Goal: Information Seeking & Learning: Learn about a topic

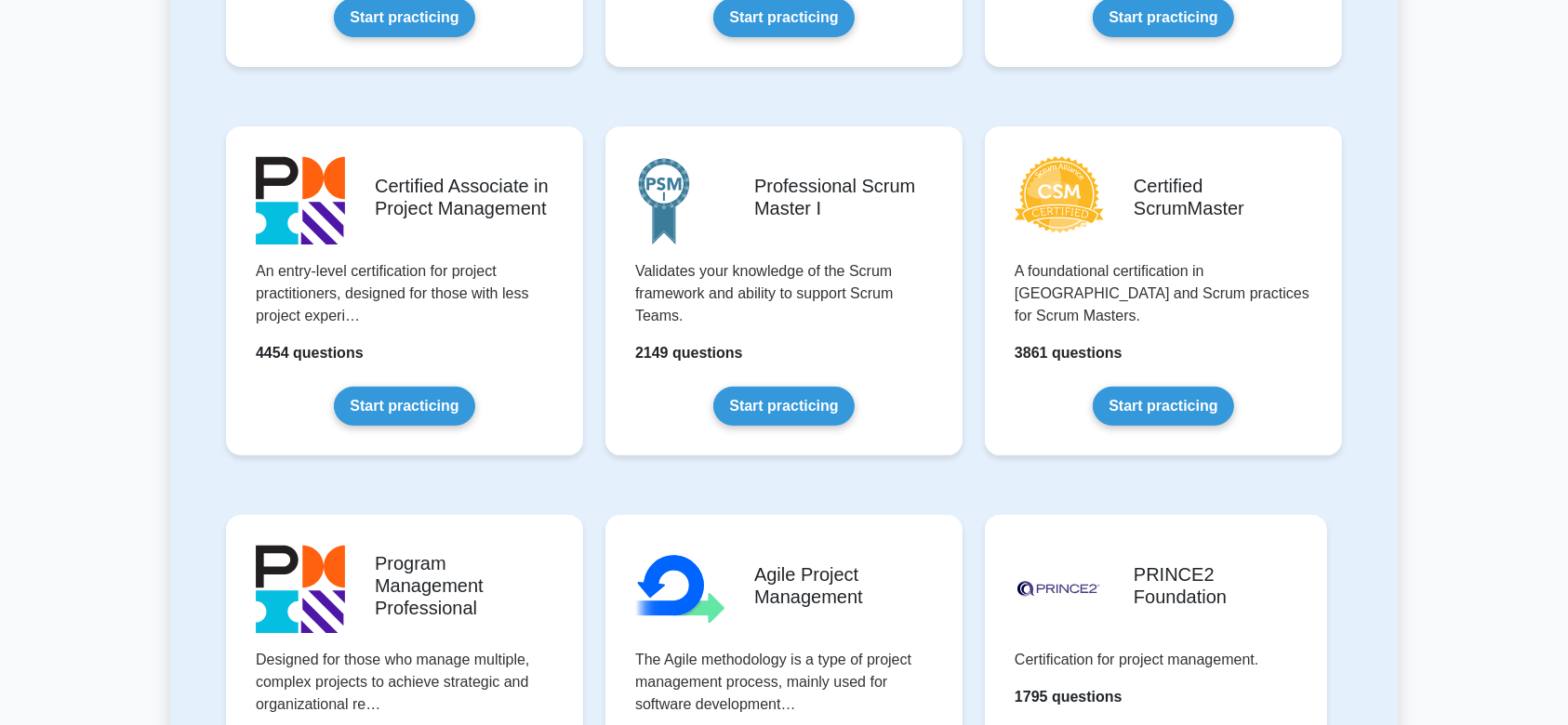
scroll to position [696, 0]
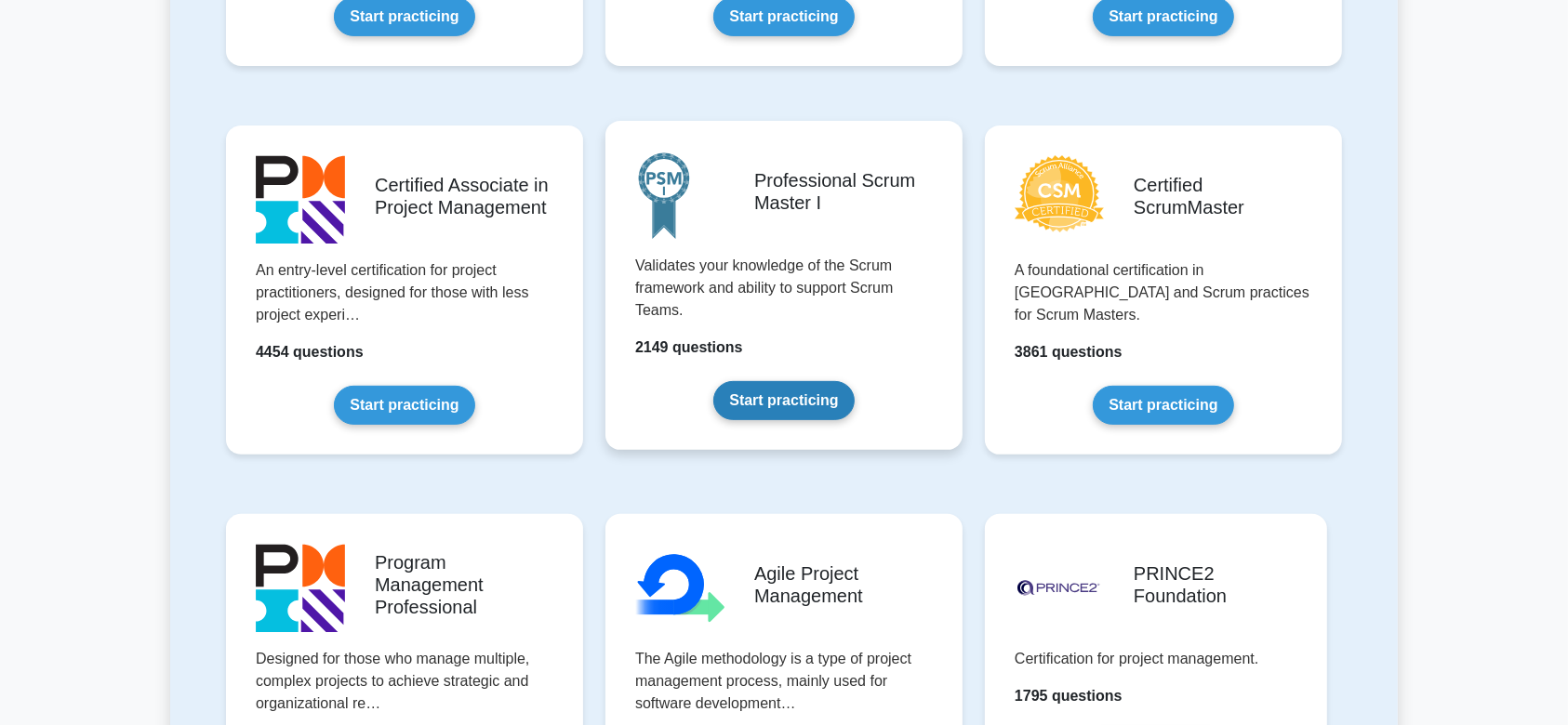
click at [814, 381] on link "Start practicing" at bounding box center [784, 400] width 140 height 39
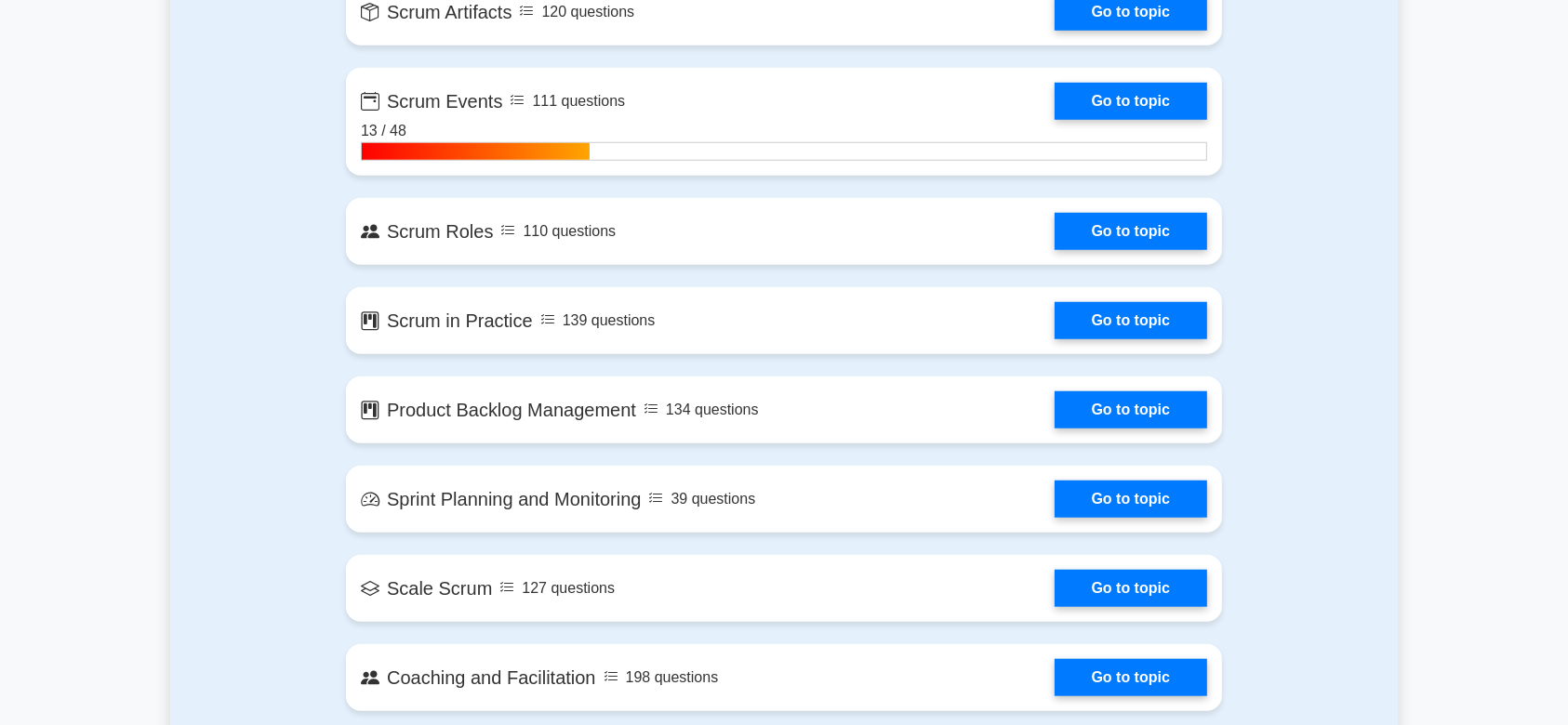
scroll to position [1479, 0]
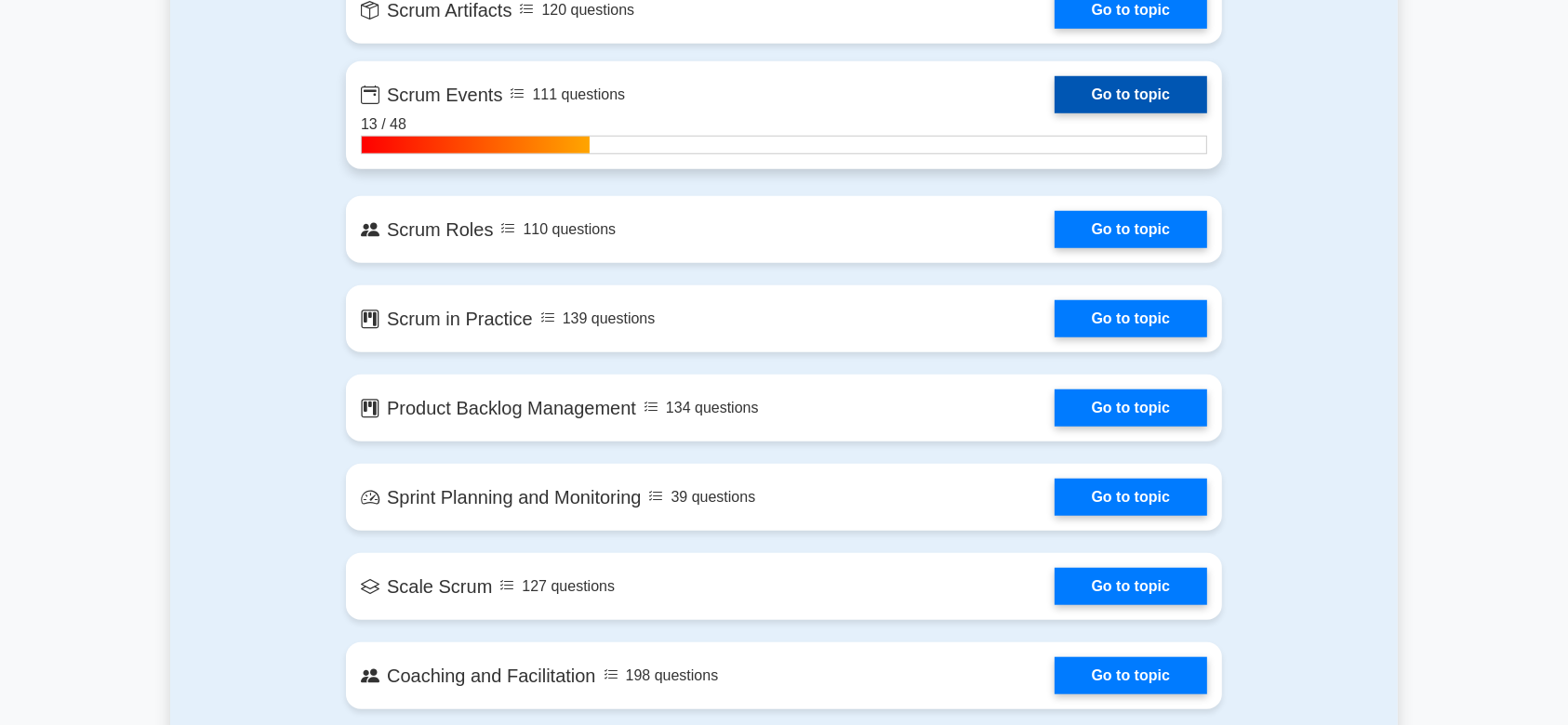
click at [1108, 93] on link "Go to topic" at bounding box center [1131, 95] width 153 height 37
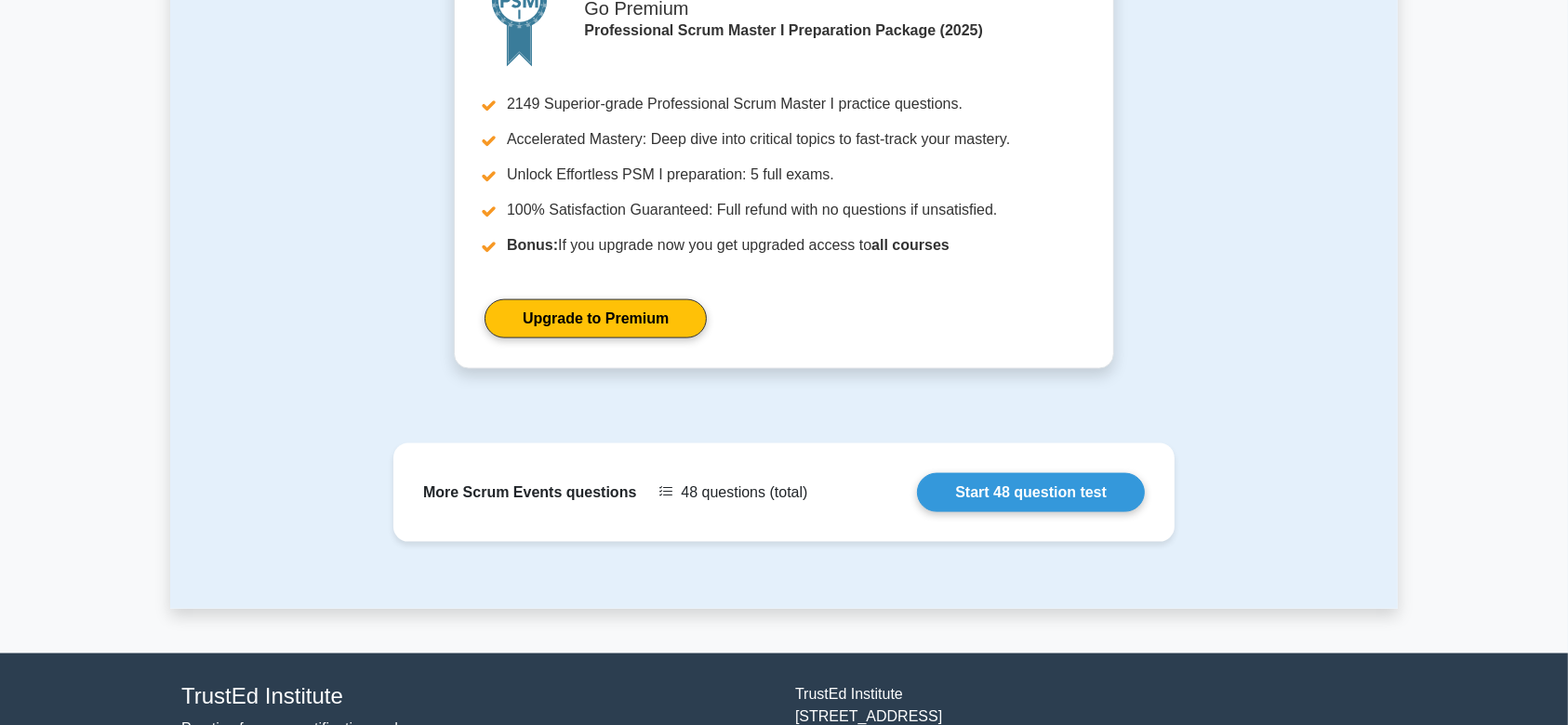
scroll to position [2337, 0]
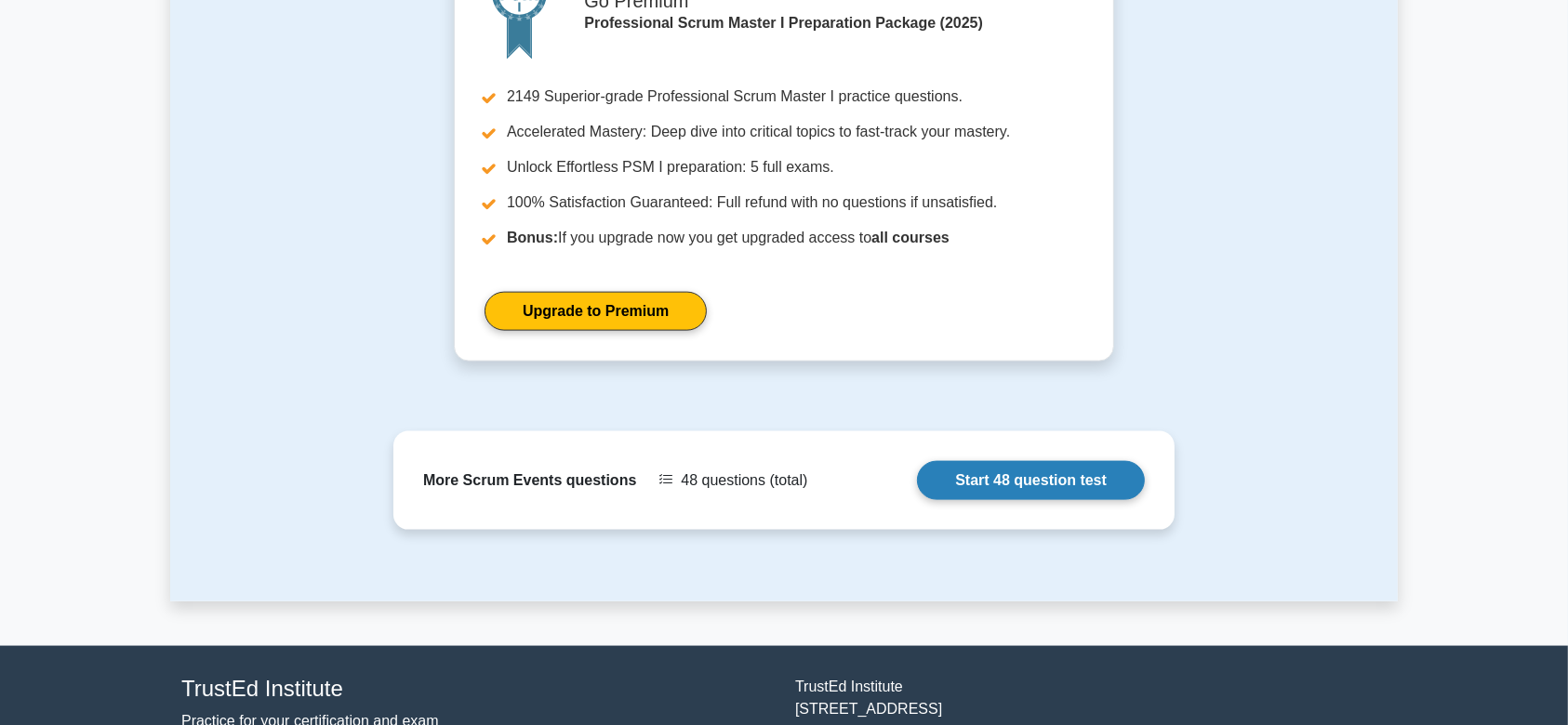
click at [1057, 487] on link "Start 48 question test" at bounding box center [1030, 480] width 228 height 39
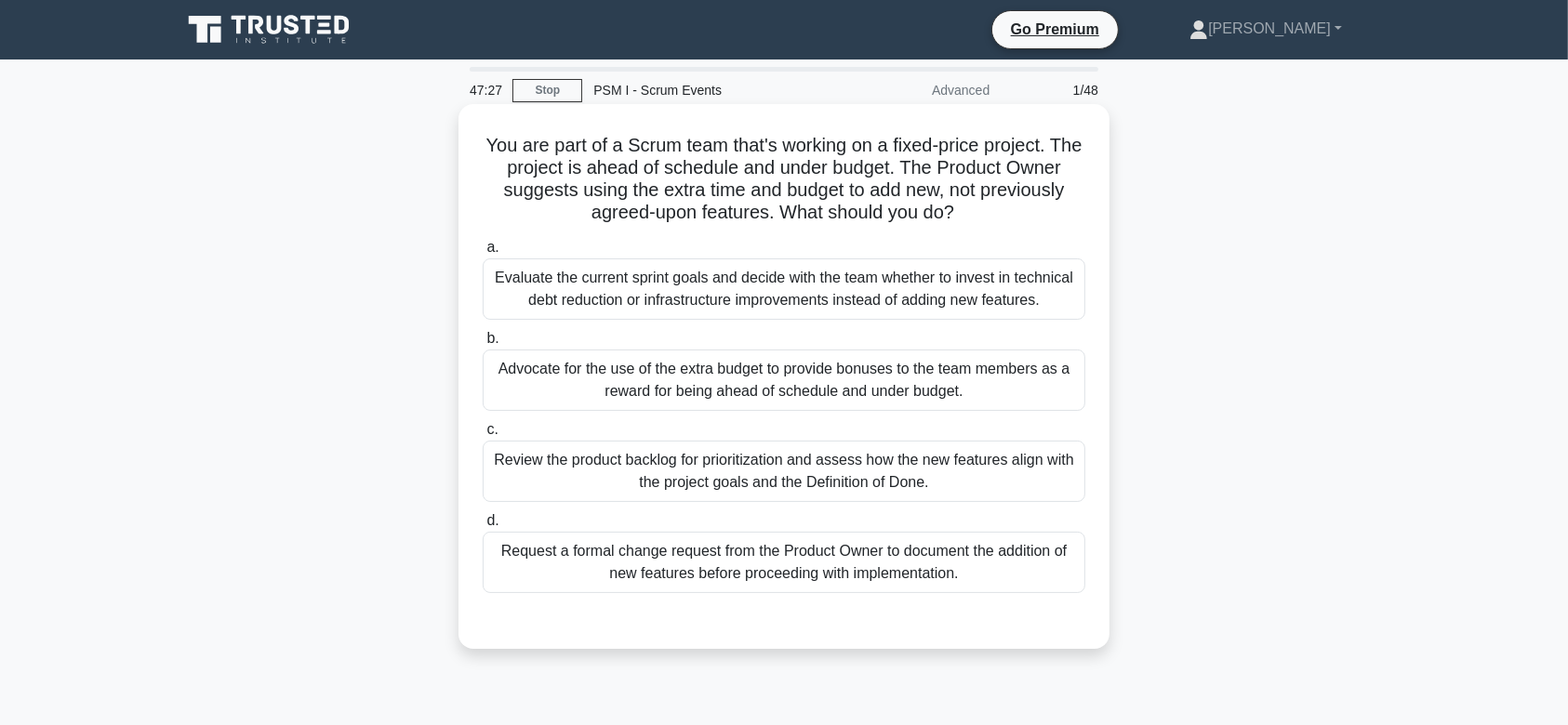
drag, startPoint x: 1069, startPoint y: 209, endPoint x: 751, endPoint y: 365, distance: 354.2
click at [751, 365] on div "You are part of a Scrum team that's working on a fixed-price project. The proje…" at bounding box center [784, 376] width 636 height 530
click at [1064, 449] on div "Review the product backlog for prioritization and assess how the new features a…" at bounding box center [784, 471] width 603 height 61
click at [483, 436] on input "c. Review the product backlog for prioritization and assess how the new feature…" at bounding box center [483, 430] width 0 height 12
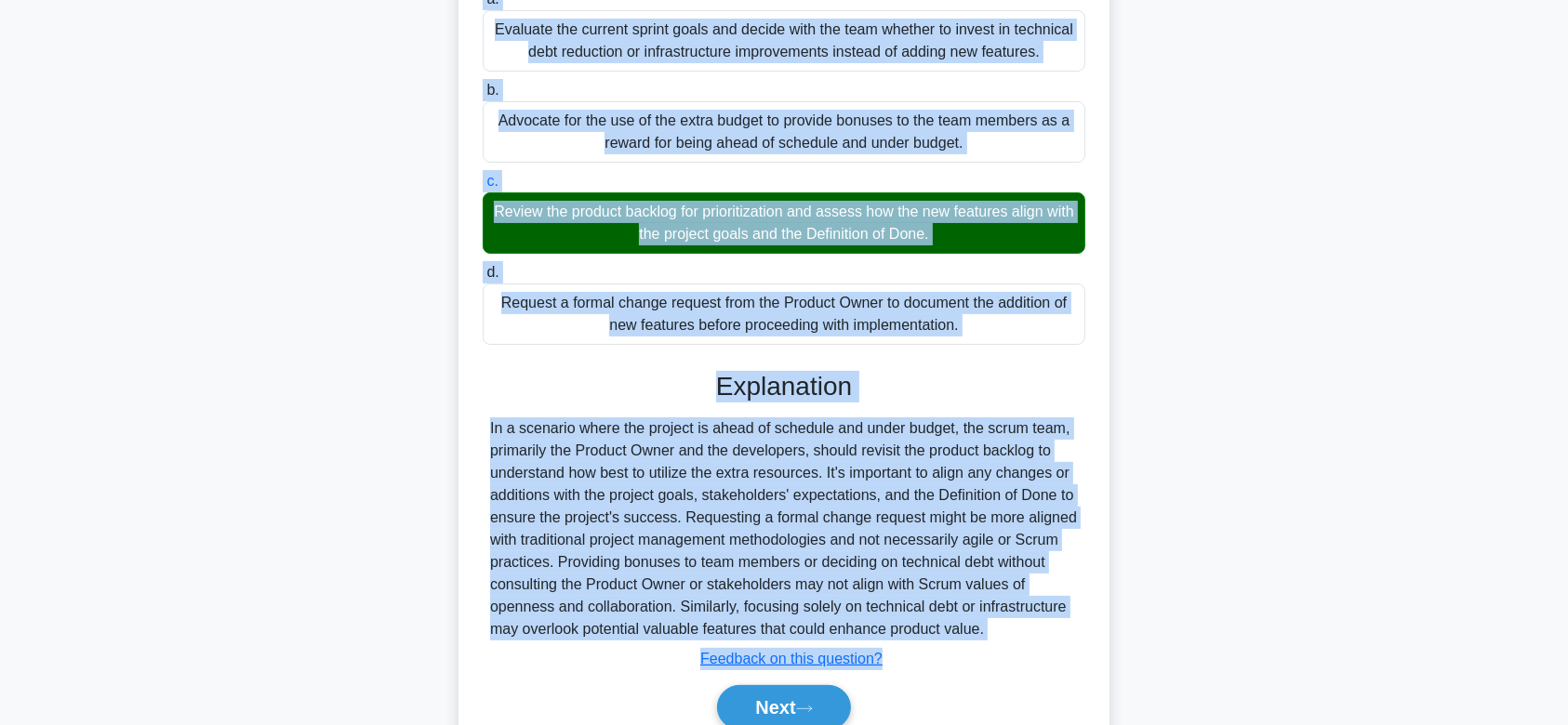
scroll to position [330, 0]
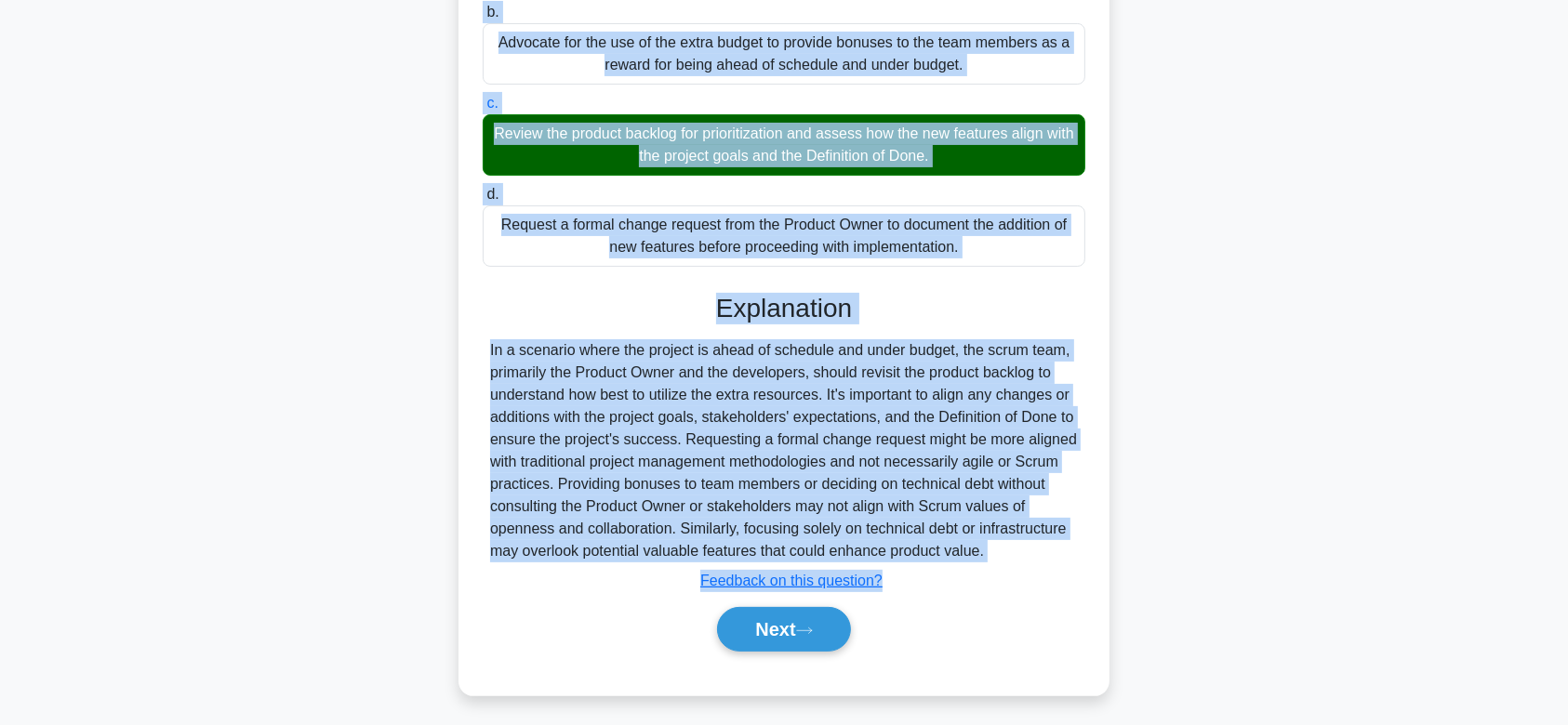
drag, startPoint x: 496, startPoint y: 145, endPoint x: 1123, endPoint y: 548, distance: 745.3
click at [1123, 548] on div "You are part of a Scrum team that's working on a fixed-price project. The proje…" at bounding box center [784, 248] width 1228 height 940
copy div "You are part of a Scrum team that's working on a fixed-price project. The proje…"
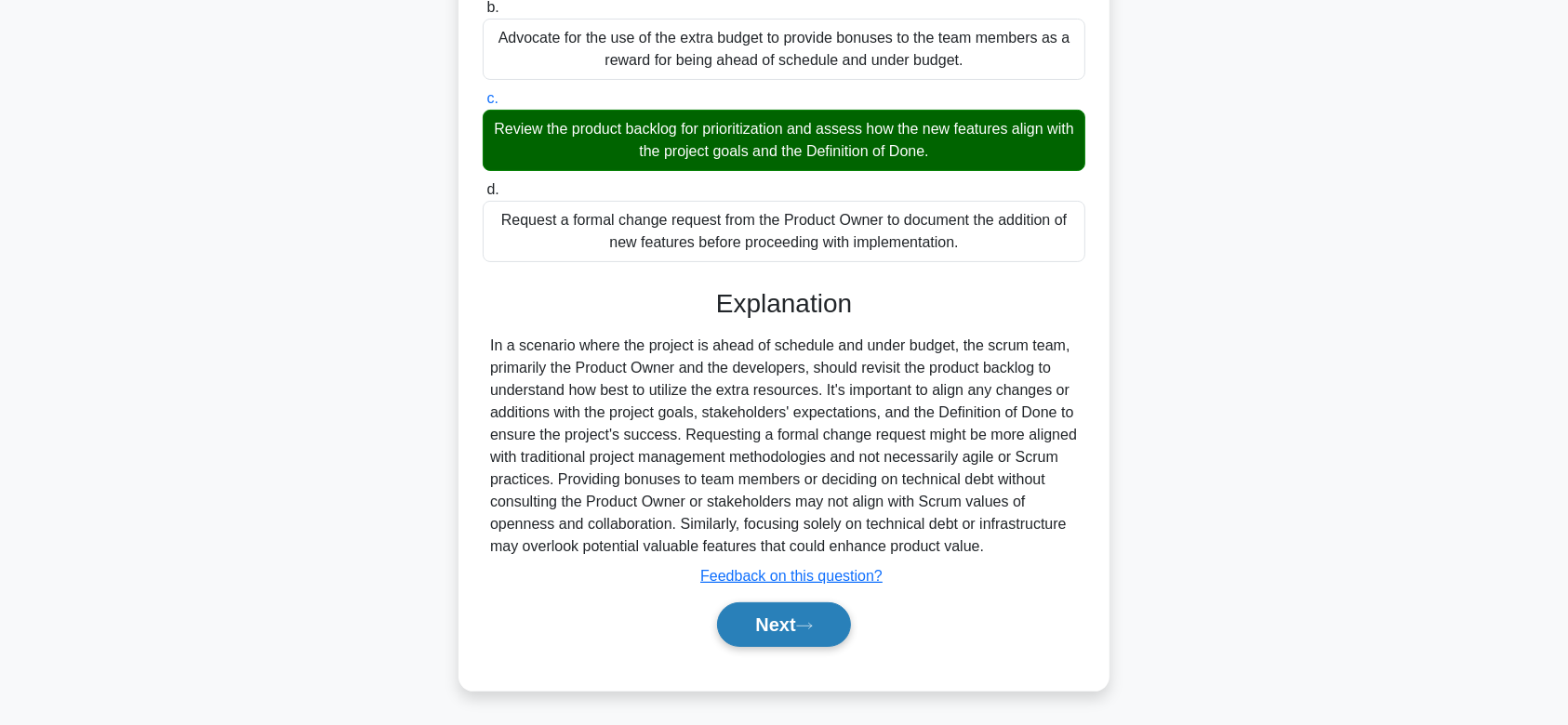
click at [787, 646] on div "Next" at bounding box center [784, 624] width 603 height 59
click at [789, 634] on button "Next" at bounding box center [784, 624] width 133 height 44
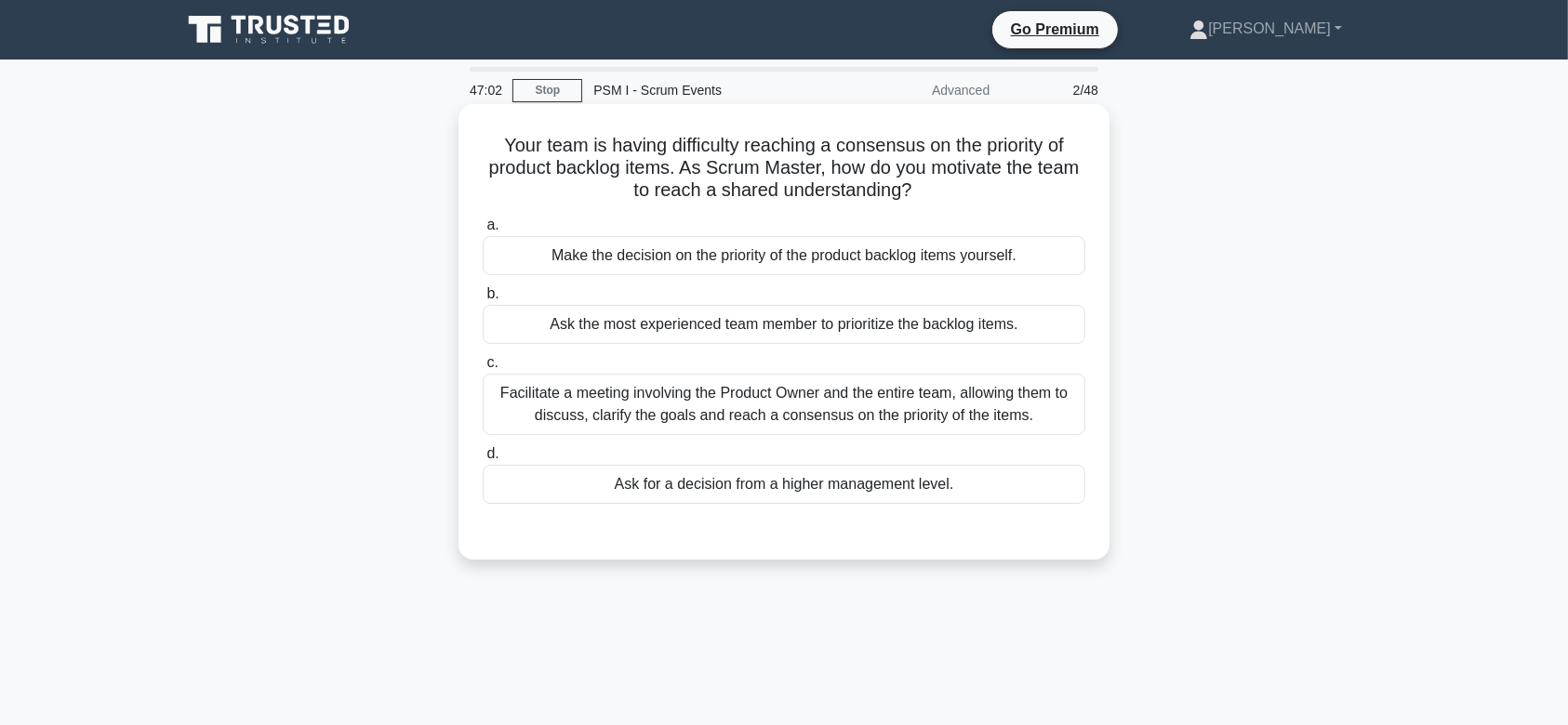
click at [708, 290] on label "b. Ask the most experienced team member to prioritize the backlog items." at bounding box center [784, 313] width 603 height 61
click at [483, 290] on input "b. Ask the most experienced team member to prioritize the backlog items." at bounding box center [483, 294] width 0 height 12
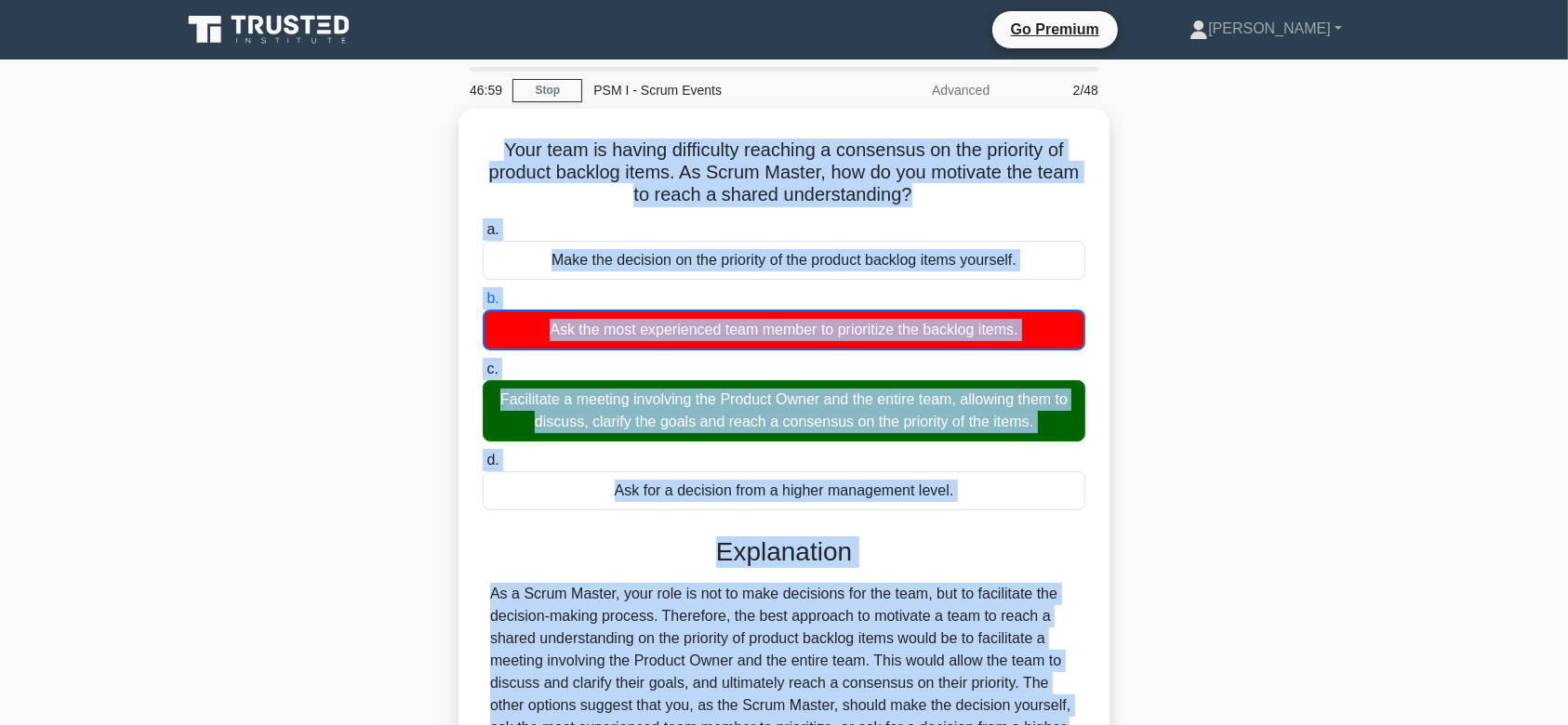
scroll to position [279, 0]
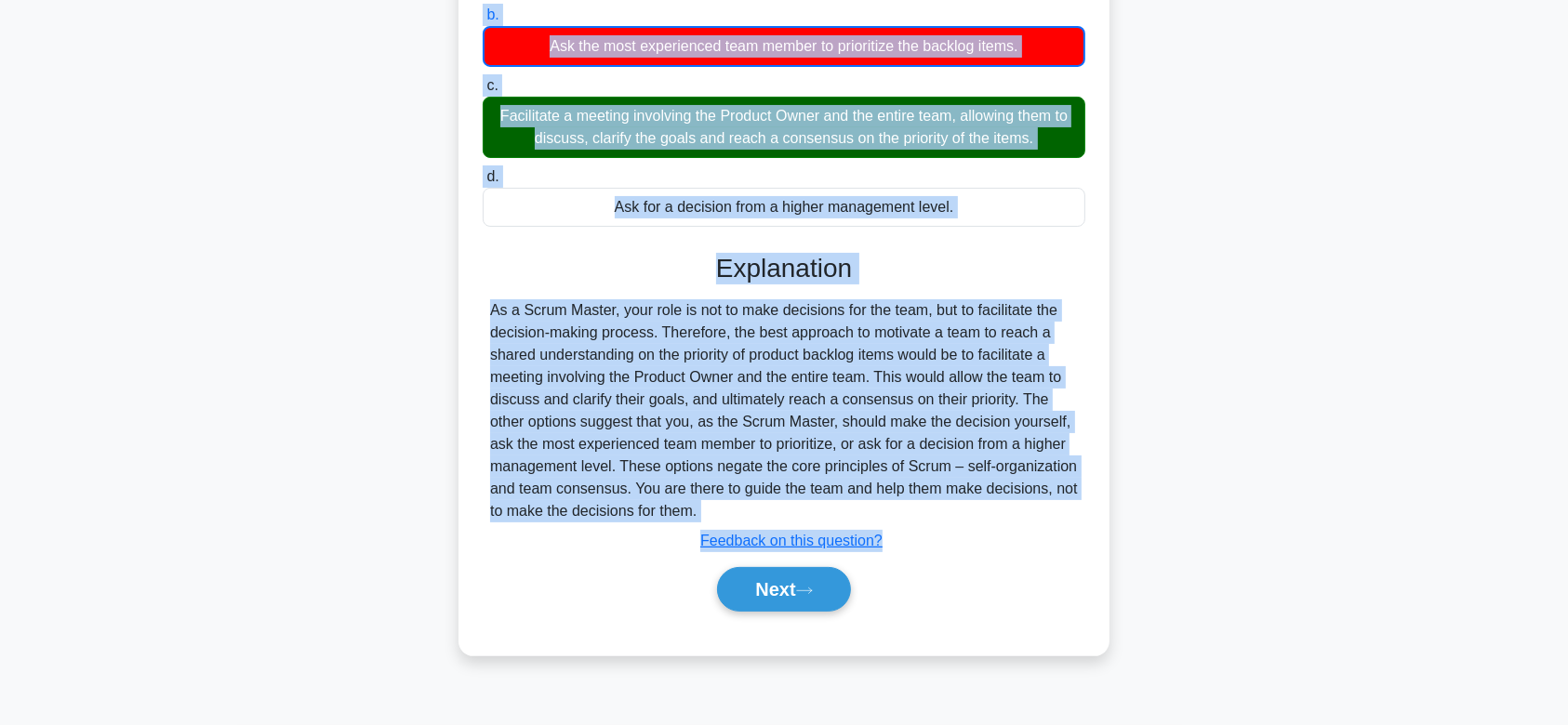
drag, startPoint x: 490, startPoint y: 141, endPoint x: 1064, endPoint y: 511, distance: 682.9
click at [1064, 511] on div "Your team is having difficulty reaching a consensus on the priority of product …" at bounding box center [784, 240] width 636 height 815
copy div "Your team is having difficulty reaching a consensus on the priority of product …"
click at [767, 589] on button "Next" at bounding box center [784, 589] width 133 height 44
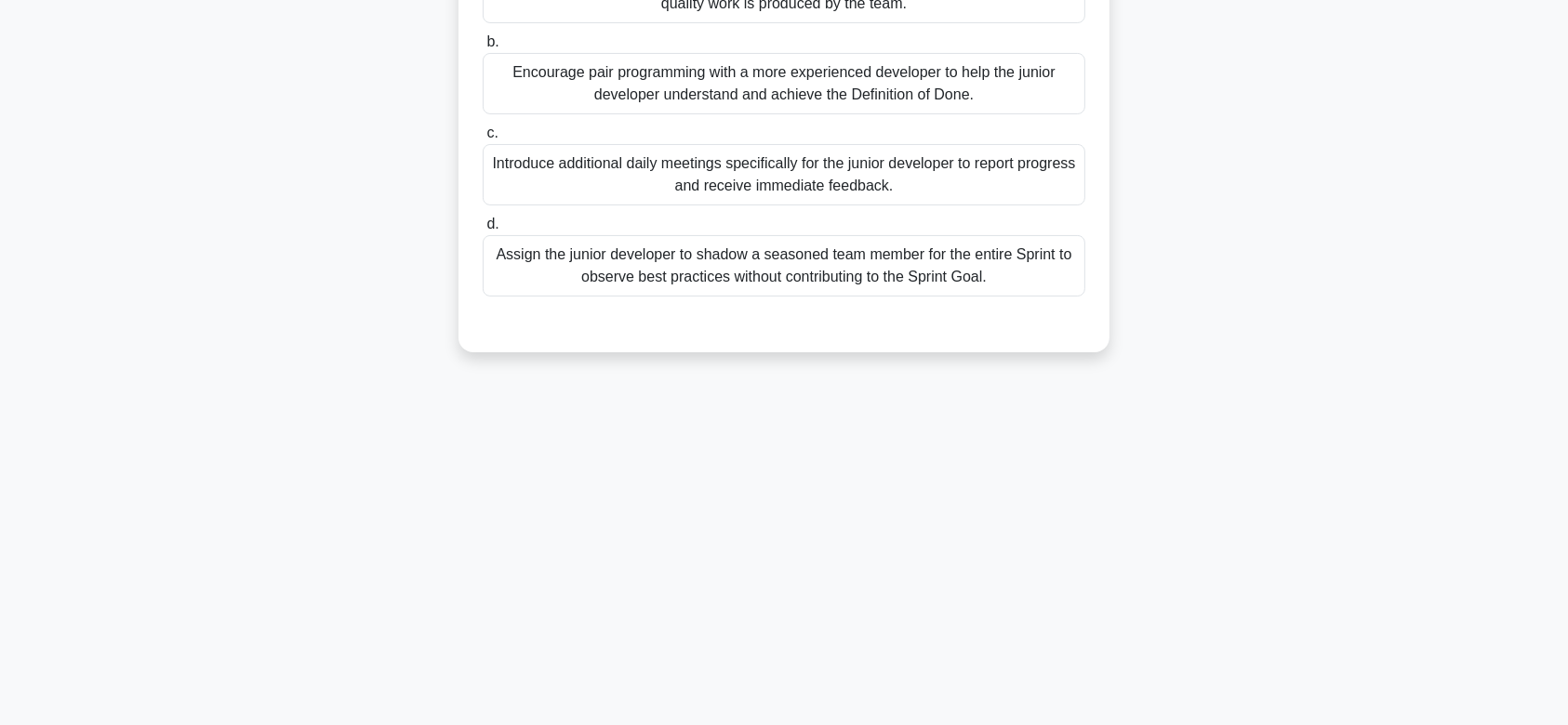
scroll to position [0, 0]
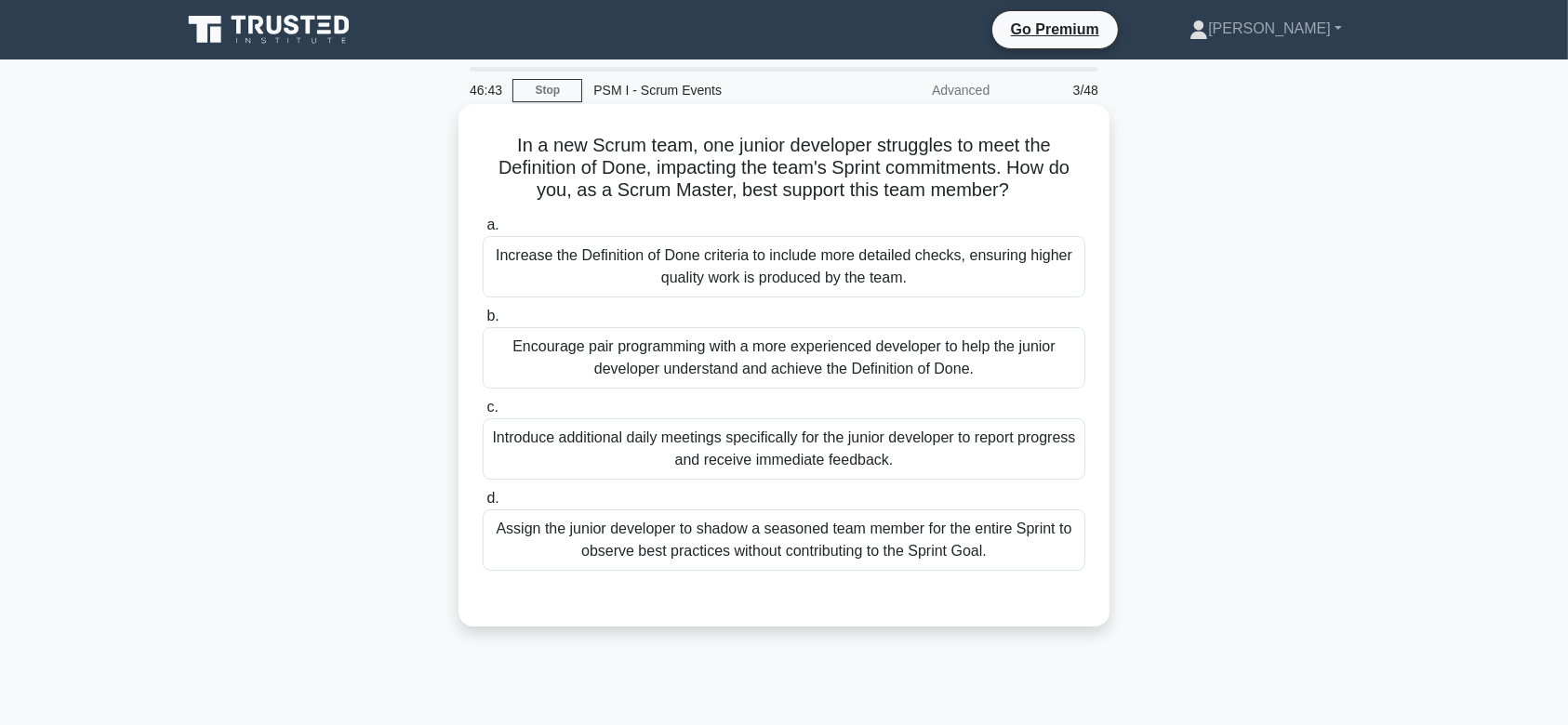
click at [855, 359] on div "Encourage pair programming with a more experienced developer to help the junior…" at bounding box center [784, 358] width 603 height 61
click at [483, 323] on input "b. Encourage pair programming with a more experienced developer to help the jun…" at bounding box center [483, 317] width 0 height 12
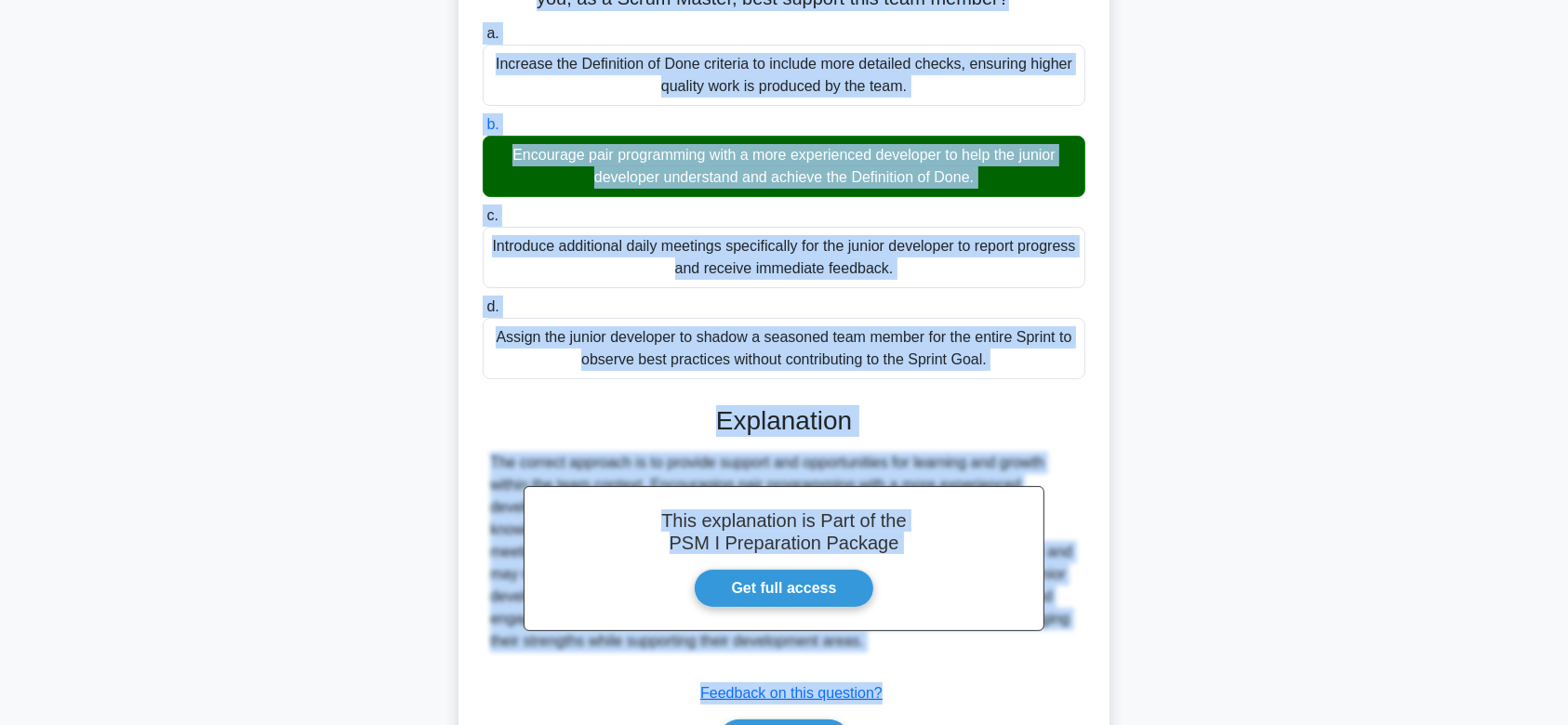
scroll to position [309, 0]
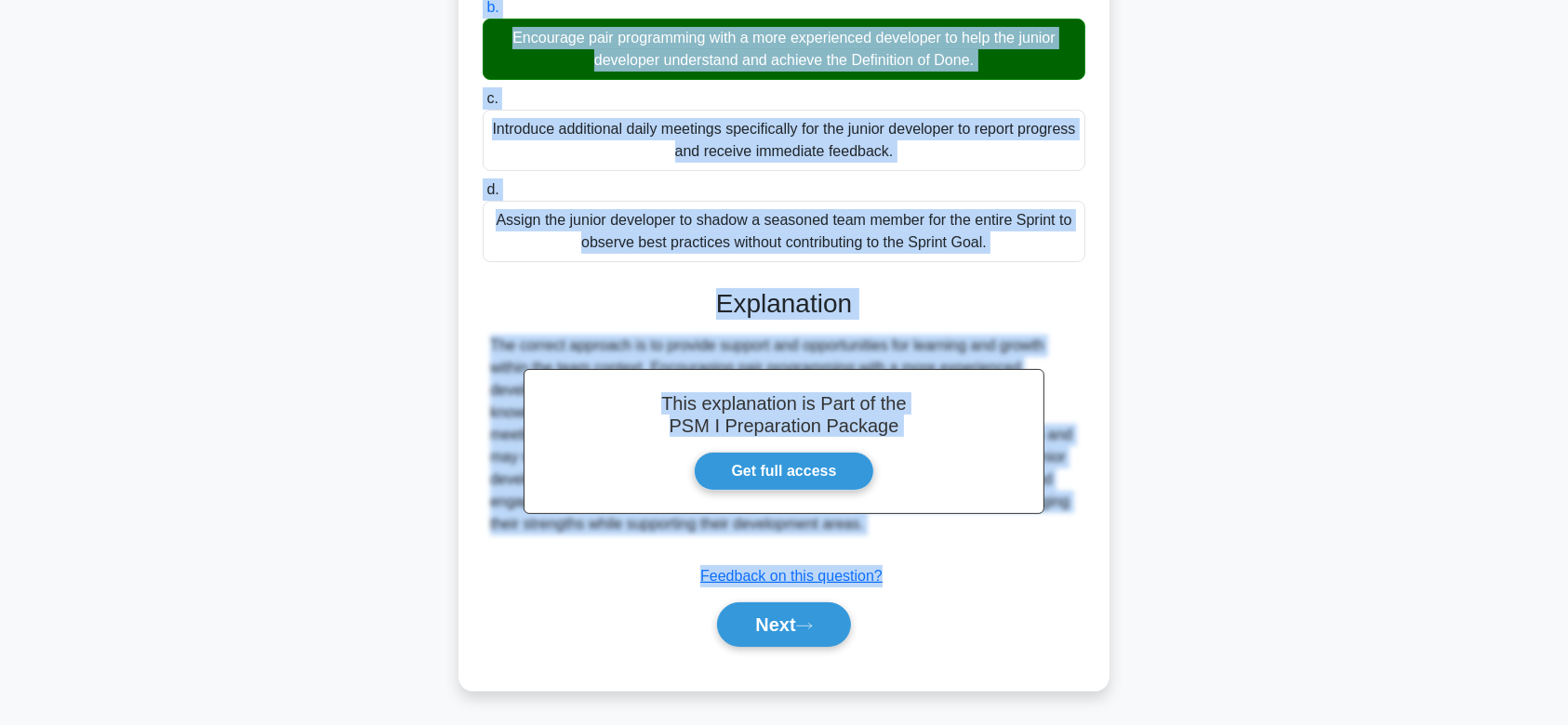
drag, startPoint x: 505, startPoint y: 149, endPoint x: 1064, endPoint y: 547, distance: 686.2
click at [1064, 547] on div "In a new Scrum team, one junior developer struggles to meet the Definition of D…" at bounding box center [784, 243] width 636 height 880
copy div "In a new Scrum team, one junior developer struggles to meet the Definition of D…"
click at [797, 614] on button "Next" at bounding box center [784, 624] width 133 height 44
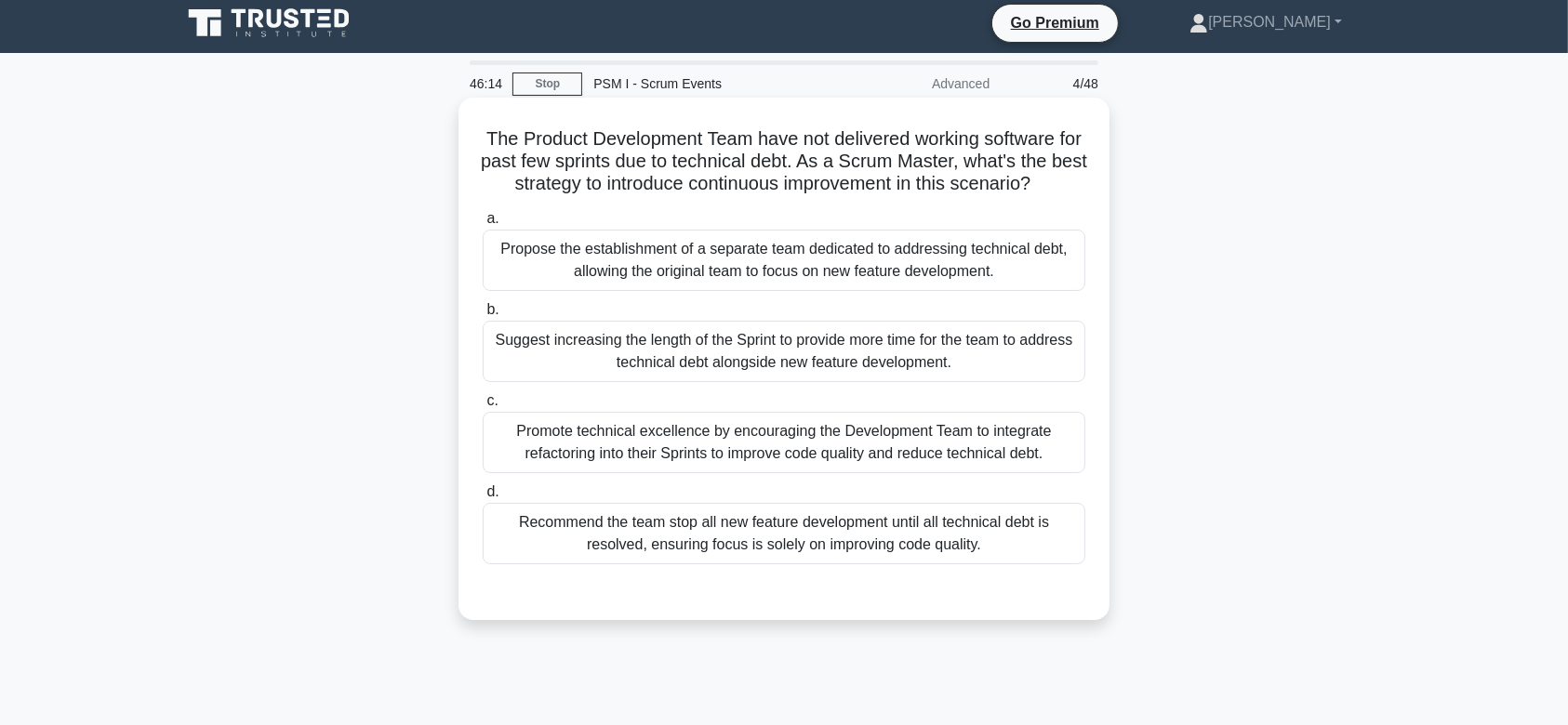
scroll to position [0, 0]
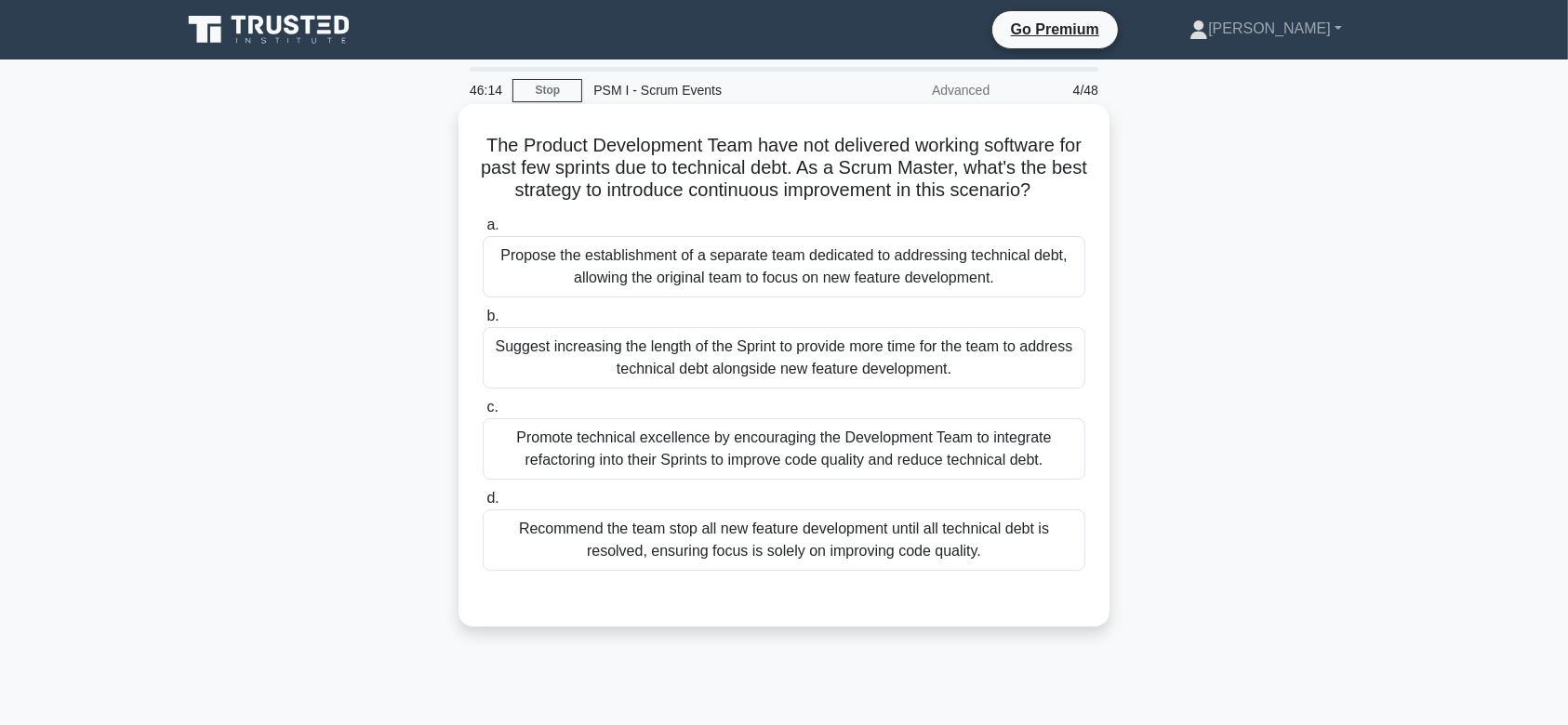
click at [802, 389] on div "Suggest increasing the length of the Sprint to provide more time for the team t…" at bounding box center [784, 358] width 603 height 61
click at [483, 323] on input "b. Suggest increasing the length of the Sprint to provide more time for the tea…" at bounding box center [483, 317] width 0 height 12
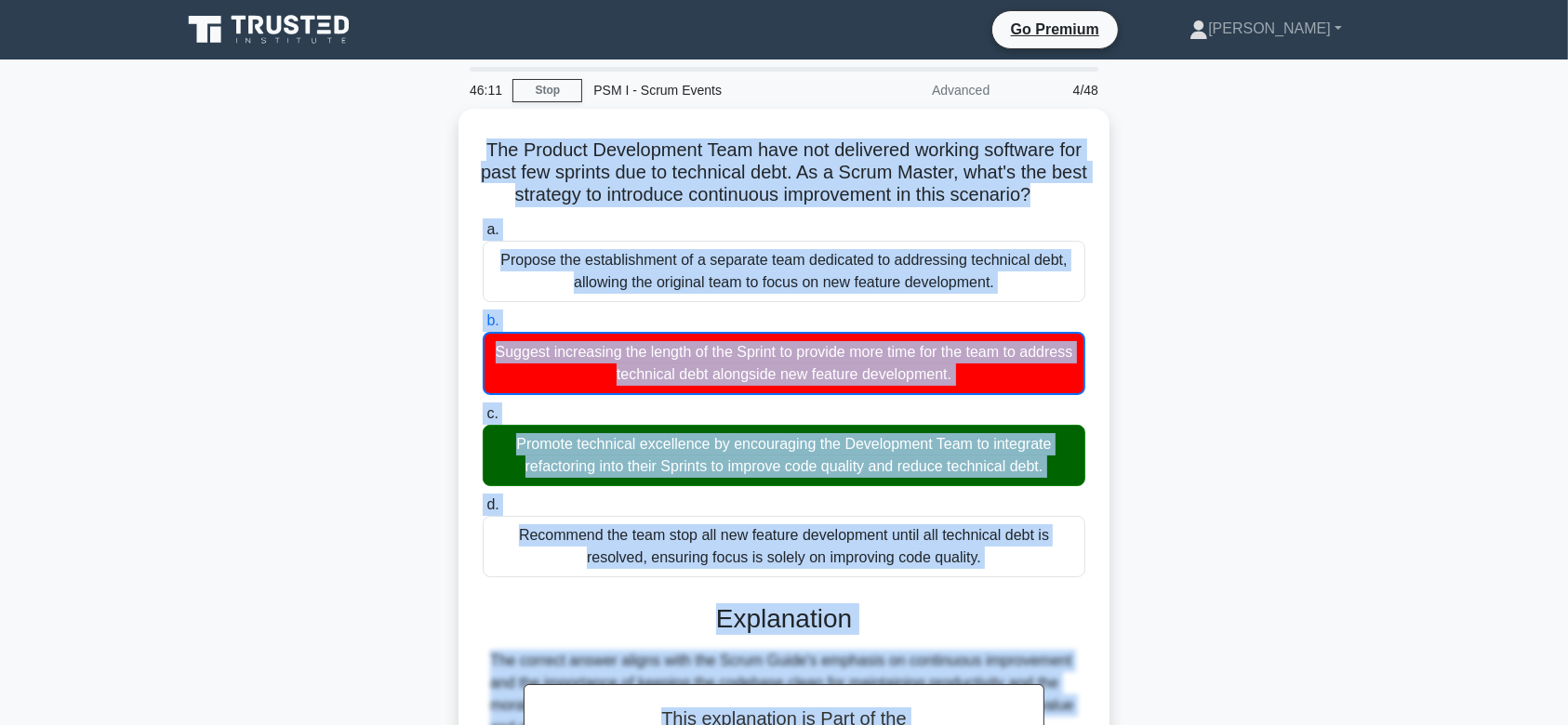
scroll to position [332, 0]
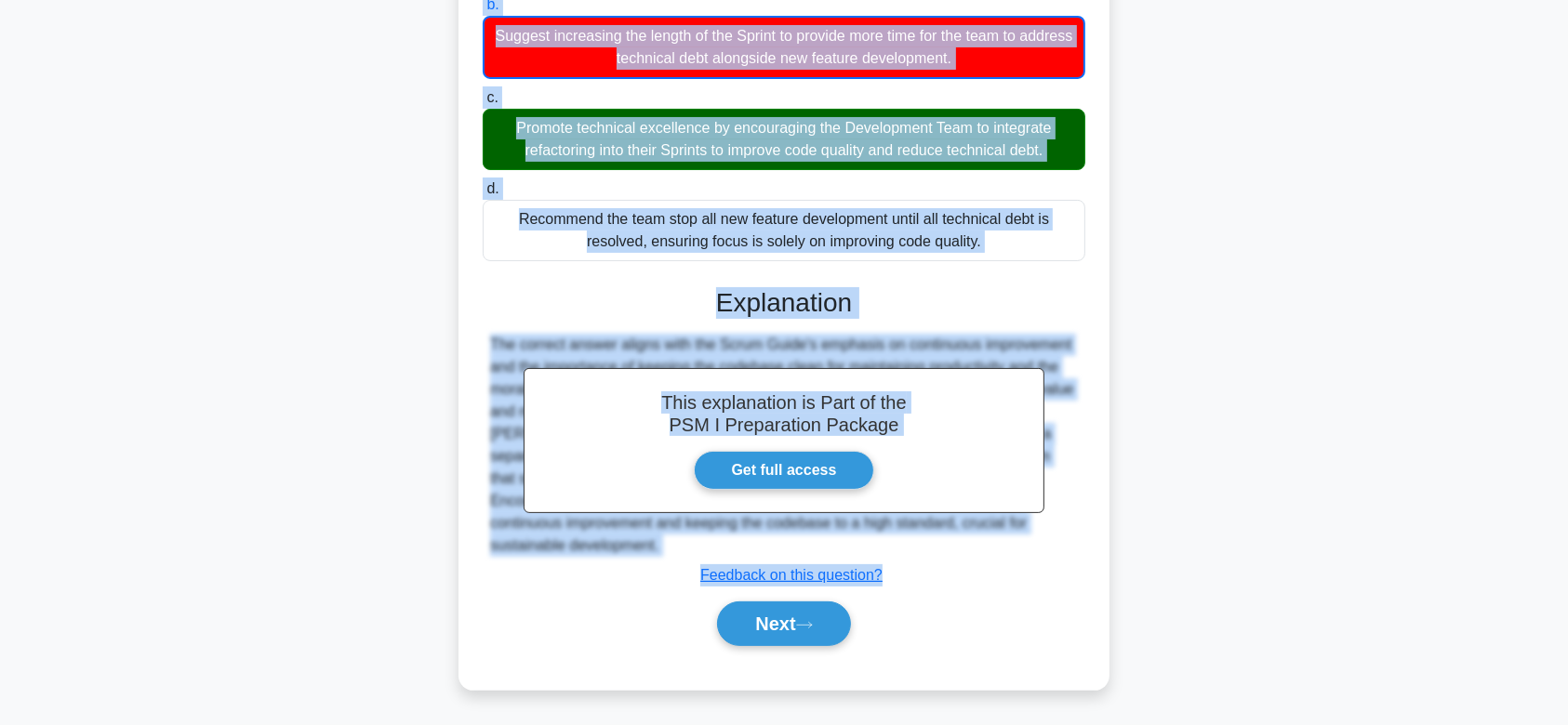
drag, startPoint x: 485, startPoint y: 137, endPoint x: 971, endPoint y: 546, distance: 635.2
click at [971, 546] on div "The Product Development Team have not delivered working software for past few s…" at bounding box center [784, 241] width 636 height 882
copy div "The Product Development Team have not delivered working software for past few s…"
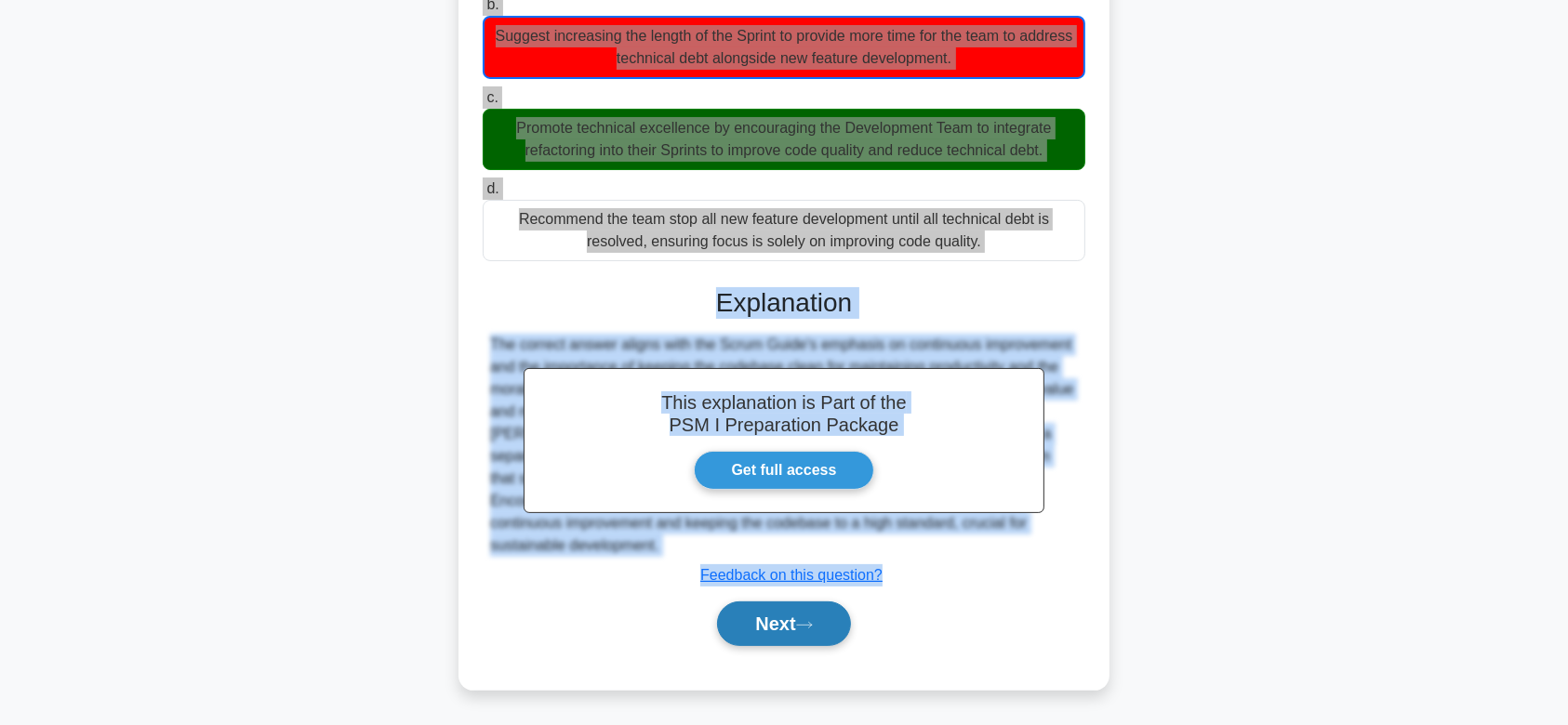
click at [767, 607] on button "Next" at bounding box center [784, 623] width 133 height 44
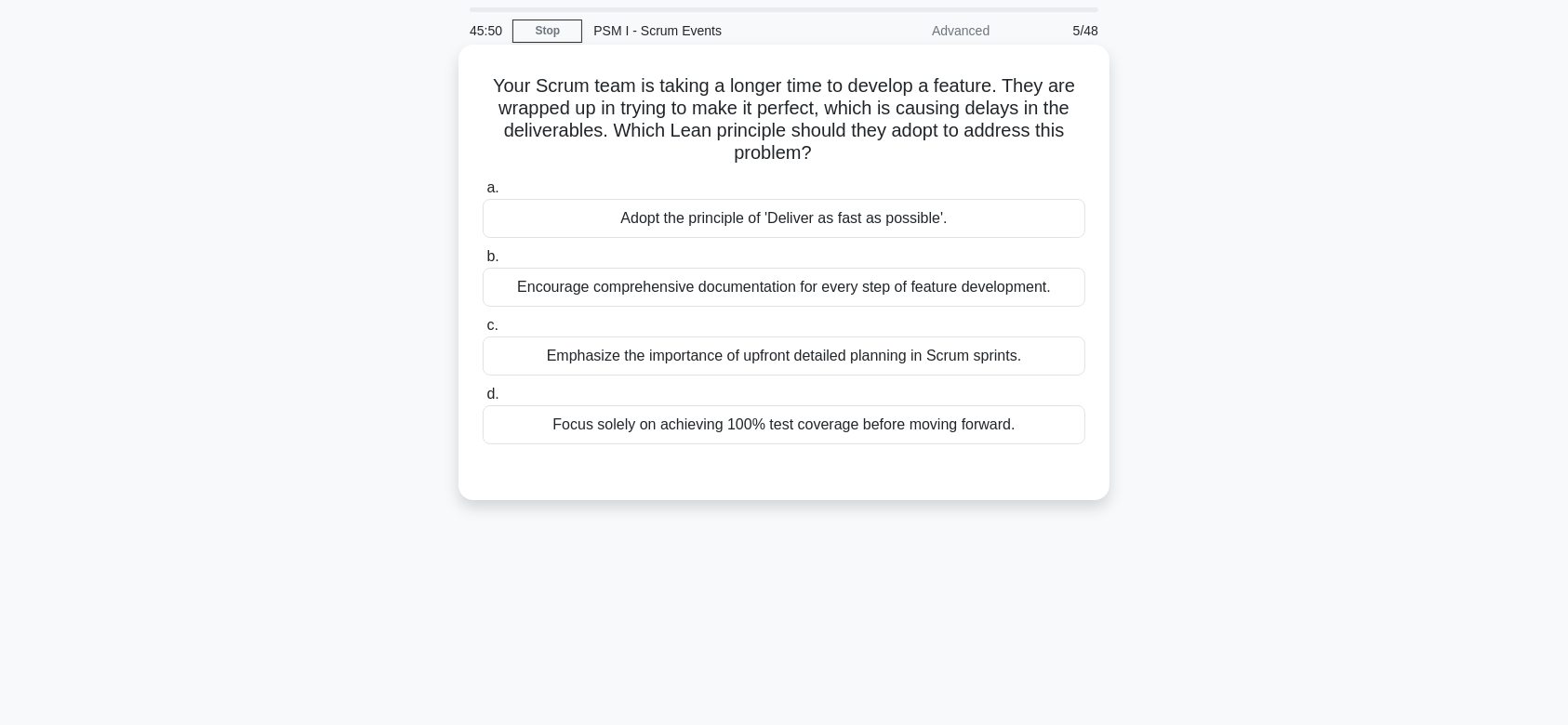
scroll to position [52, 0]
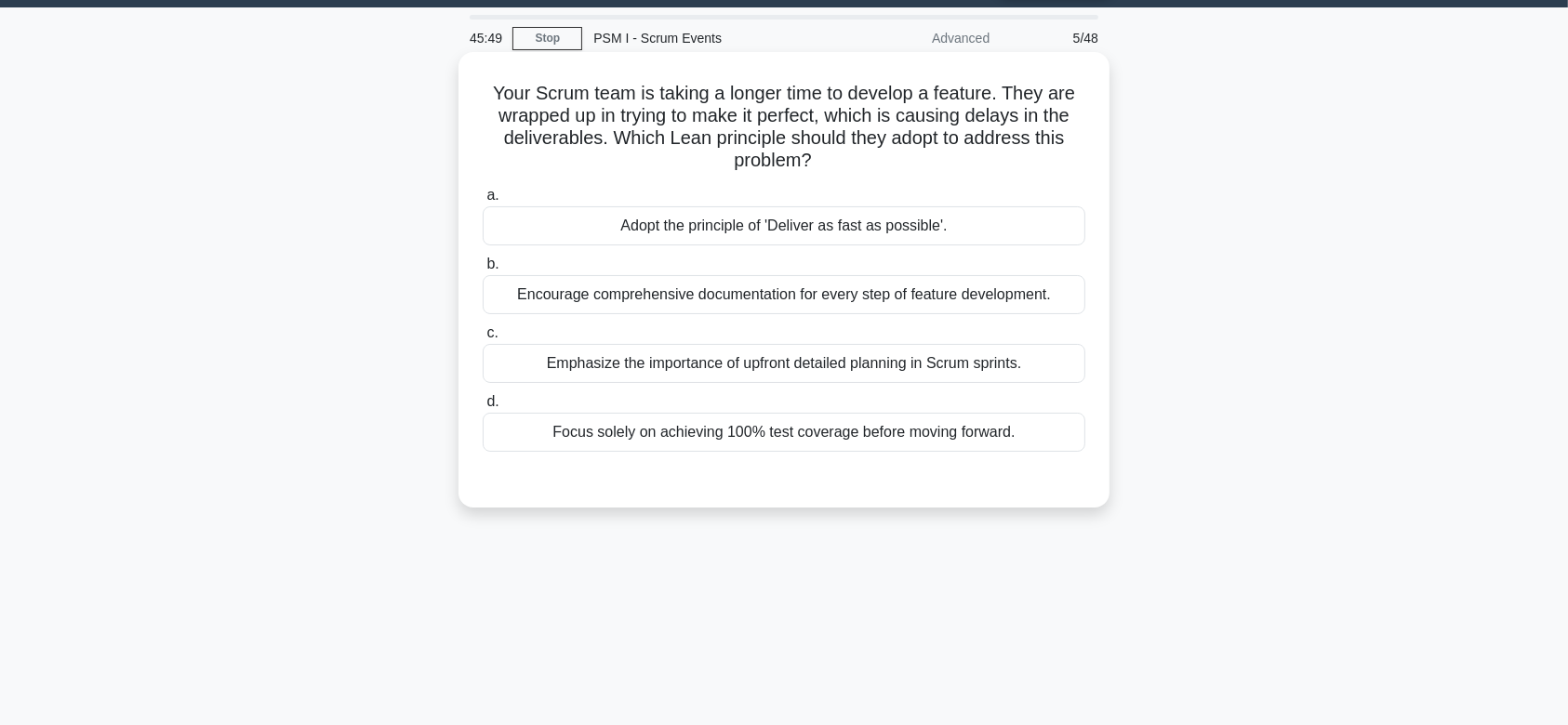
click at [784, 284] on div "Encourage comprehensive documentation for every step of feature development." at bounding box center [784, 295] width 603 height 39
click at [483, 270] on input "b. Encourage comprehensive documentation for every step of feature development." at bounding box center [483, 264] width 0 height 12
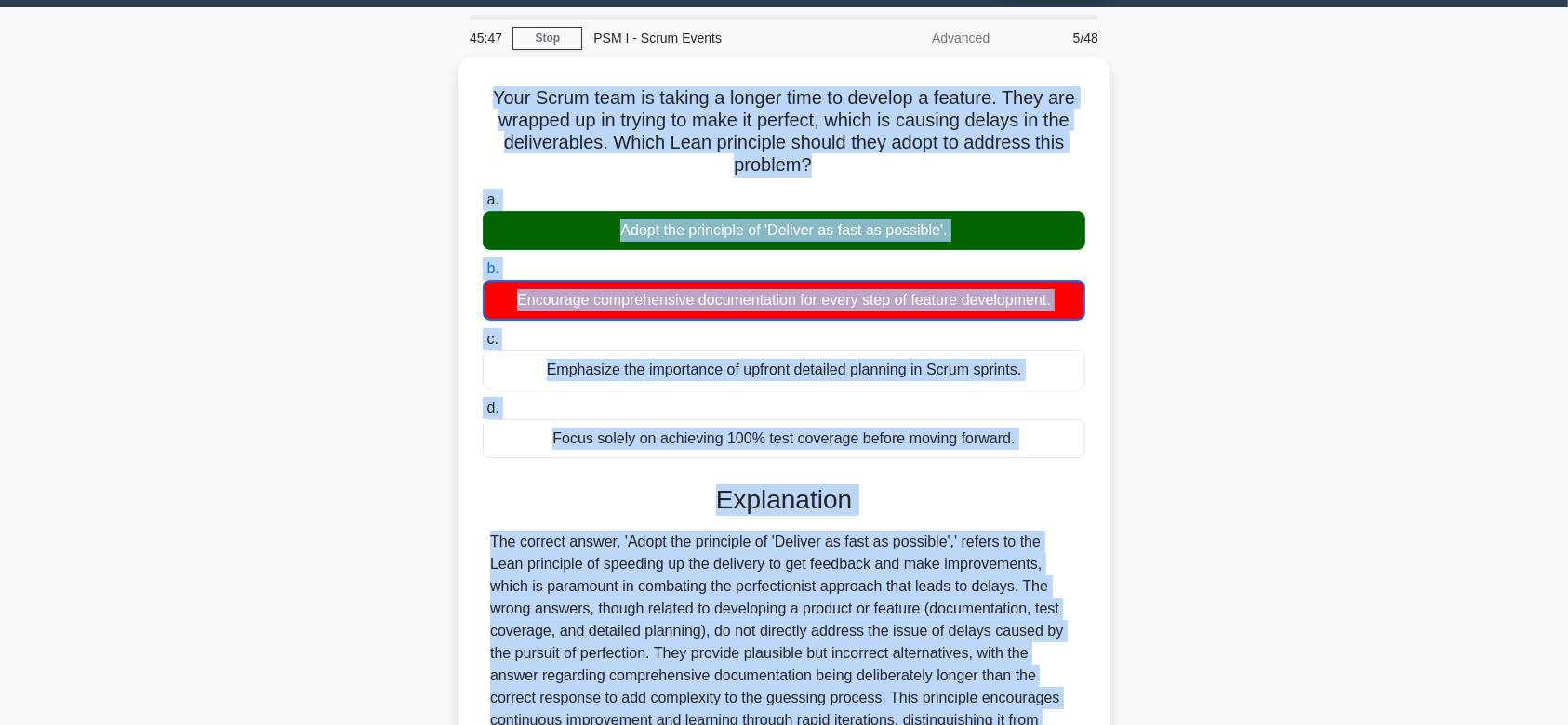
scroll to position [279, 0]
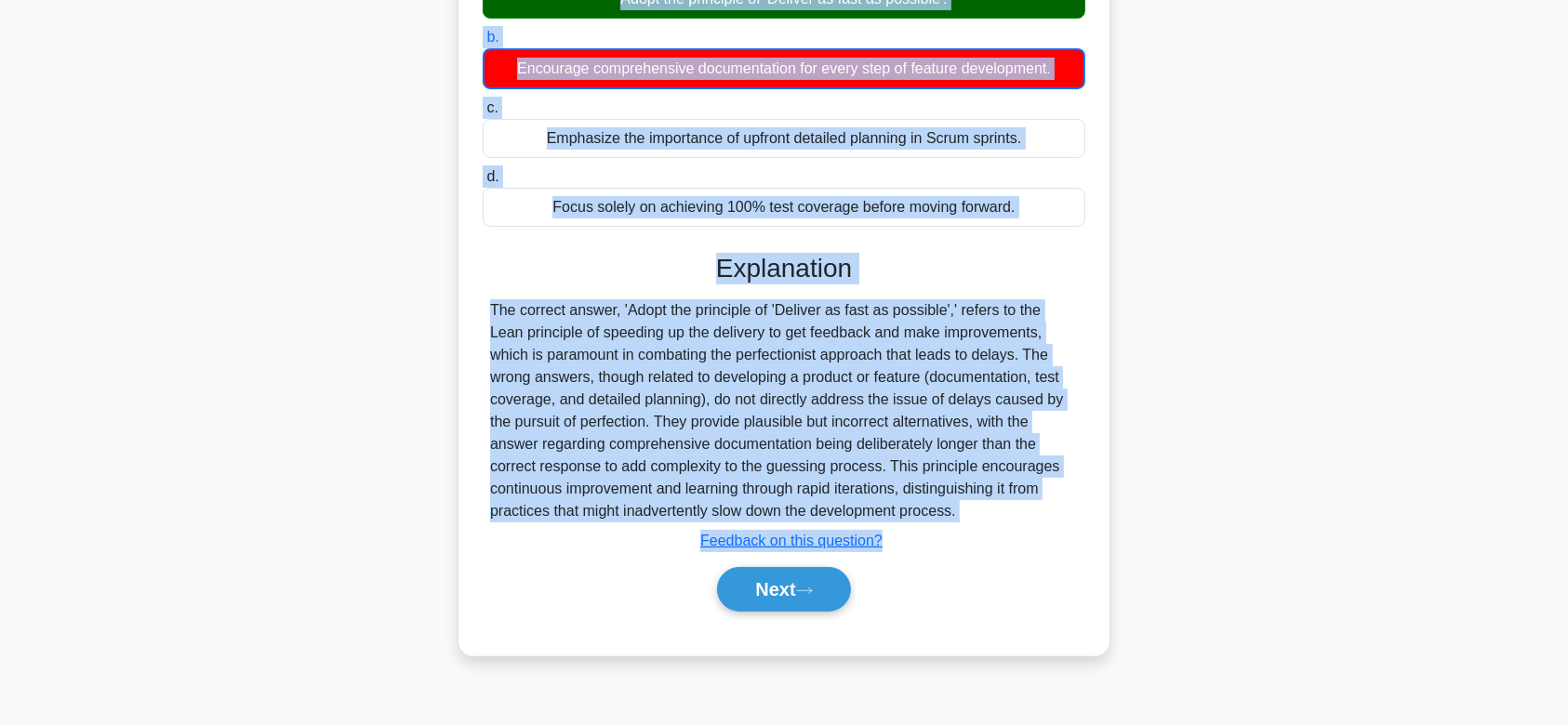
drag, startPoint x: 484, startPoint y: 83, endPoint x: 1050, endPoint y: 511, distance: 709.6
click at [1050, 511] on div "Your Scrum team is taking a longer time to develop a feature. They are wrapped …" at bounding box center [784, 240] width 636 height 815
copy div "Your Scrum team is taking a longer time to develop a feature. They are wrapped …"
click at [807, 576] on button "Next" at bounding box center [784, 589] width 133 height 44
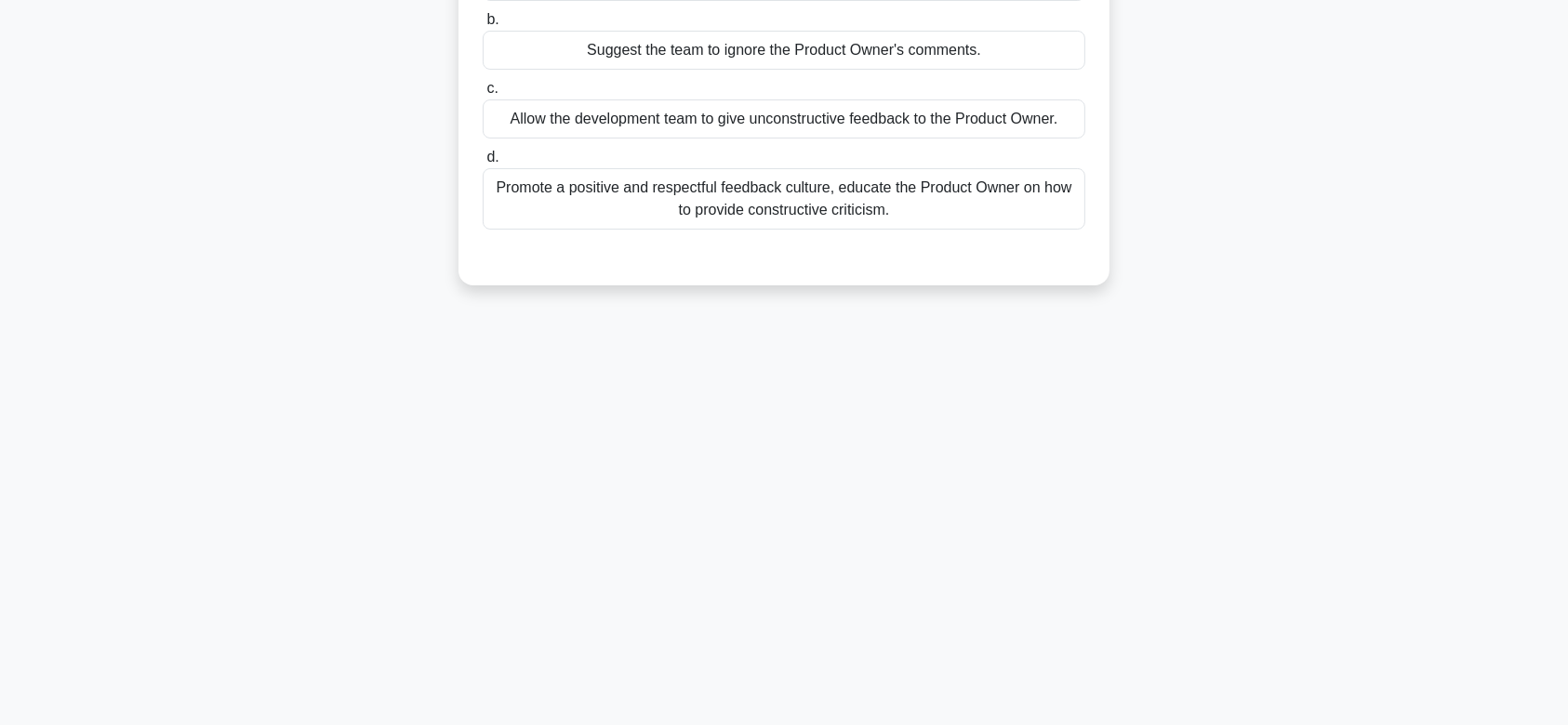
scroll to position [0, 0]
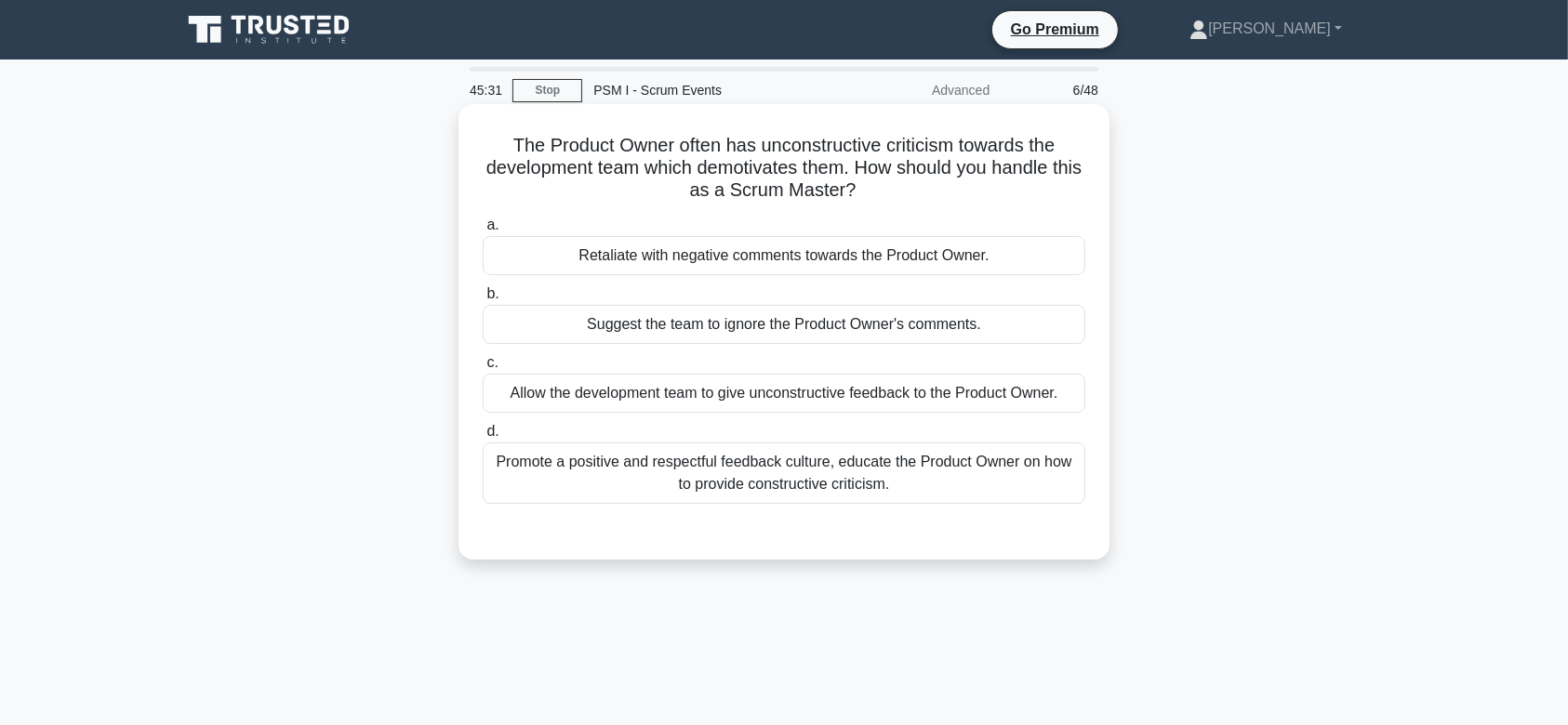
click at [750, 291] on label "b. Suggest the team to ignore the Product Owner's comments." at bounding box center [784, 313] width 603 height 61
click at [483, 291] on input "b. Suggest the team to ignore the Product Owner's comments." at bounding box center [483, 294] width 0 height 12
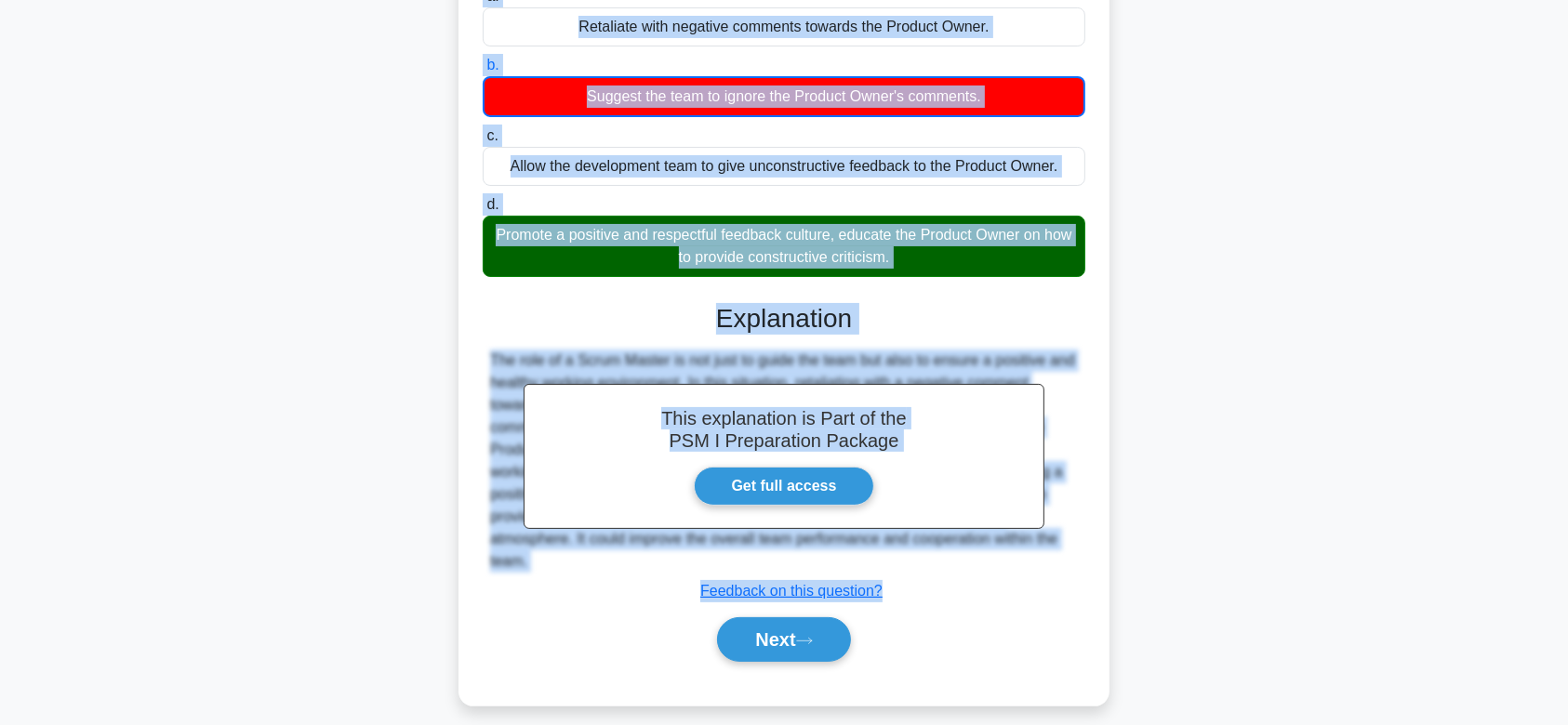
scroll to position [279, 0]
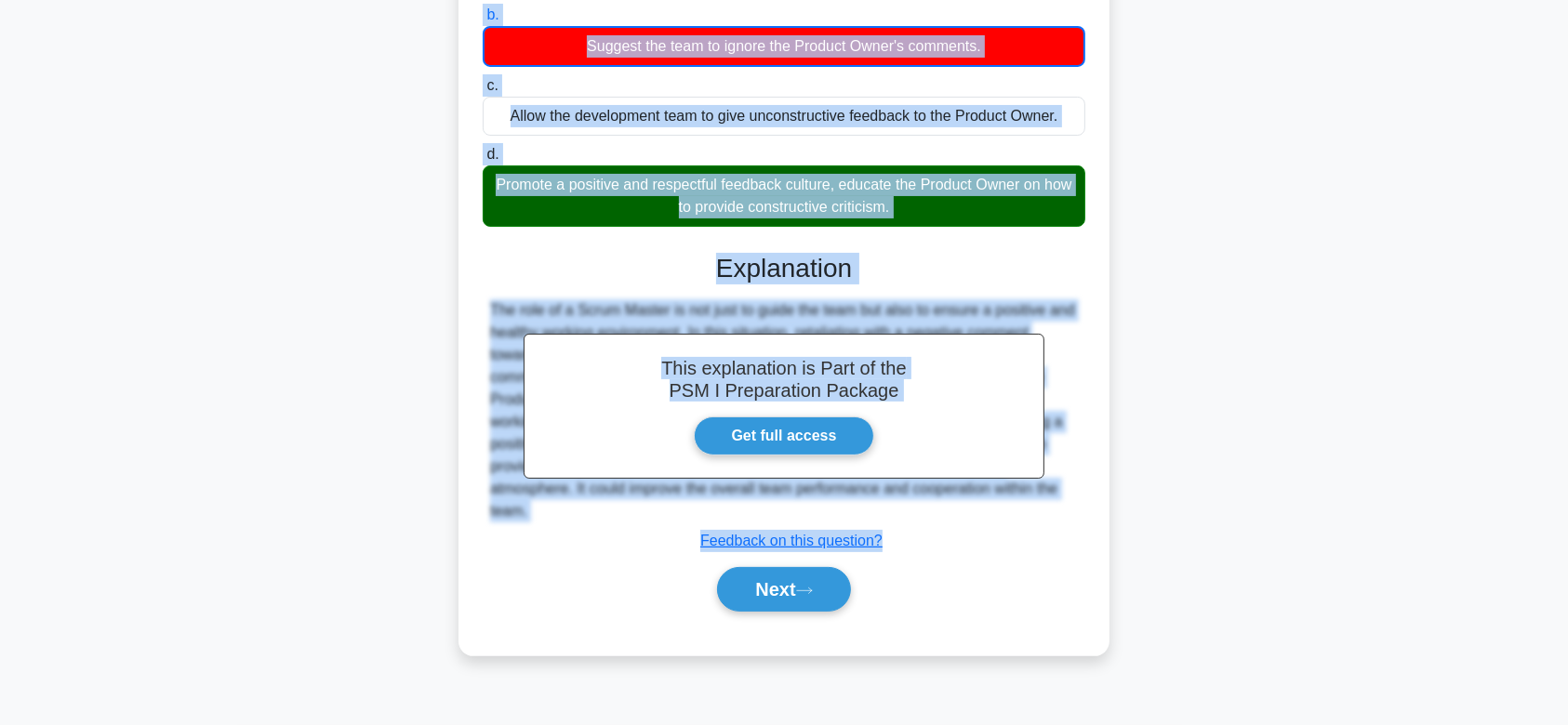
drag, startPoint x: 498, startPoint y: 141, endPoint x: 1093, endPoint y: 512, distance: 701.2
click at [1093, 512] on div "The Product Owner often has unconstructive criticism towards the development te…" at bounding box center [784, 240] width 636 height 815
copy div "The Product Owner often has unconstructive criticism towards the development te…"
click at [772, 593] on button "Next" at bounding box center [784, 589] width 133 height 44
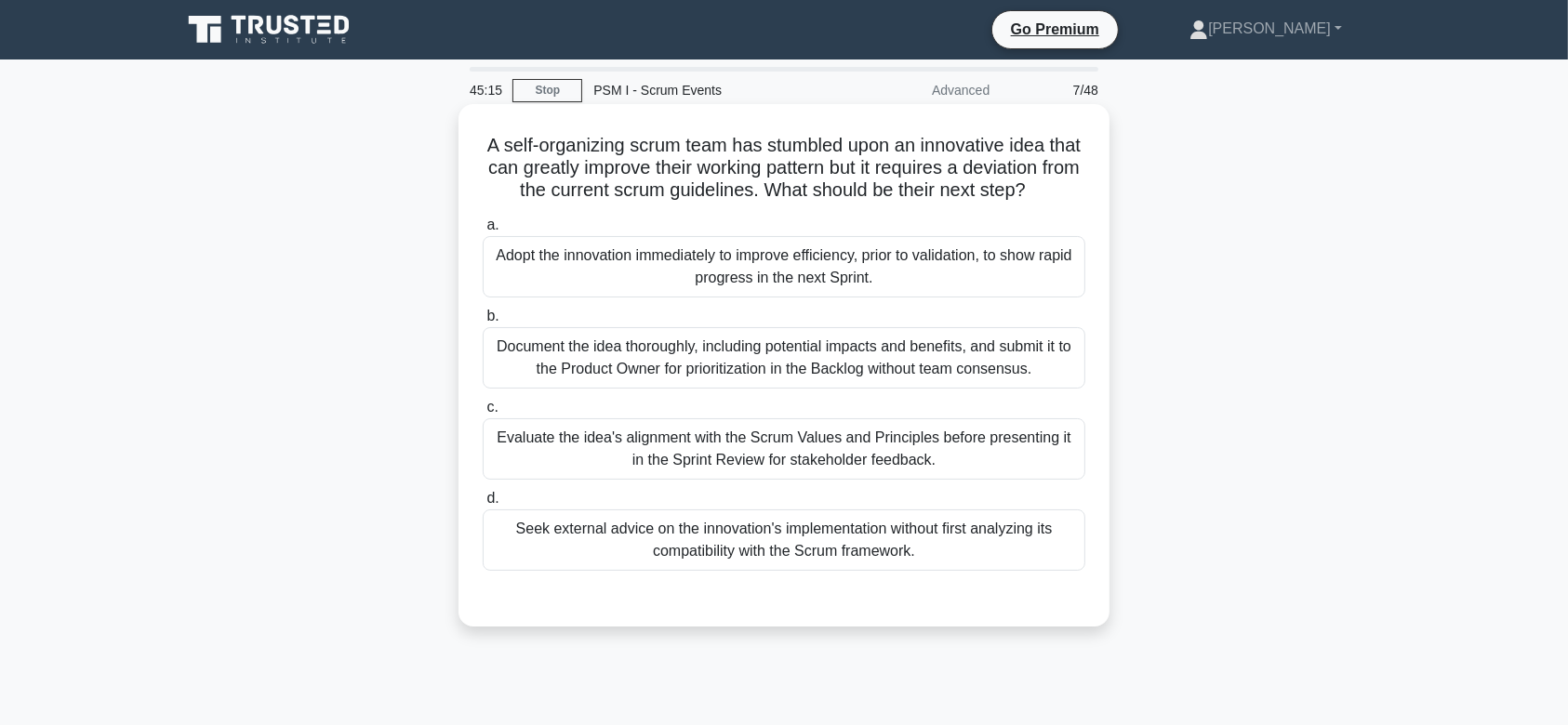
click at [784, 384] on div "Document the idea thoroughly, including potential impacts and benefits, and sub…" at bounding box center [784, 358] width 603 height 61
click at [483, 323] on input "b. Document the idea thoroughly, including potential impacts and benefits, and …" at bounding box center [483, 317] width 0 height 12
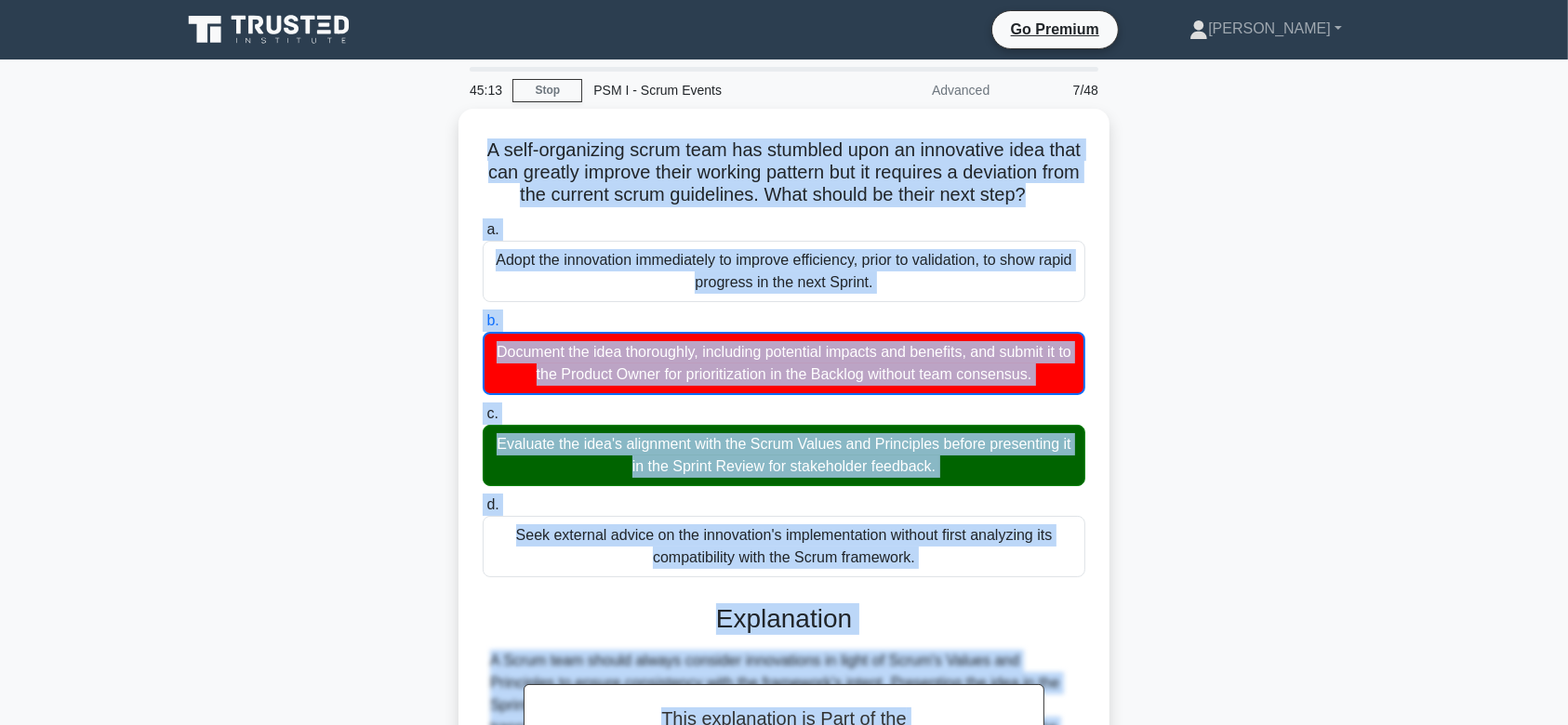
scroll to position [332, 0]
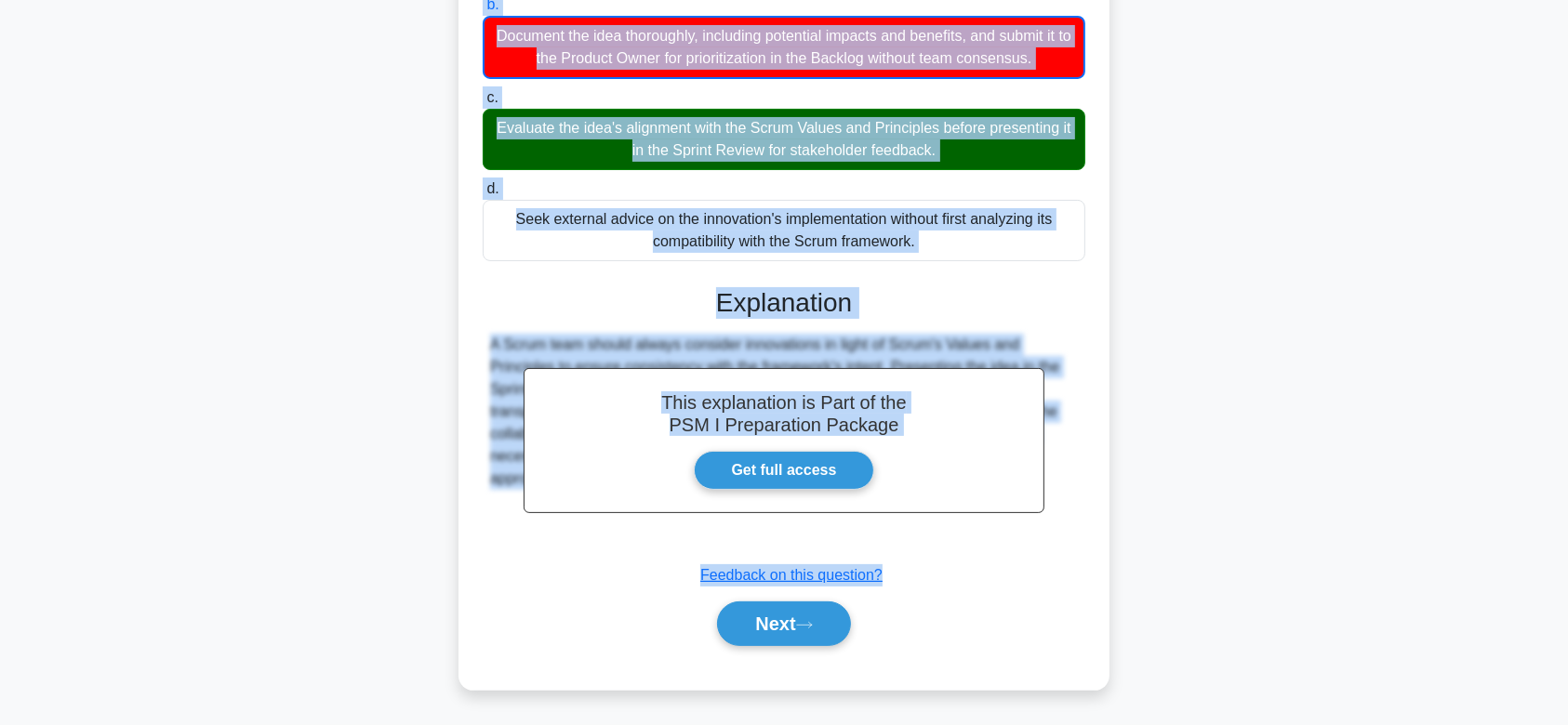
drag, startPoint x: 617, startPoint y: 158, endPoint x: 1067, endPoint y: 538, distance: 589.0
click at [1067, 538] on div "A self-organizing scrum team has stumbled upon an innovative idea that can grea…" at bounding box center [784, 241] width 636 height 882
copy div "A self-organizing scrum team has stumbled upon an innovative idea that can grea…"
click at [783, 626] on button "Next" at bounding box center [784, 623] width 133 height 44
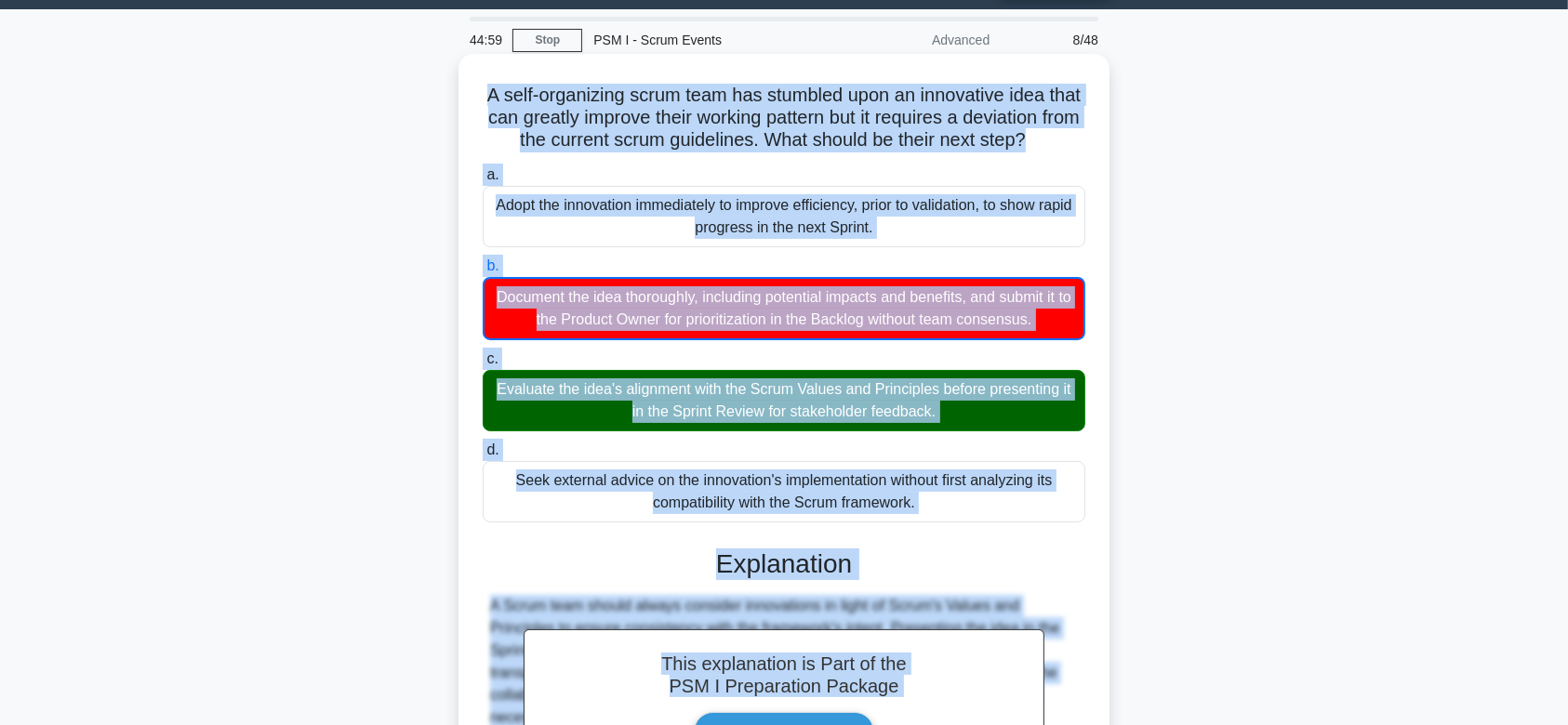
scroll to position [0, 0]
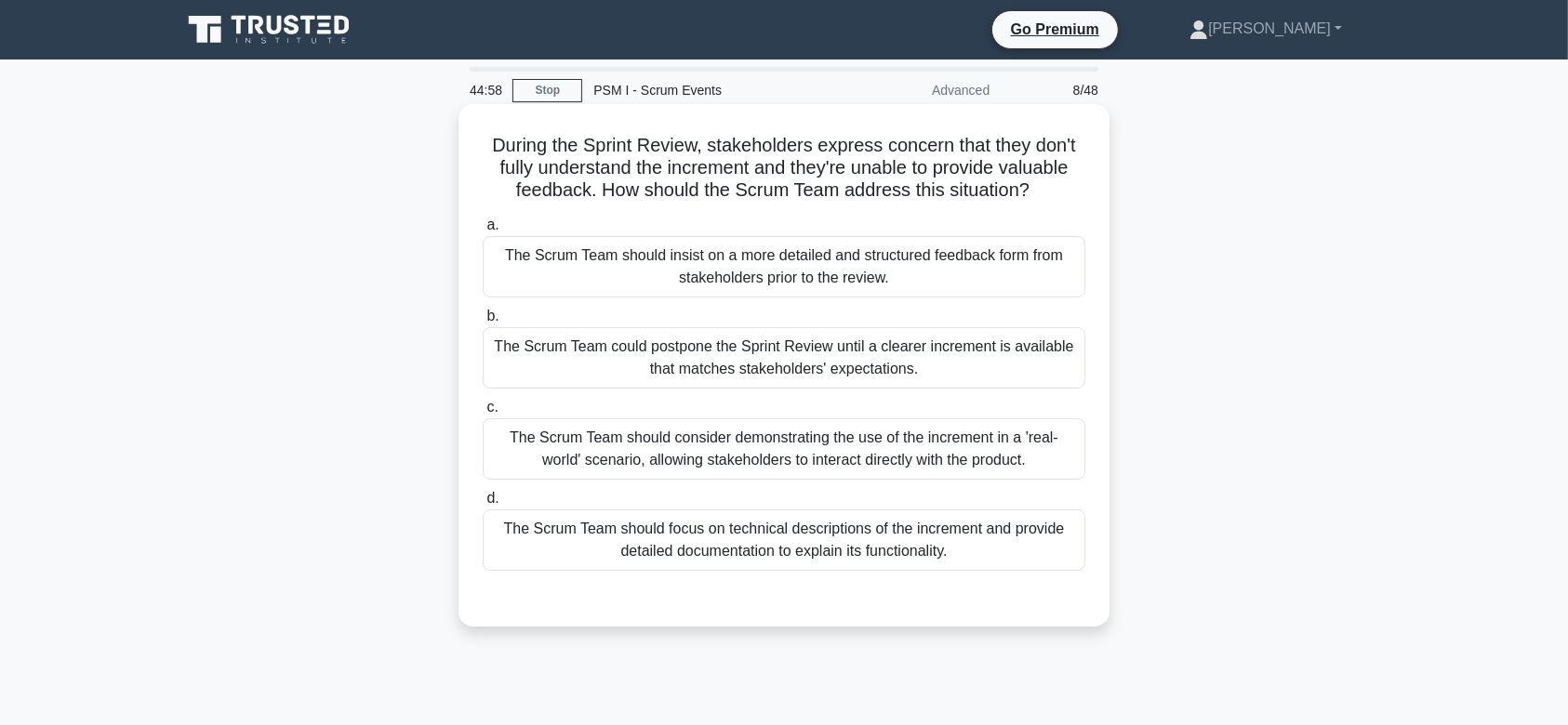
click at [797, 351] on div "The Scrum Team could postpone the Sprint Review until a clearer increment is av…" at bounding box center [784, 358] width 603 height 61
click at [483, 323] on input "b. The Scrum Team could postpone the Sprint Review until a clearer increment is…" at bounding box center [483, 317] width 0 height 12
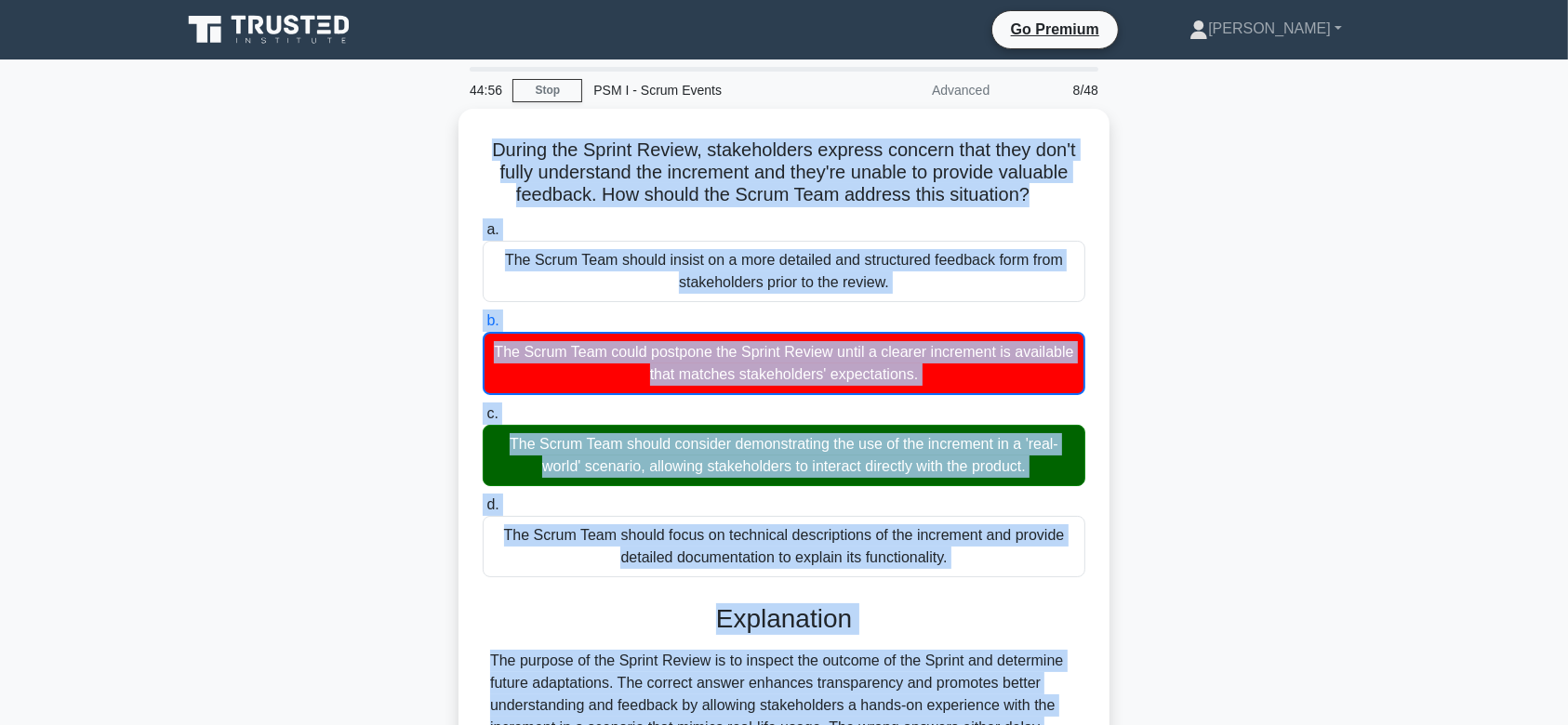
scroll to position [279, 0]
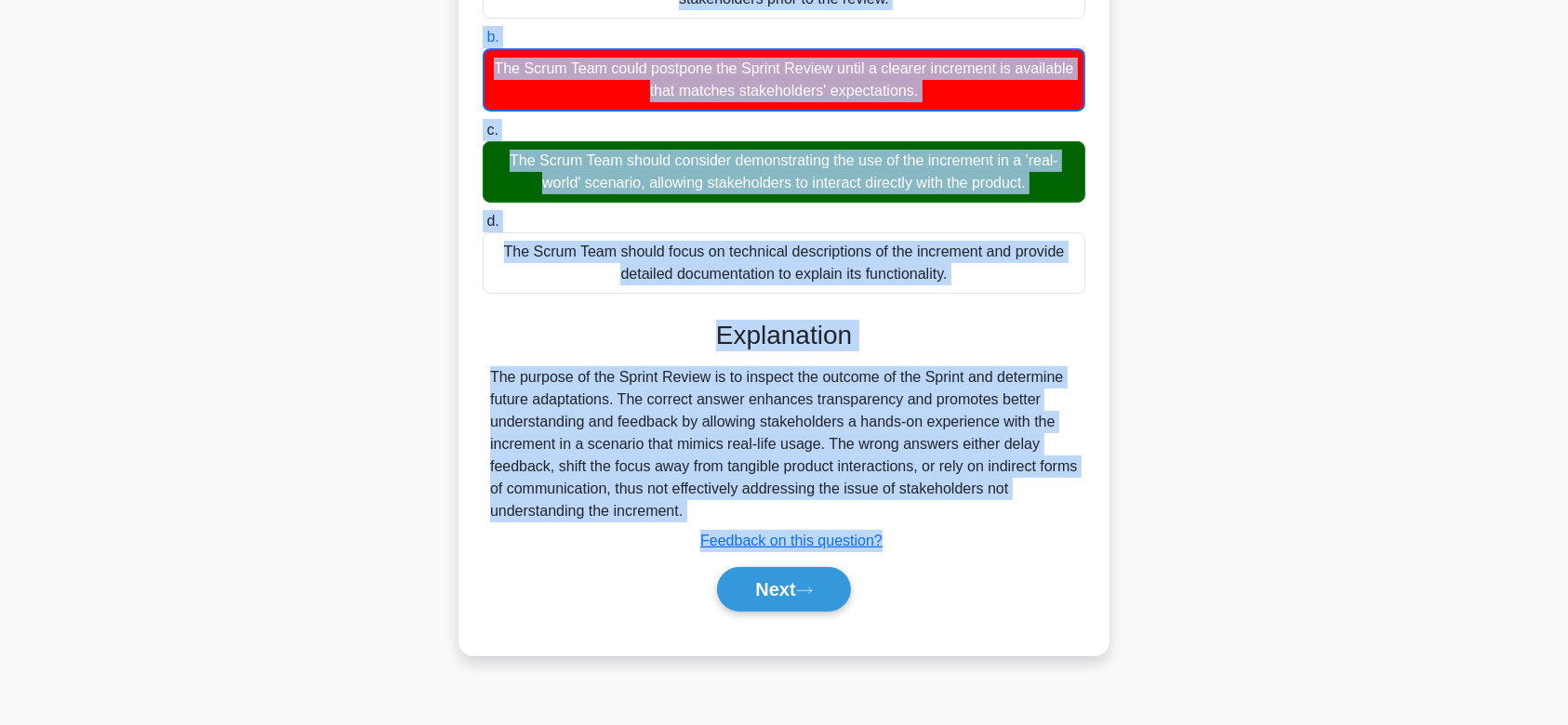
drag, startPoint x: 485, startPoint y: 138, endPoint x: 1065, endPoint y: 513, distance: 690.7
click at [1065, 513] on div "During the Sprint Review, stakeholders express concern that they don't fully un…" at bounding box center [784, 240] width 636 height 815
copy div "During the Sprint Review, stakeholders express concern that they don't fully un…"
click at [774, 579] on button "Next" at bounding box center [784, 589] width 133 height 44
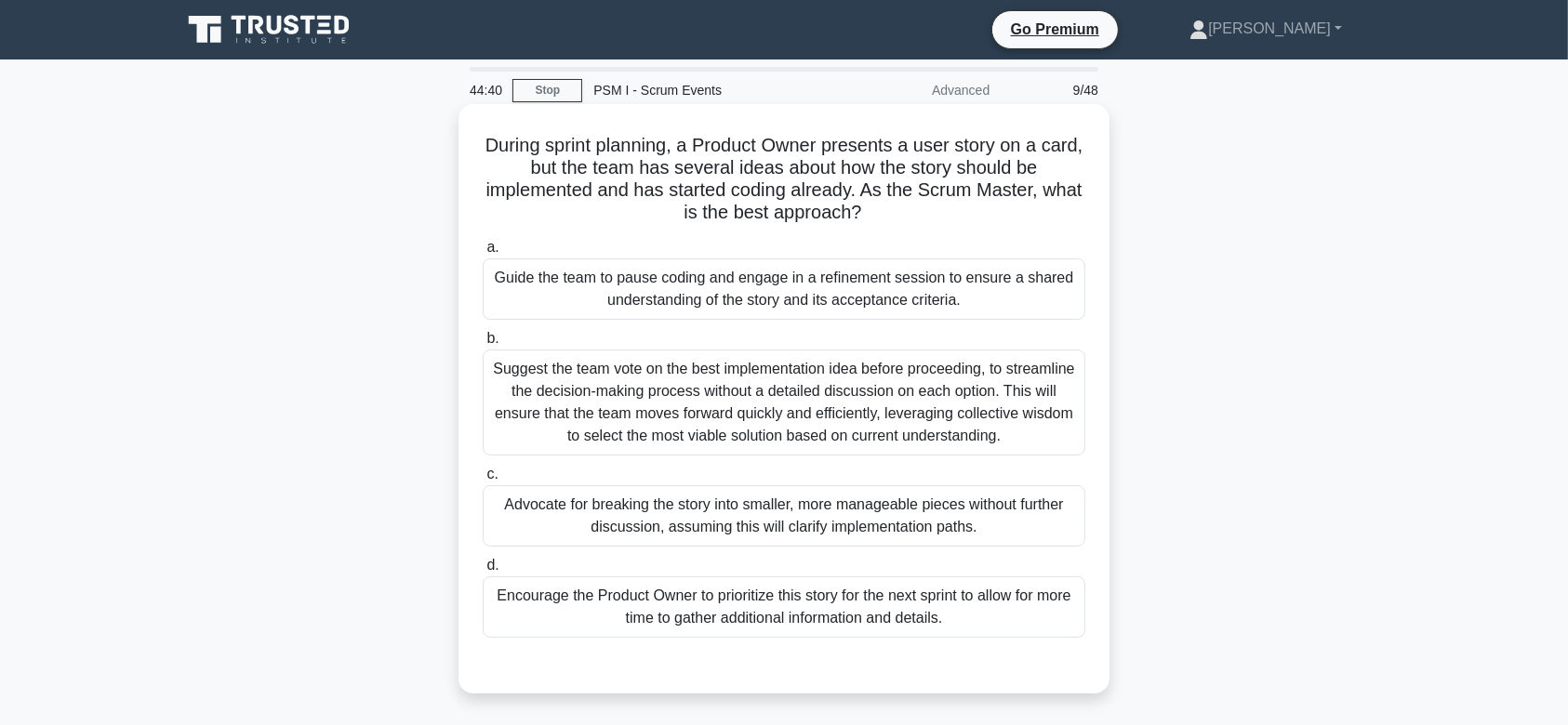
click at [771, 395] on div "Suggest the team vote on the best implementation idea before proceeding, to str…" at bounding box center [784, 401] width 603 height 106
click at [483, 345] on input "b. Suggest the team vote on the best implementation idea before proceeding, to …" at bounding box center [483, 338] width 0 height 12
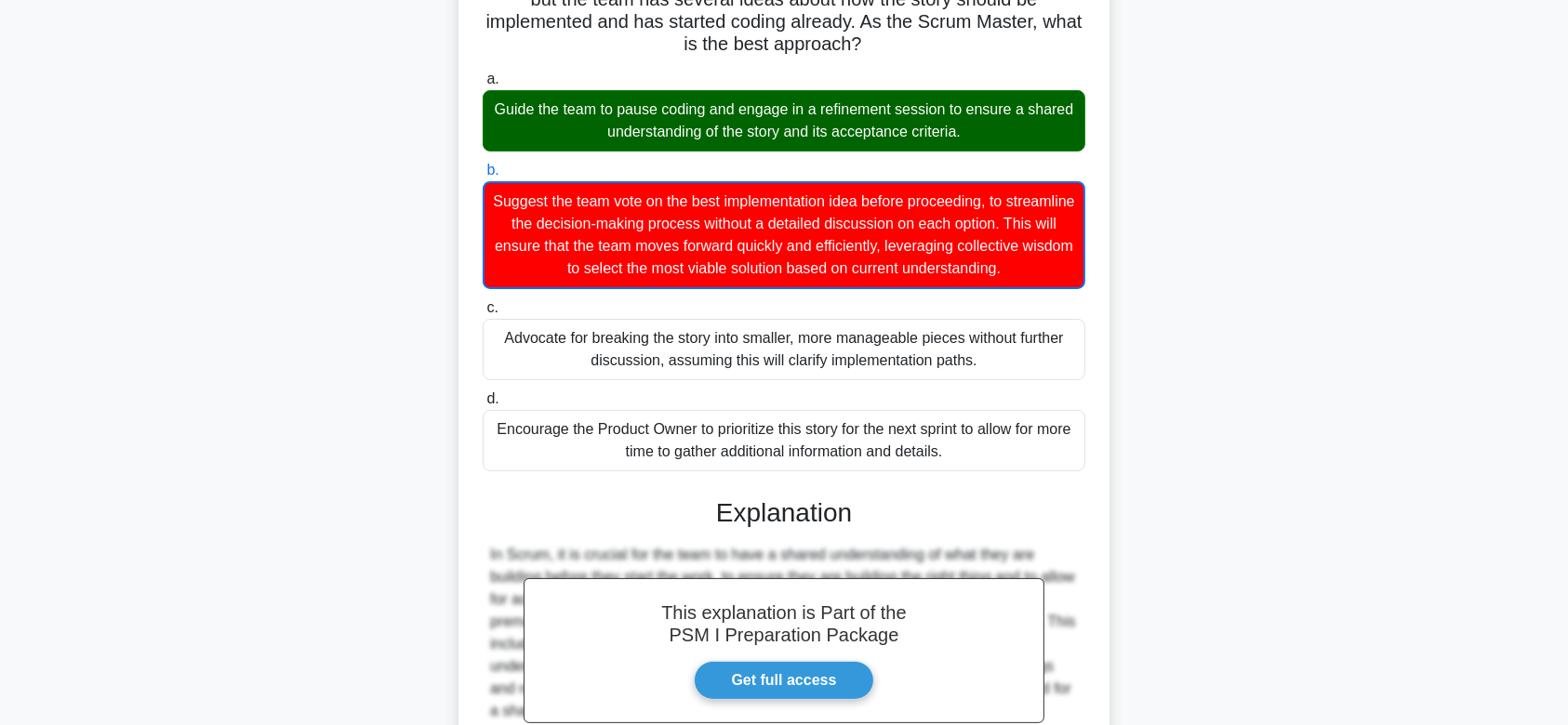
scroll to position [378, 0]
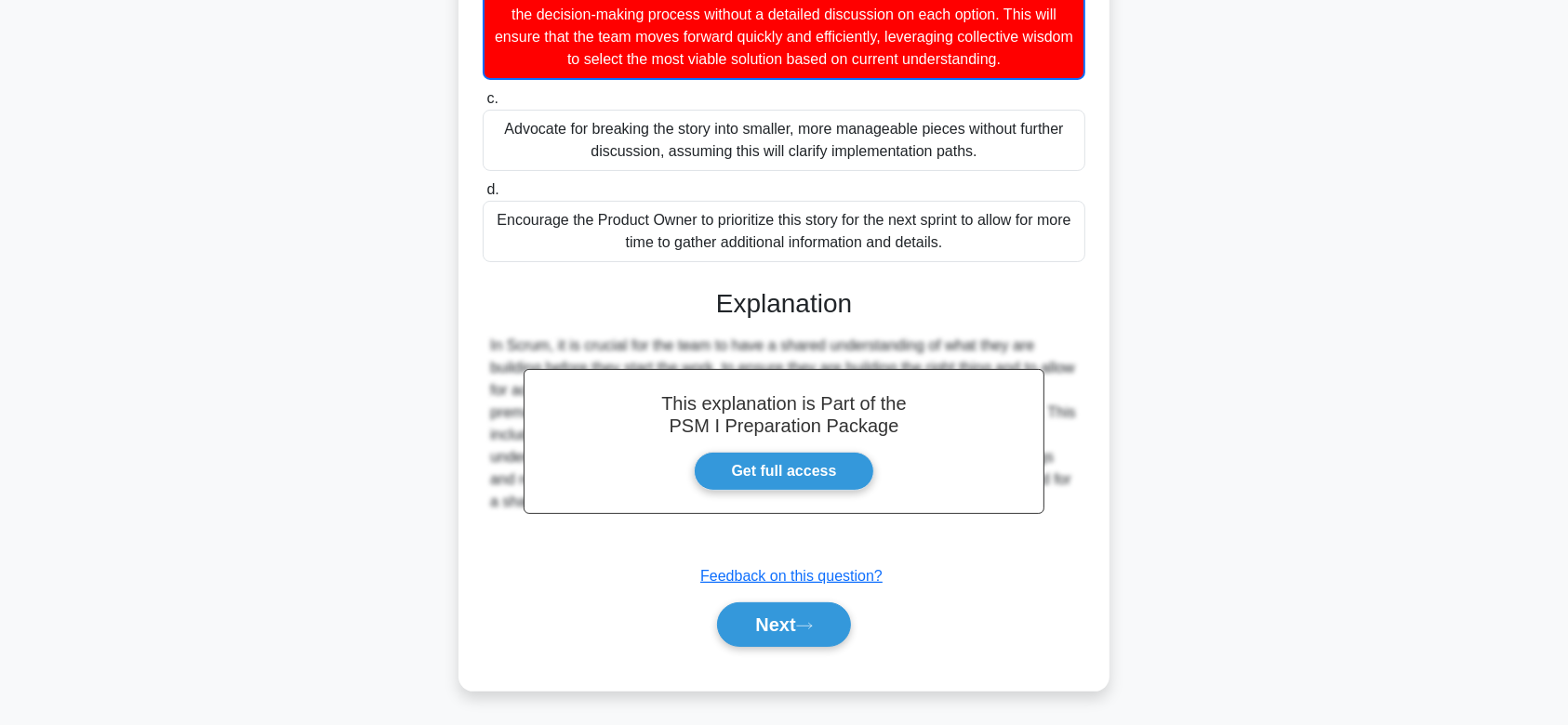
drag, startPoint x: 499, startPoint y: 148, endPoint x: 1061, endPoint y: 544, distance: 687.5
click at [1061, 544] on div "During sprint planning, a Product Owner presents a user story on a card, but th…" at bounding box center [784, 208] width 636 height 949
copy div "During sprint planning, a Product Owner presents a user story on a card, but th…"
click at [766, 620] on button "Next" at bounding box center [784, 624] width 133 height 44
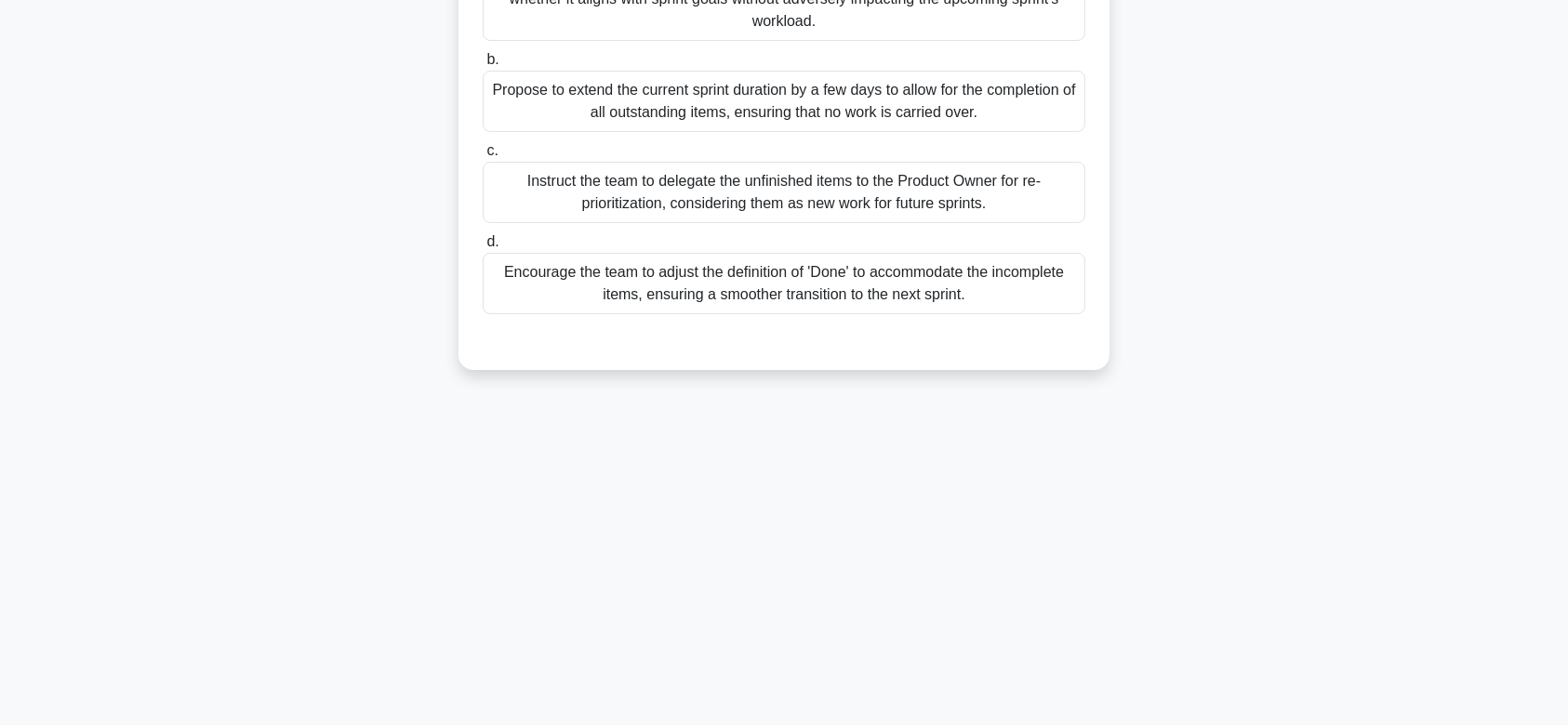
click at [784, 192] on div "Instruct the team to delegate the unfinished items to the Product Owner for re-…" at bounding box center [784, 192] width 603 height 61
click at [483, 157] on input "c. Instruct the team to delegate the unfinished items to the Product Owner for …" at bounding box center [483, 151] width 0 height 12
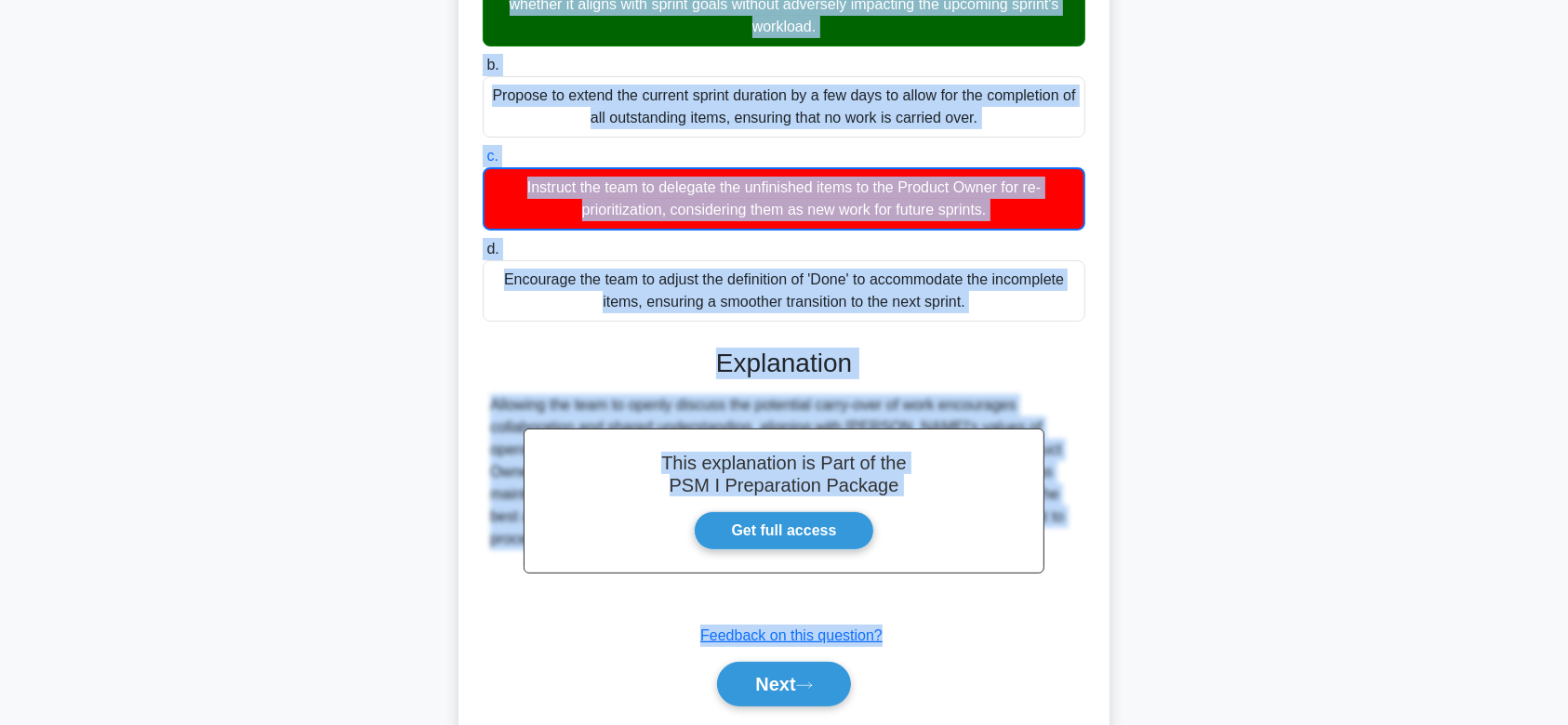
scroll to position [332, 0]
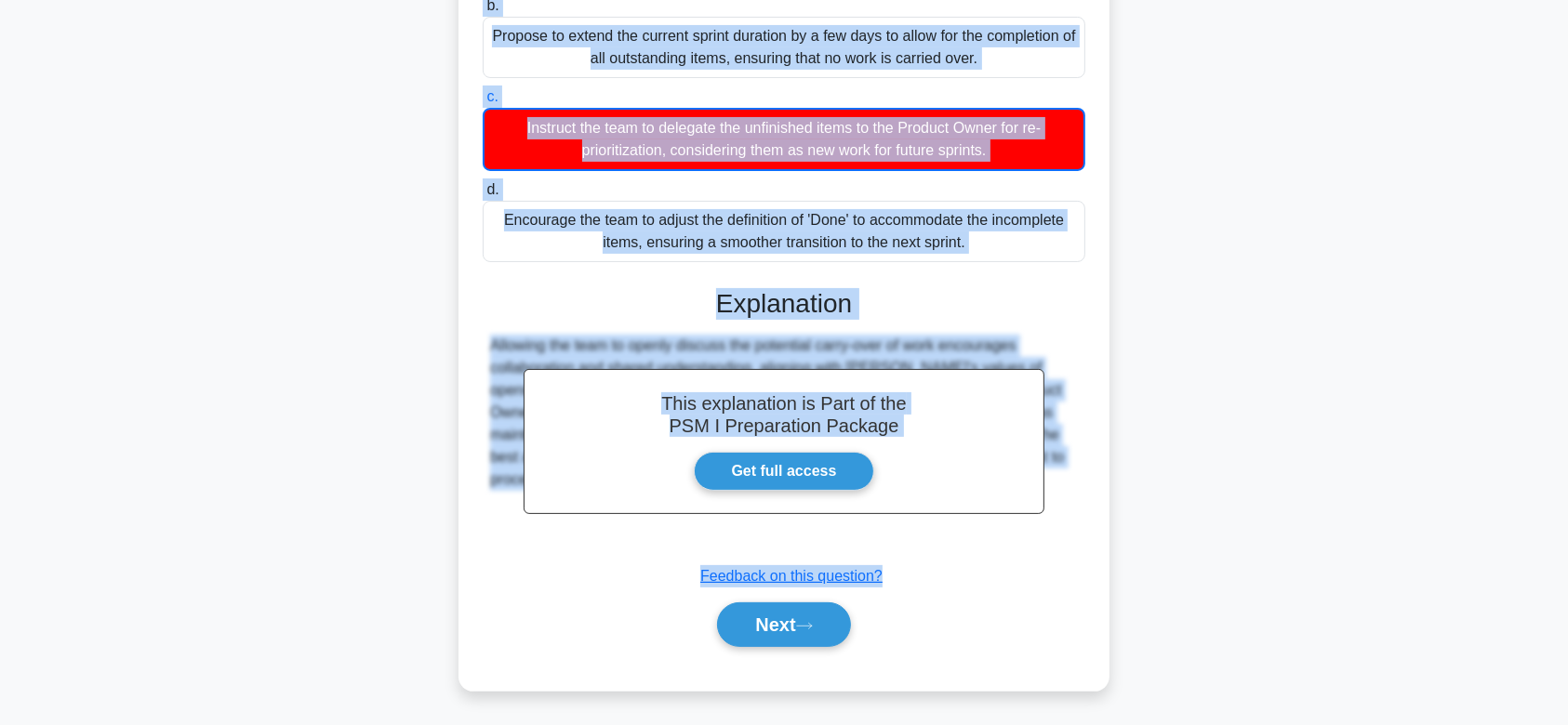
drag, startPoint x: 483, startPoint y: 145, endPoint x: 1055, endPoint y: 531, distance: 690.1
click at [1055, 531] on div "After a successful Sprint Review, there are a few minor action items left to be…" at bounding box center [784, 231] width 636 height 905
copy div "After a successful Sprint Review, there are a few minor action items left to be…"
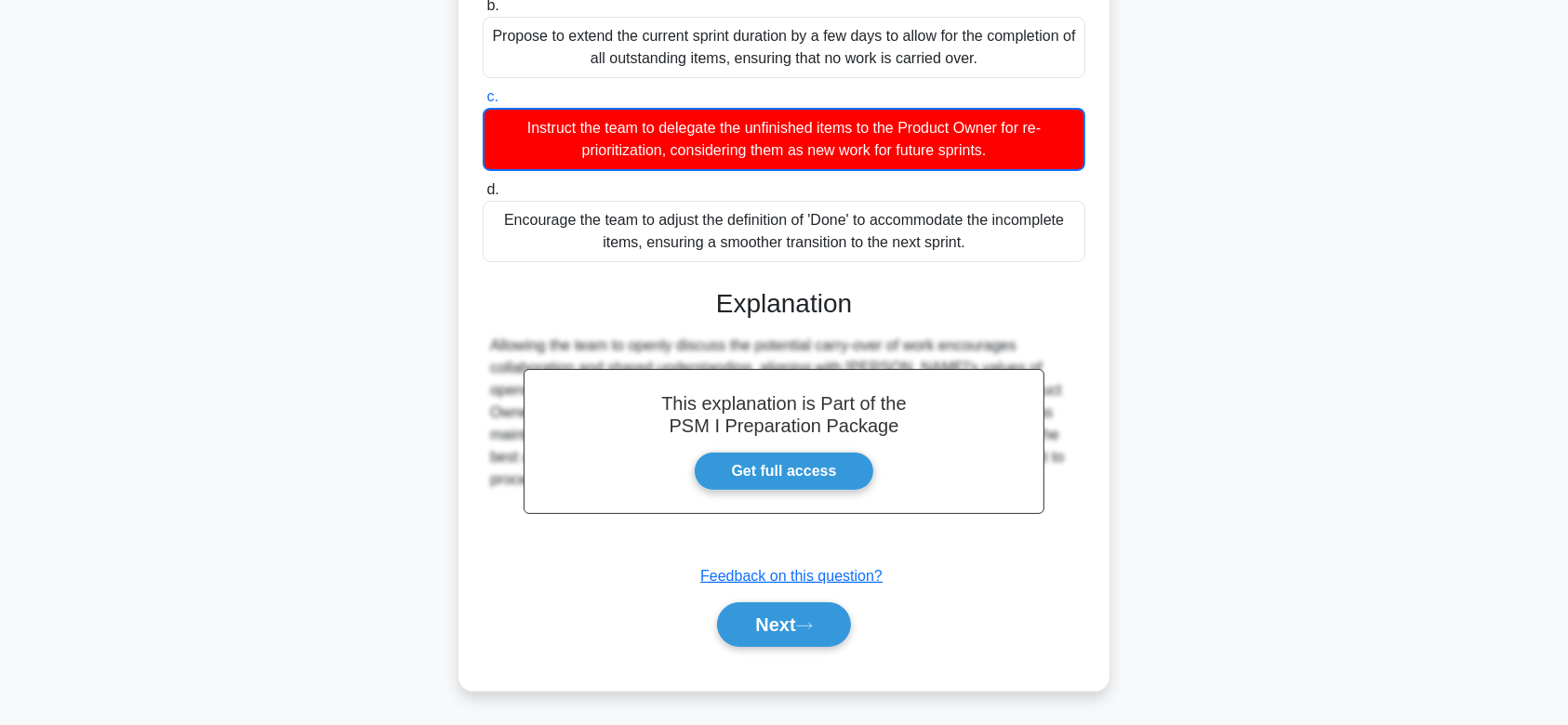
click at [827, 597] on div "Next" at bounding box center [784, 624] width 603 height 59
click at [820, 605] on button "Next" at bounding box center [784, 624] width 133 height 44
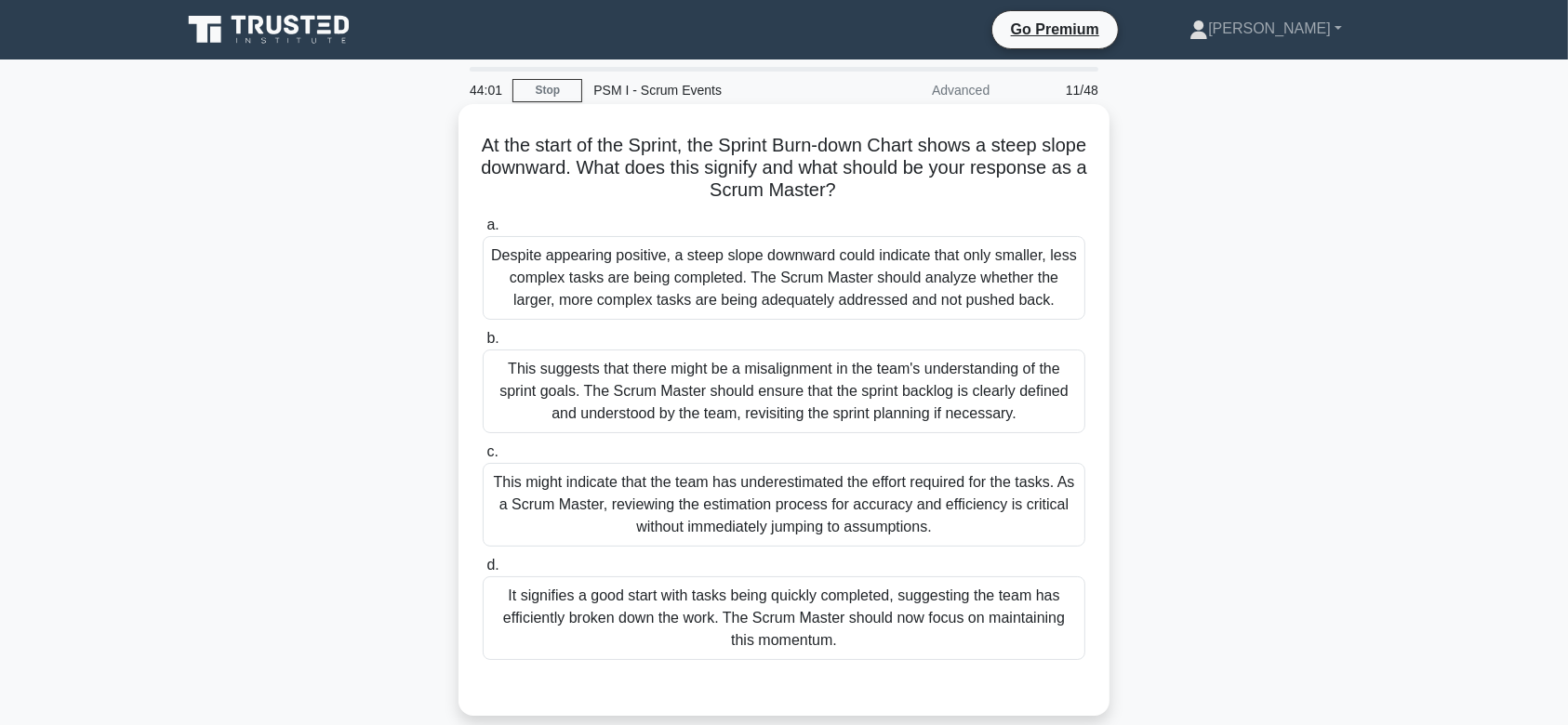
click at [721, 366] on div "This suggests that there might be a misalignment in the team's understanding of…" at bounding box center [784, 391] width 603 height 84
click at [483, 345] on input "b. This suggests that there might be a misalignment in the team's understanding…" at bounding box center [483, 338] width 0 height 12
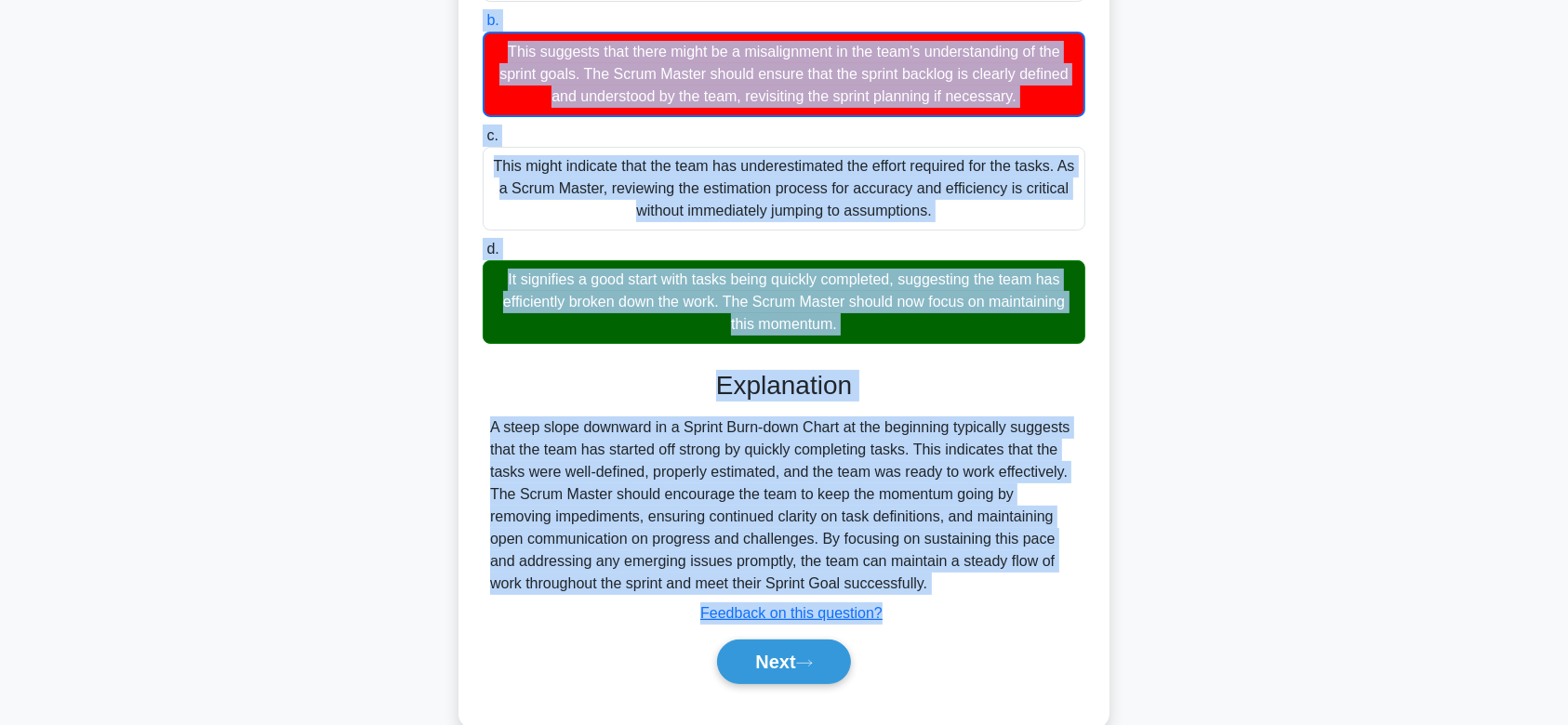
scroll to position [355, 0]
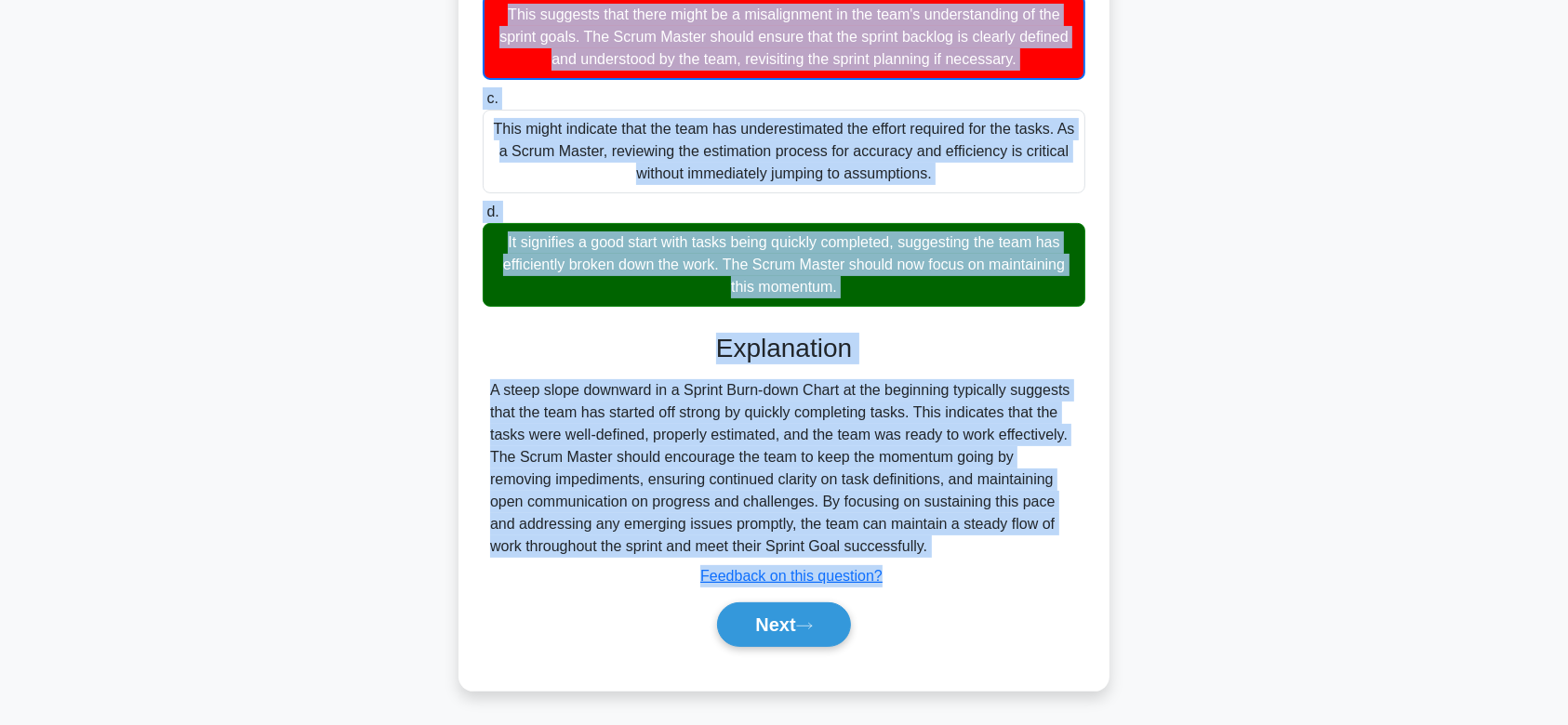
drag, startPoint x: 492, startPoint y: 137, endPoint x: 1014, endPoint y: 541, distance: 660.1
click at [1014, 541] on div "At the start of the Sprint, the Sprint Burn-down Chart shows a steep slope down…" at bounding box center [784, 220] width 636 height 927
click at [790, 613] on button "Next" at bounding box center [784, 624] width 133 height 44
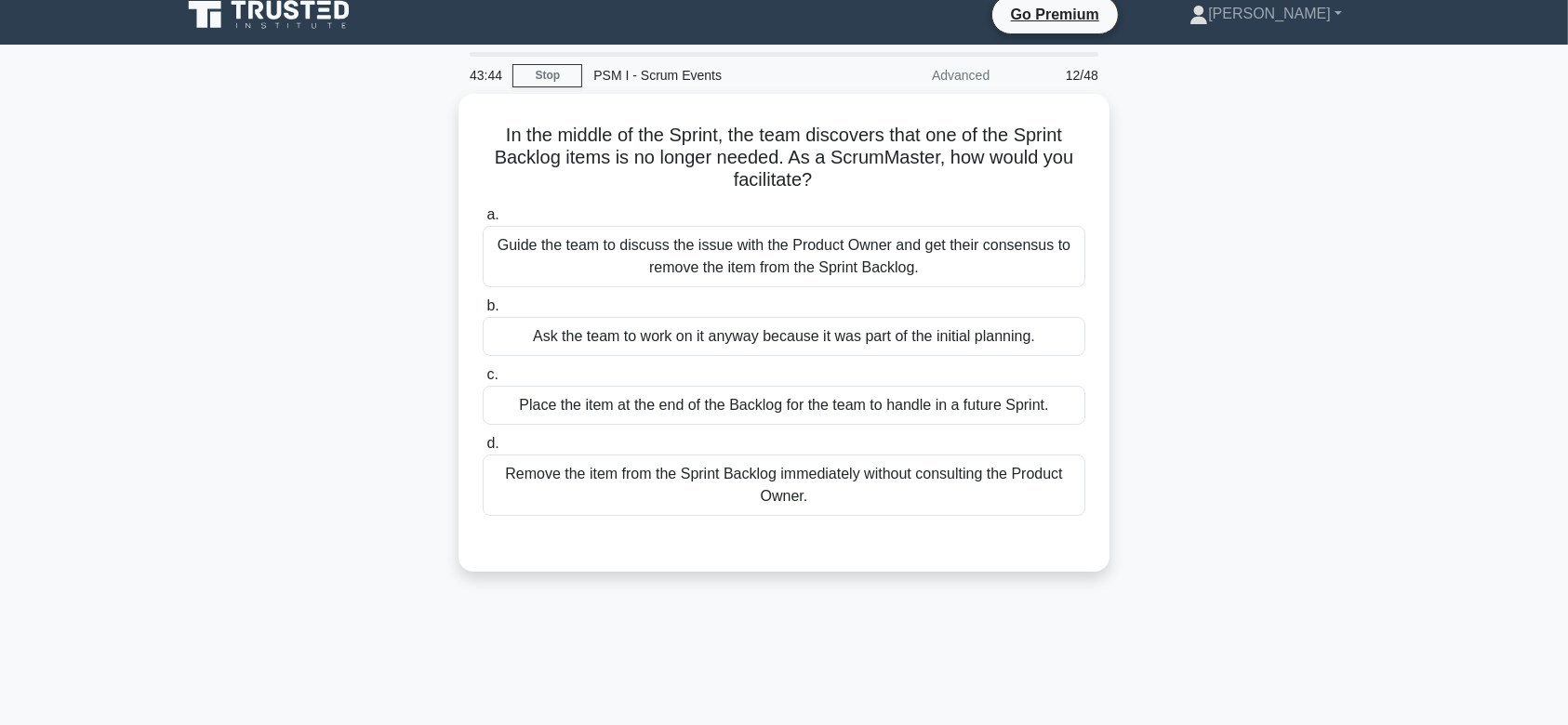
scroll to position [0, 0]
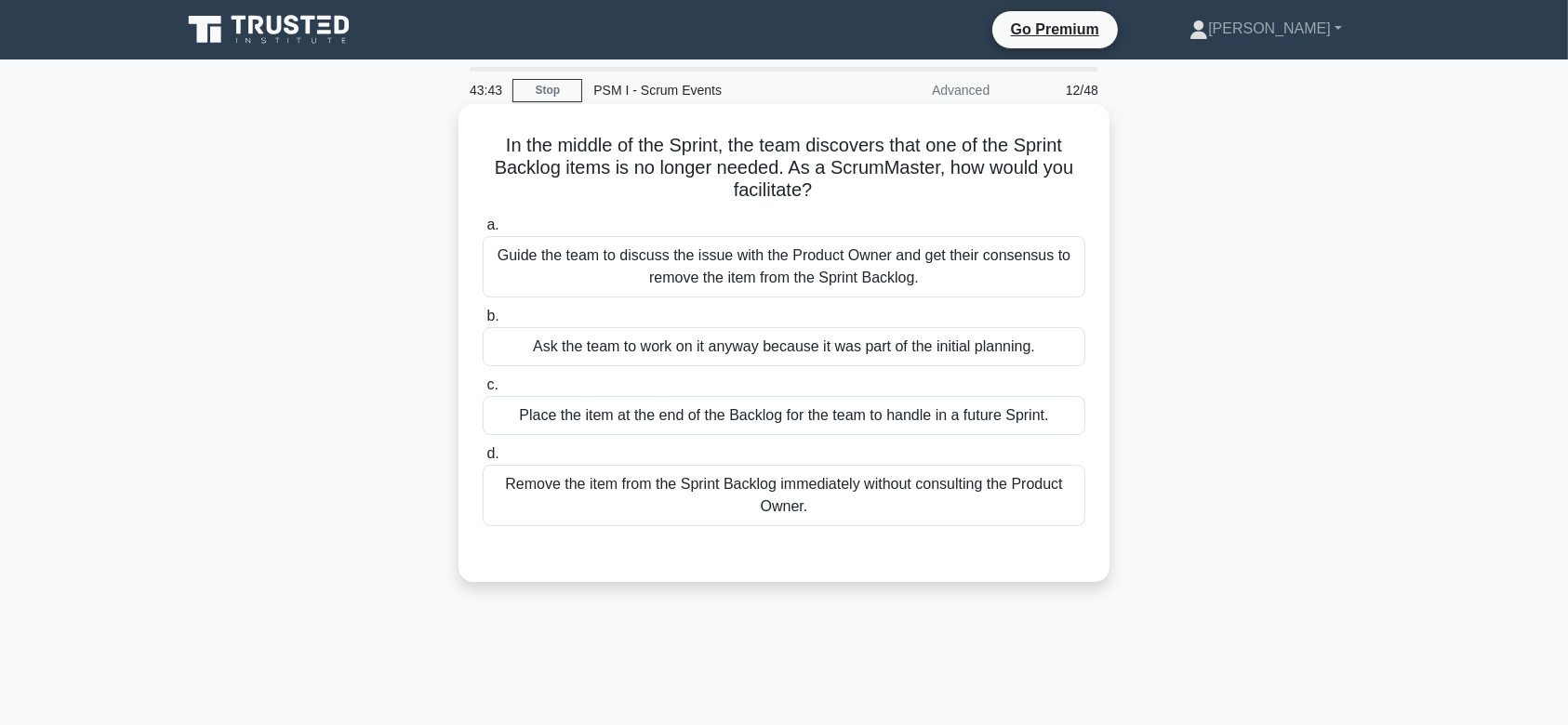
click at [790, 332] on div "Ask the team to work on it anyway because it was part of the initial planning." at bounding box center [784, 347] width 603 height 39
click at [483, 323] on input "b. Ask the team to work on it anyway because it was part of the initial plannin…" at bounding box center [483, 317] width 0 height 12
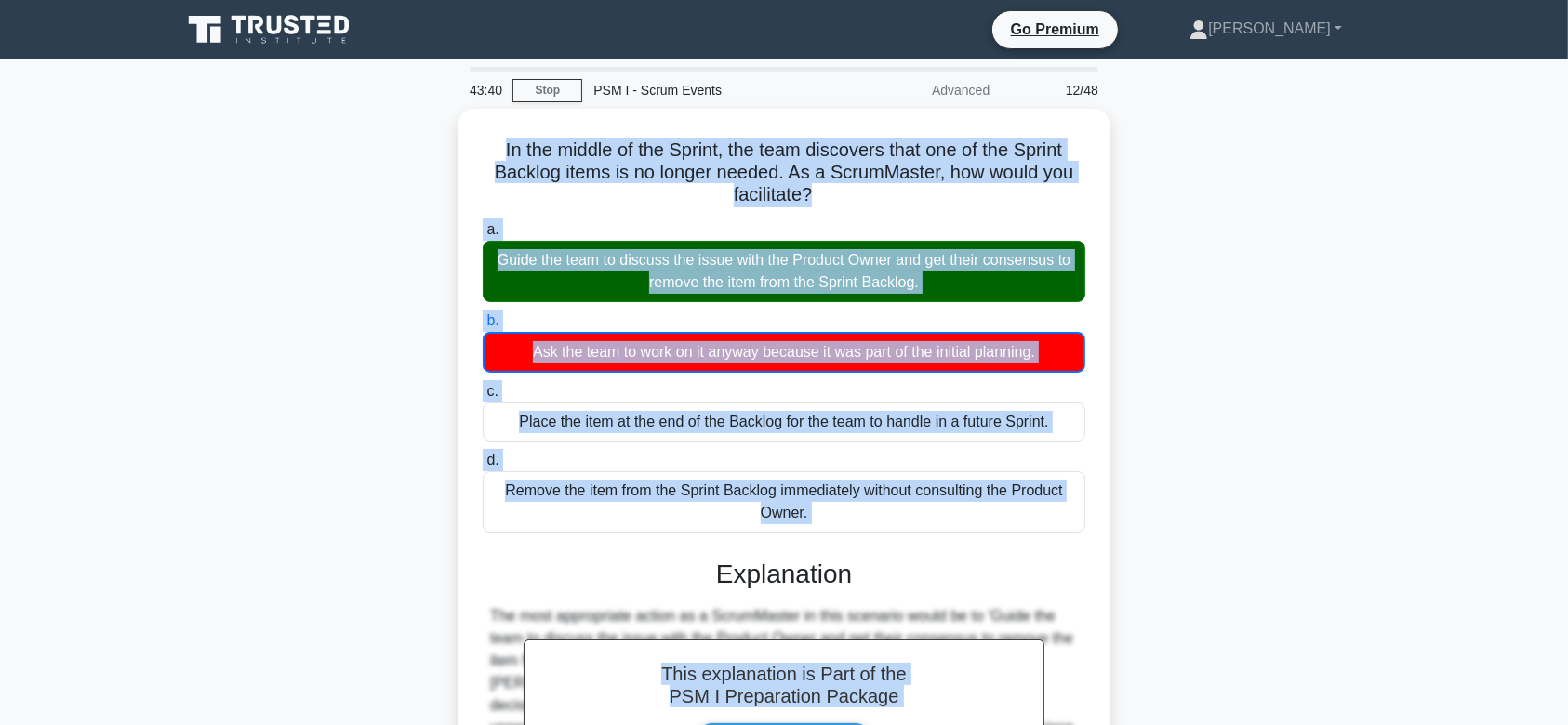
scroll to position [279, 0]
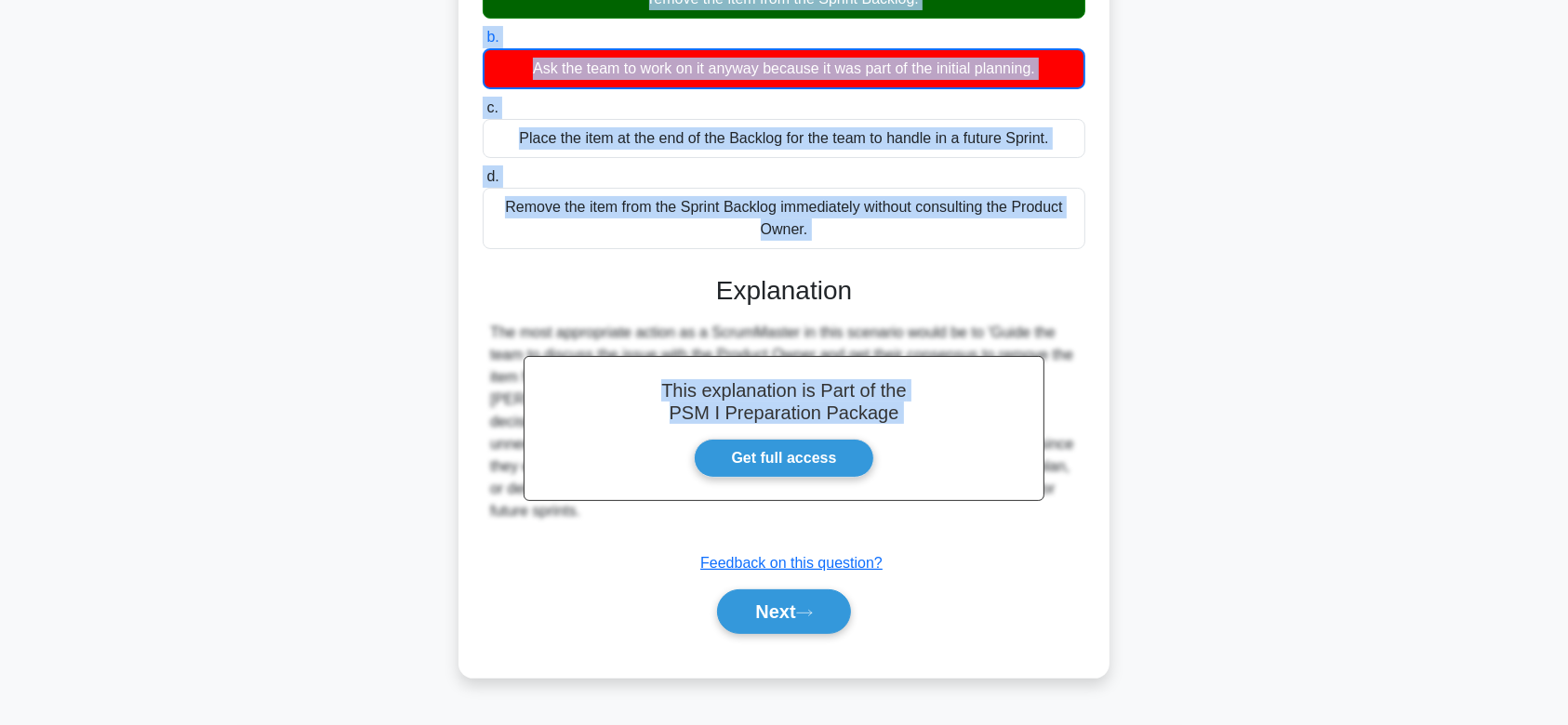
drag, startPoint x: 490, startPoint y: 137, endPoint x: 1030, endPoint y: 525, distance: 664.9
click at [1030, 525] on div "In the middle of the Sprint, the team discovers that one of the Sprint Backlog …" at bounding box center [784, 251] width 636 height 837
click at [762, 595] on button "Next" at bounding box center [784, 611] width 133 height 44
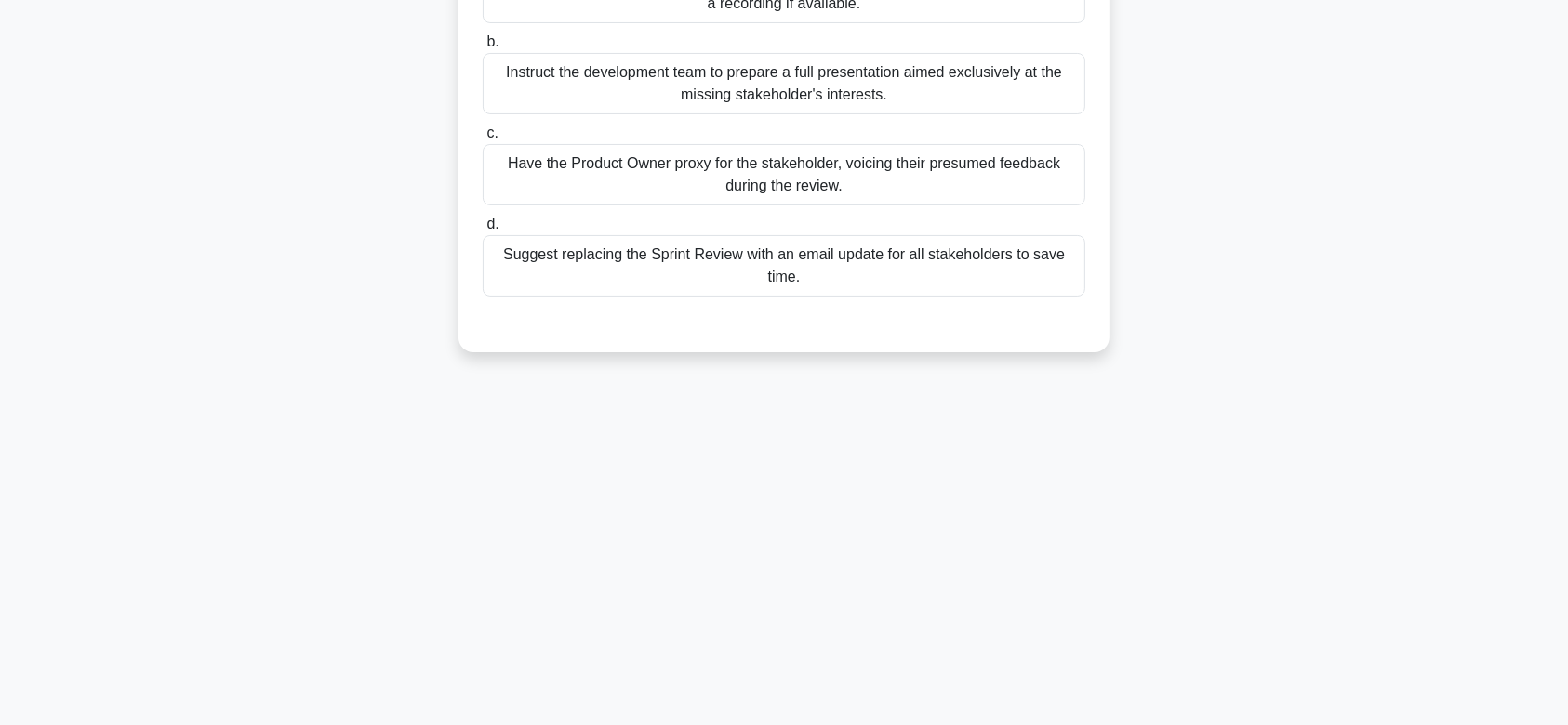
scroll to position [0, 0]
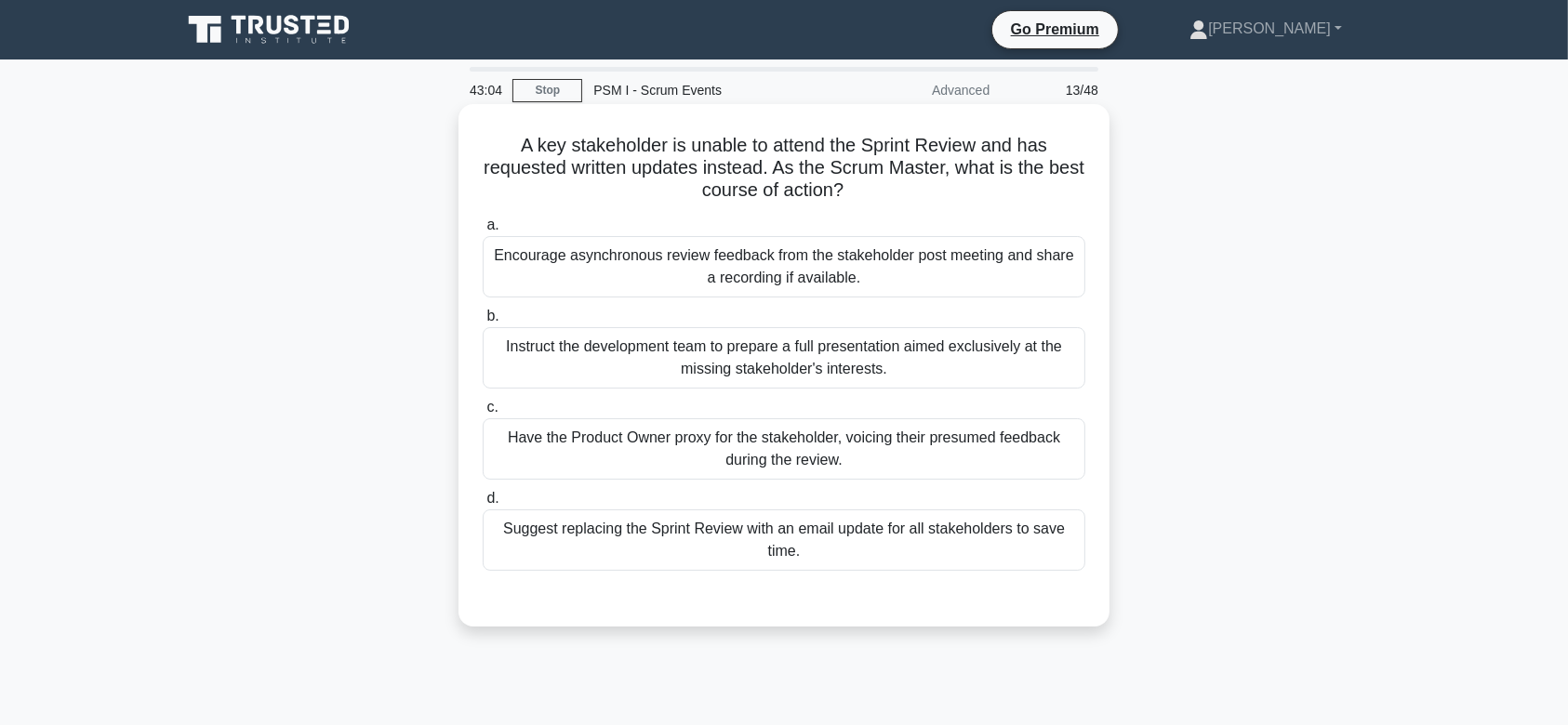
click at [814, 361] on div "Instruct the development team to prepare a full presentation aimed exclusively …" at bounding box center [784, 358] width 603 height 61
click at [483, 323] on input "b. Instruct the development team to prepare a full presentation aimed exclusive…" at bounding box center [483, 317] width 0 height 12
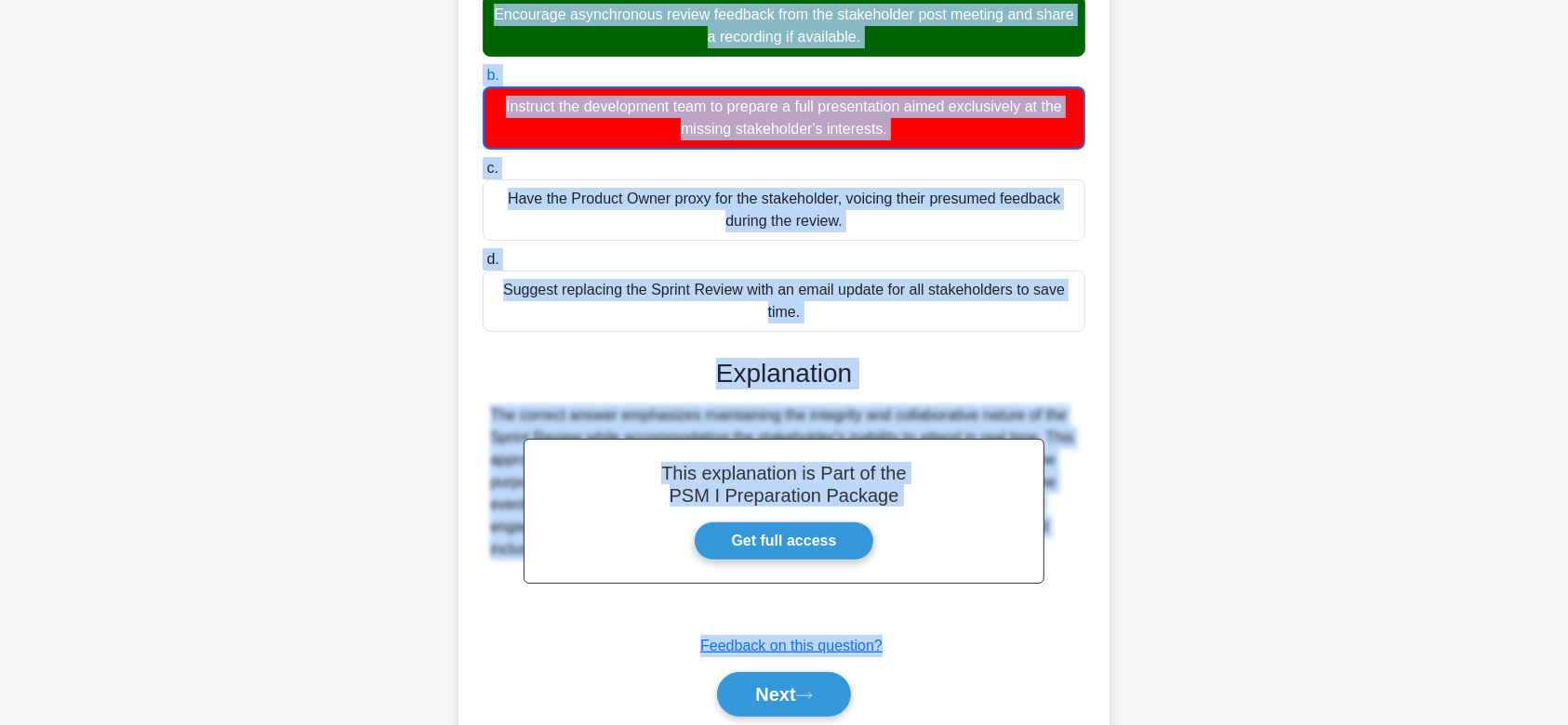
scroll to position [311, 0]
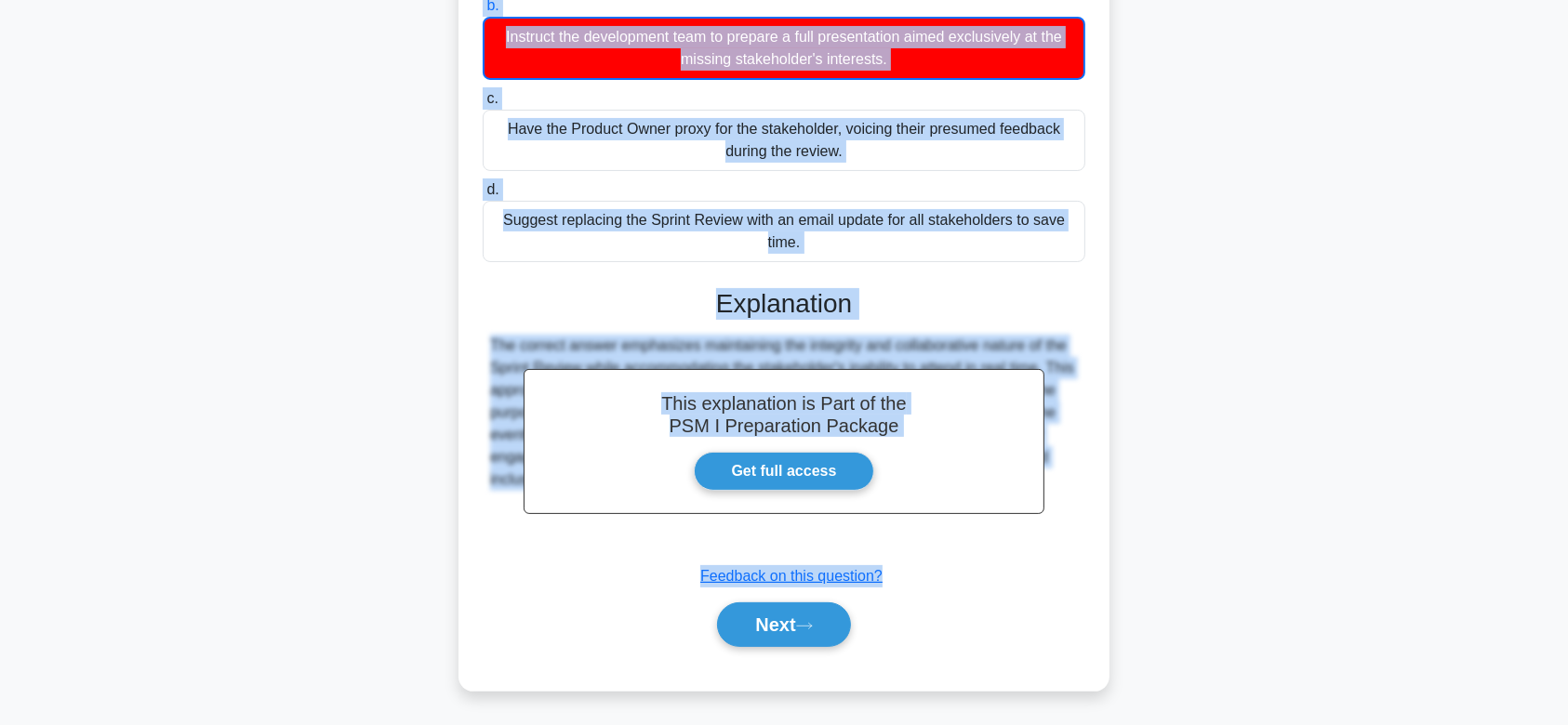
drag, startPoint x: 696, startPoint y: 227, endPoint x: 1057, endPoint y: 554, distance: 487.1
click at [1057, 554] on div "A key stakeholder is unable to attend the Sprint Review and has requested writt…" at bounding box center [784, 242] width 636 height 882
click at [766, 616] on button "Next" at bounding box center [784, 624] width 133 height 44
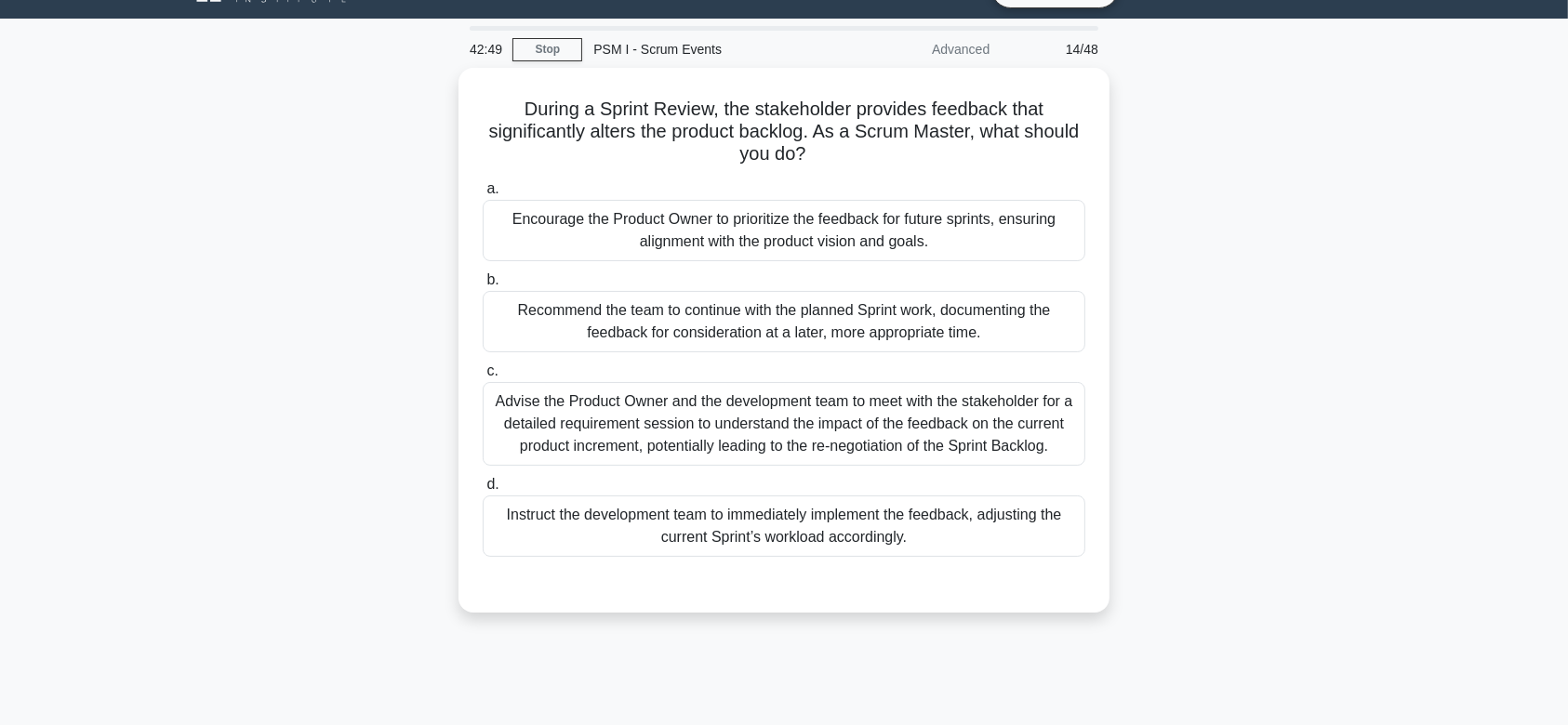
scroll to position [0, 0]
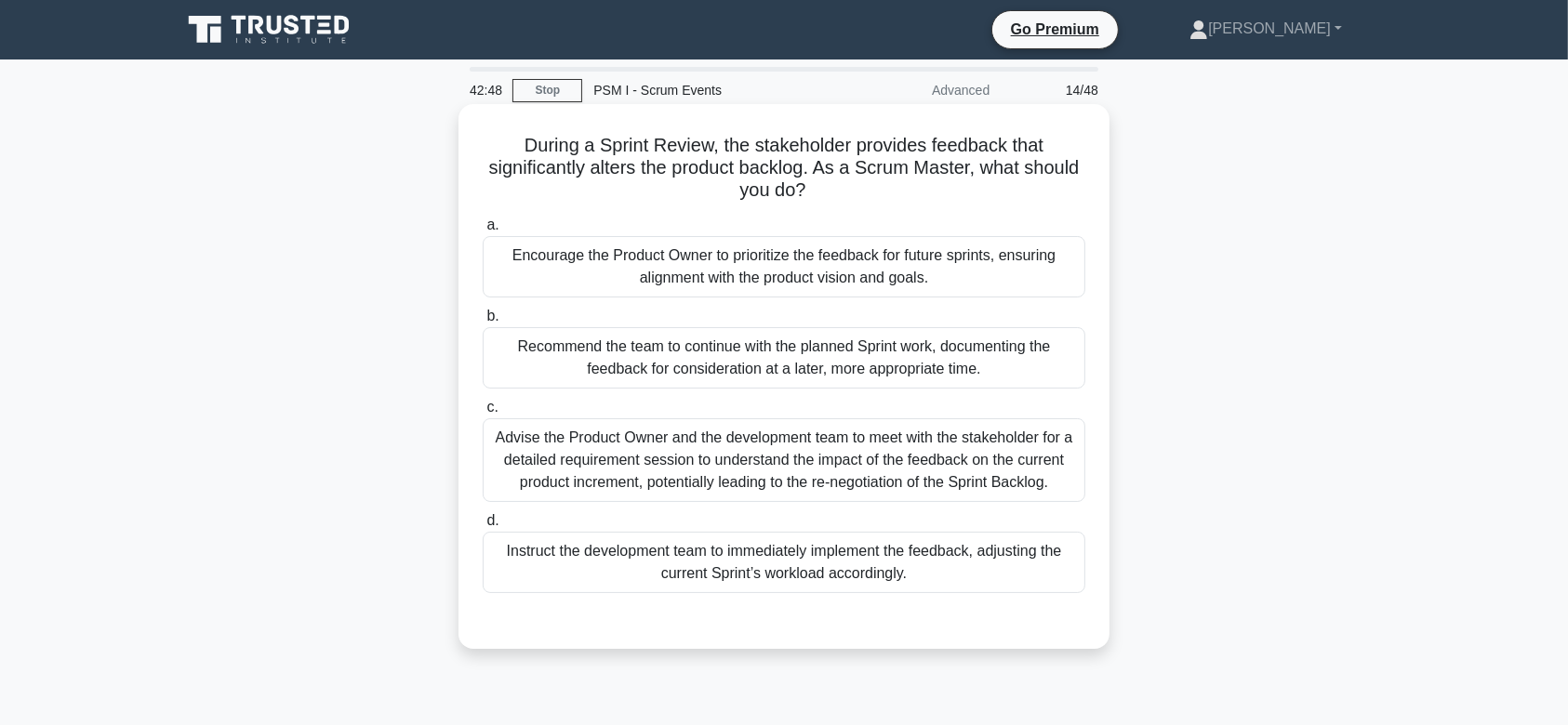
click at [826, 435] on div "Advise the Product Owner and the development team to meet with the stakeholder …" at bounding box center [784, 460] width 603 height 84
click at [483, 413] on input "c. Advise the Product Owner and the development team to meet with the stakehold…" at bounding box center [483, 407] width 0 height 12
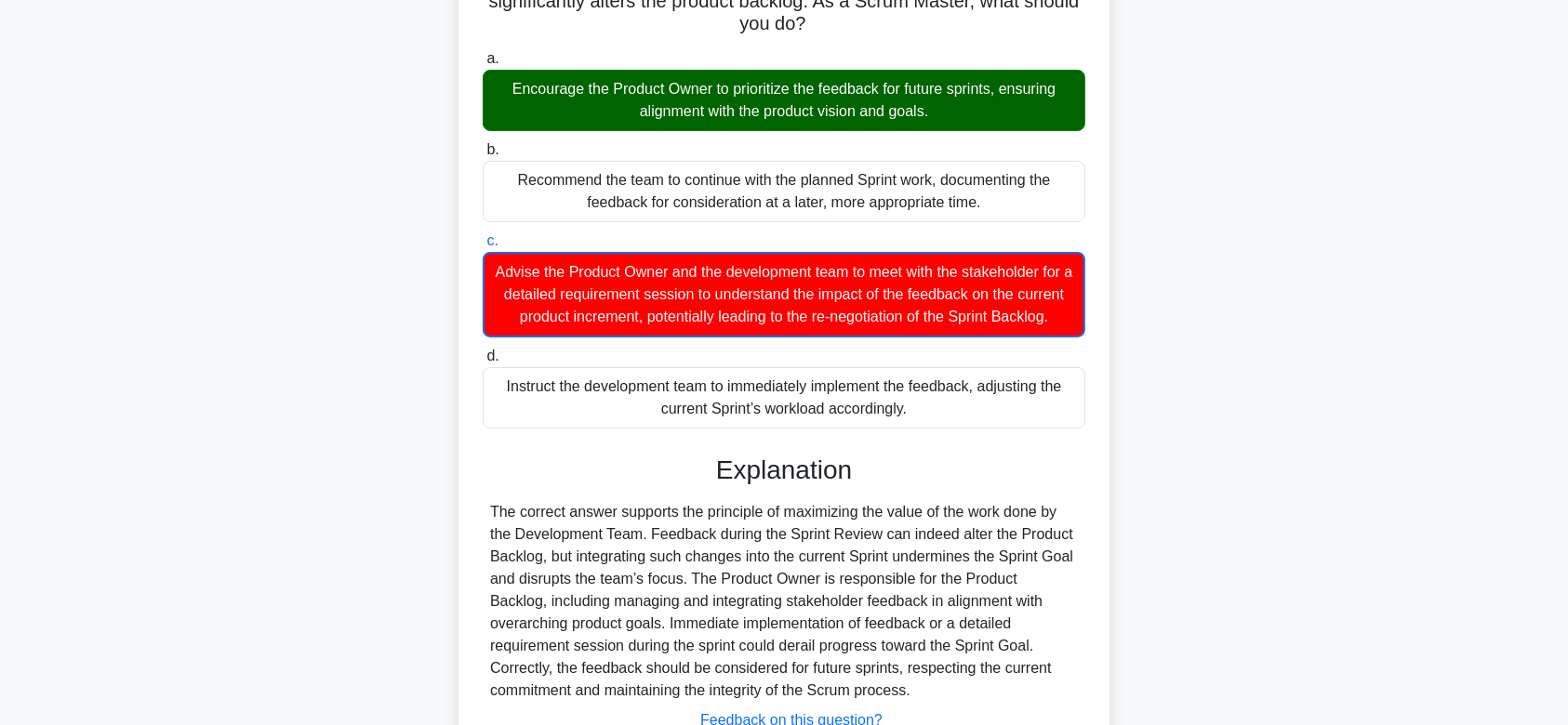
scroll to position [332, 0]
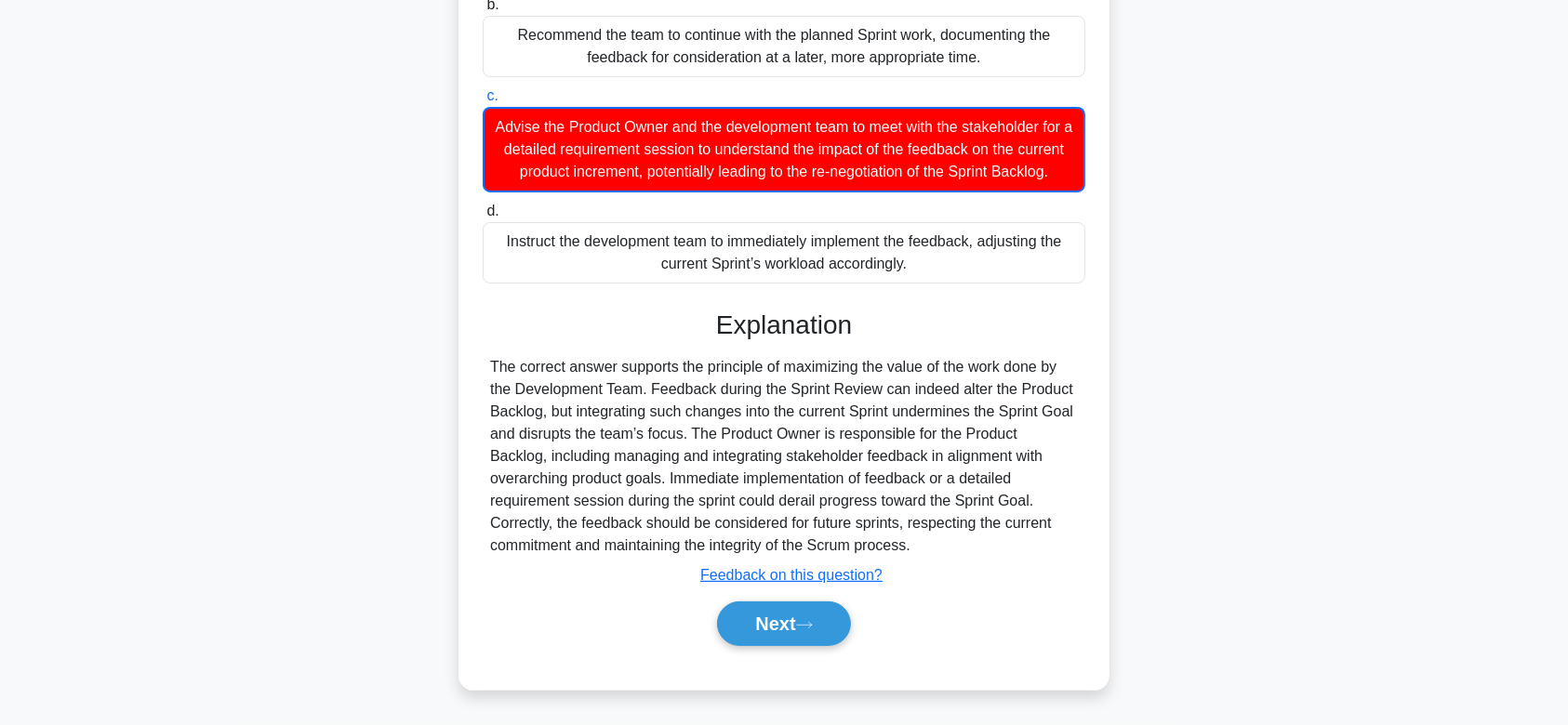
drag, startPoint x: 585, startPoint y: 149, endPoint x: 1013, endPoint y: 540, distance: 579.7
click at [1013, 540] on div "During a Sprint Review, the stakeholder provides feedback that significantly al…" at bounding box center [784, 241] width 636 height 882
click at [784, 617] on button "Next" at bounding box center [784, 623] width 133 height 44
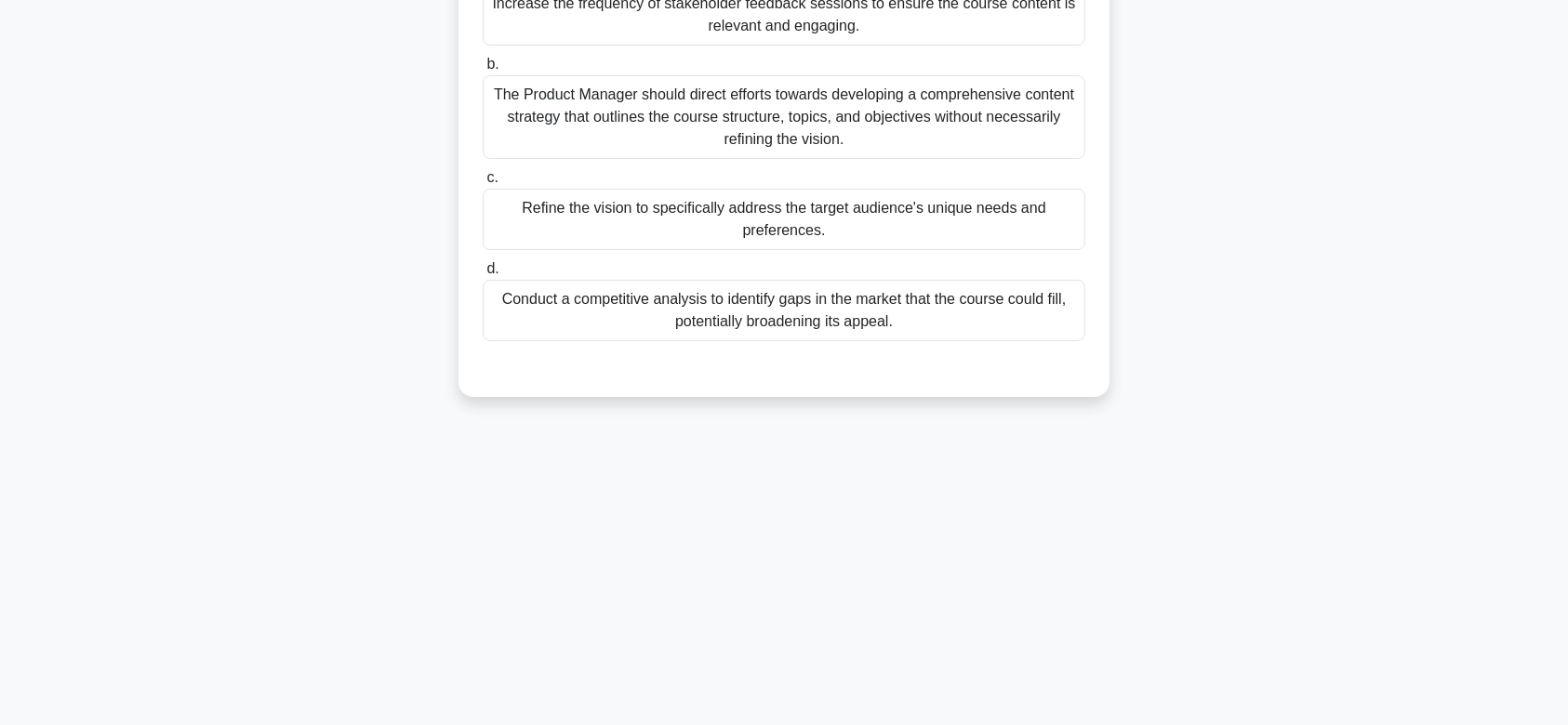
scroll to position [0, 0]
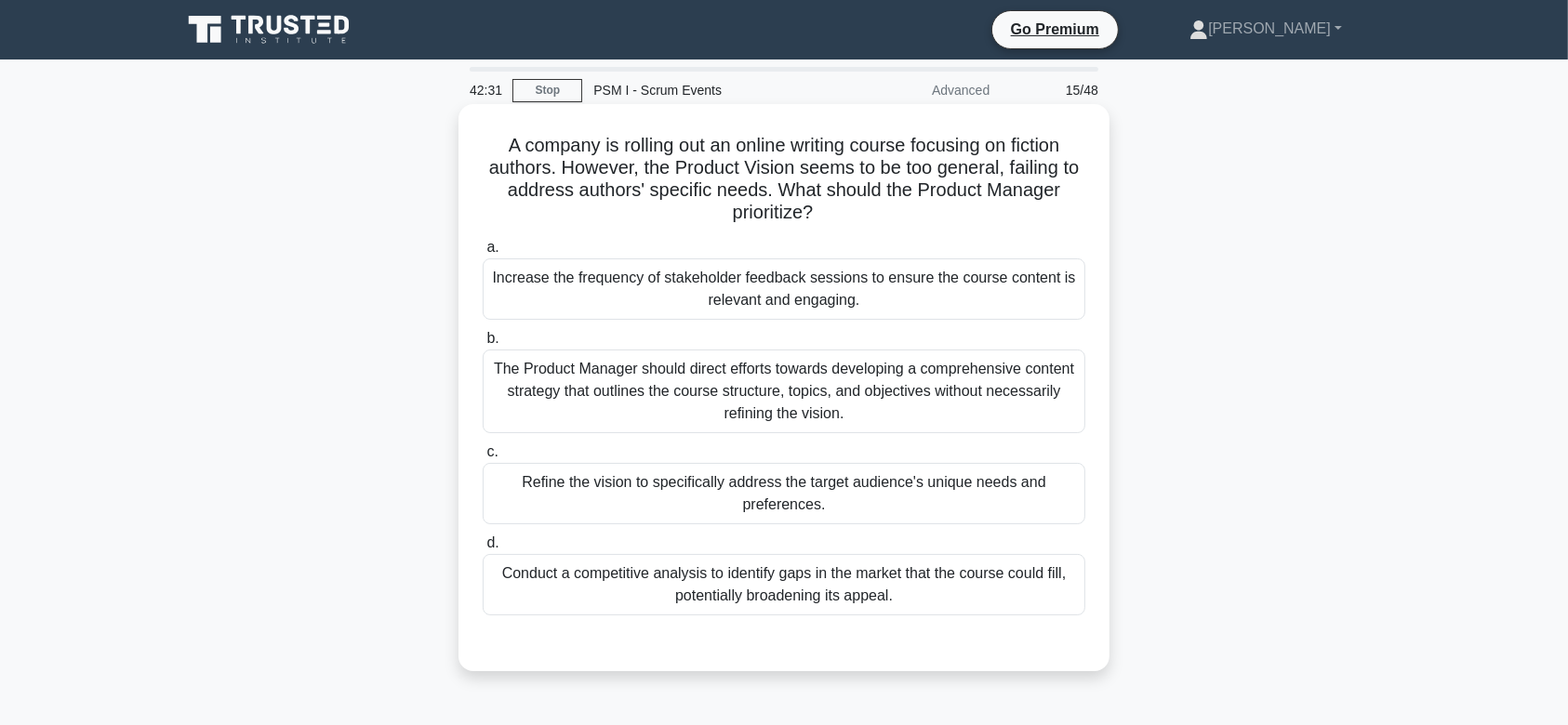
click at [770, 350] on div "The Product Manager should direct efforts towards developing a comprehensive co…" at bounding box center [784, 391] width 603 height 84
click at [483, 345] on input "b. The Product Manager should direct efforts towards developing a comprehensive…" at bounding box center [483, 338] width 0 height 12
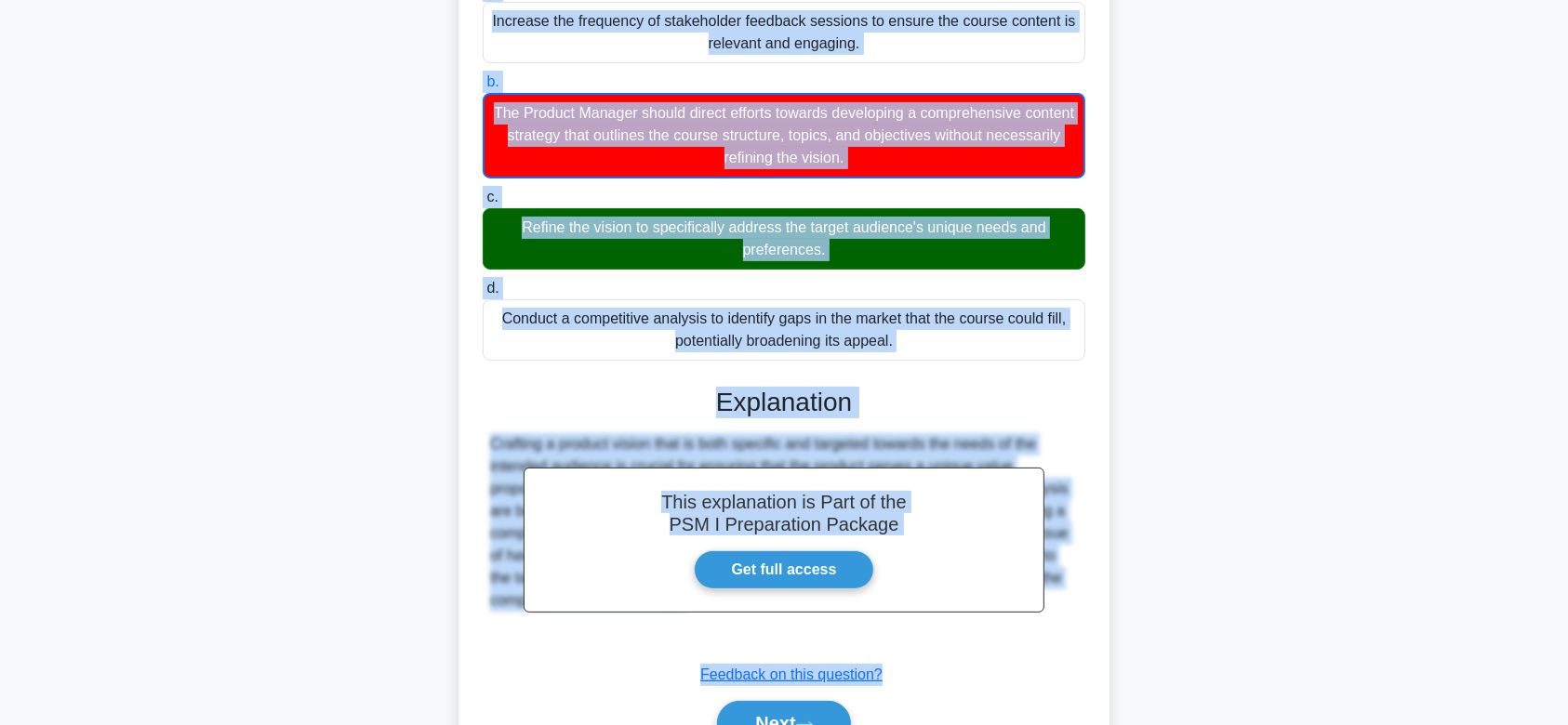
scroll to position [292, 0]
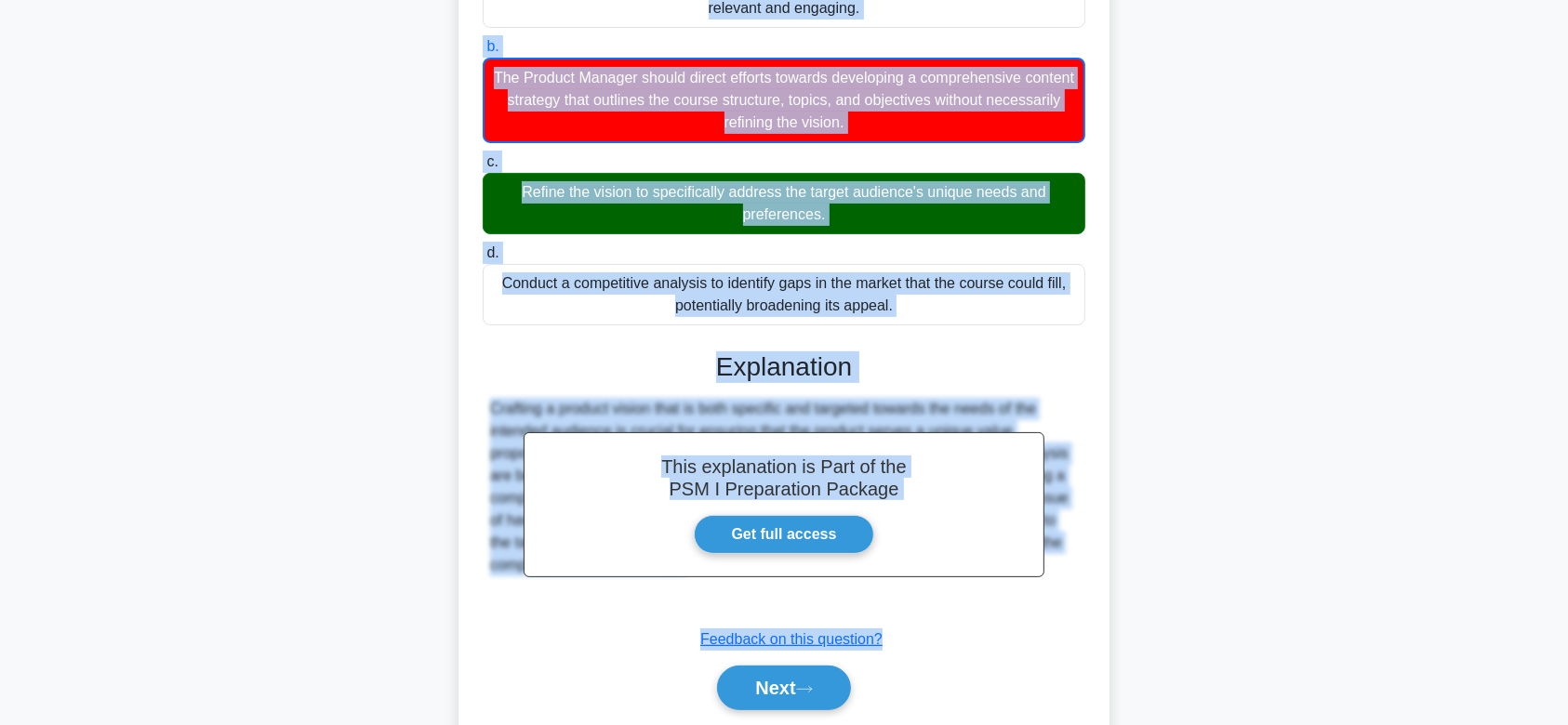
drag, startPoint x: 495, startPoint y: 148, endPoint x: 1056, endPoint y: 567, distance: 700.2
click at [1056, 567] on div "A company is rolling out an online writing course focusing on fiction authors. …" at bounding box center [784, 283] width 636 height 927
click at [802, 687] on button "Next" at bounding box center [784, 688] width 133 height 44
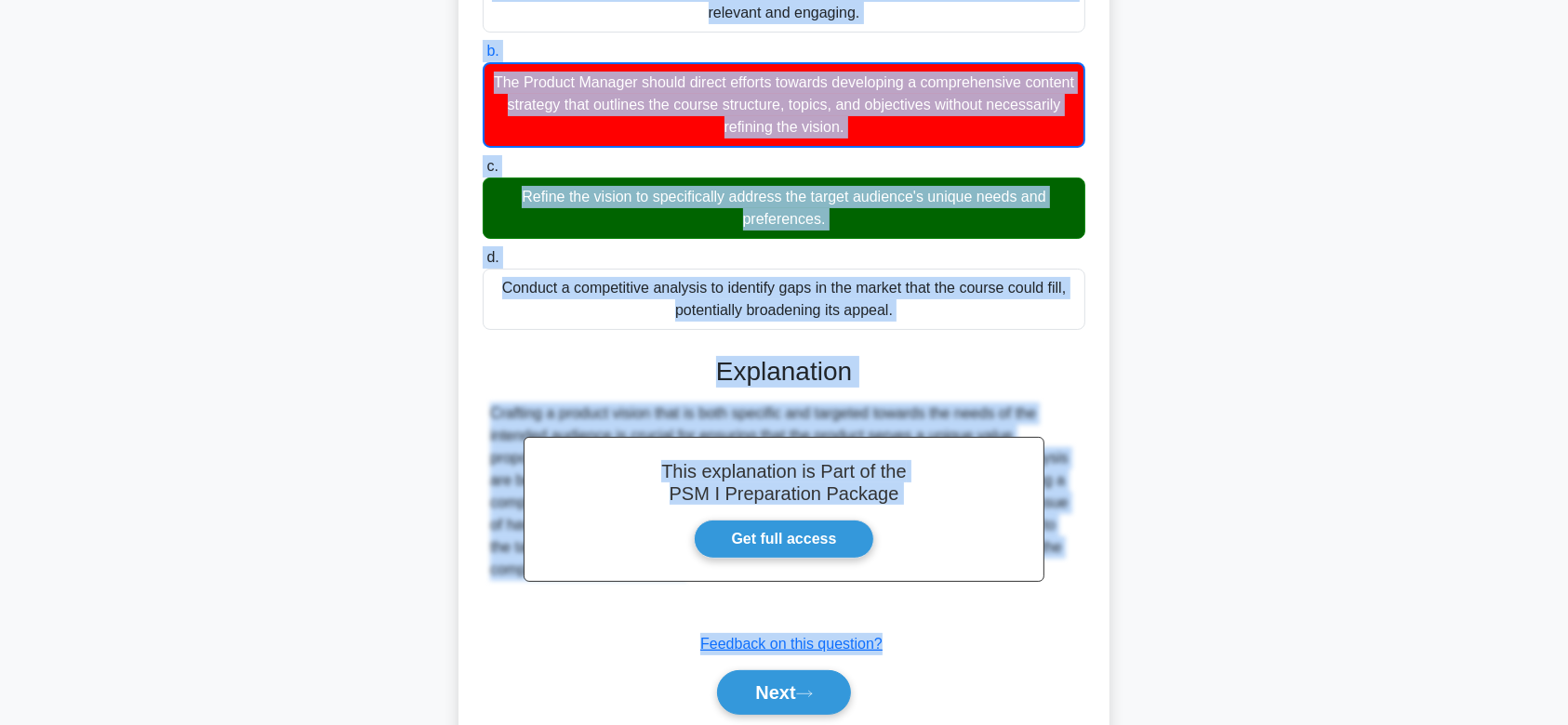
scroll to position [279, 0]
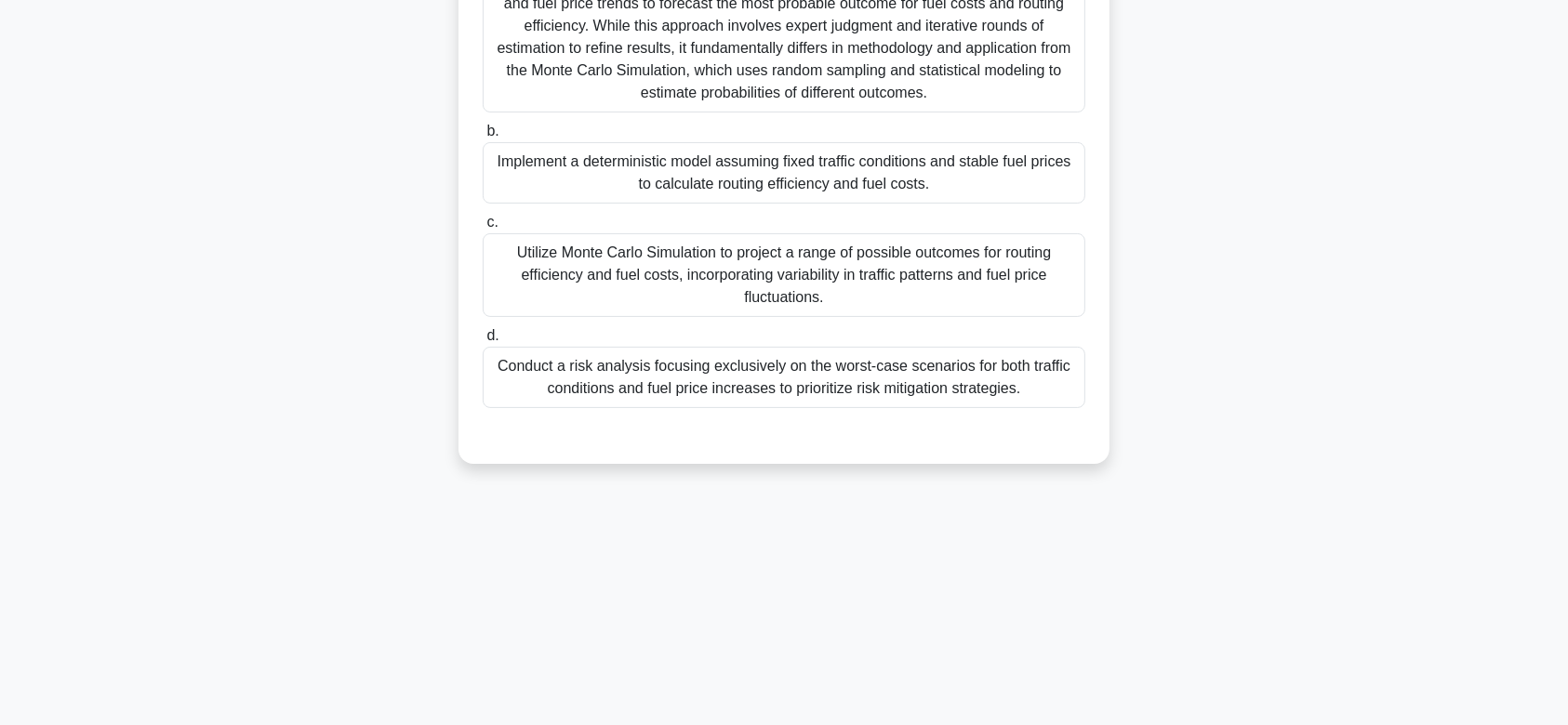
click at [1140, 394] on div "You are overseeing a logistics project where routing efficiency and fuel cost a…" at bounding box center [784, 158] width 1228 height 656
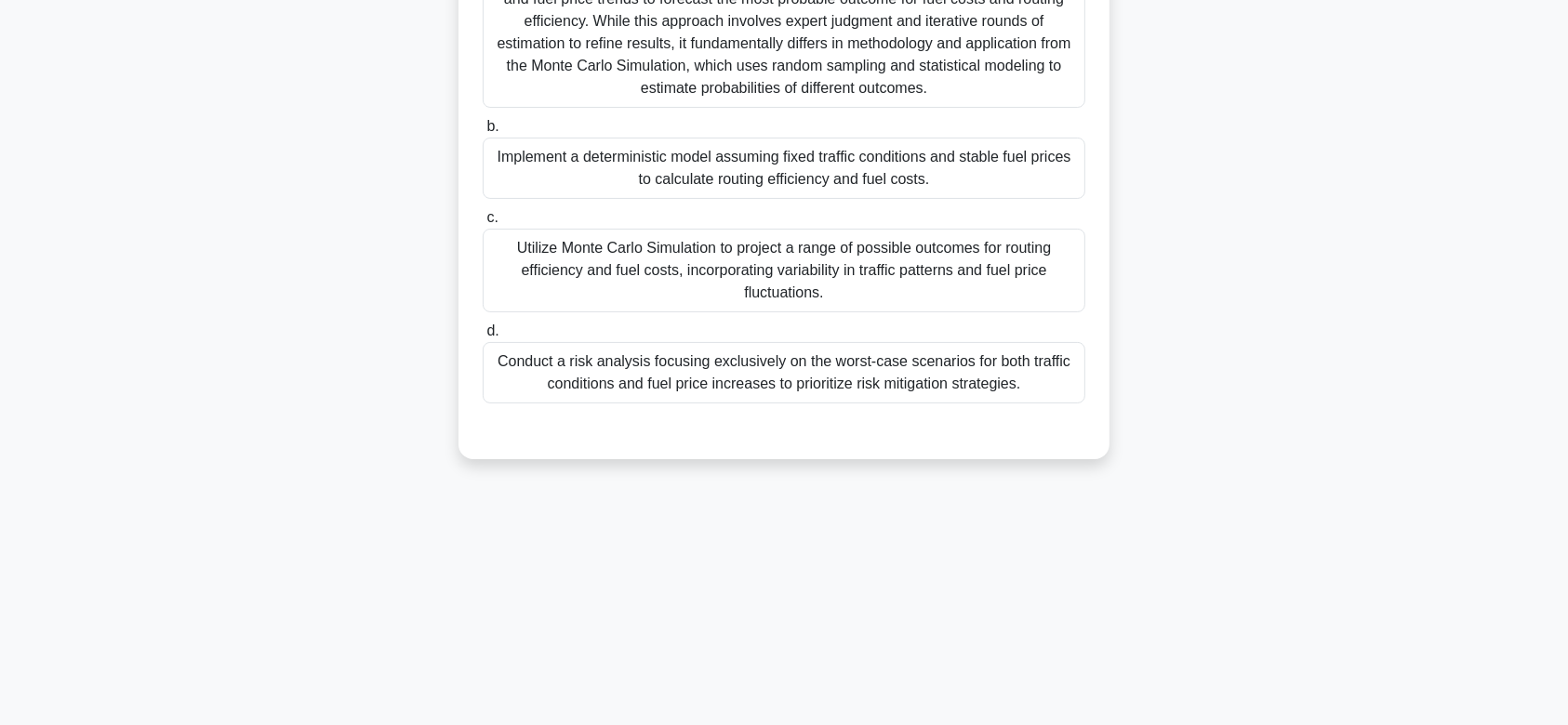
click at [800, 184] on div "Implement a deterministic model assuming fixed traffic conditions and stable fu…" at bounding box center [784, 168] width 603 height 61
click at [483, 133] on input "b. Implement a deterministic model assuming fixed traffic conditions and stable…" at bounding box center [483, 127] width 0 height 12
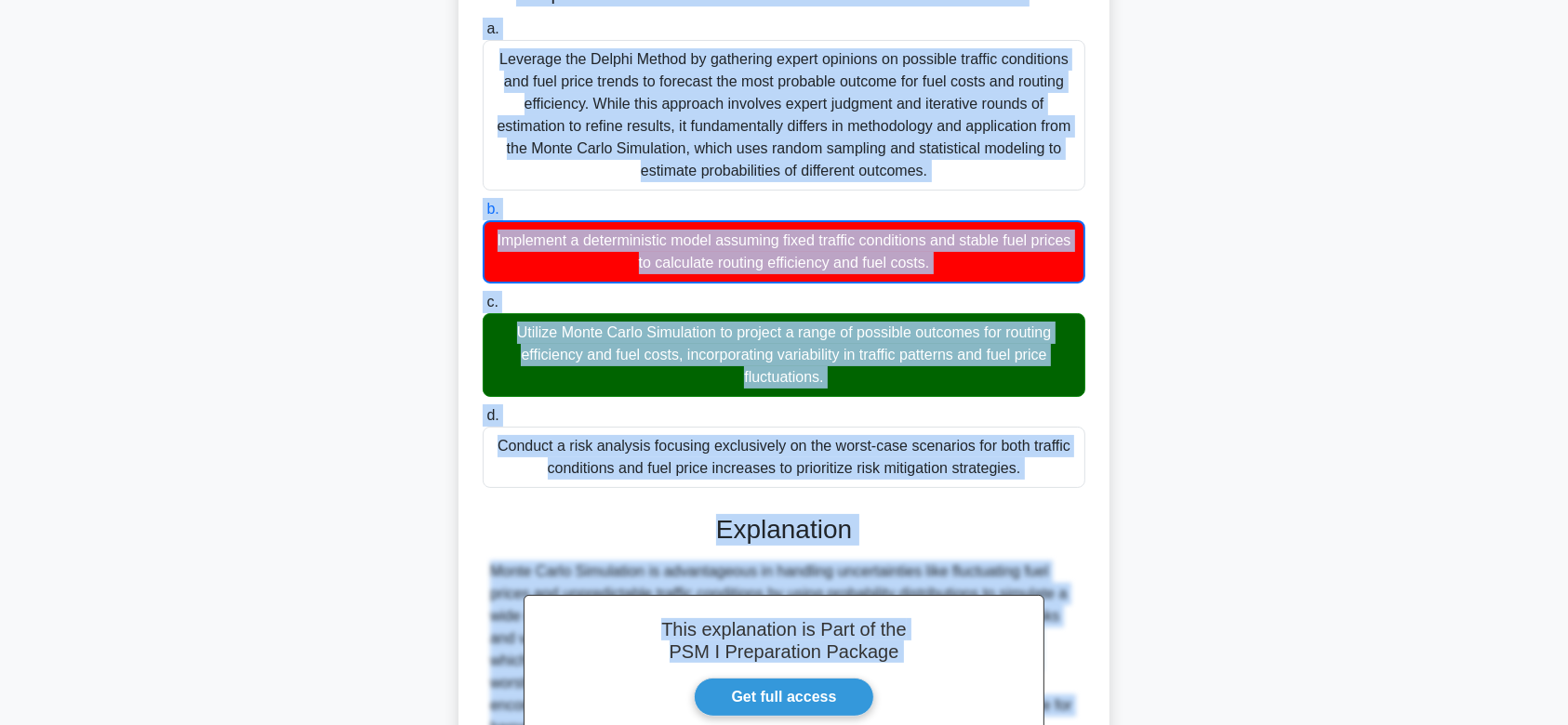
scroll to position [444, 0]
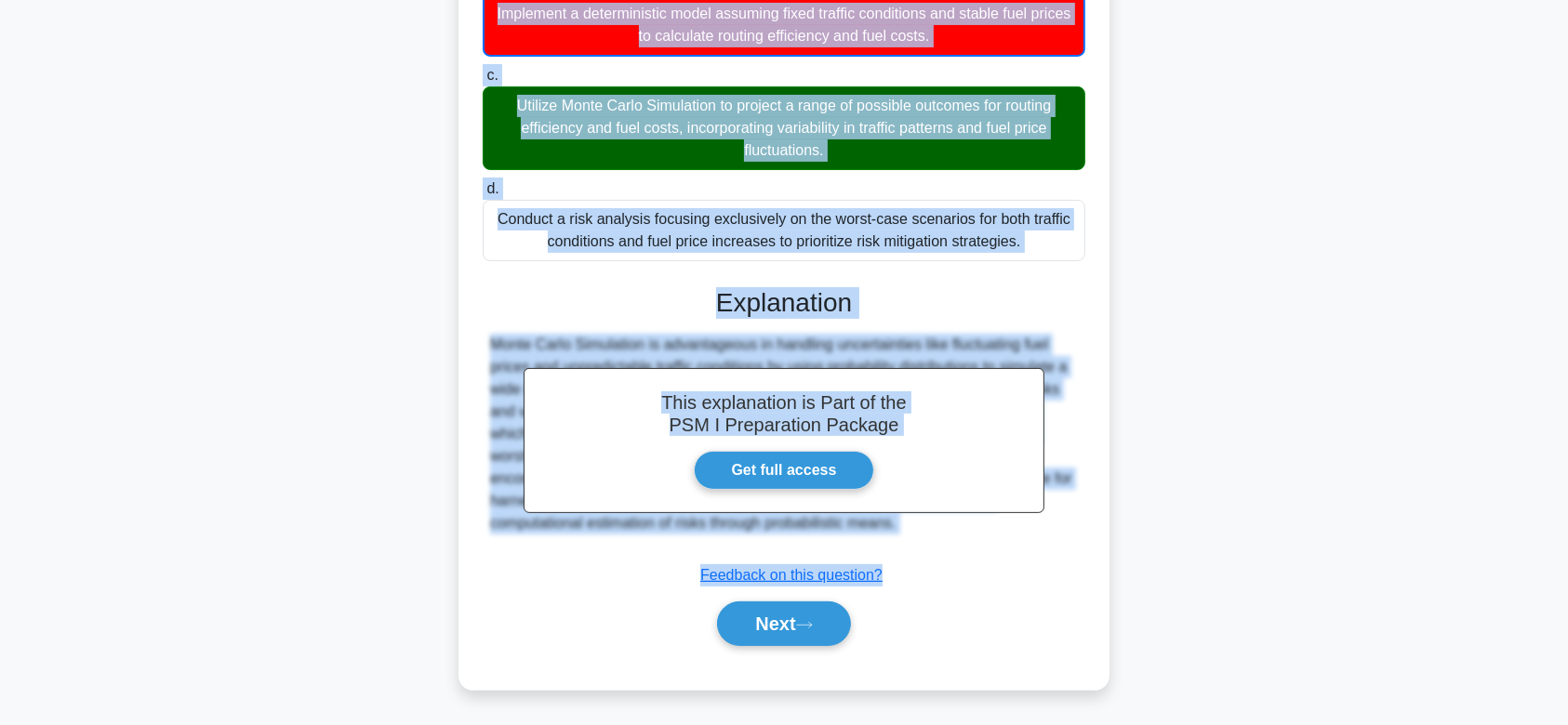
drag, startPoint x: 482, startPoint y: 138, endPoint x: 1006, endPoint y: 547, distance: 664.7
click at [1006, 547] on div "You are overseeing a logistics project where routing efficiency and fuel cost a…" at bounding box center [784, 184] width 636 height 993
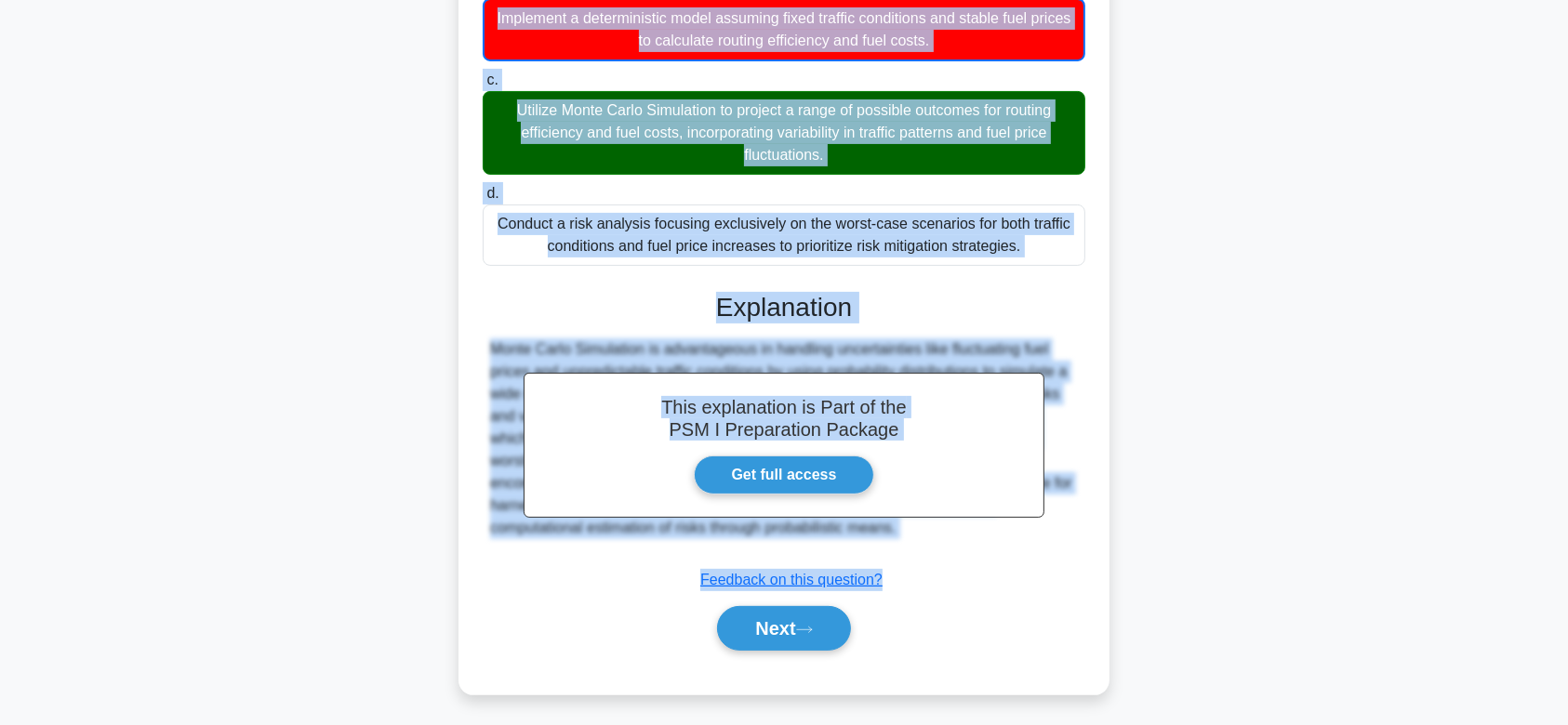
click at [1287, 313] on div "You are overseeing a logistics project where routing efficiency and fuel cost a…" at bounding box center [784, 200] width 1228 height 1031
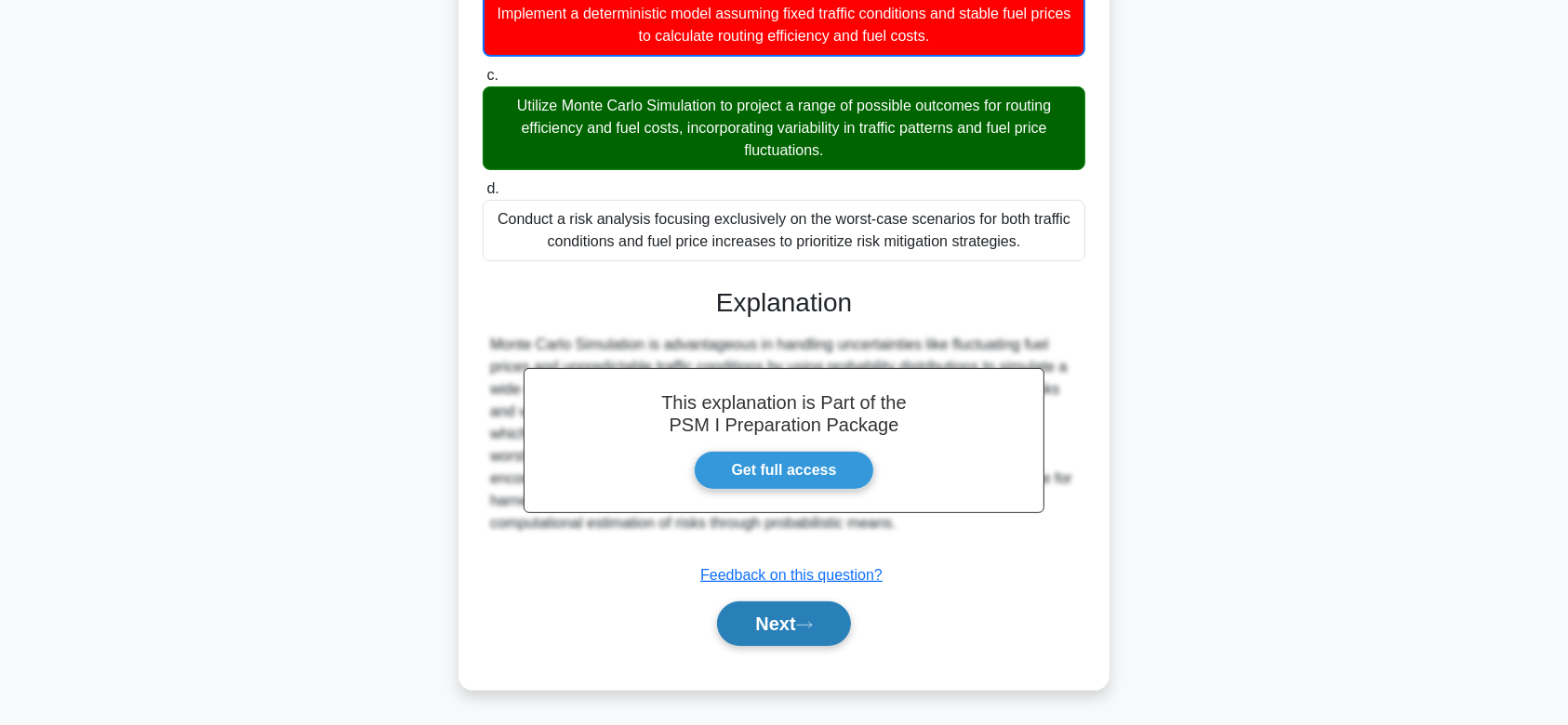
click at [817, 637] on button "Next" at bounding box center [784, 623] width 133 height 44
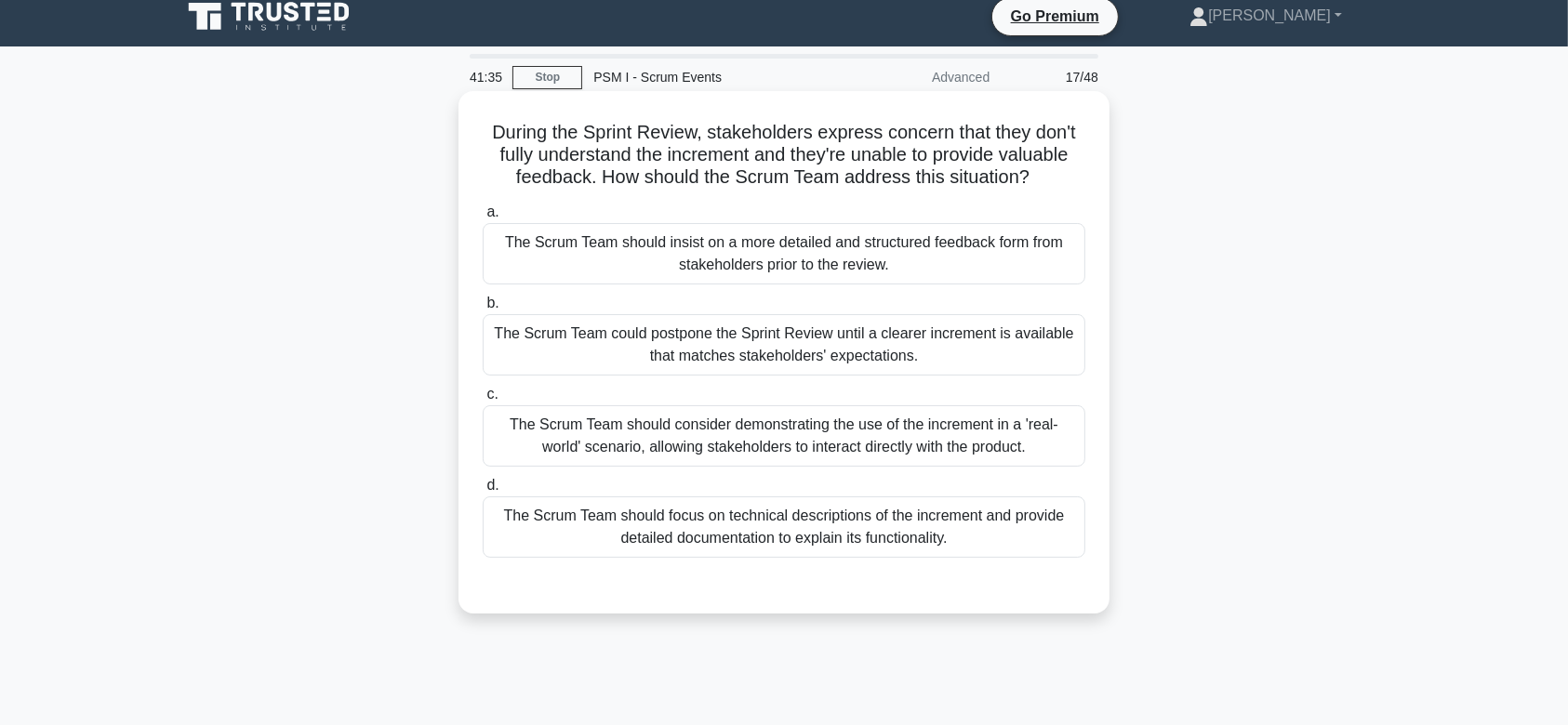
scroll to position [8, 0]
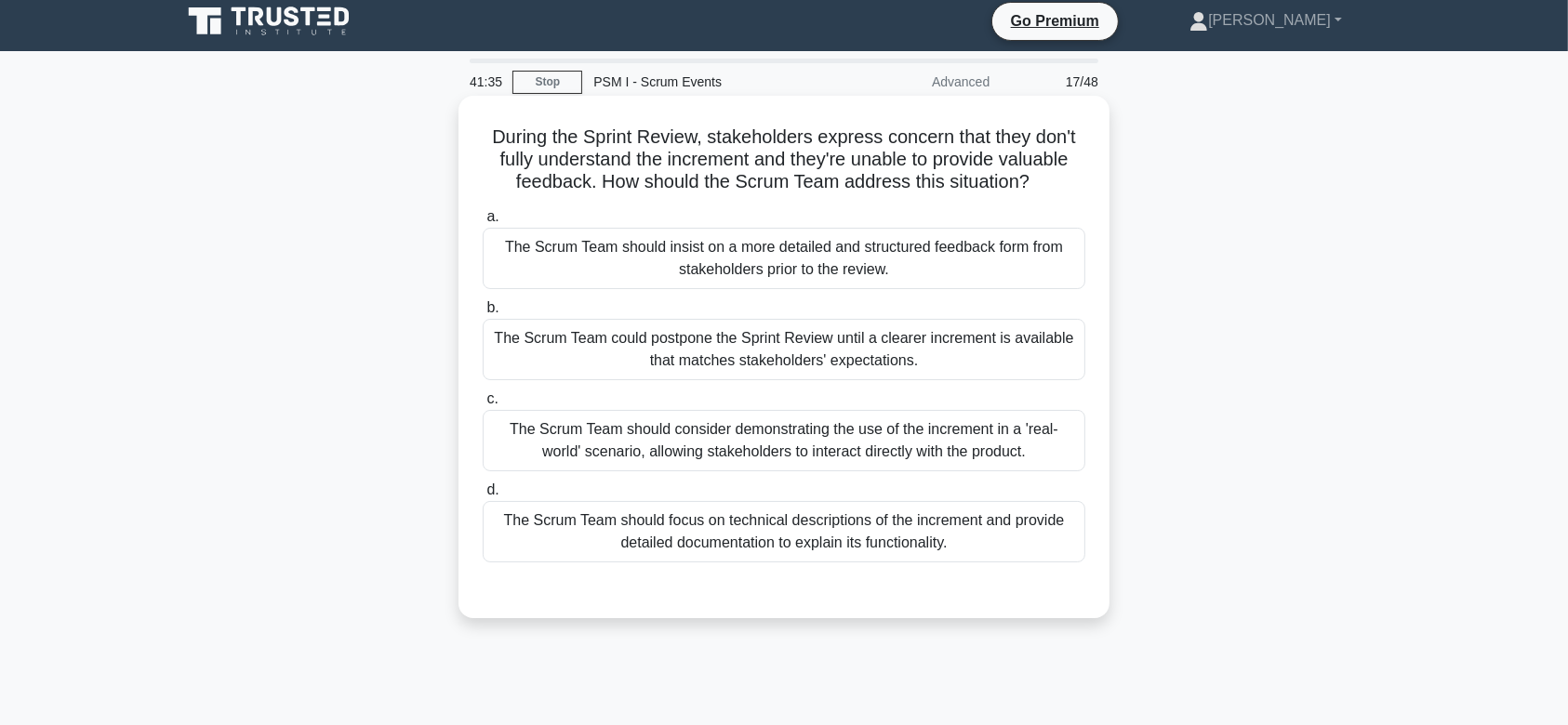
click at [873, 357] on div "The Scrum Team could postpone the Sprint Review until a clearer increment is av…" at bounding box center [784, 349] width 603 height 61
click at [483, 315] on input "b. The Scrum Team could postpone the Sprint Review until a clearer increment is…" at bounding box center [483, 308] width 0 height 12
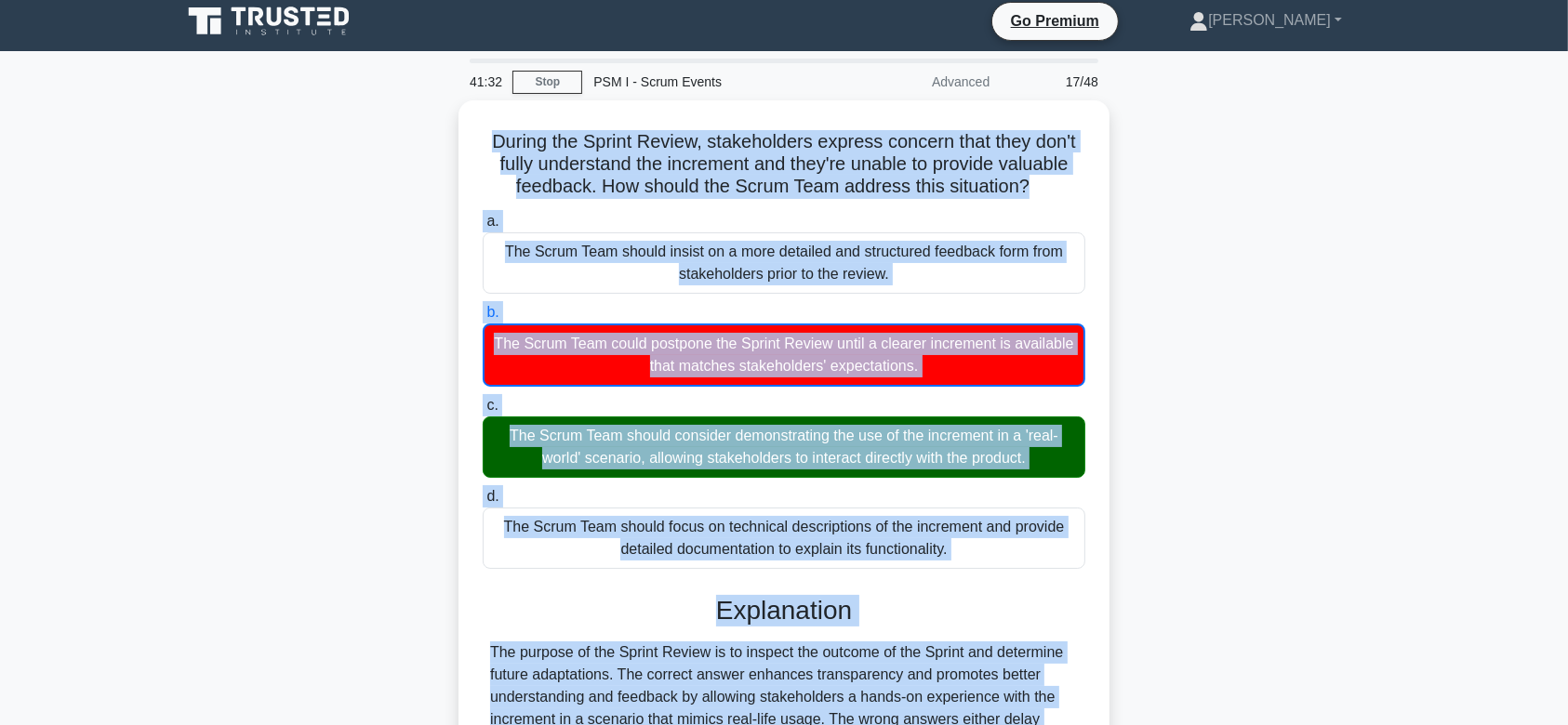
scroll to position [279, 0]
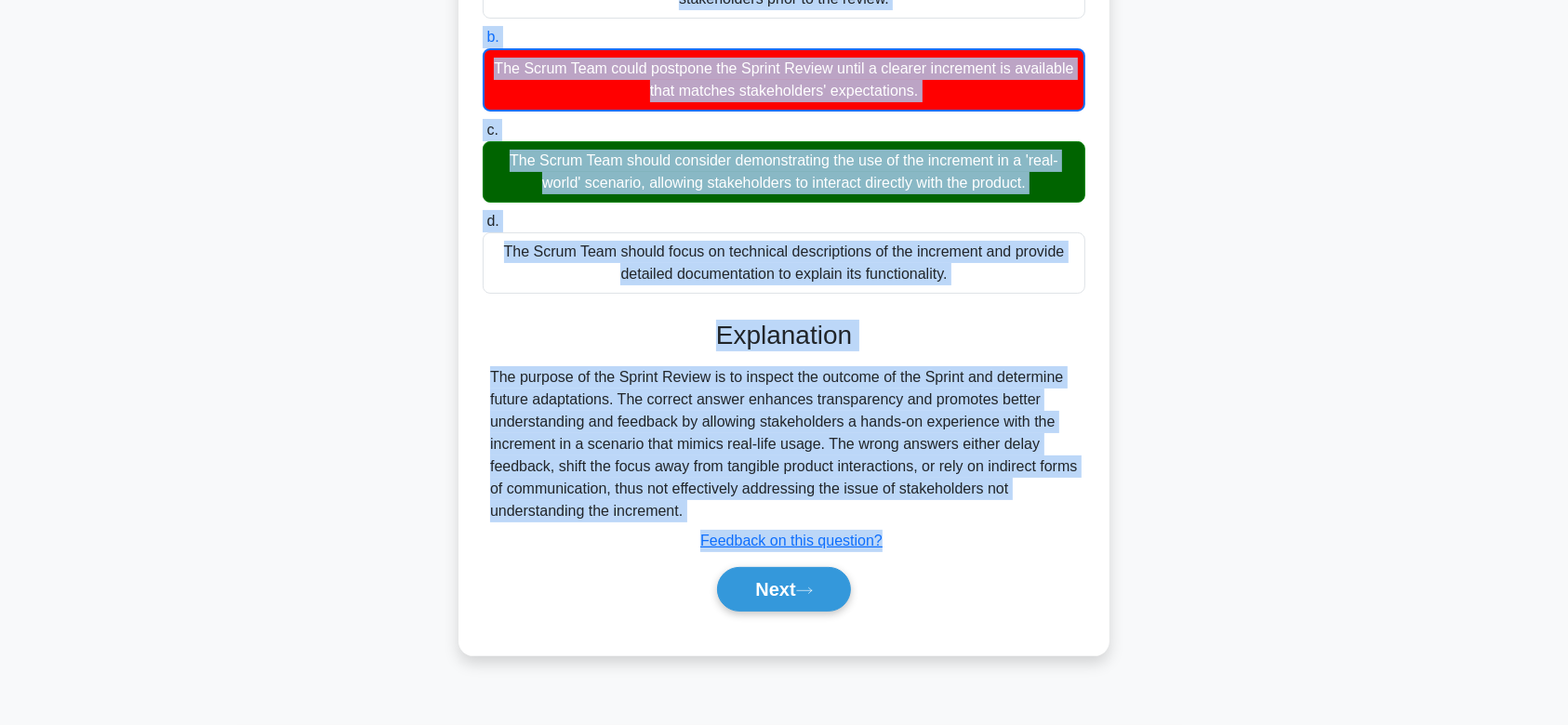
drag, startPoint x: 469, startPoint y: 130, endPoint x: 931, endPoint y: 510, distance: 598.2
click at [931, 510] on div "During the Sprint Review, stakeholders express concern that they don't fully un…" at bounding box center [784, 240] width 636 height 815
click at [831, 580] on button "Next" at bounding box center [784, 589] width 133 height 44
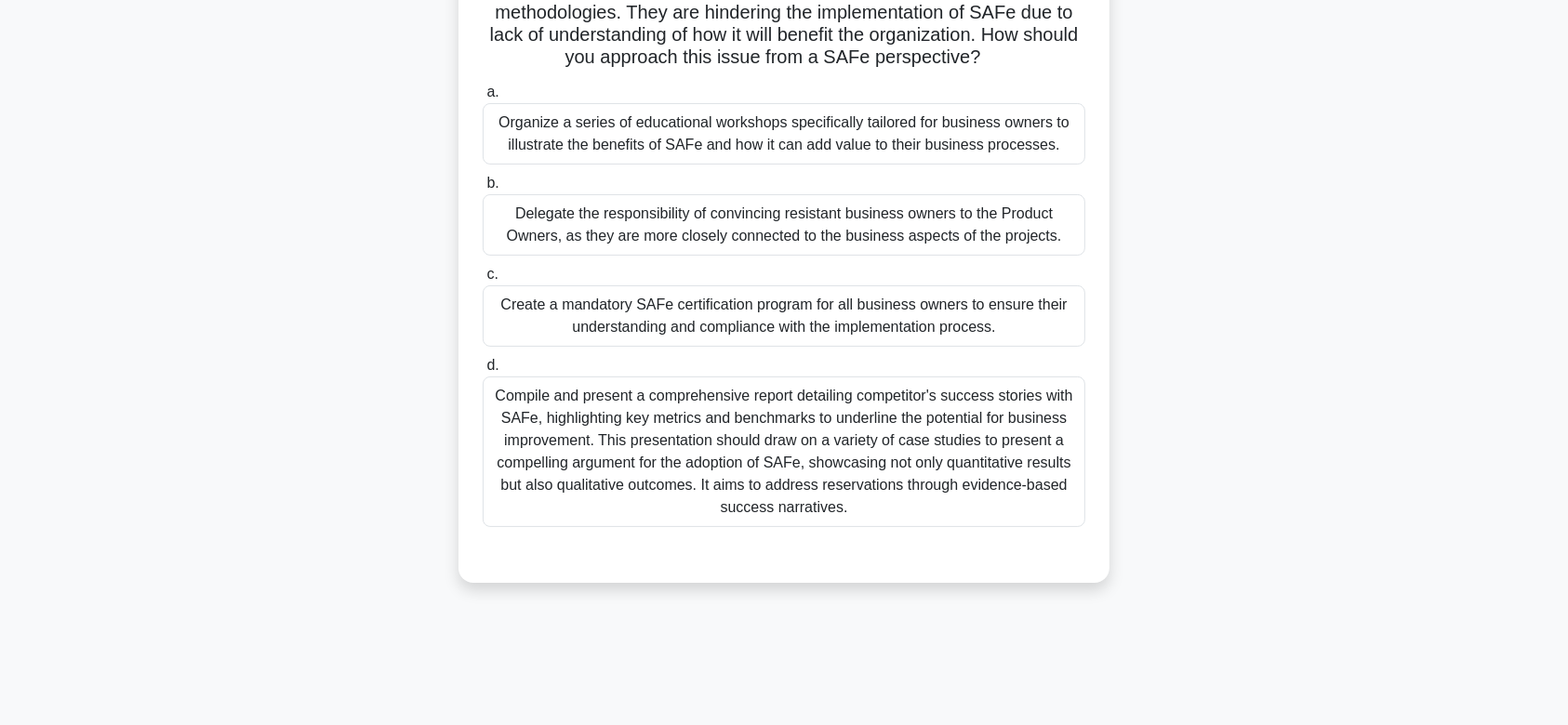
scroll to position [180, 0]
click at [827, 301] on div "Create a mandatory SAFe certification program for all business owners to ensure…" at bounding box center [784, 314] width 603 height 61
click at [483, 279] on input "c. Create a mandatory SAFe certification program for all business owners to ens…" at bounding box center [483, 272] width 0 height 12
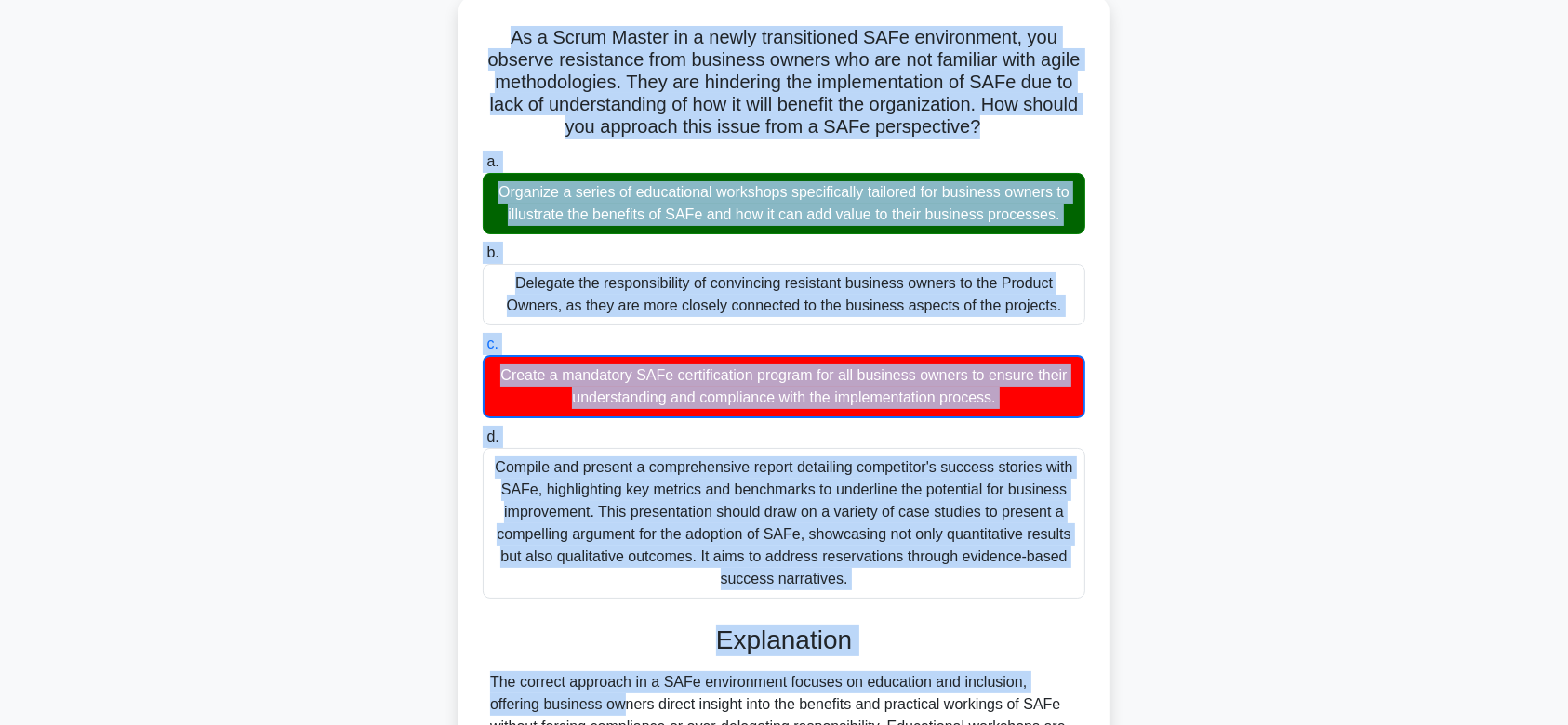
scroll to position [399, 0]
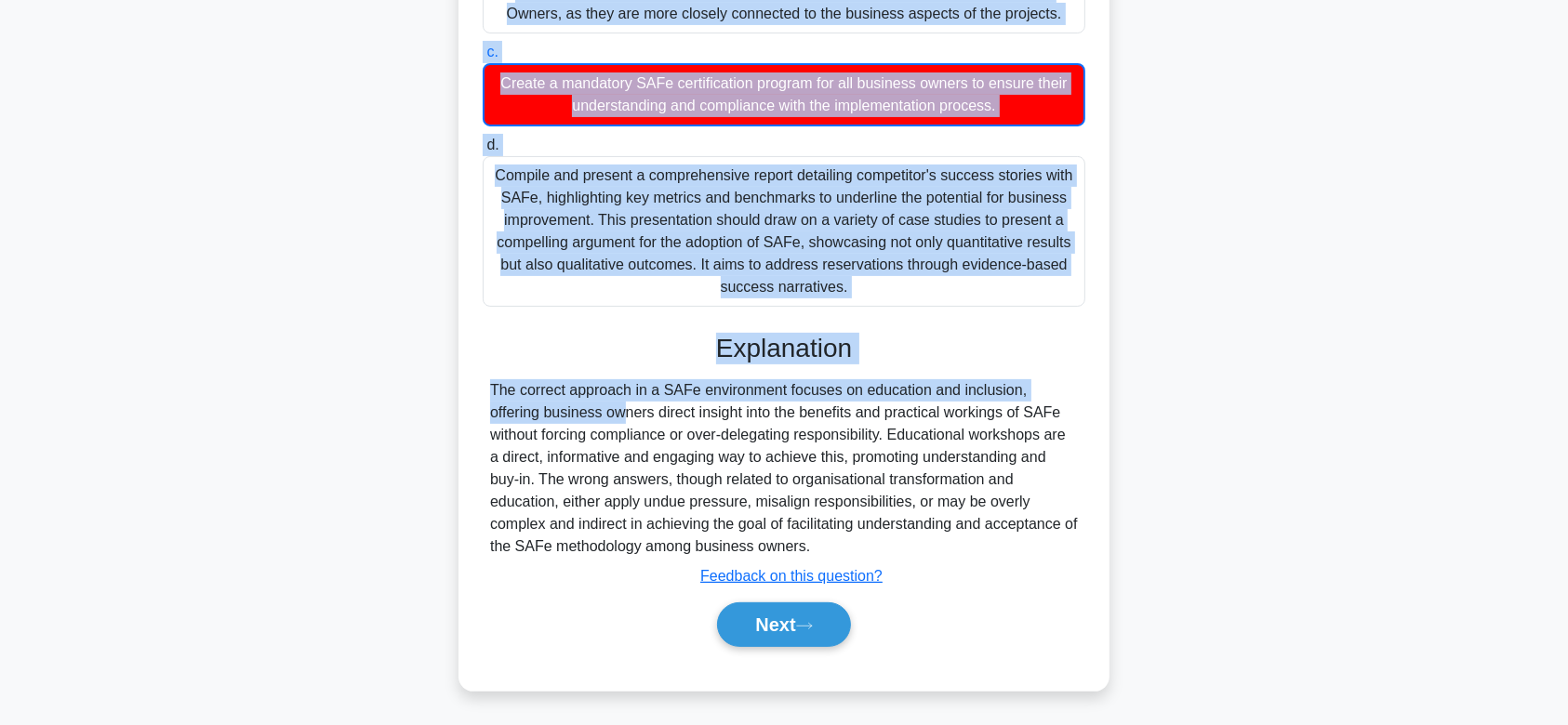
drag, startPoint x: 492, startPoint y: 30, endPoint x: 967, endPoint y: 552, distance: 705.8
click at [967, 552] on div "As a Scrum Master in a newly transitioned SAFe environment, you observe resista…" at bounding box center [784, 197] width 636 height 972
click at [802, 610] on button "Next" at bounding box center [784, 624] width 133 height 44
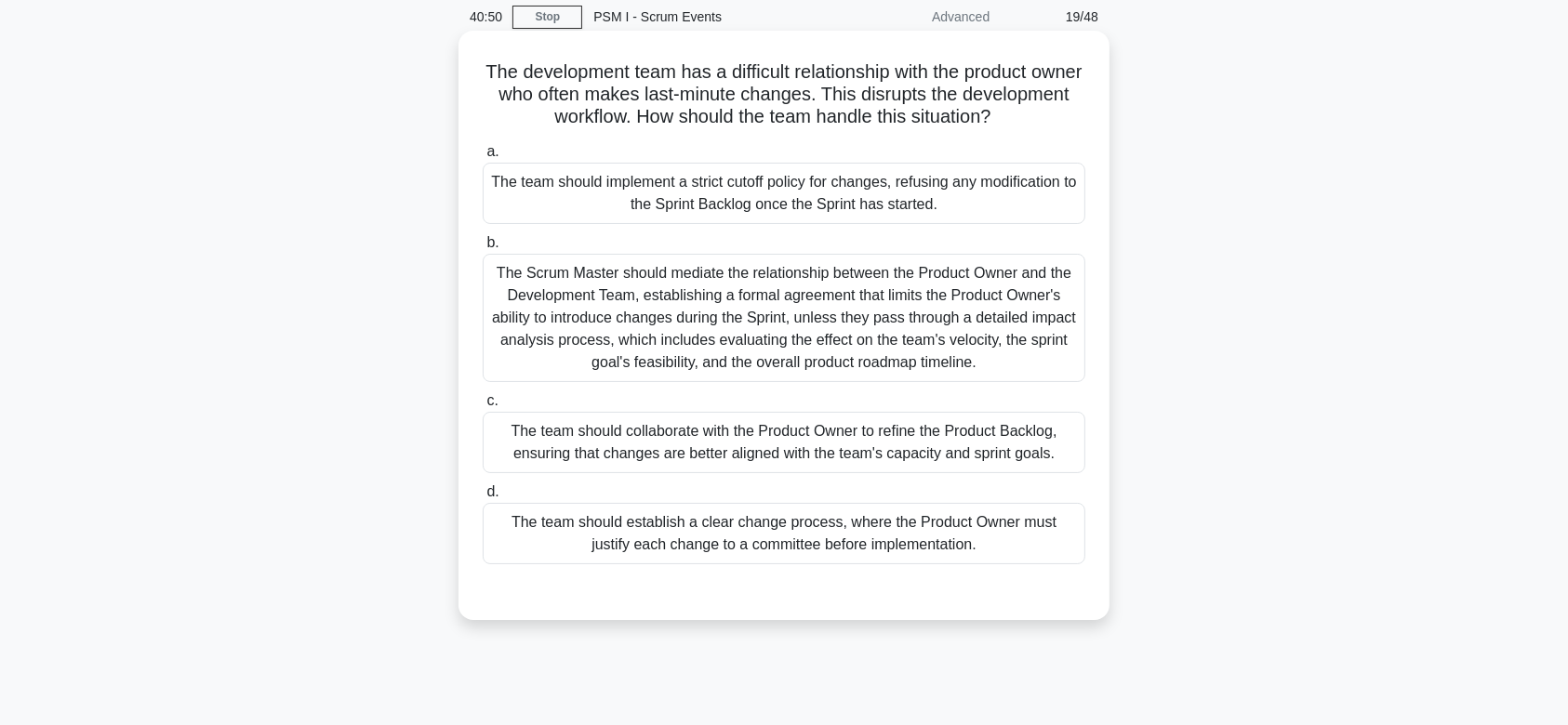
scroll to position [59, 0]
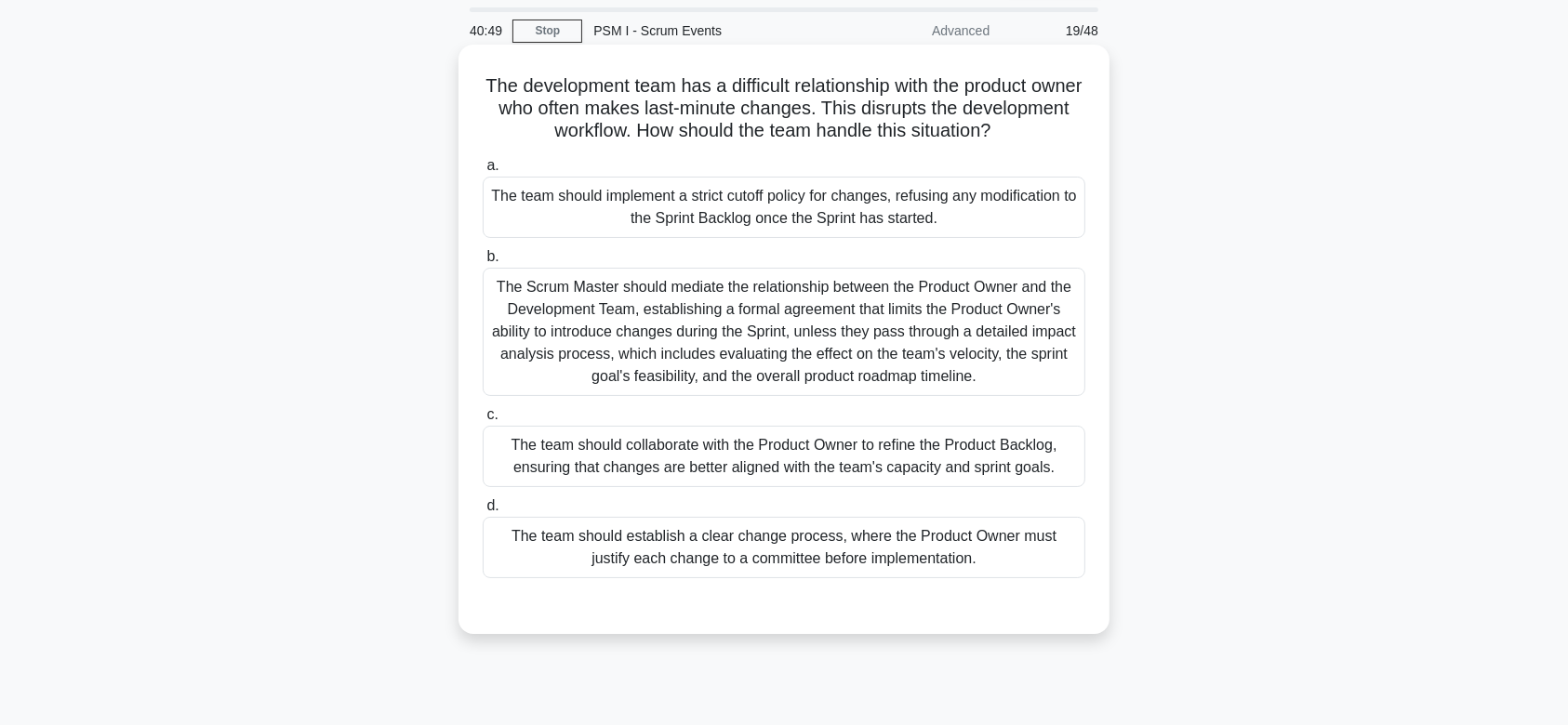
click at [773, 355] on div "The Scrum Master should mediate the relationship between the Product Owner and …" at bounding box center [784, 331] width 603 height 128
click at [483, 263] on input "b. The Scrum Master should mediate the relationship between the Product Owner a…" at bounding box center [483, 256] width 0 height 12
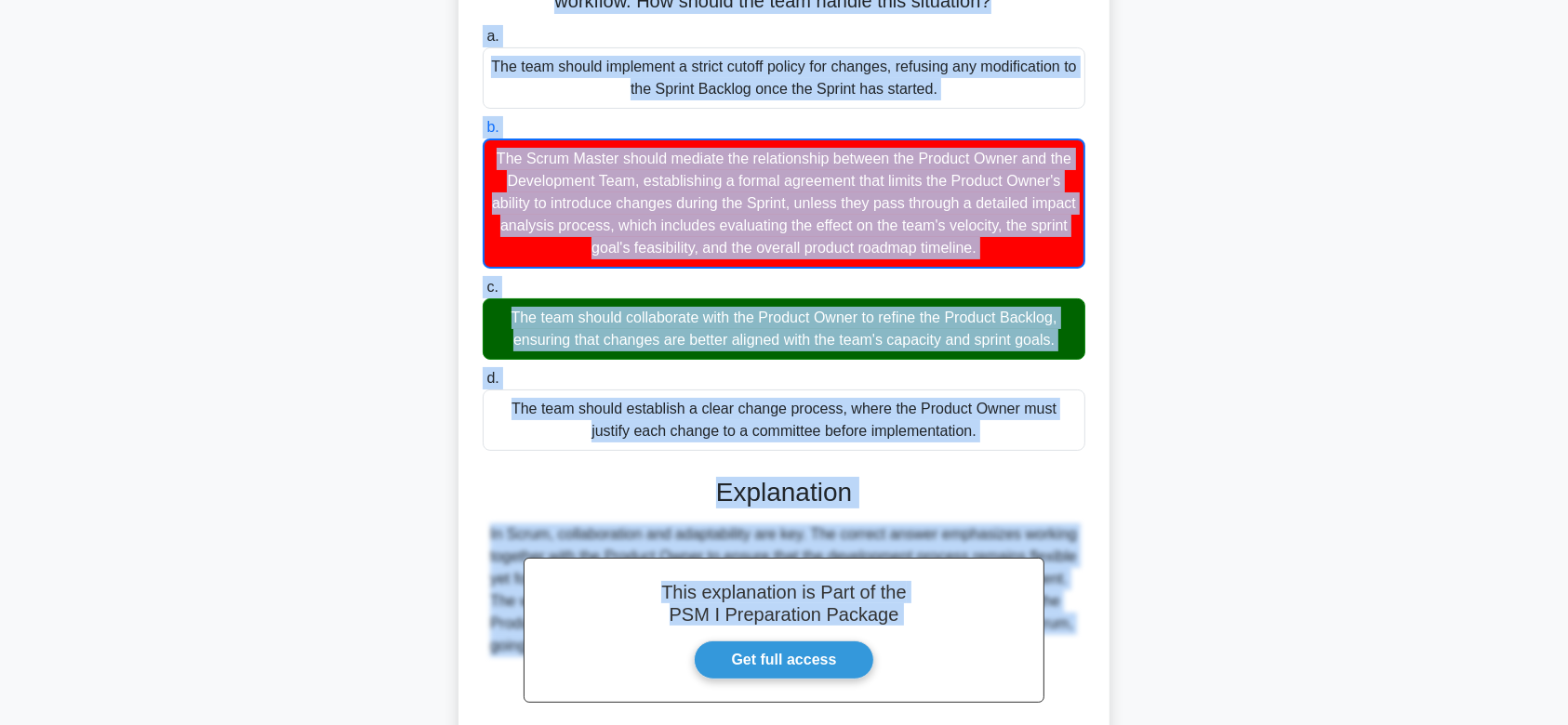
scroll to position [378, 0]
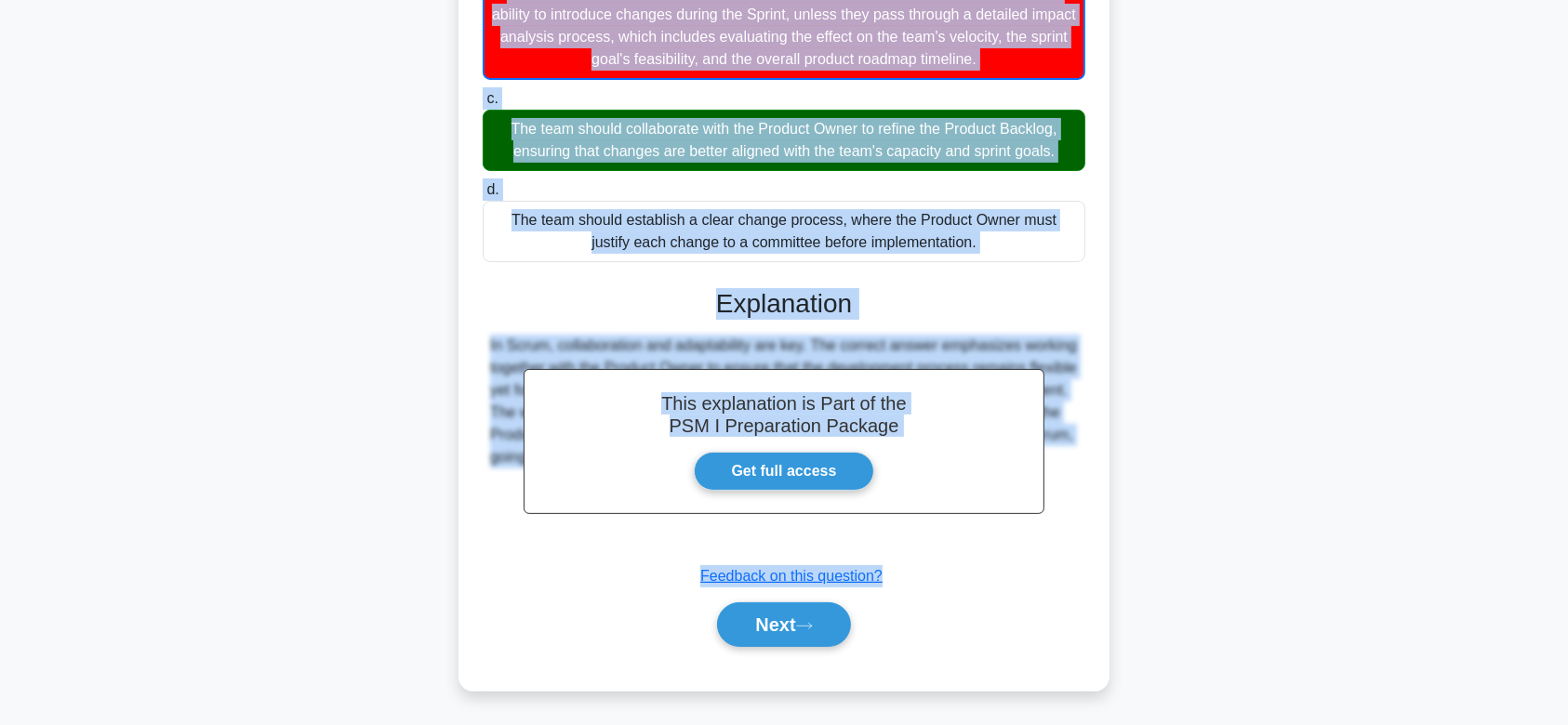
drag, startPoint x: 485, startPoint y: 79, endPoint x: 1033, endPoint y: 522, distance: 704.7
click at [1033, 522] on div "The development team has a difficult relationship with the product owner who of…" at bounding box center [784, 208] width 636 height 949
click at [810, 624] on icon at bounding box center [804, 625] width 15 height 6
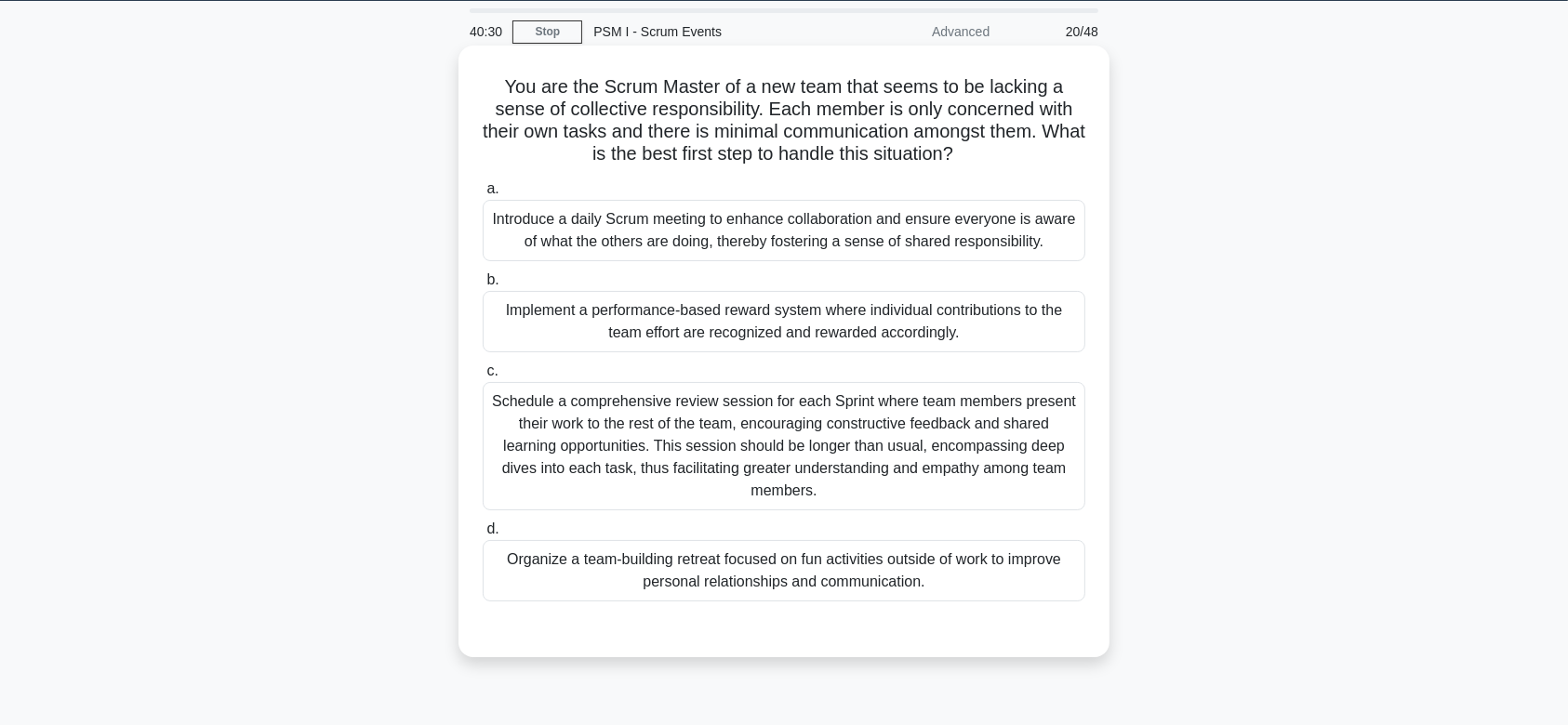
scroll to position [45, 0]
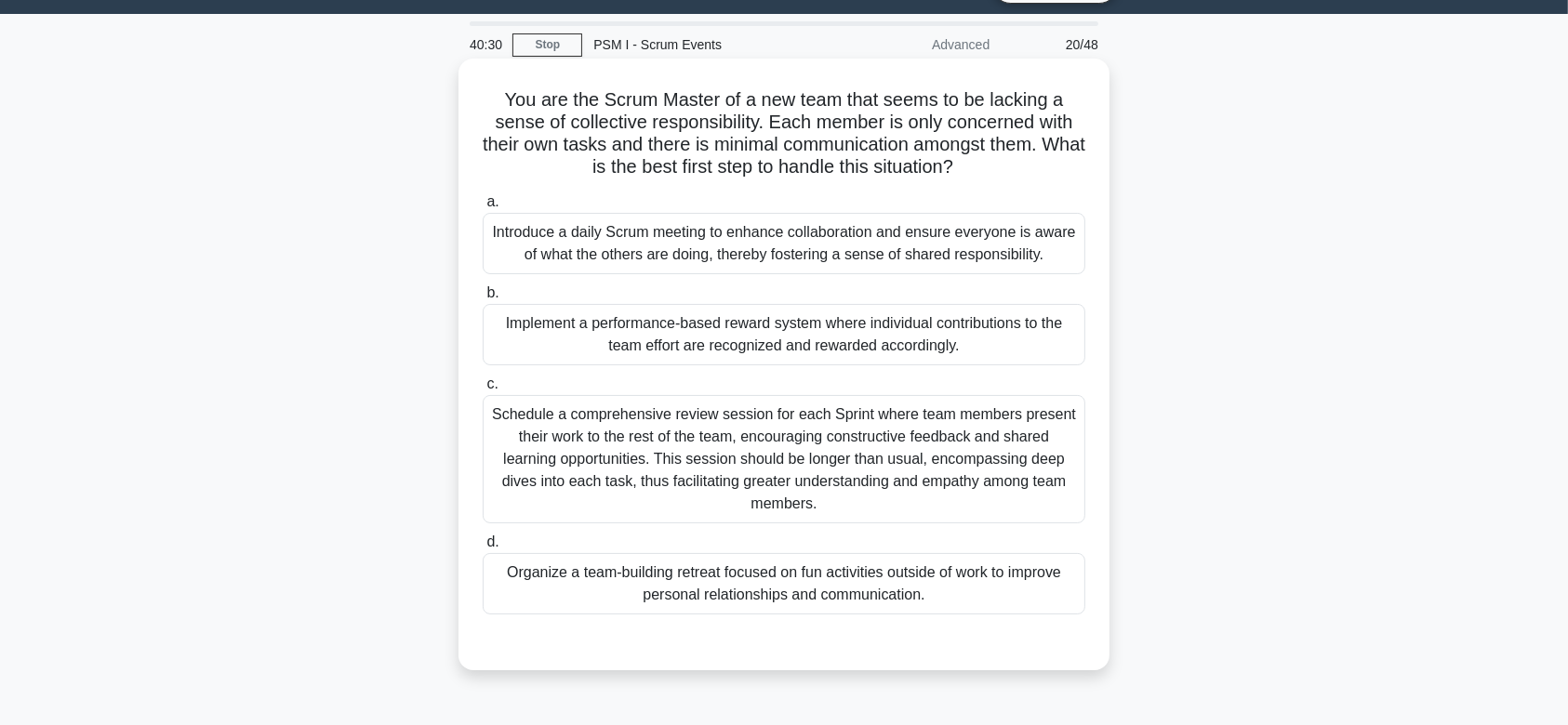
click at [855, 448] on div "Schedule a comprehensive review session for each Sprint where team members pres…" at bounding box center [784, 459] width 603 height 128
click at [483, 391] on input "c. Schedule a comprehensive review session for each Sprint where team members p…" at bounding box center [483, 385] width 0 height 12
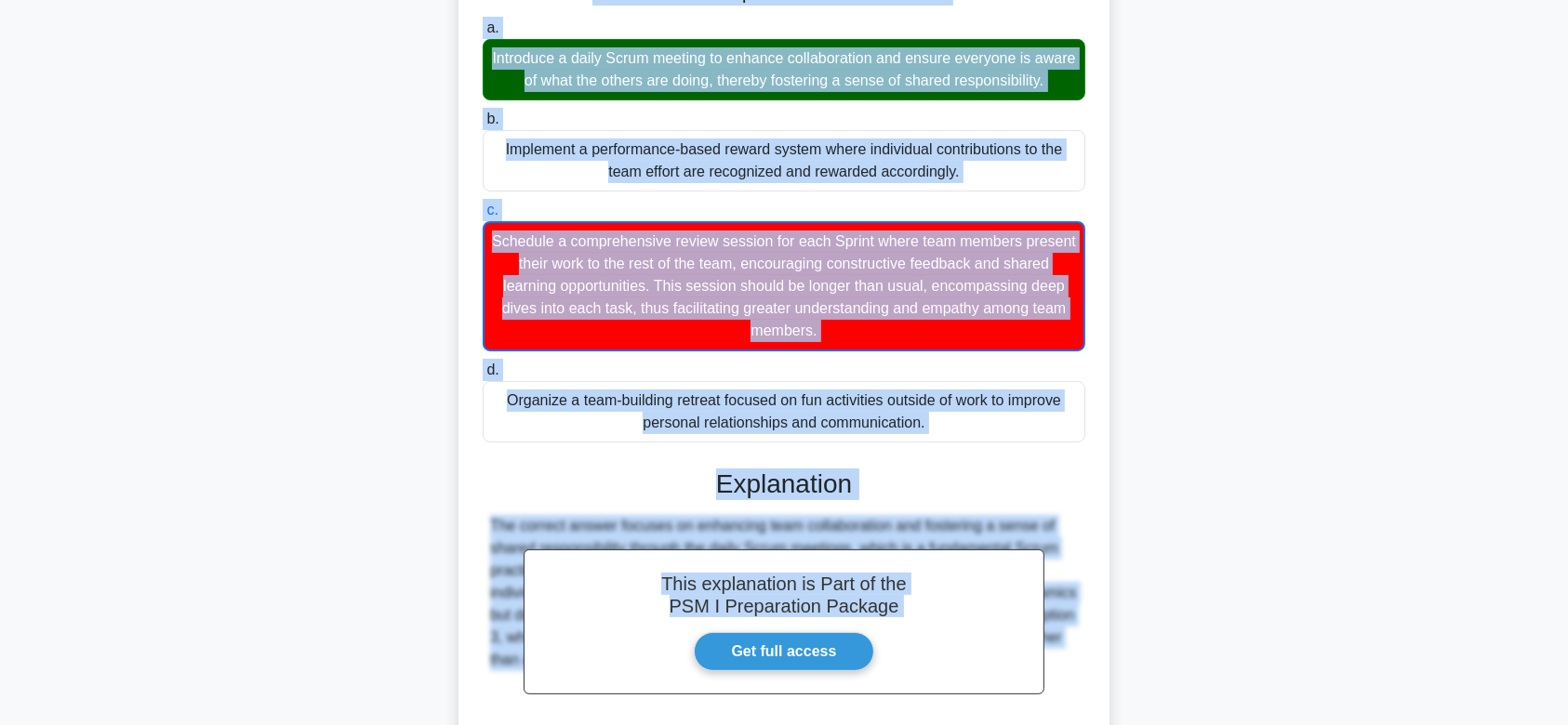
scroll to position [399, 0]
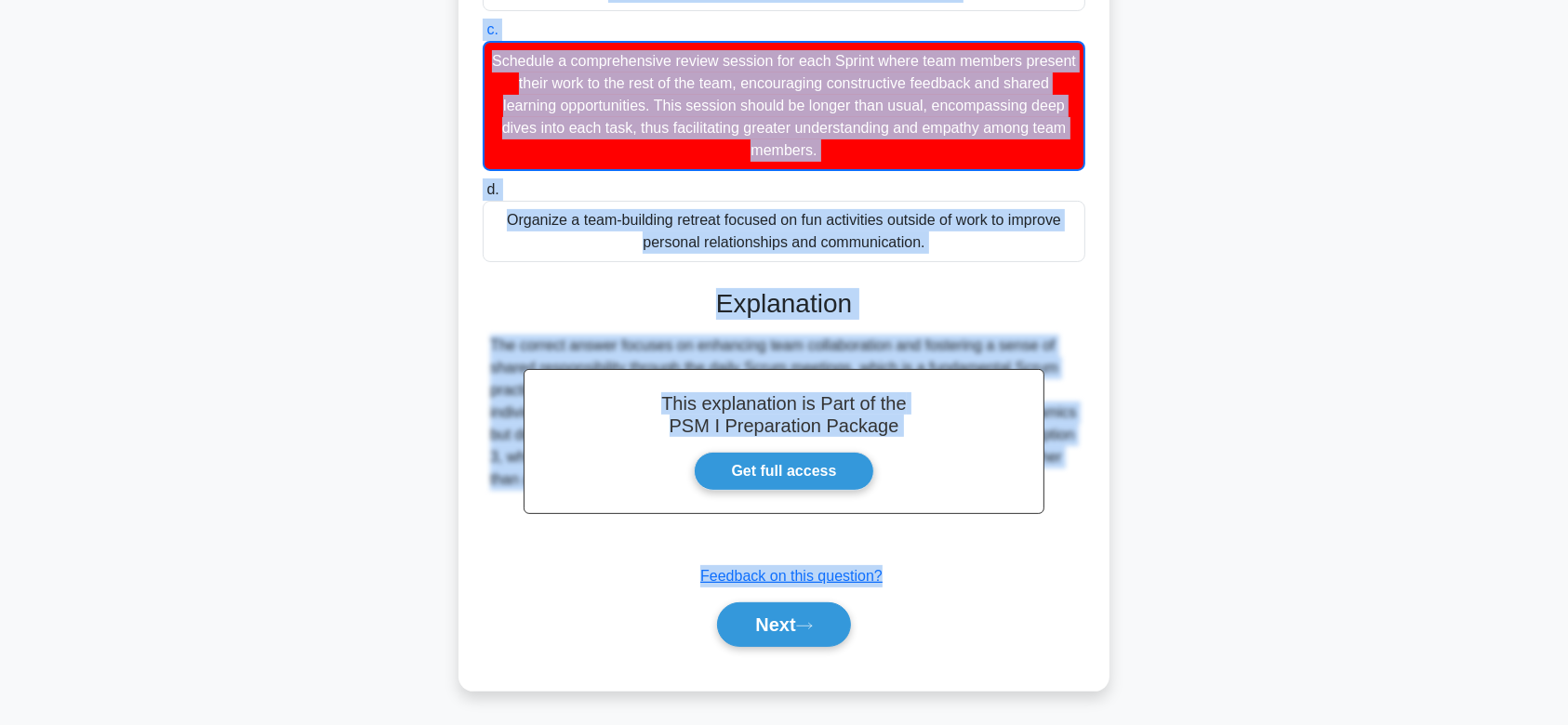
drag, startPoint x: 498, startPoint y: 96, endPoint x: 1045, endPoint y: 548, distance: 709.6
click at [1045, 548] on div "You are the Scrum Master of a new team that seems to be lacking a sense of coll…" at bounding box center [784, 197] width 636 height 972
click at [752, 627] on button "Next" at bounding box center [784, 624] width 133 height 44
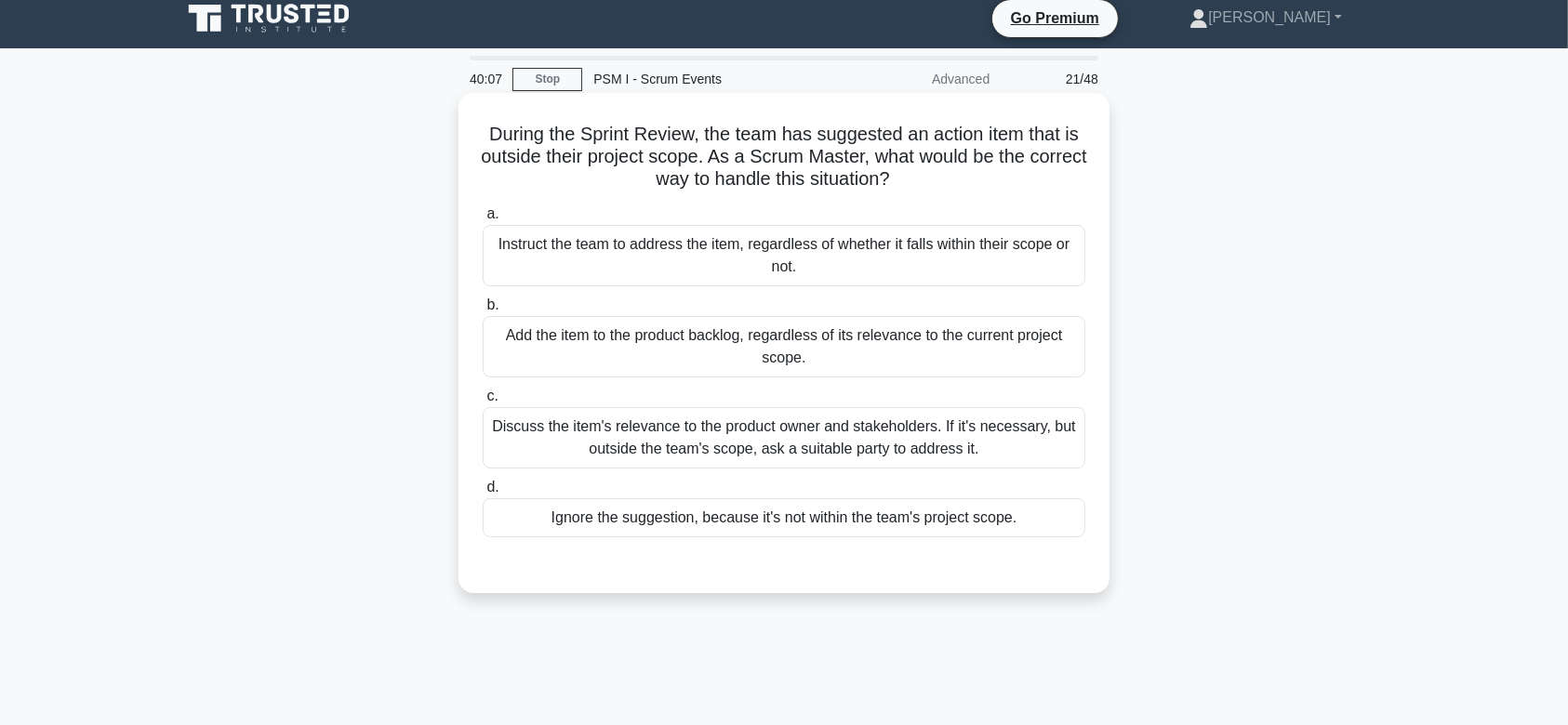
scroll to position [8, 0]
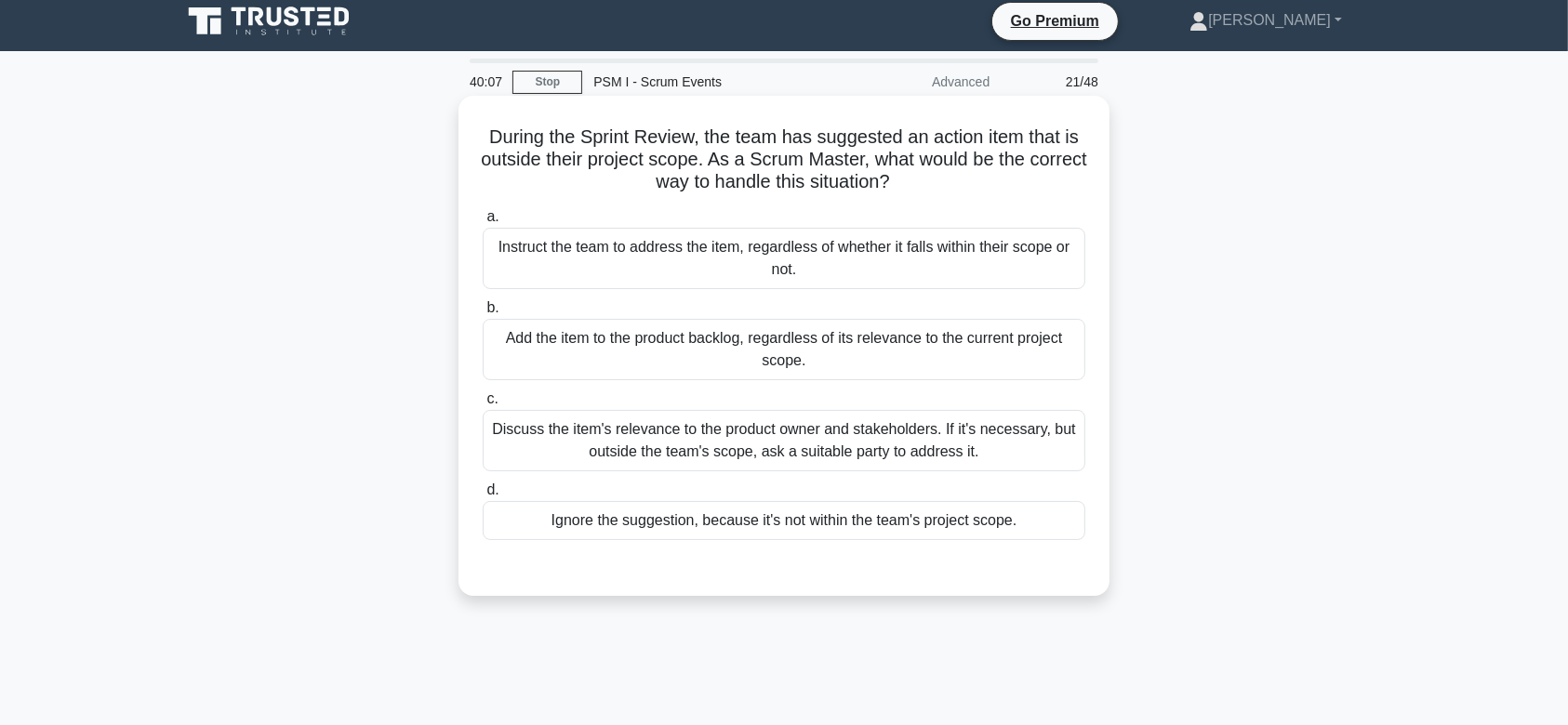
click at [777, 347] on div "Add the item to the product backlog, regardless of its relevance to the current…" at bounding box center [784, 349] width 603 height 61
click at [483, 315] on input "b. Add the item to the product backlog, regardless of its relevance to the curr…" at bounding box center [483, 308] width 0 height 12
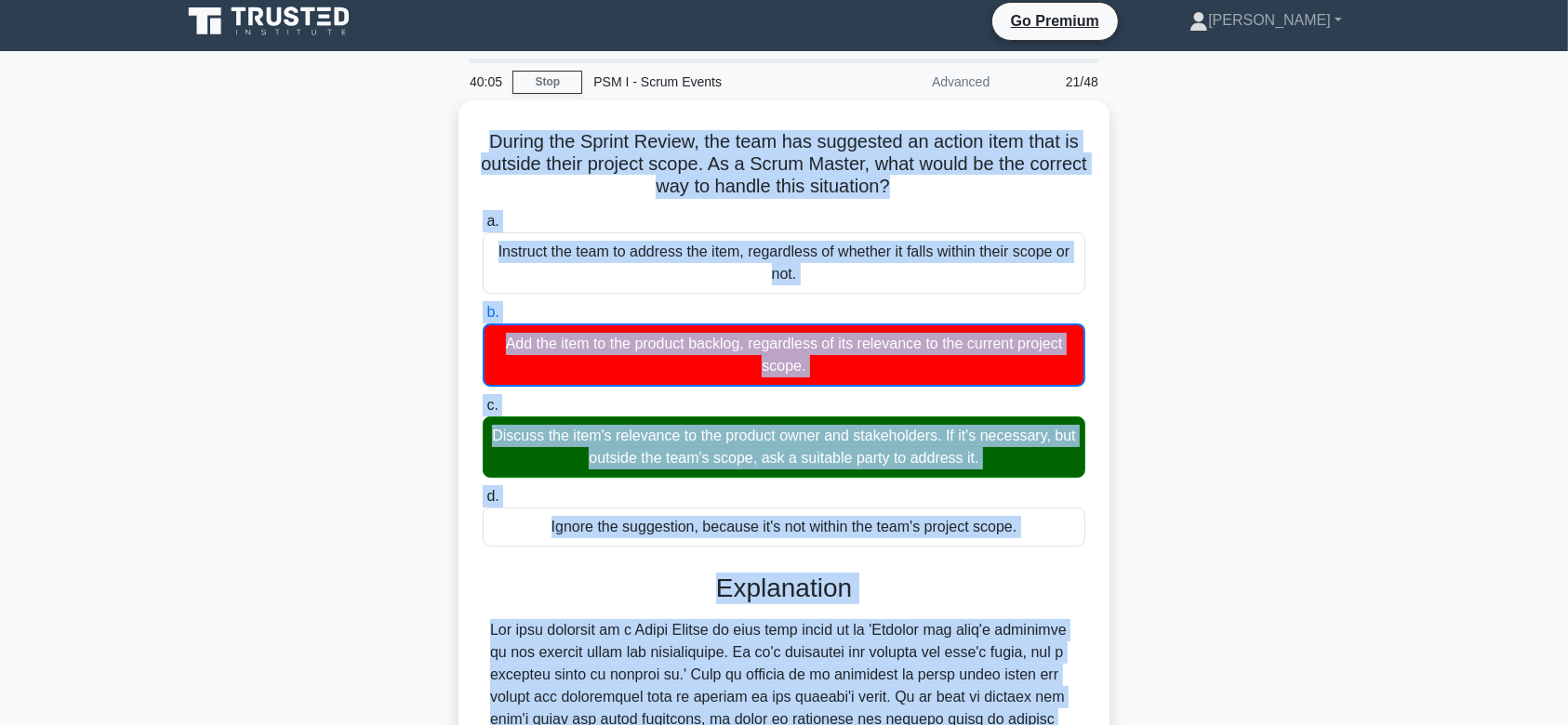
scroll to position [355, 0]
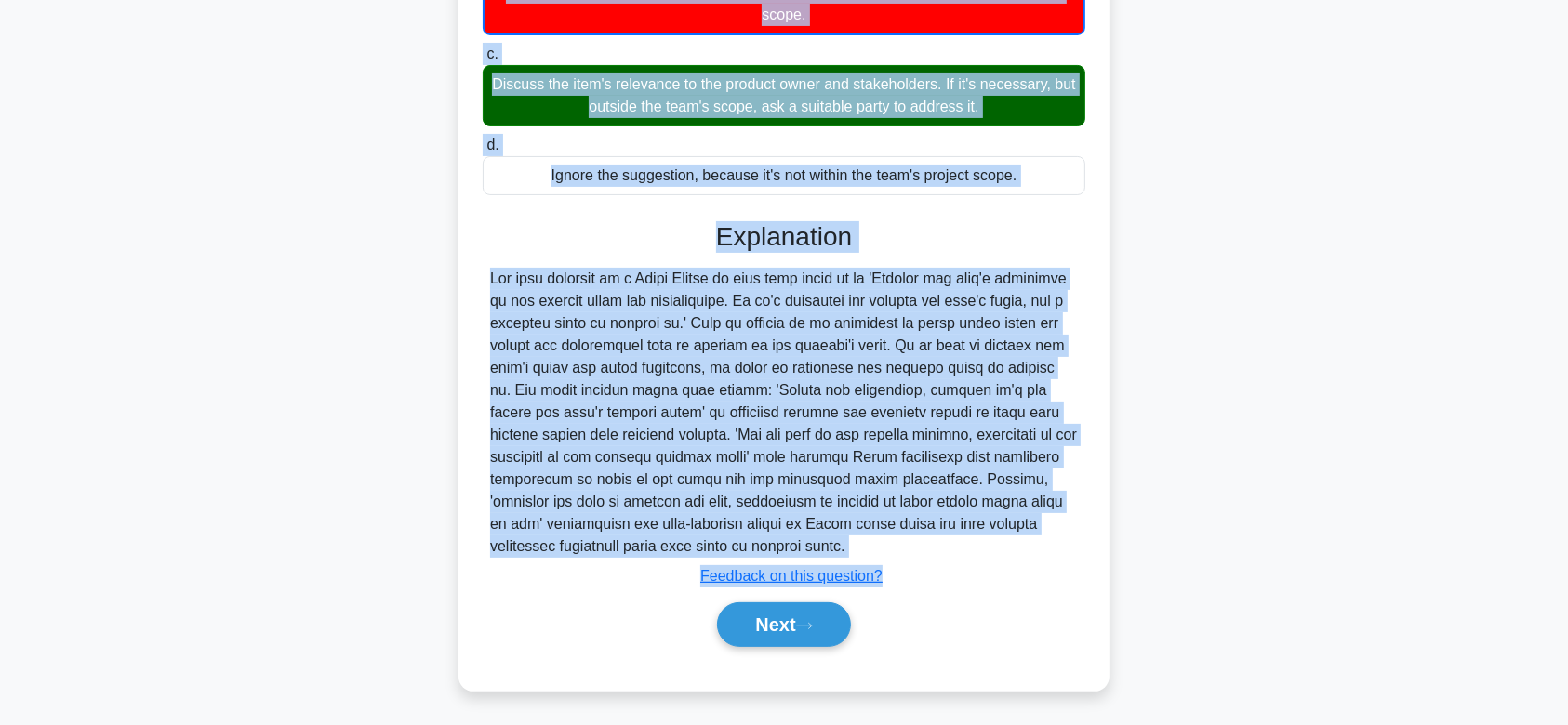
drag, startPoint x: 475, startPoint y: 128, endPoint x: 1045, endPoint y: 556, distance: 712.8
click at [1045, 556] on div "During the Sprint Review, the team has suggested an action item that is outside…" at bounding box center [784, 220] width 636 height 927
click at [783, 616] on button "Next" at bounding box center [784, 624] width 133 height 44
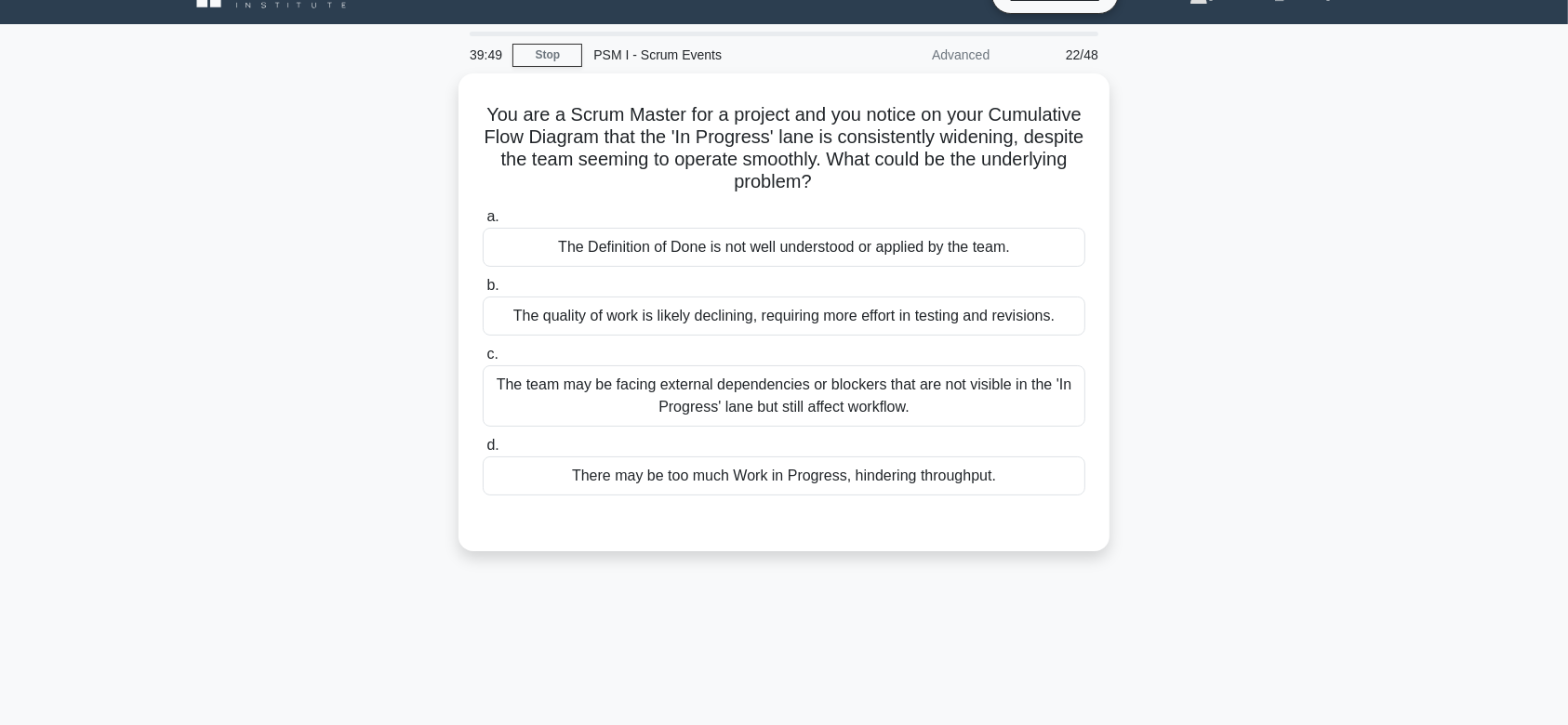
scroll to position [0, 0]
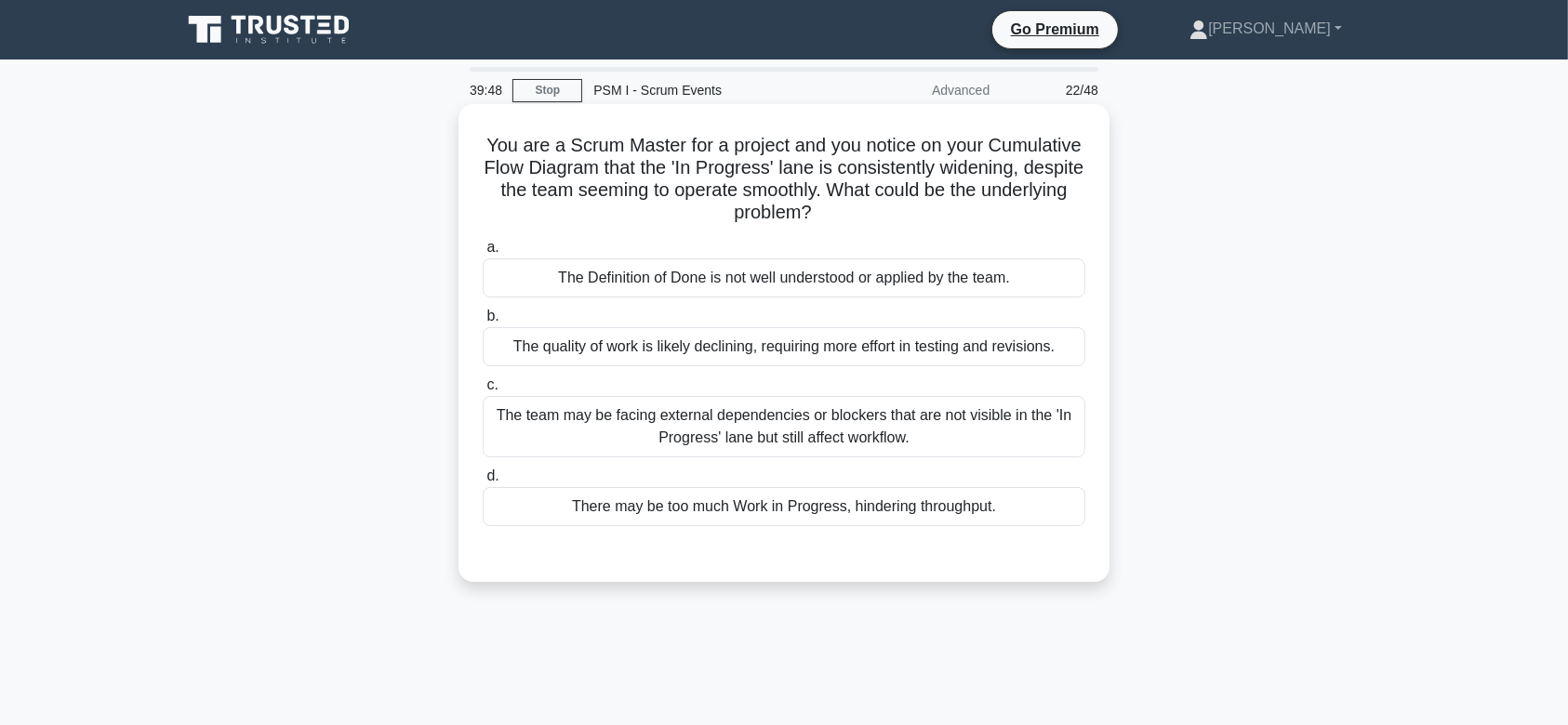
click at [835, 395] on label "c. The team may be facing external dependencies or blockers that are not visibl…" at bounding box center [784, 415] width 603 height 84
click at [483, 392] on input "c. The team may be facing external dependencies or blockers that are not visibl…" at bounding box center [483, 385] width 0 height 12
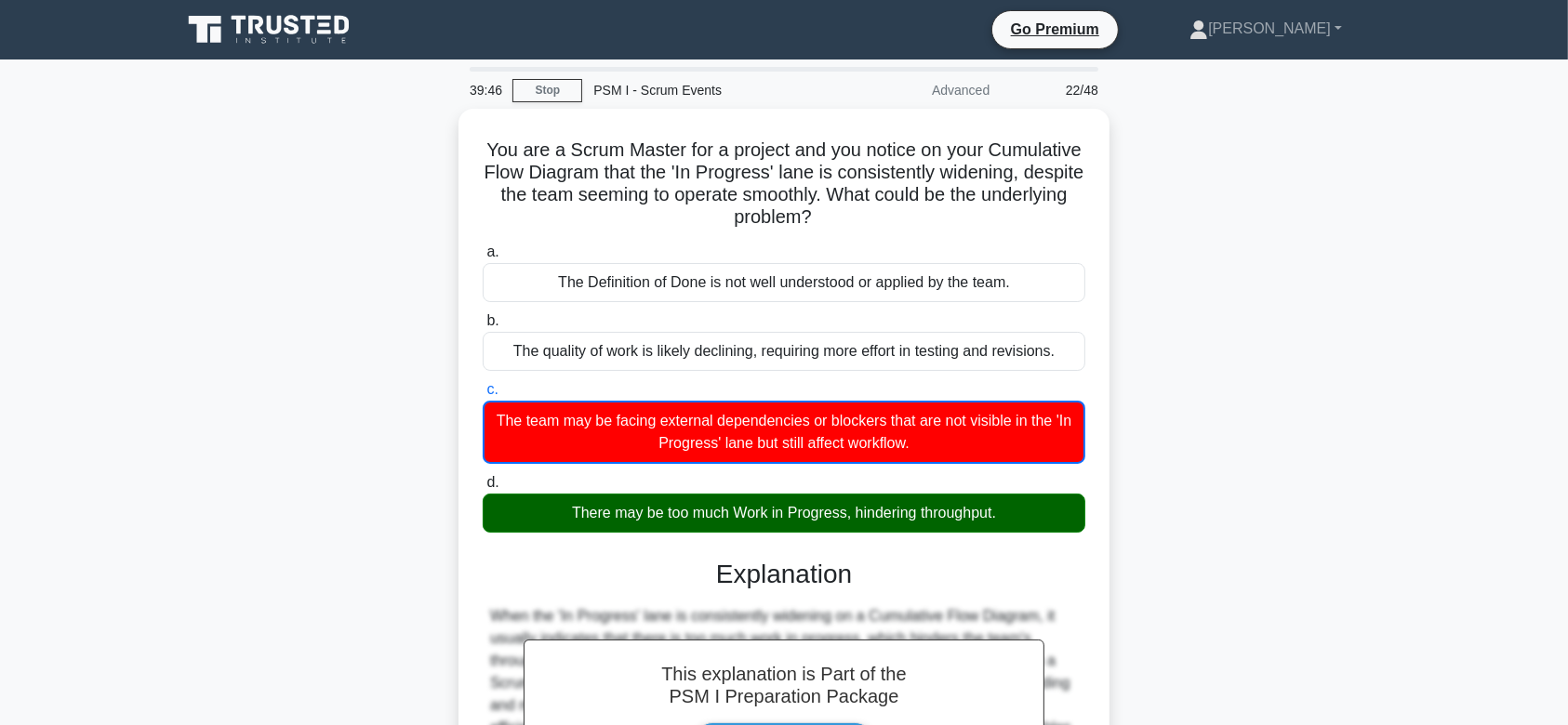
scroll to position [279, 0]
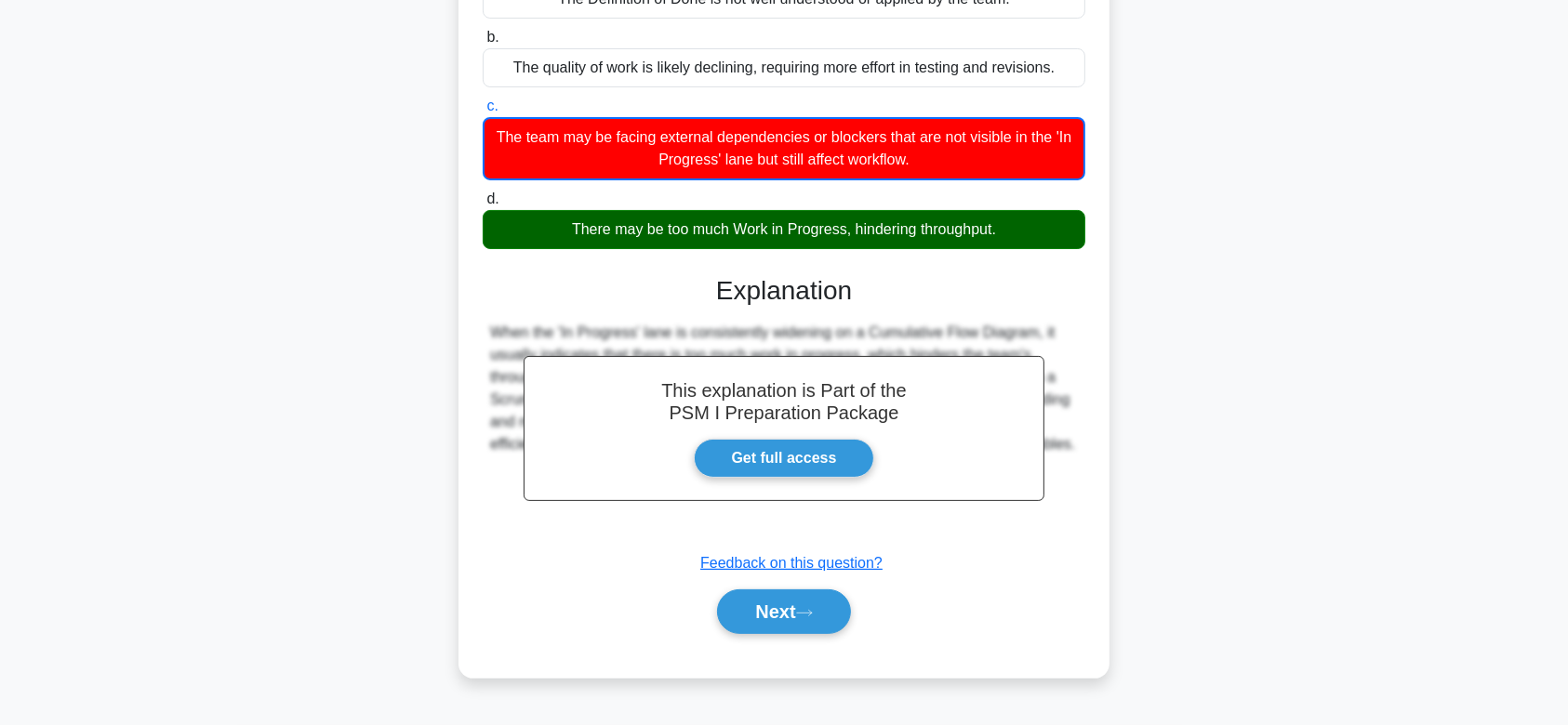
drag, startPoint x: 520, startPoint y: 146, endPoint x: 1034, endPoint y: 517, distance: 633.9
click at [1034, 517] on div "You are a Scrum Master for a project and you notice on your Cumulative Flow Dia…" at bounding box center [784, 251] width 636 height 837
click at [810, 610] on icon at bounding box center [804, 613] width 17 height 10
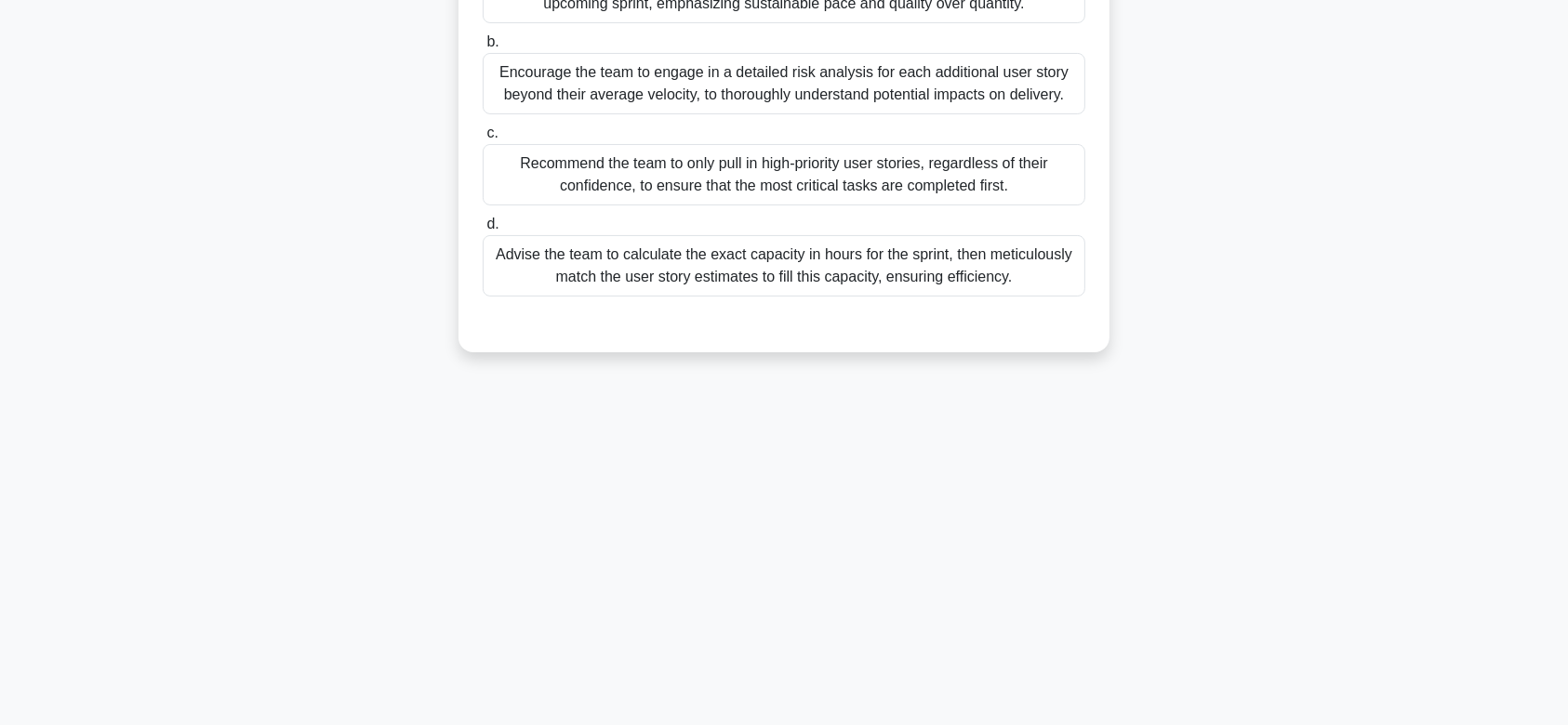
scroll to position [0, 0]
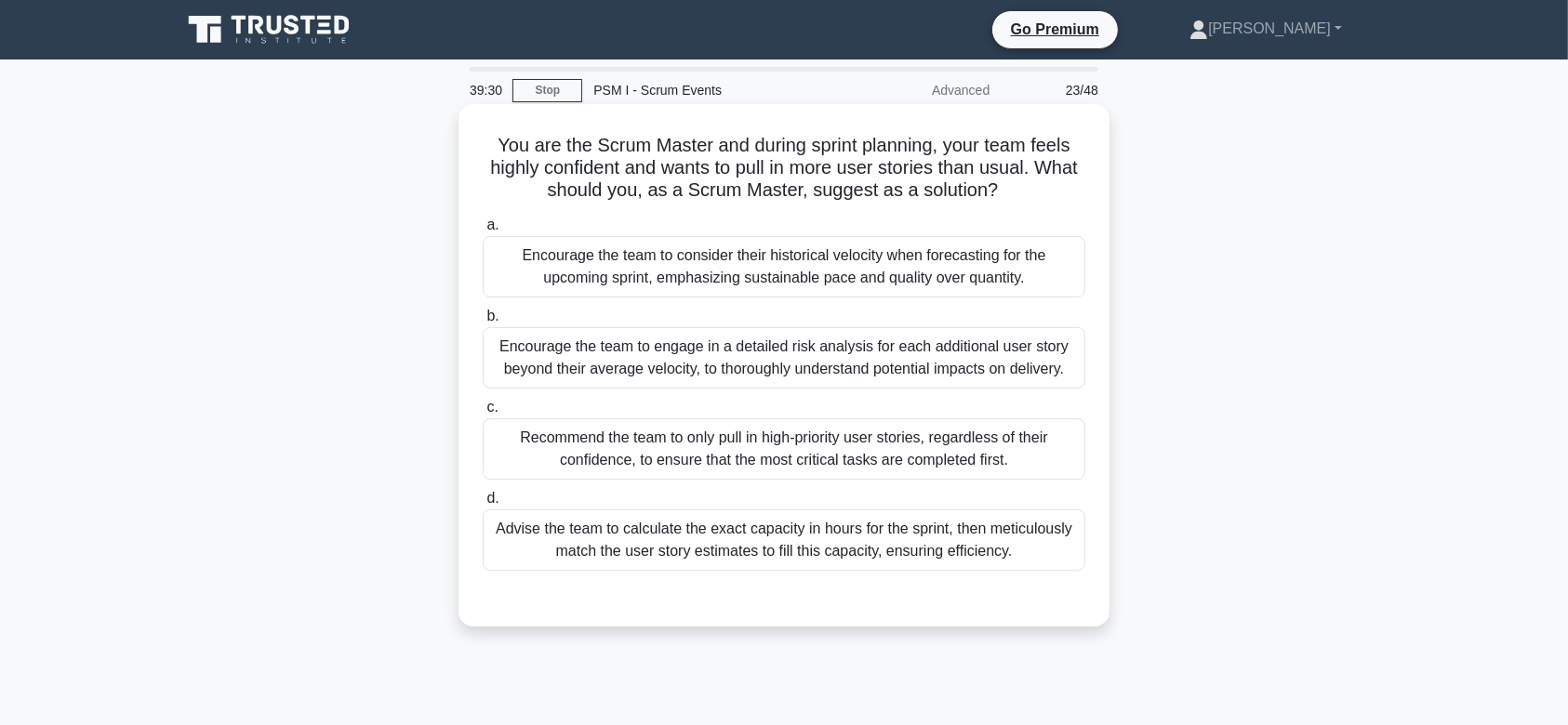
click at [835, 449] on div "Recommend the team to only pull in high-priority user stories, regardless of th…" at bounding box center [784, 449] width 603 height 61
click at [483, 413] on input "c. Recommend the team to only pull in high-priority user stories, regardless of…" at bounding box center [483, 407] width 0 height 12
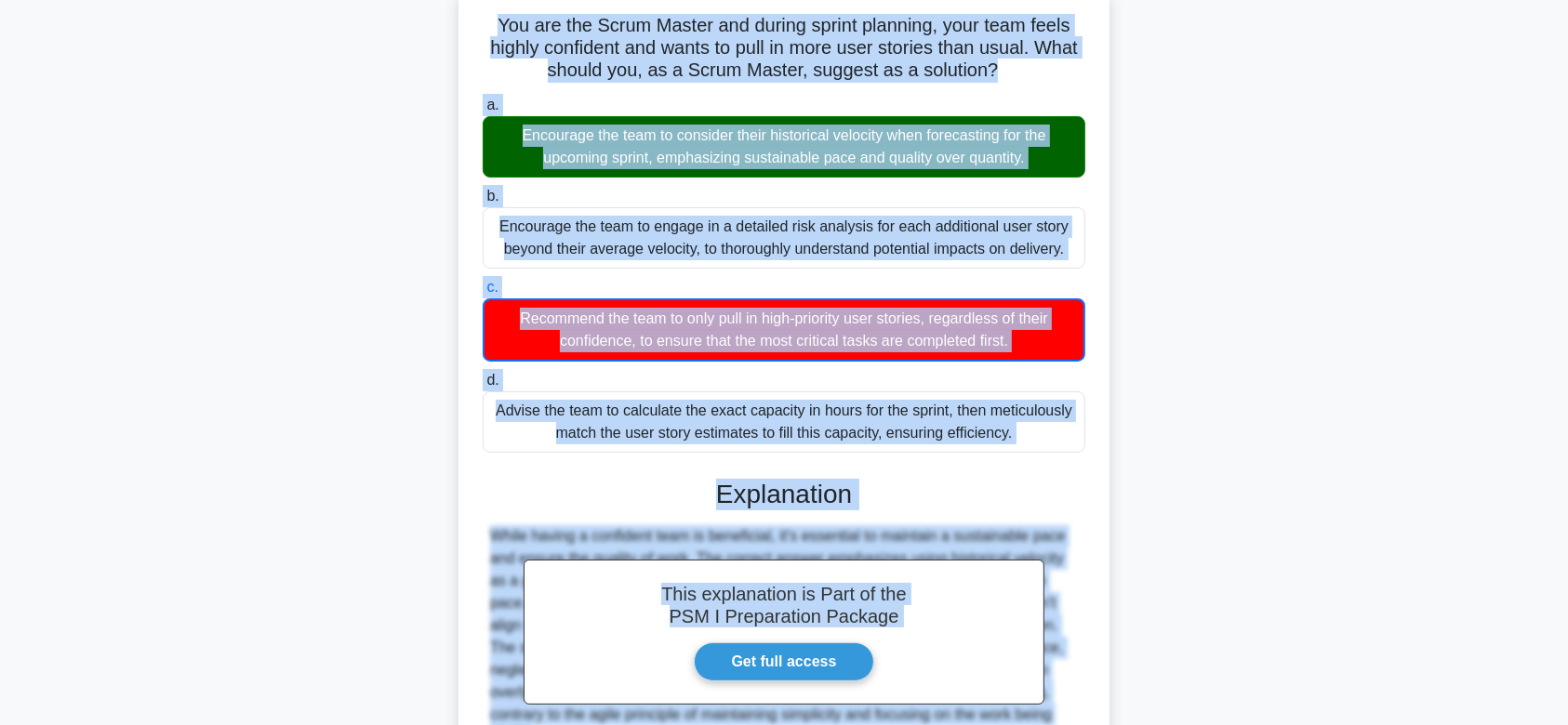
scroll to position [311, 0]
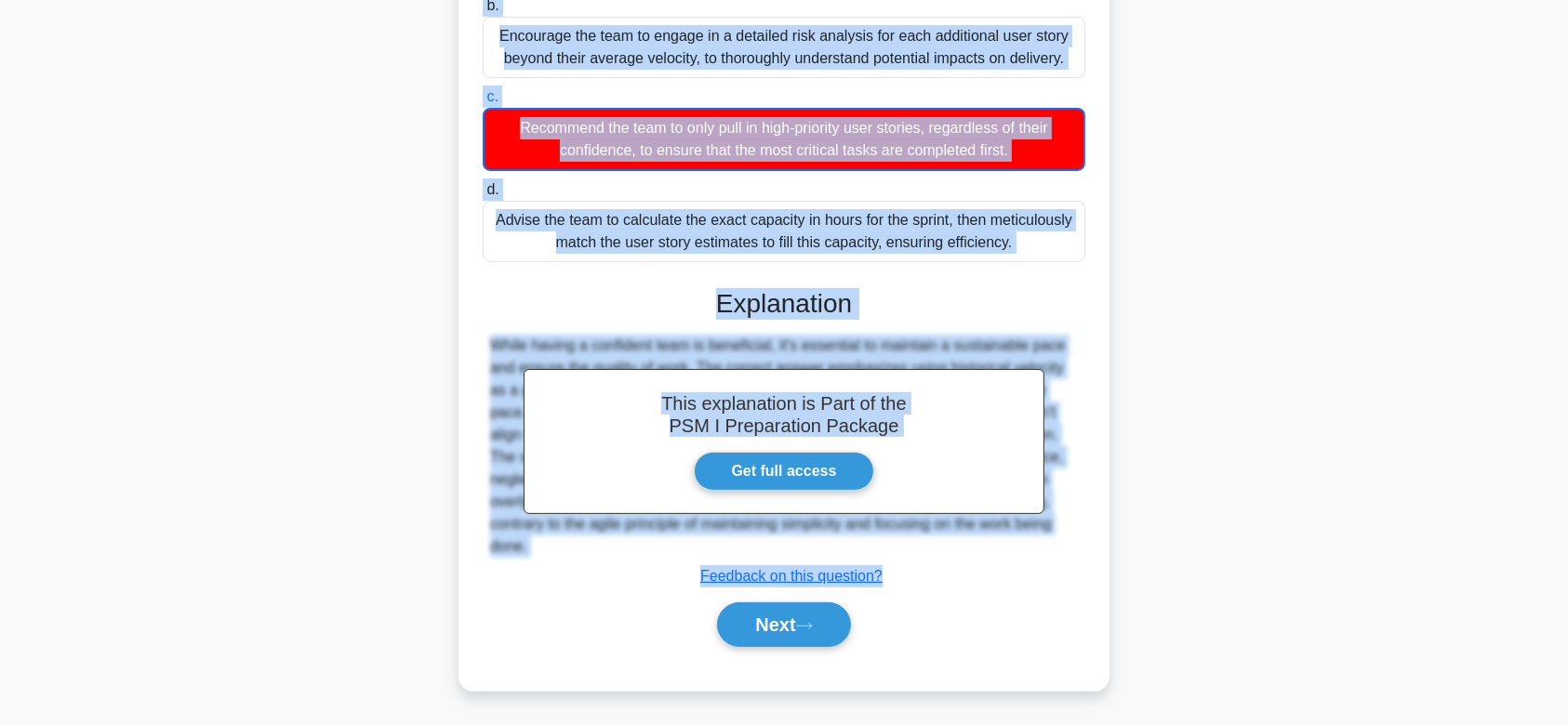
drag, startPoint x: 492, startPoint y: 144, endPoint x: 1101, endPoint y: 530, distance: 721.0
click at [1101, 530] on div "You are the Scrum Master and during sprint planning, your team feels highly con…" at bounding box center [784, 242] width 636 height 882
click at [783, 626] on button "Next" at bounding box center [784, 624] width 133 height 44
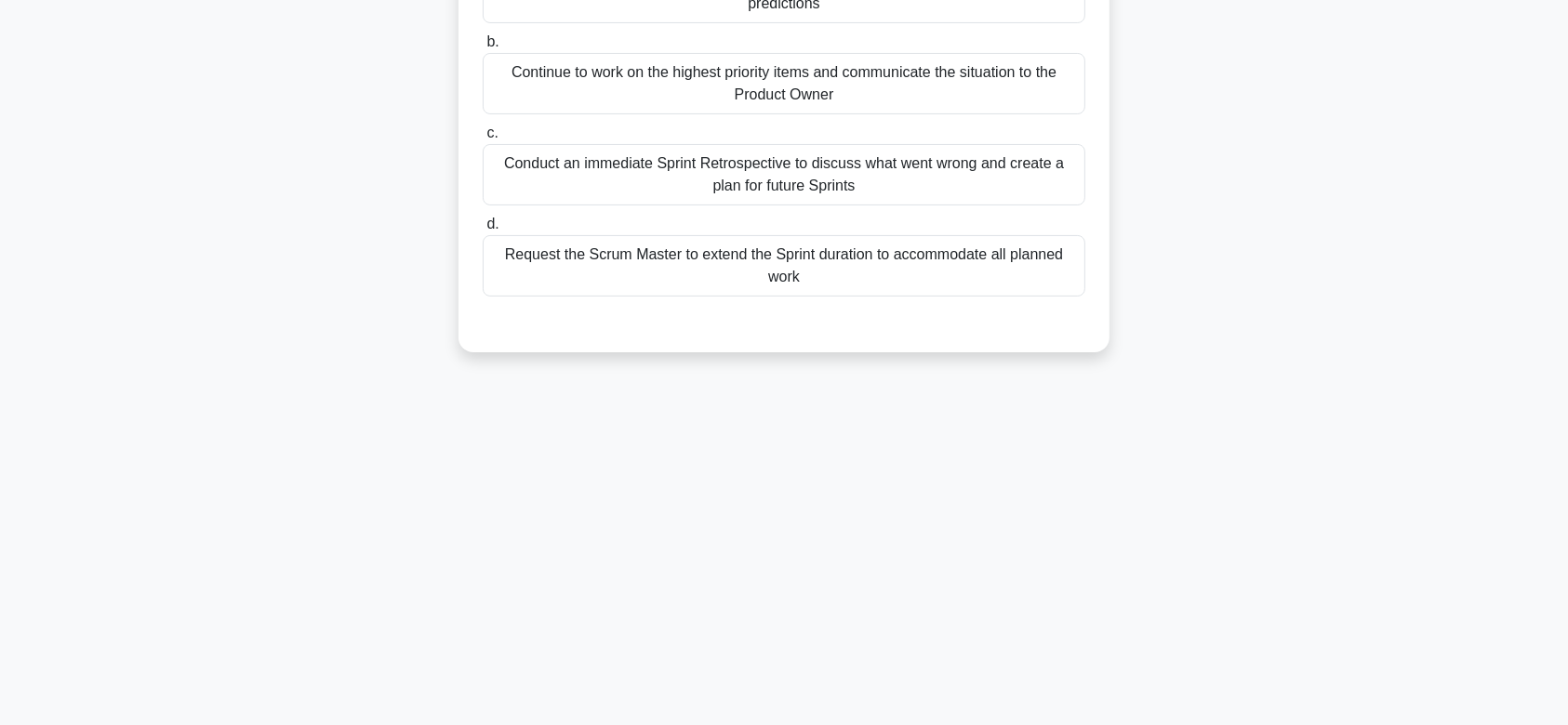
scroll to position [0, 0]
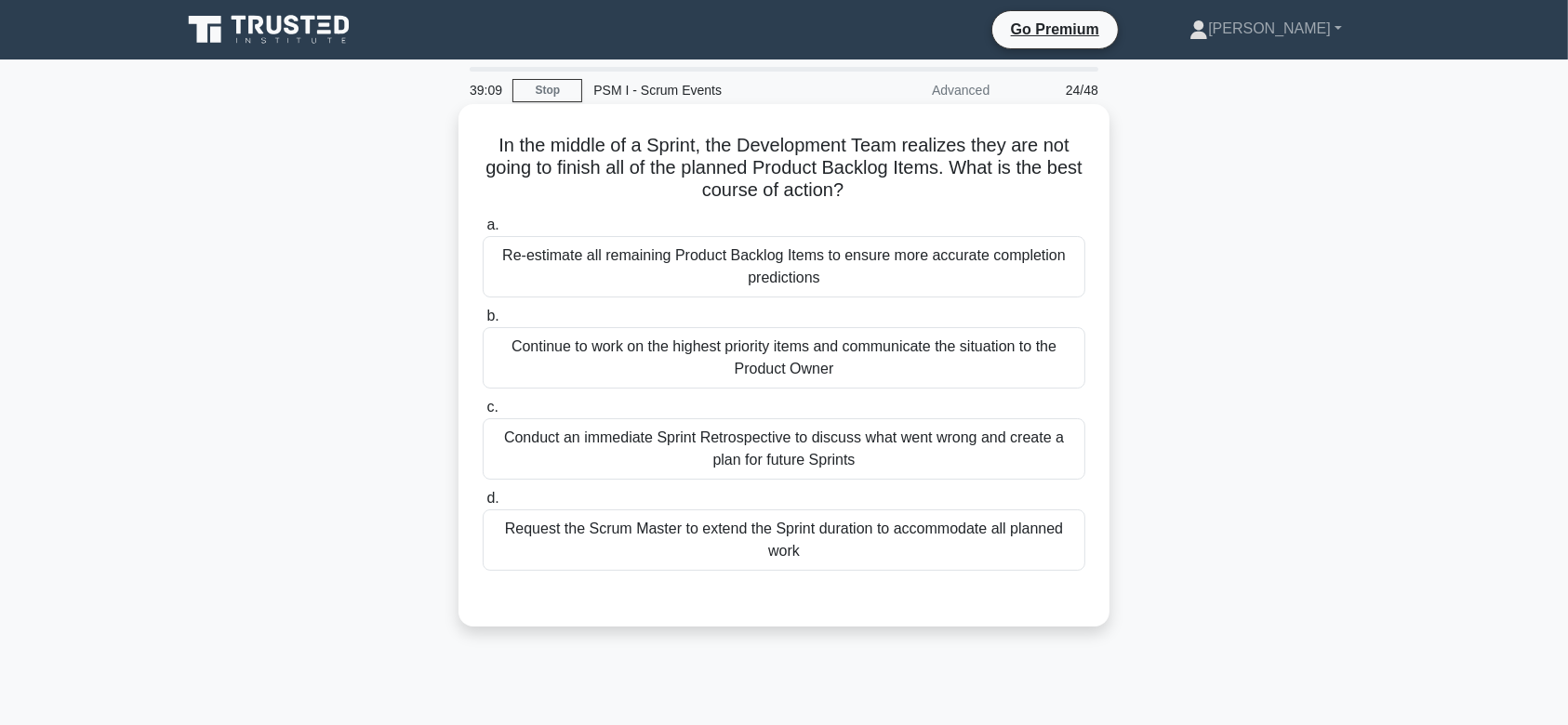
click at [791, 355] on div "Continue to work on the highest priority items and communicate the situation to…" at bounding box center [784, 358] width 603 height 61
click at [483, 323] on input "b. Continue to work on the highest priority items and communicate the situation…" at bounding box center [483, 317] width 0 height 12
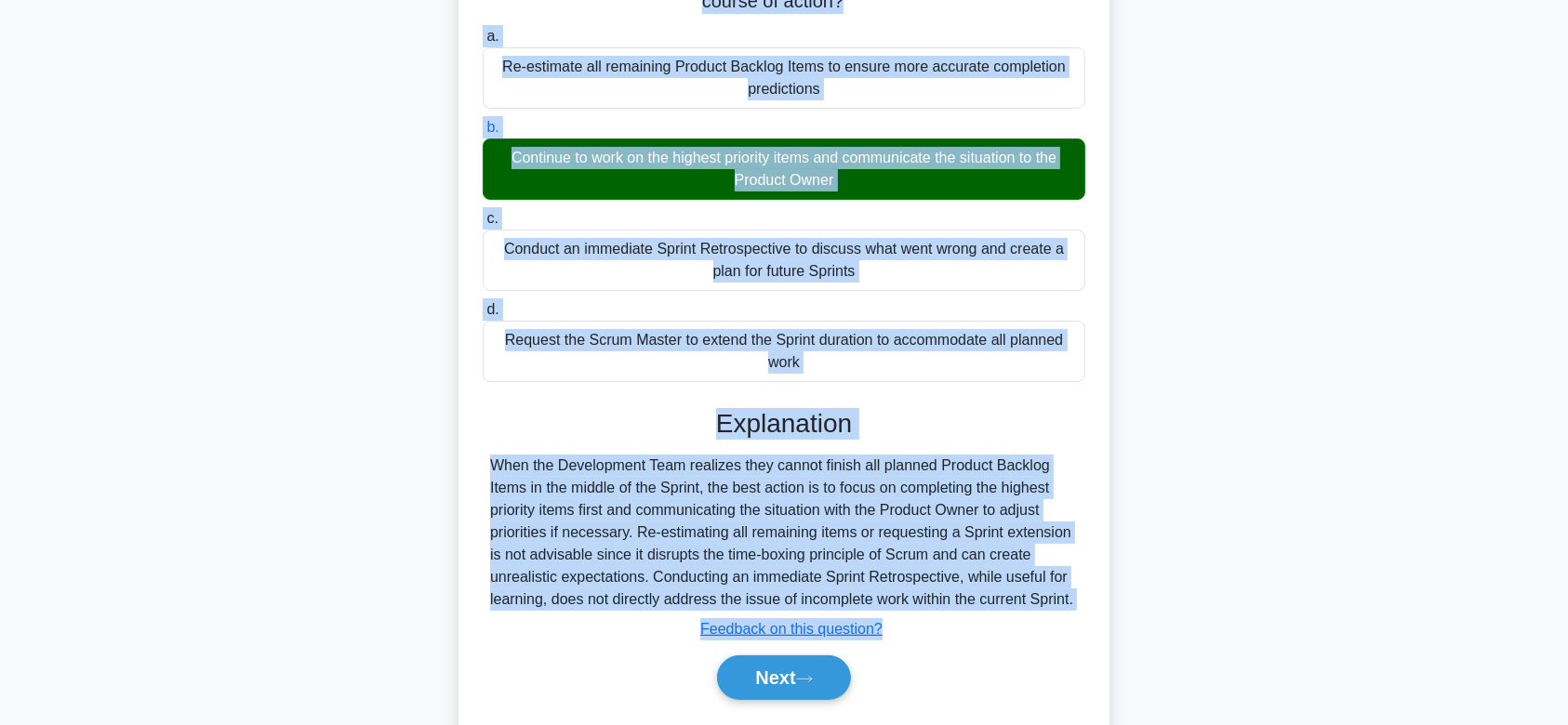
scroll to position [279, 0]
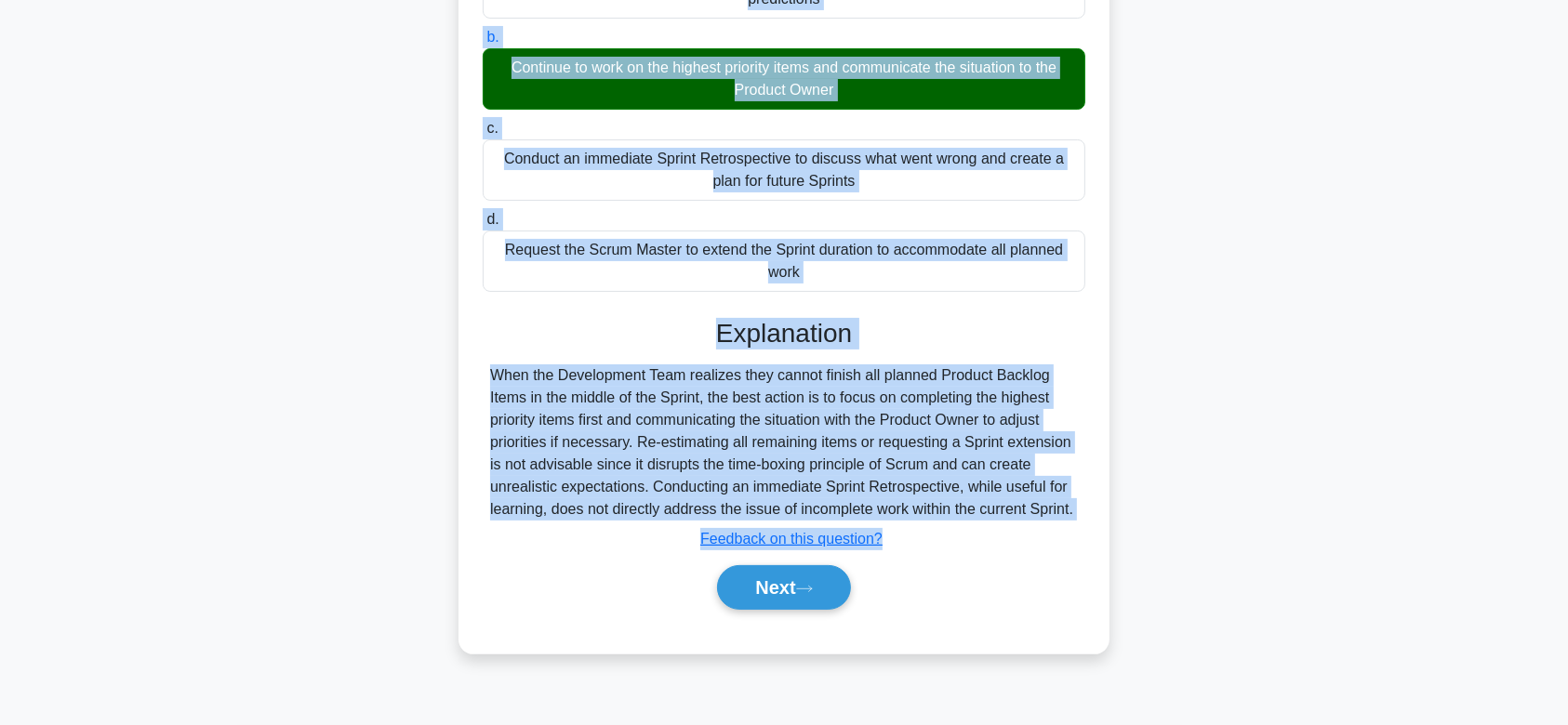
drag, startPoint x: 492, startPoint y: 140, endPoint x: 1104, endPoint y: 514, distance: 717.2
click at [1104, 514] on div "In the middle of a Sprint, the Development Team realizes they are not going to …" at bounding box center [784, 240] width 651 height 829
click at [747, 572] on button "Next" at bounding box center [784, 587] width 133 height 44
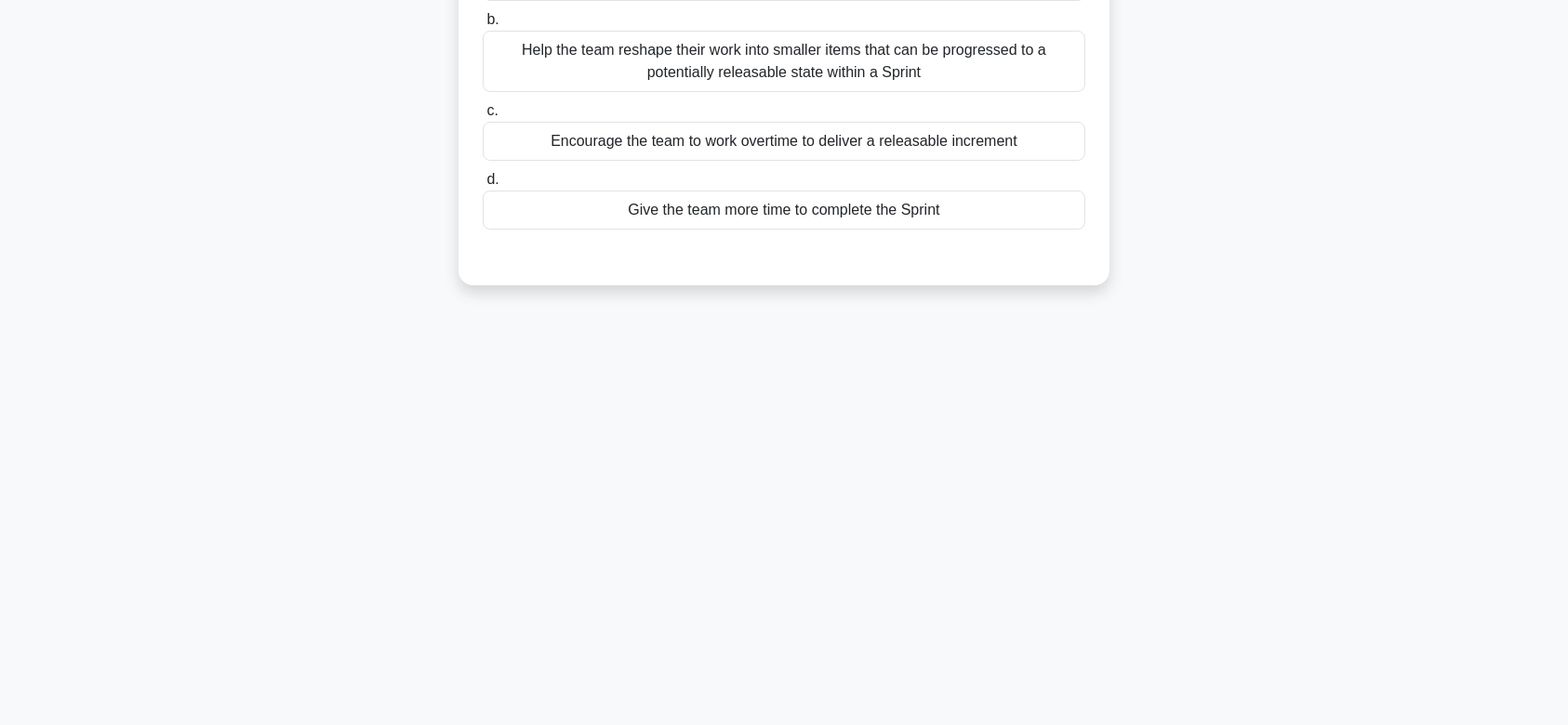
scroll to position [0, 0]
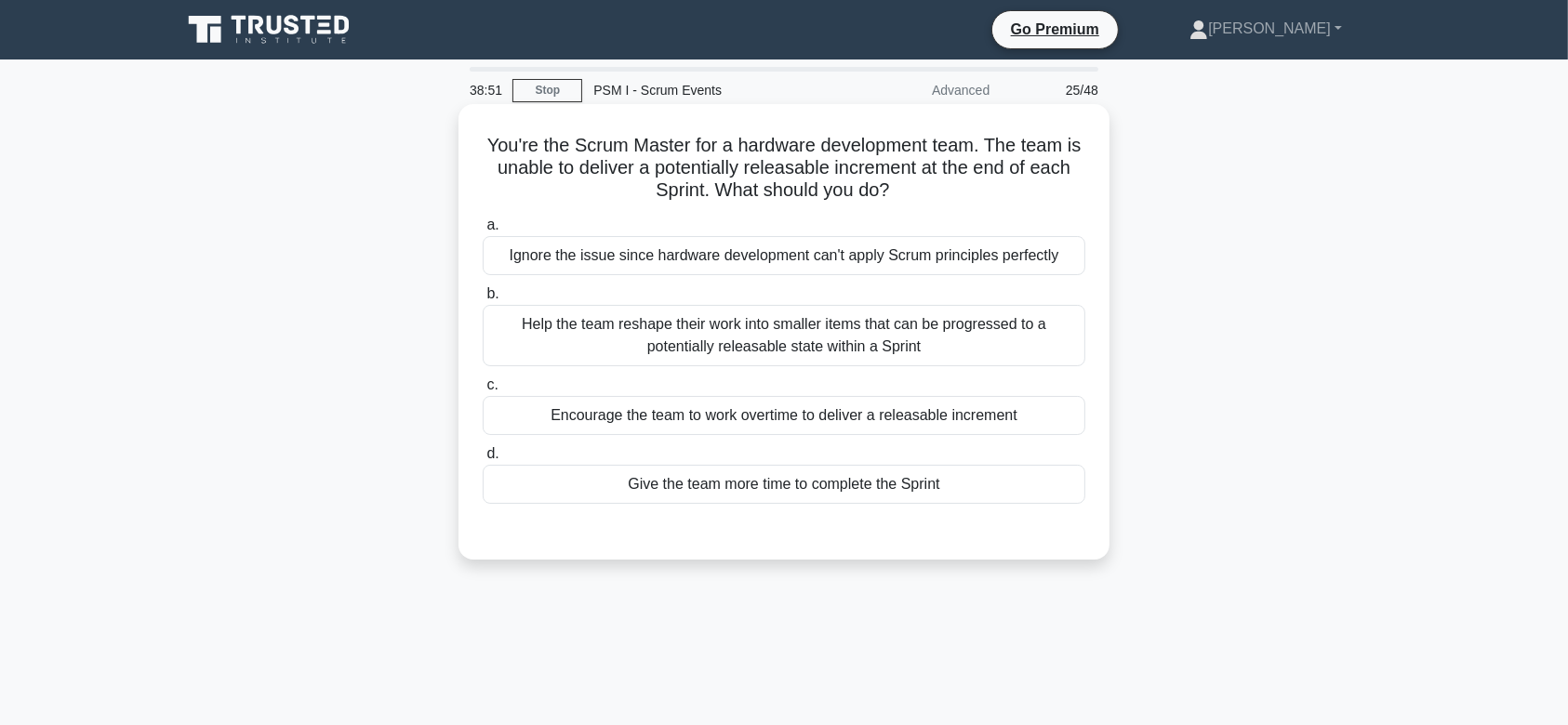
click at [821, 330] on div "Help the team reshape their work into smaller items that can be progressed to a…" at bounding box center [784, 335] width 603 height 61
click at [483, 300] on input "b. Help the team reshape their work into smaller items that can be progressed t…" at bounding box center [483, 294] width 0 height 12
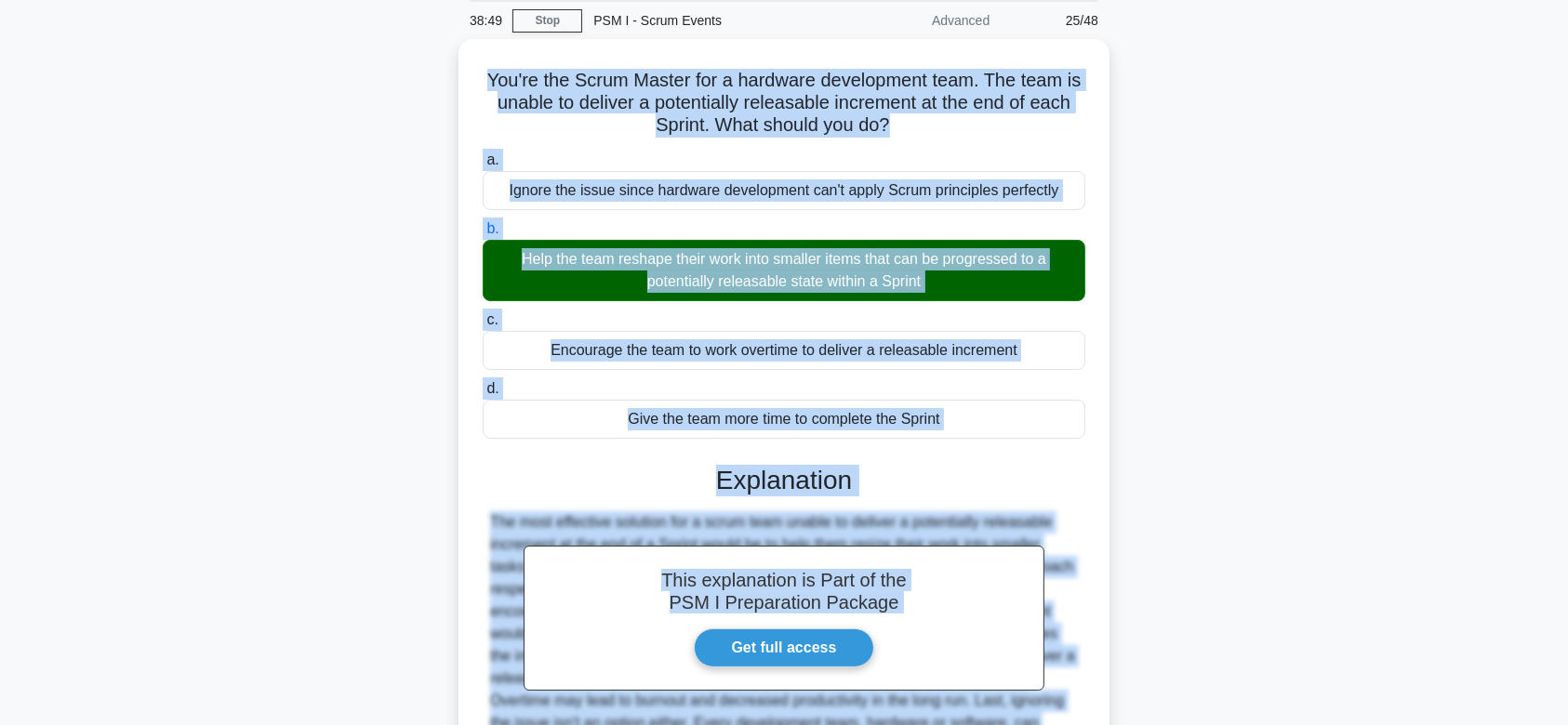
scroll to position [286, 0]
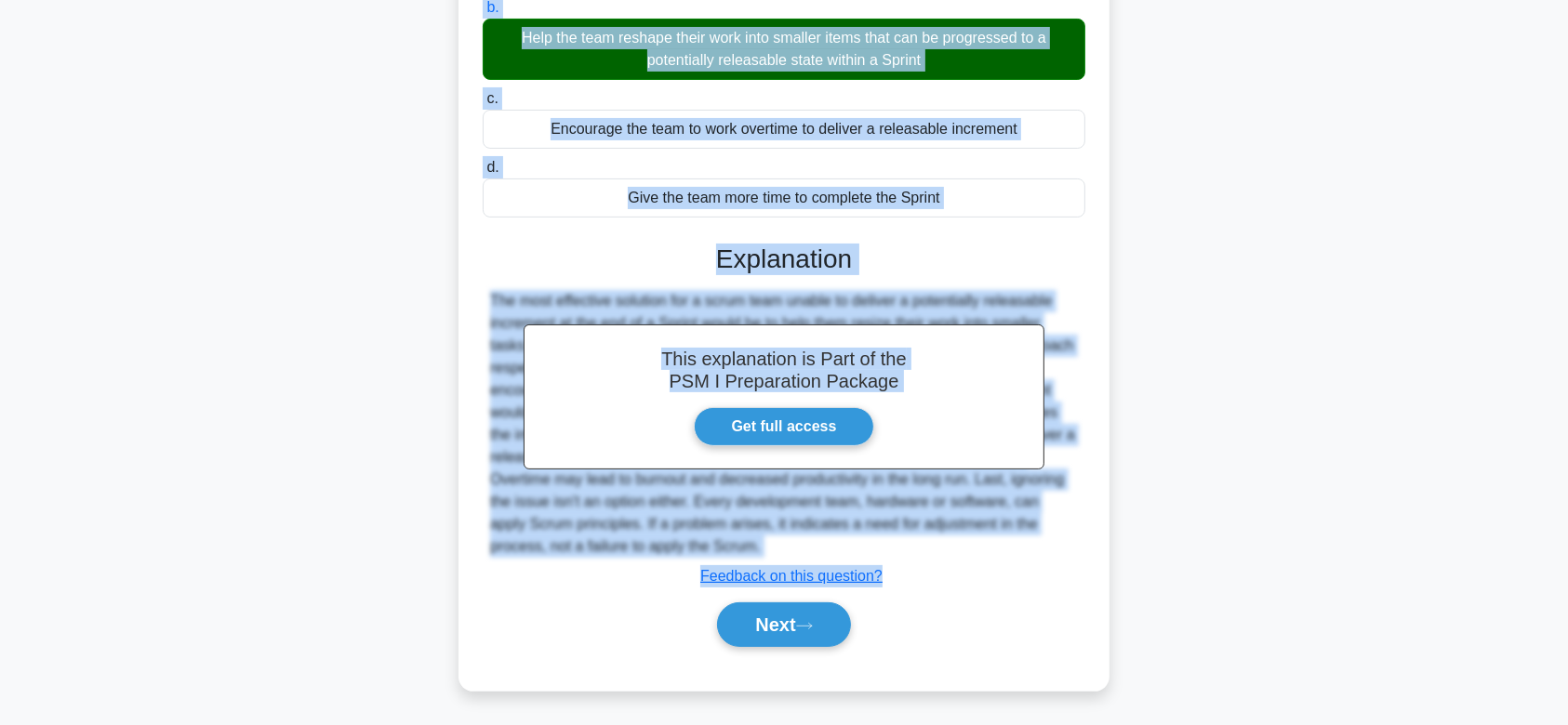
drag, startPoint x: 483, startPoint y: 147, endPoint x: 1084, endPoint y: 553, distance: 725.3
click at [1084, 553] on div "You're the Scrum Master for a hardware development team. The team is unable to …" at bounding box center [784, 254] width 636 height 858
click at [759, 644] on button "Next" at bounding box center [784, 624] width 133 height 44
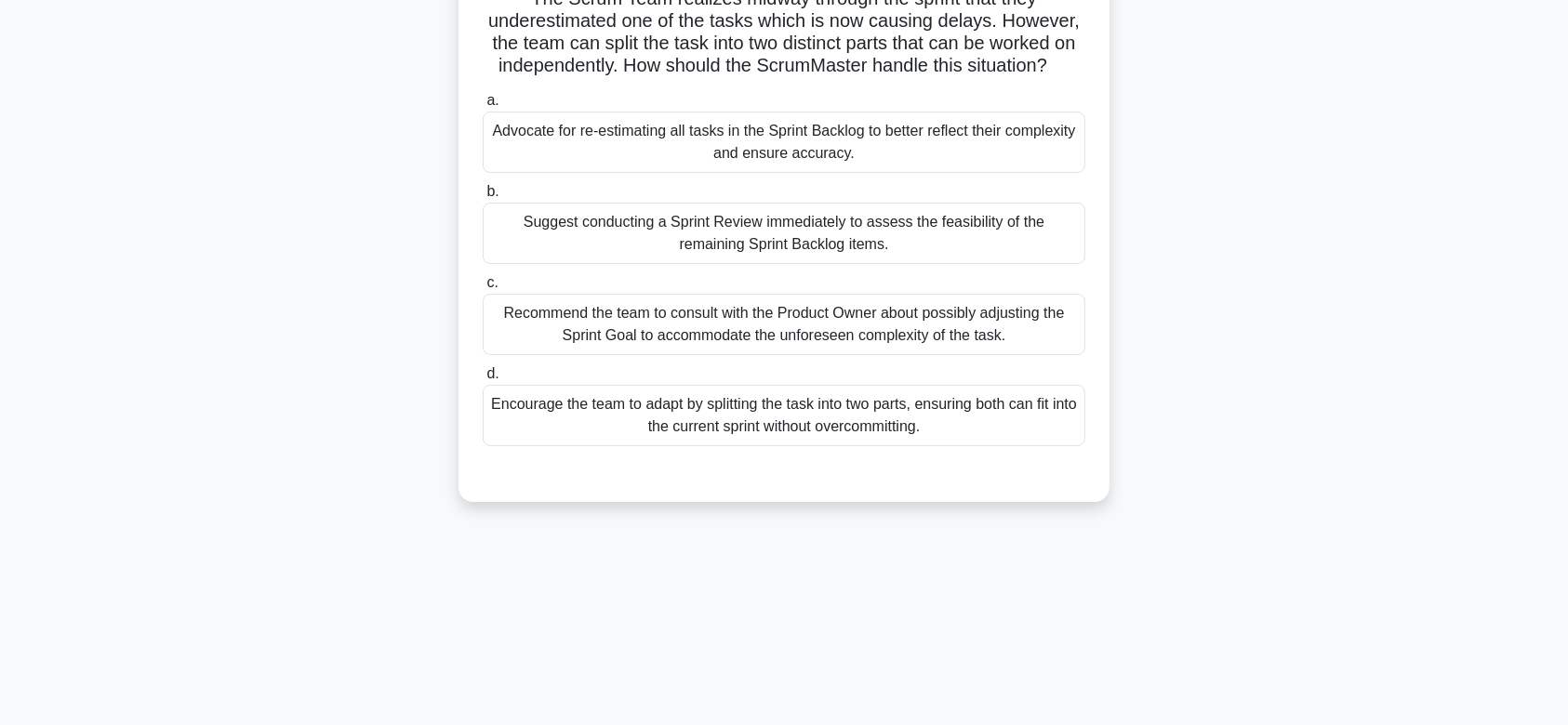
scroll to position [144, 0]
click at [819, 250] on div "Suggest conducting a Sprint Review immediately to assess the feasibility of the…" at bounding box center [784, 236] width 603 height 61
click at [483, 201] on input "b. Suggest conducting a Sprint Review immediately to assess the feasibility of …" at bounding box center [483, 194] width 0 height 12
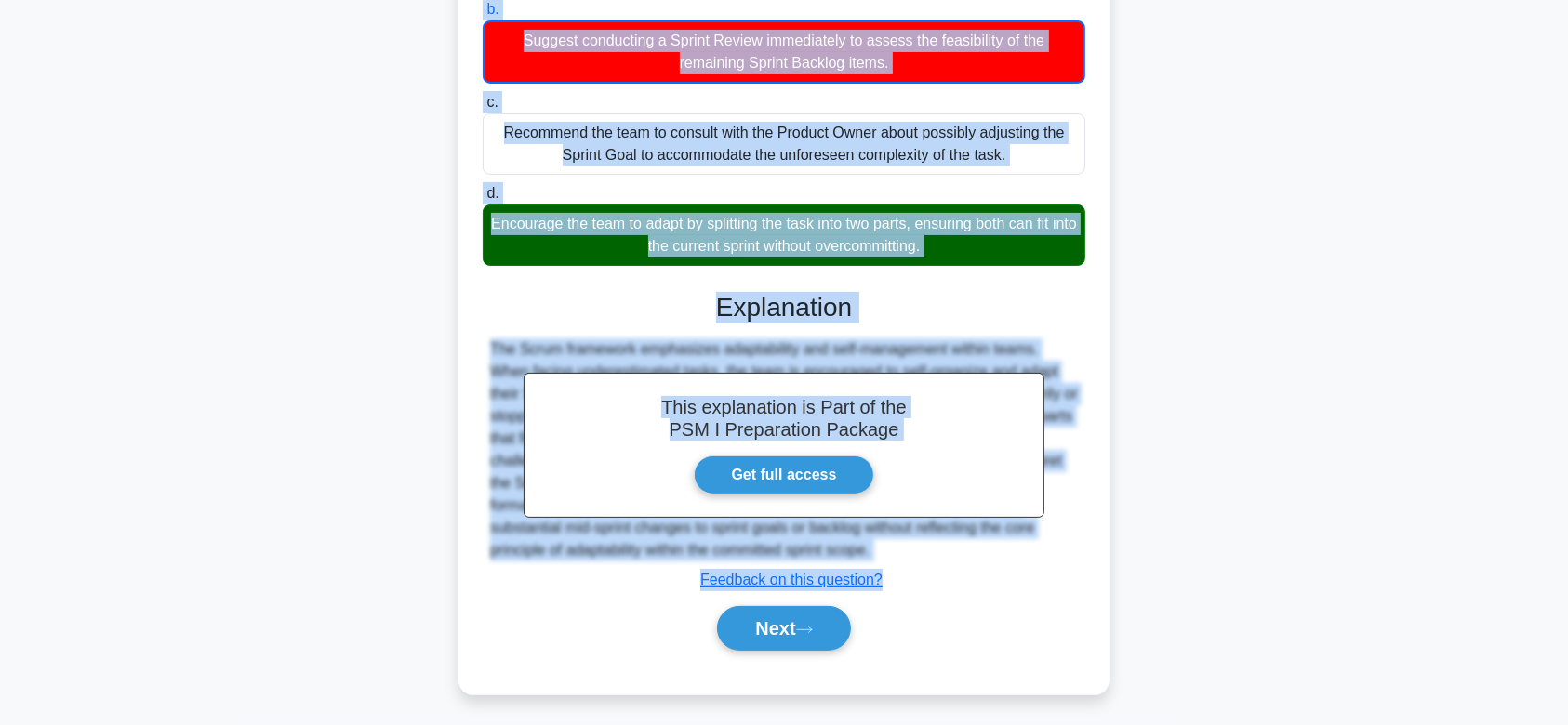
scroll to position [355, 0]
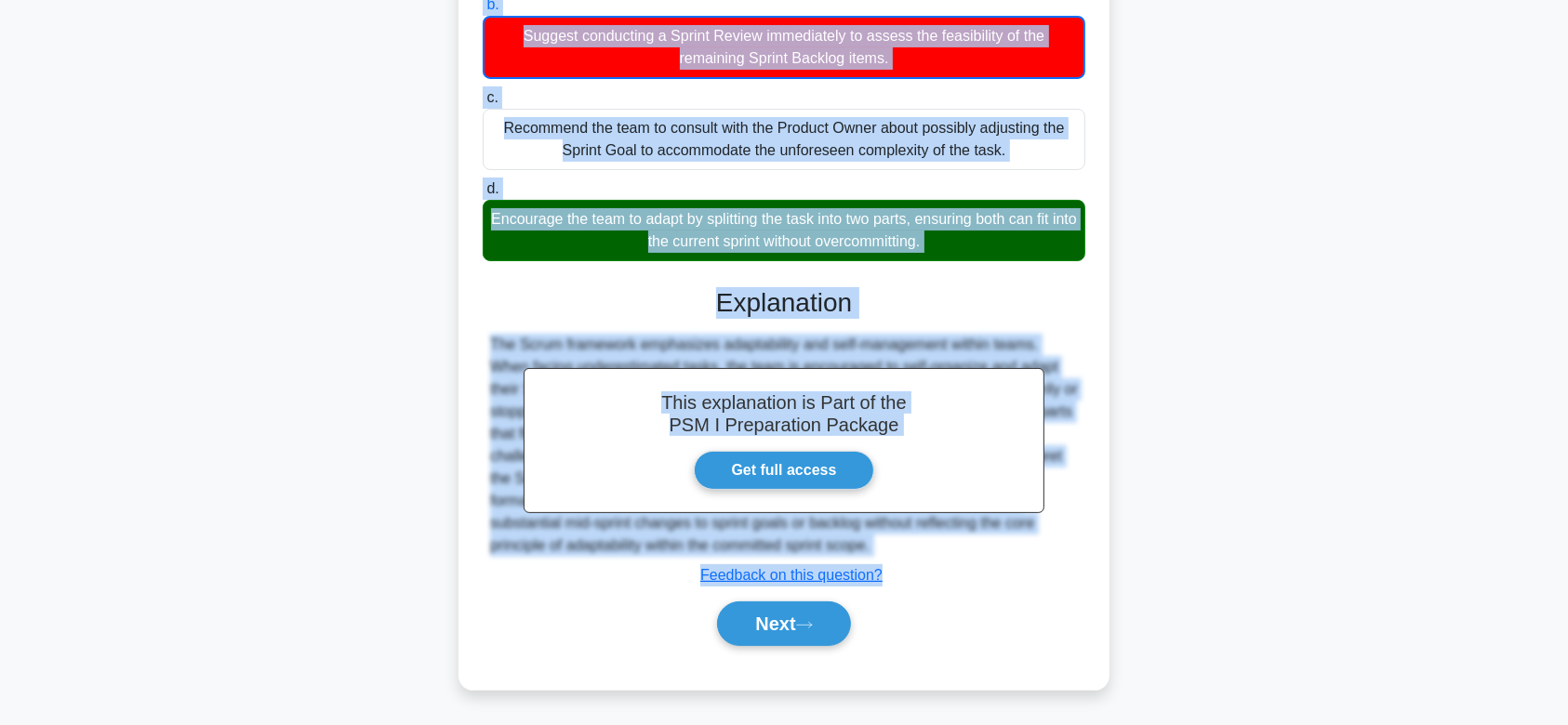
drag, startPoint x: 521, startPoint y: 145, endPoint x: 1066, endPoint y: 602, distance: 711.2
click at [1066, 602] on div "The Scrum Team realizes midway through the sprint that they underestimated one …" at bounding box center [784, 230] width 636 height 905
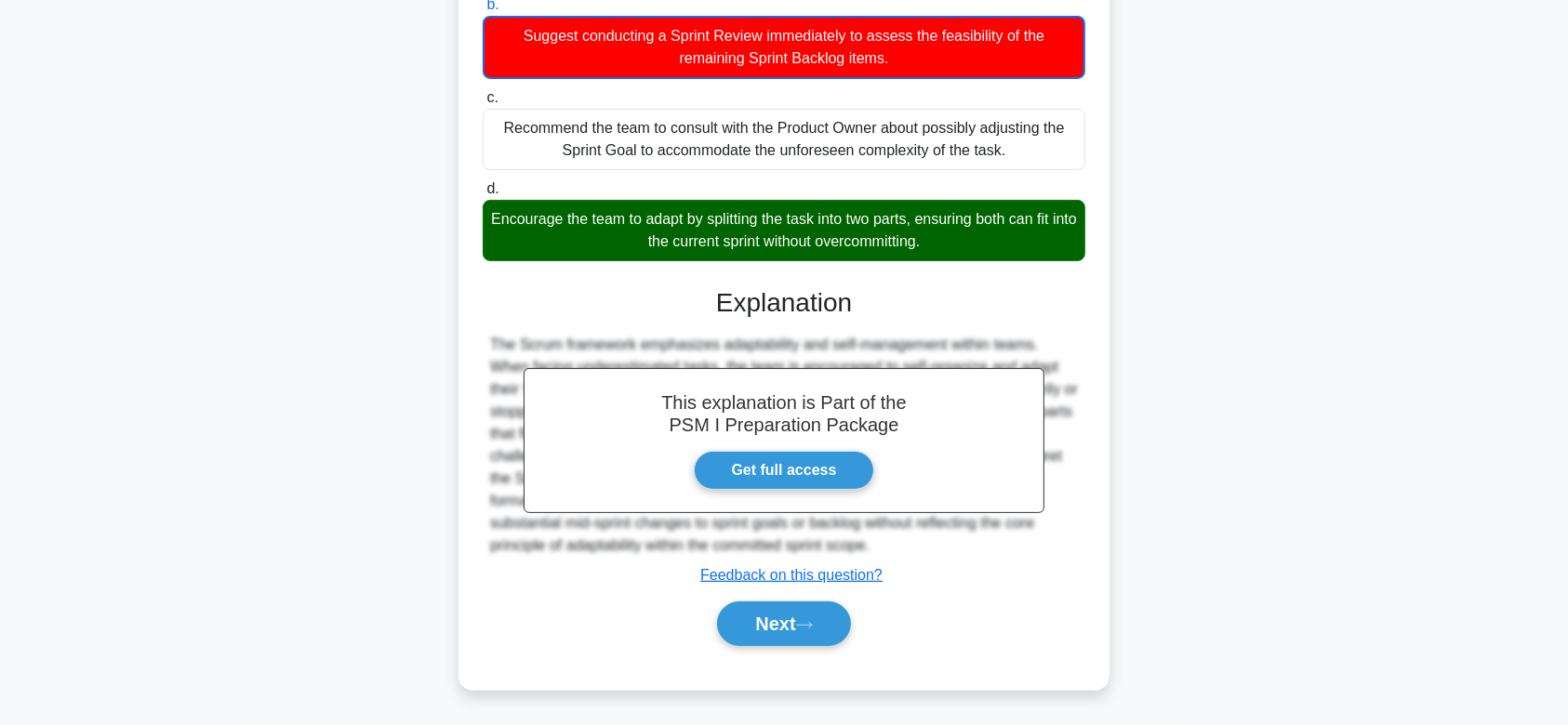
drag, startPoint x: 1066, startPoint y: 602, endPoint x: 1039, endPoint y: 656, distance: 60.4
click at [1039, 656] on div "a. Advocate for re-estimating all tasks in the Sprint Backlog to better reflect…" at bounding box center [784, 283] width 606 height 769
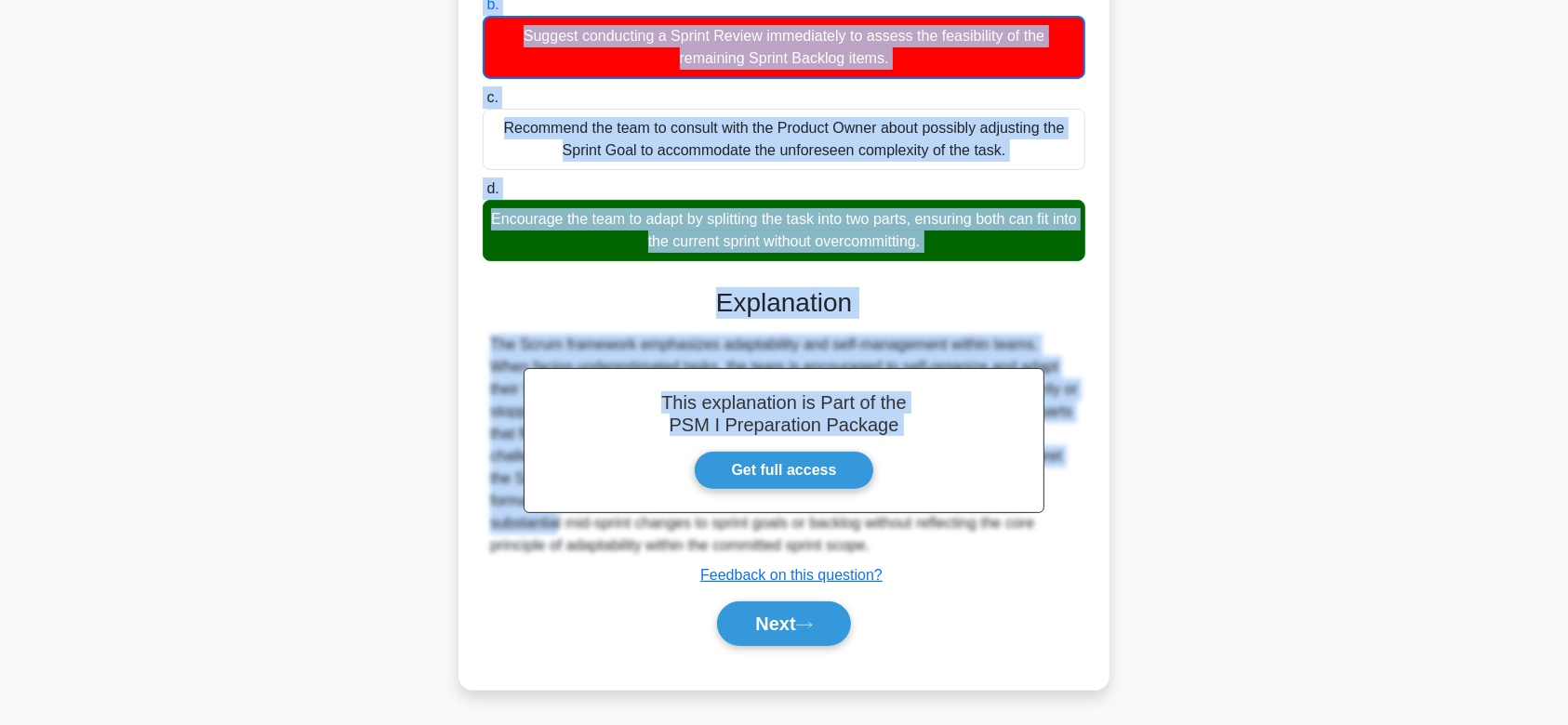
drag, startPoint x: 512, startPoint y: 143, endPoint x: 964, endPoint y: 554, distance: 610.9
click at [964, 554] on div "The Scrum Team realizes midway through the sprint that they underestimated one …" at bounding box center [784, 230] width 636 height 905
click at [796, 613] on button "Next" at bounding box center [784, 623] width 133 height 44
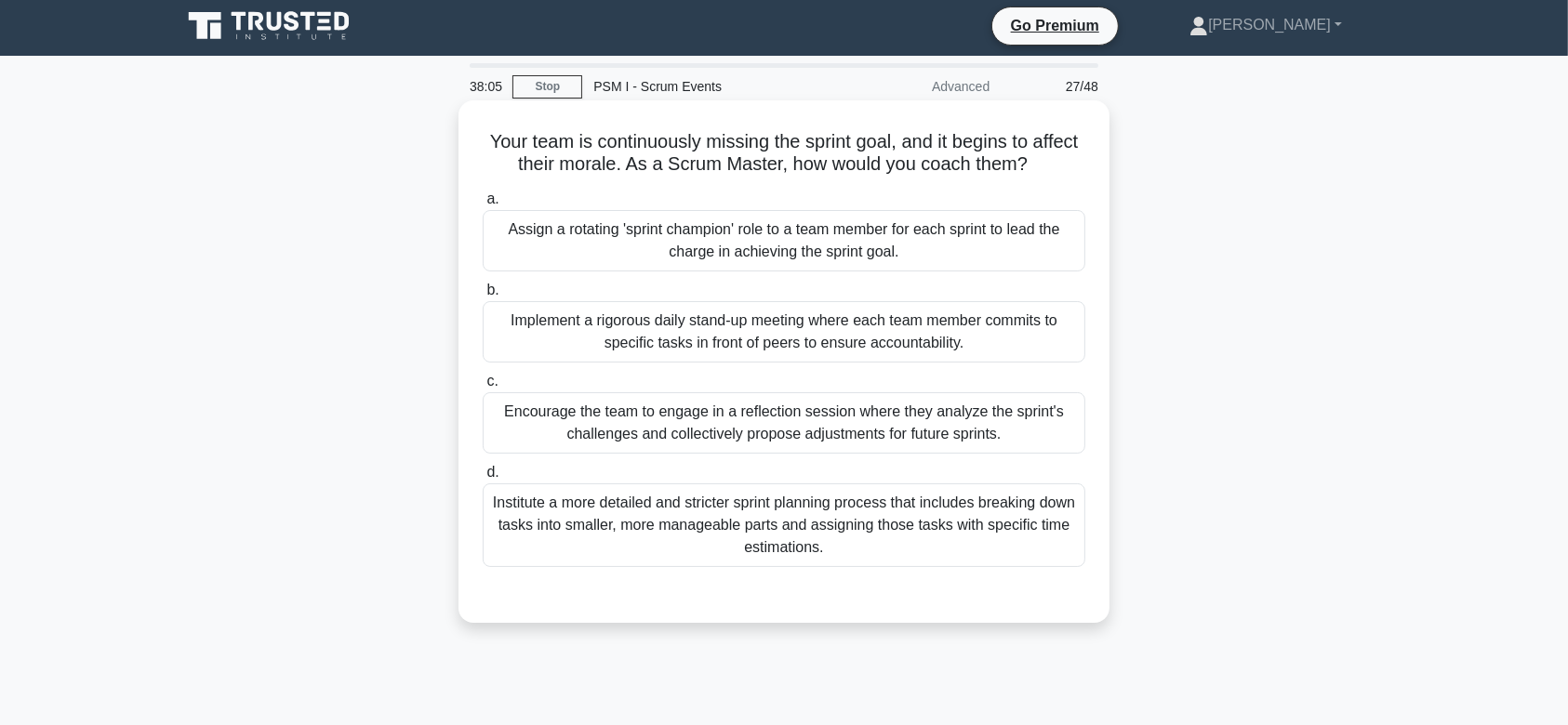
scroll to position [0, 0]
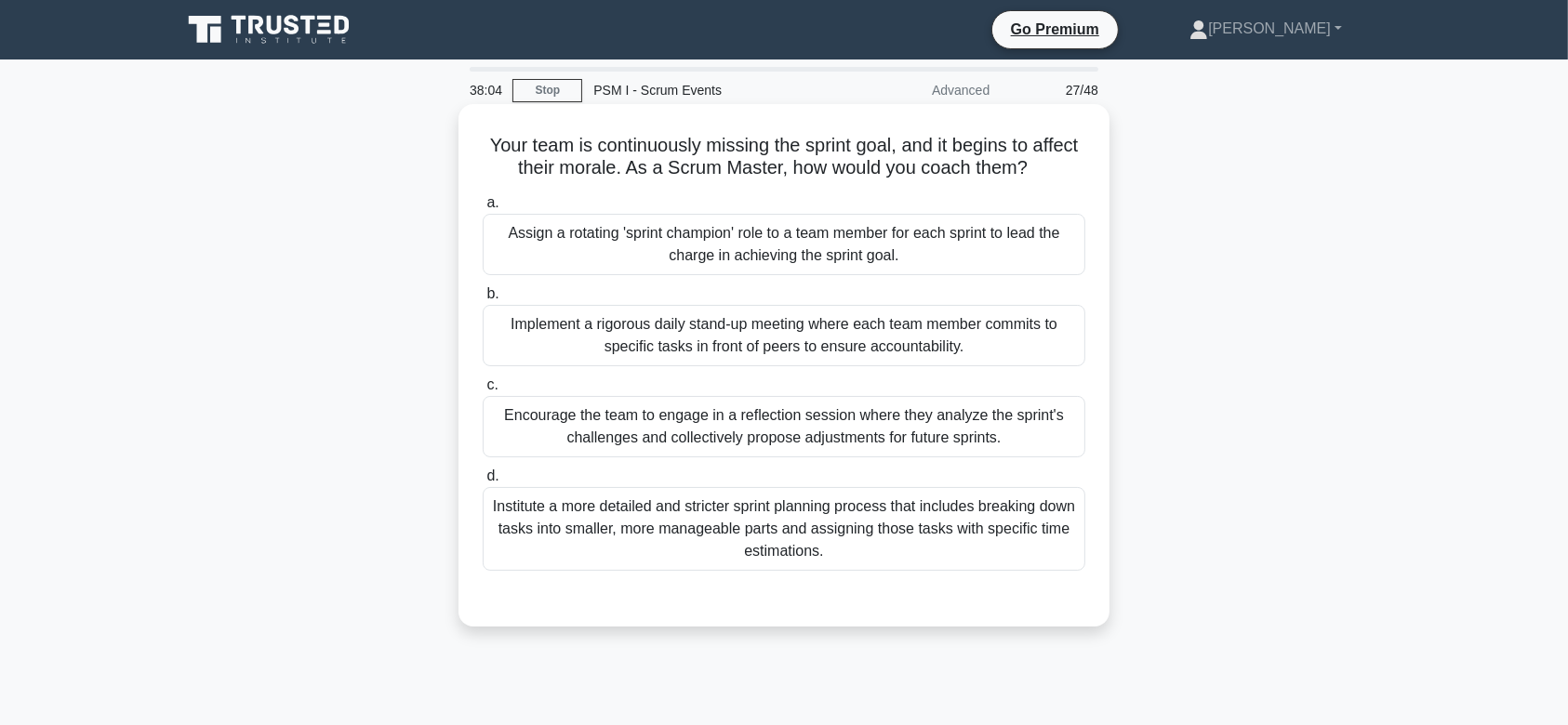
click at [841, 456] on div "Encourage the team to engage in a reflection session where they analyze the spr…" at bounding box center [784, 426] width 603 height 61
click at [483, 392] on input "c. Encourage the team to engage in a reflection session where they analyze the …" at bounding box center [483, 385] width 0 height 12
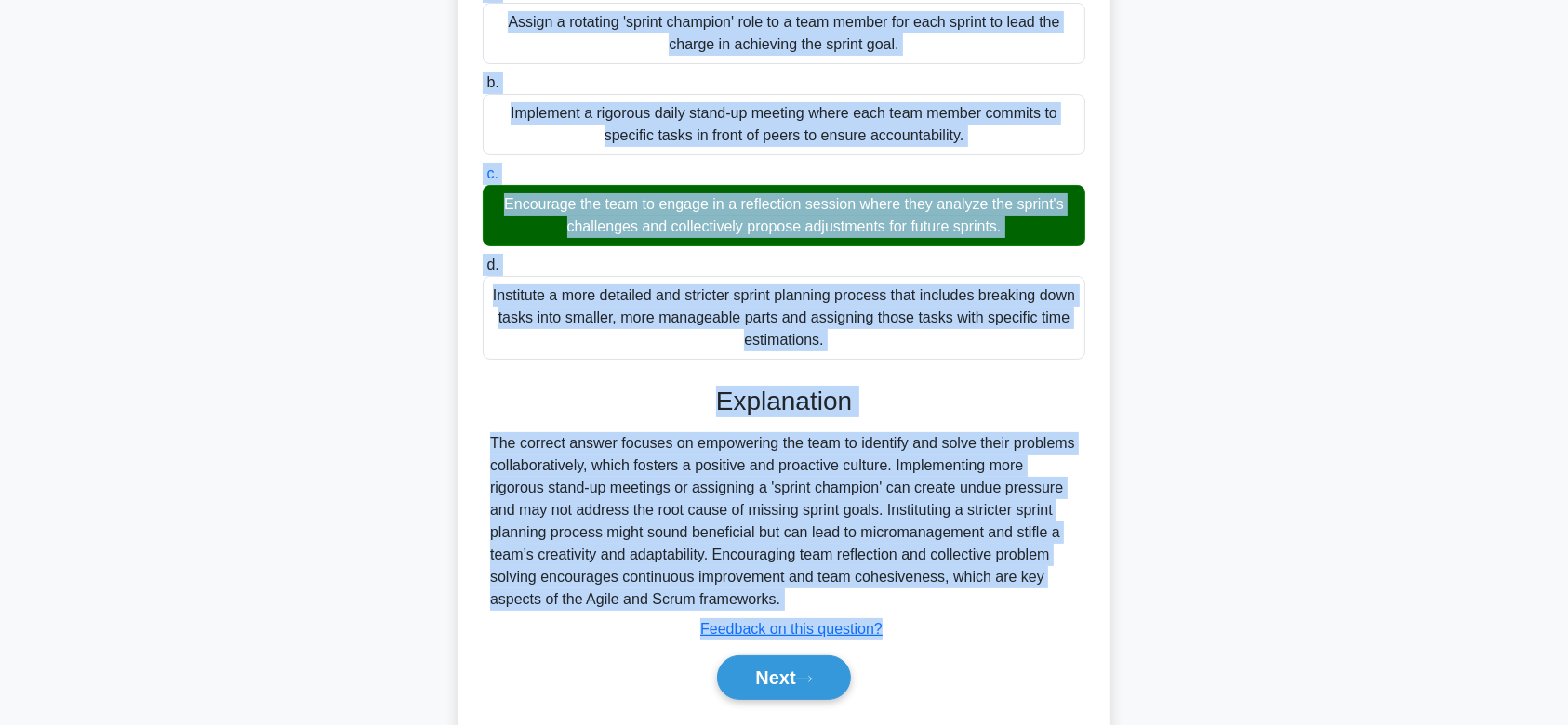
scroll to position [279, 0]
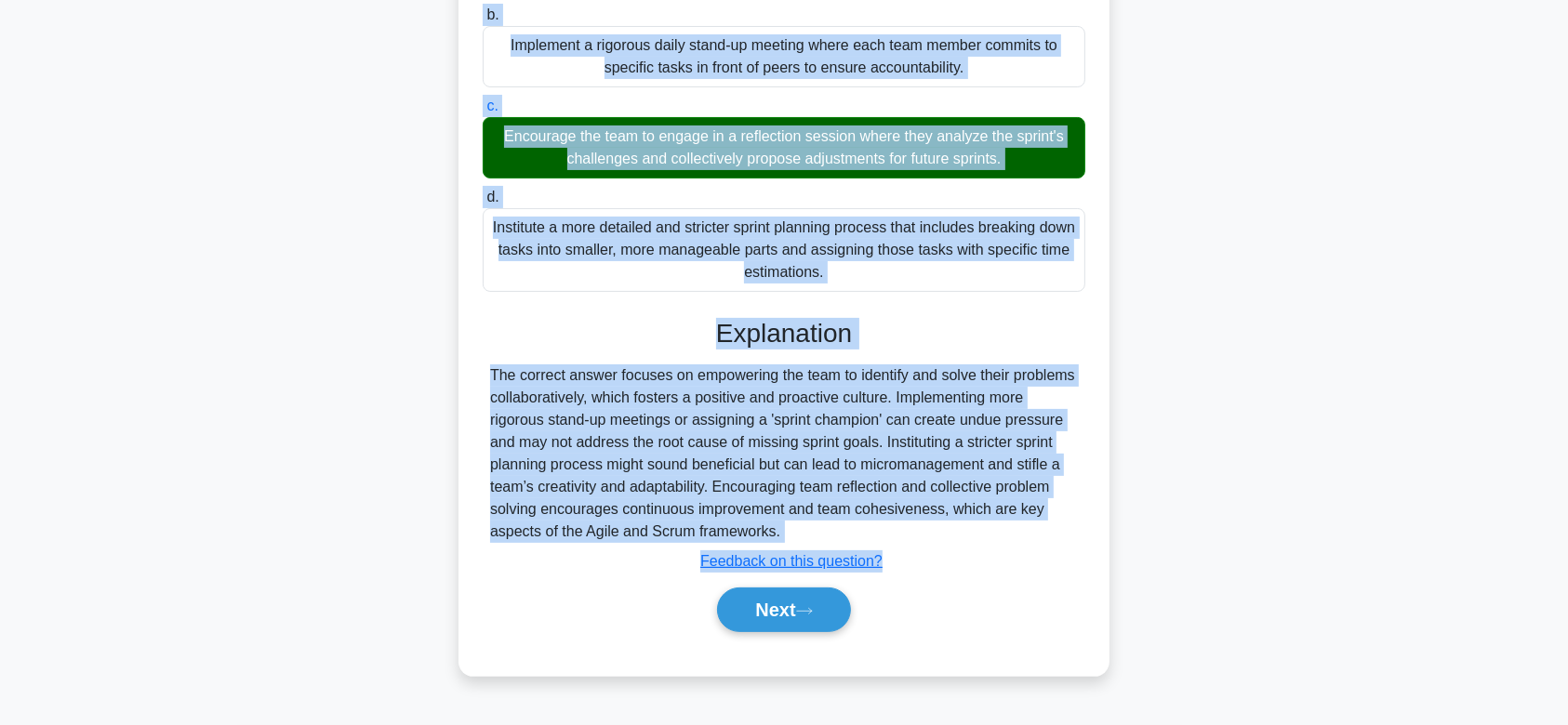
drag, startPoint x: 504, startPoint y: 143, endPoint x: 1034, endPoint y: 532, distance: 657.4
click at [1034, 532] on div "Your team is continuously missing the sprint goal, and it begins to affect thei…" at bounding box center [784, 250] width 636 height 835
click at [818, 595] on button "Next" at bounding box center [784, 610] width 133 height 44
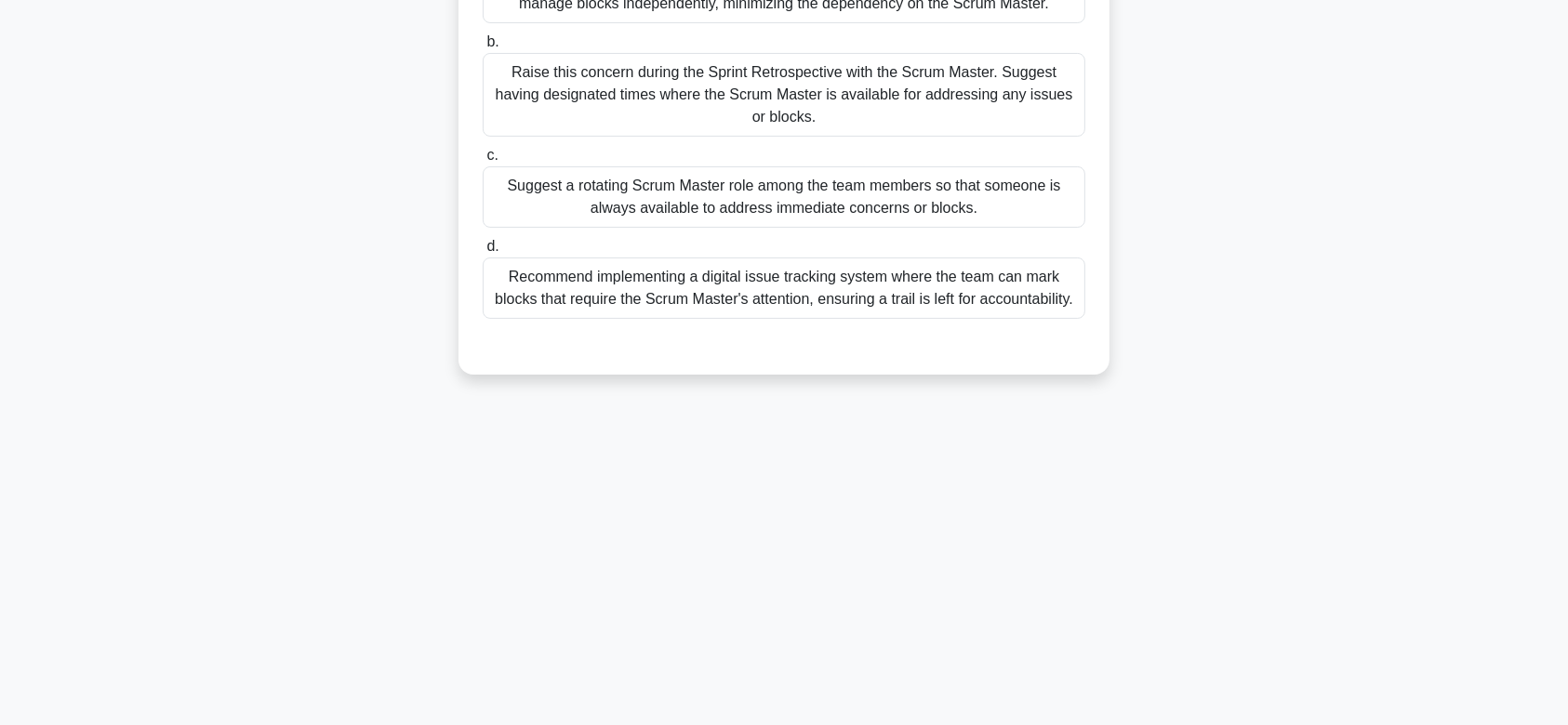
scroll to position [0, 0]
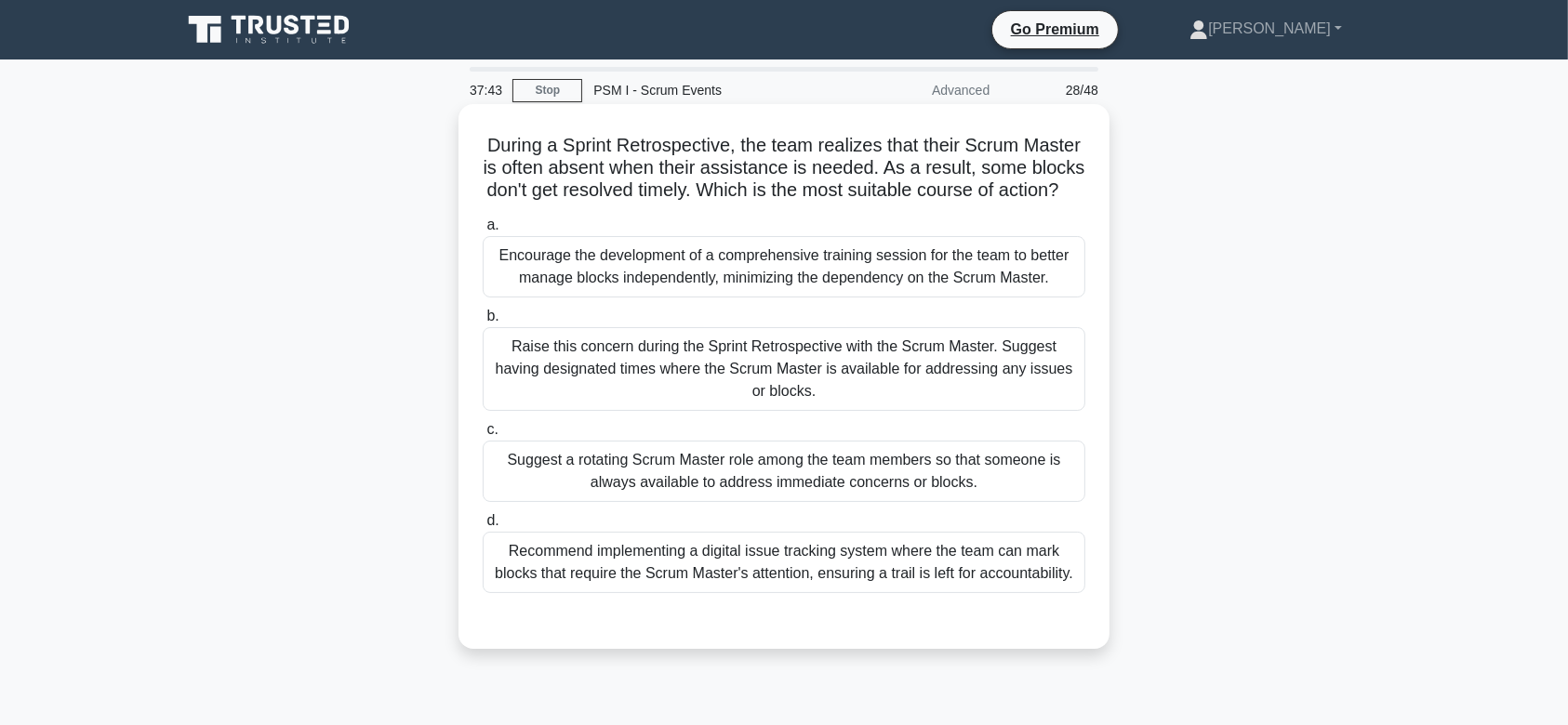
click at [801, 411] on div "Raise this concern during the Sprint Retrospective with the Scrum Master. Sugge…" at bounding box center [784, 369] width 603 height 84
click at [483, 323] on input "b. Raise this concern during the Sprint Retrospective with the Scrum Master. Su…" at bounding box center [483, 317] width 0 height 12
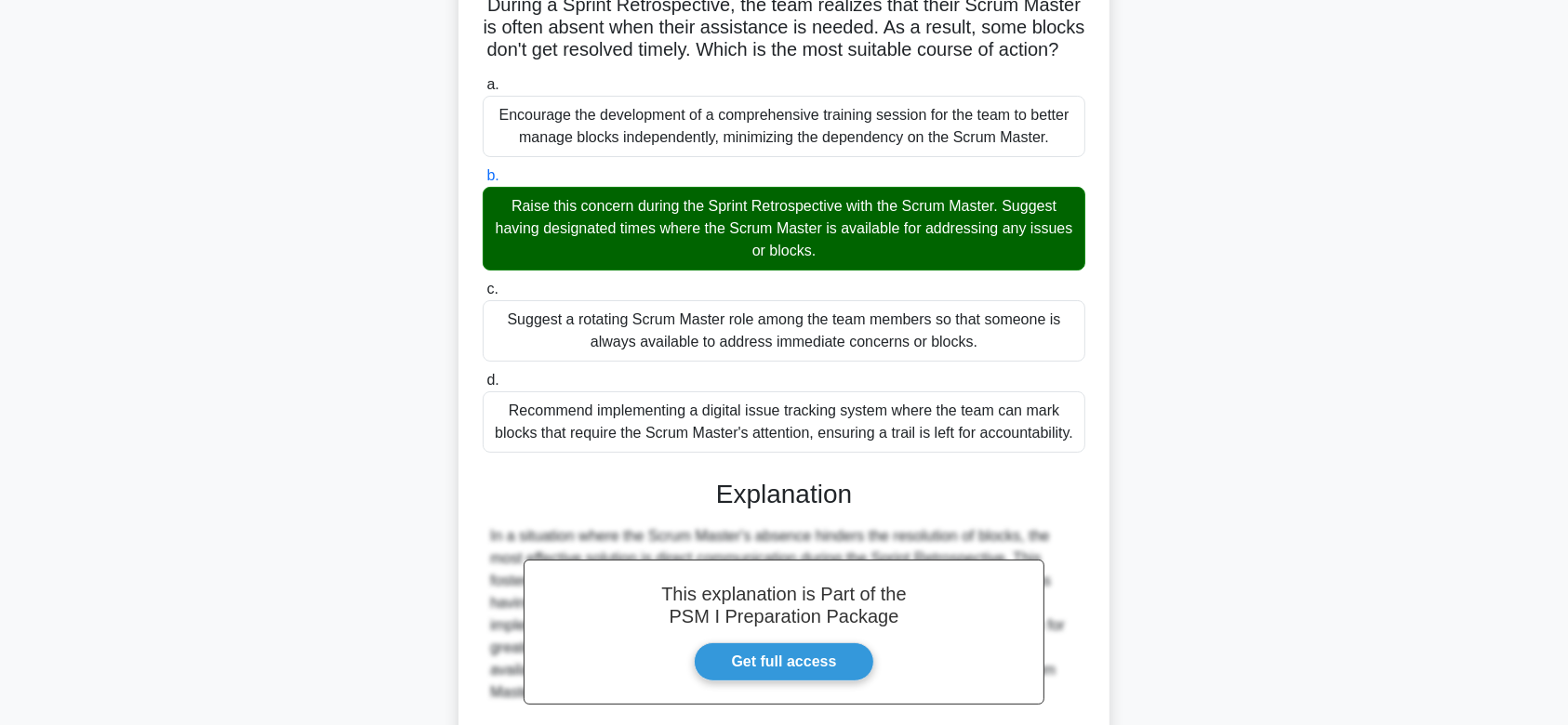
scroll to position [353, 0]
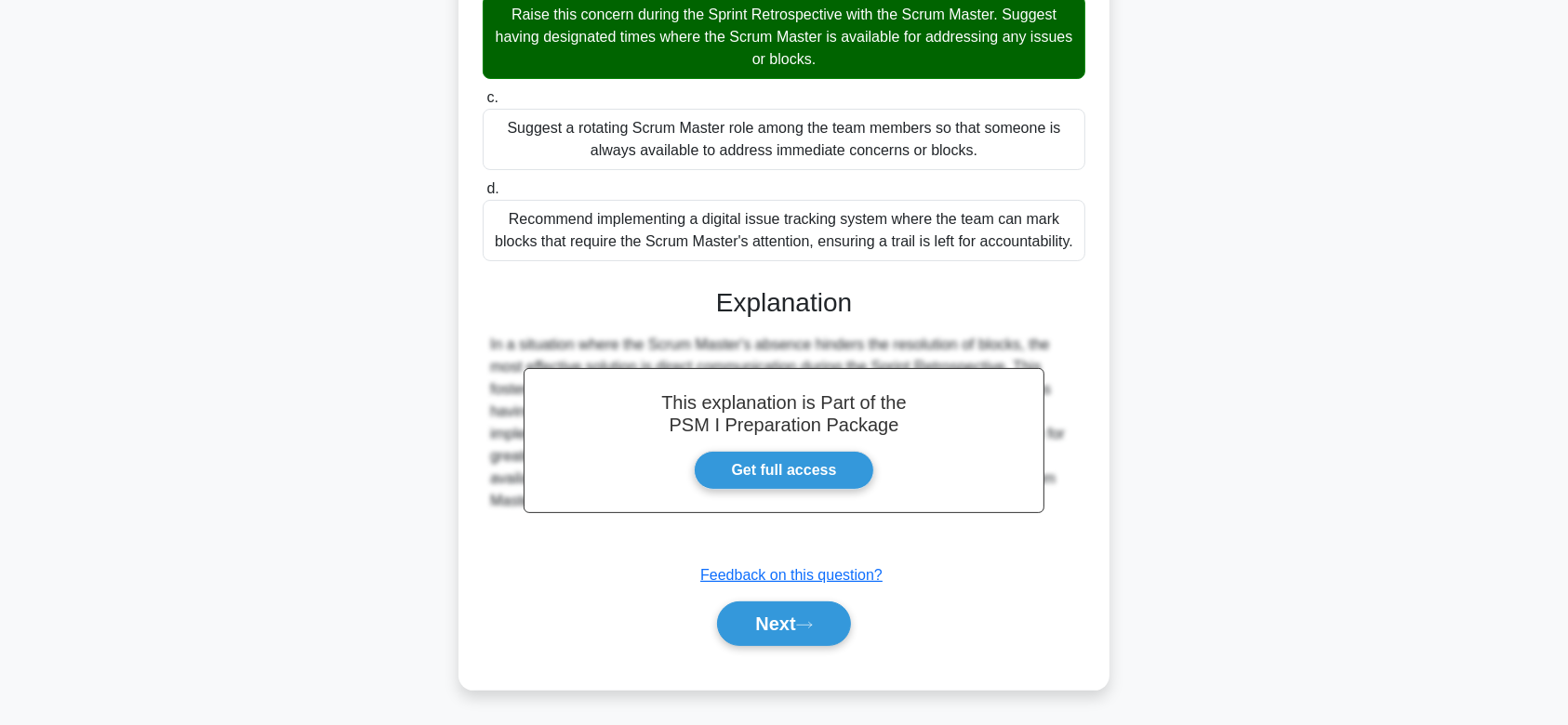
drag, startPoint x: 479, startPoint y: 146, endPoint x: 1084, endPoint y: 530, distance: 716.6
click at [1084, 530] on div "During a Sprint Retrospective, the team realizes that their Scrum Master is oft…" at bounding box center [784, 231] width 636 height 903
click at [806, 608] on button "Next" at bounding box center [784, 623] width 133 height 44
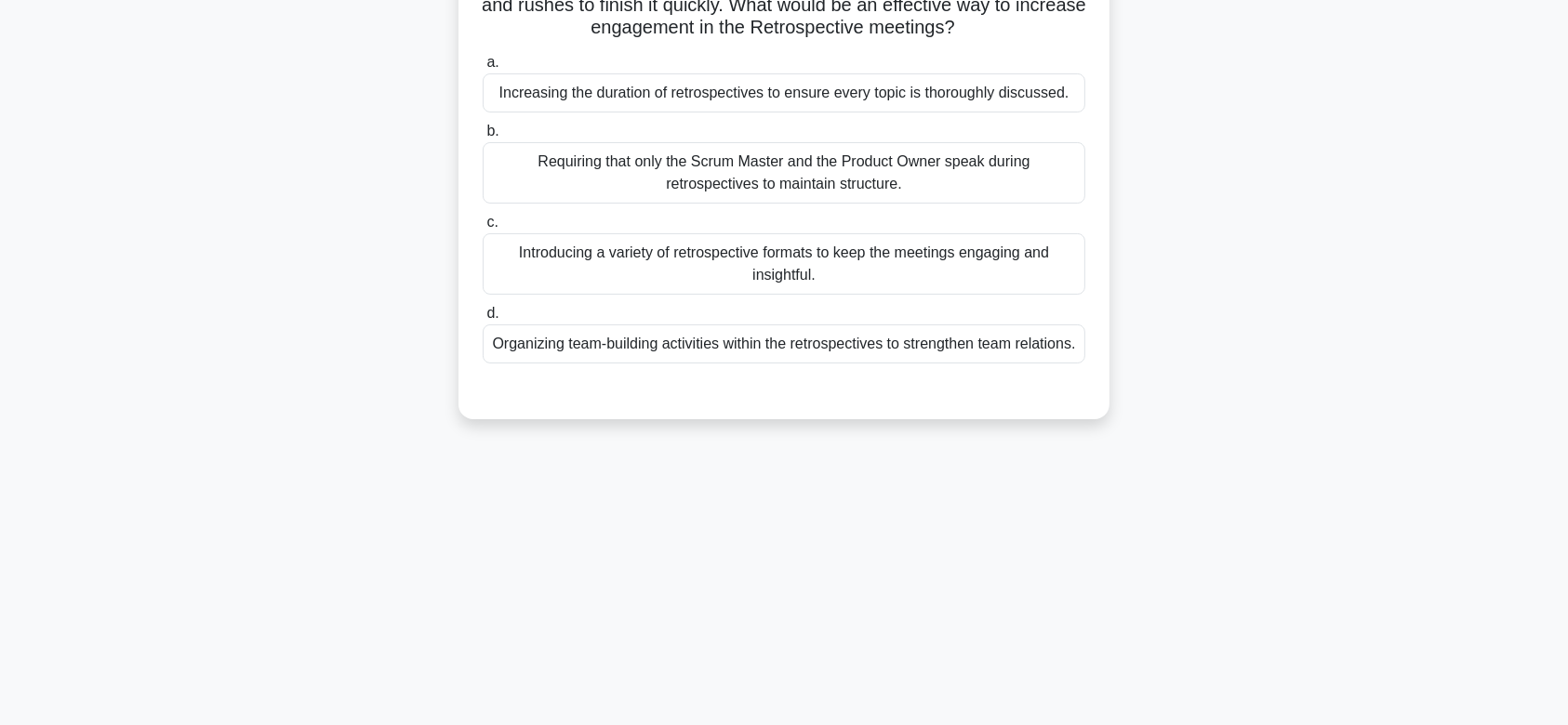
scroll to position [0, 0]
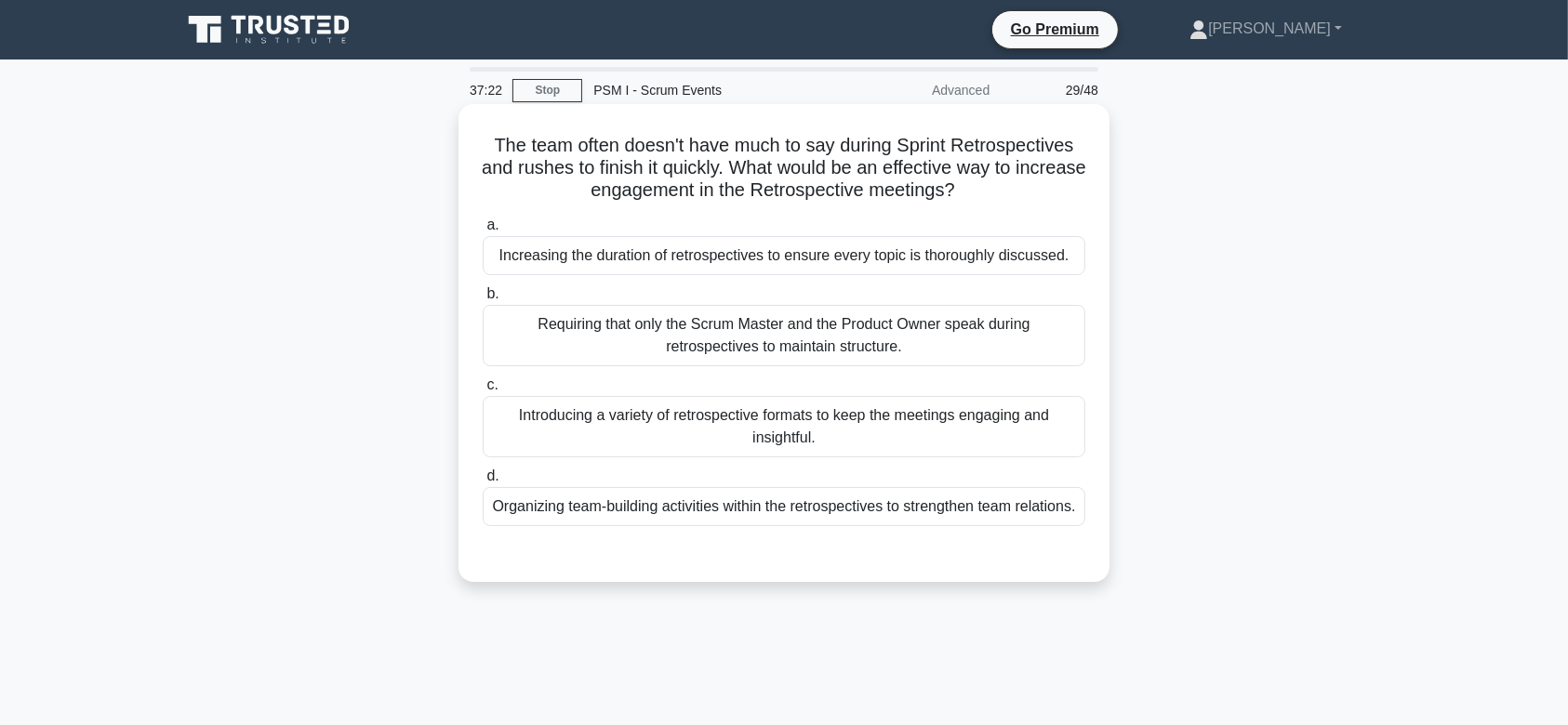
click at [837, 371] on div "a. Increasing the duration of retrospectives to ensure every topic is thoroughl…" at bounding box center [784, 370] width 625 height 320
click at [782, 356] on div "Requiring that only the Scrum Master and the Product Owner speak during retrosp…" at bounding box center [784, 335] width 603 height 61
click at [483, 300] on input "b. Requiring that only the Scrum Master and the Product Owner speak during retr…" at bounding box center [483, 294] width 0 height 12
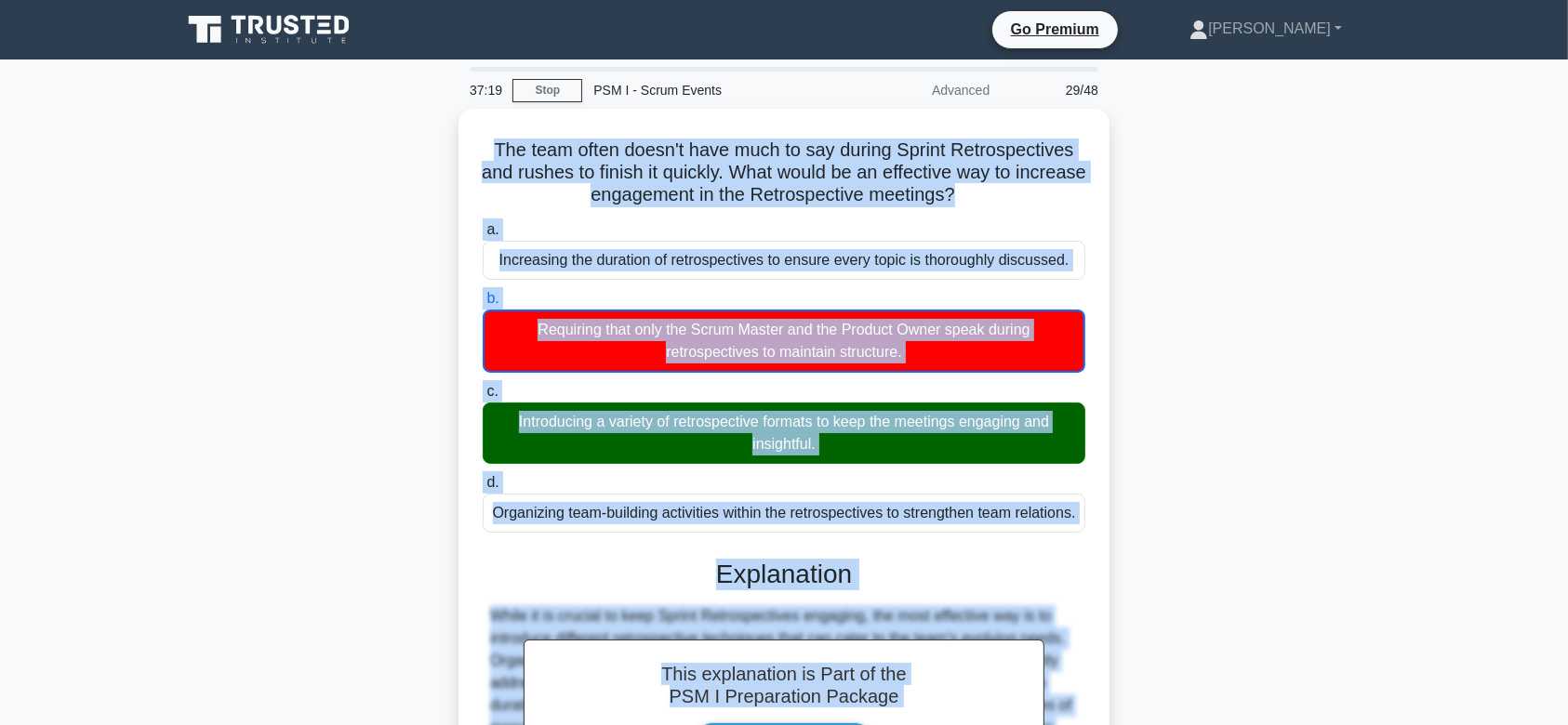
scroll to position [288, 0]
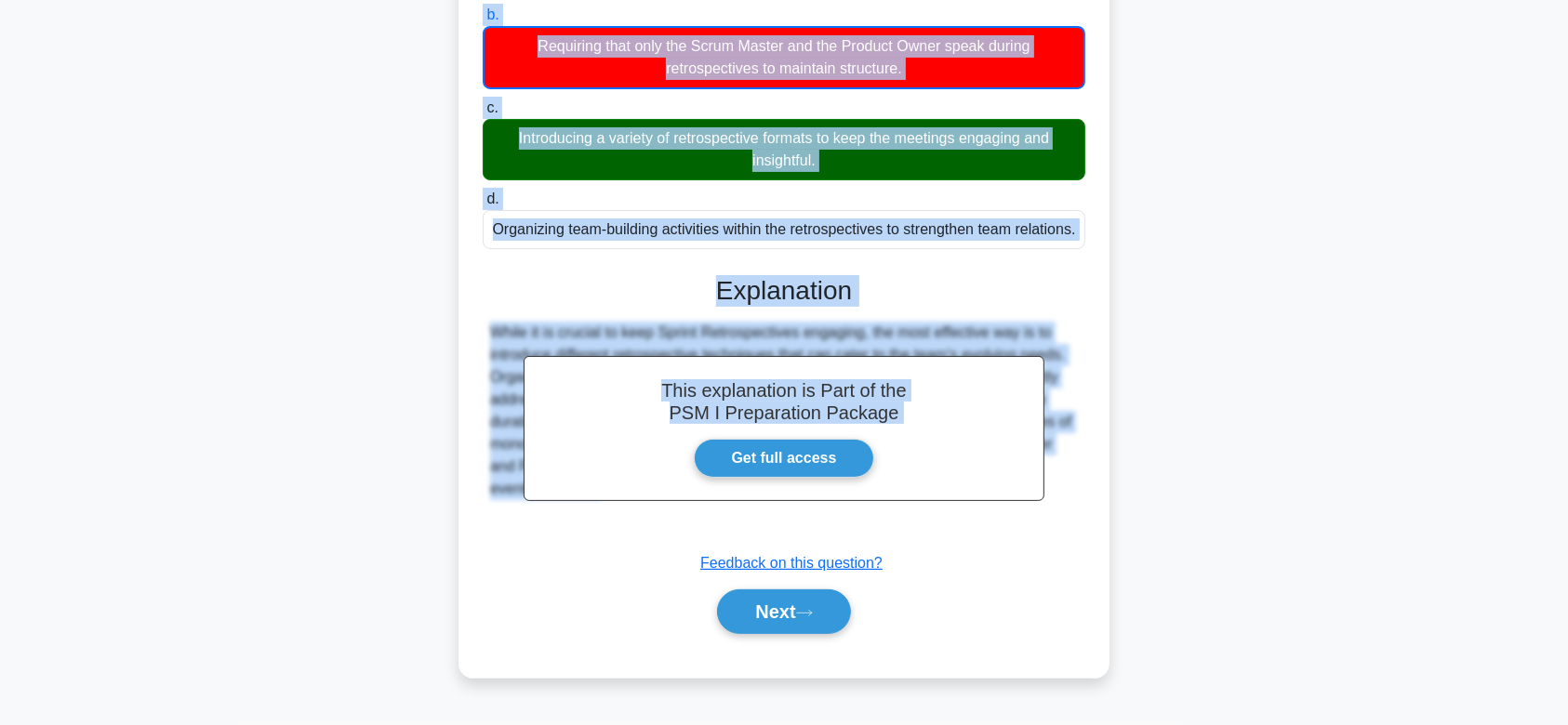
drag, startPoint x: 482, startPoint y: 144, endPoint x: 1044, endPoint y: 538, distance: 686.4
click at [1044, 538] on div "The team often doesn't have much to say during Sprint Retrospectives and rushes…" at bounding box center [784, 251] width 636 height 837
click at [800, 620] on button "Next" at bounding box center [784, 611] width 133 height 44
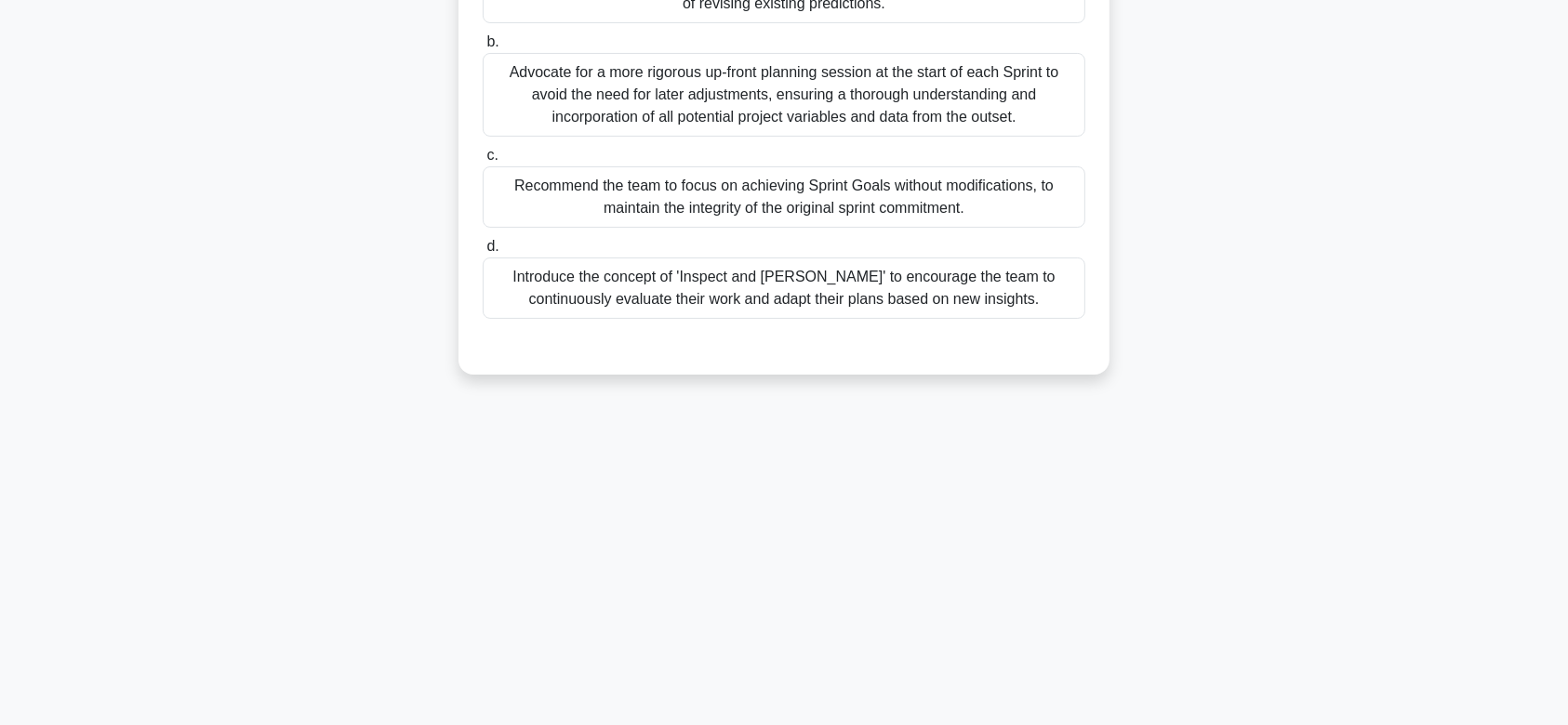
scroll to position [0, 0]
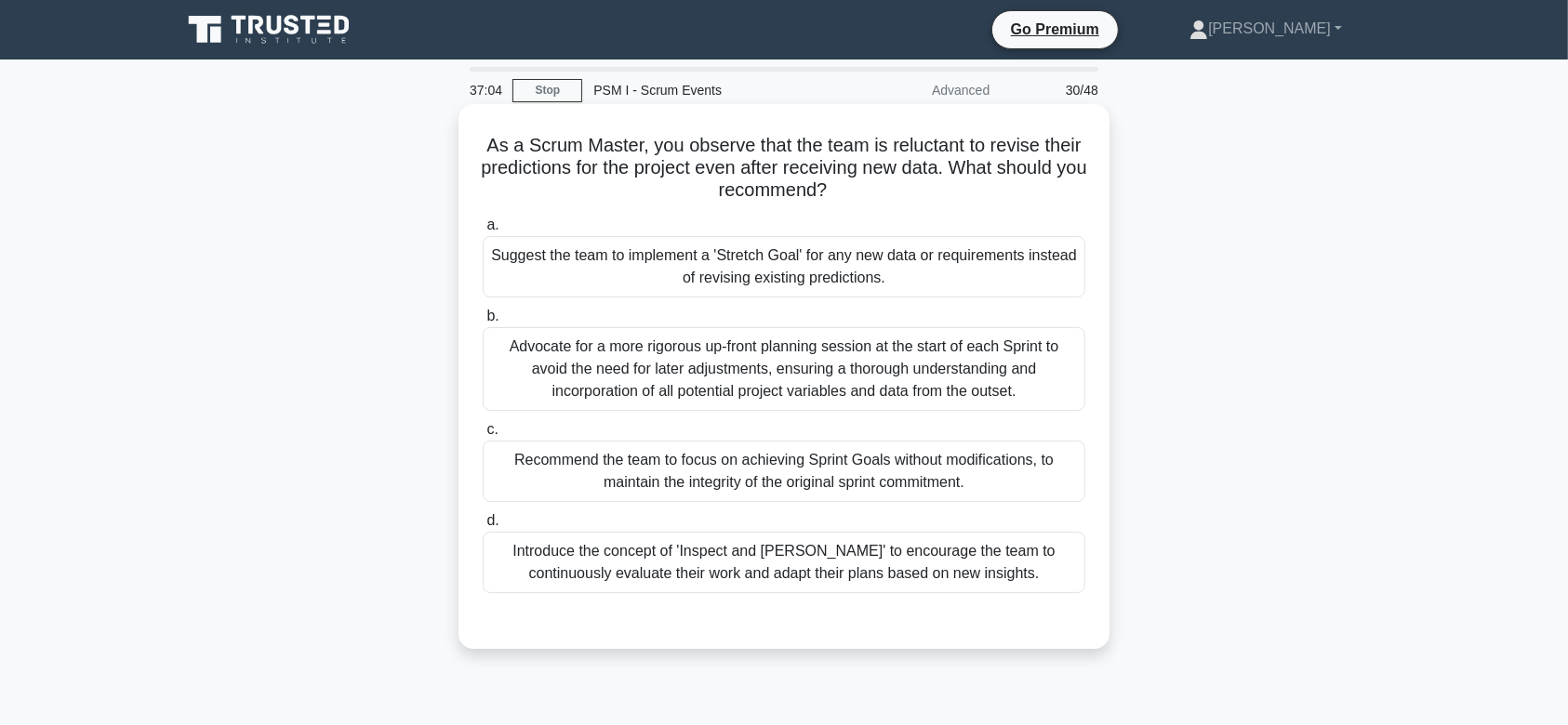
click at [769, 346] on div "Advocate for a more rigorous up-front planning session at the start of each Spr…" at bounding box center [784, 369] width 603 height 84
click at [483, 323] on input "b. Advocate for a more rigorous up-front planning session at the start of each …" at bounding box center [483, 317] width 0 height 12
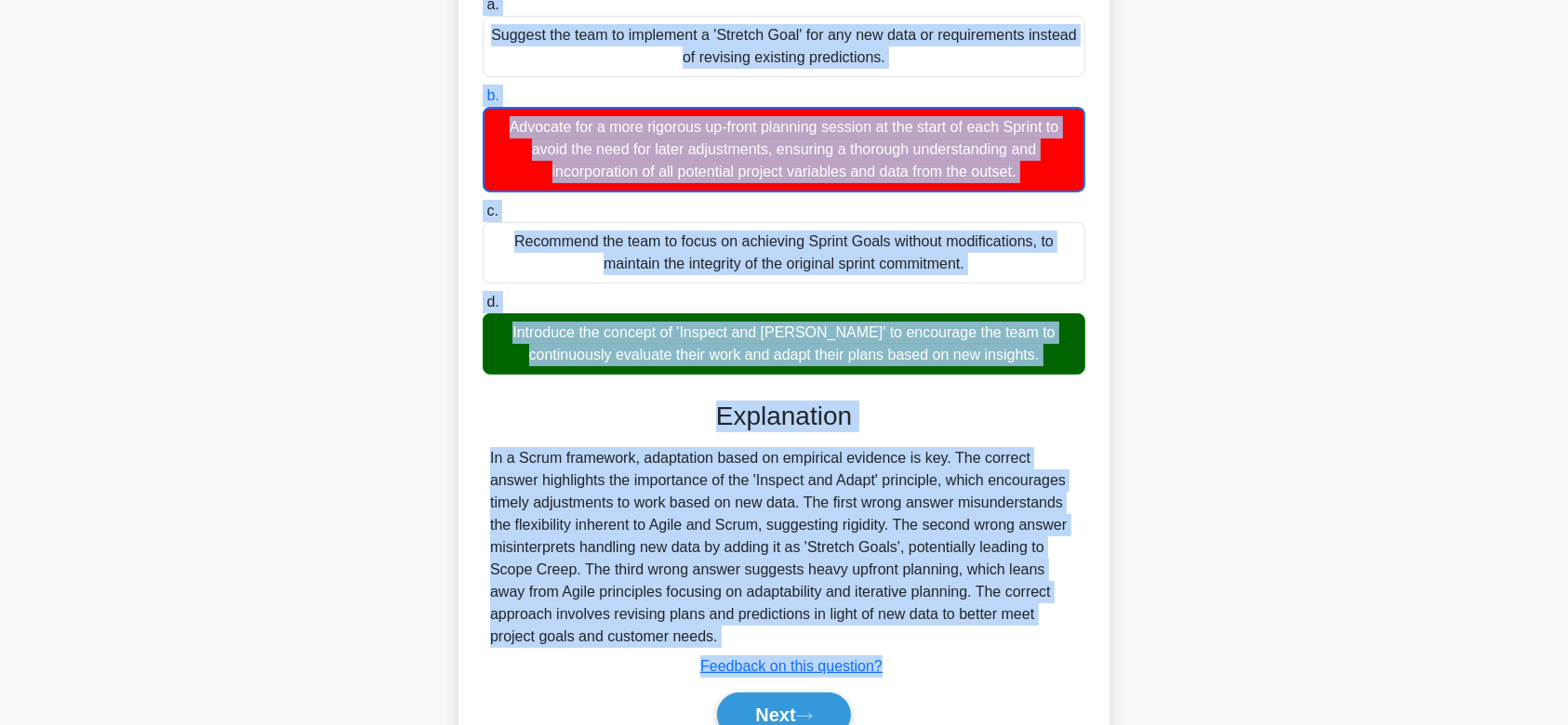
scroll to position [311, 0]
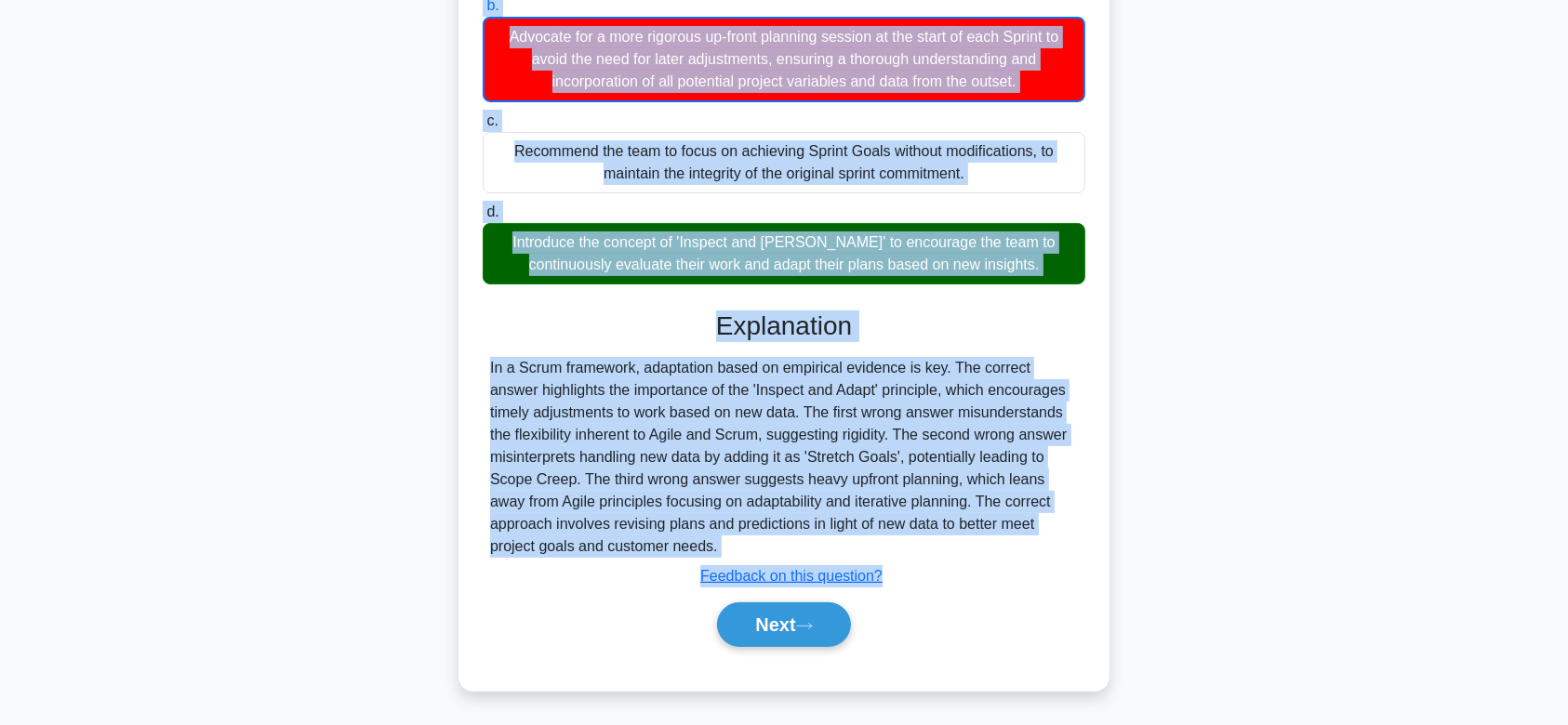
drag, startPoint x: 502, startPoint y: 143, endPoint x: 1083, endPoint y: 546, distance: 707.1
click at [1083, 546] on div "As a Scrum Master, you observe that the team is reluctant to revise their predi…" at bounding box center [784, 242] width 636 height 882
click at [759, 610] on button "Next" at bounding box center [784, 624] width 133 height 44
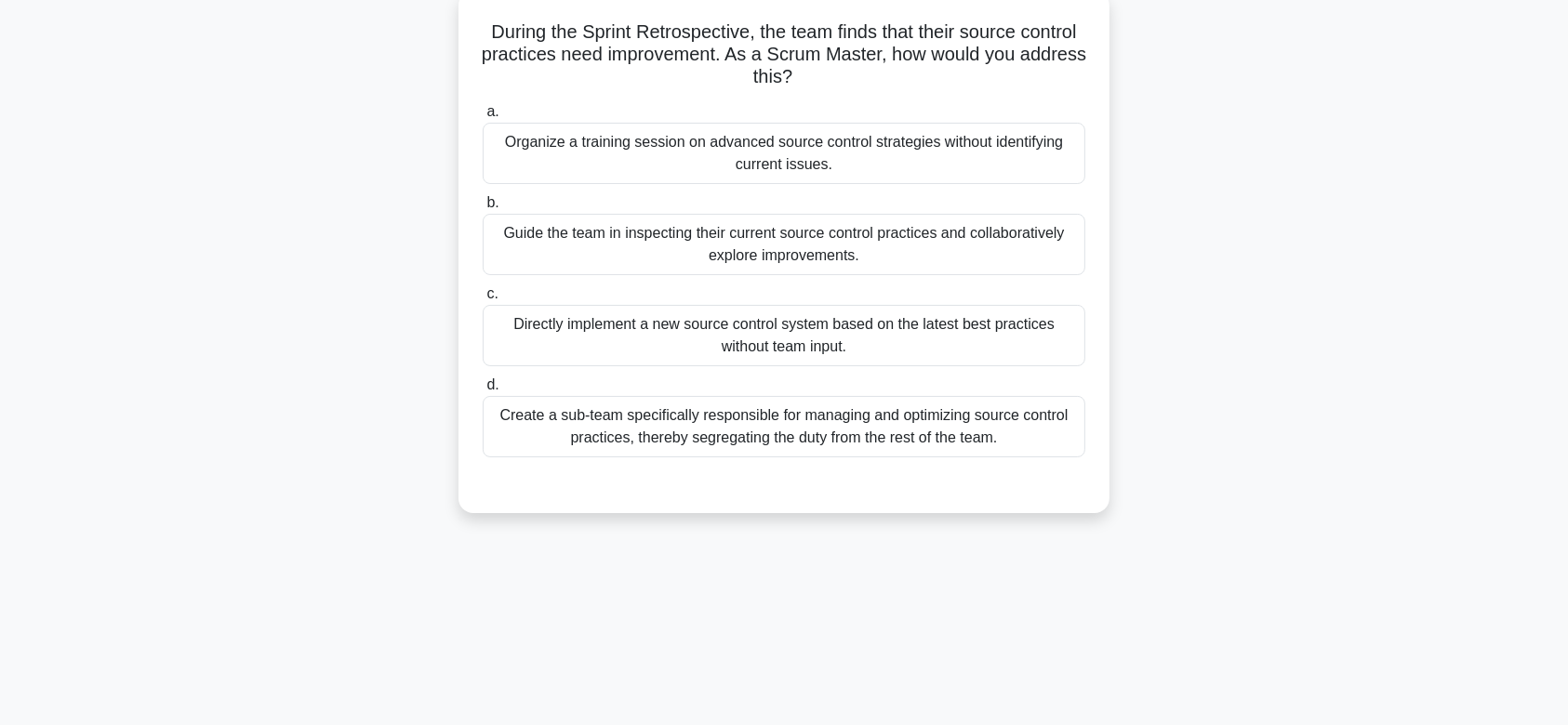
scroll to position [110, 0]
click at [843, 332] on div "Directly implement a new source control system based on the latest best practic…" at bounding box center [784, 338] width 603 height 61
click at [483, 303] on input "c. Directly implement a new source control system based on the latest best prac…" at bounding box center [483, 297] width 0 height 12
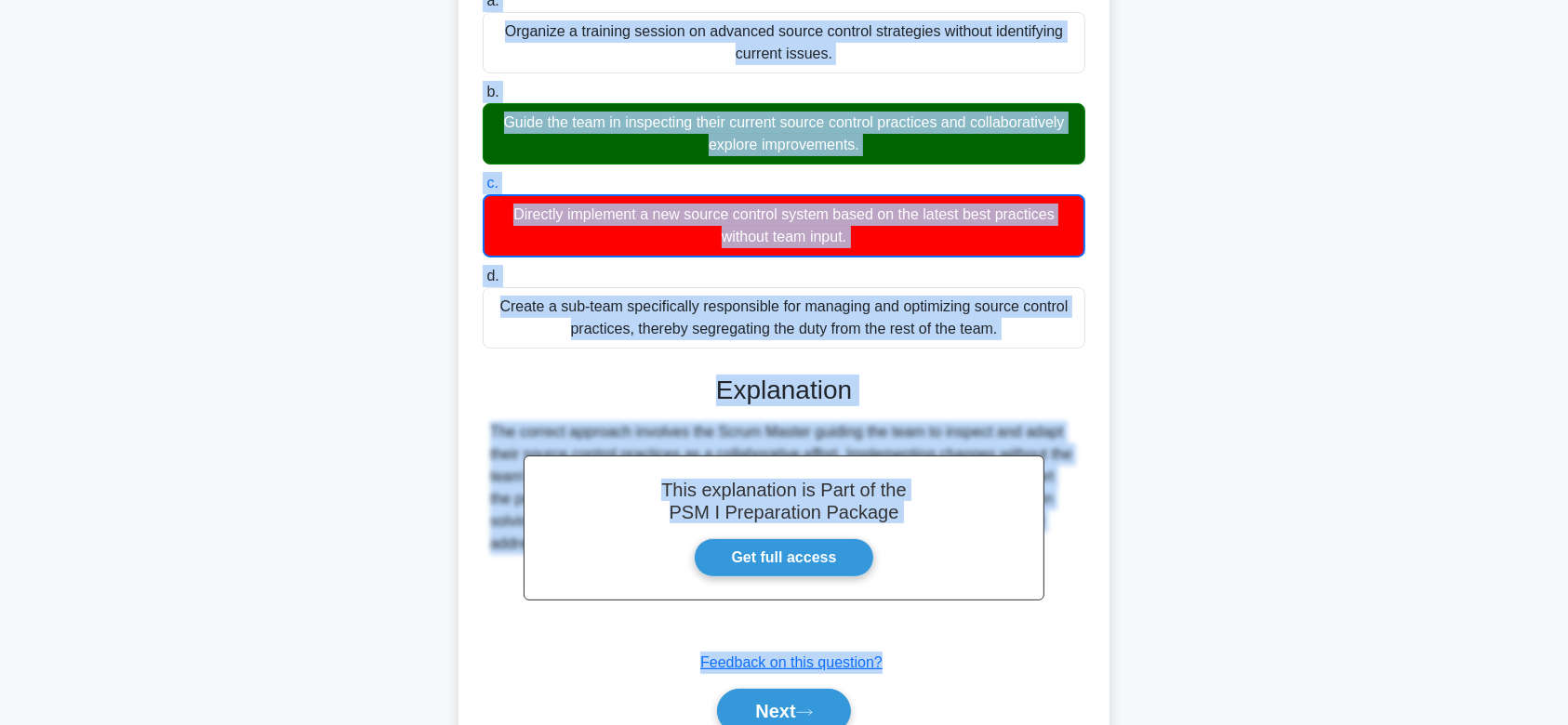
scroll to position [311, 0]
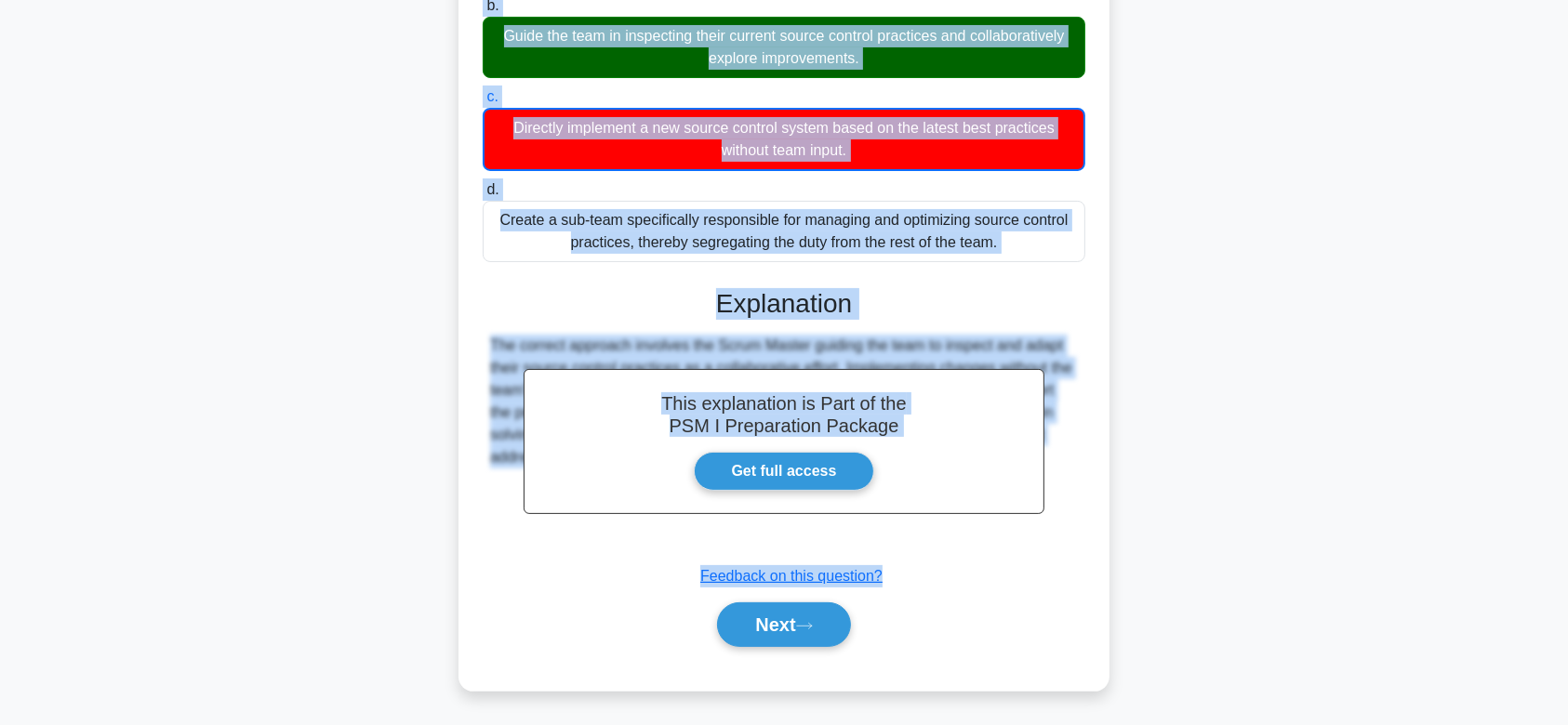
drag, startPoint x: 479, startPoint y: 143, endPoint x: 1057, endPoint y: 549, distance: 706.3
click at [1057, 549] on div "During the Sprint Retrospective, the team finds that their source control pract…" at bounding box center [784, 242] width 636 height 882
click at [777, 632] on button "Next" at bounding box center [784, 624] width 133 height 44
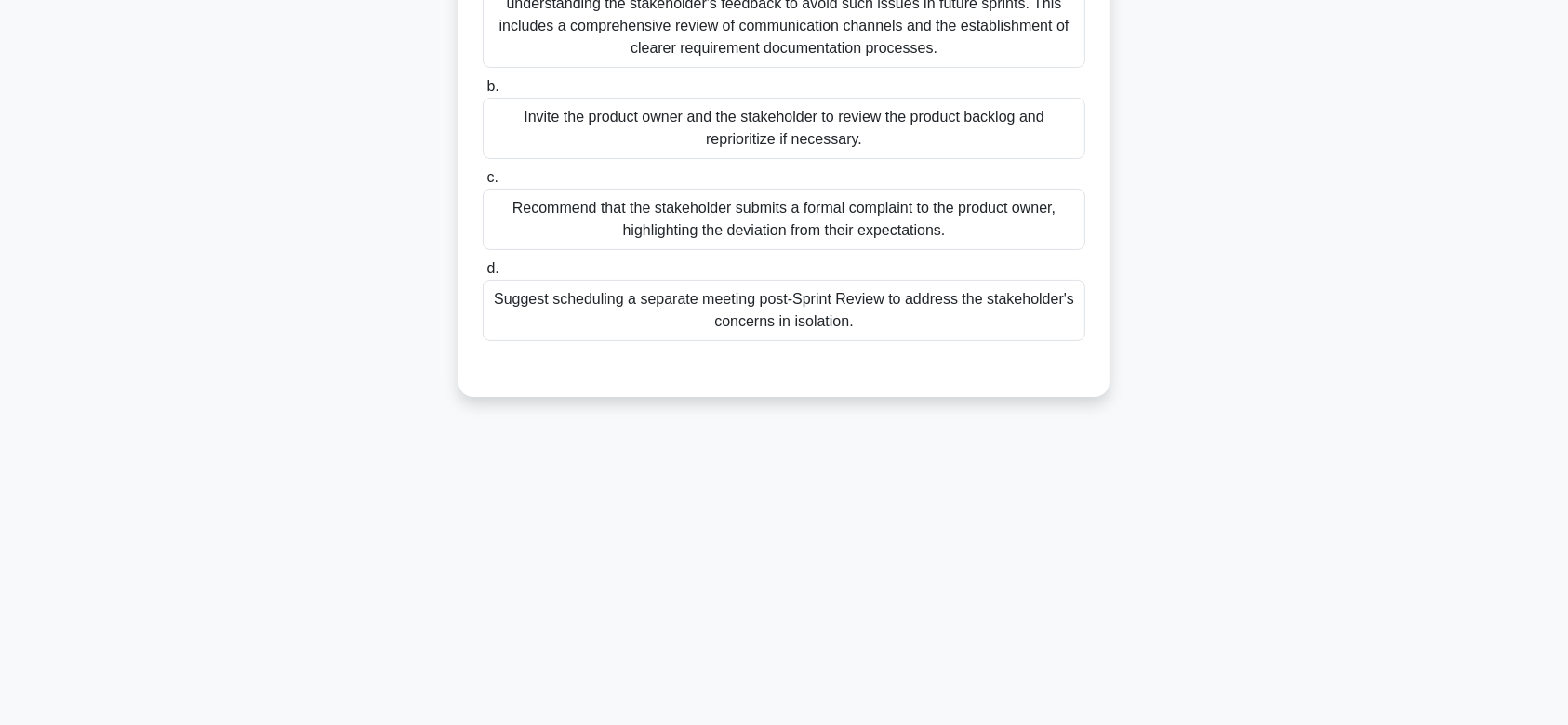
scroll to position [0, 0]
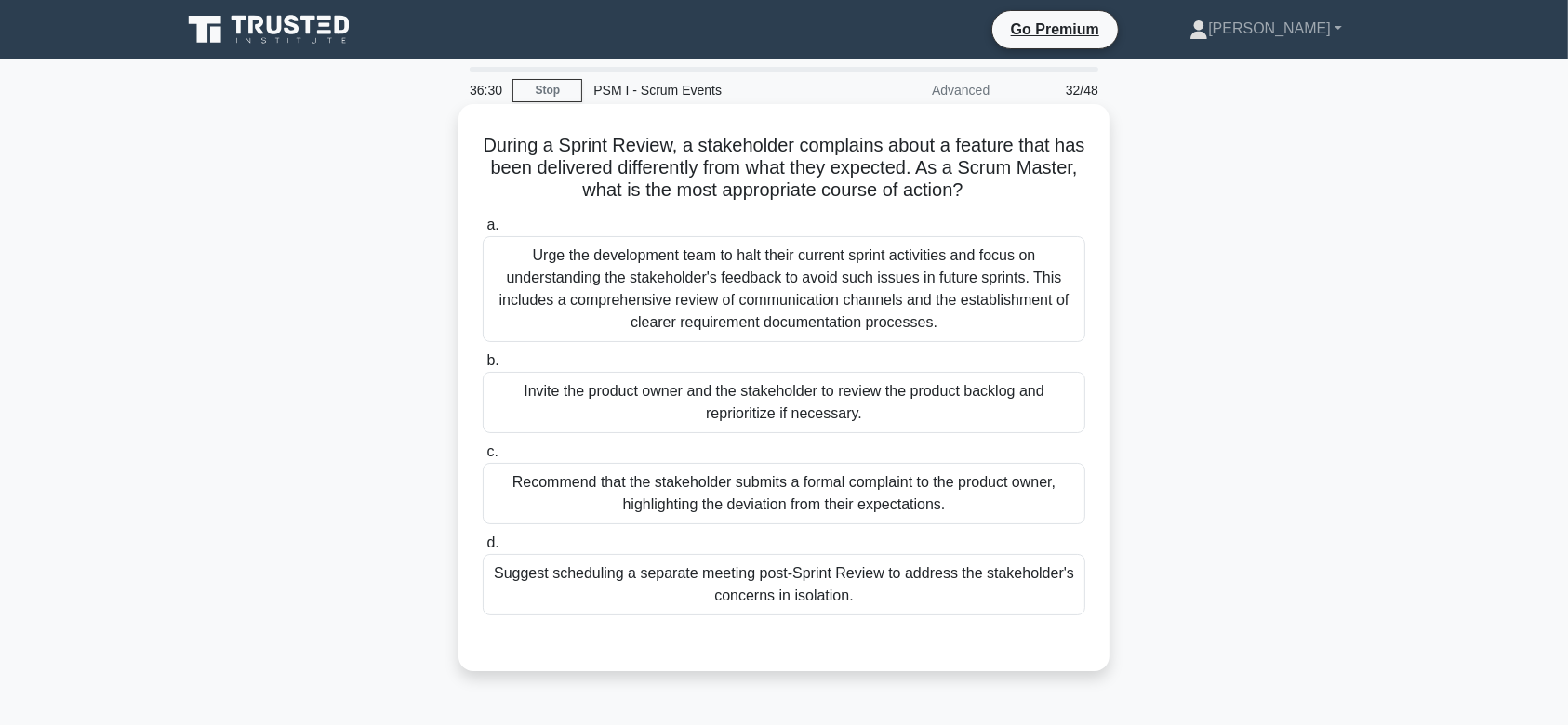
click at [893, 394] on div "Invite the product owner and the stakeholder to review the product backlog and …" at bounding box center [784, 402] width 603 height 61
click at [483, 367] on input "b. Invite the product owner and the stakeholder to review the product backlog a…" at bounding box center [483, 361] width 0 height 12
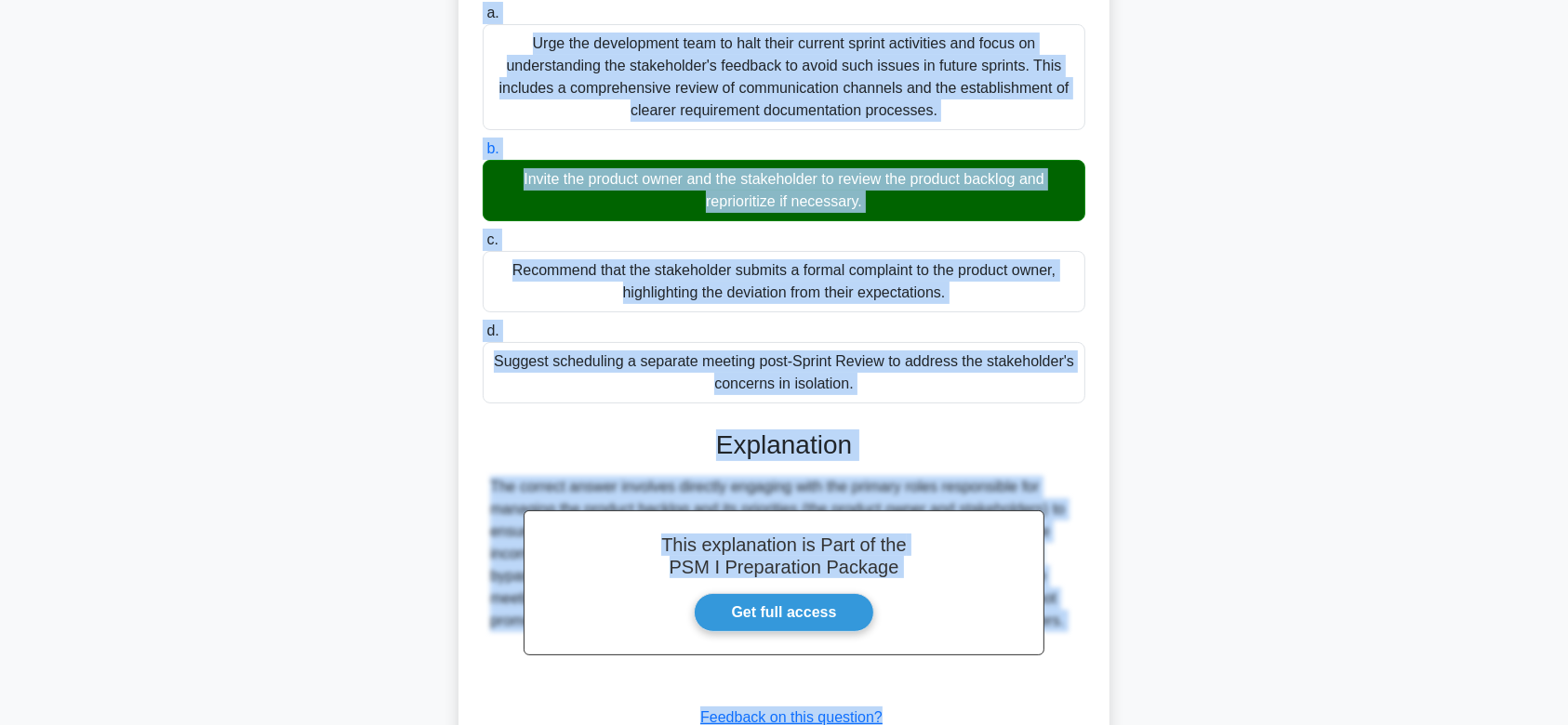
scroll to position [353, 0]
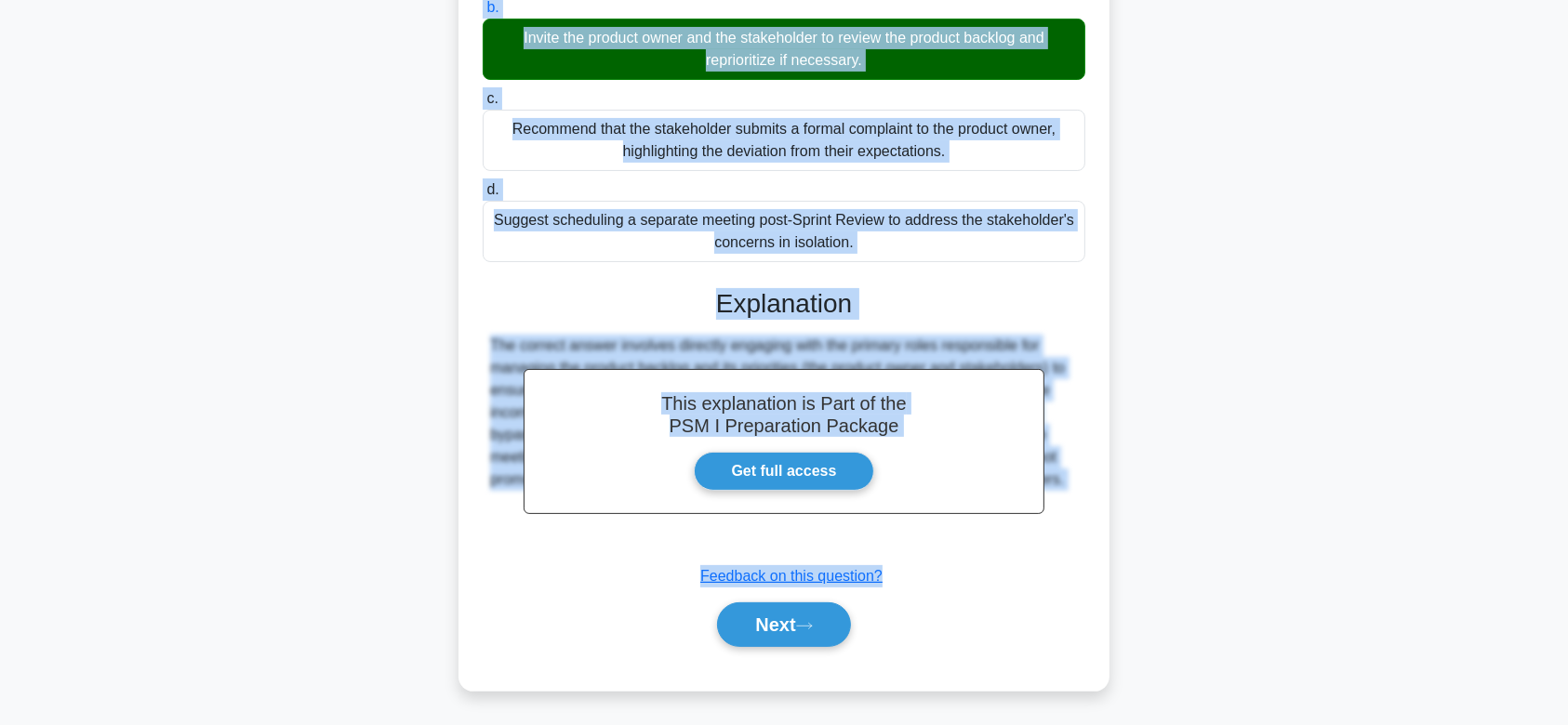
drag, startPoint x: 494, startPoint y: 148, endPoint x: 1089, endPoint y: 545, distance: 715.3
click at [1089, 545] on div "During a Sprint Review, a stakeholder complains about a feature that has been d…" at bounding box center [784, 221] width 636 height 925
click at [799, 643] on button "Next" at bounding box center [784, 624] width 133 height 44
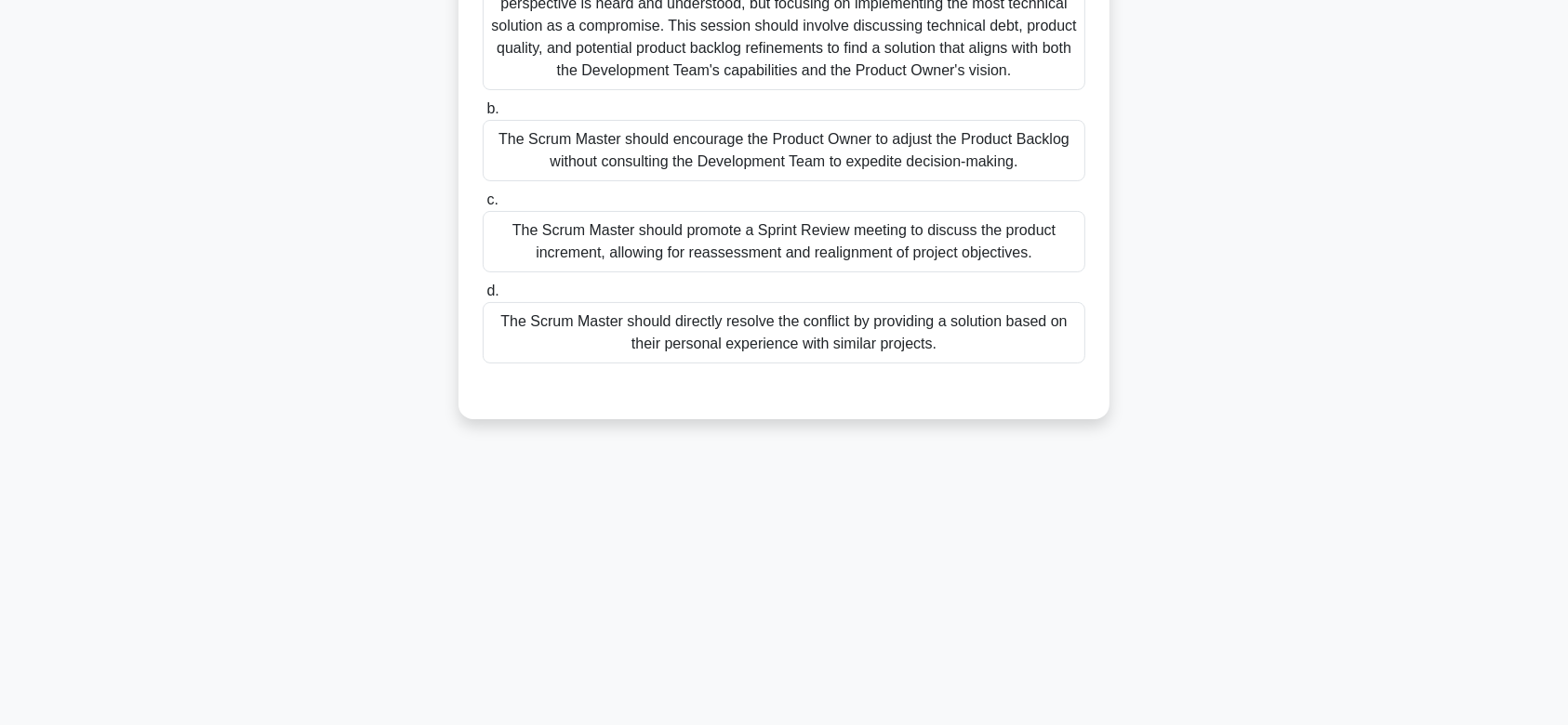
scroll to position [0, 0]
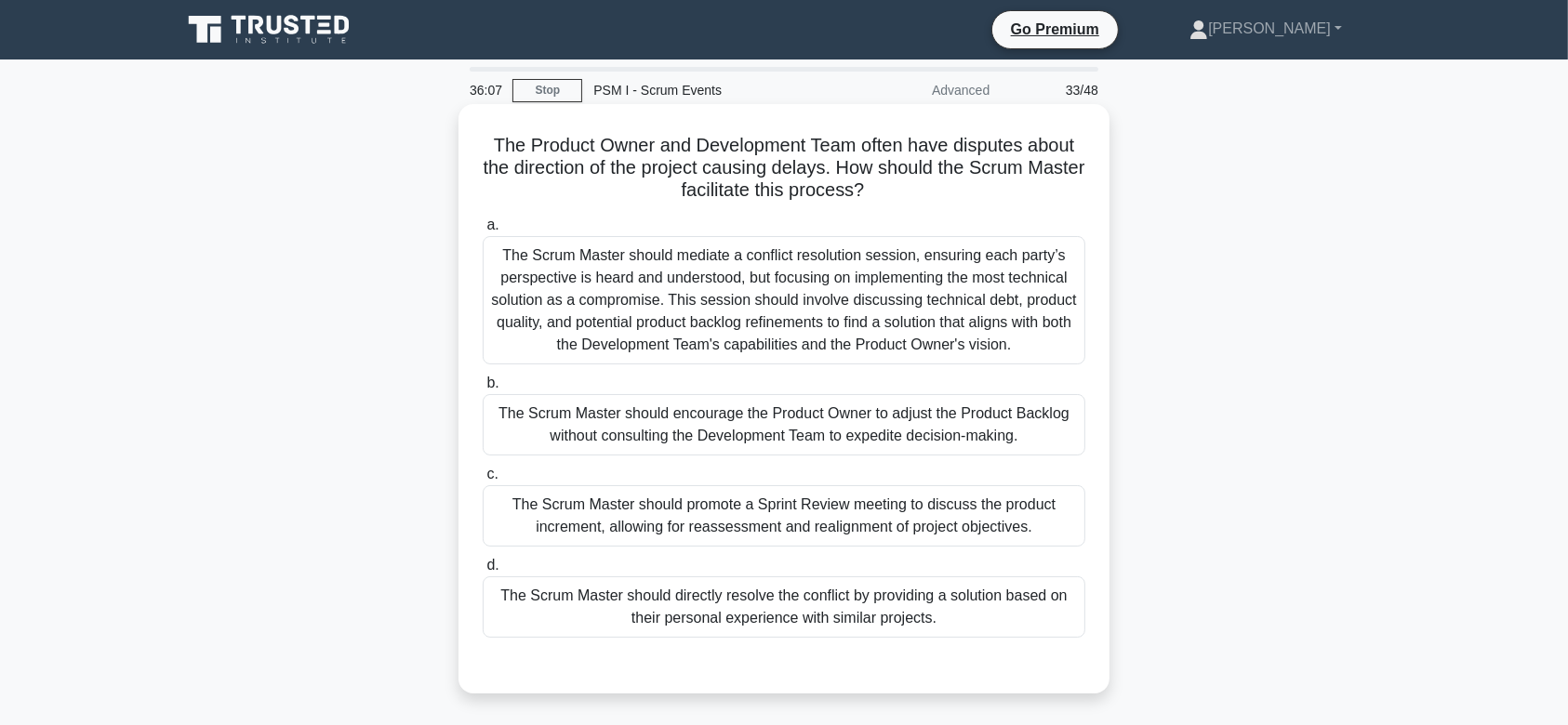
click at [853, 282] on div "The Scrum Master should mediate a conflict resolution session, ensuring each pa…" at bounding box center [784, 300] width 603 height 128
click at [483, 232] on input "a. The Scrum Master should mediate a conflict resolution session, ensuring each…" at bounding box center [483, 225] width 0 height 12
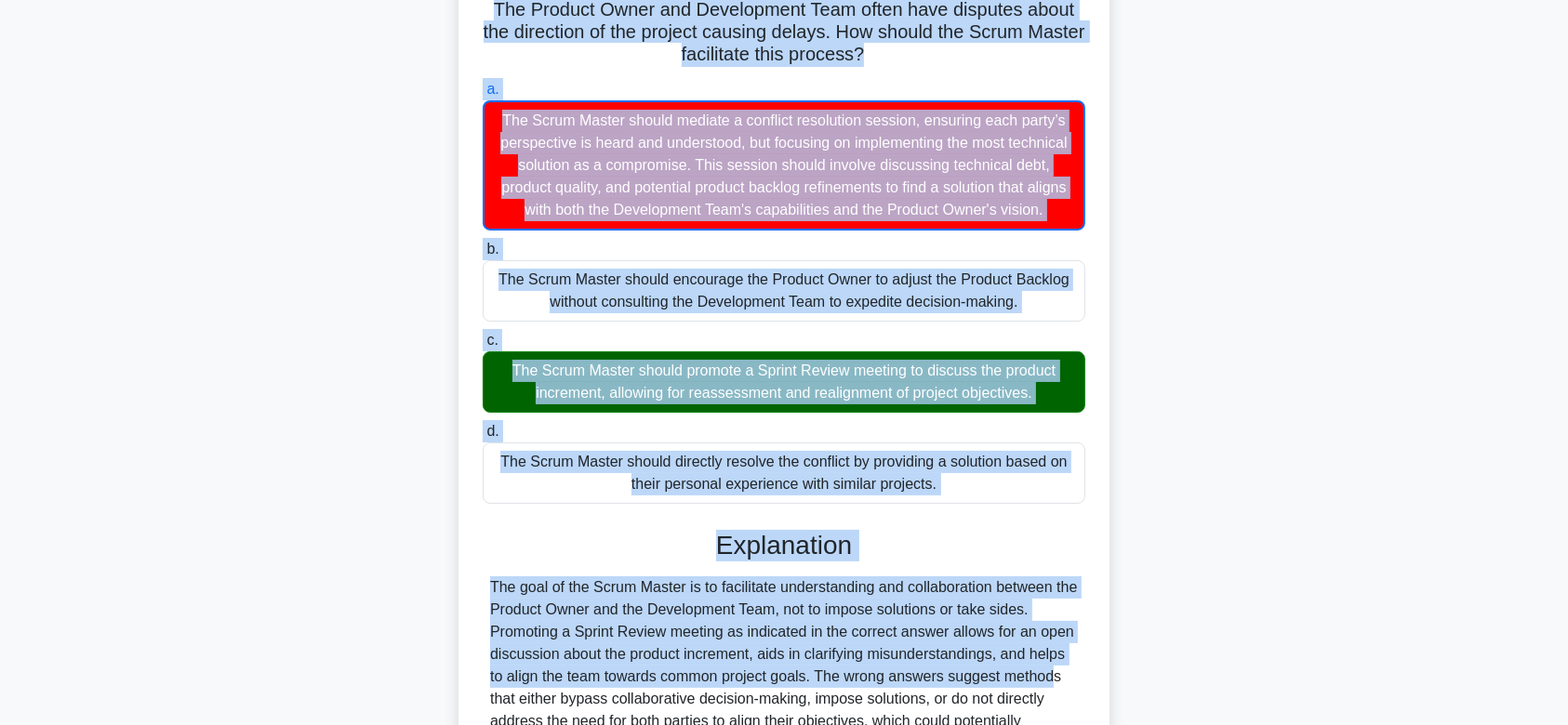
scroll to position [355, 0]
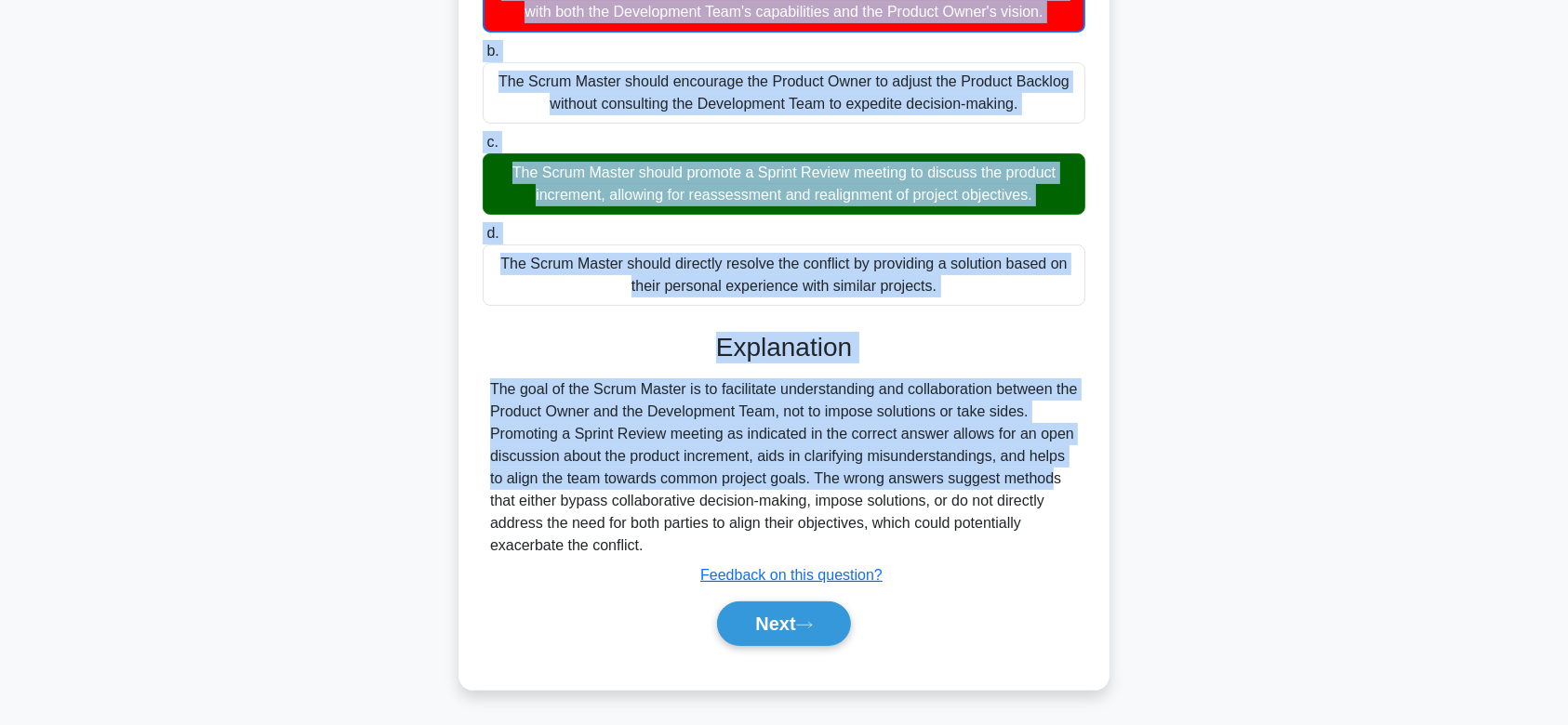
drag, startPoint x: 483, startPoint y: 144, endPoint x: 930, endPoint y: 548, distance: 602.5
click at [930, 548] on div "The Product Owner and Development Team often have disputes about the direction …" at bounding box center [784, 230] width 636 height 905
click at [798, 614] on button "Next" at bounding box center [784, 623] width 133 height 44
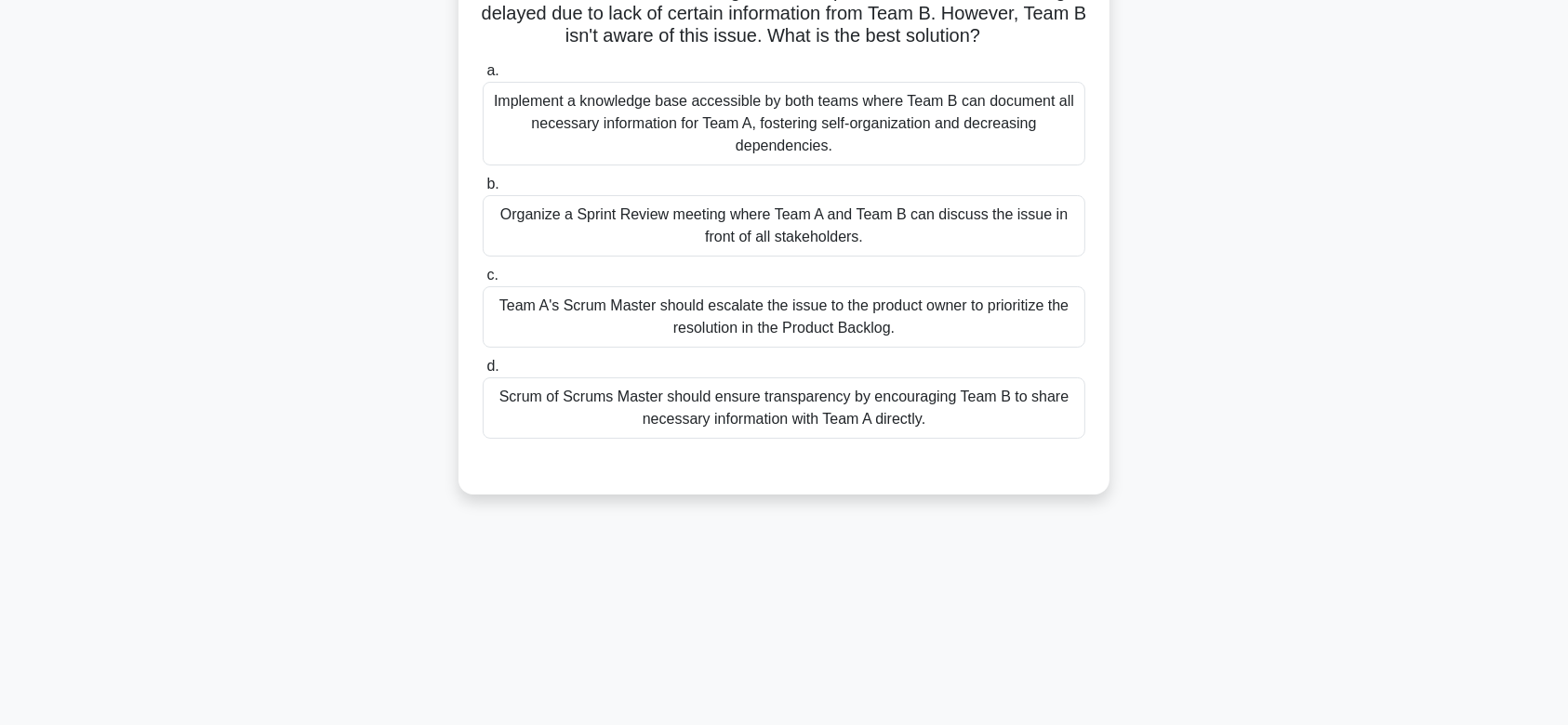
scroll to position [0, 0]
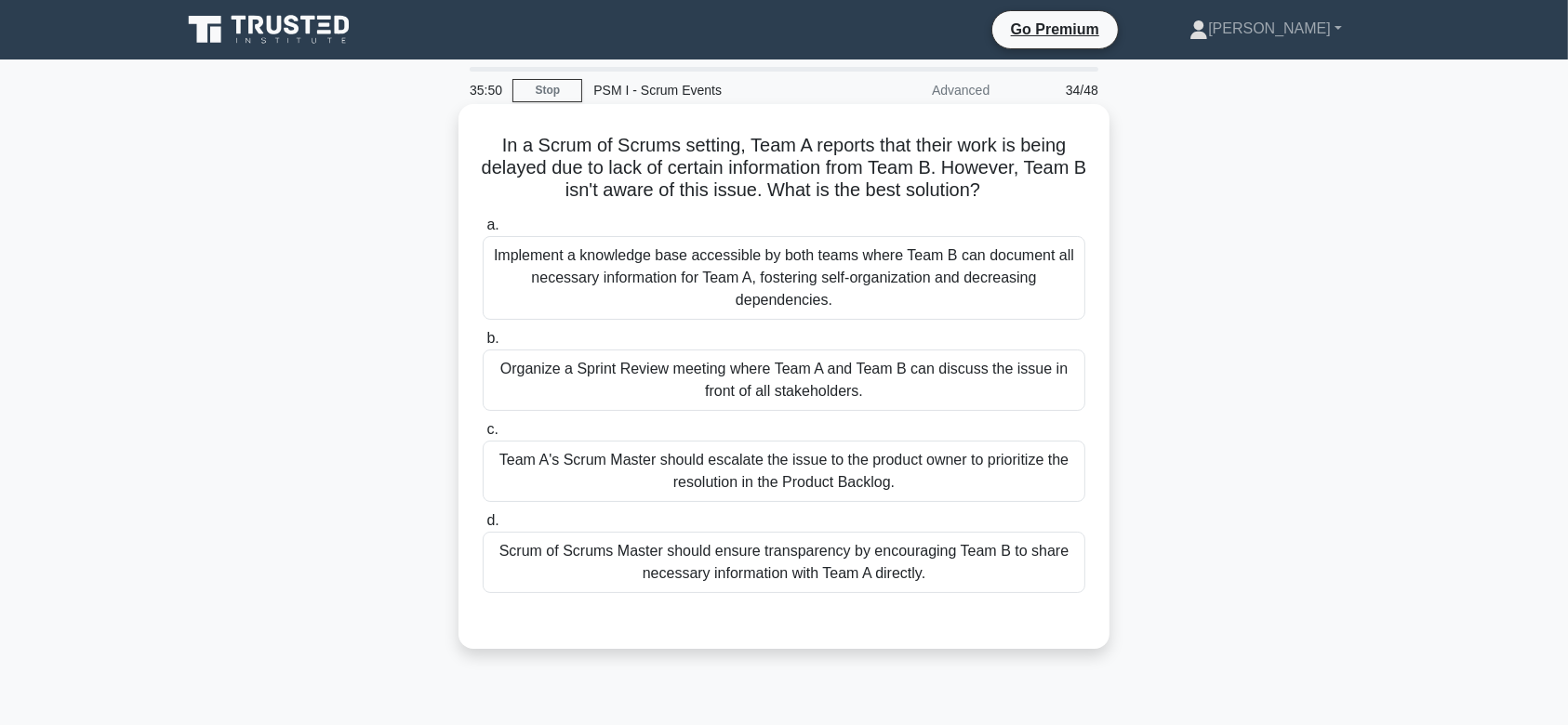
click at [812, 379] on div "Organize a Sprint Review meeting where Team A and Team B can discuss the issue …" at bounding box center [784, 380] width 603 height 61
click at [483, 345] on input "b. Organize a Sprint Review meeting where Team A and Team B can discuss the iss…" at bounding box center [483, 338] width 0 height 12
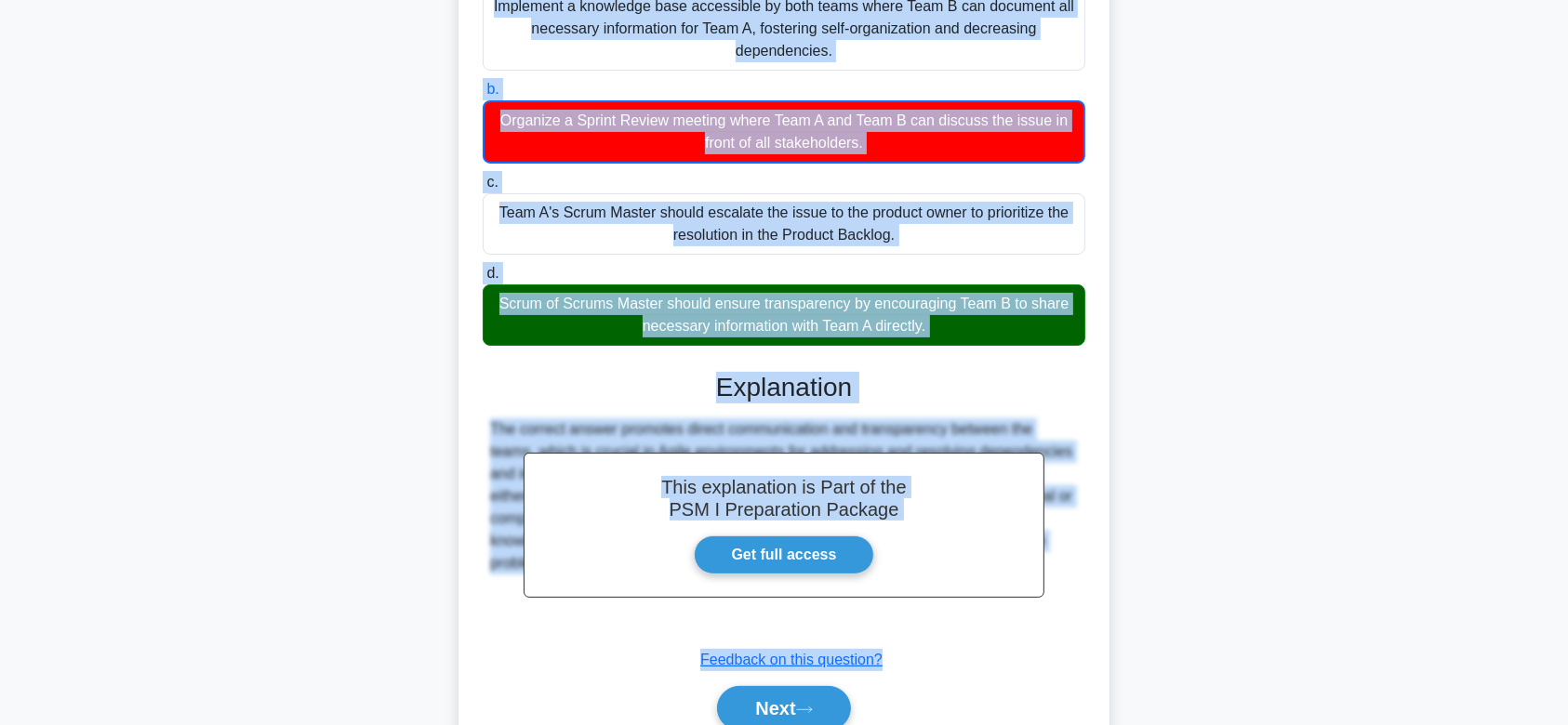
scroll to position [332, 0]
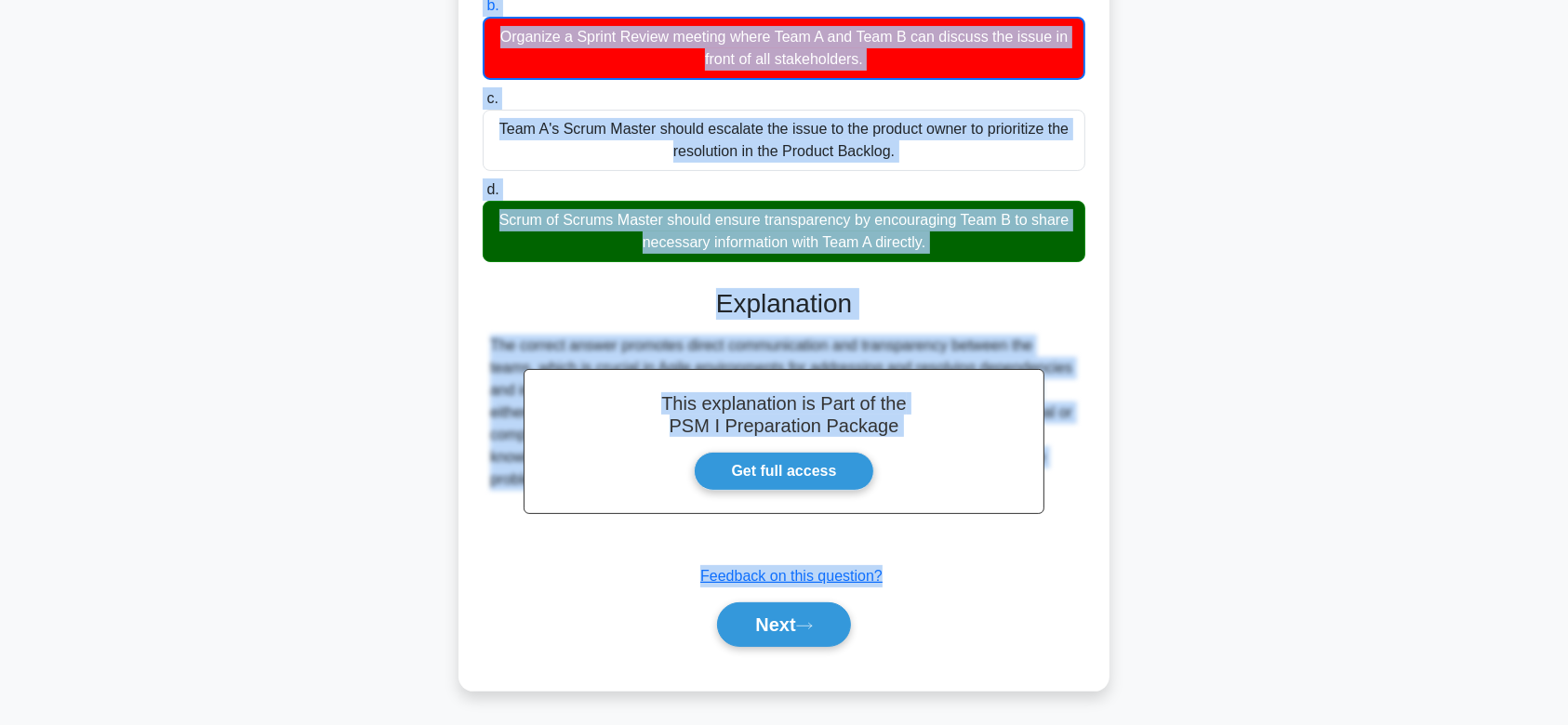
drag, startPoint x: 487, startPoint y: 143, endPoint x: 1028, endPoint y: 544, distance: 673.4
click at [1028, 544] on div "In a Scrum of Scrums setting, Team A reports that their work is being delayed d…" at bounding box center [784, 231] width 636 height 905
click at [782, 636] on button "Next" at bounding box center [784, 624] width 133 height 44
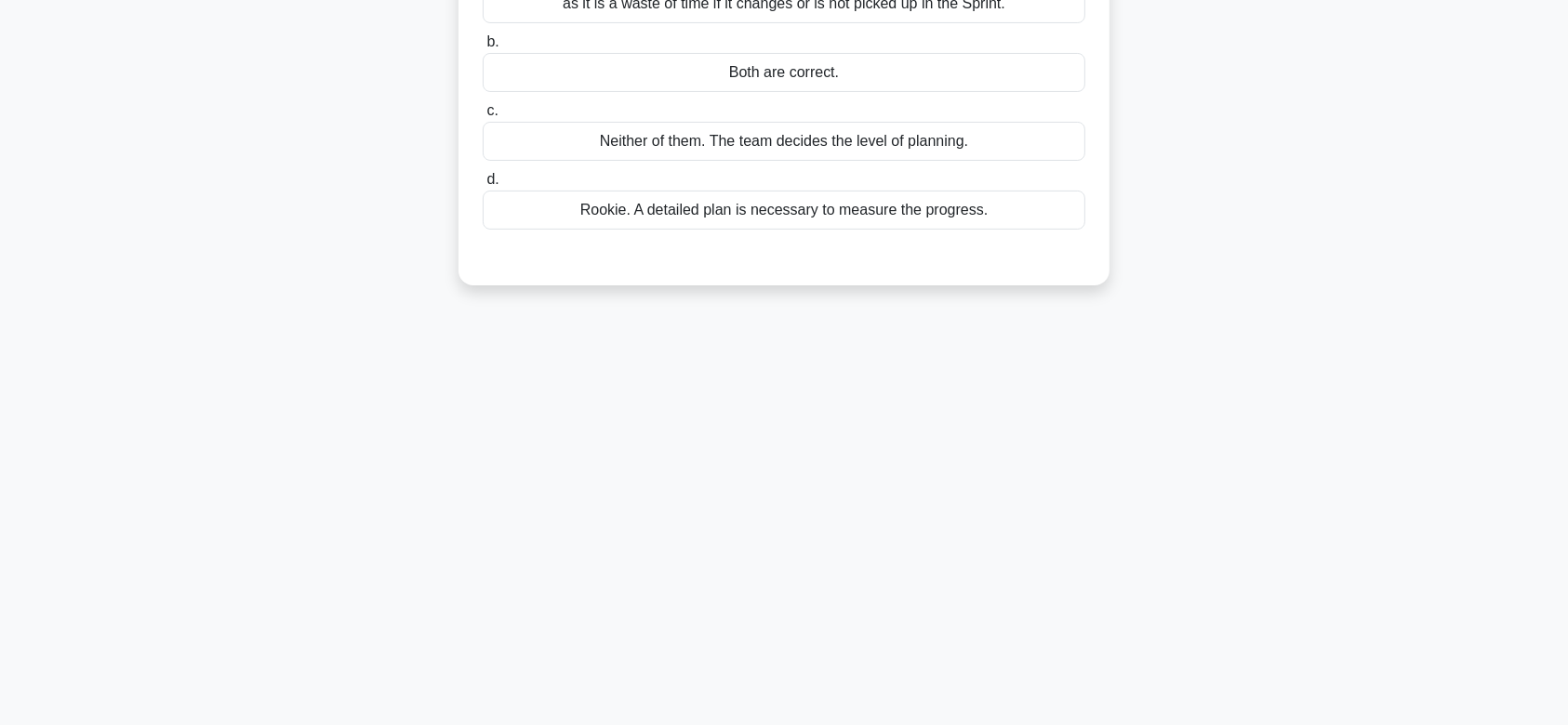
scroll to position [0, 0]
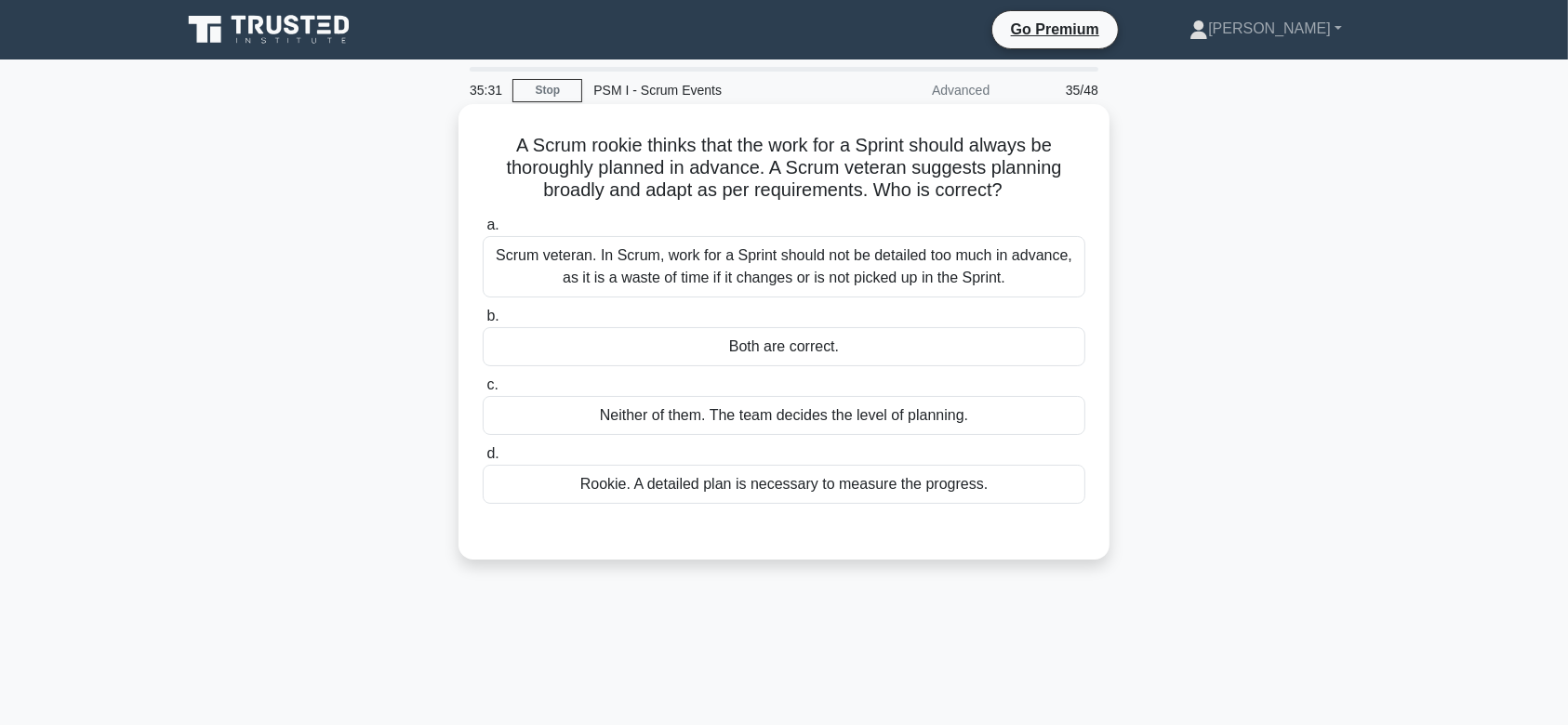
click at [808, 266] on div "Scrum veteran. In Scrum, work for a Sprint should not be detailed too much in a…" at bounding box center [784, 266] width 603 height 61
click at [483, 232] on input "a. Scrum veteran. In Scrum, work for a Sprint should not be detailed too much i…" at bounding box center [483, 225] width 0 height 12
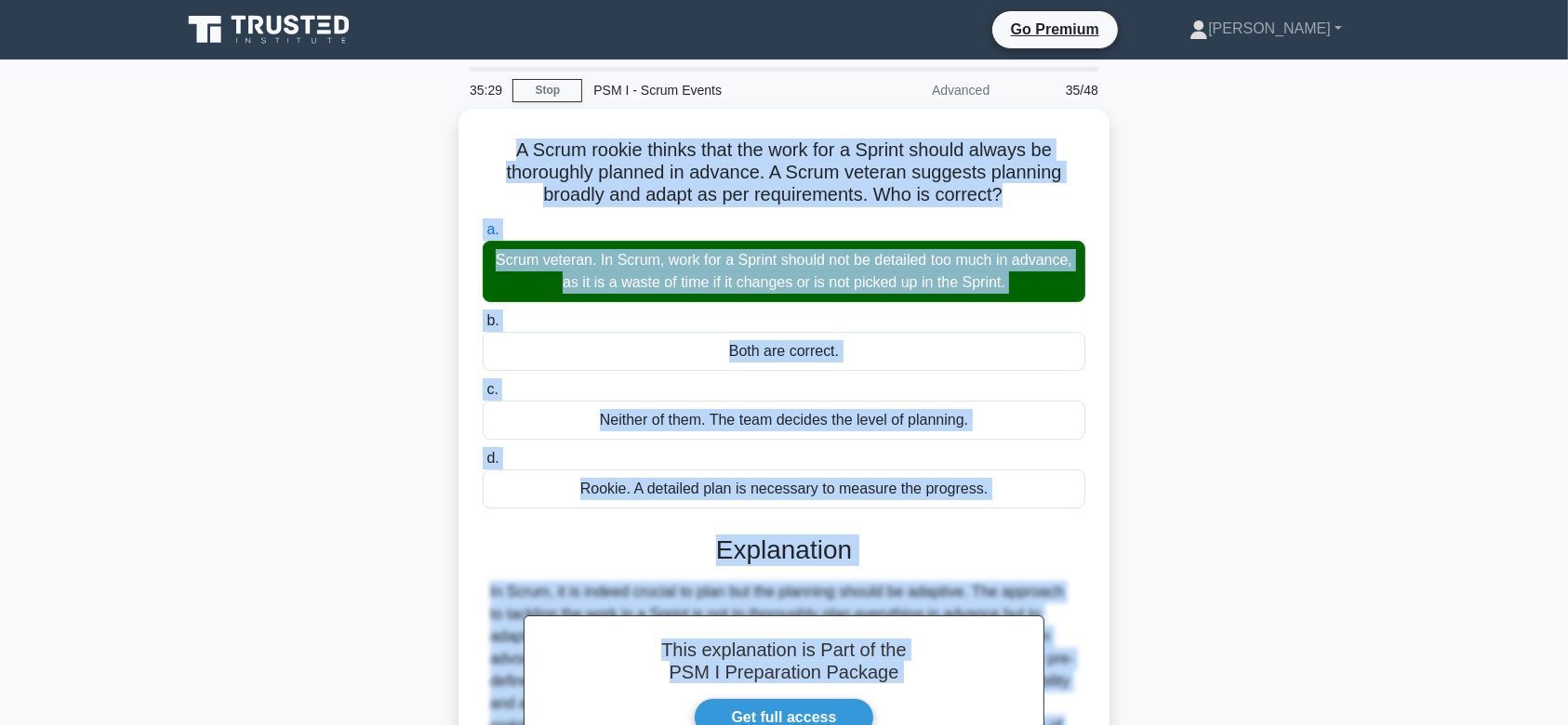
scroll to position [279, 0]
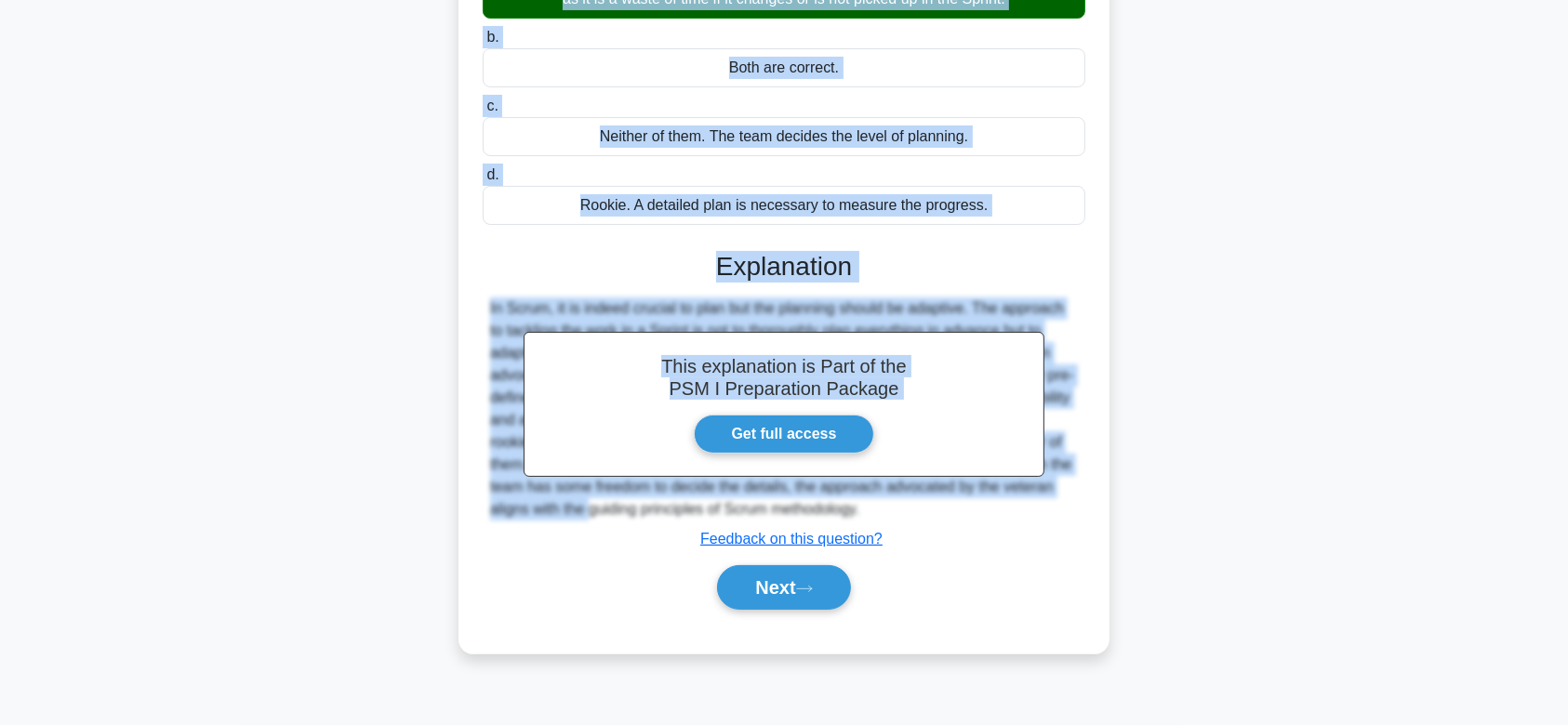
drag, startPoint x: 558, startPoint y: 151, endPoint x: 1001, endPoint y: 507, distance: 568.3
click at [1001, 507] on div "A Scrum rookie thinks that the work for a Sprint should always be thoroughly pl…" at bounding box center [784, 239] width 636 height 814
click at [827, 593] on button "Next" at bounding box center [784, 587] width 133 height 44
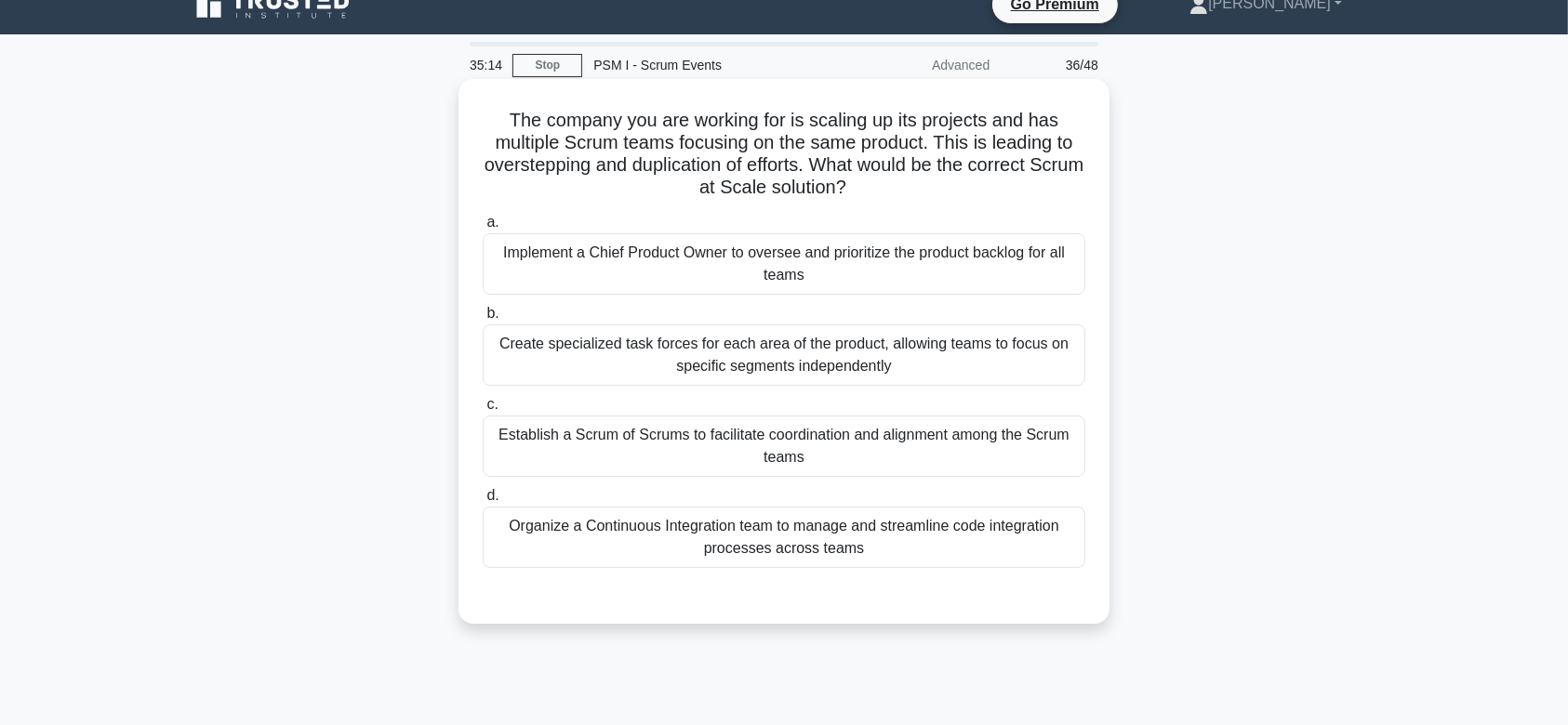
scroll to position [18, 0]
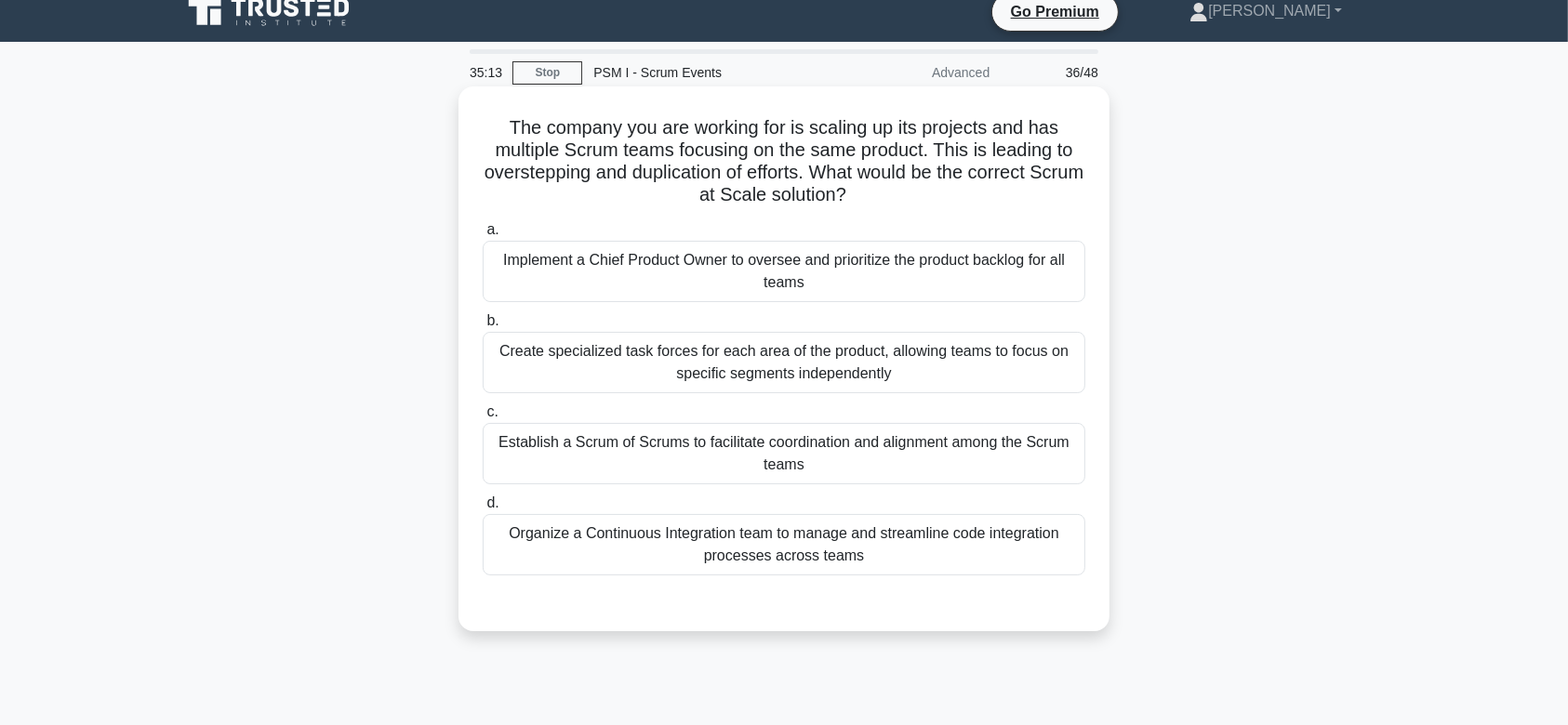
click at [800, 339] on div "Create specialized task forces for each area of the product, allowing teams to …" at bounding box center [784, 362] width 603 height 61
click at [483, 327] on input "b. Create specialized task forces for each area of the product, allowing teams …" at bounding box center [483, 321] width 0 height 12
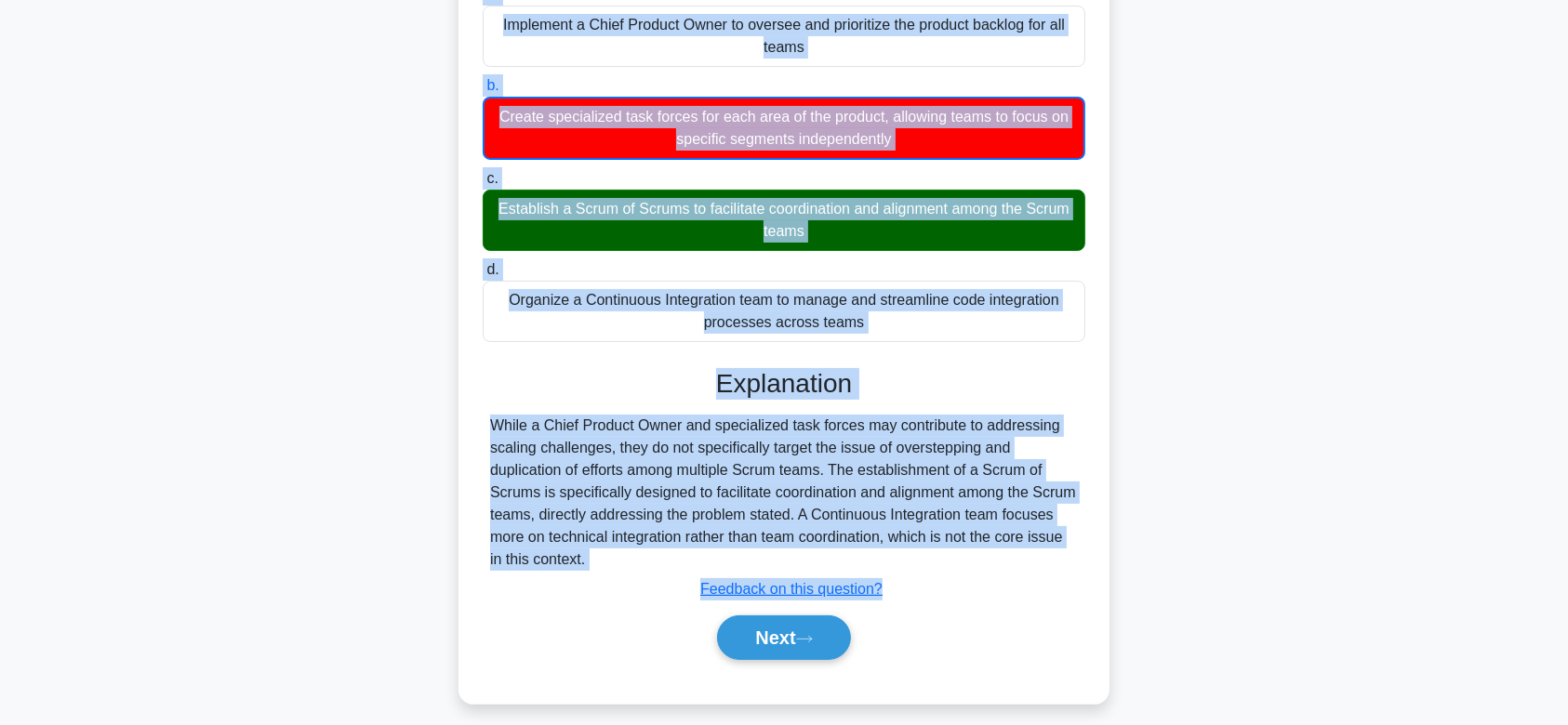
scroll to position [279, 0]
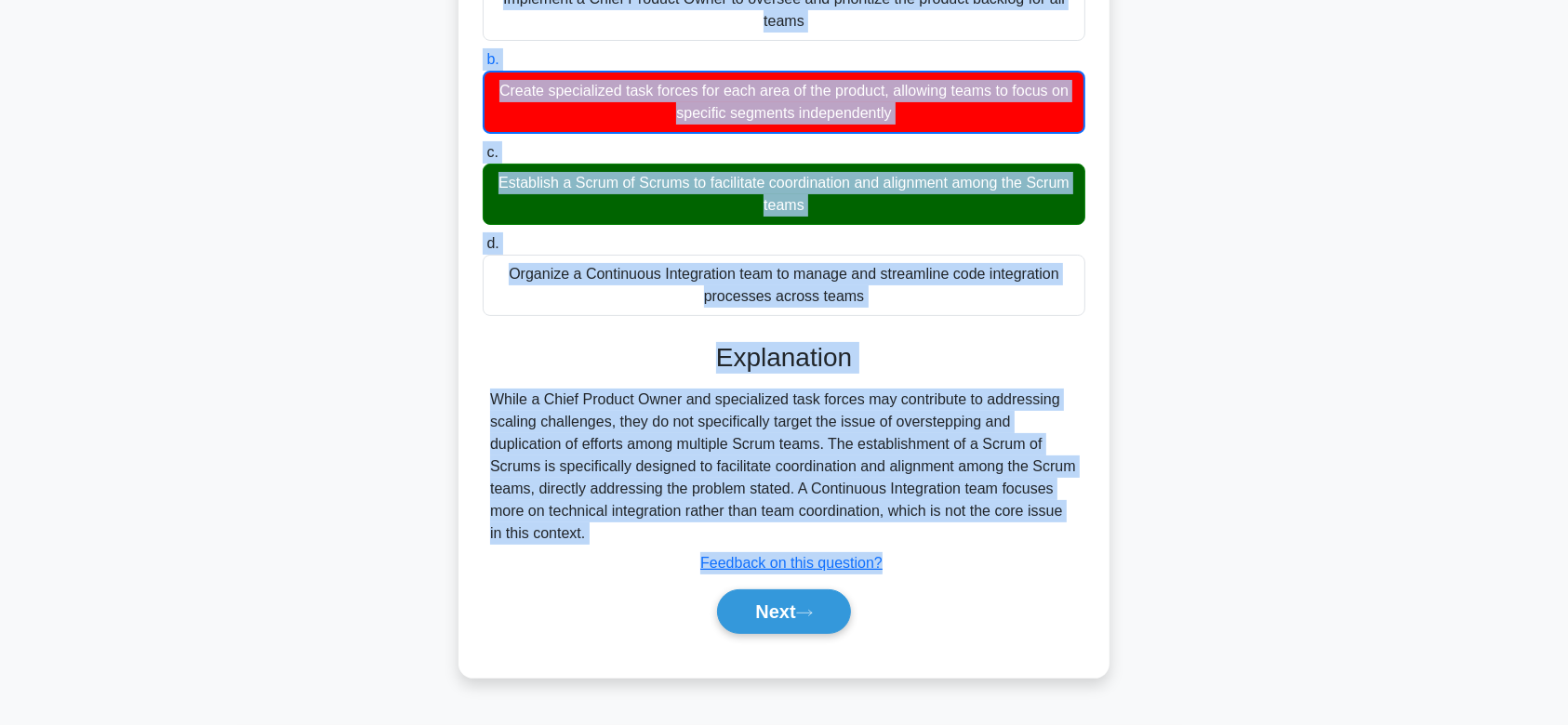
drag, startPoint x: 521, startPoint y: 124, endPoint x: 814, endPoint y: 525, distance: 496.6
click at [814, 525] on div "The company you are working for is scaling up its projects and has multiple Scr…" at bounding box center [784, 251] width 636 height 837
click at [736, 620] on button "Next" at bounding box center [784, 611] width 133 height 44
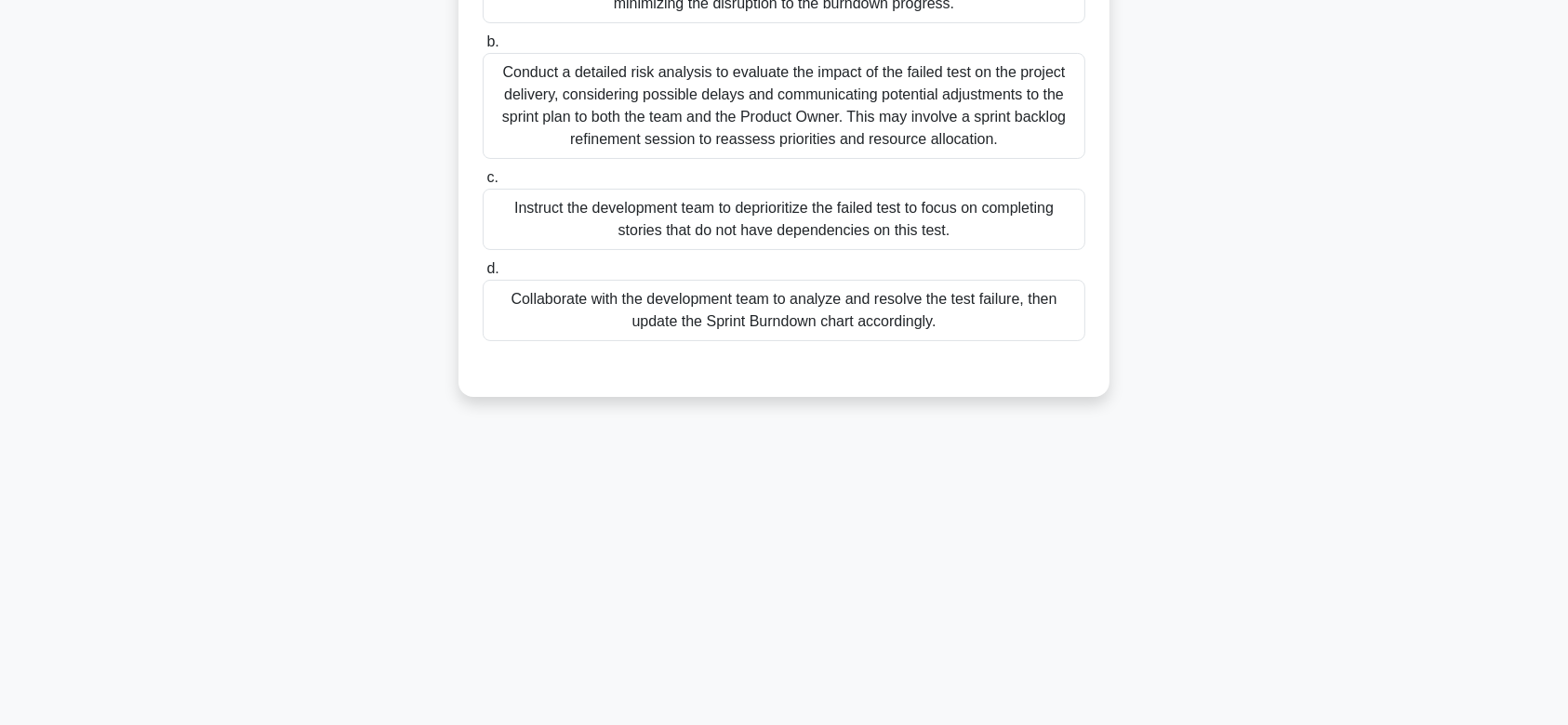
scroll to position [0, 0]
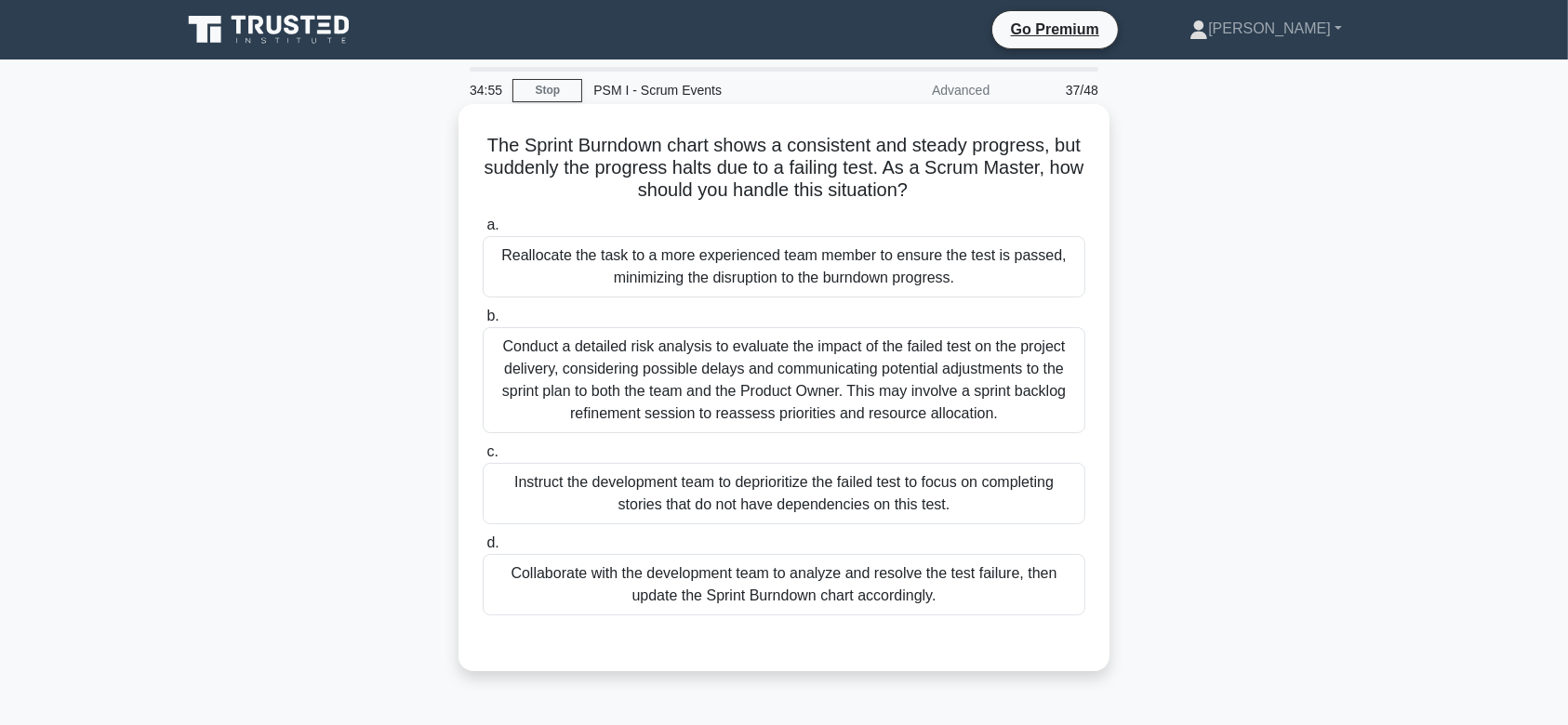
click at [795, 339] on div "Conduct a detailed risk analysis to evaluate the impact of the failed test on t…" at bounding box center [784, 380] width 603 height 106
click at [483, 323] on input "b. Conduct a detailed risk analysis to evaluate the impact of the failed test o…" at bounding box center [483, 317] width 0 height 12
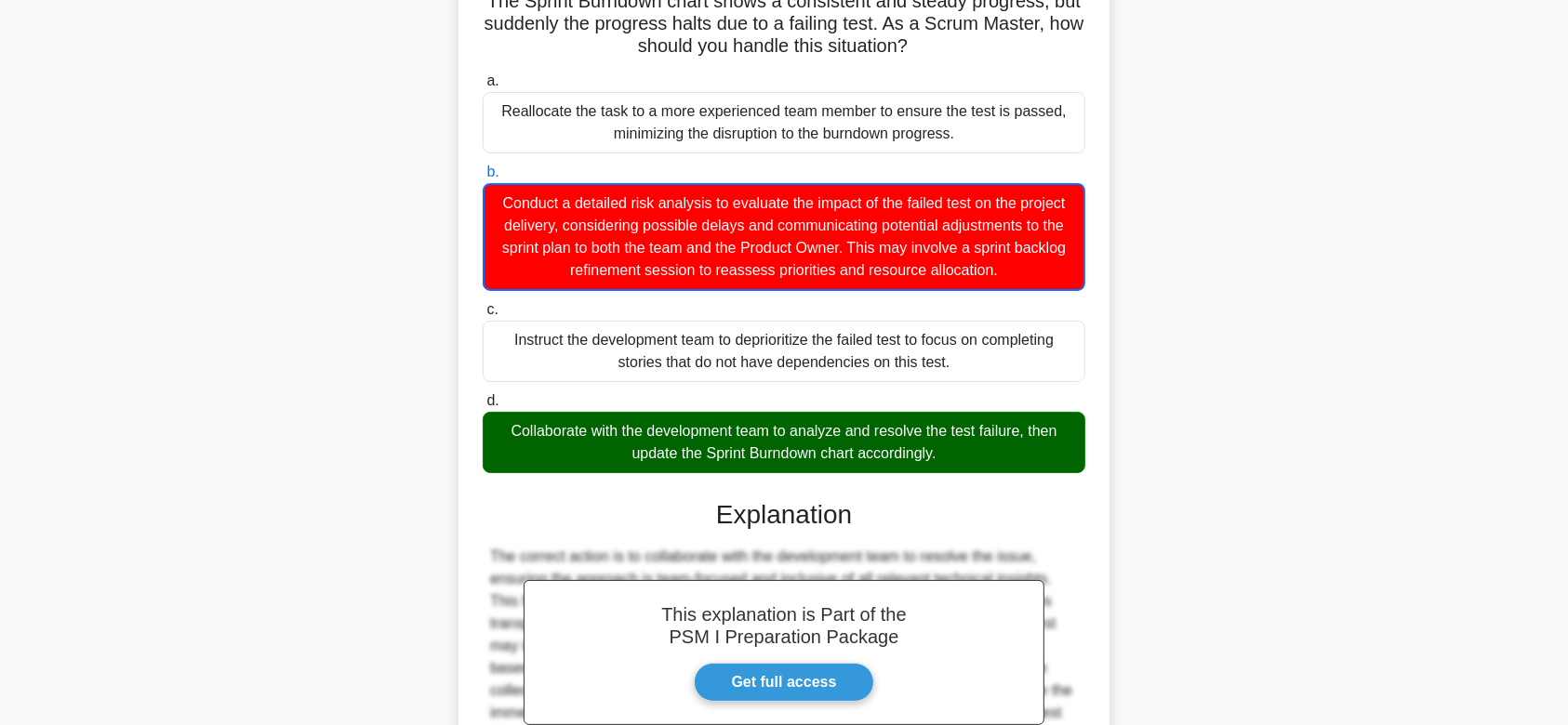
scroll to position [355, 0]
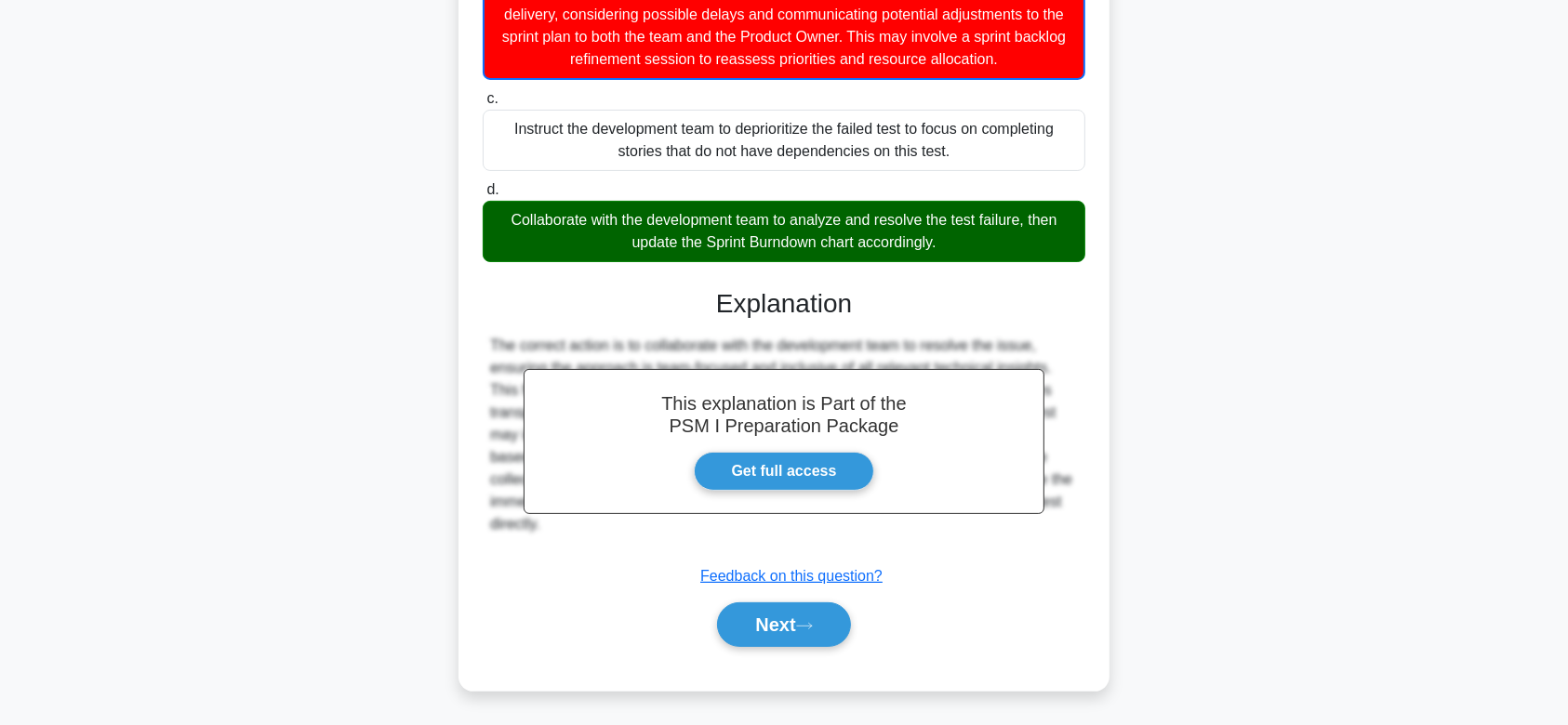
drag, startPoint x: 481, startPoint y: 143, endPoint x: 1039, endPoint y: 544, distance: 687.1
click at [1039, 544] on div "The Sprint Burndown chart shows a consistent and steady progress, but suddenly …" at bounding box center [784, 220] width 636 height 927
click at [765, 608] on button "Next" at bounding box center [784, 624] width 133 height 44
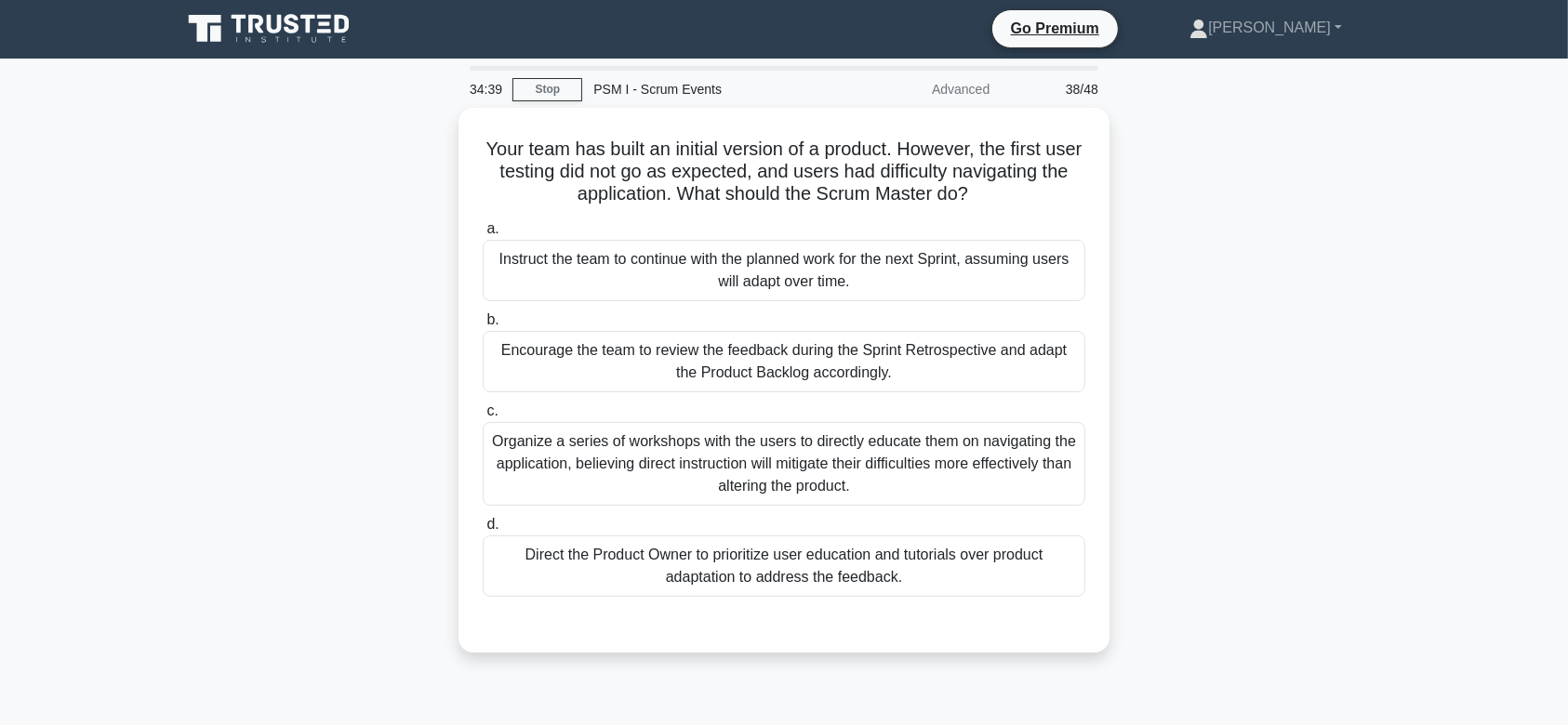
scroll to position [0, 0]
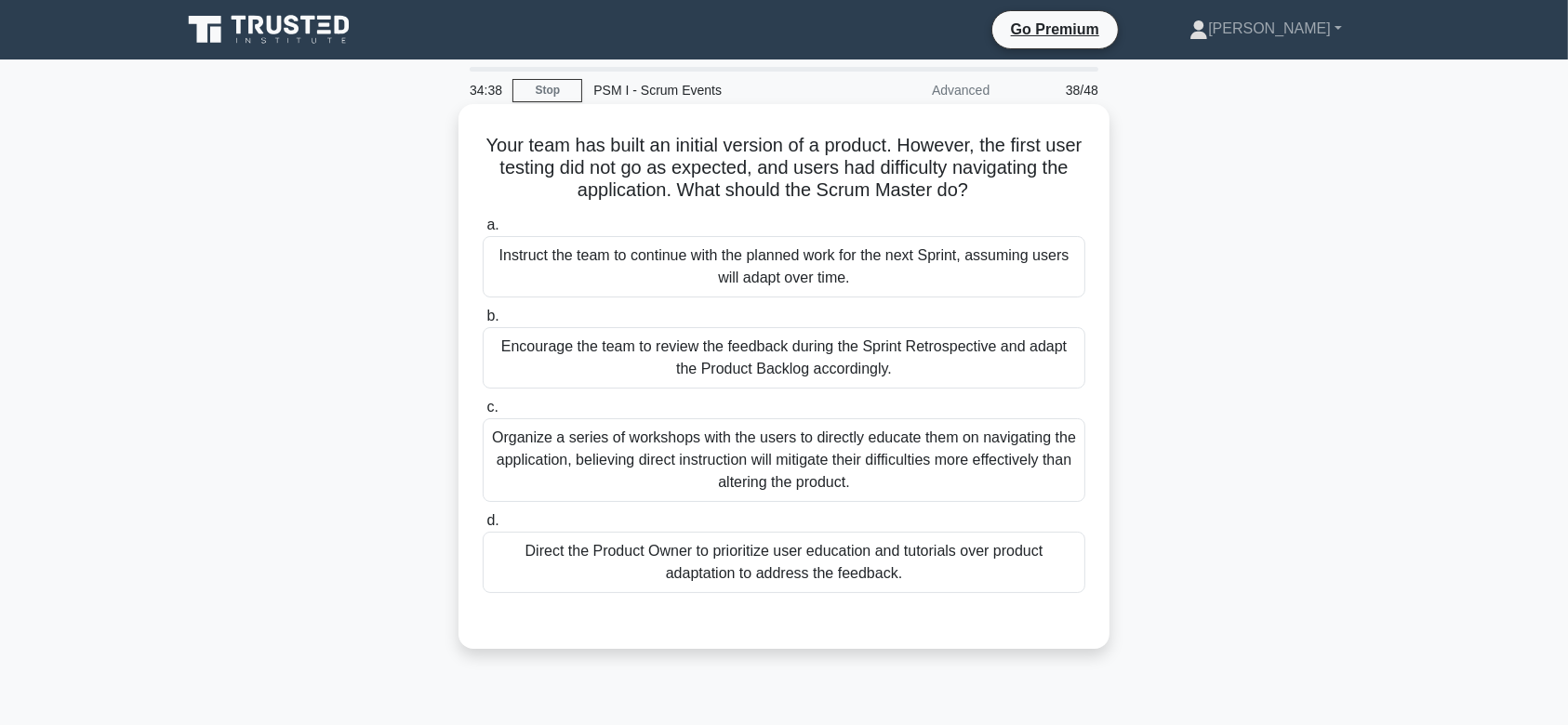
click at [759, 368] on div "Encourage the team to review the feedback during the Sprint Retrospective and a…" at bounding box center [784, 358] width 603 height 61
click at [483, 323] on input "b. Encourage the team to review the feedback during the Sprint Retrospective an…" at bounding box center [483, 317] width 0 height 12
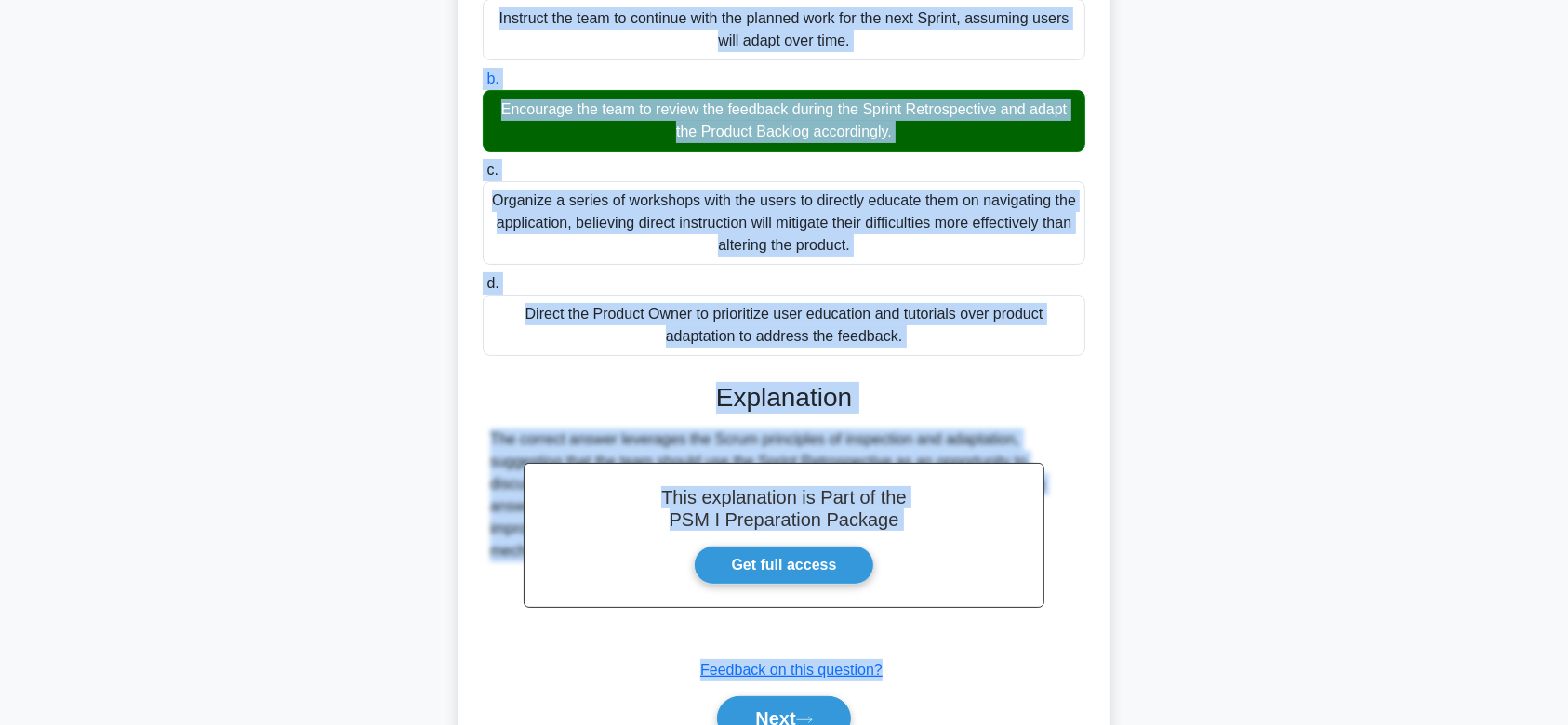
scroll to position [330, 0]
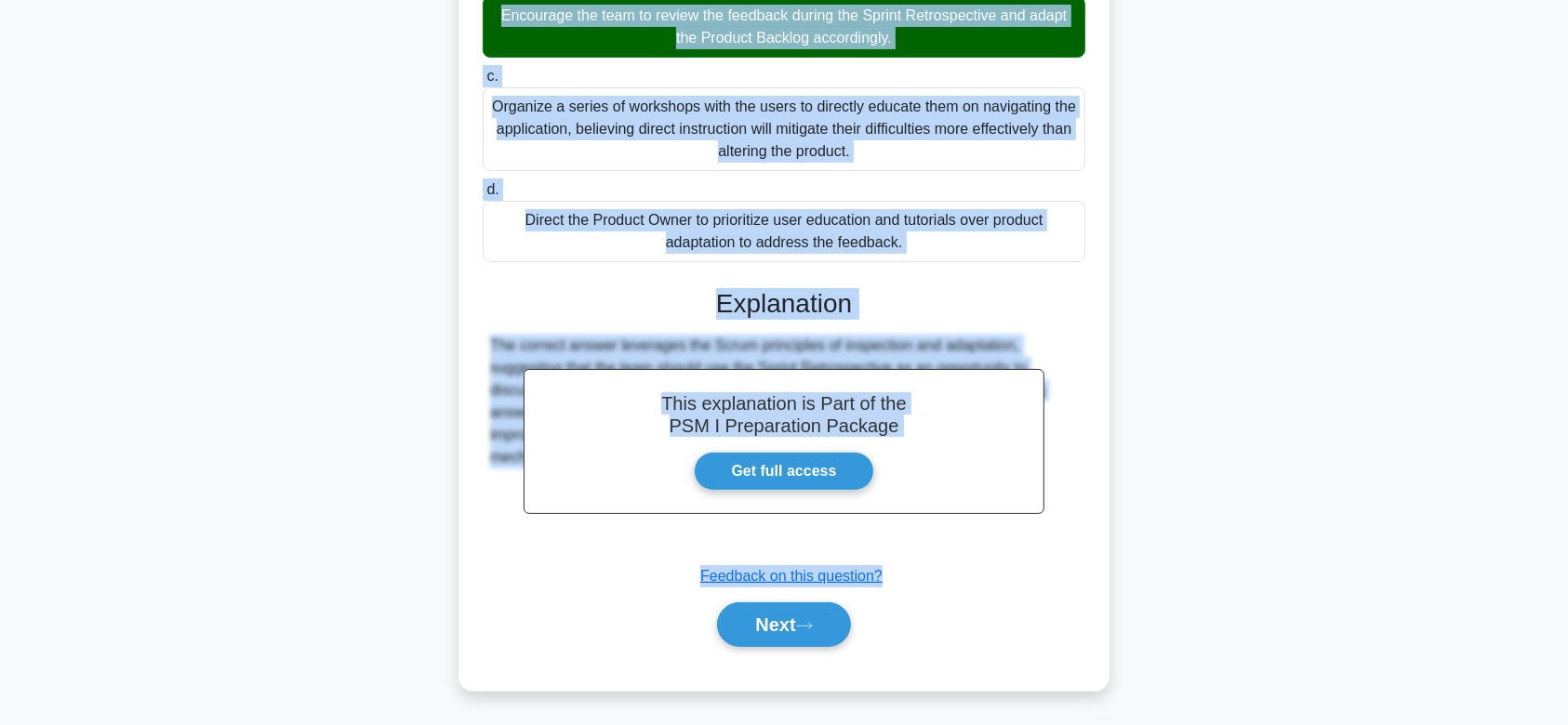
drag, startPoint x: 492, startPoint y: 141, endPoint x: 1079, endPoint y: 493, distance: 684.5
click at [1079, 493] on div "Your team has built an initial version of a product. However, the first user te…" at bounding box center [784, 232] width 636 height 903
click at [805, 643] on button "Next" at bounding box center [784, 624] width 133 height 44
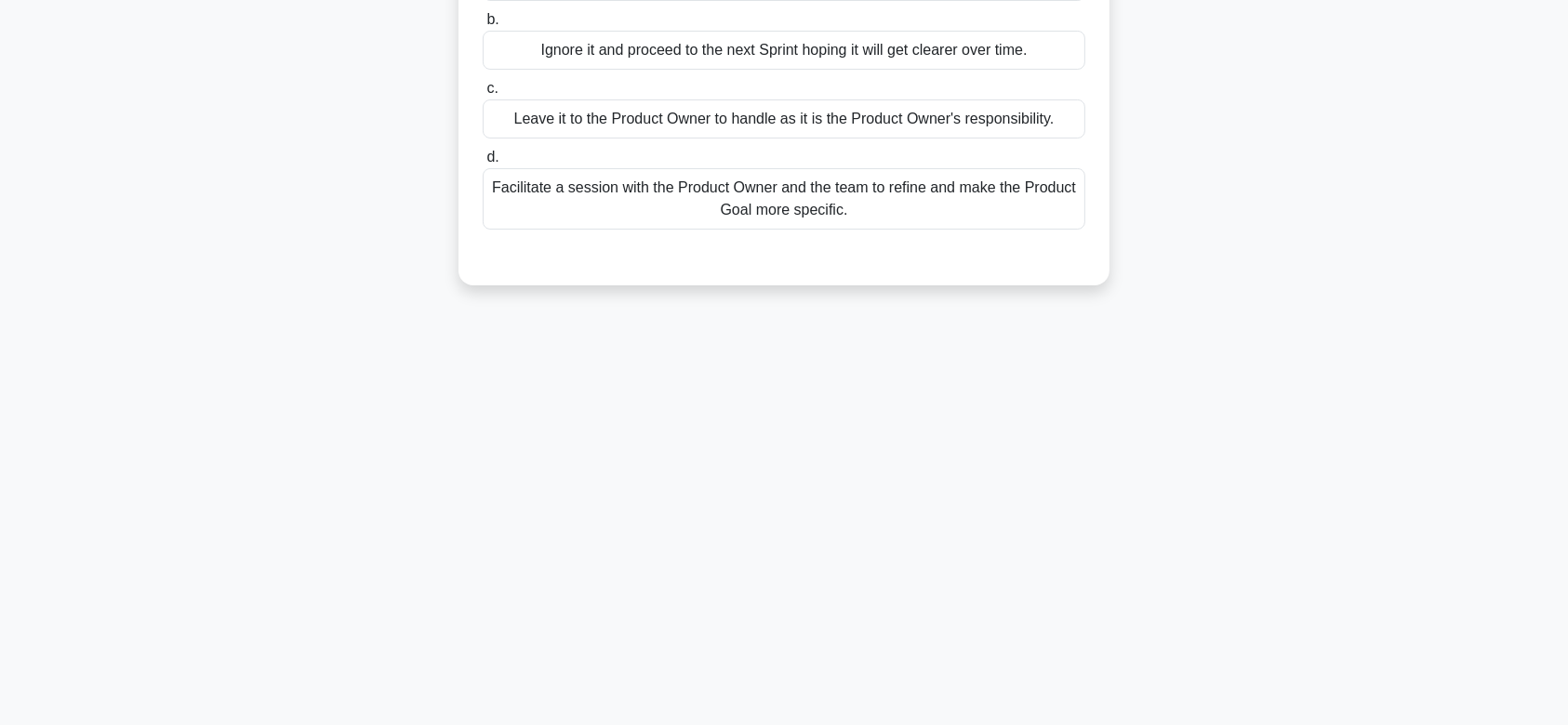
scroll to position [0, 0]
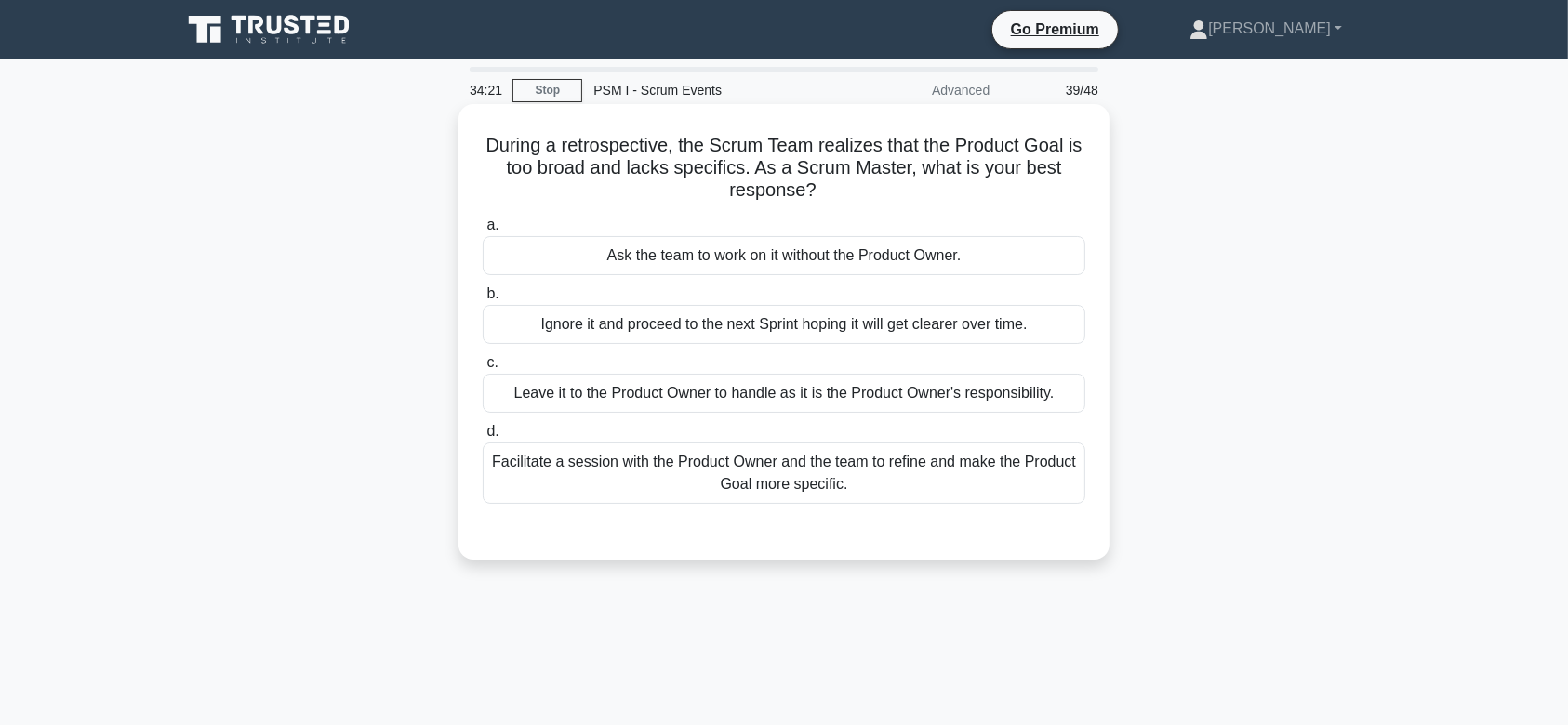
click at [881, 309] on div "Ignore it and proceed to the next Sprint hoping it will get clearer over time." at bounding box center [784, 325] width 603 height 39
click at [483, 300] on input "b. Ignore it and proceed to the next Sprint hoping it will get clearer over tim…" at bounding box center [483, 294] width 0 height 12
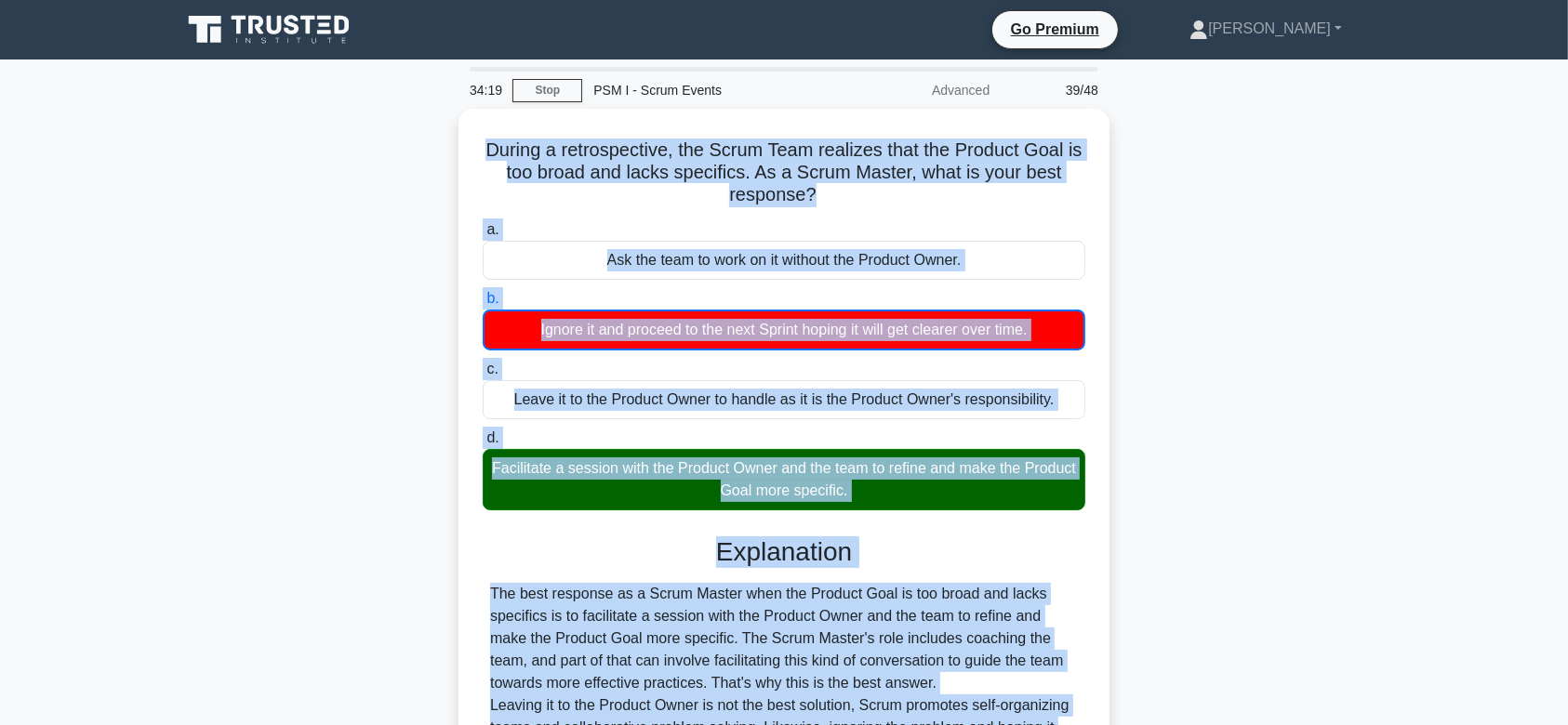
scroll to position [279, 0]
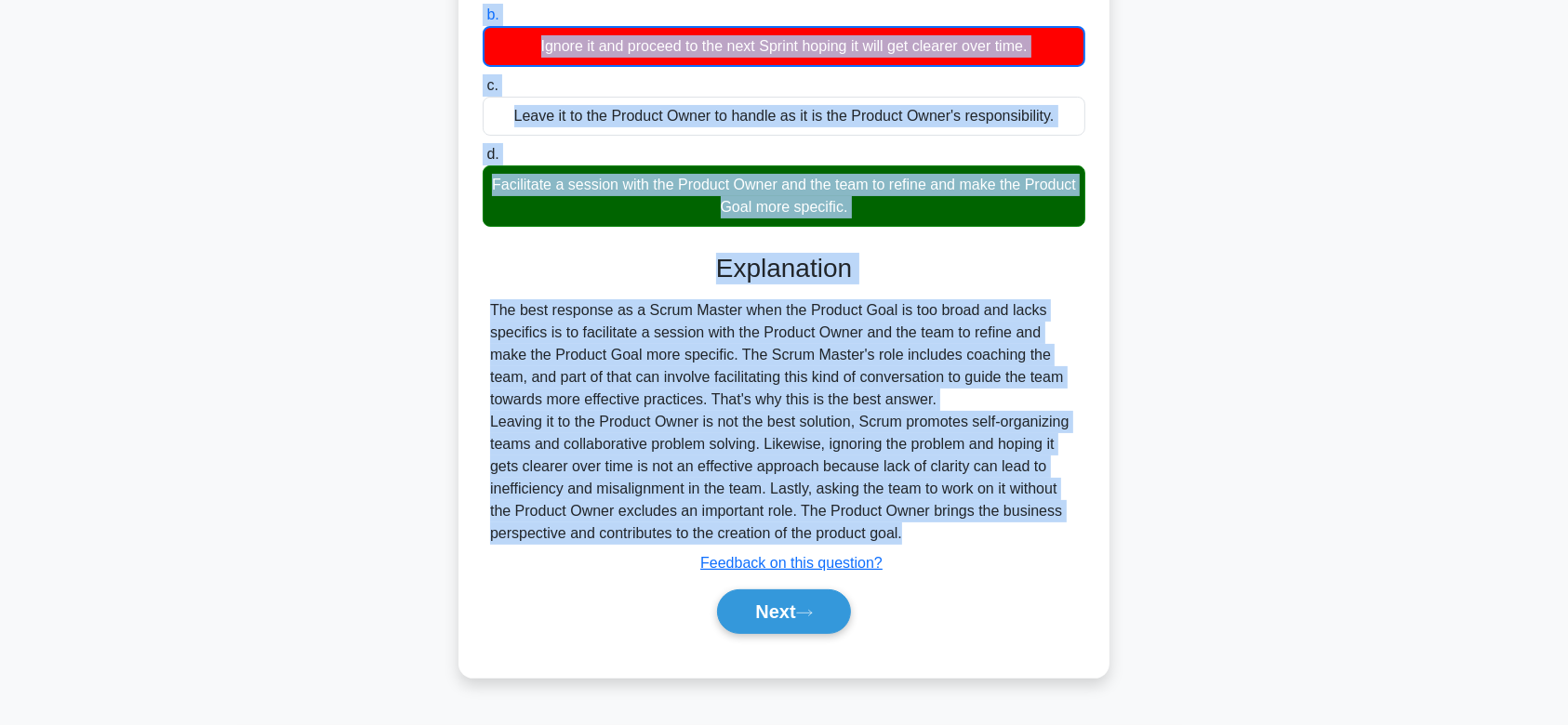
drag, startPoint x: 1011, startPoint y: 412, endPoint x: 1051, endPoint y: 526, distance: 120.8
click at [1051, 526] on div "During a retrospective, the Scrum Team realizes that the Product Goal is too br…" at bounding box center [784, 251] width 636 height 837
click at [758, 620] on button "Next" at bounding box center [784, 611] width 133 height 44
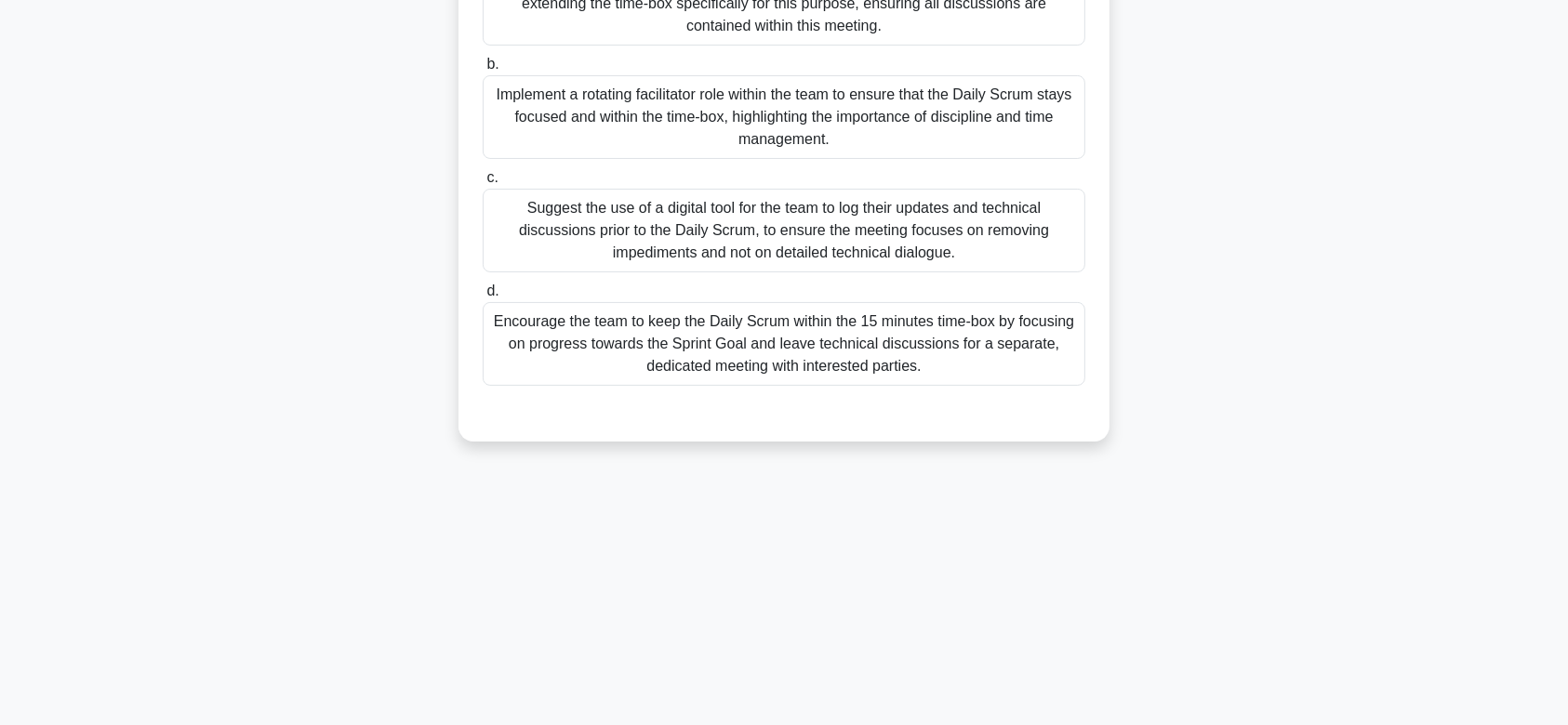
scroll to position [0, 0]
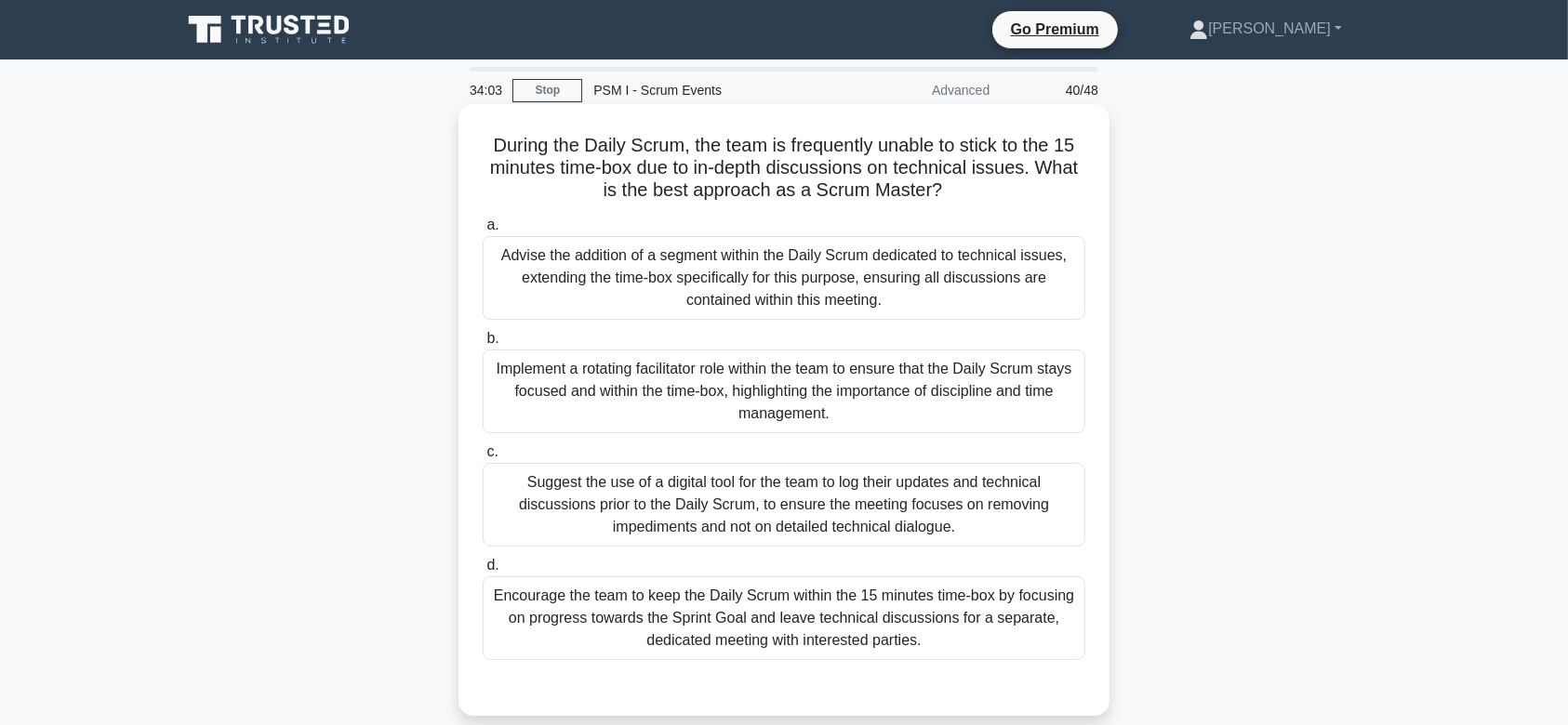
click at [847, 376] on div "Implement a rotating facilitator role within the team to ensure that the Daily …" at bounding box center [784, 391] width 603 height 84
click at [483, 345] on input "b. Implement a rotating facilitator role within the team to ensure that the Dai…" at bounding box center [483, 338] width 0 height 12
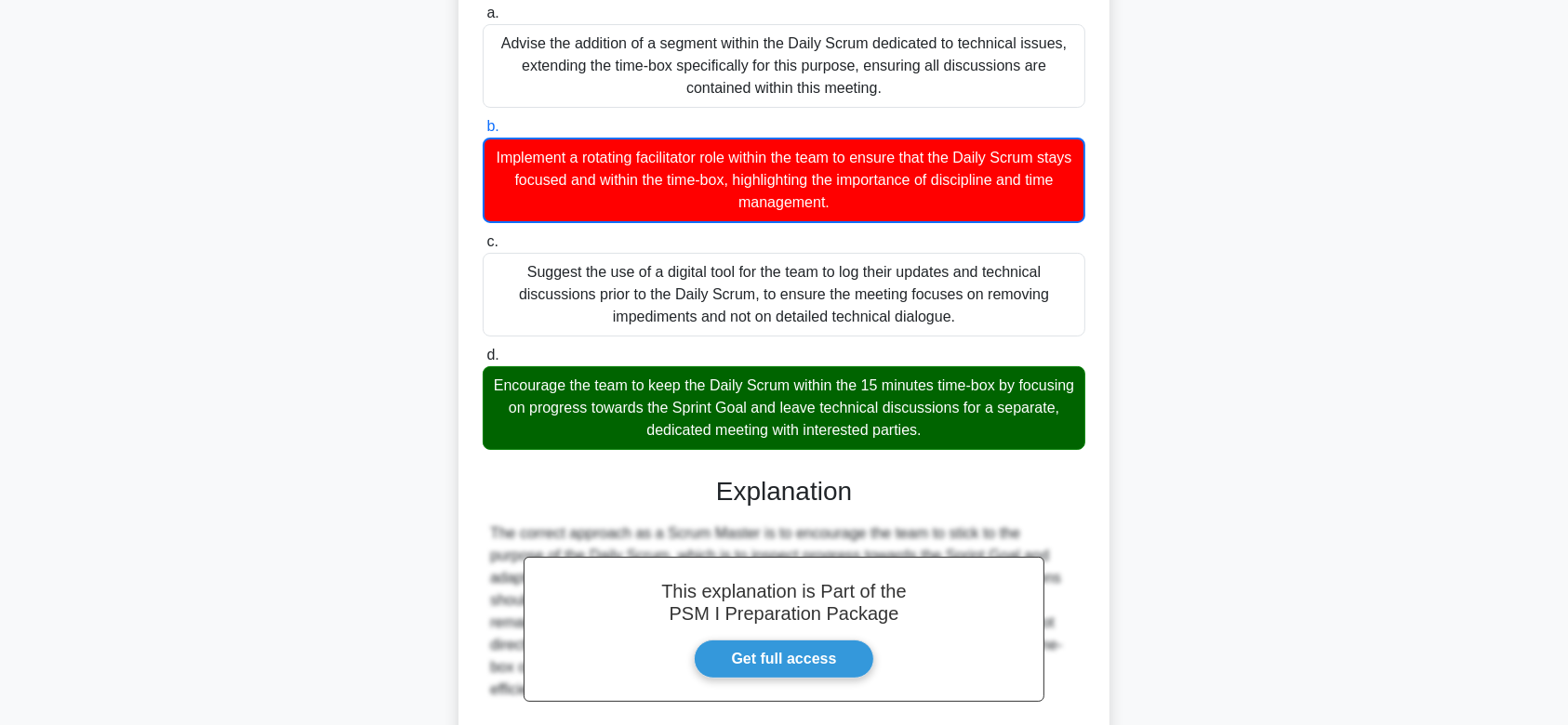
scroll to position [399, 0]
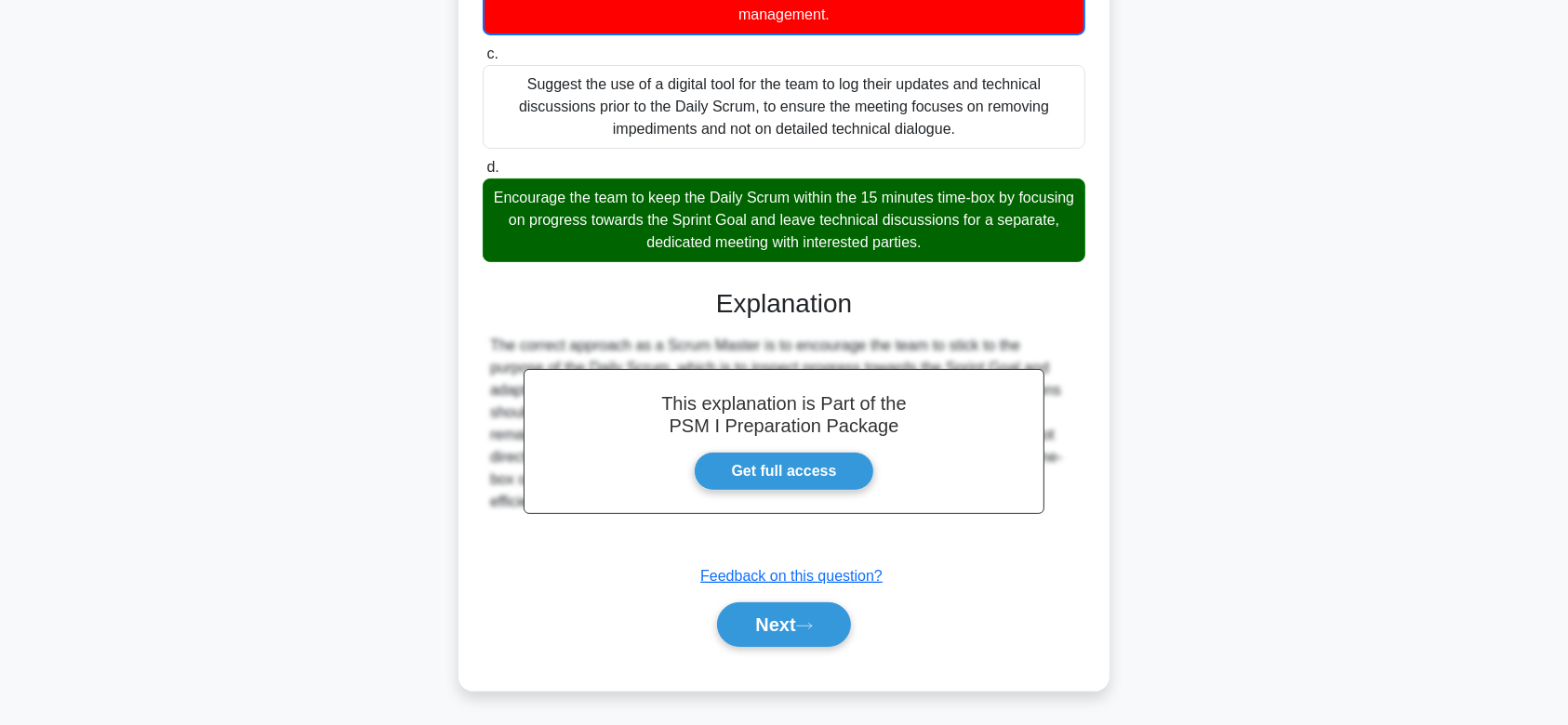
drag, startPoint x: 475, startPoint y: 138, endPoint x: 1079, endPoint y: 532, distance: 721.1
click at [1079, 532] on div "During the Daily Scrum, the team is frequently unable to stick to the 15 minute…" at bounding box center [784, 197] width 636 height 972
click at [813, 620] on icon at bounding box center [804, 625] width 17 height 10
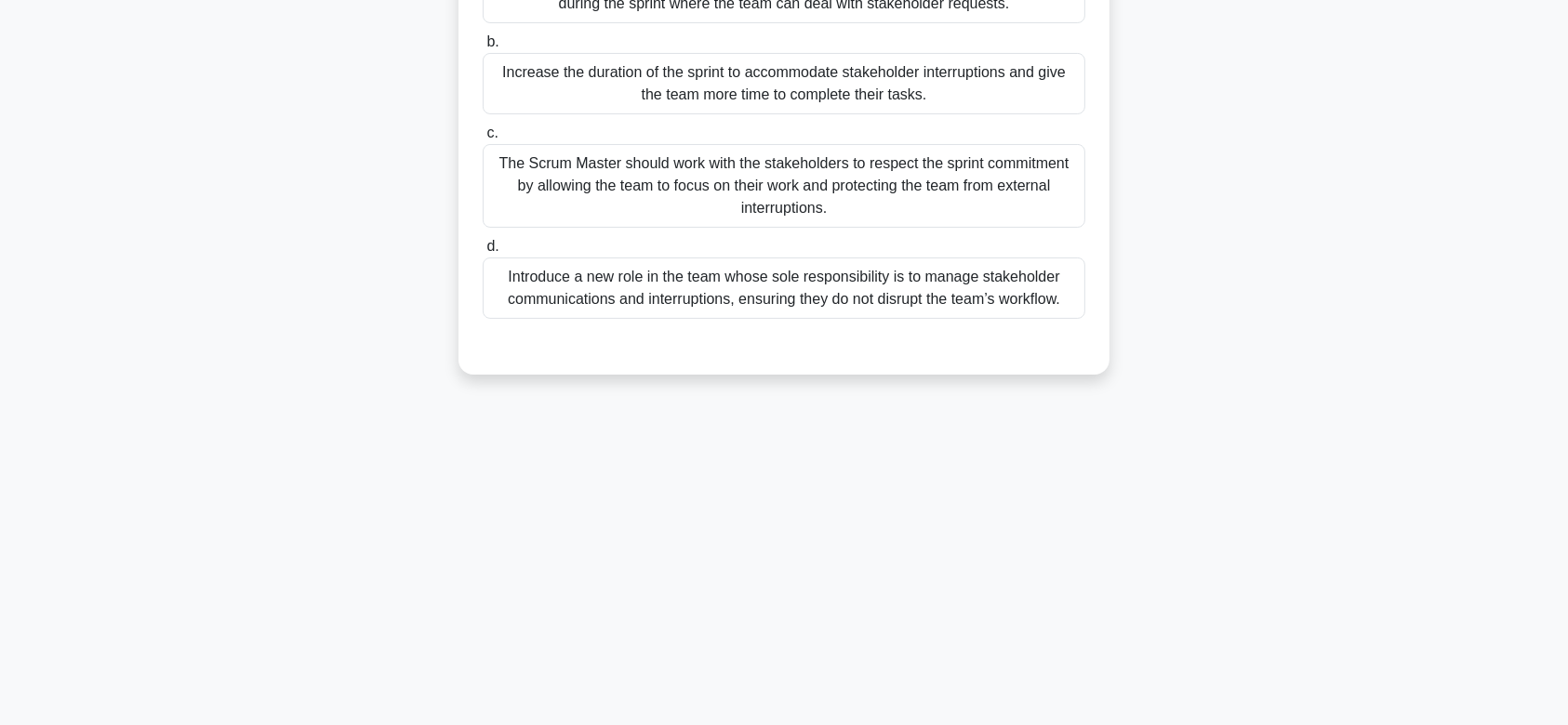
scroll to position [0, 0]
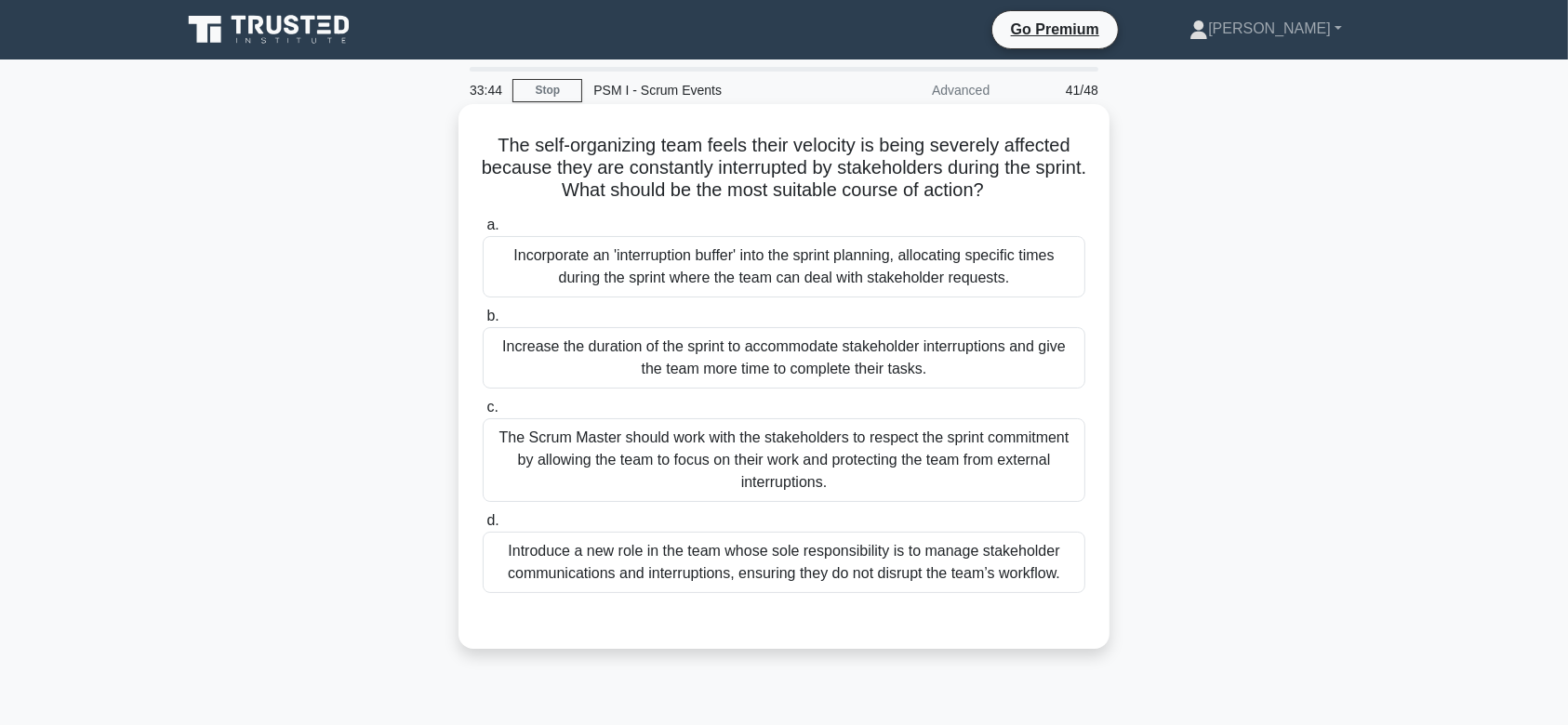
click at [798, 372] on div "Increase the duration of the sprint to accommodate stakeholder interruptions an…" at bounding box center [784, 358] width 603 height 61
click at [483, 323] on input "b. Increase the duration of the sprint to accommodate stakeholder interruptions…" at bounding box center [483, 317] width 0 height 12
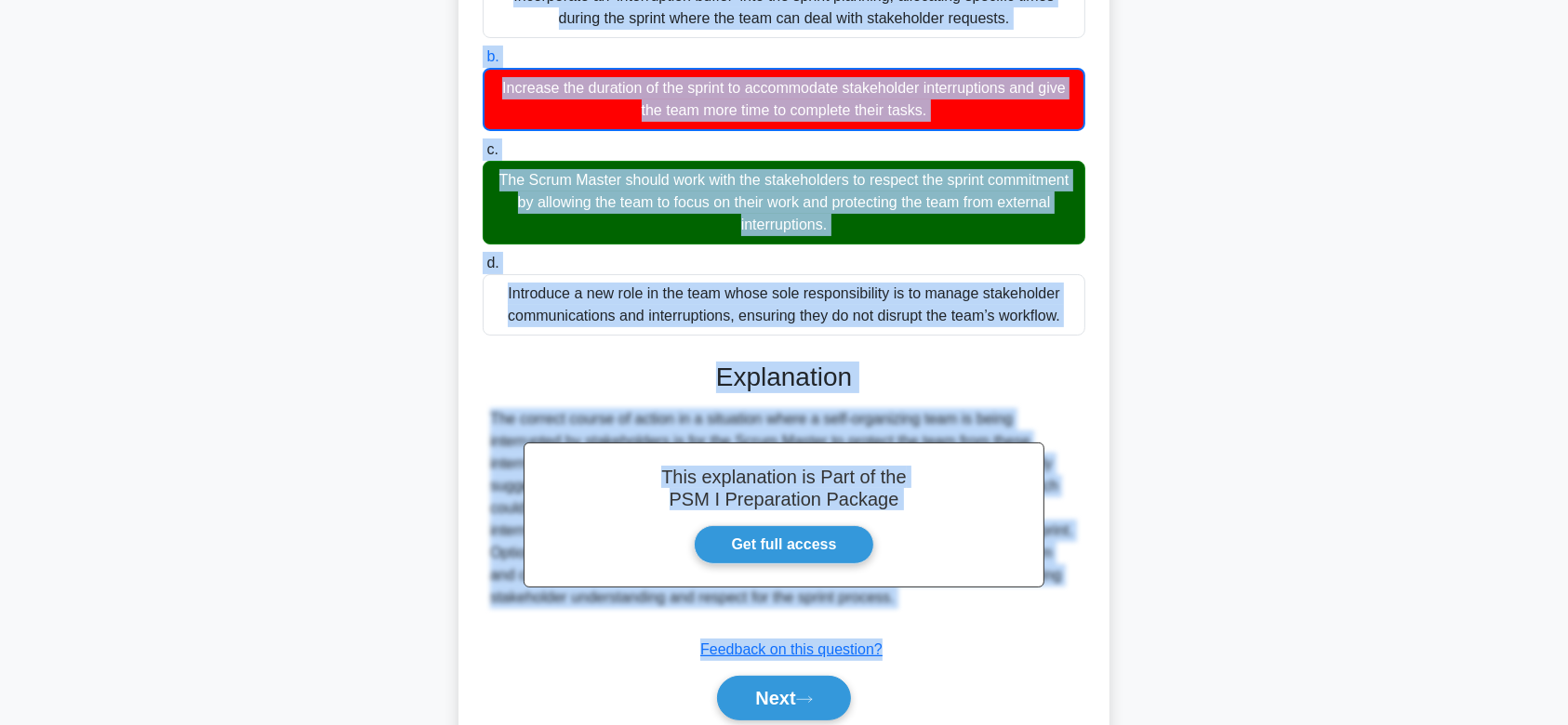
scroll to position [332, 0]
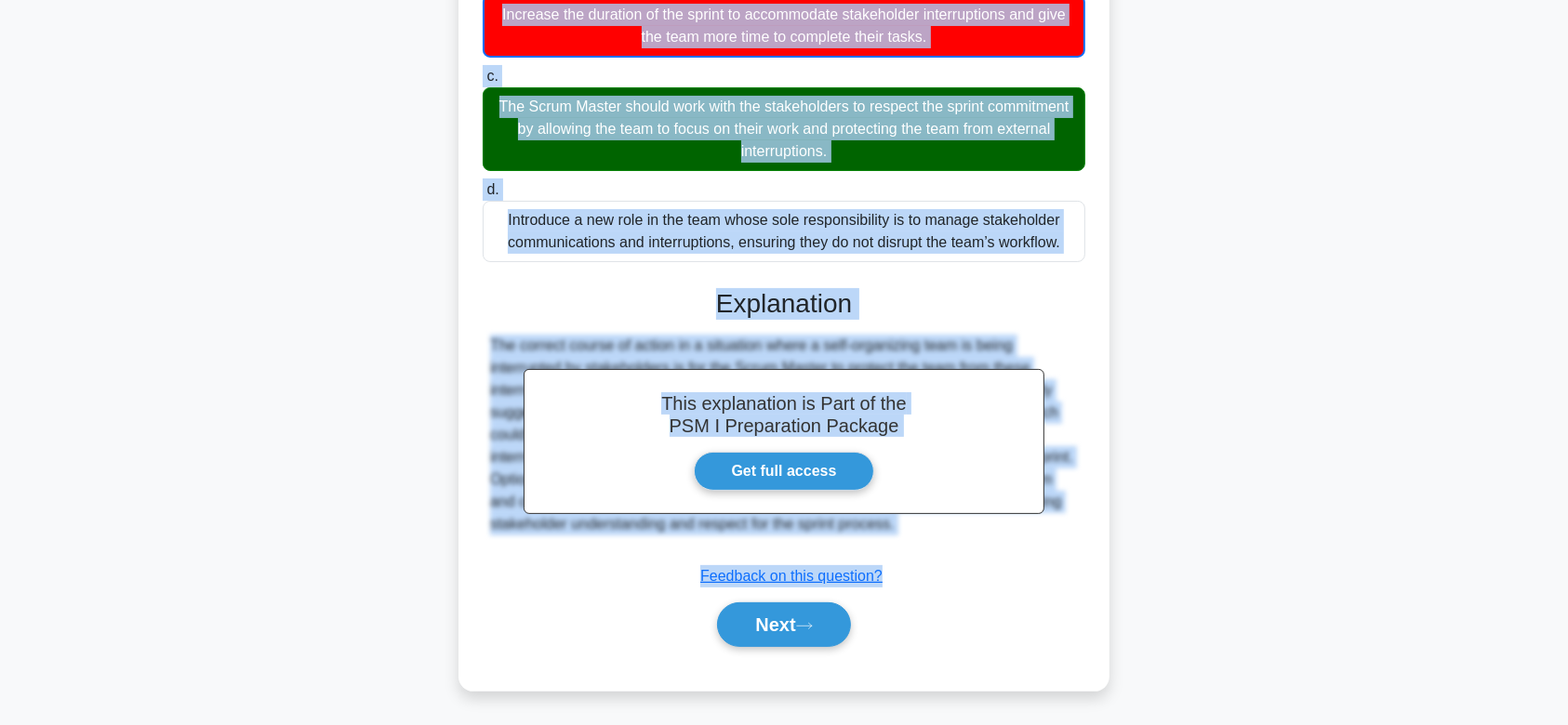
drag, startPoint x: 486, startPoint y: 142, endPoint x: 1081, endPoint y: 546, distance: 719.2
click at [1081, 546] on div "The self-organizing team feels their velocity is being severely affected becaus…" at bounding box center [784, 231] width 636 height 905
click at [737, 607] on button "Next" at bounding box center [784, 624] width 133 height 44
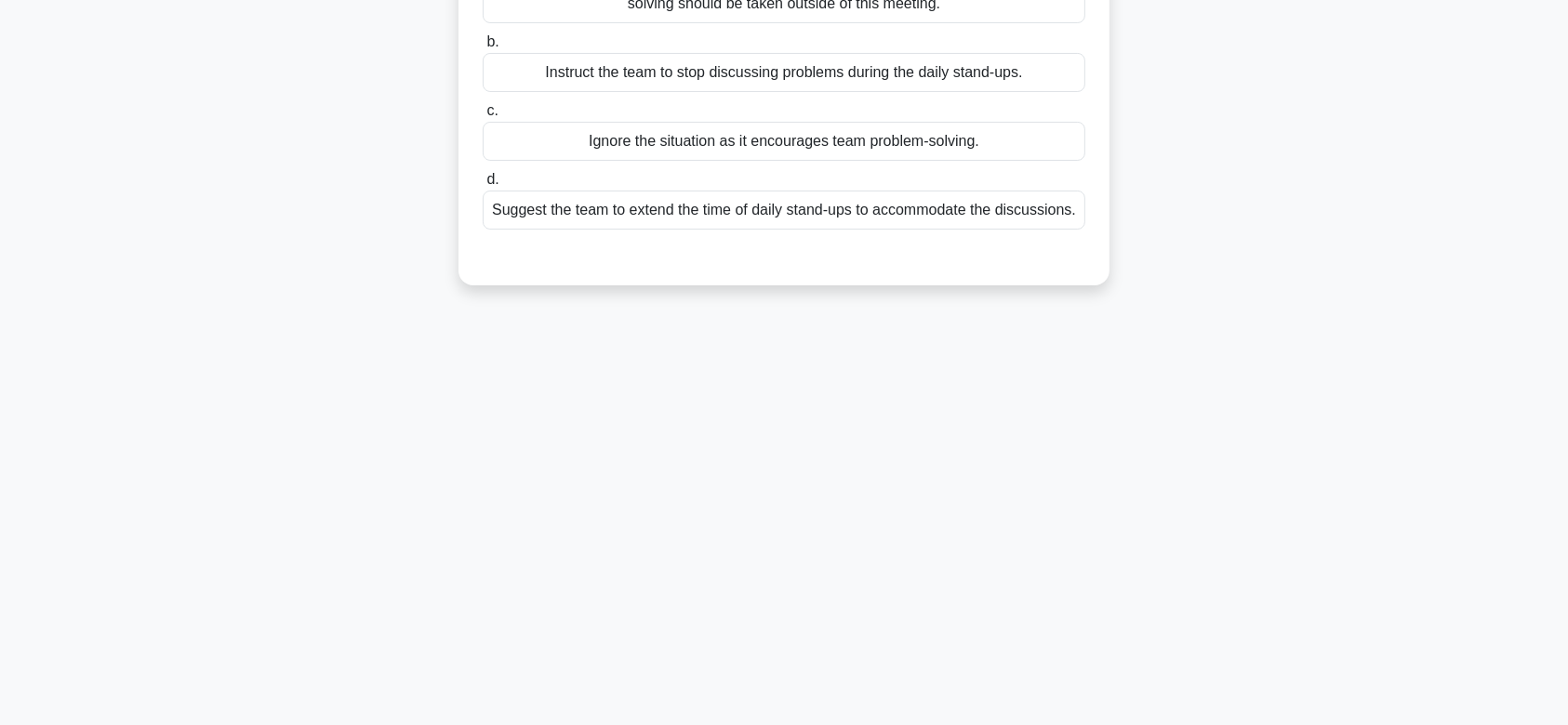
scroll to position [0, 0]
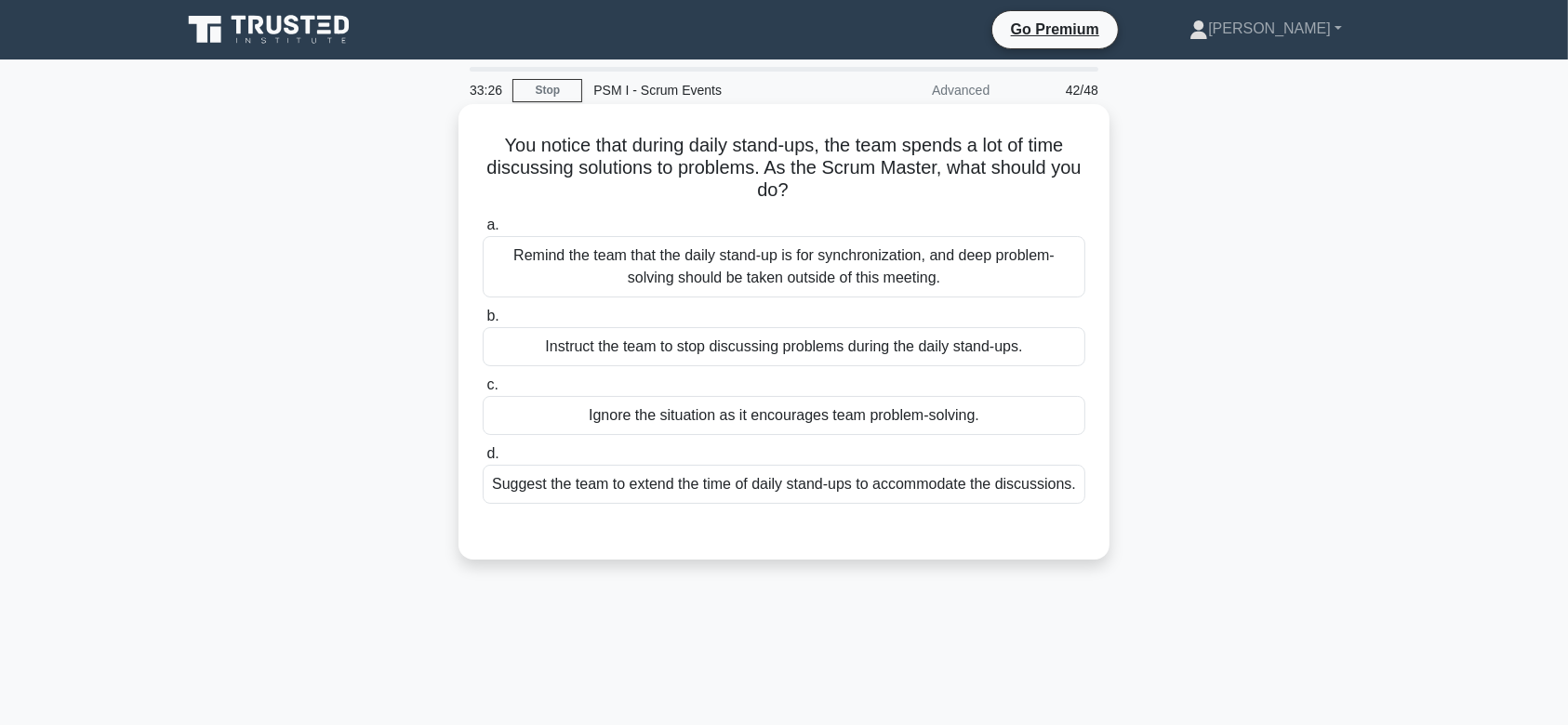
click at [879, 339] on div "Instruct the team to stop discussing problems during the daily stand-ups." at bounding box center [784, 347] width 603 height 39
click at [483, 323] on input "b. Instruct the team to stop discussing problems during the daily stand-ups." at bounding box center [483, 317] width 0 height 12
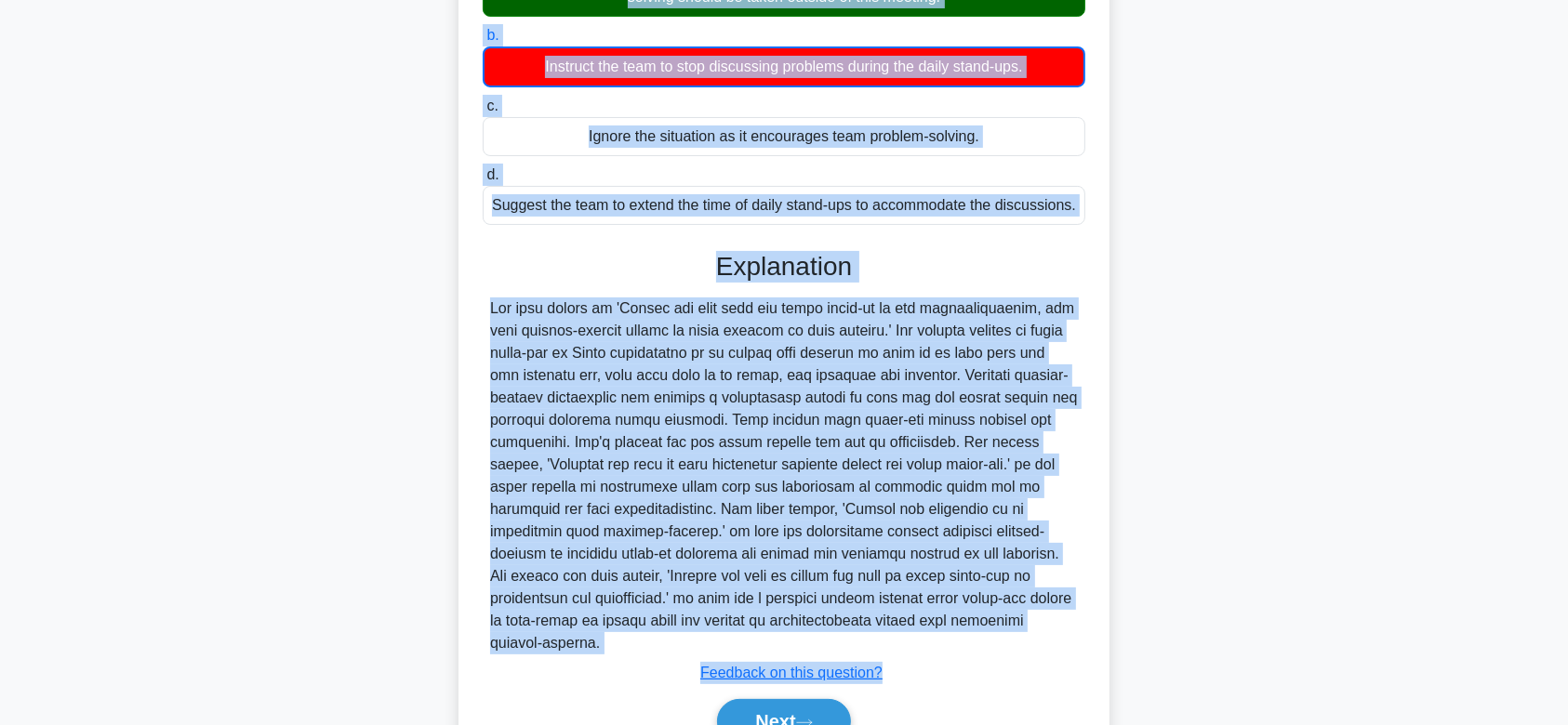
scroll to position [378, 0]
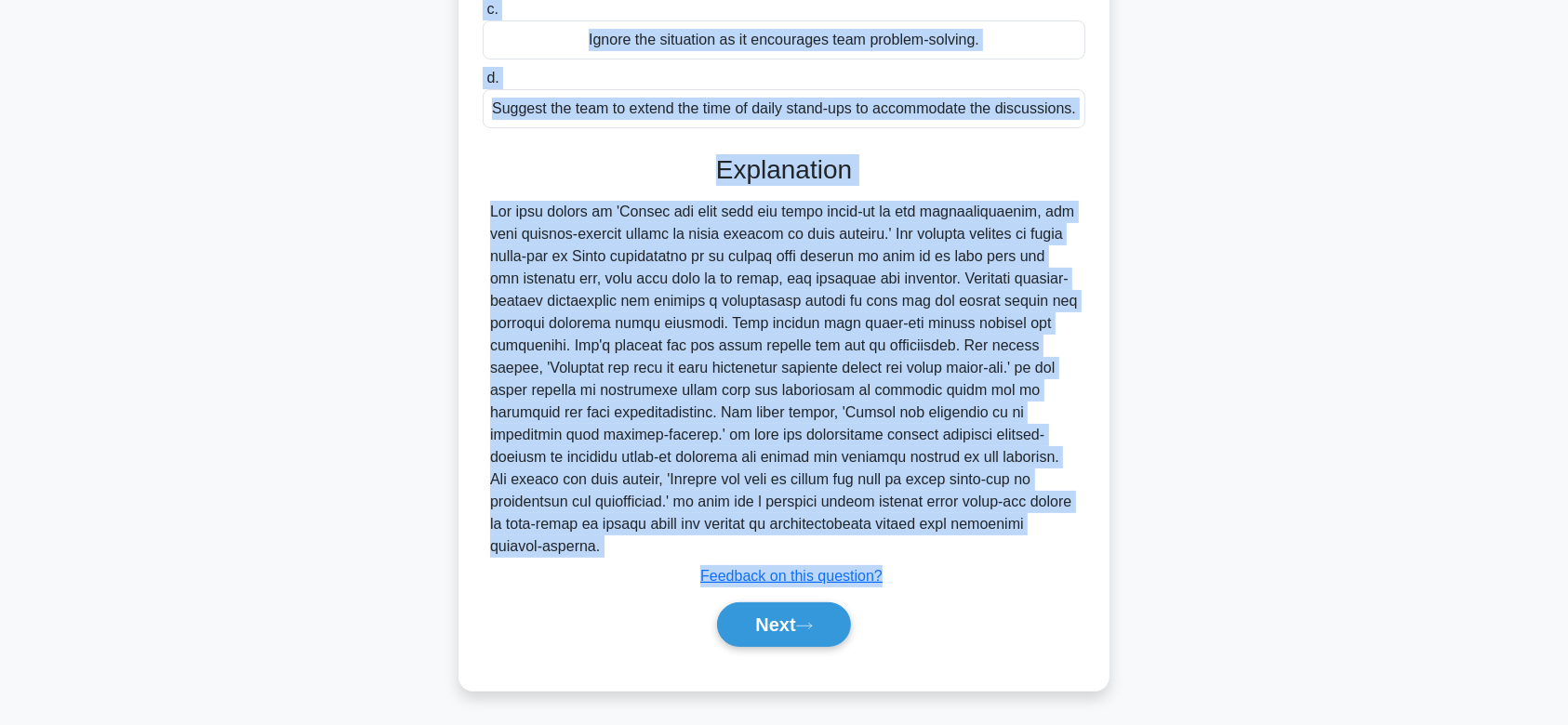
drag, startPoint x: 491, startPoint y: 136, endPoint x: 942, endPoint y: 544, distance: 608.2
click at [942, 544] on div "You notice that during daily stand-ups, the team spends a lot of time discussin…" at bounding box center [784, 208] width 636 height 949
click at [838, 616] on button "Next" at bounding box center [784, 624] width 133 height 44
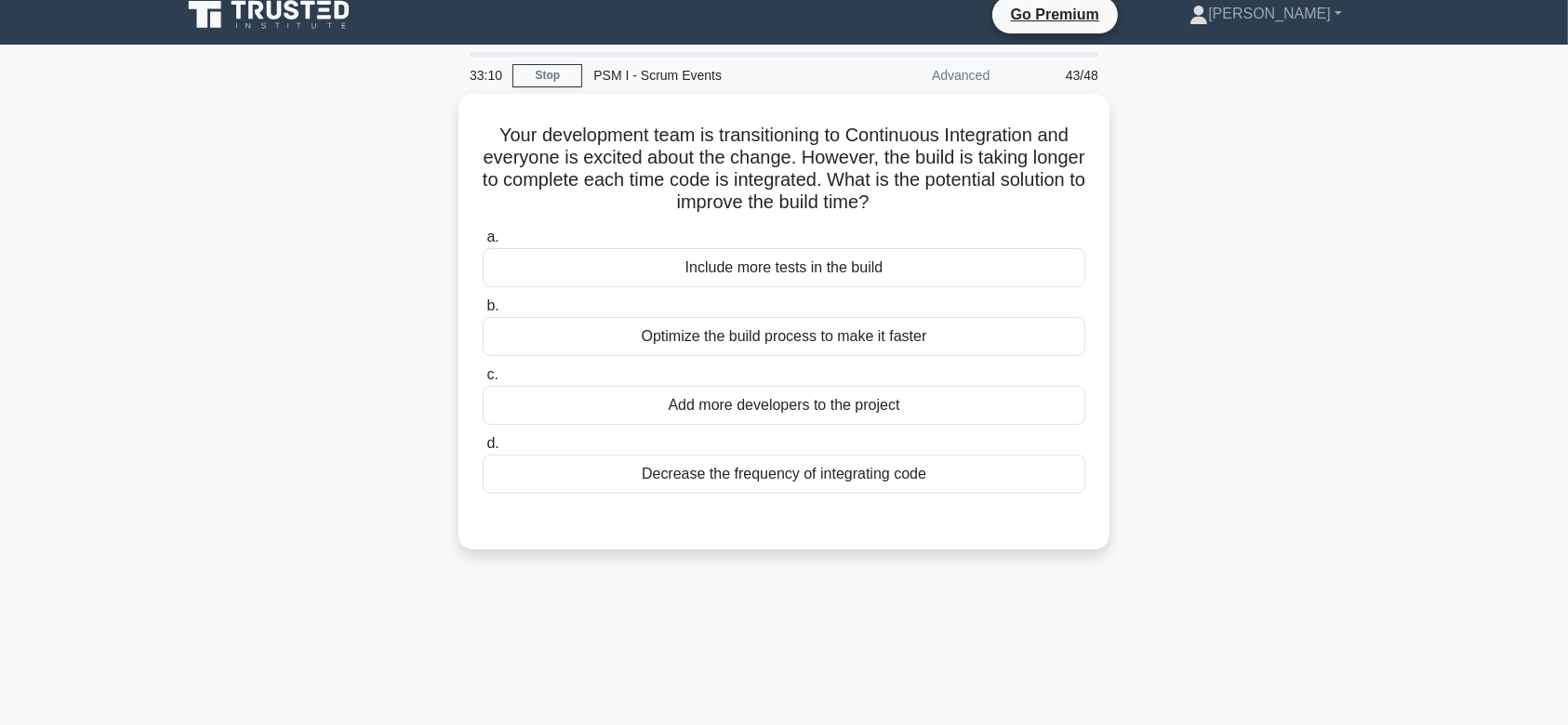
scroll to position [0, 0]
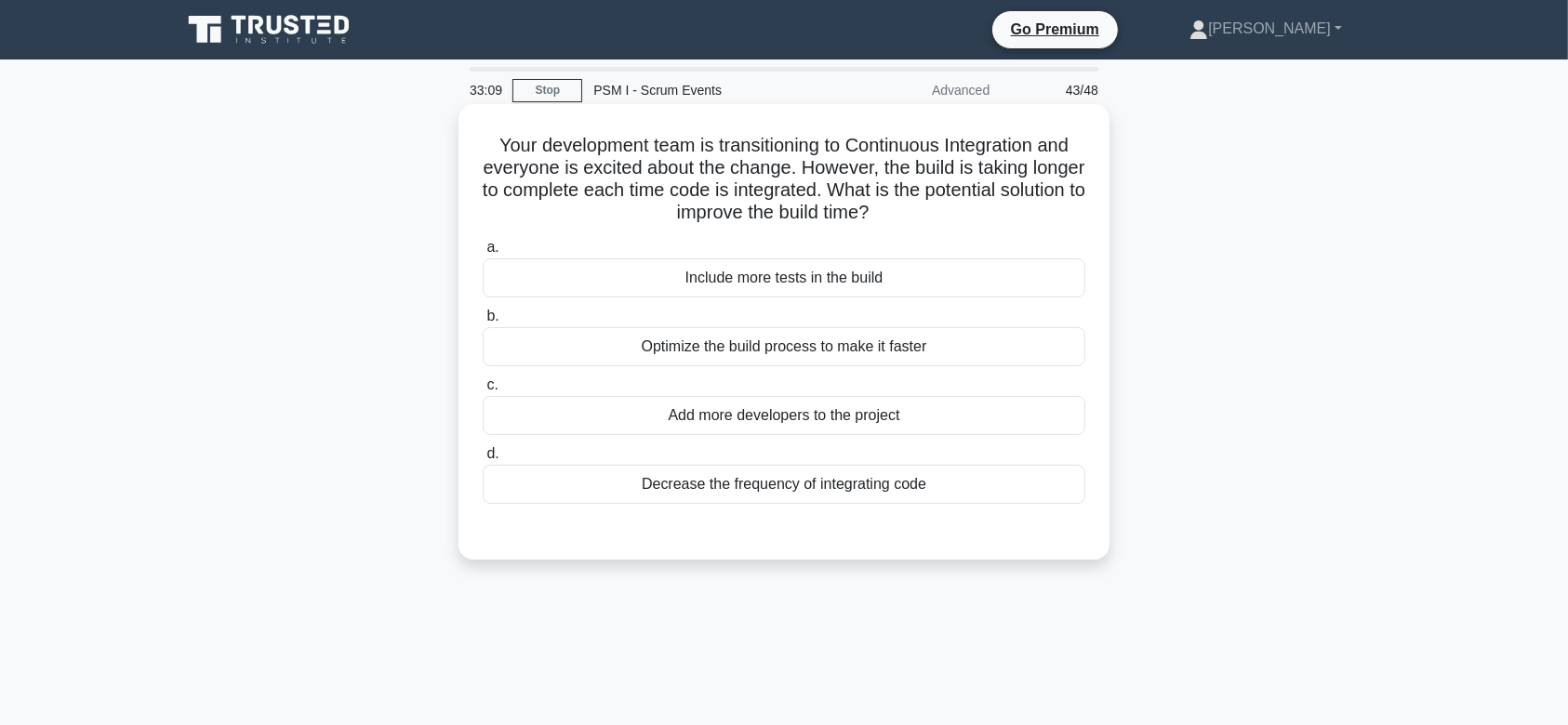
click at [826, 367] on div "a. Include more tests in the build b. Optimize the build process to make it fas…" at bounding box center [784, 370] width 625 height 275
click at [731, 348] on div "Optimize the build process to make it faster" at bounding box center [784, 347] width 603 height 39
click at [483, 323] on input "b. Optimize the build process to make it faster" at bounding box center [483, 317] width 0 height 12
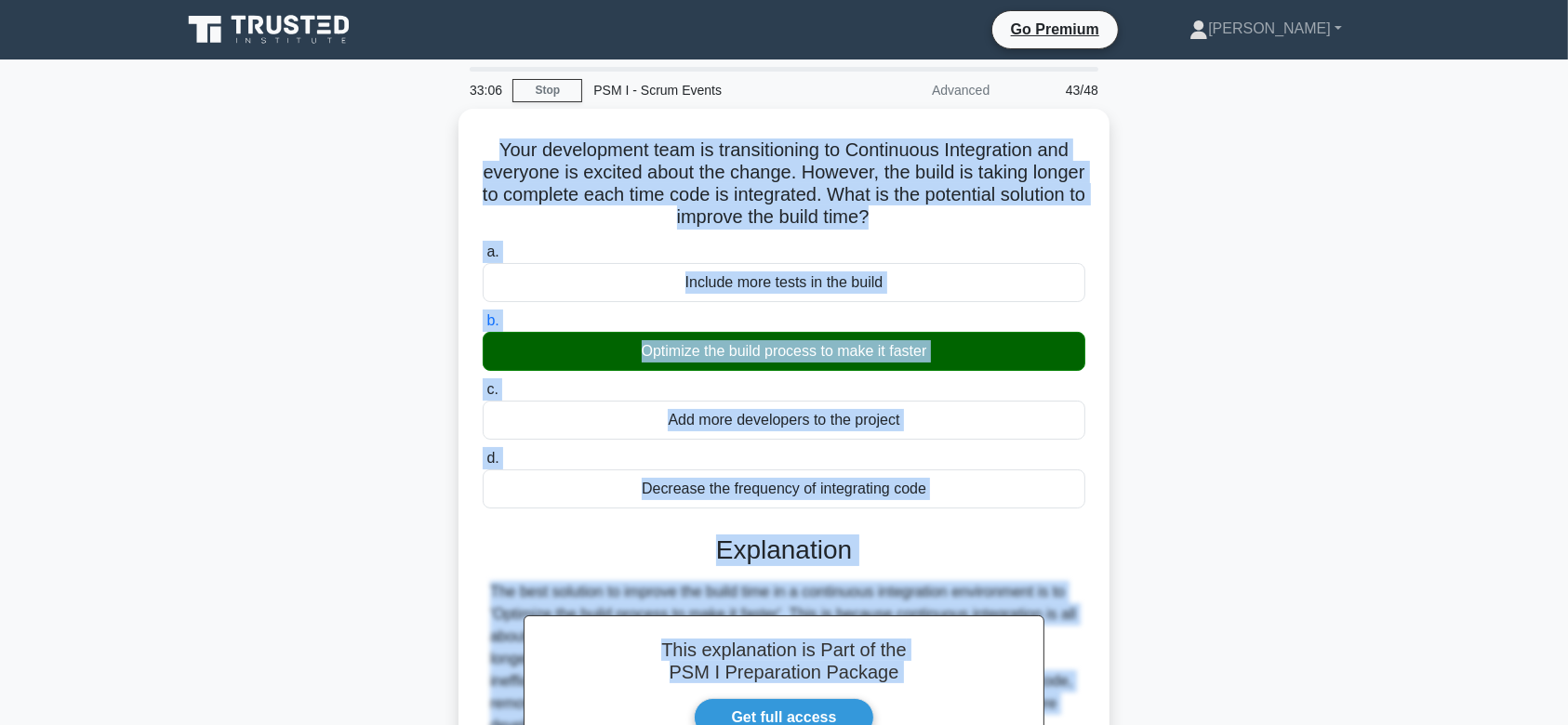
scroll to position [286, 0]
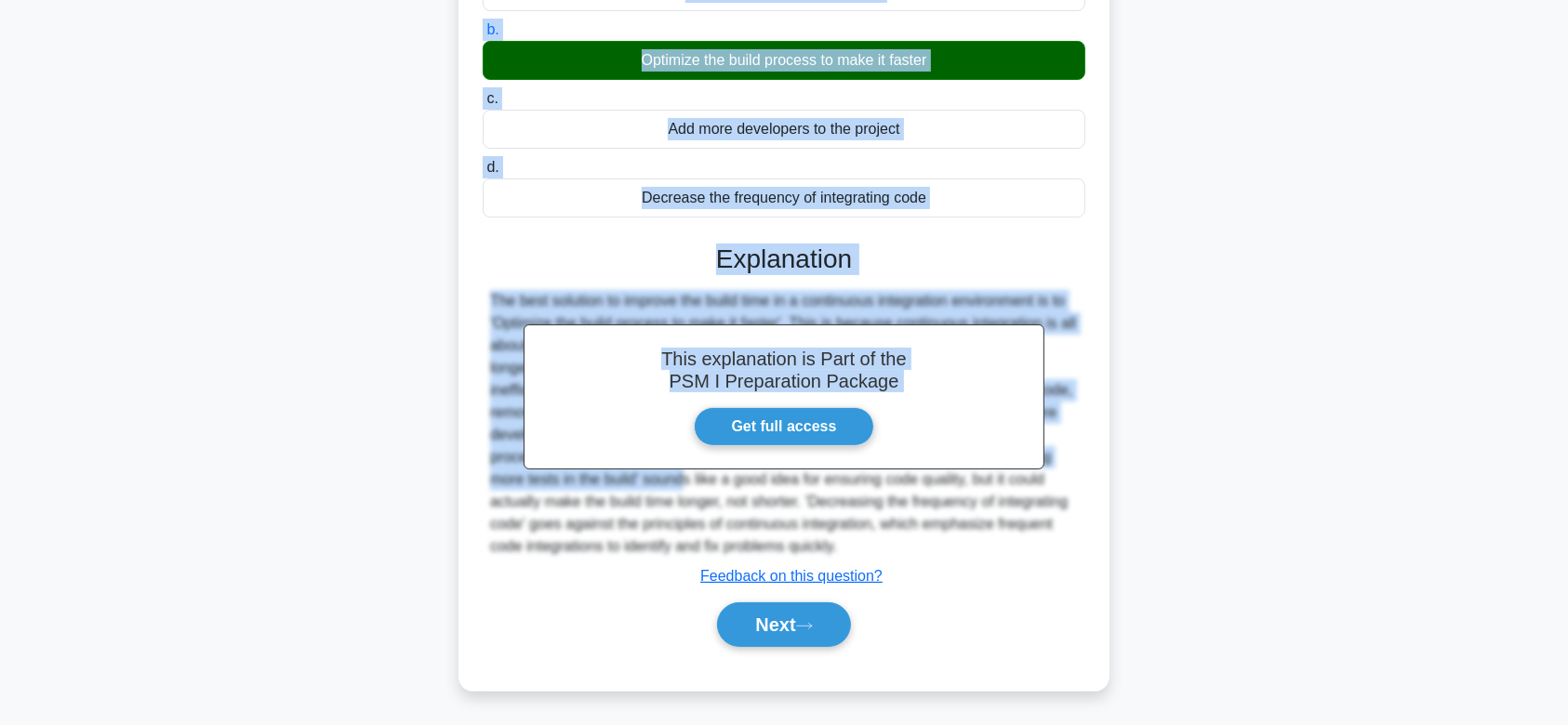
drag, startPoint x: 480, startPoint y: 140, endPoint x: 1046, endPoint y: 539, distance: 692.5
click at [1046, 539] on div "Your development team is transitioning to Continuous Integration and everyone i…" at bounding box center [784, 254] width 636 height 858
click at [811, 636] on button "Next" at bounding box center [784, 624] width 133 height 44
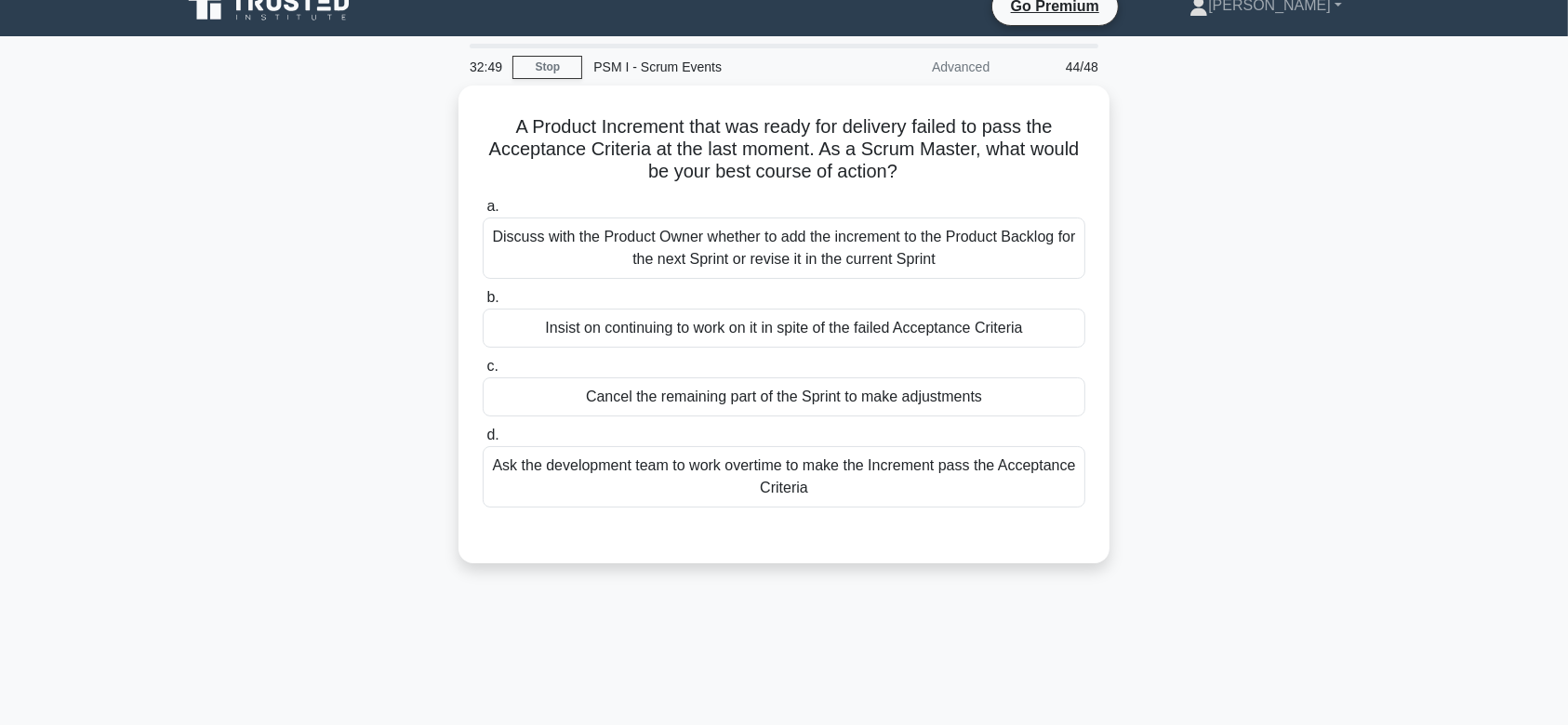
scroll to position [8, 0]
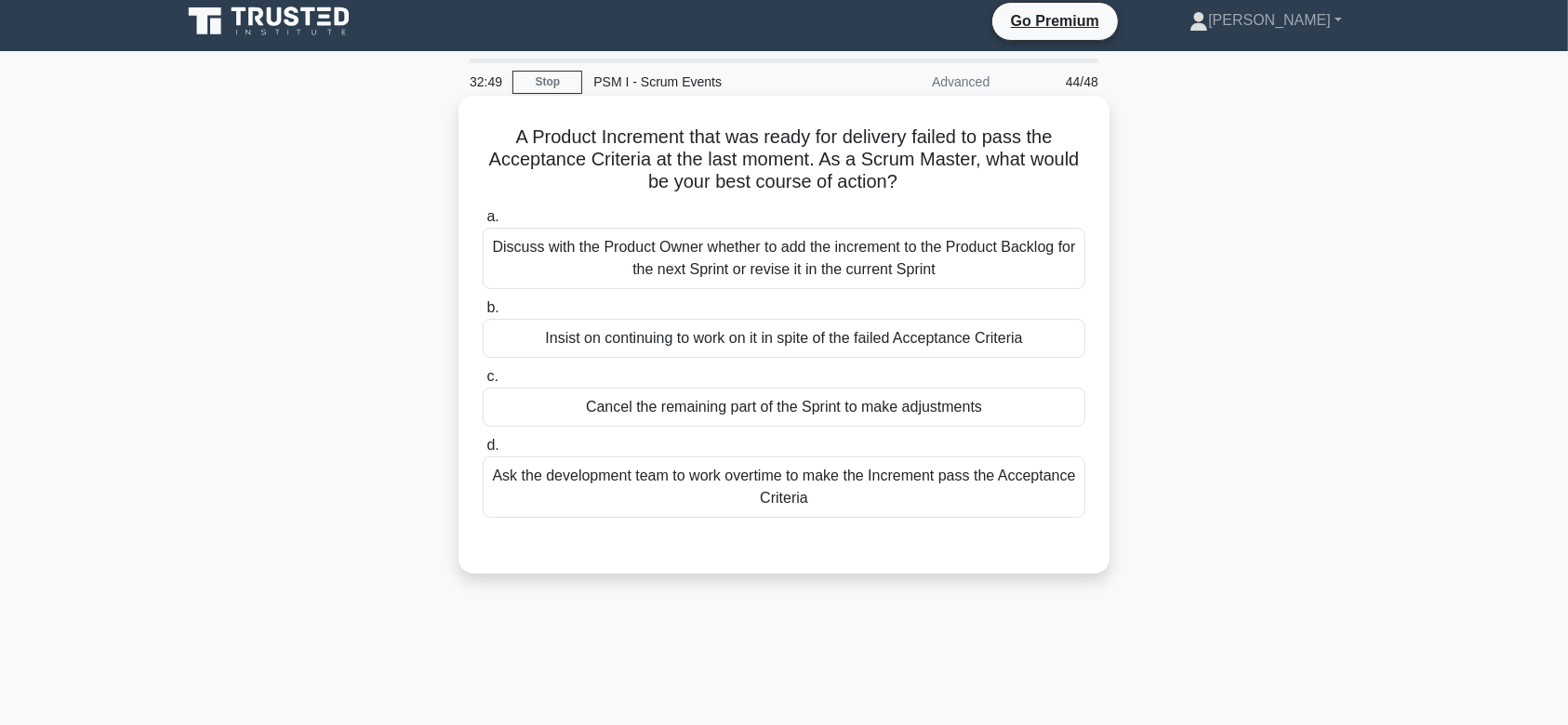
click at [802, 341] on div "Insist on continuing to work on it in spite of the failed Acceptance Criteria" at bounding box center [784, 338] width 603 height 39
click at [483, 315] on input "b. Insist on continuing to work on it in spite of the failed Acceptance Criteria" at bounding box center [483, 308] width 0 height 12
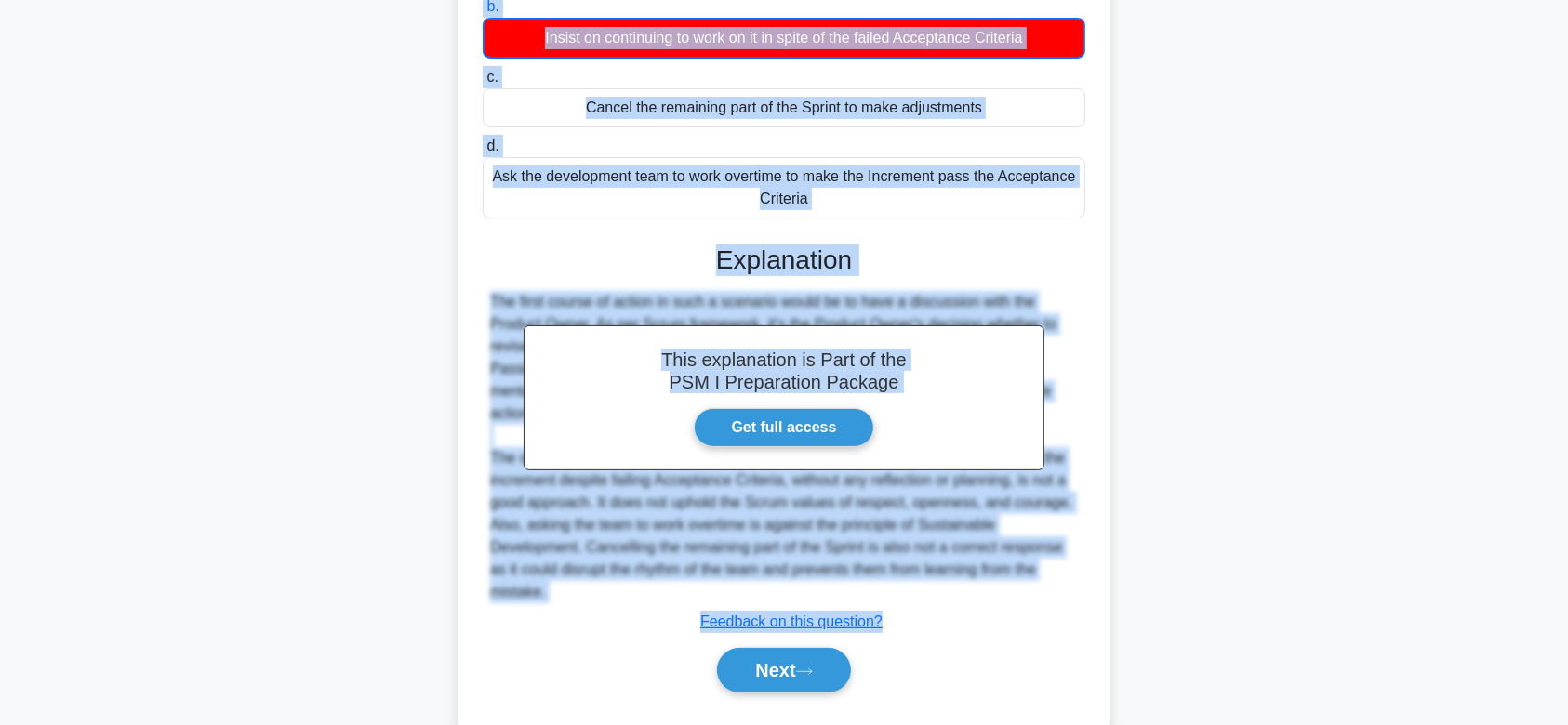
scroll to position [355, 0]
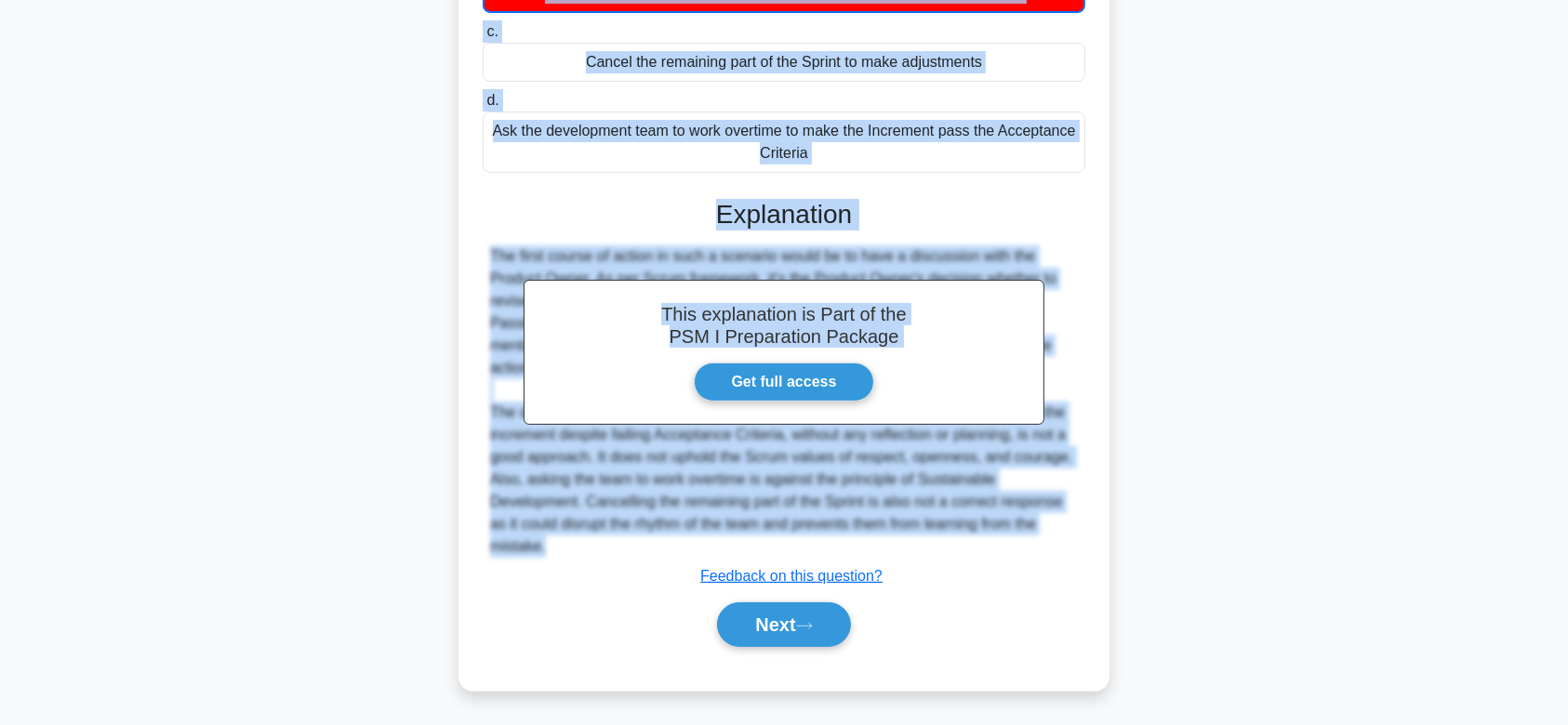
drag, startPoint x: 502, startPoint y: 139, endPoint x: 895, endPoint y: 551, distance: 569.4
click at [895, 551] on div "A Product Increment that was ready for delivery failed to pass the Acceptance C…" at bounding box center [784, 220] width 636 height 927
click at [757, 637] on button "Next" at bounding box center [784, 624] width 133 height 44
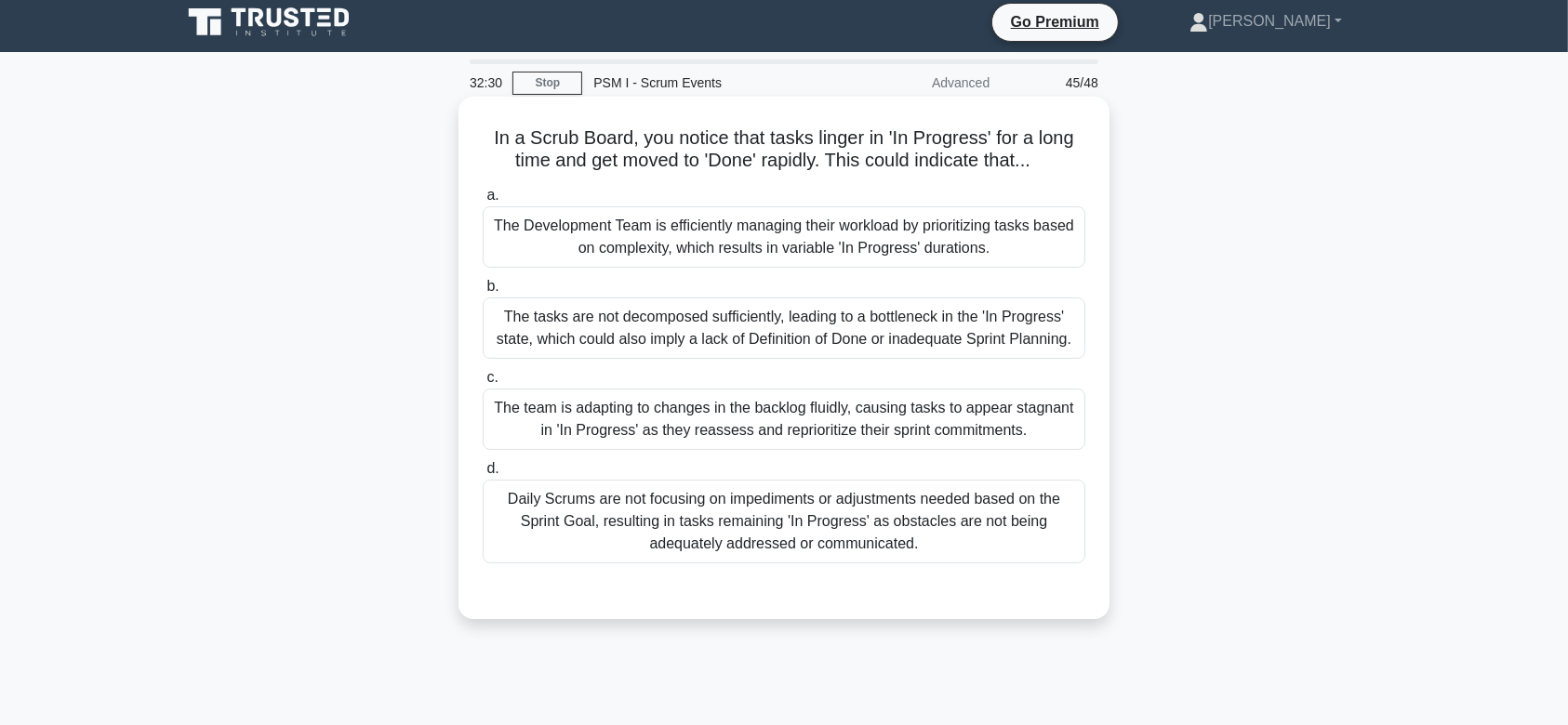
scroll to position [0, 0]
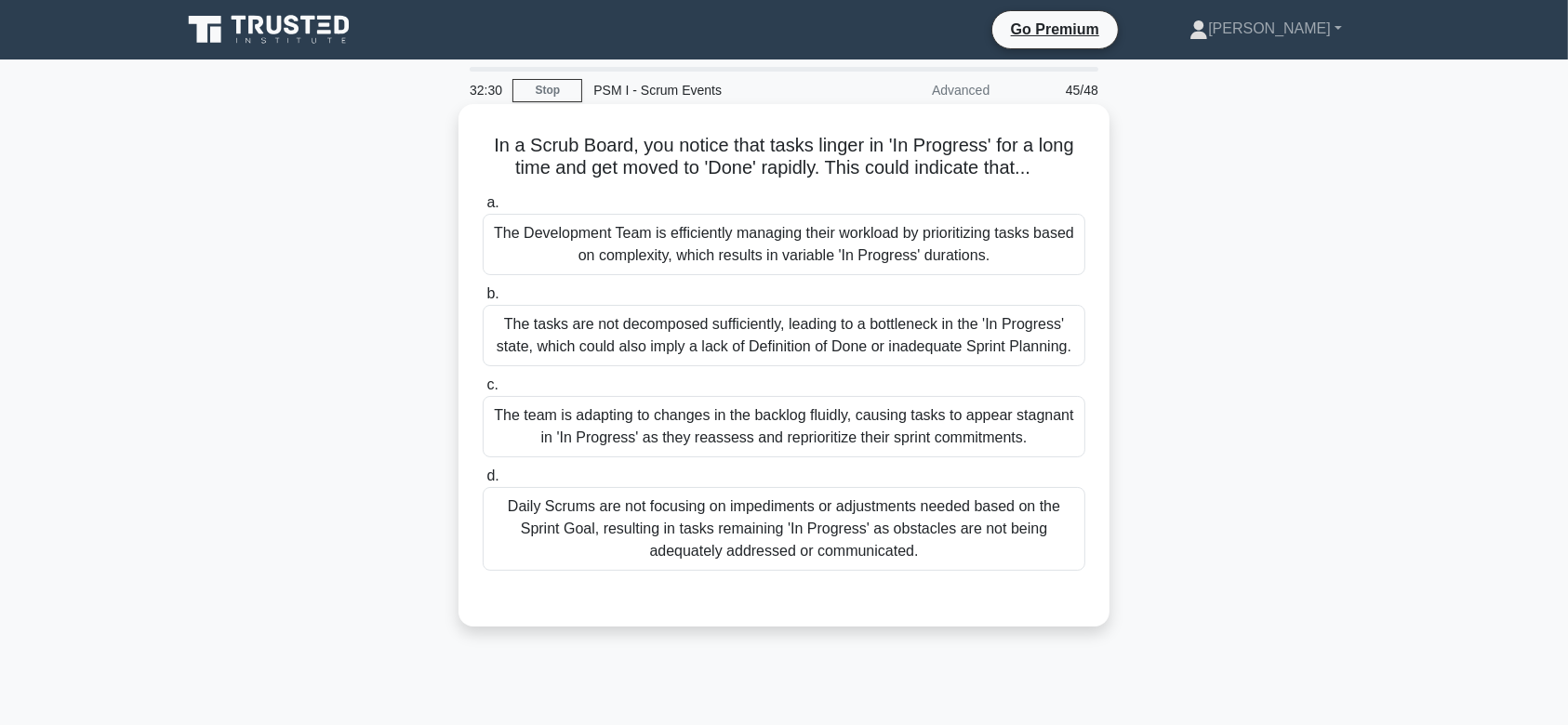
click at [794, 443] on div "The team is adapting to changes in the backlog fluidly, causing tasks to appear…" at bounding box center [784, 426] width 603 height 61
click at [483, 392] on input "c. The team is adapting to changes in the backlog fluidly, causing tasks to app…" at bounding box center [483, 385] width 0 height 12
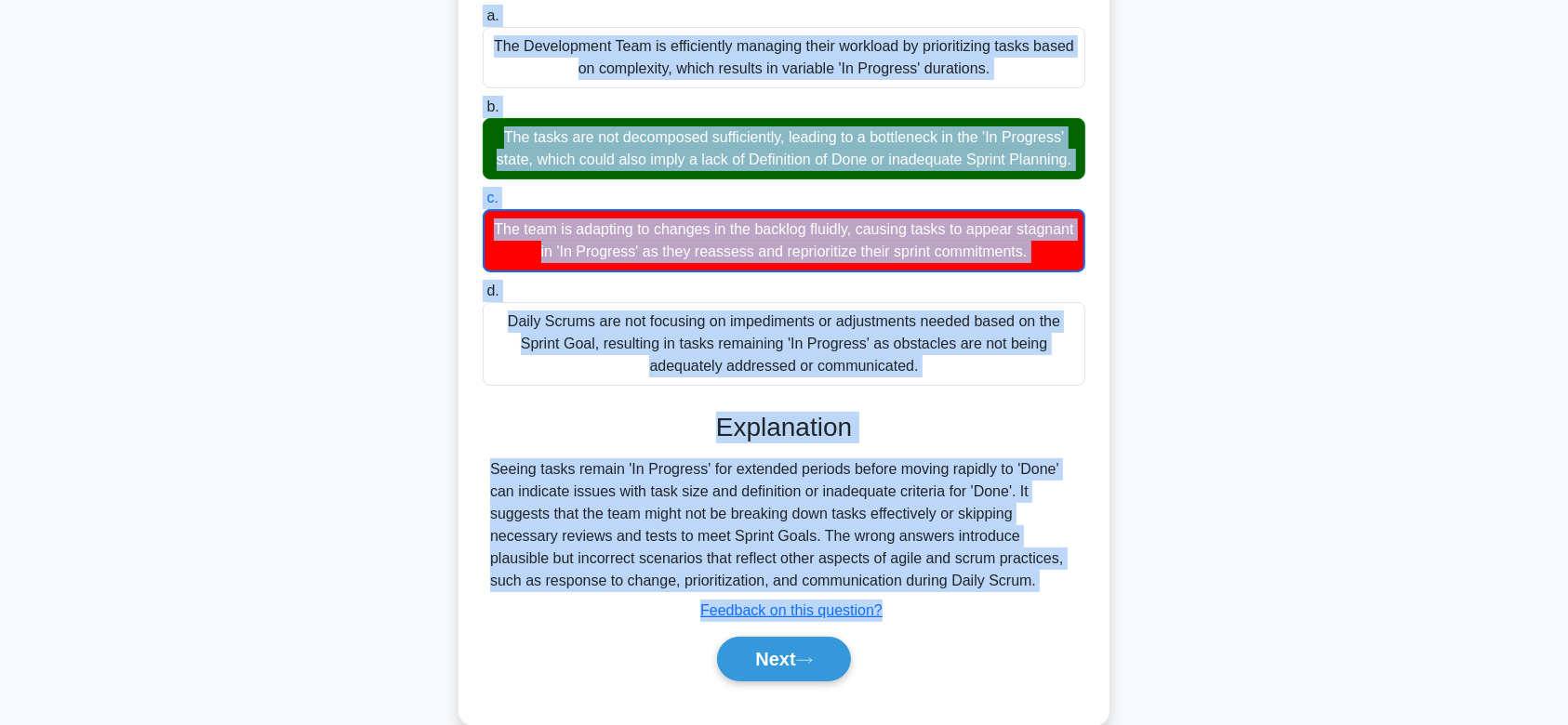
scroll to position [279, 0]
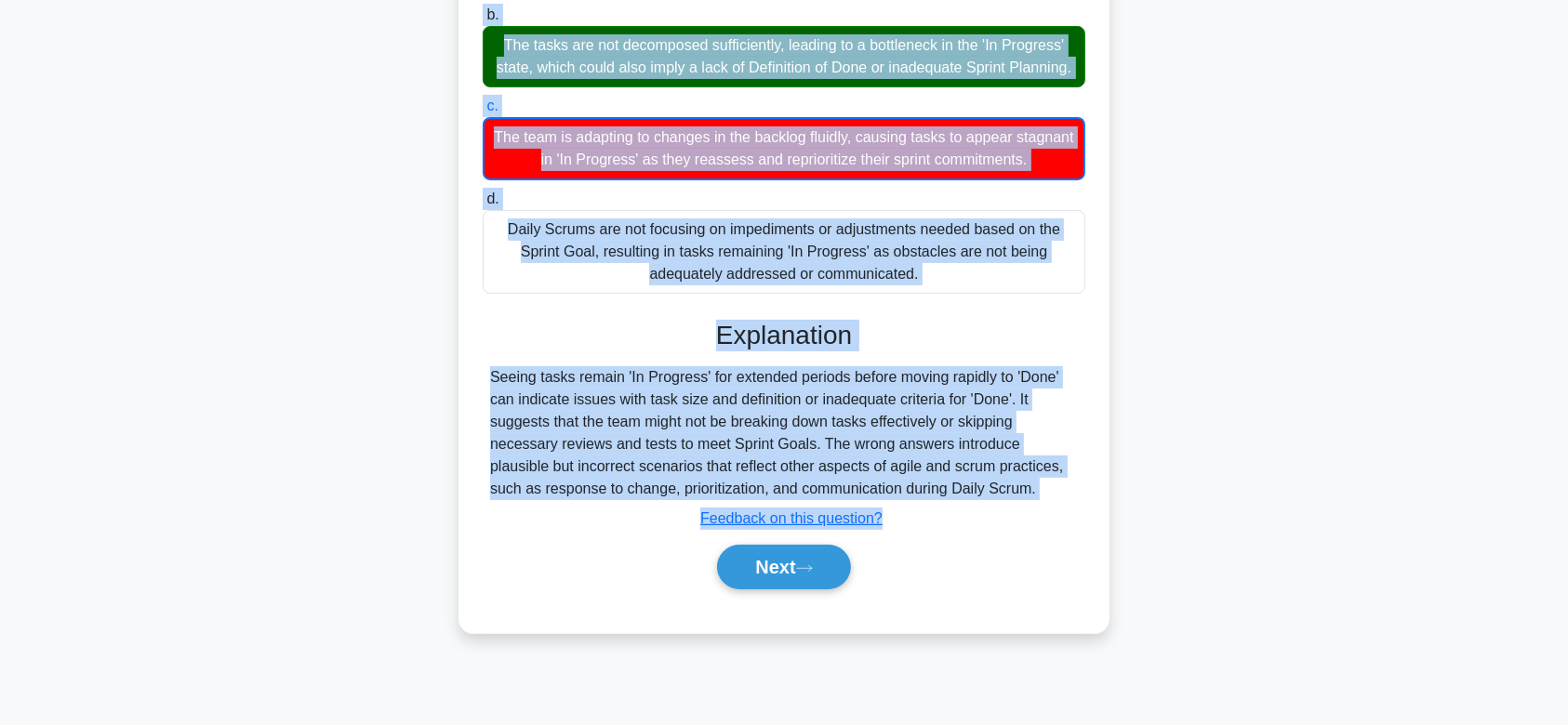
drag, startPoint x: 485, startPoint y: 137, endPoint x: 1019, endPoint y: 520, distance: 657.1
click at [1019, 520] on div "In a Scrub Board, you notice that tasks linger in 'In Progress' for a long time…" at bounding box center [784, 229] width 636 height 793
click at [817, 577] on button "Next" at bounding box center [784, 566] width 133 height 44
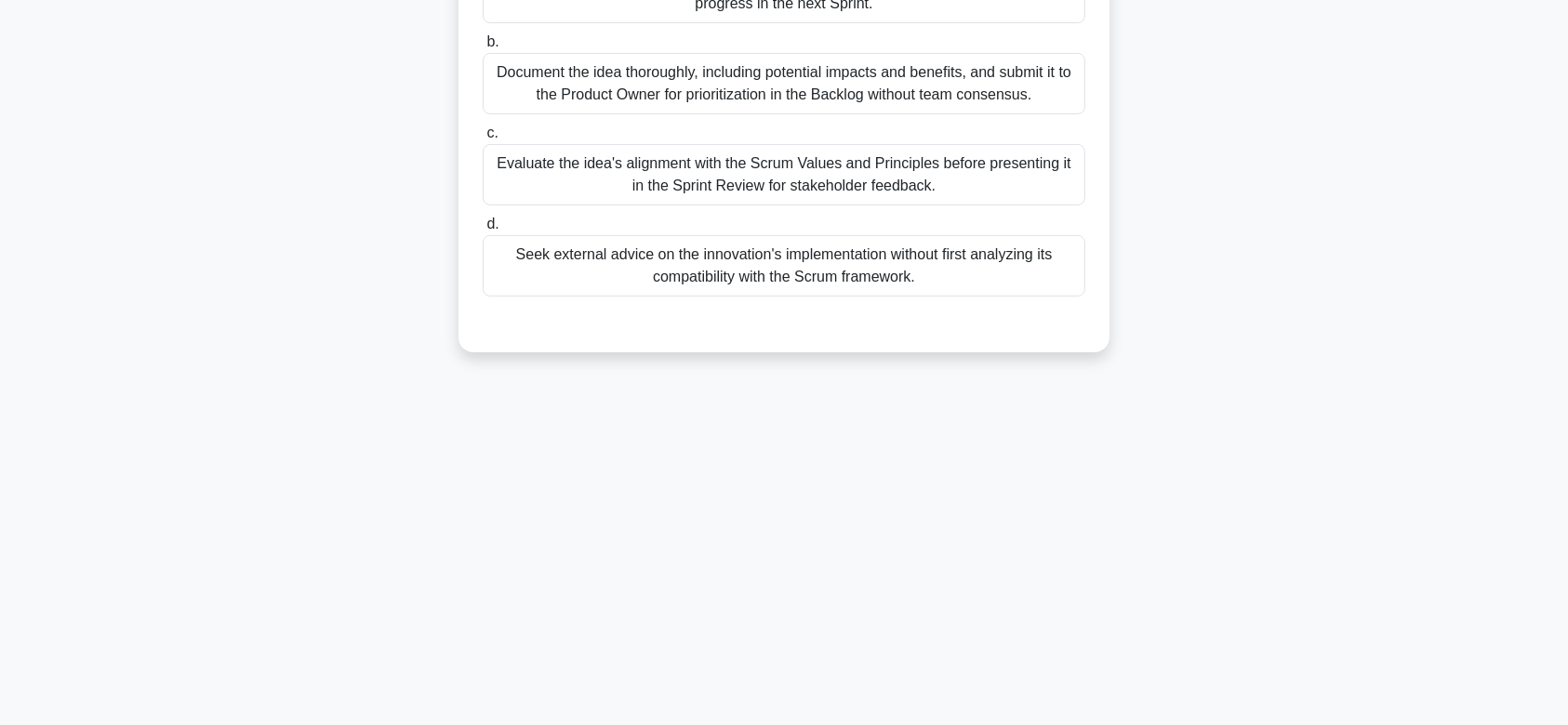
scroll to position [0, 0]
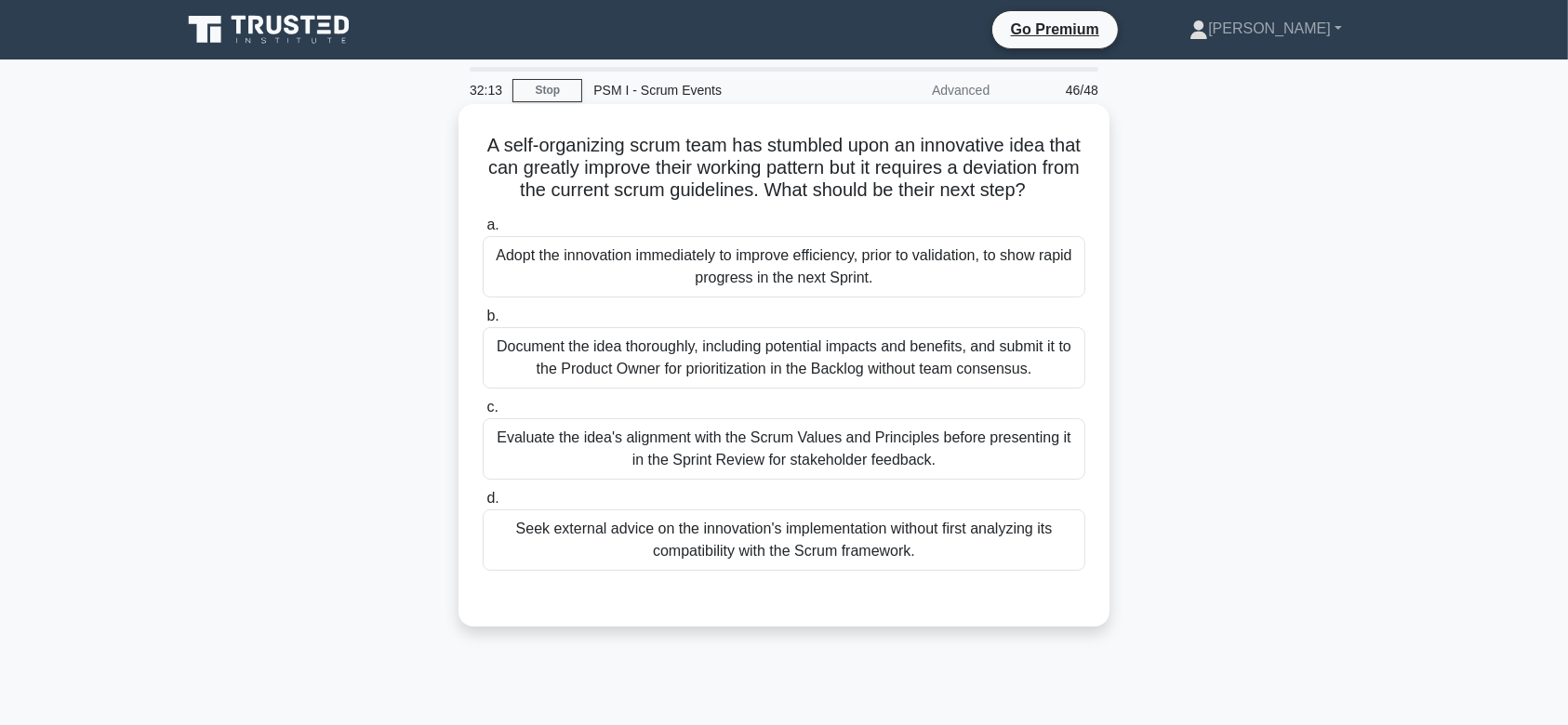
click at [793, 358] on div "Document the idea thoroughly, including potential impacts and benefits, and sub…" at bounding box center [784, 358] width 603 height 61
click at [483, 323] on input "b. Document the idea thoroughly, including potential impacts and benefits, and …" at bounding box center [483, 317] width 0 height 12
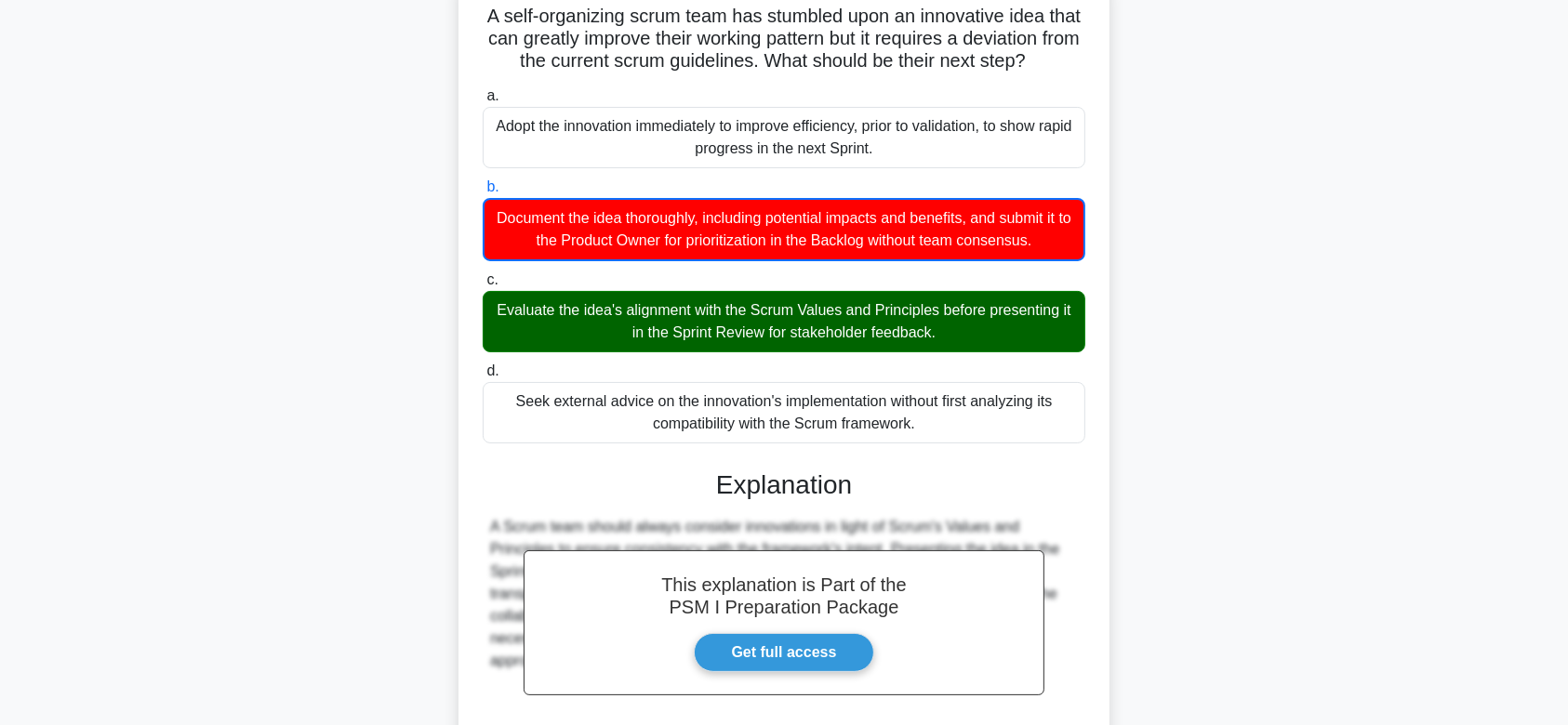
scroll to position [332, 0]
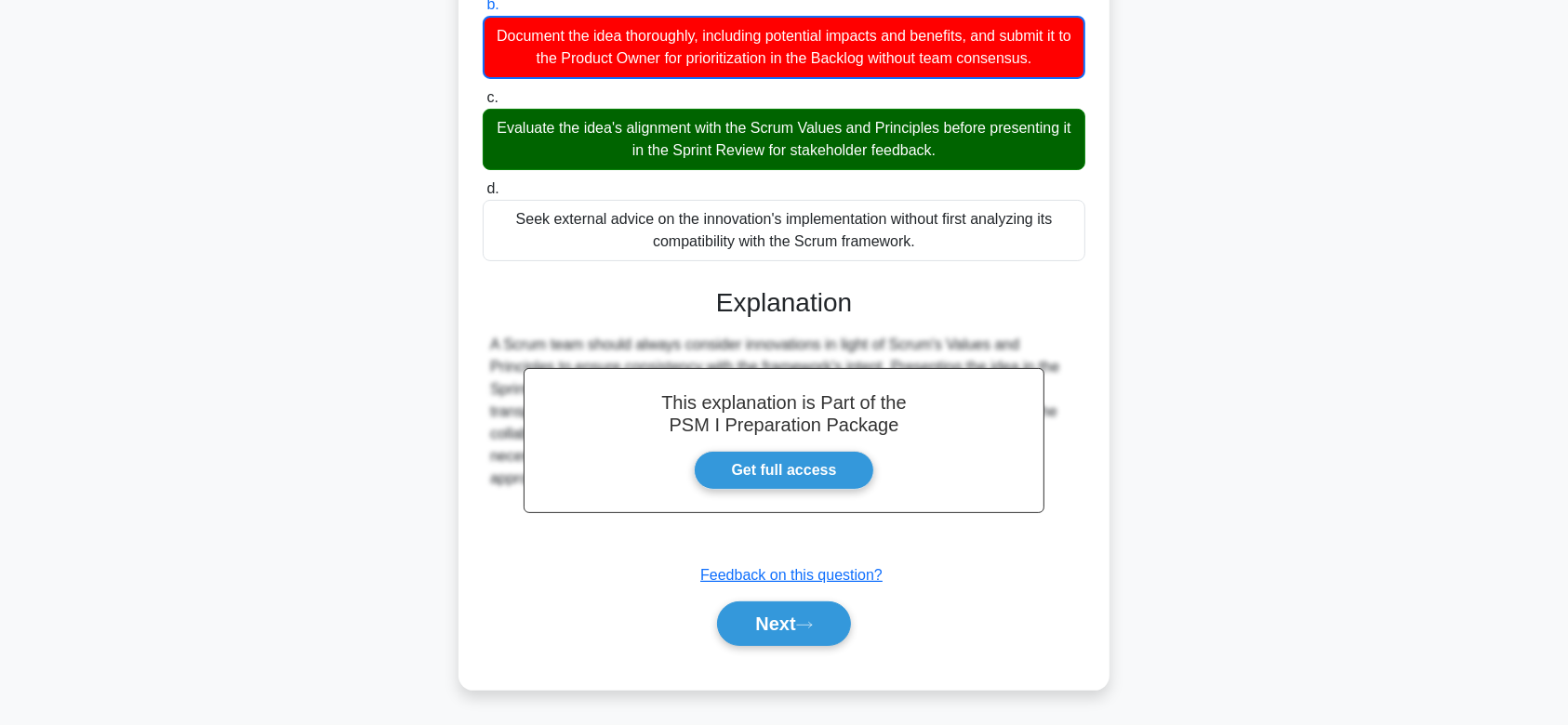
drag, startPoint x: 493, startPoint y: 140, endPoint x: 993, endPoint y: 525, distance: 631.1
click at [993, 525] on div "A self-organizing scrum team has stumbled upon an innovative idea that can grea…" at bounding box center [784, 241] width 636 height 882
click at [747, 627] on button "Next" at bounding box center [784, 623] width 133 height 44
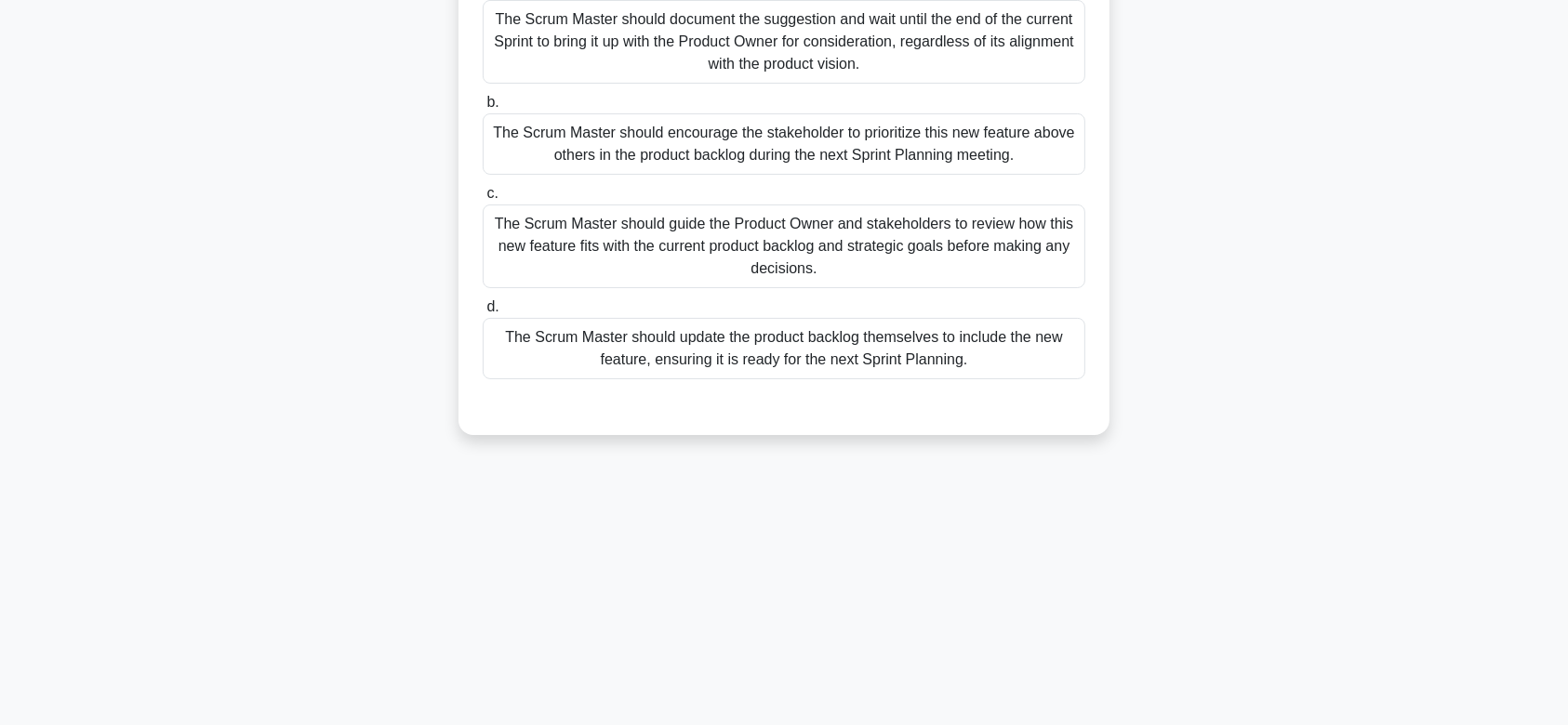
scroll to position [0, 0]
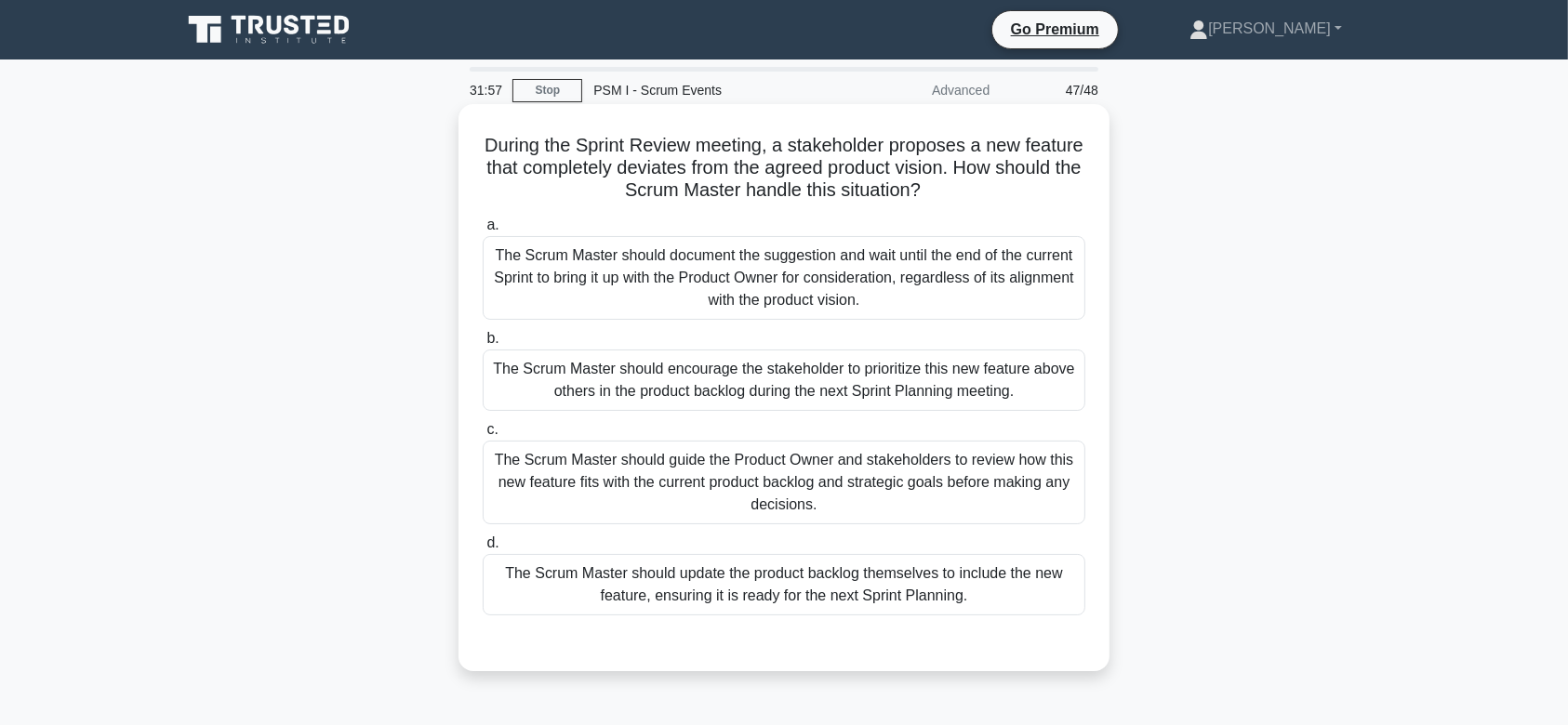
click at [823, 401] on div "The Scrum Master should encourage the stakeholder to prioritize this new featur…" at bounding box center [784, 380] width 603 height 61
click at [483, 345] on input "b. The Scrum Master should encourage the stakeholder to prioritize this new fea…" at bounding box center [483, 338] width 0 height 12
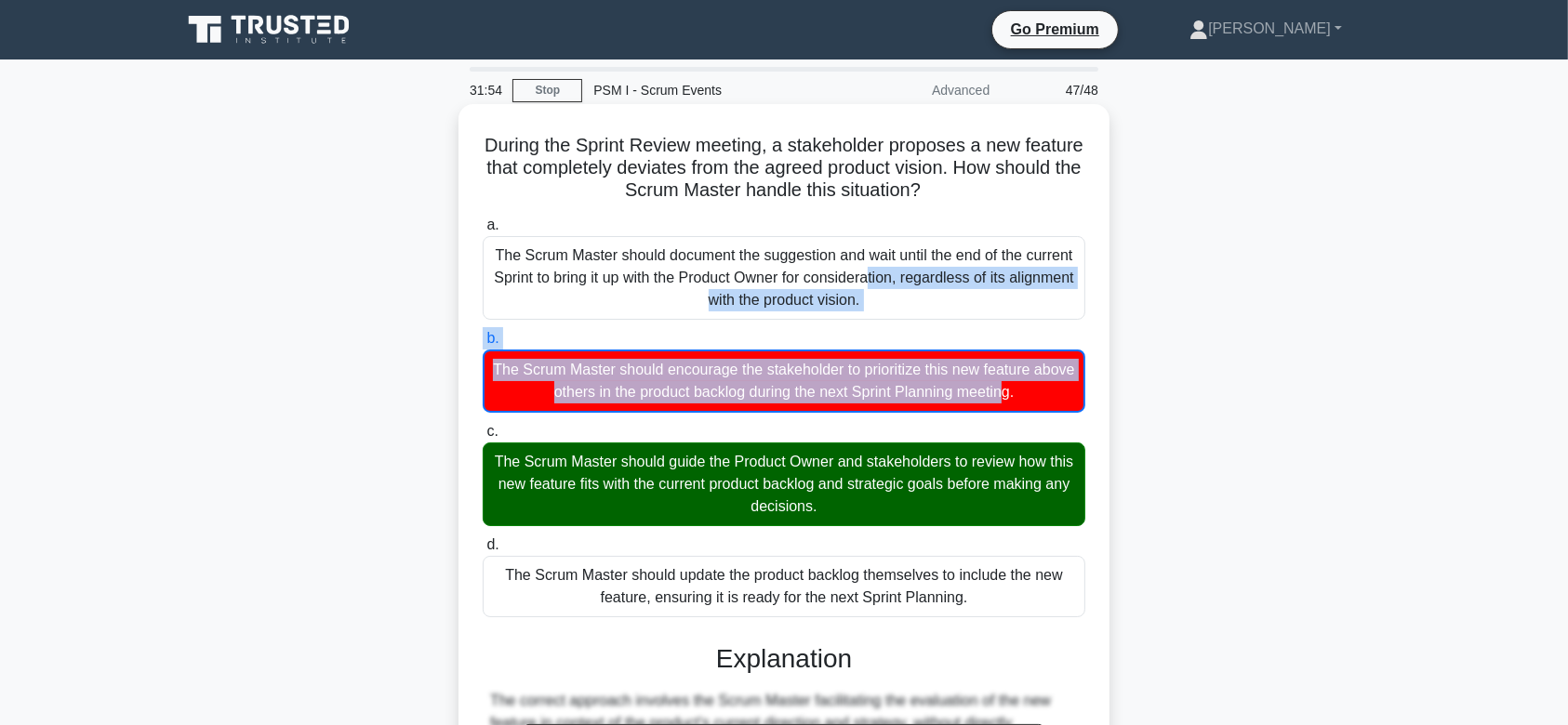
drag, startPoint x: 787, startPoint y: 306, endPoint x: 829, endPoint y: 368, distance: 74.9
click at [829, 368] on div "a. The Scrum Master should document the suggestion and wait until the end of th…" at bounding box center [784, 415] width 625 height 411
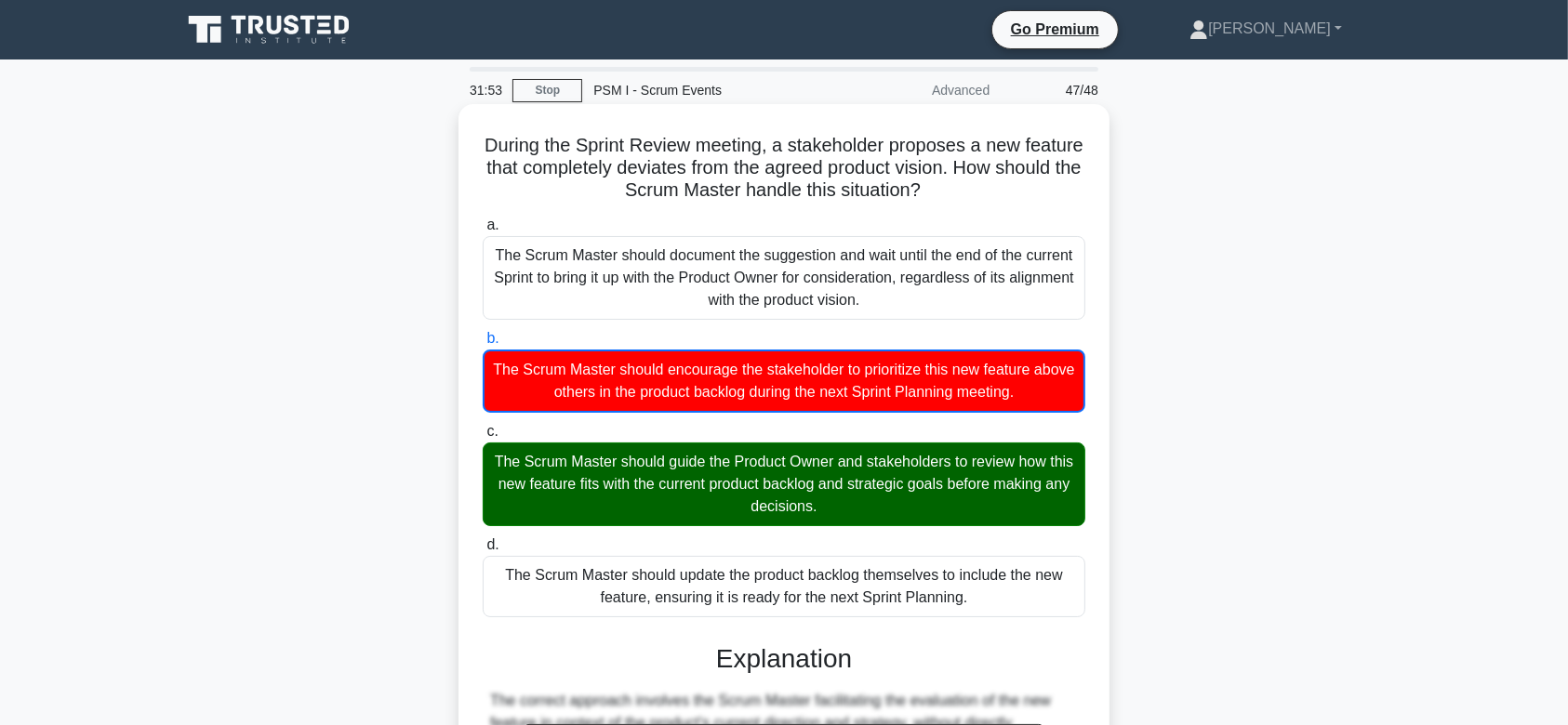
click at [501, 146] on h5 "During the Sprint Review meeting, a stakeholder proposes a new feature that com…" at bounding box center [784, 169] width 606 height 69
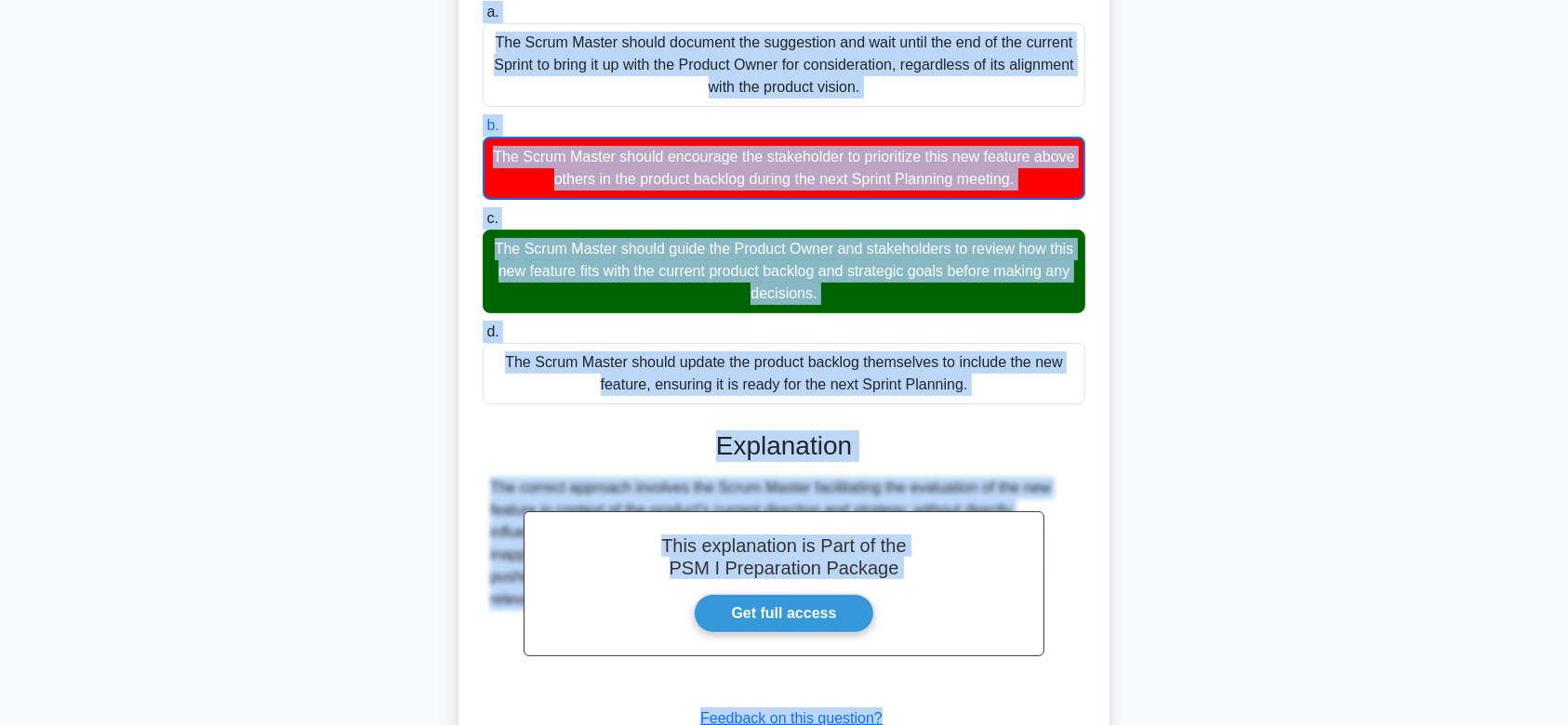
scroll to position [355, 0]
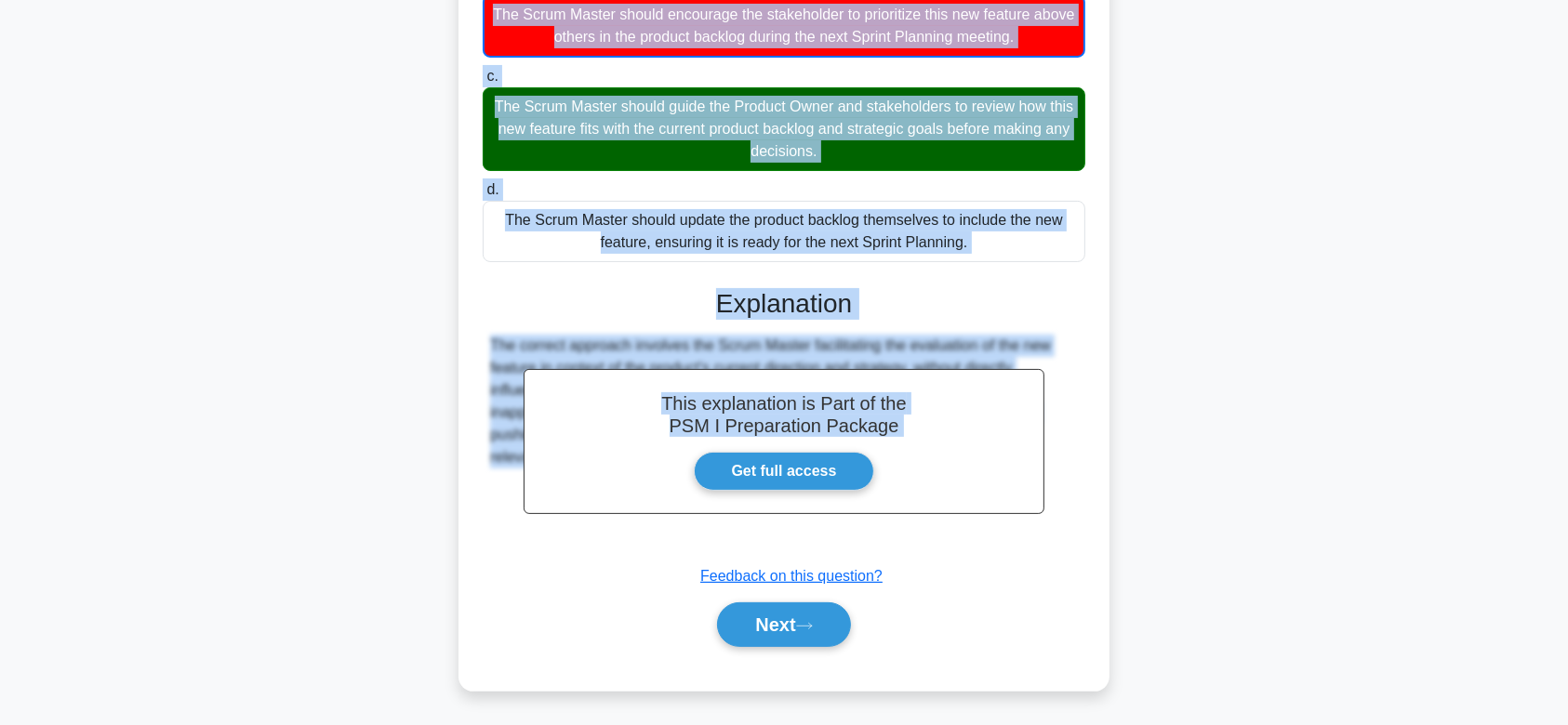
drag, startPoint x: 501, startPoint y: 146, endPoint x: 1008, endPoint y: 547, distance: 646.4
click at [1008, 547] on div "During the Sprint Review meeting, a stakeholder proposes a new feature that com…" at bounding box center [784, 220] width 636 height 927
click at [794, 639] on button "Next" at bounding box center [784, 624] width 133 height 44
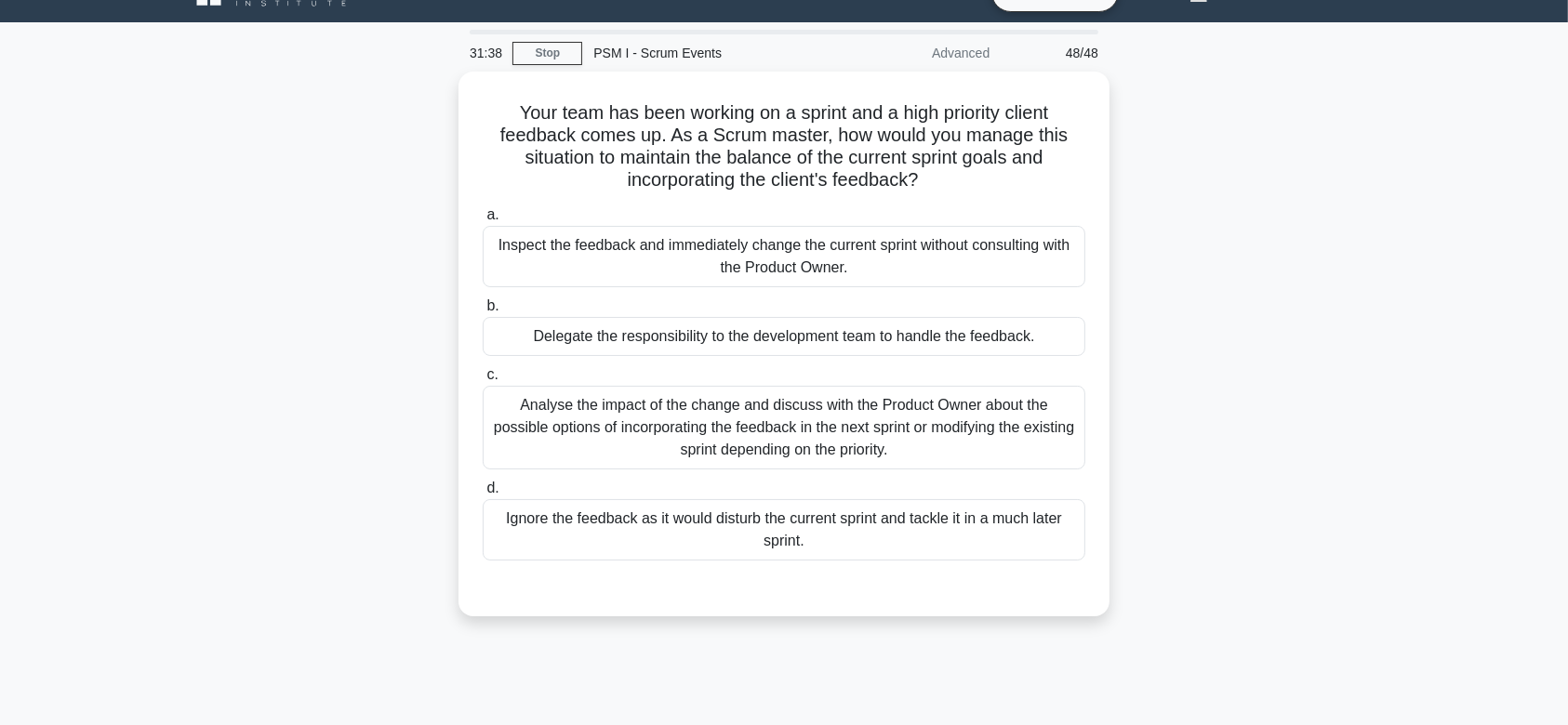
scroll to position [36, 0]
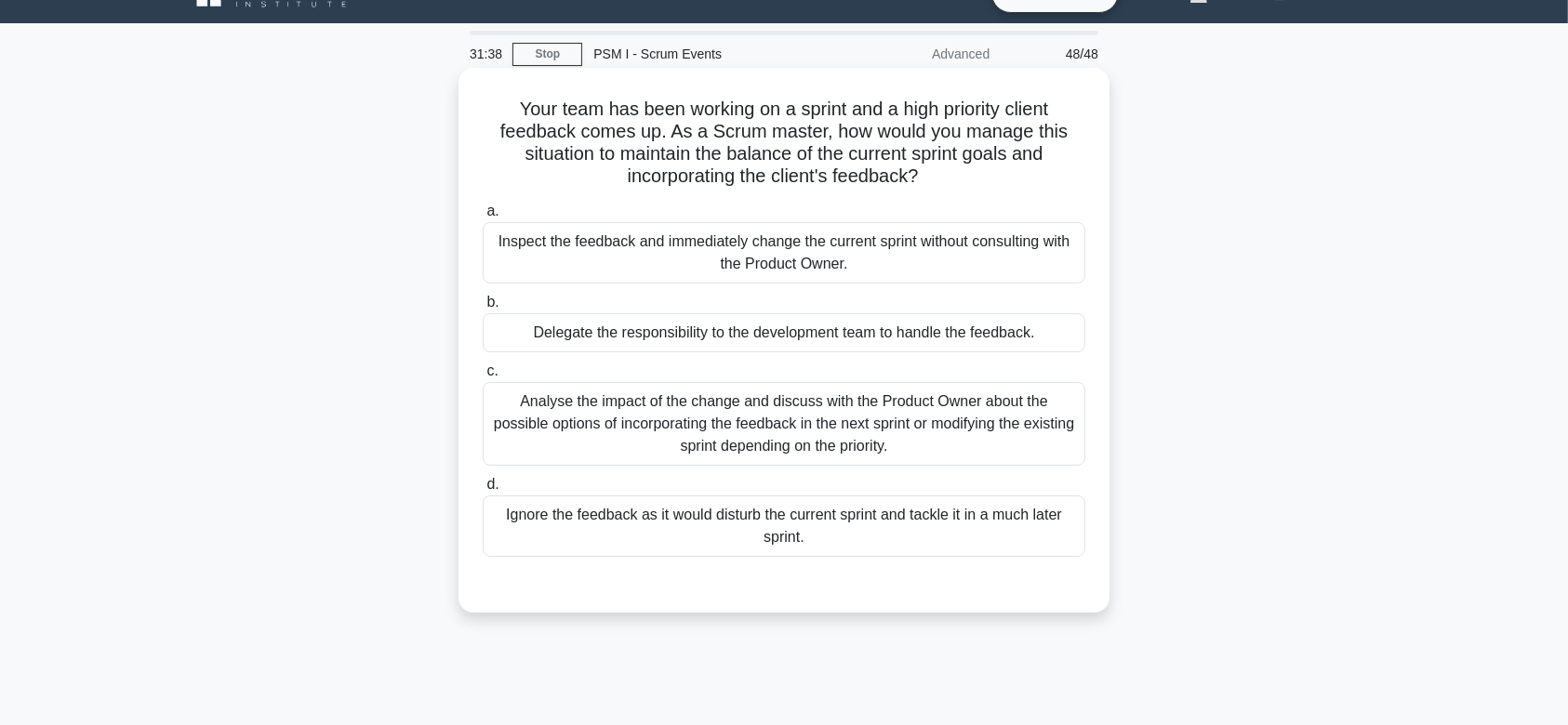
click at [744, 387] on div "Analyse the impact of the change and discuss with the Product Owner about the p…" at bounding box center [784, 423] width 603 height 84
click at [483, 378] on input "c. Analyse the impact of the change and discuss with the Product Owner about th…" at bounding box center [483, 371] width 0 height 12
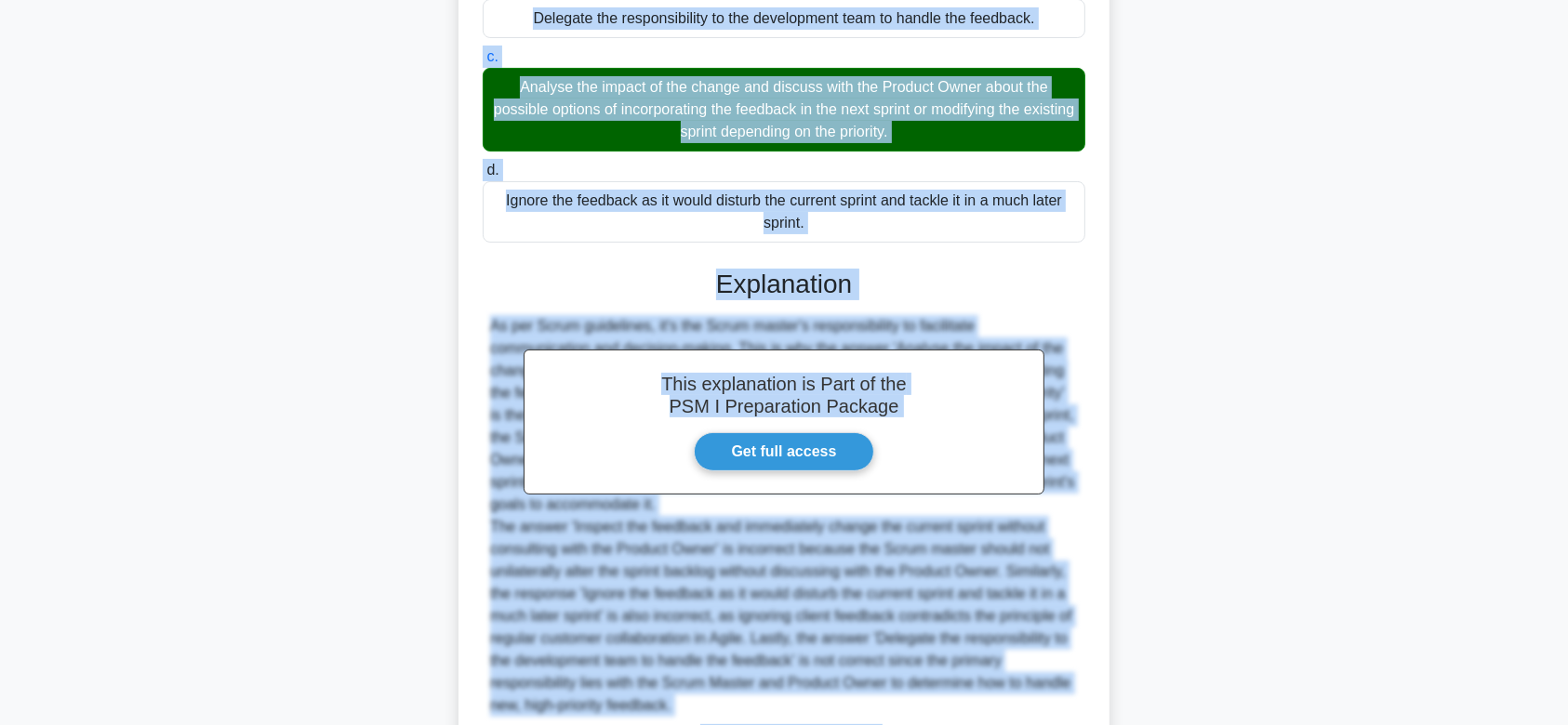
scroll to position [509, 0]
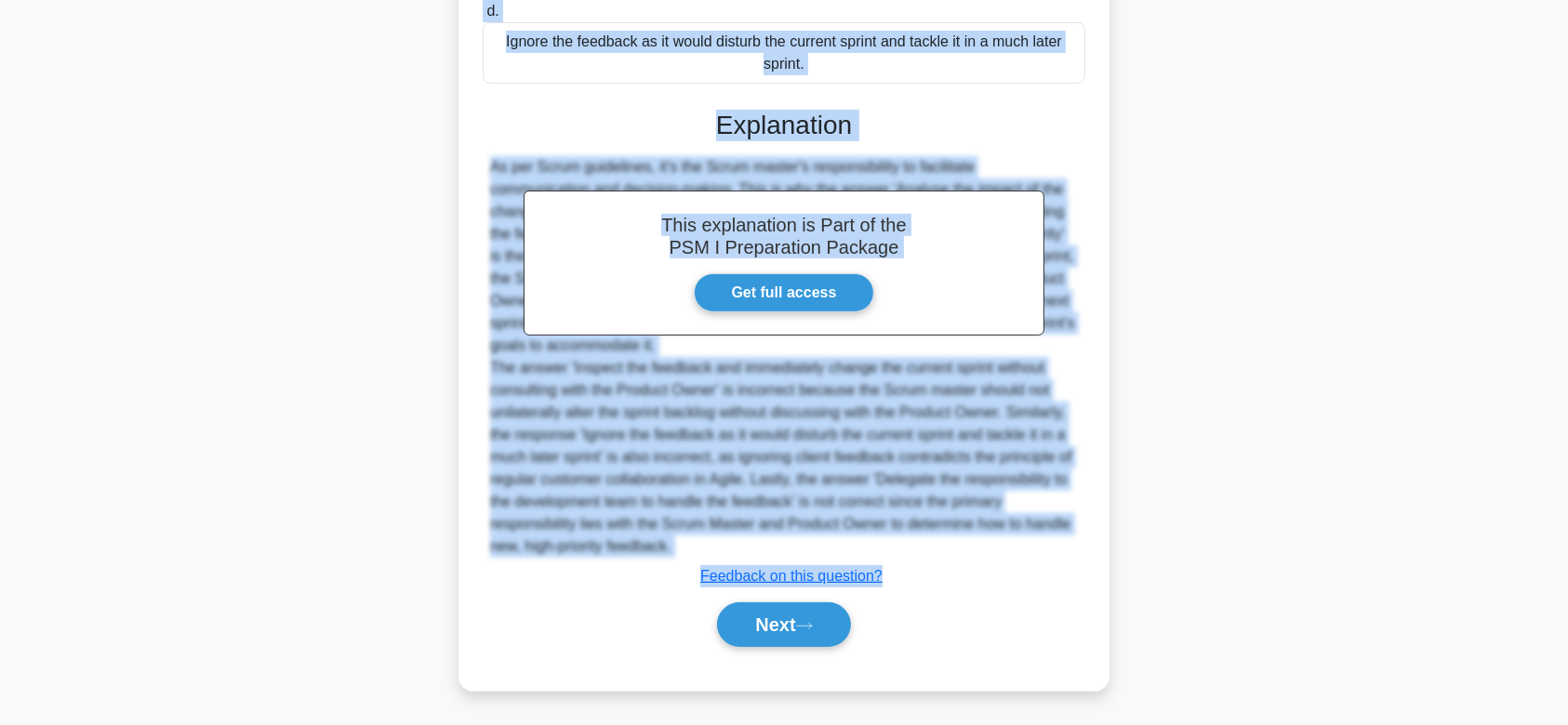
drag, startPoint x: 507, startPoint y: 106, endPoint x: 957, endPoint y: 548, distance: 630.8
click at [957, 548] on div "Your team has been working on a sprint and a high priority client feedback come…" at bounding box center [784, 143] width 636 height 1081
click at [797, 608] on button "Next" at bounding box center [784, 624] width 133 height 44
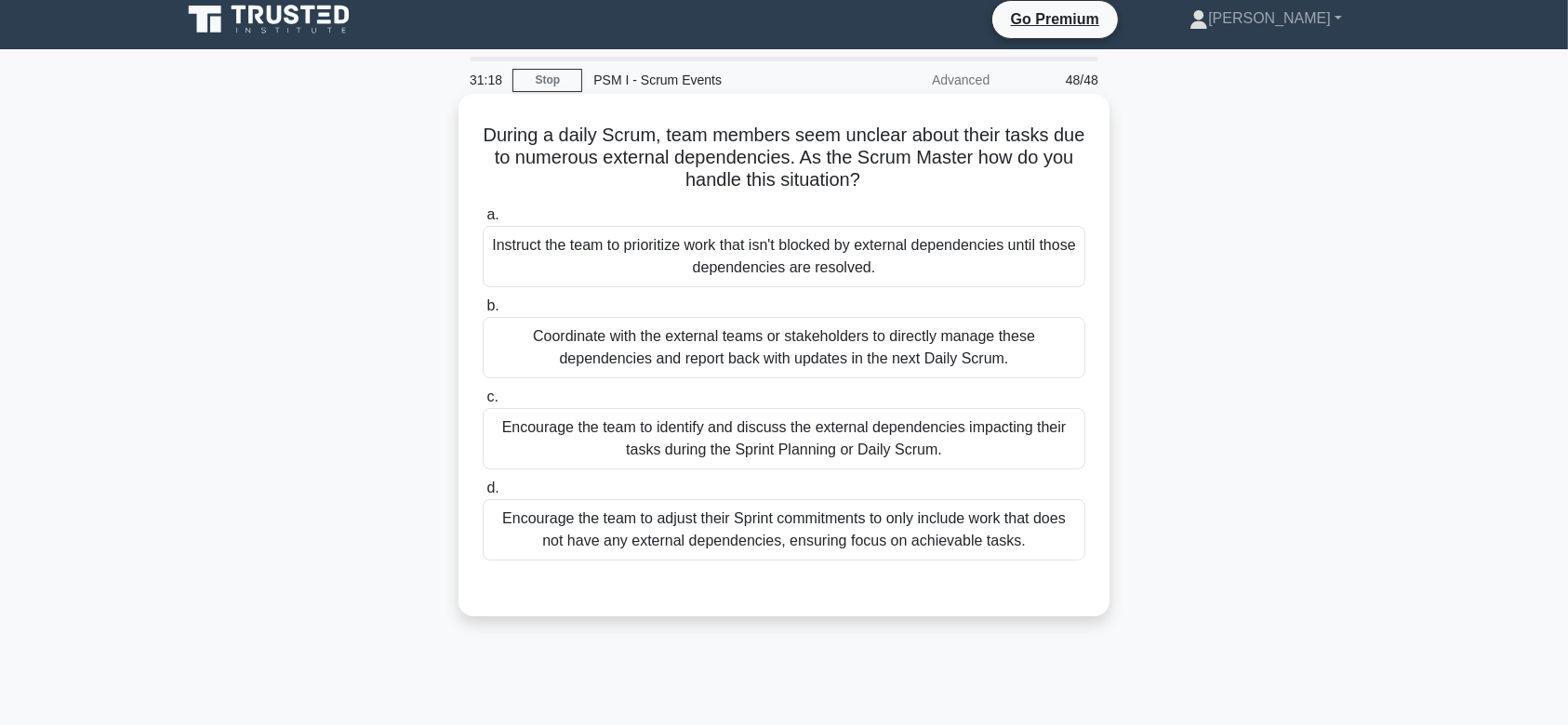
scroll to position [8, 0]
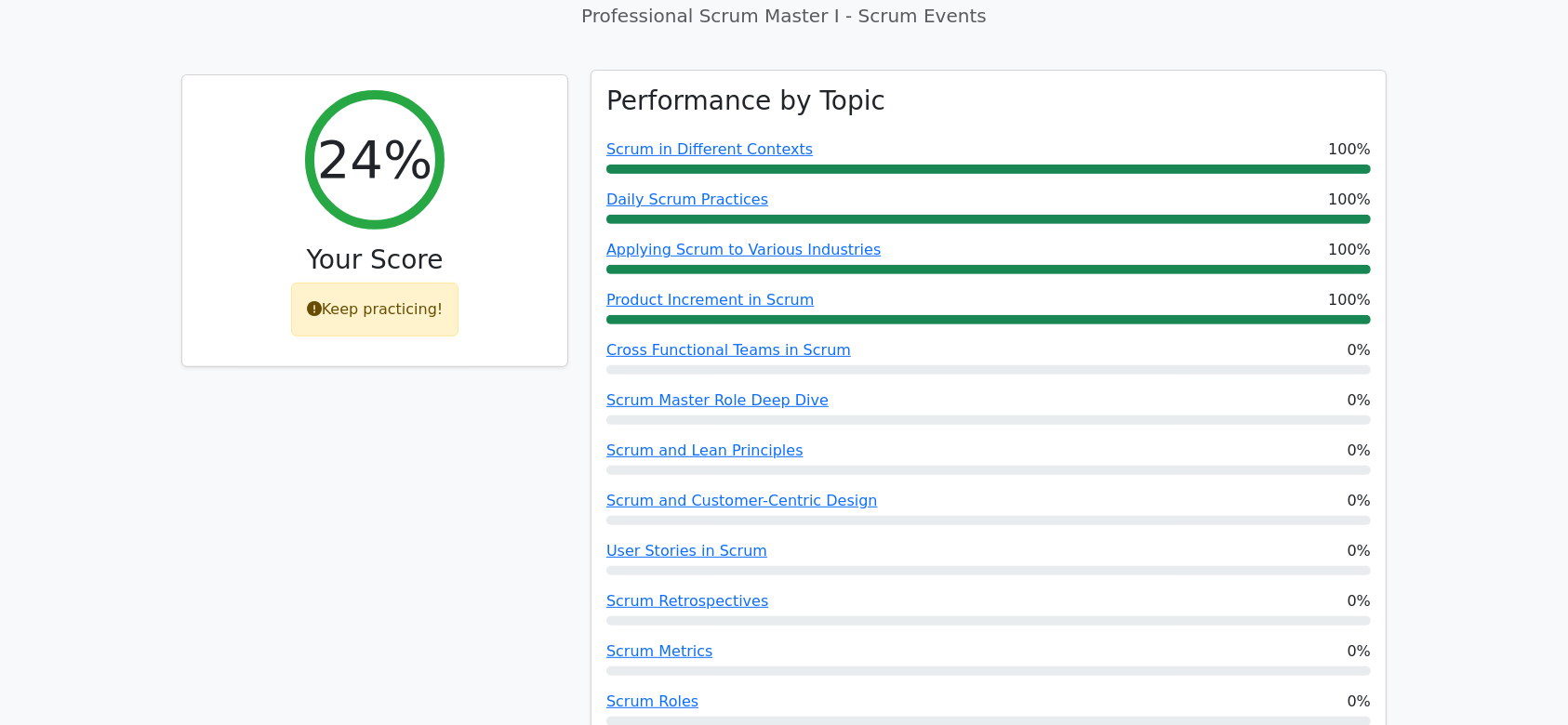
scroll to position [670, 0]
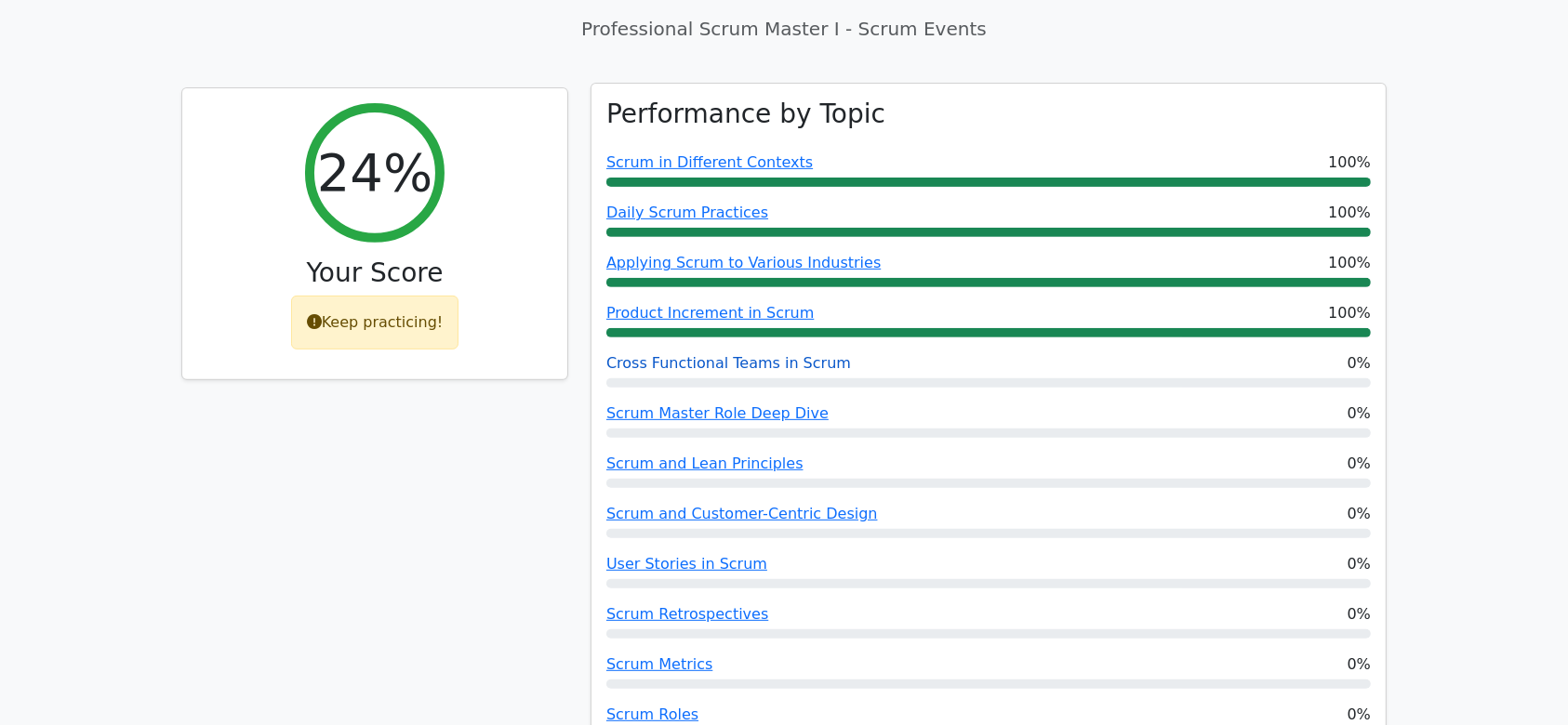
click at [711, 354] on link "Cross Functional Teams in Scrum" at bounding box center [728, 363] width 245 height 18
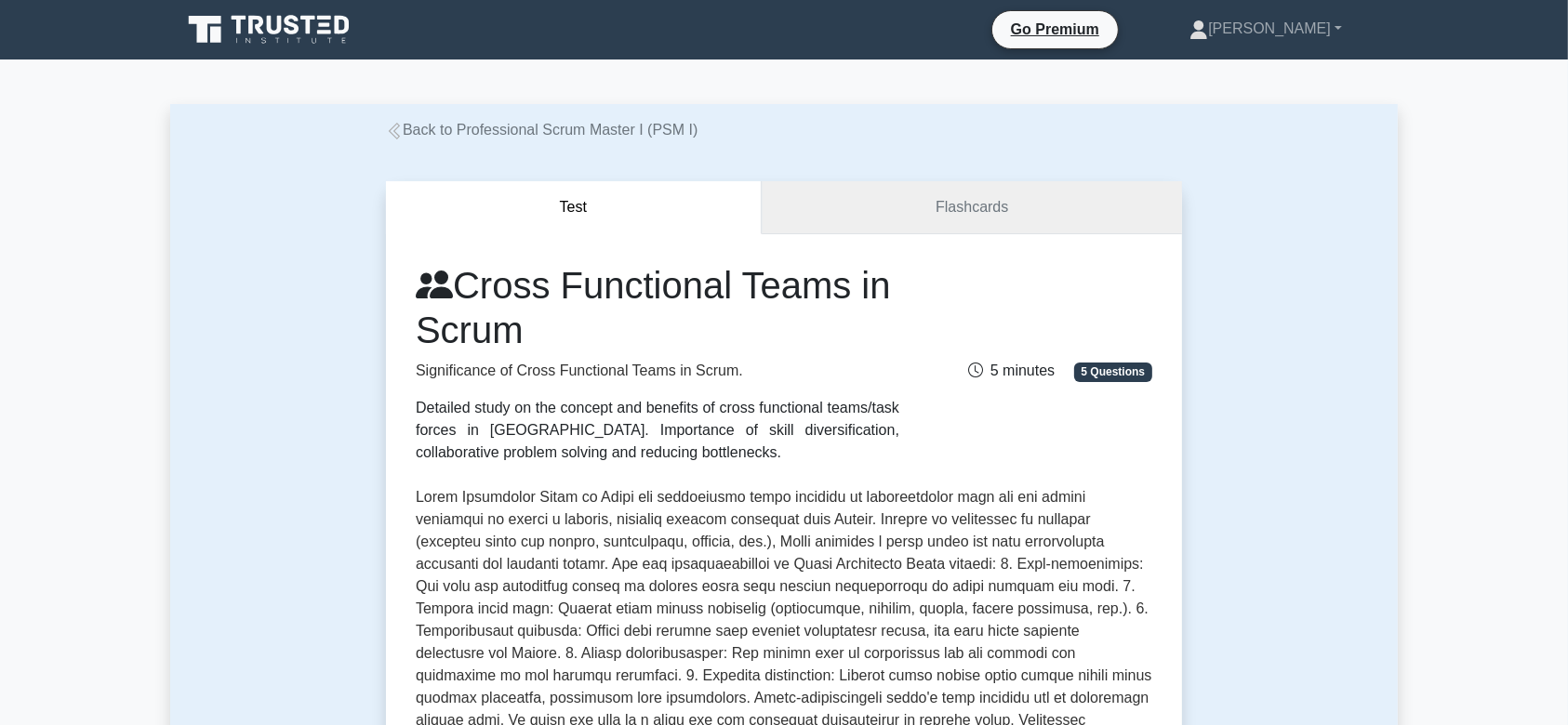
click at [962, 195] on link "Flashcards" at bounding box center [972, 208] width 420 height 53
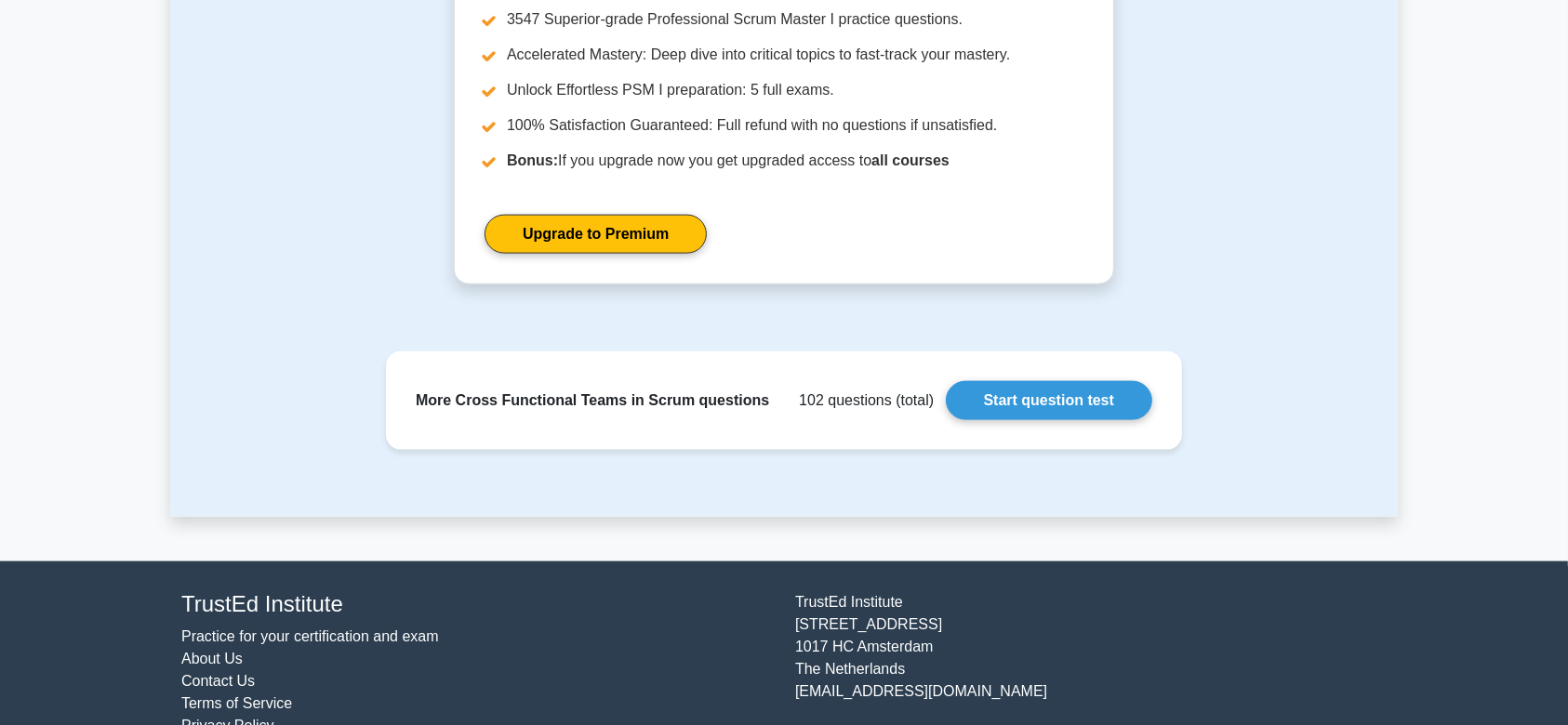
scroll to position [2270, 0]
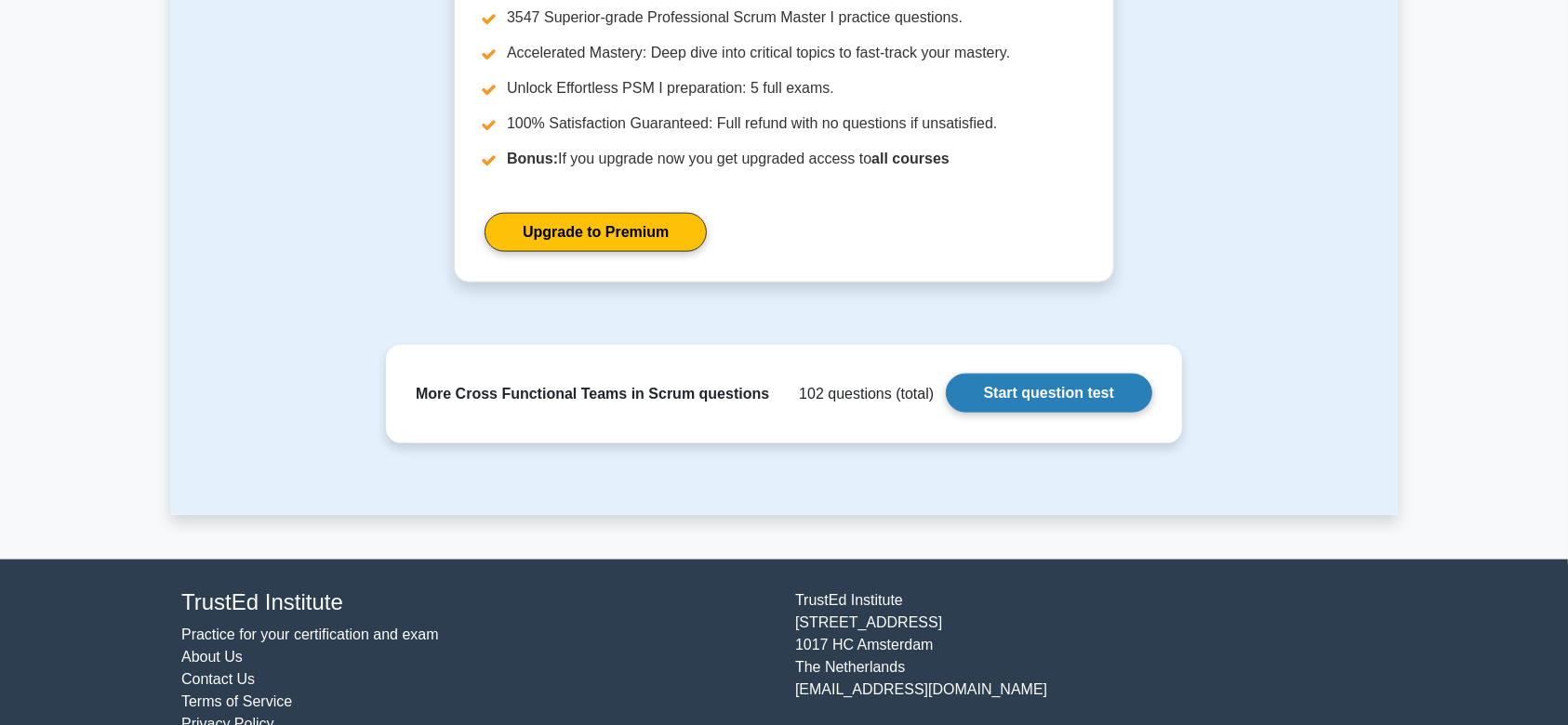
click at [1009, 398] on link "Start question test" at bounding box center [1048, 394] width 206 height 39
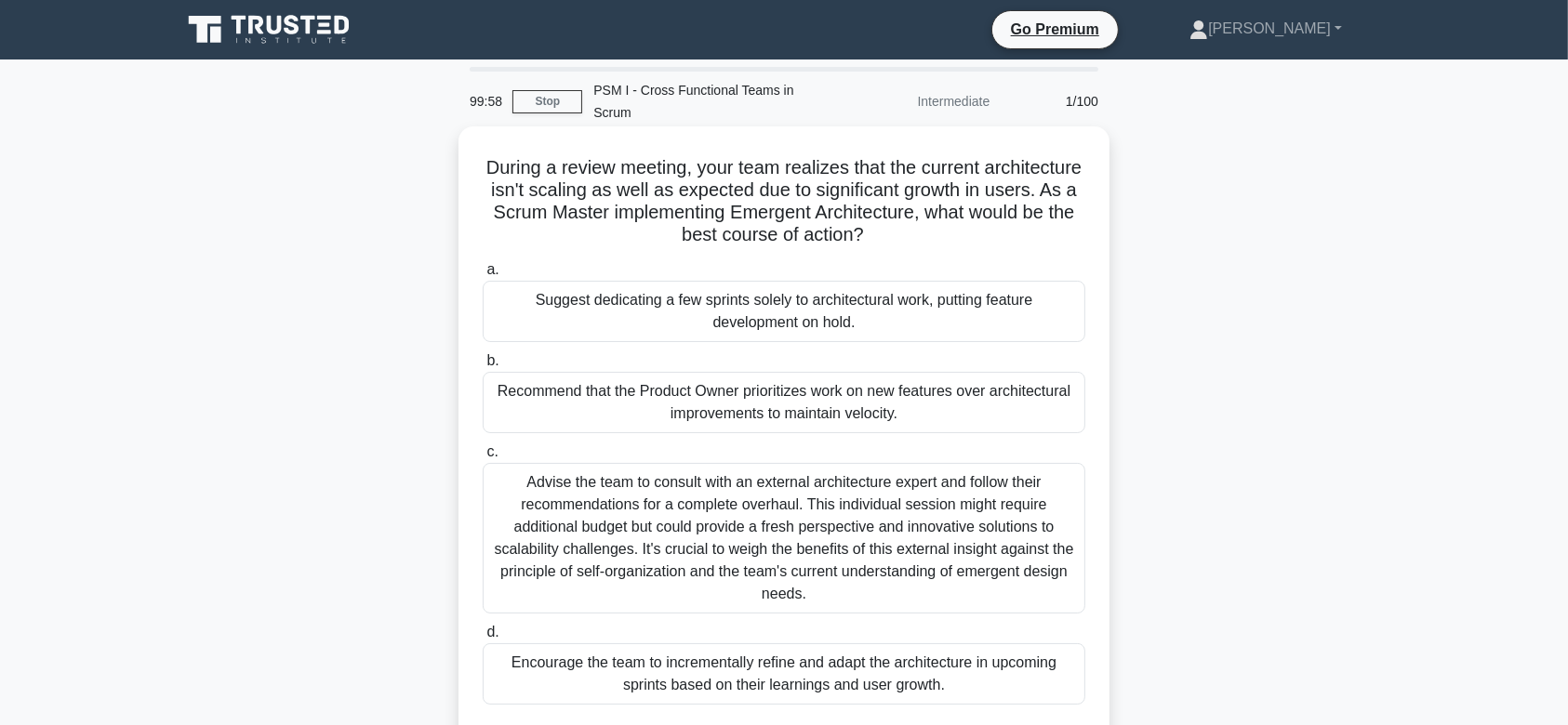
click at [677, 298] on div "Suggest dedicating a few sprints solely to architectural work, putting feature …" at bounding box center [784, 312] width 603 height 61
click at [483, 276] on input "a. Suggest dedicating a few sprints solely to architectural work, putting featu…" at bounding box center [483, 270] width 0 height 12
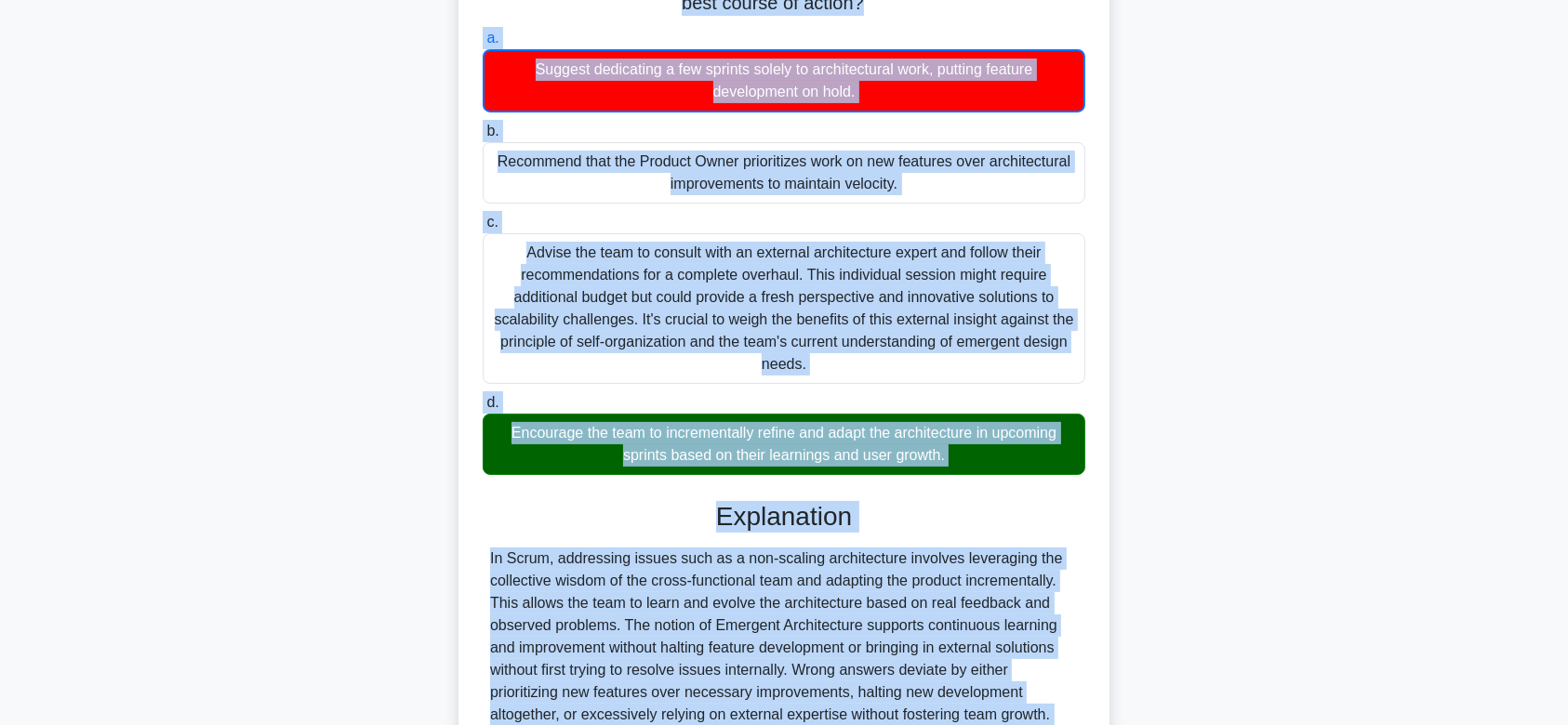
scroll to position [378, 0]
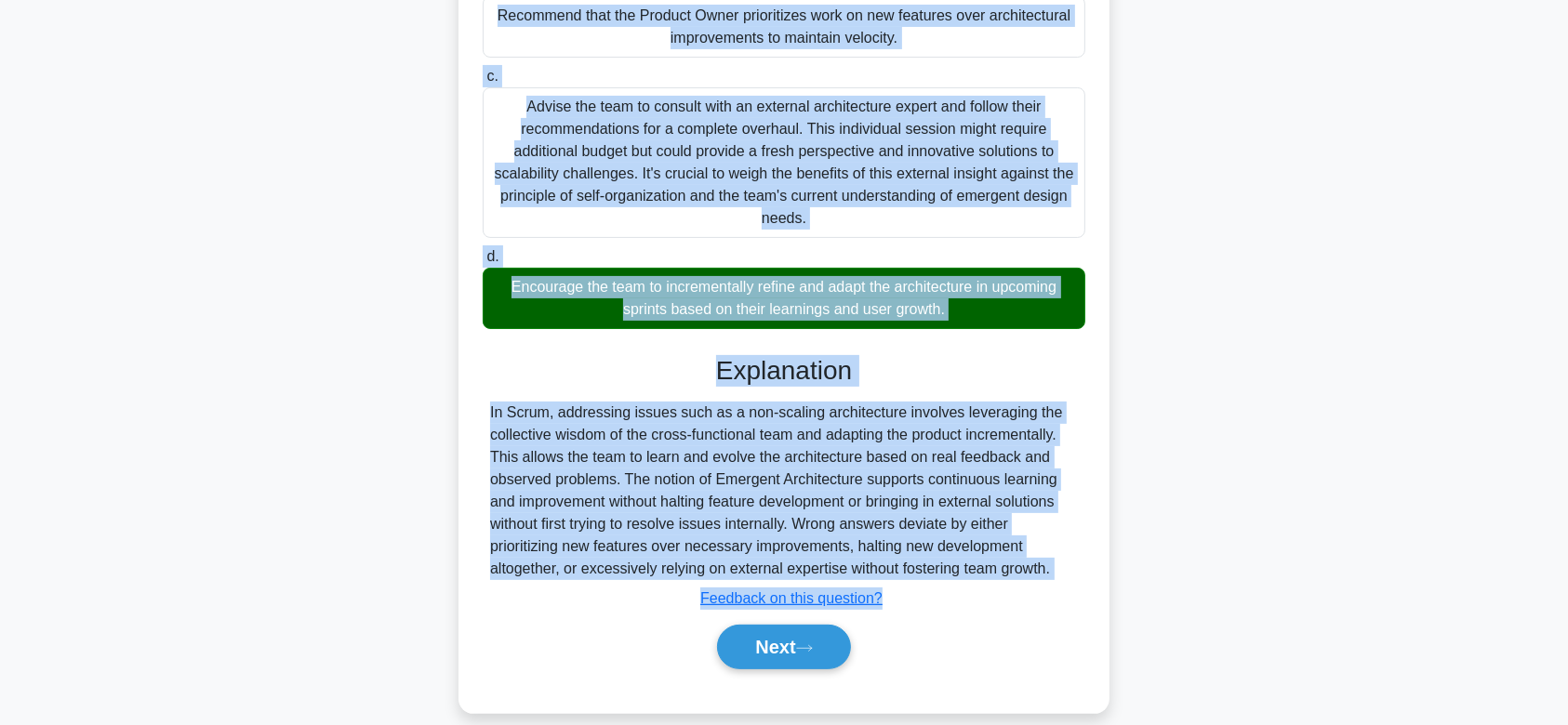
drag, startPoint x: 528, startPoint y: 148, endPoint x: 1106, endPoint y: 546, distance: 701.8
click at [1106, 546] on div "During a review meeting, your team realizes that the current architecture isn't…" at bounding box center [784, 231] width 651 height 964
copy div "During a review meeting, your team realizes that the current architecture isn't…"
click at [737, 624] on button "Next" at bounding box center [784, 646] width 133 height 44
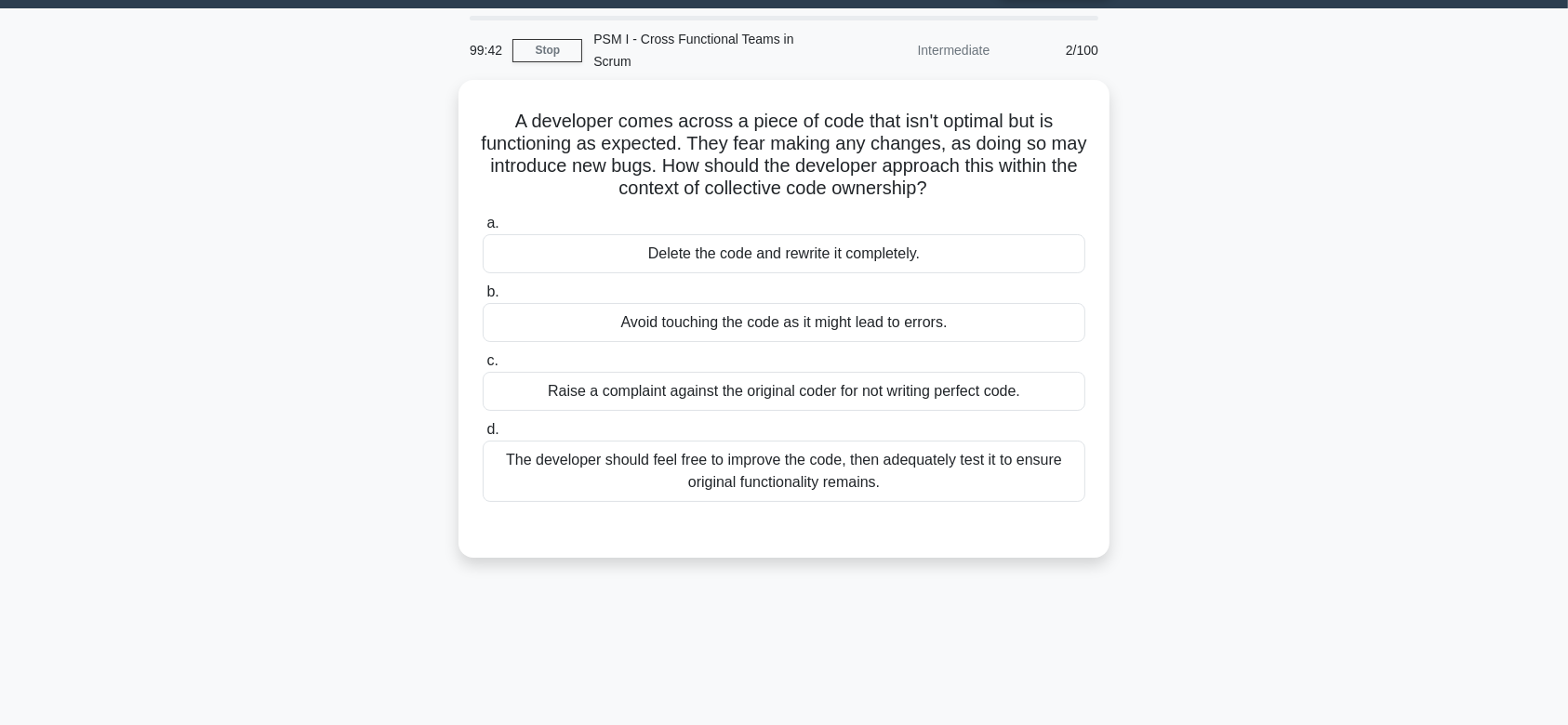
scroll to position [0, 0]
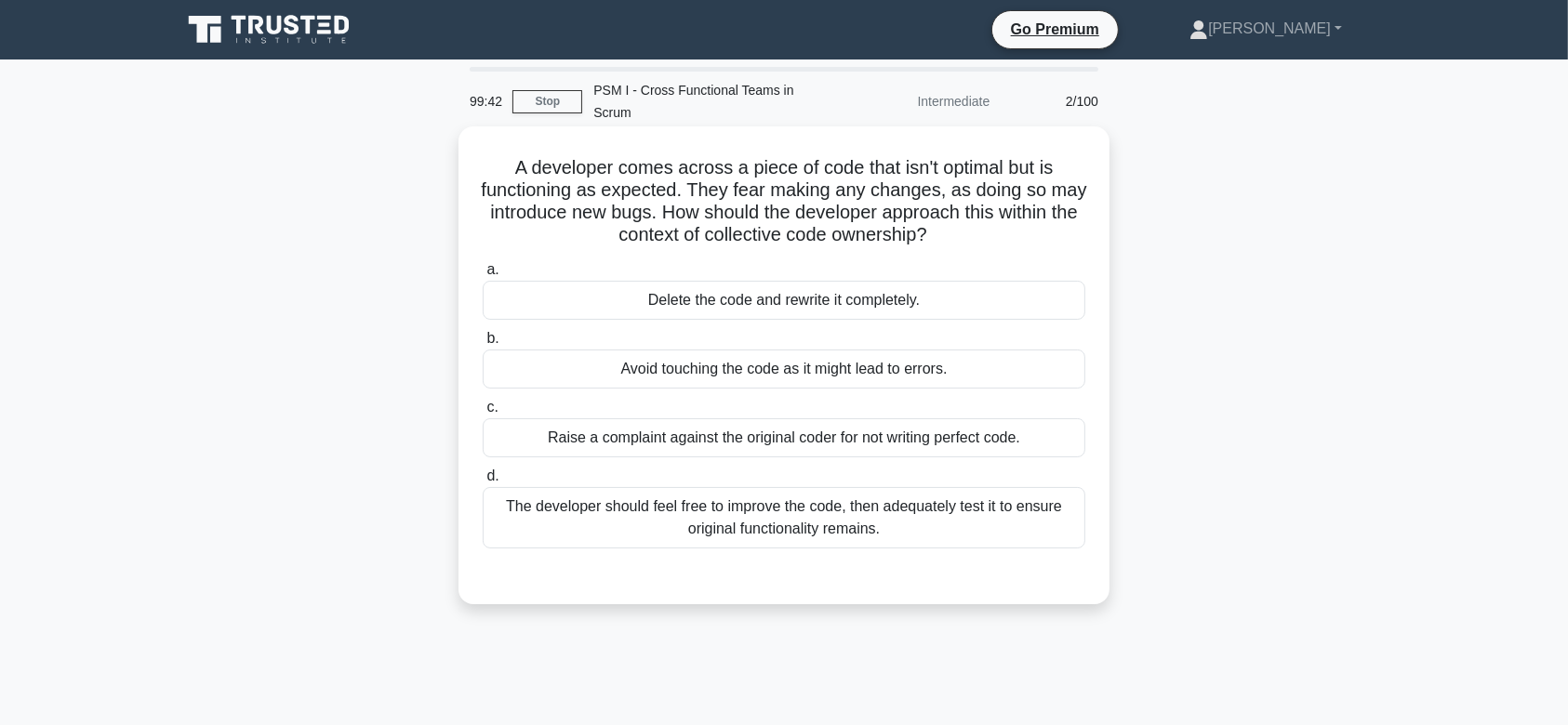
click at [825, 327] on label "b. Avoid touching the code as it might lead to errors." at bounding box center [784, 358] width 603 height 61
click at [483, 332] on input "b. Avoid touching the code as it might lead to errors." at bounding box center [483, 338] width 0 height 12
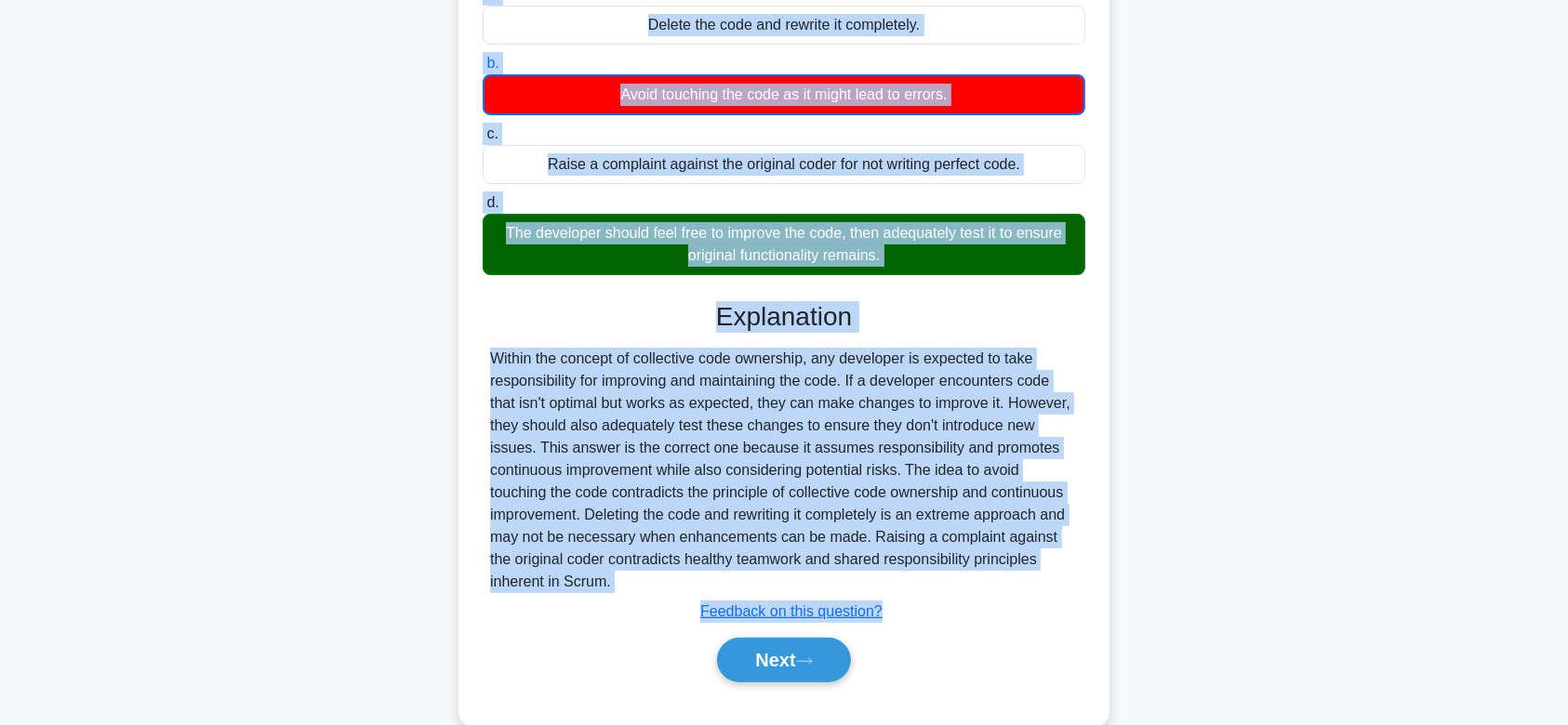
scroll to position [288, 0]
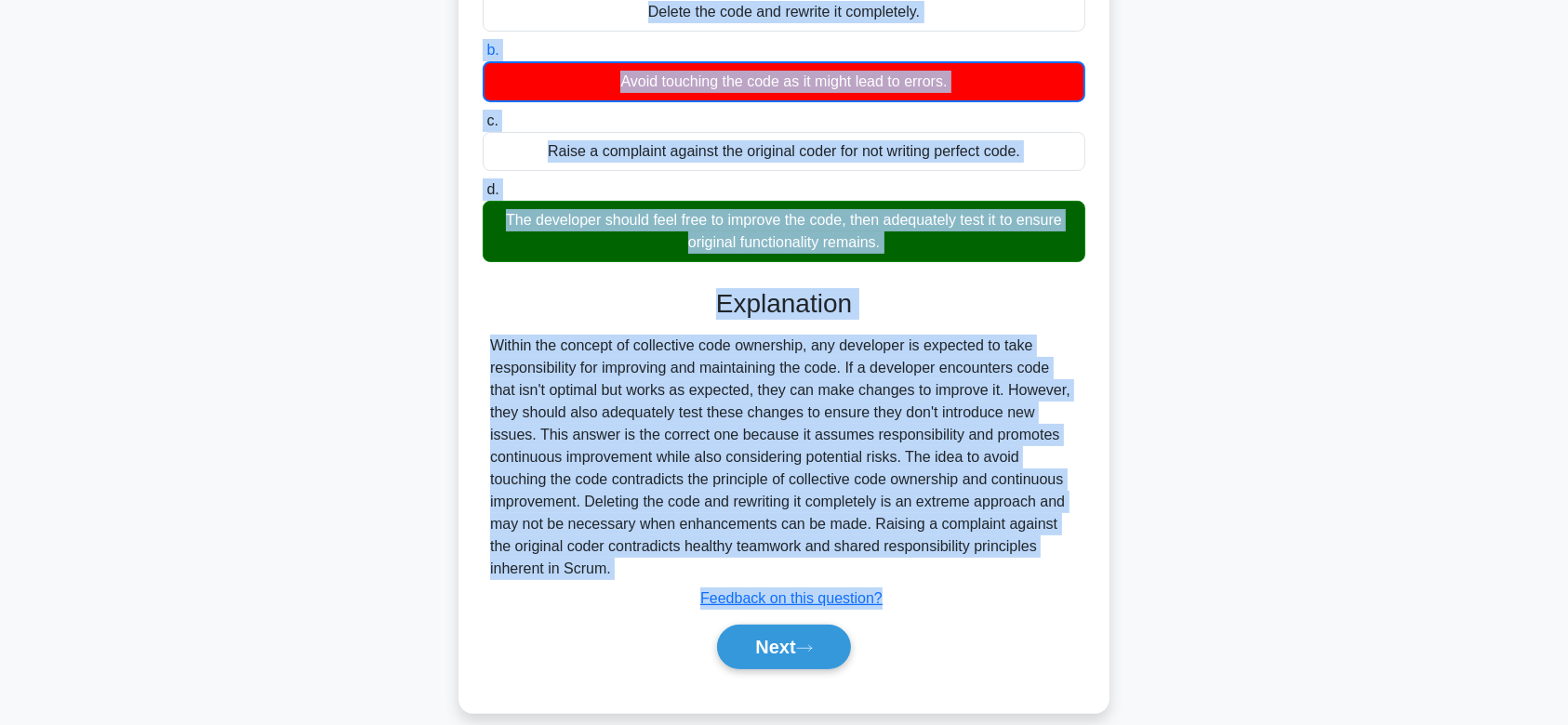
drag, startPoint x: 505, startPoint y: 140, endPoint x: 1098, endPoint y: 543, distance: 717.0
click at [1098, 543] on div "A developer comes across a piece of code that isn't optimal but is functioning …" at bounding box center [784, 276] width 636 height 860
copy div "A developer comes across a piece of code that isn't optimal but is functioning …"
click at [732, 628] on button "Next" at bounding box center [784, 646] width 133 height 44
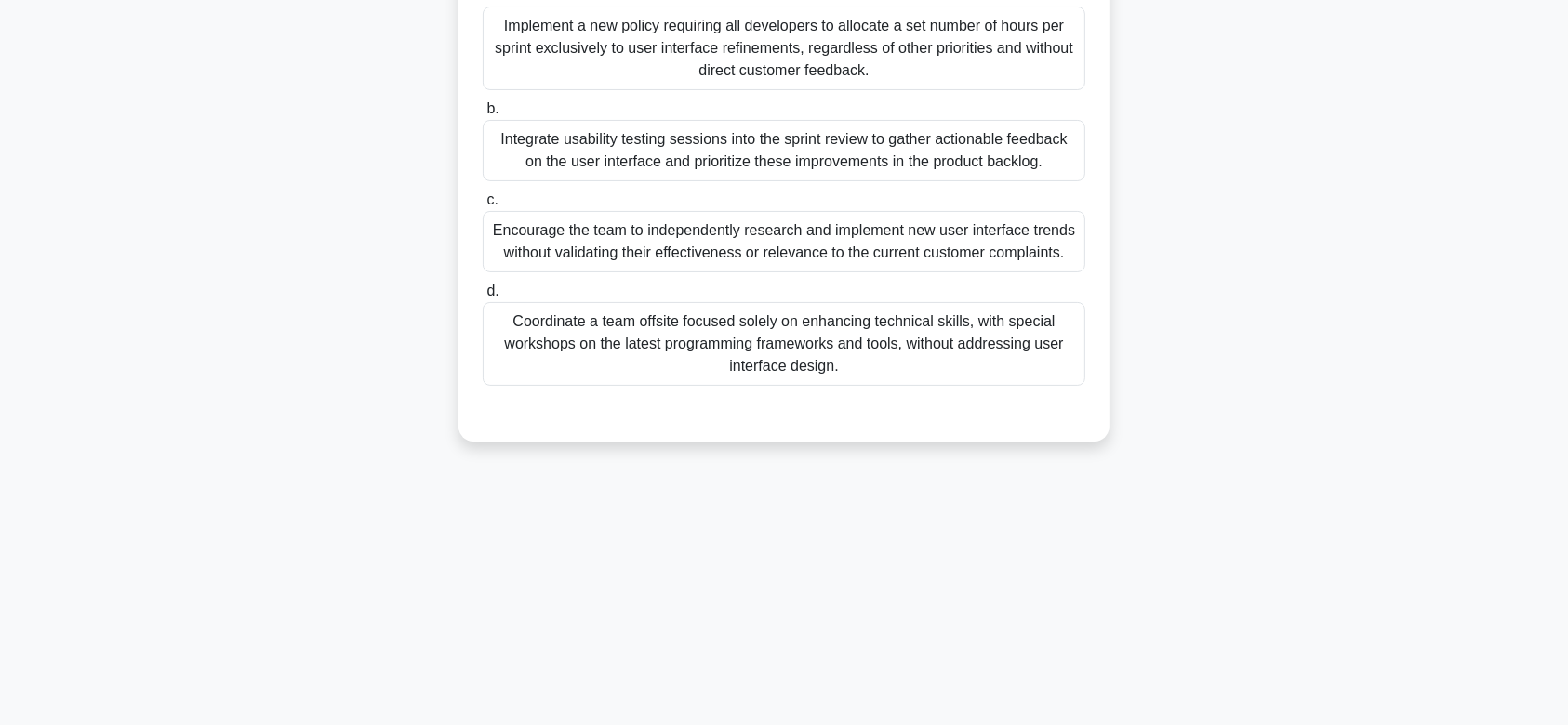
scroll to position [0, 0]
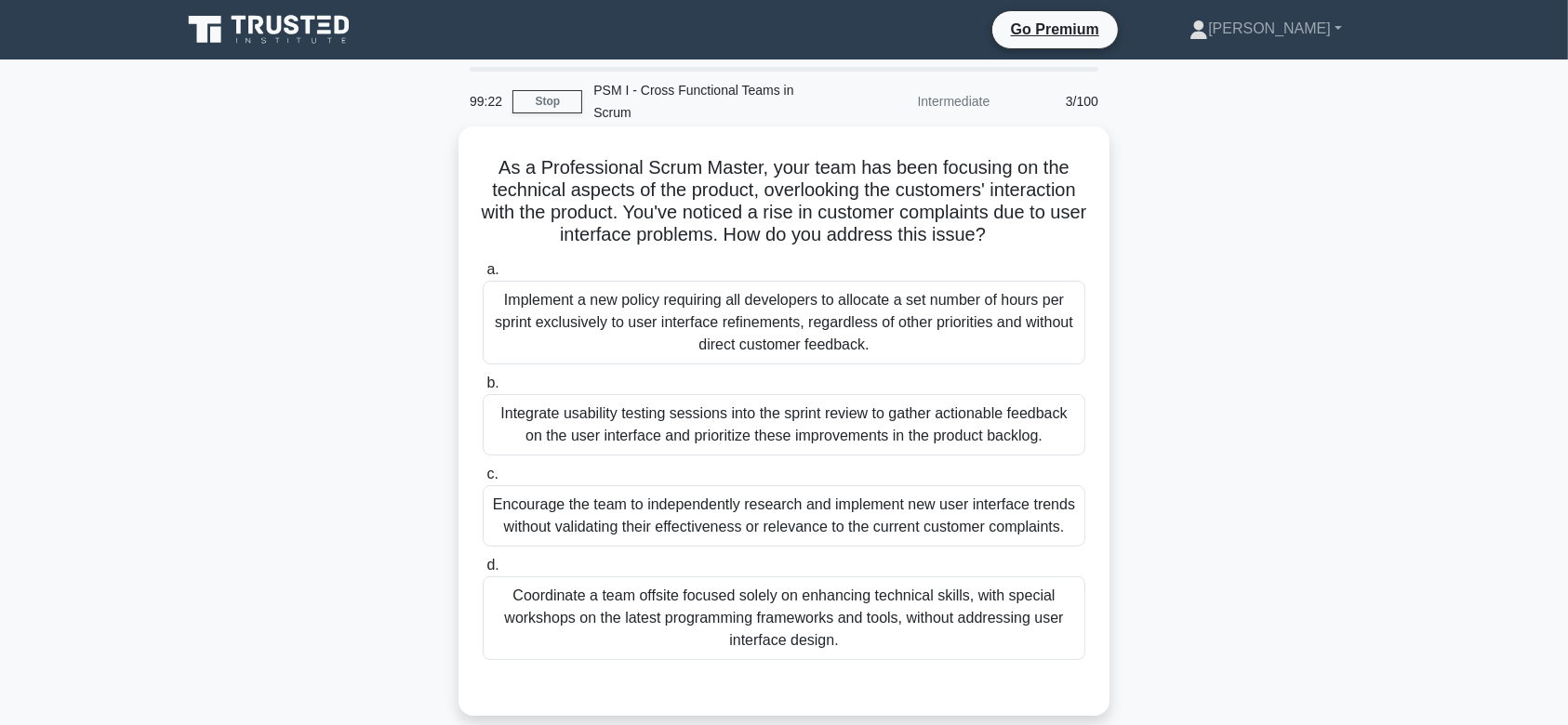
click at [861, 306] on div "Implement a new policy requiring all developers to allocate a set number of hou…" at bounding box center [784, 323] width 603 height 84
click at [483, 276] on input "a. Implement a new policy requiring all developers to allocate a set number of …" at bounding box center [483, 270] width 0 height 12
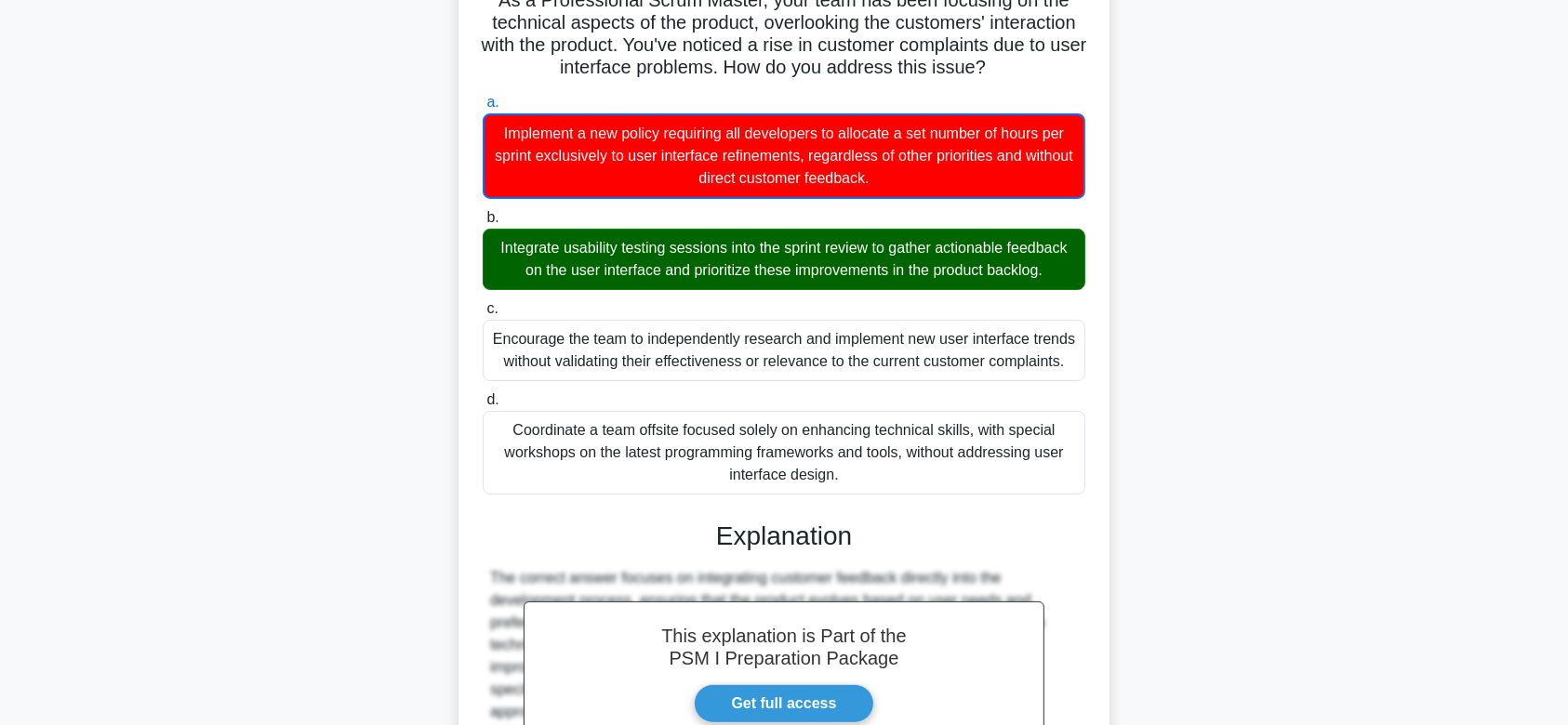
scroll to position [378, 0]
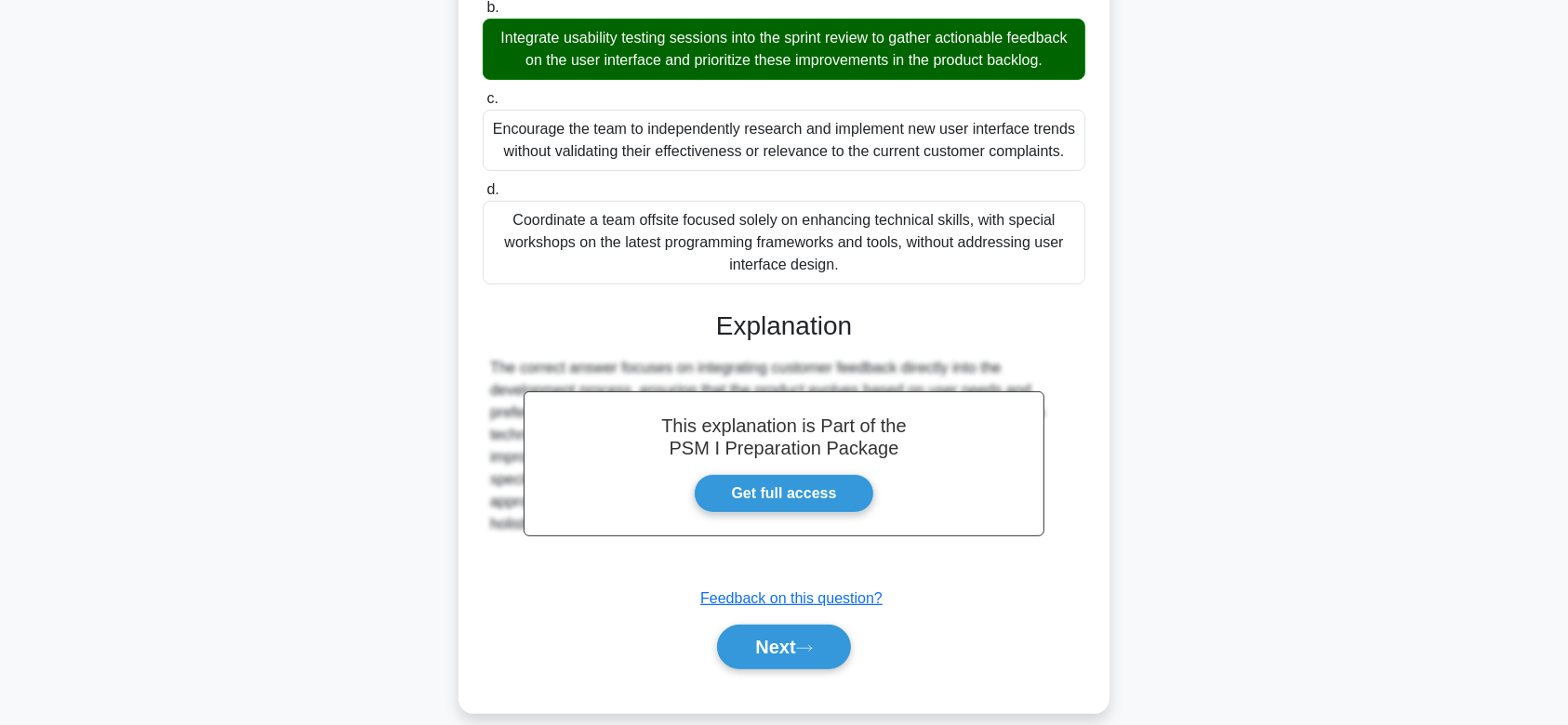
drag, startPoint x: 497, startPoint y: 139, endPoint x: 1074, endPoint y: 547, distance: 706.7
click at [1074, 547] on div "As a Professional Scrum Master, your team has been focusing on the technical as…" at bounding box center [784, 231] width 636 height 949
copy div "As a Professional Scrum Master, your team has been focusing on the technical as…"
click at [814, 624] on button "Next" at bounding box center [784, 646] width 133 height 44
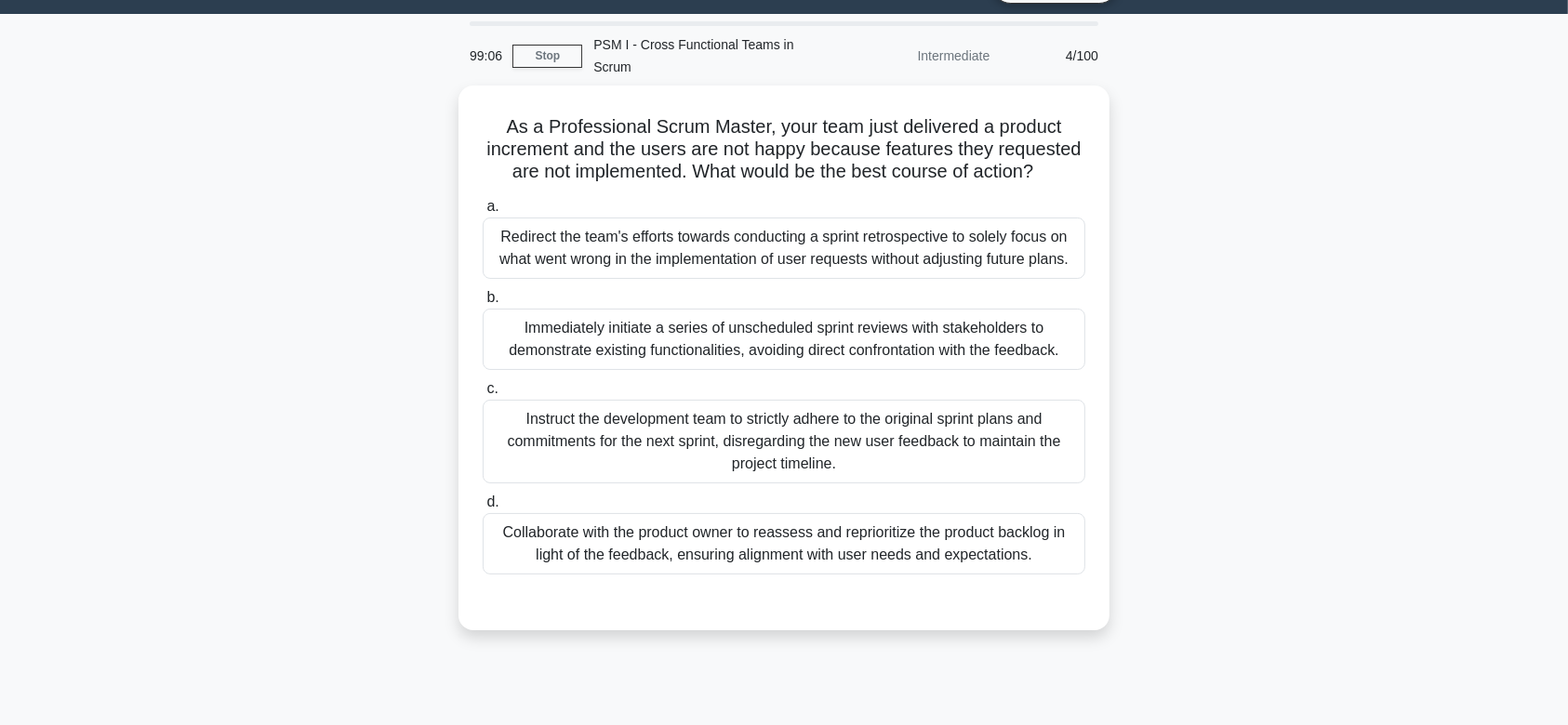
scroll to position [30, 0]
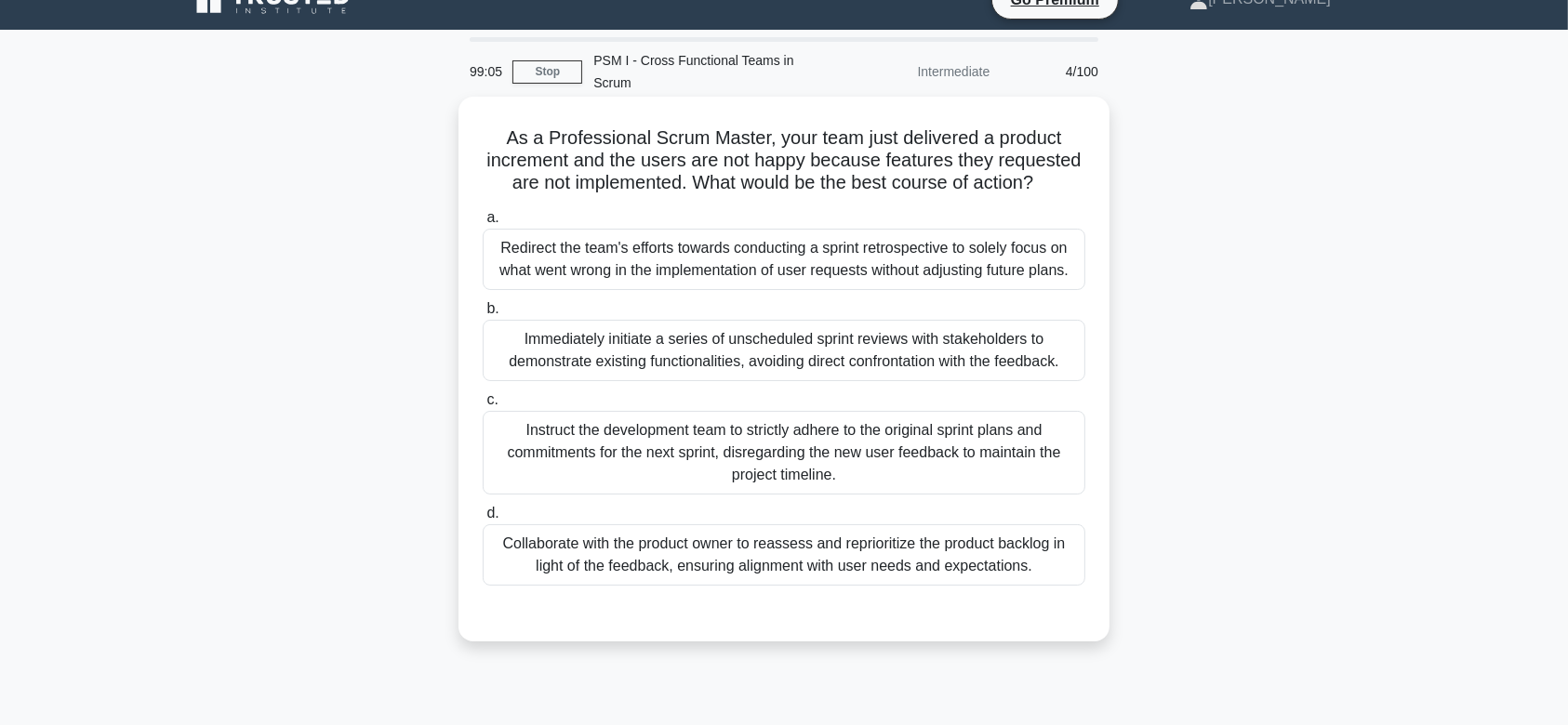
click at [772, 417] on div "Instruct the development team to strictly adhere to the original sprint plans a…" at bounding box center [784, 453] width 603 height 84
click at [483, 406] on input "c. Instruct the development team to strictly adhere to the original sprint plan…" at bounding box center [483, 400] width 0 height 12
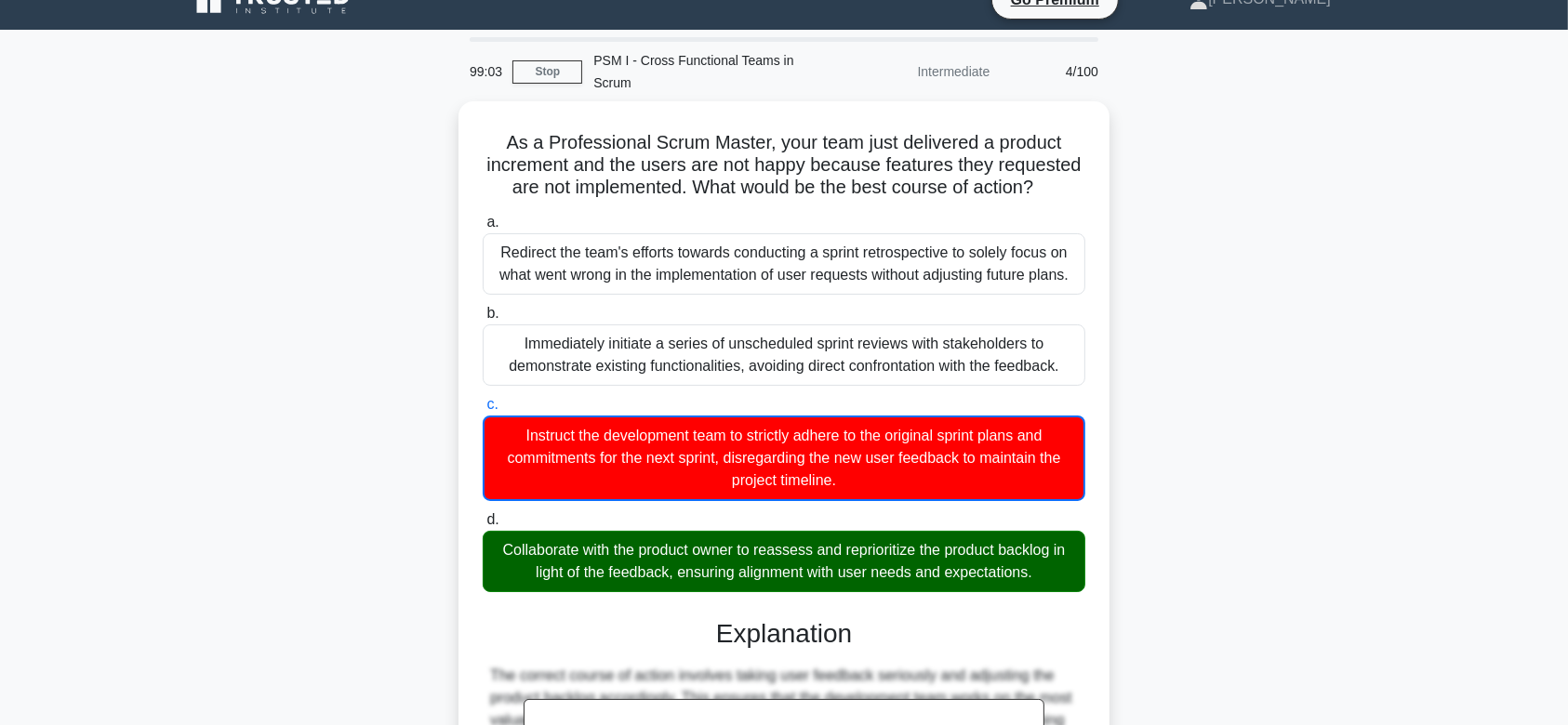
scroll to position [332, 0]
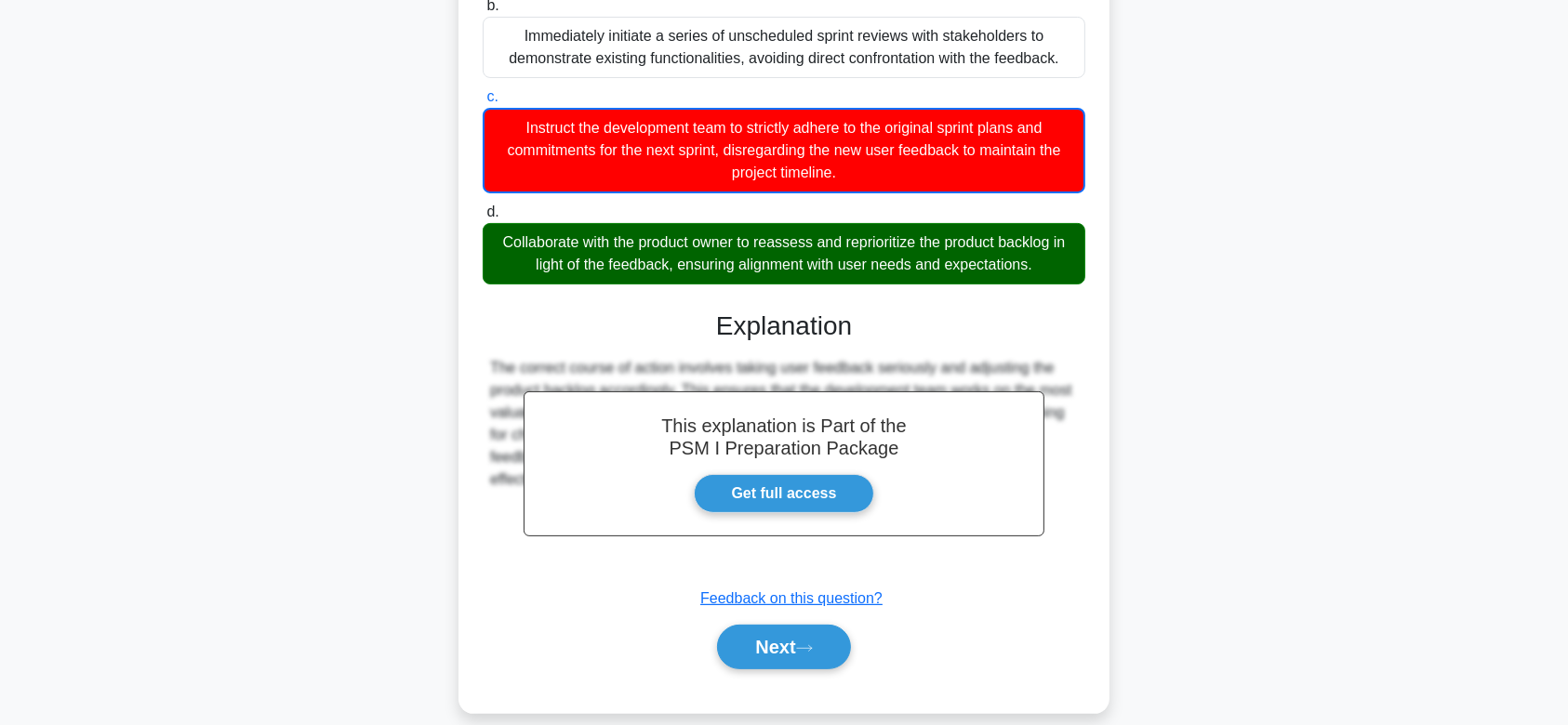
drag, startPoint x: 503, startPoint y: 116, endPoint x: 982, endPoint y: 529, distance: 632.5
click at [982, 529] on div "As a Professional Scrum Master, your team just delivered a product increment an…" at bounding box center [784, 253] width 636 height 905
copy div "As a Professional Scrum Master, your team just delivered a product increment an…"
click at [777, 624] on button "Next" at bounding box center [784, 646] width 133 height 44
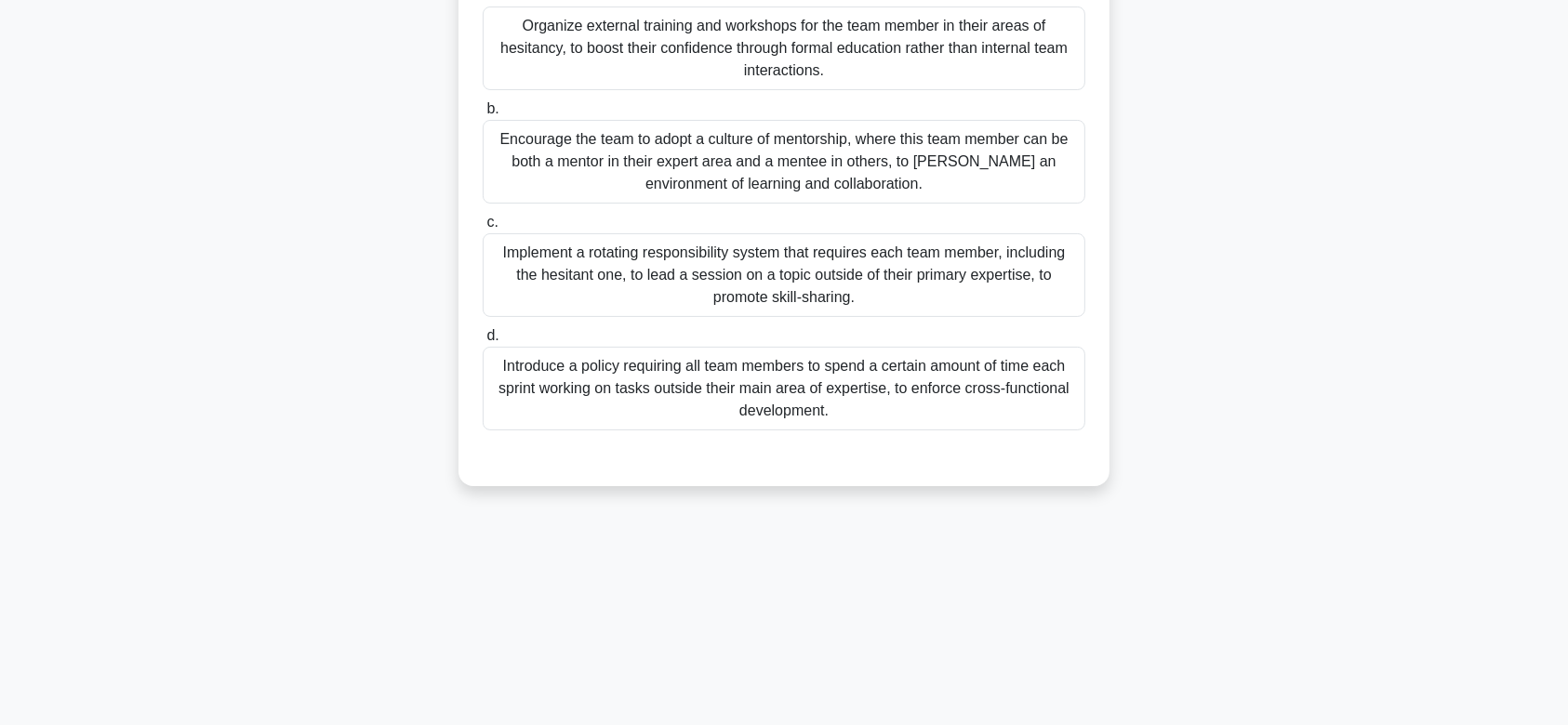
scroll to position [0, 0]
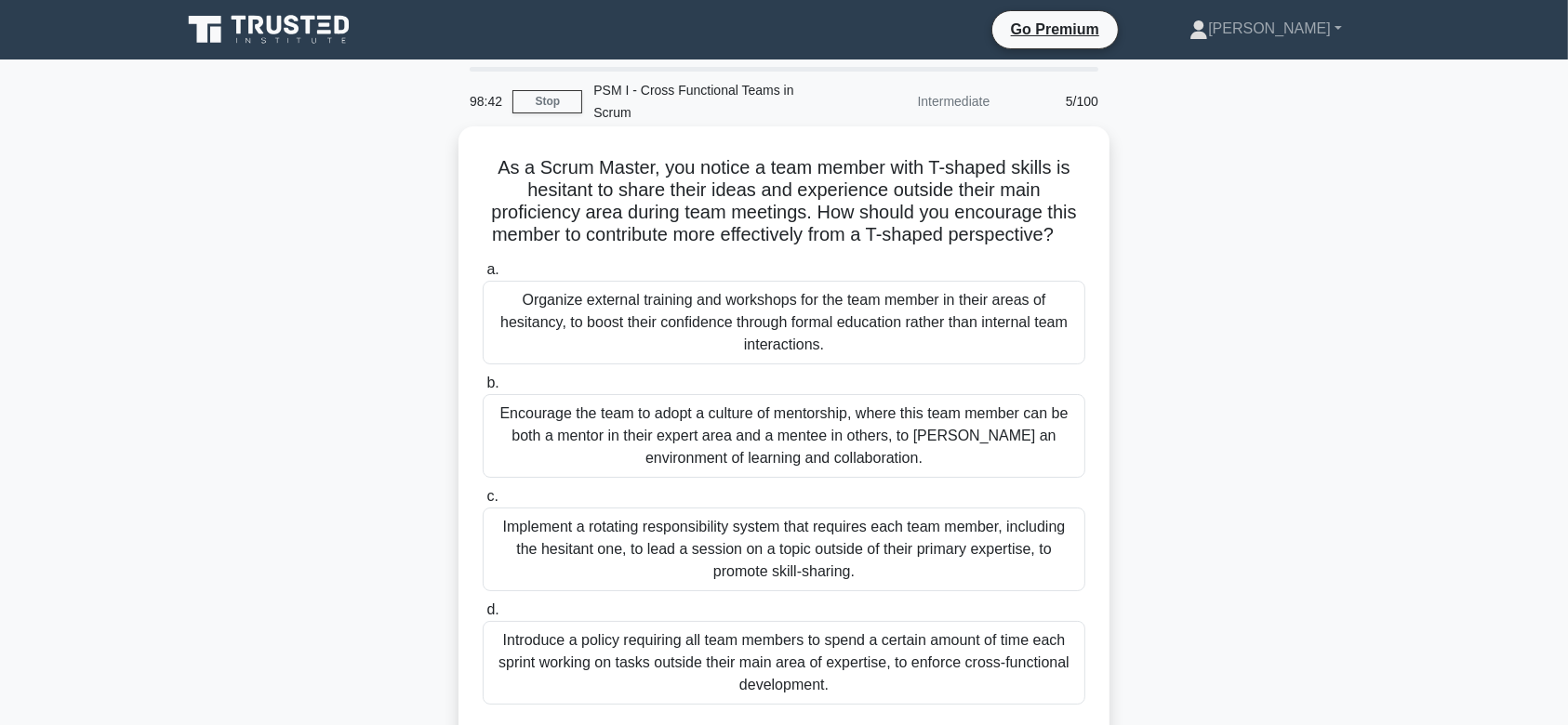
click at [756, 408] on div "Encourage the team to adopt a culture of mentorship, where this team member can…" at bounding box center [784, 436] width 603 height 84
click at [483, 390] on input "b. Encourage the team to adopt a culture of mentorship, where this team member …" at bounding box center [483, 384] width 0 height 12
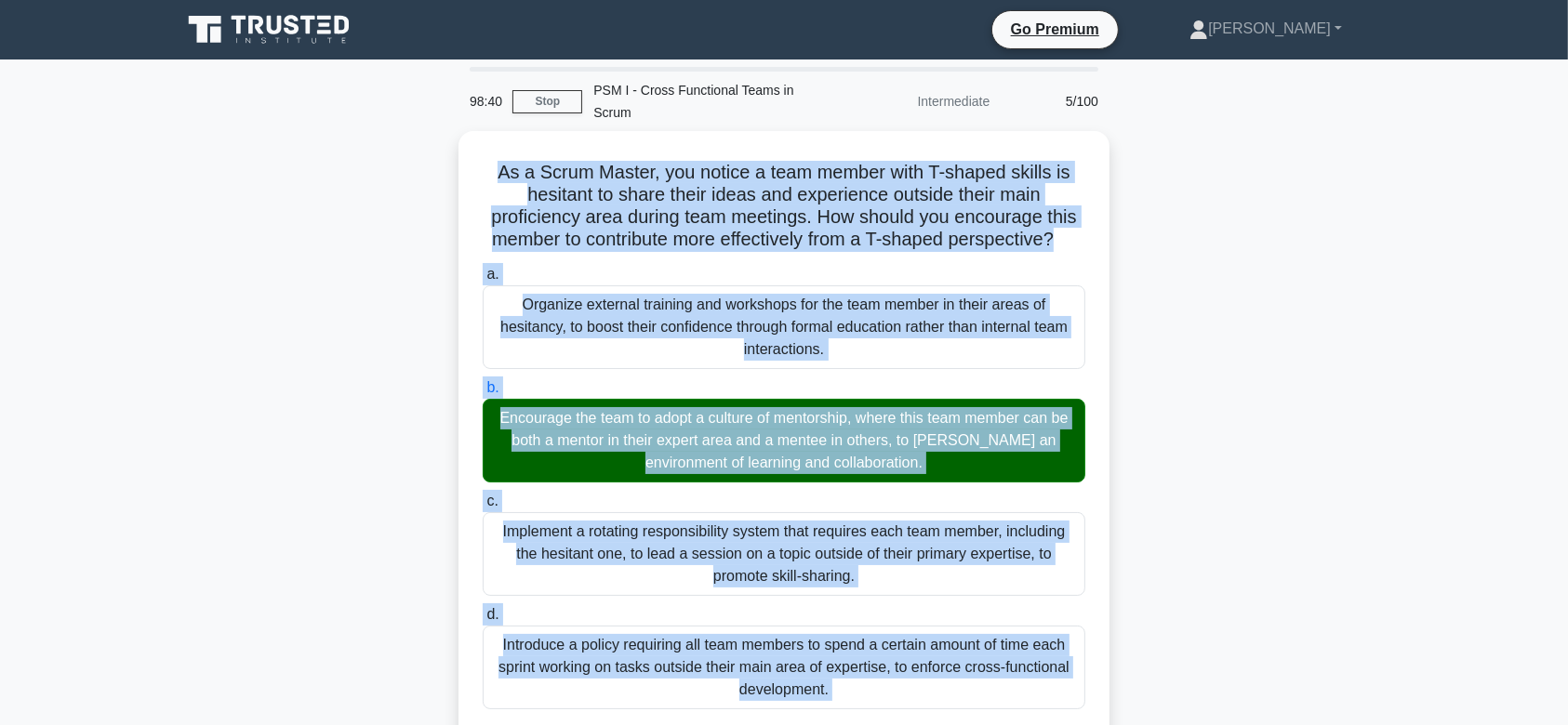
scroll to position [398, 0]
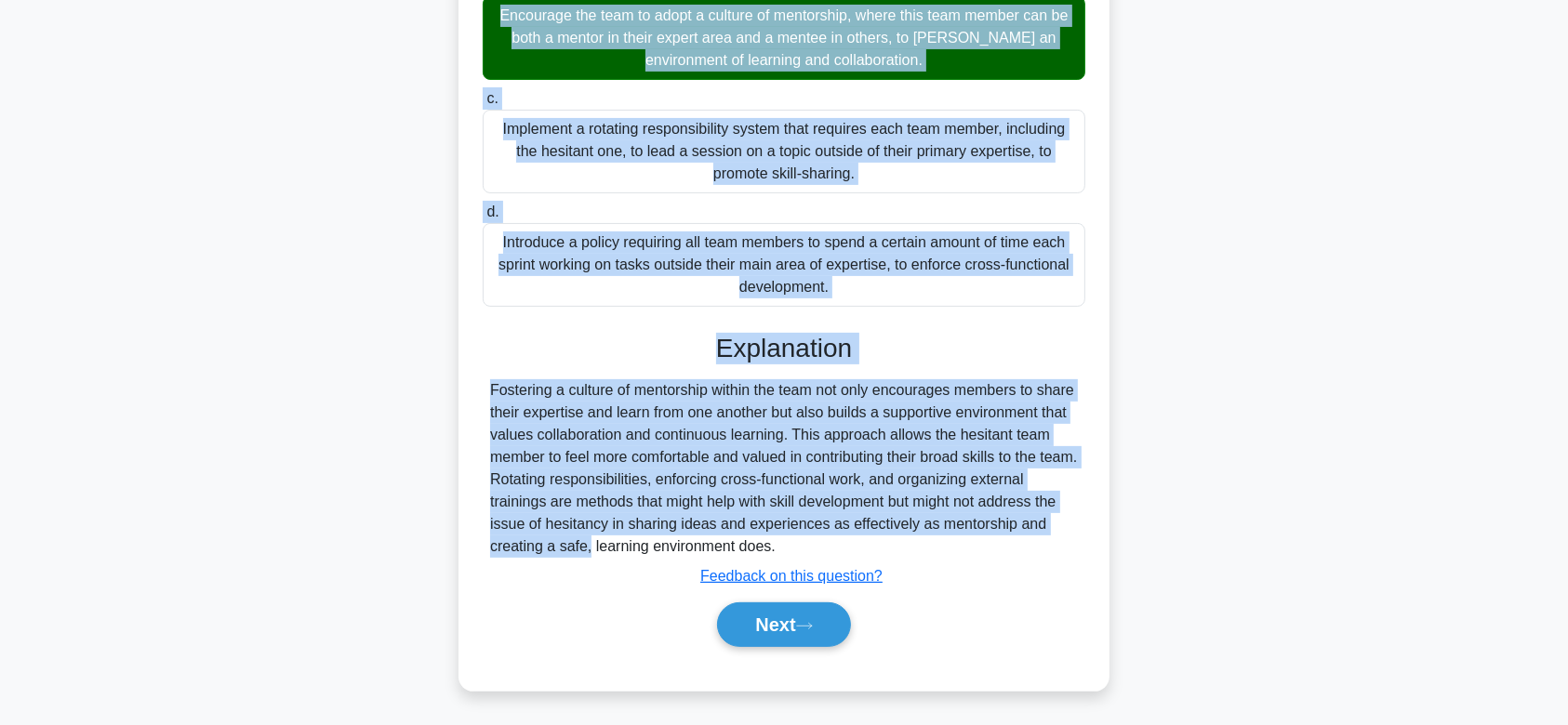
drag, startPoint x: 479, startPoint y: 133, endPoint x: 1040, endPoint y: 549, distance: 698.4
click at [1040, 549] on div "As a Scrum Master, you notice a team member with T-shaped skills is hesitant to…" at bounding box center [784, 209] width 636 height 947
copy div "As a Scrum Master, you notice a team member with T-shaped skills is hesitant to…"
click at [809, 584] on u "Feedback on this question?" at bounding box center [791, 576] width 183 height 16
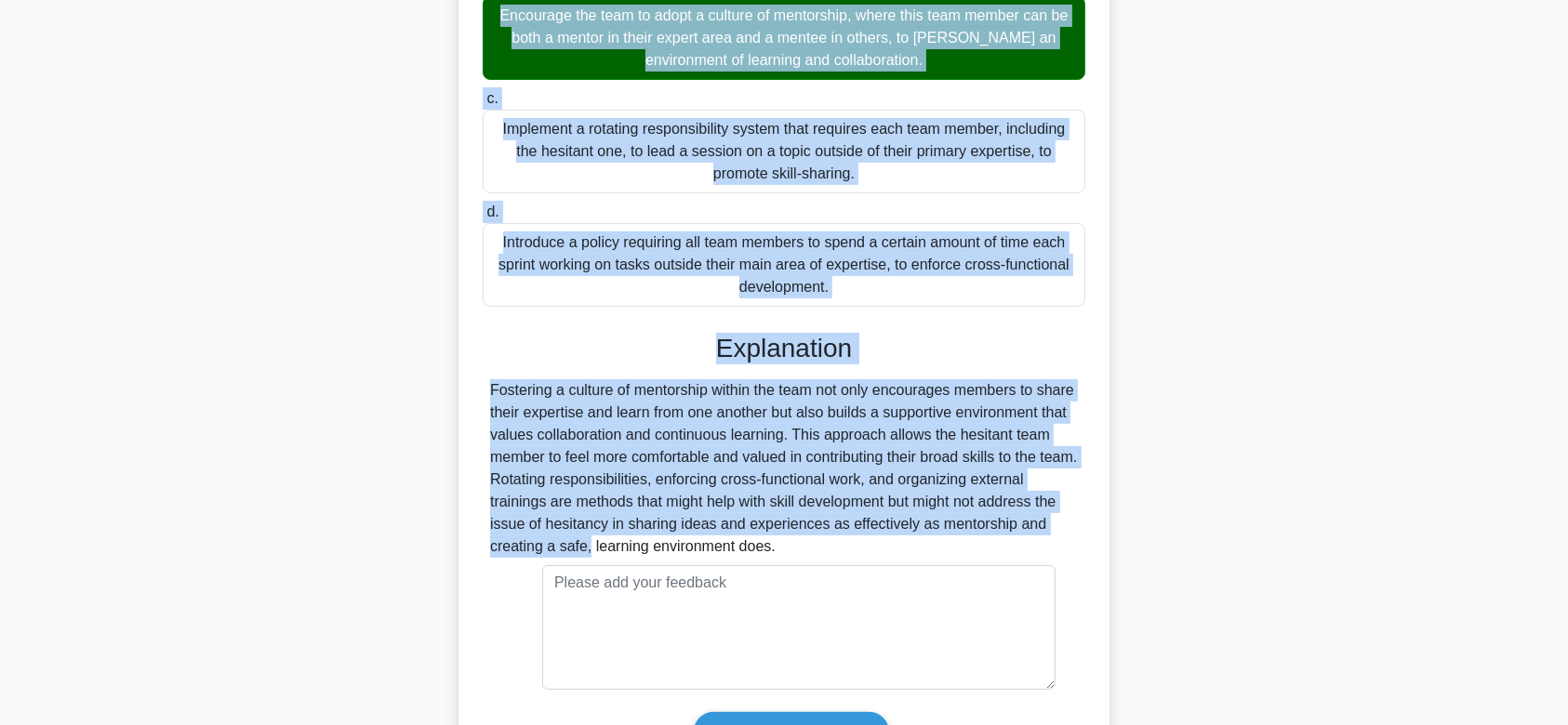
scroll to position [560, 0]
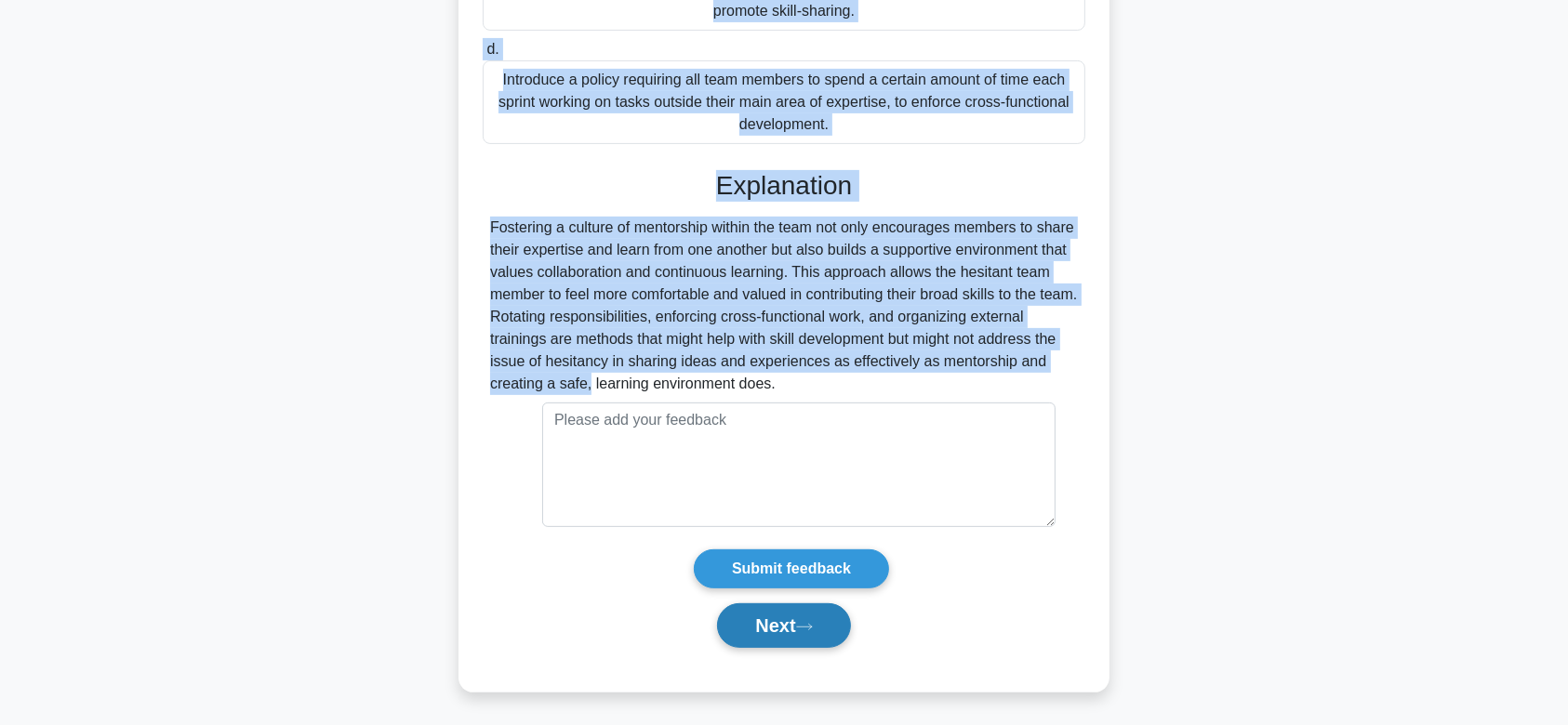
click at [787, 617] on button "Next" at bounding box center [784, 625] width 133 height 44
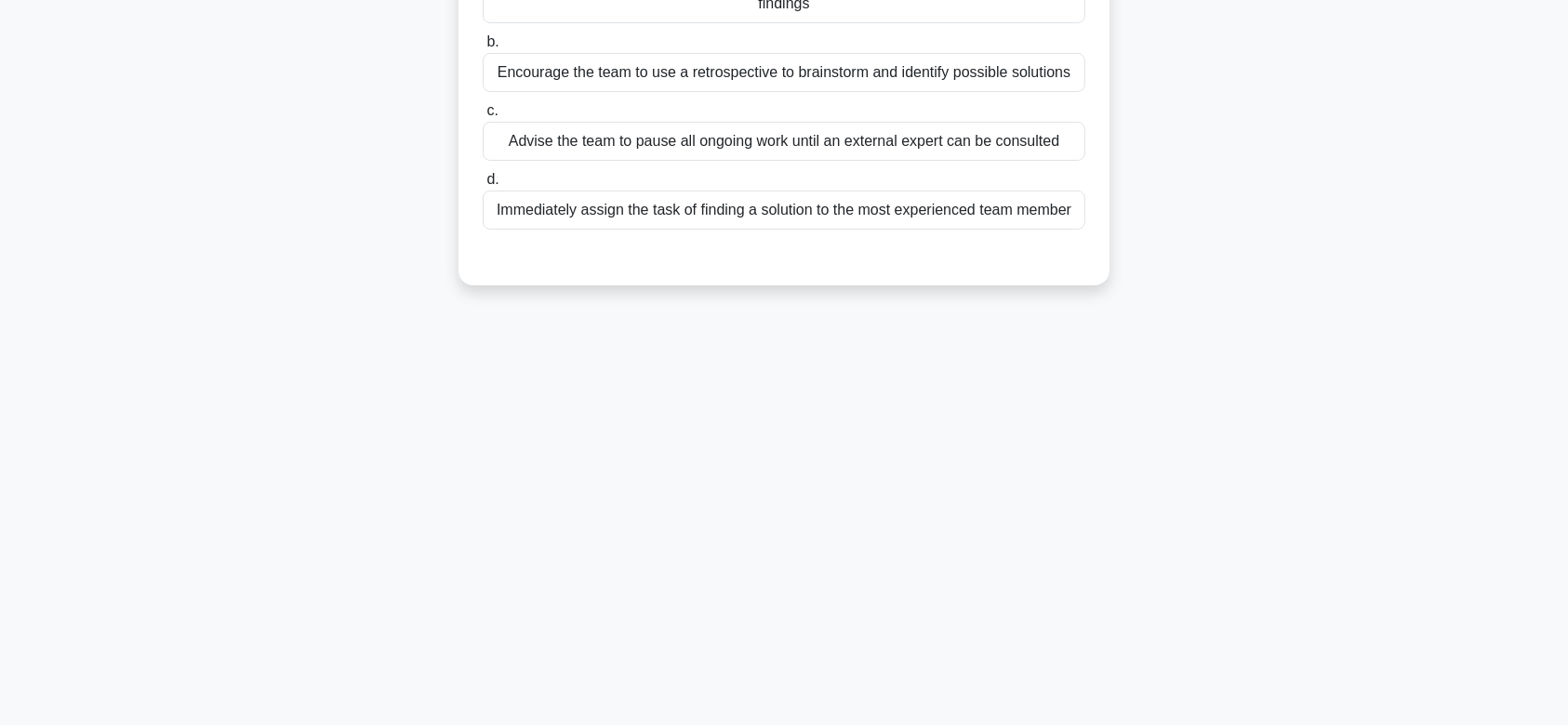
scroll to position [0, 0]
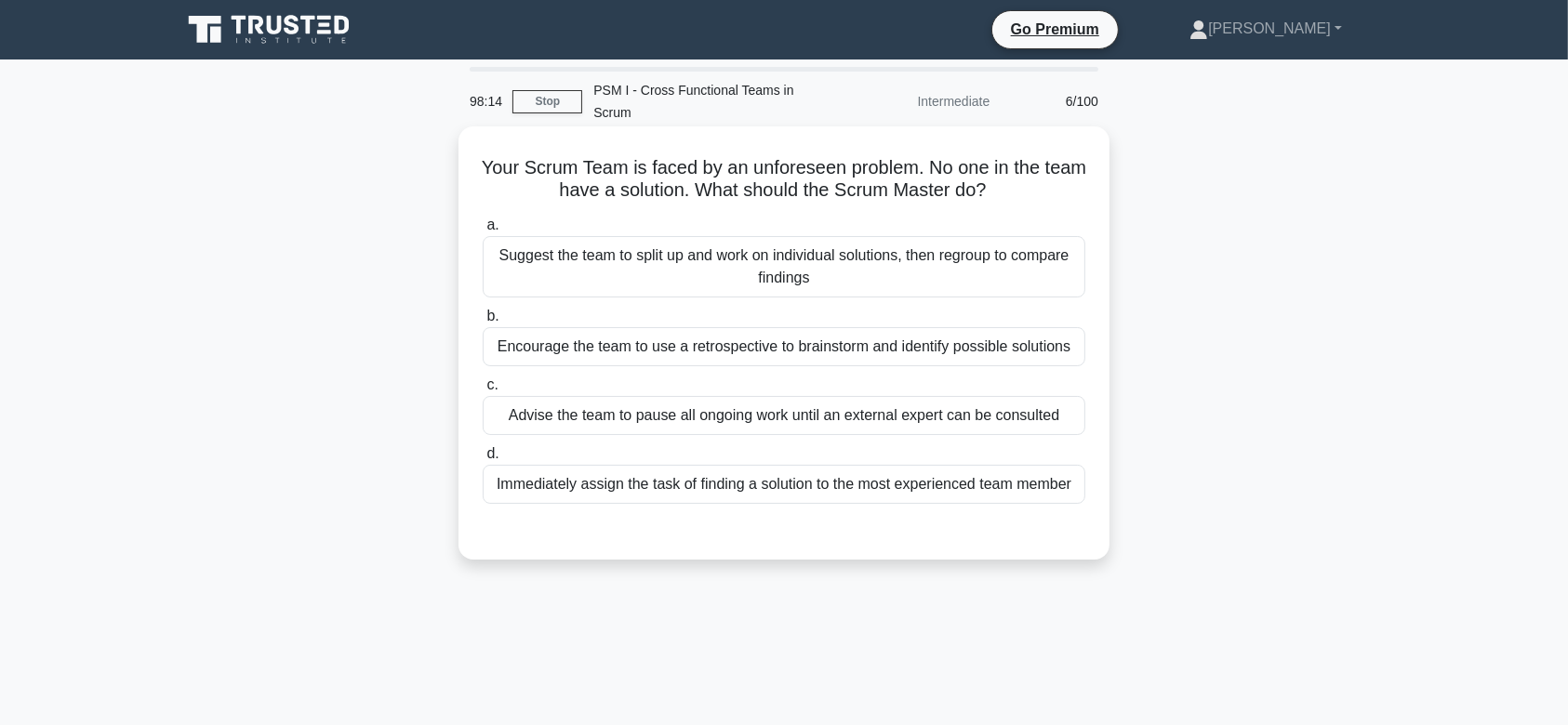
click at [690, 374] on label "c. Advise the team to pause all ongoing work until an external expert can be co…" at bounding box center [784, 404] width 603 height 61
click at [483, 379] on input "c. Advise the team to pause all ongoing work until an external expert can be co…" at bounding box center [483, 385] width 0 height 12
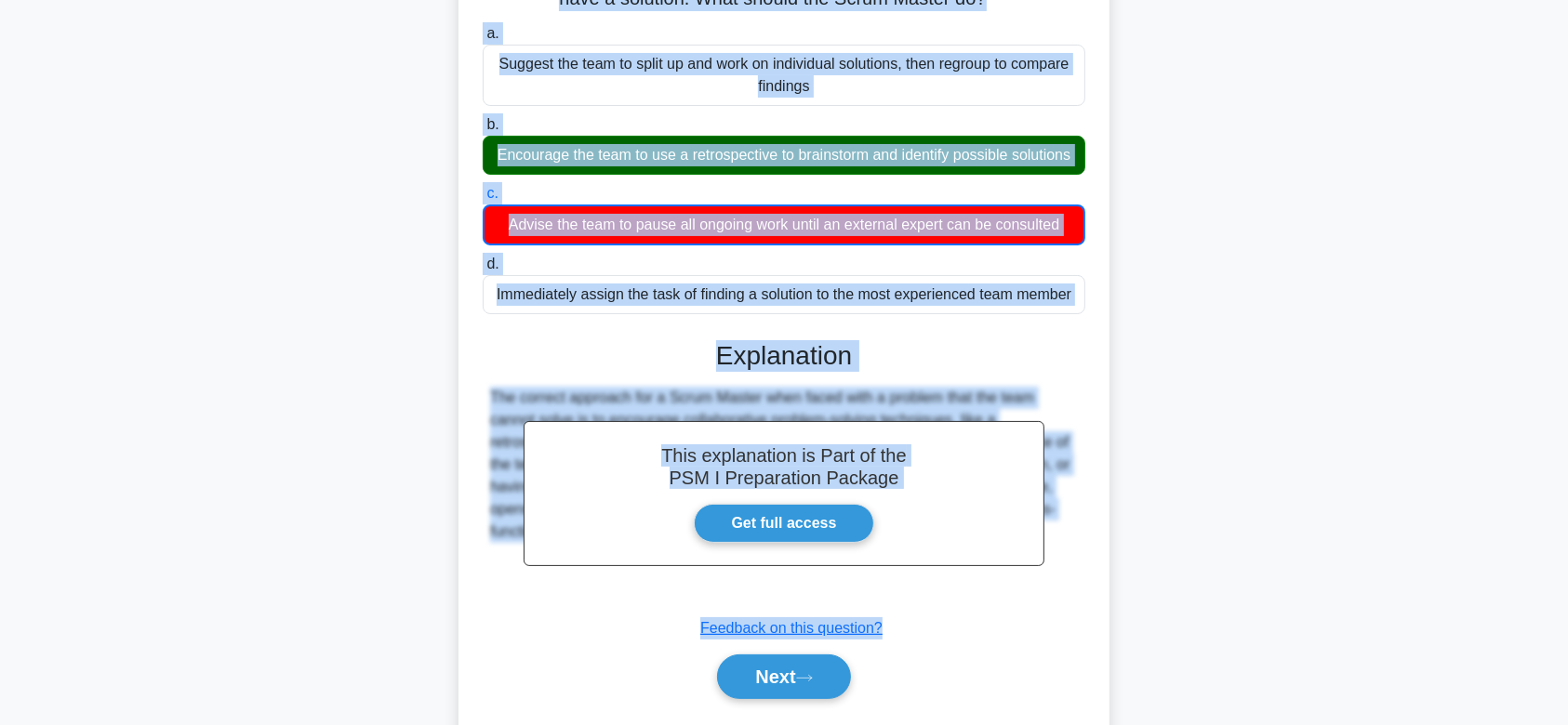
scroll to position [279, 0]
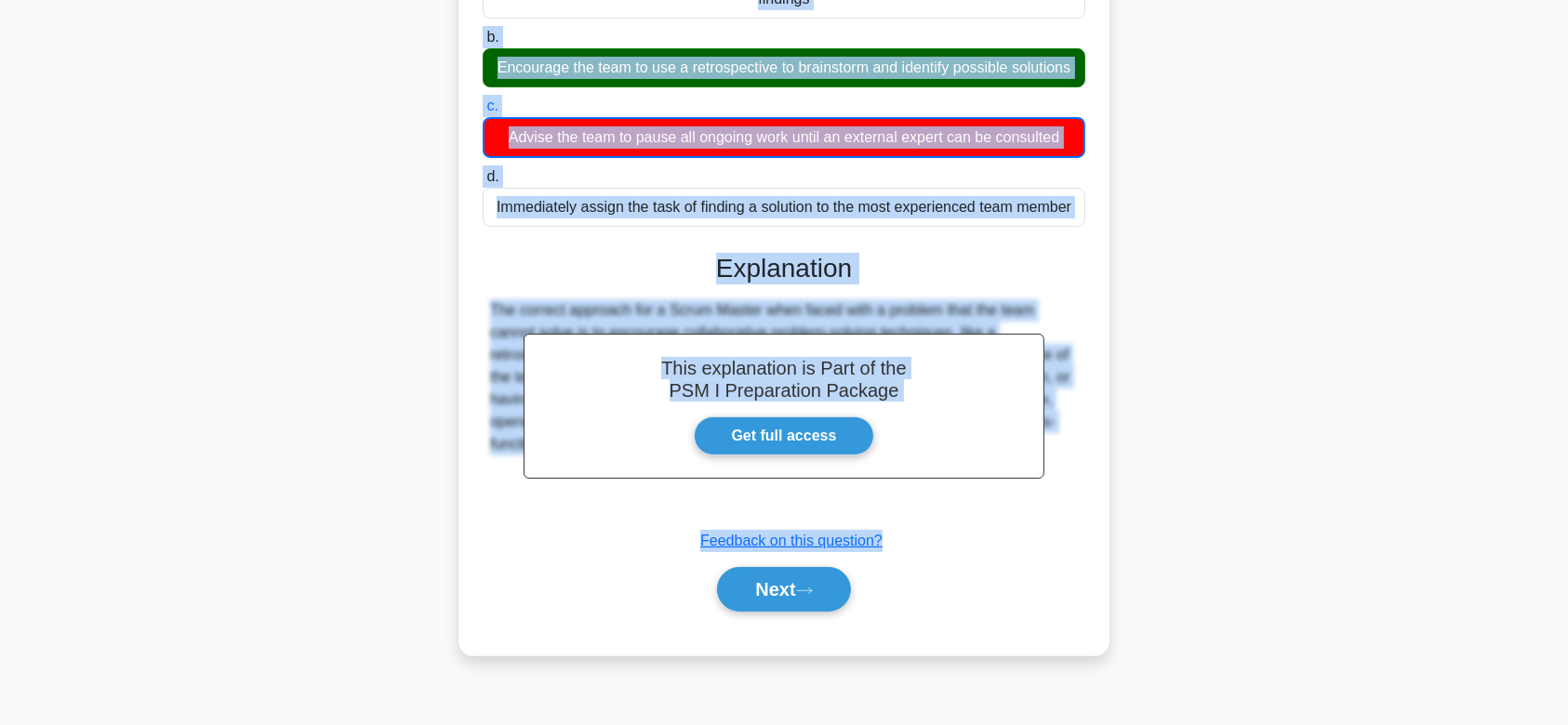
drag, startPoint x: 498, startPoint y: 140, endPoint x: 1072, endPoint y: 505, distance: 680.2
click at [1072, 505] on div "Your Scrum Team is faced by an unforeseen problem. No one in the team have a so…" at bounding box center [784, 252] width 636 height 793
copy div "Your Scrum Team is faced by an unforeseen problem. No one in the team have a so…"
click at [785, 576] on button "Next" at bounding box center [784, 589] width 133 height 44
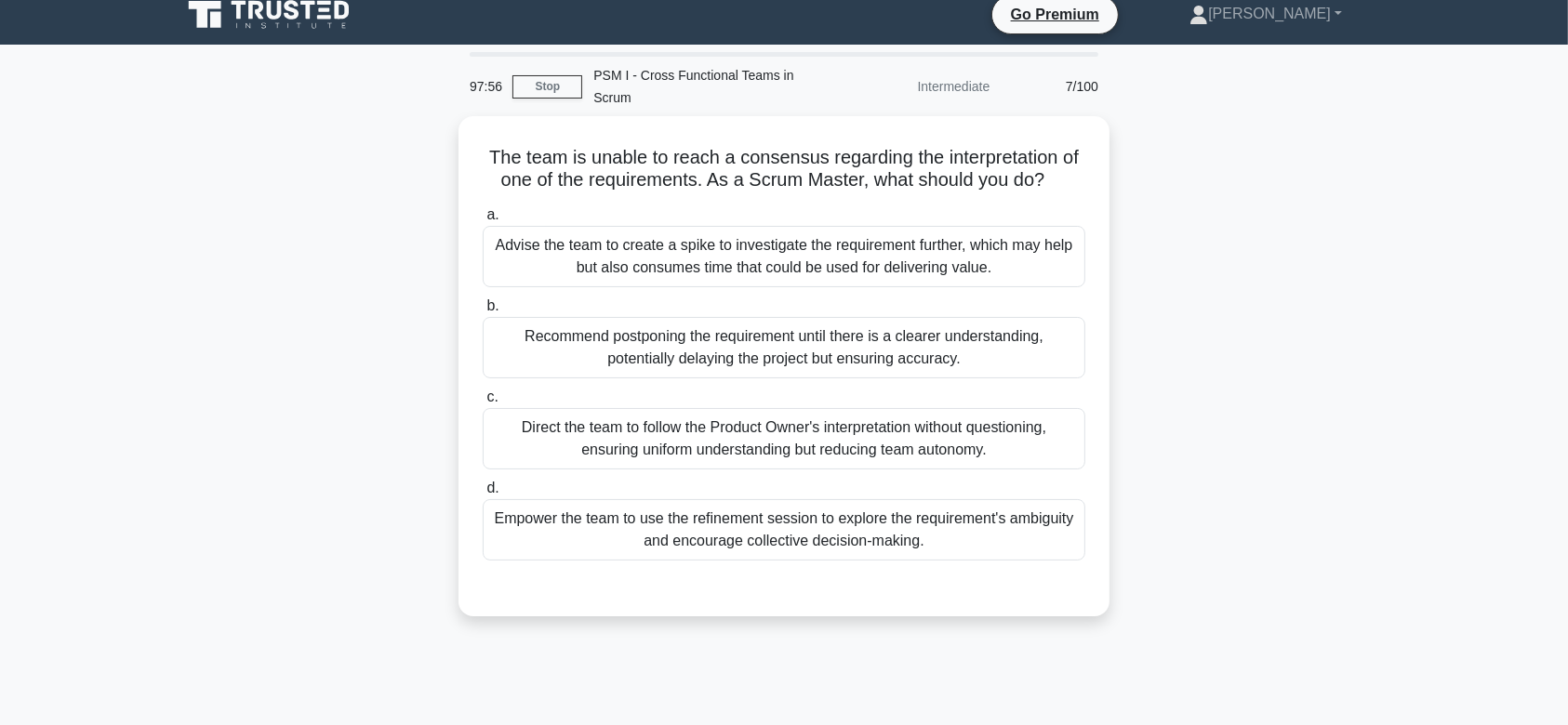
scroll to position [10, 0]
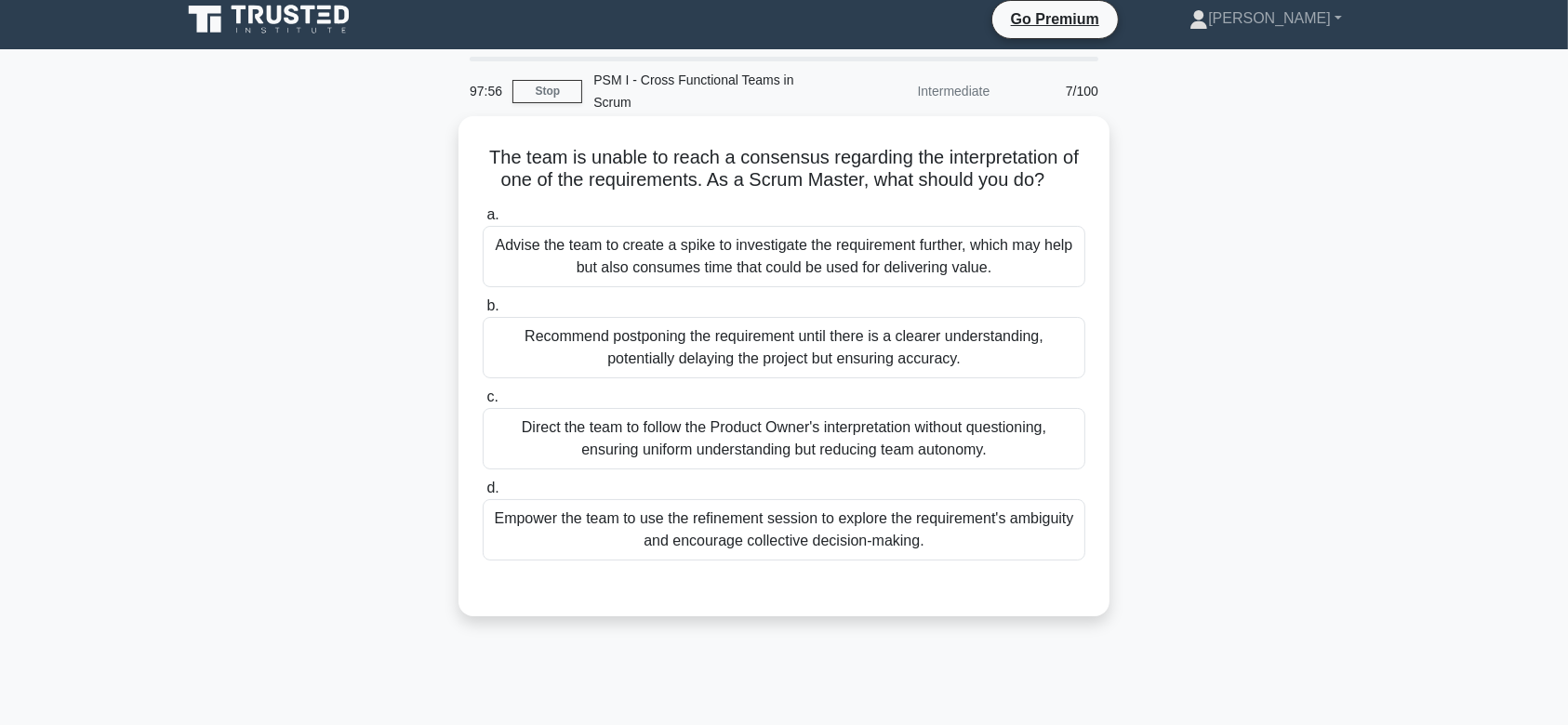
click at [744, 322] on div "Recommend postponing the requirement until there is a clearer understanding, po…" at bounding box center [784, 347] width 603 height 61
click at [483, 313] on input "b. Recommend postponing the requirement until there is a clearer understanding,…" at bounding box center [483, 306] width 0 height 12
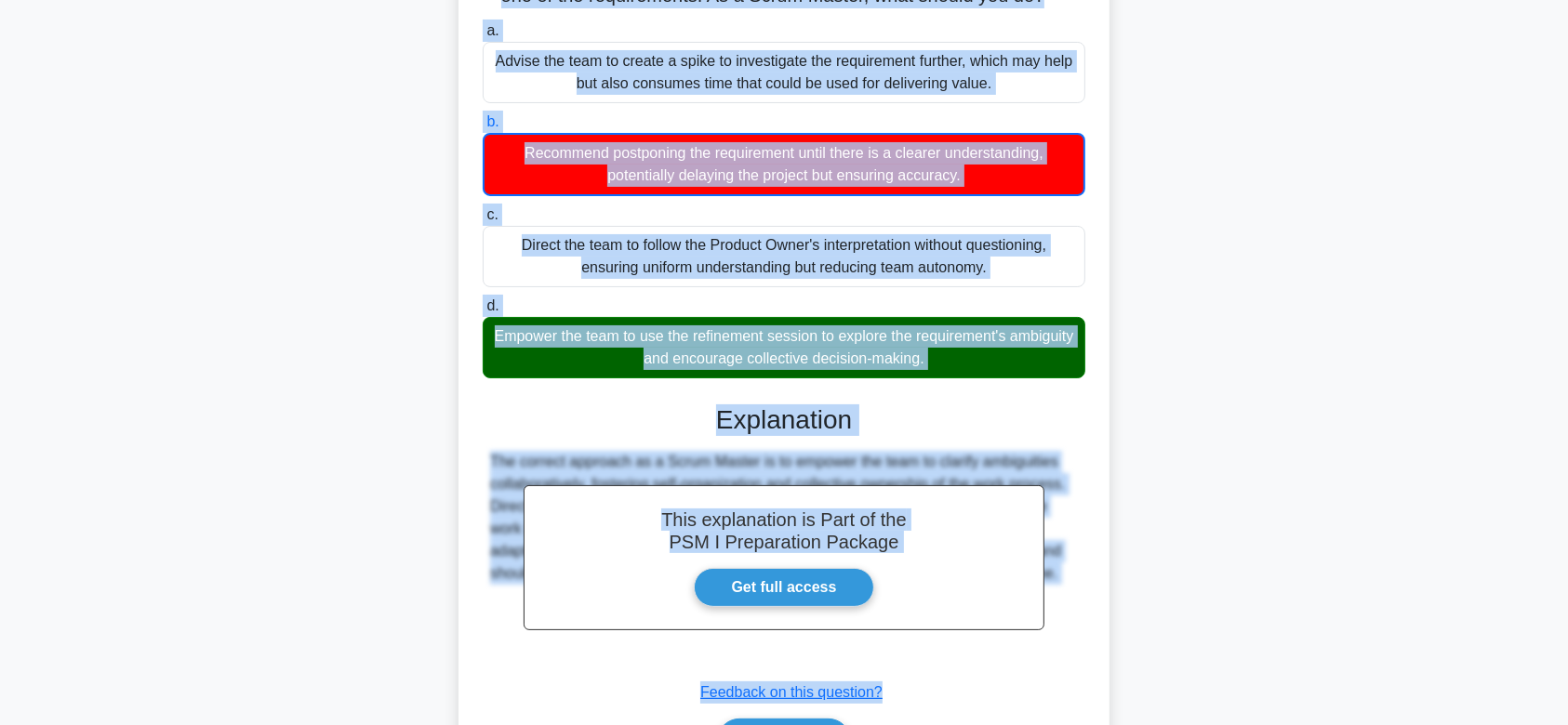
scroll to position [288, 0]
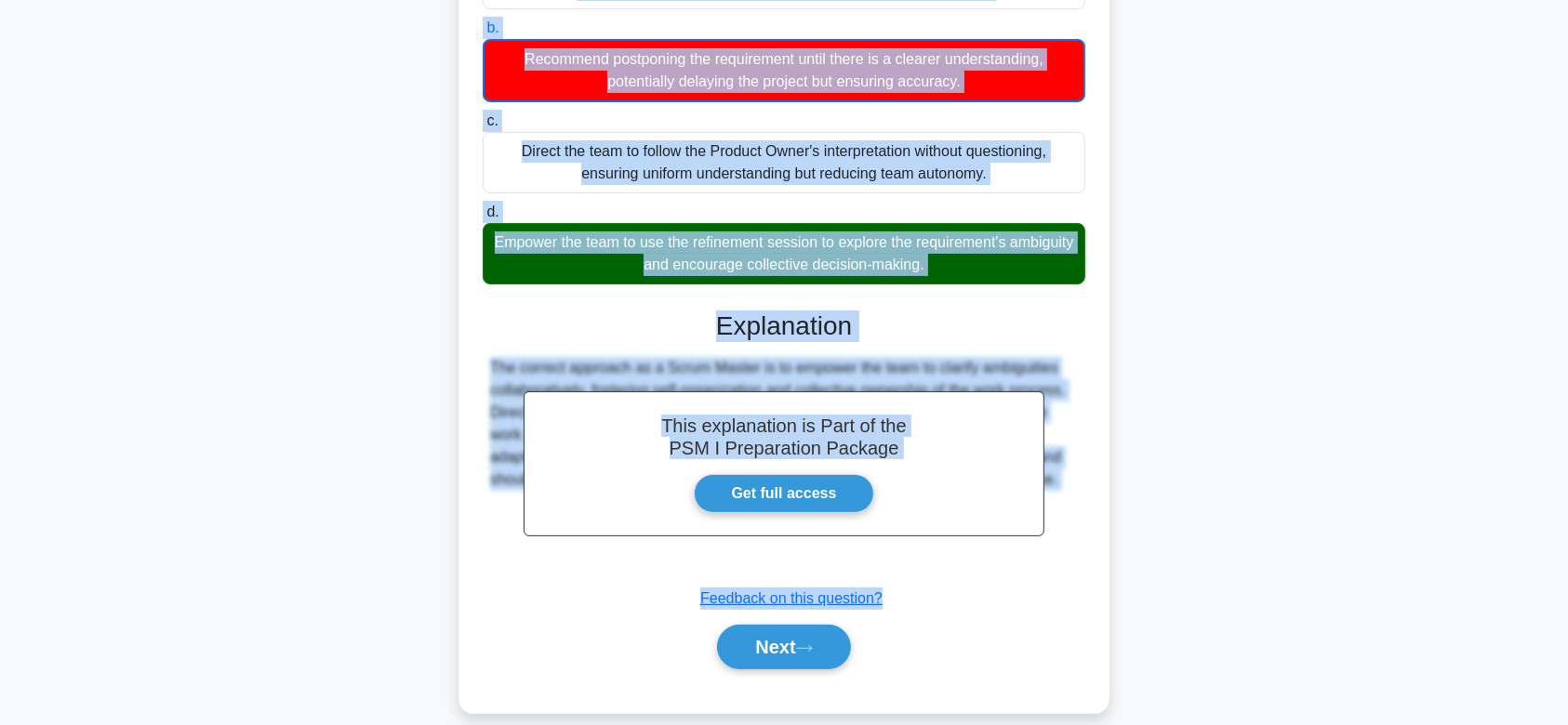
drag, startPoint x: 480, startPoint y: 132, endPoint x: 1079, endPoint y: 534, distance: 721.4
click at [1079, 534] on div "The team is unable to reach a consensus regarding the interpretation of one of …" at bounding box center [784, 276] width 636 height 860
copy div "The team is unable to reach a consensus regarding the interpretation of one of …"
click at [775, 634] on button "Next" at bounding box center [784, 646] width 133 height 44
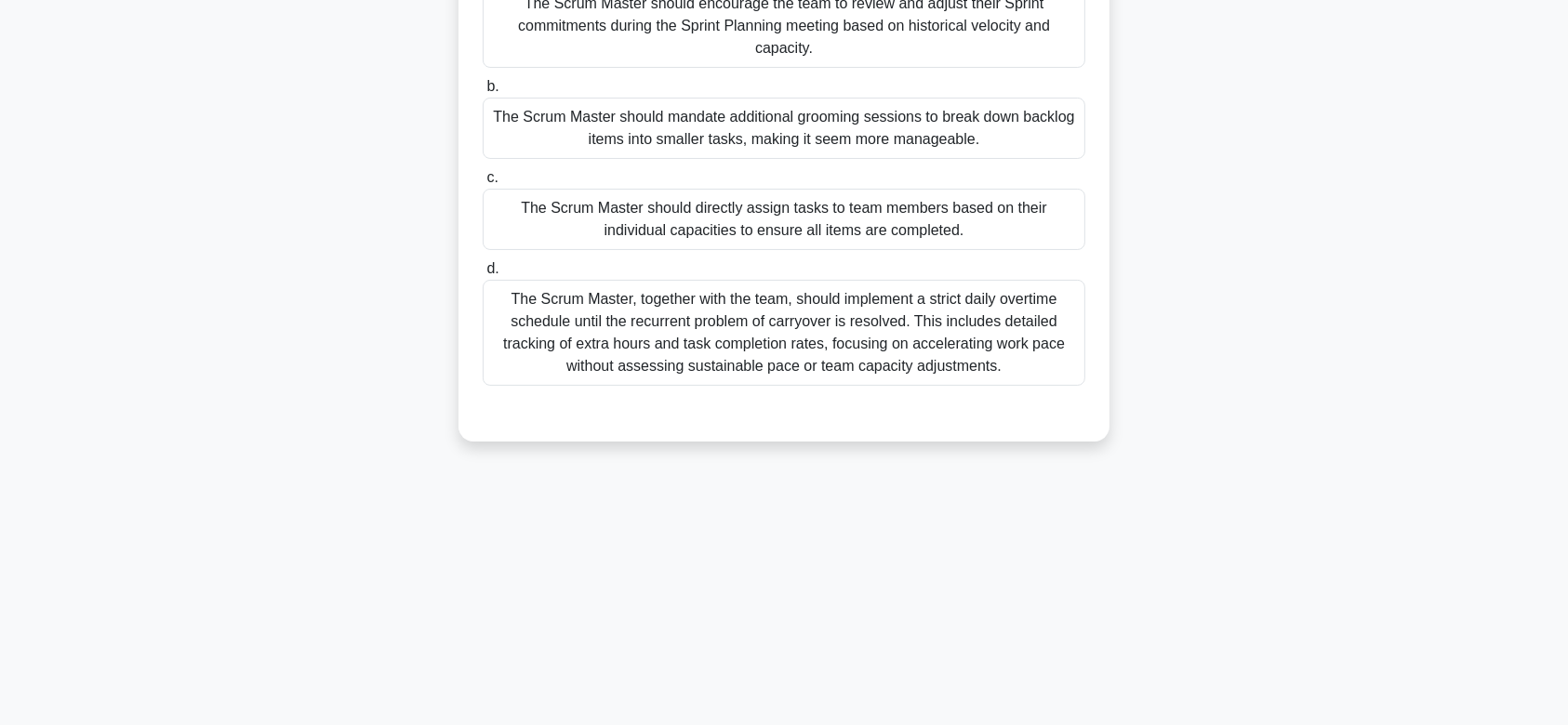
scroll to position [0, 0]
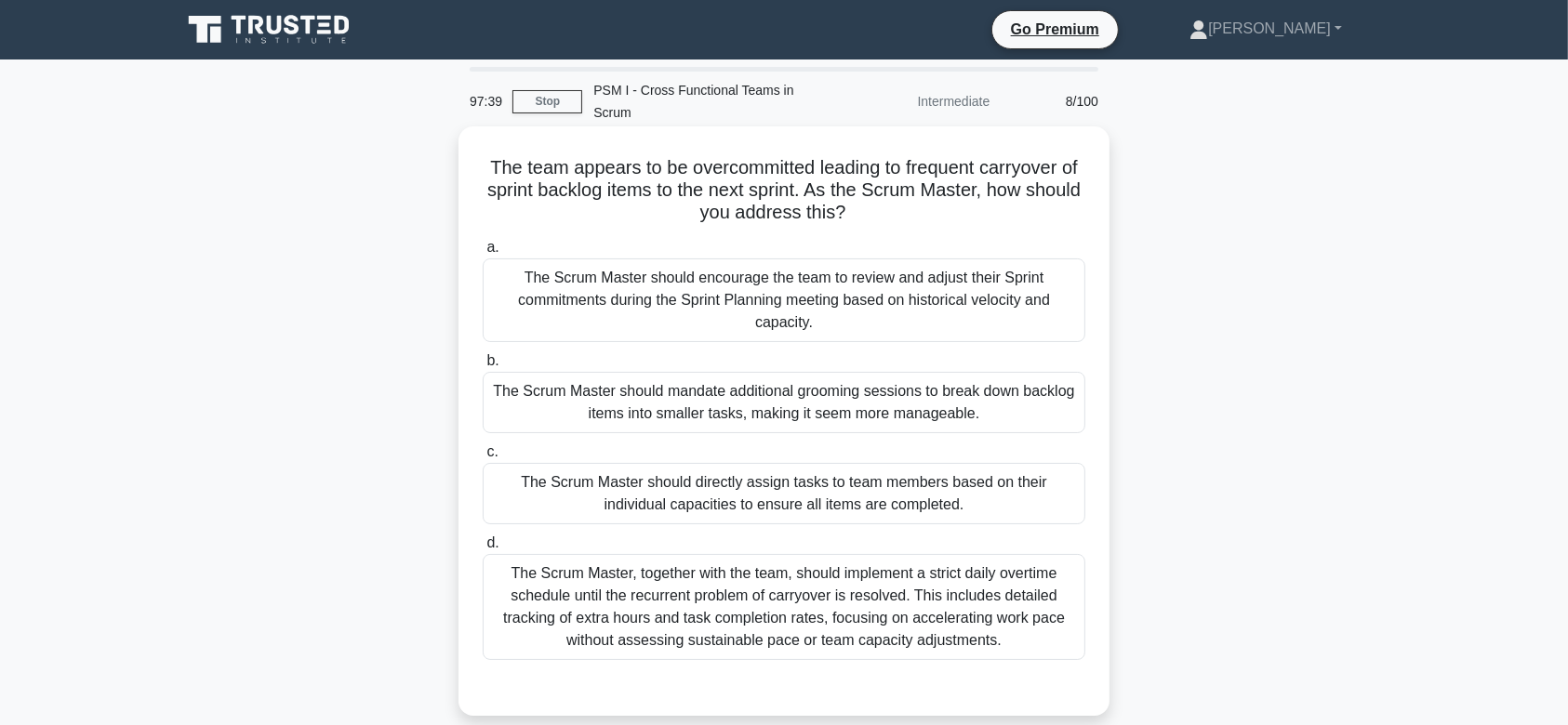
click at [782, 463] on div "The Scrum Master should directly assign tasks to team members based on their in…" at bounding box center [784, 493] width 603 height 61
click at [483, 459] on input "c. The Scrum Master should directly assign tasks to team members based on their…" at bounding box center [483, 452] width 0 height 12
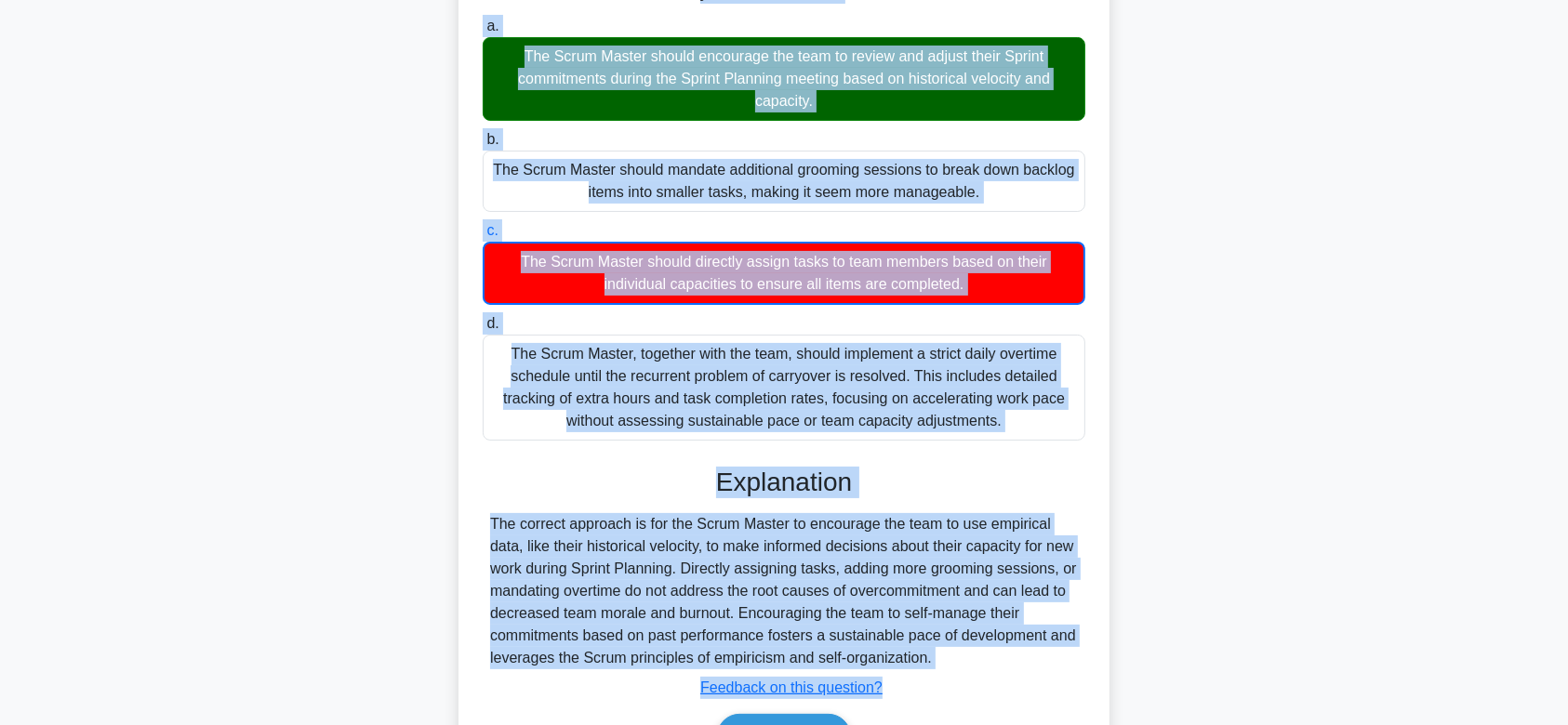
scroll to position [311, 0]
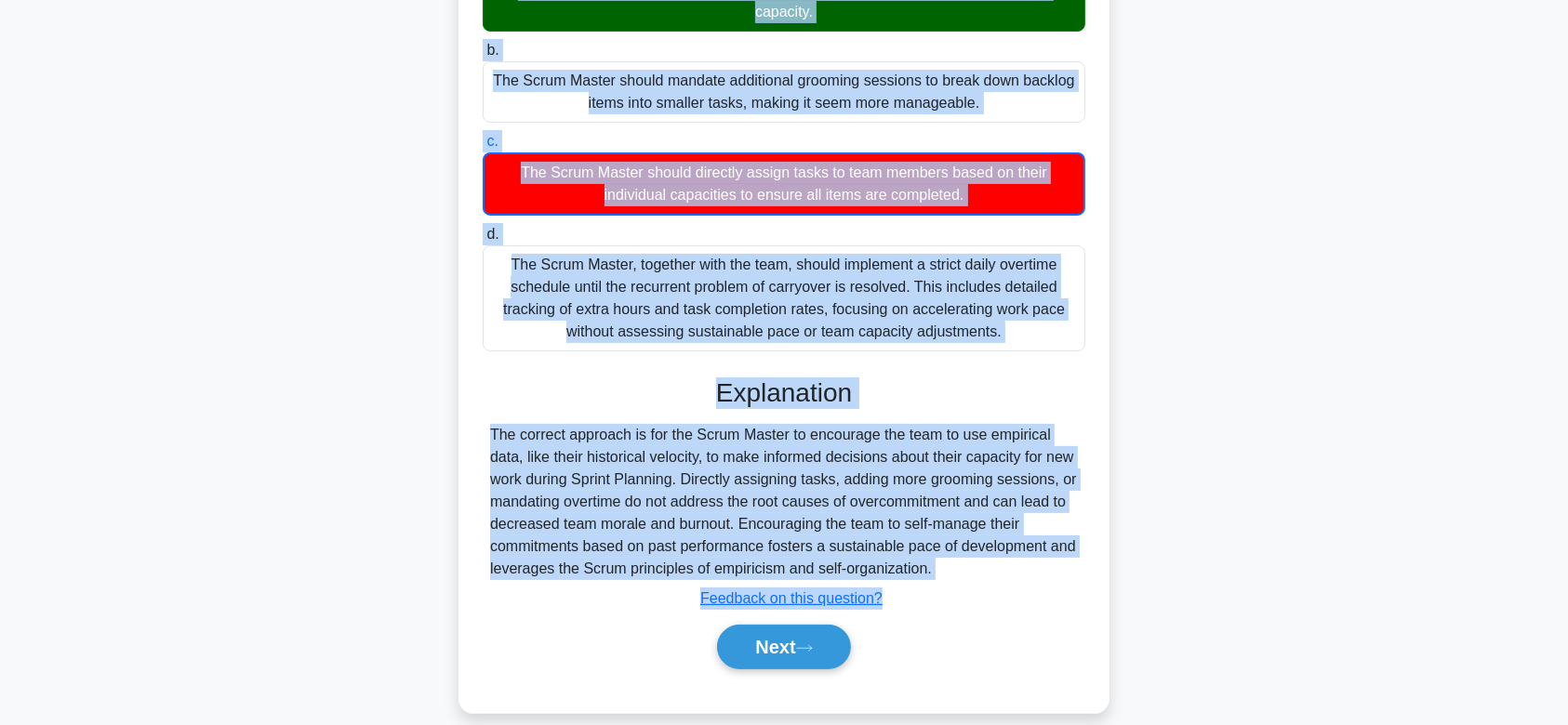
drag, startPoint x: 488, startPoint y: 140, endPoint x: 984, endPoint y: 545, distance: 640.3
click at [984, 545] on div "The team appears to be overcommitted leading to frequent carryover of sprint ba…" at bounding box center [784, 264] width 636 height 882
copy div "The team appears to be overcommitted leading to frequent carryover of sprint ba…"
click at [799, 624] on button "Next" at bounding box center [784, 646] width 133 height 44
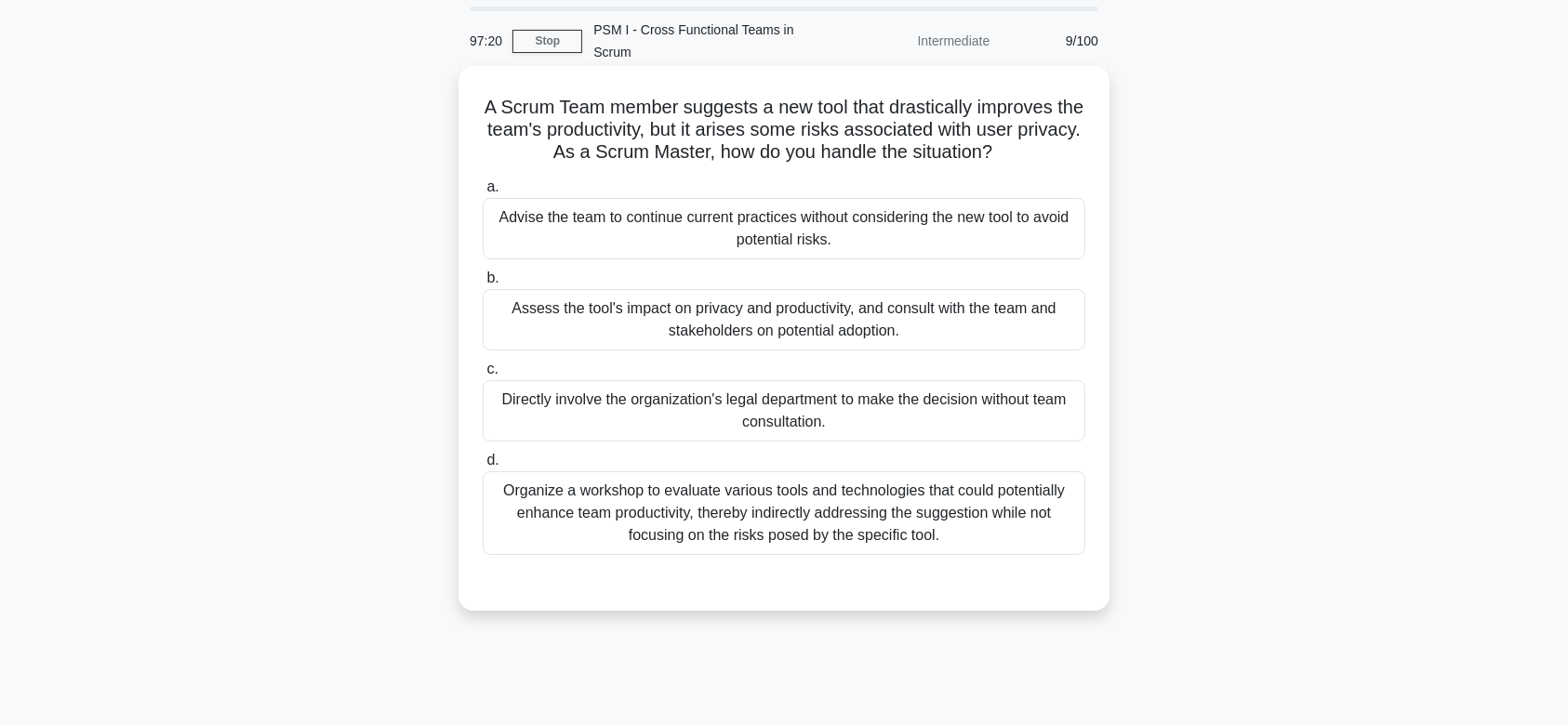
scroll to position [55, 0]
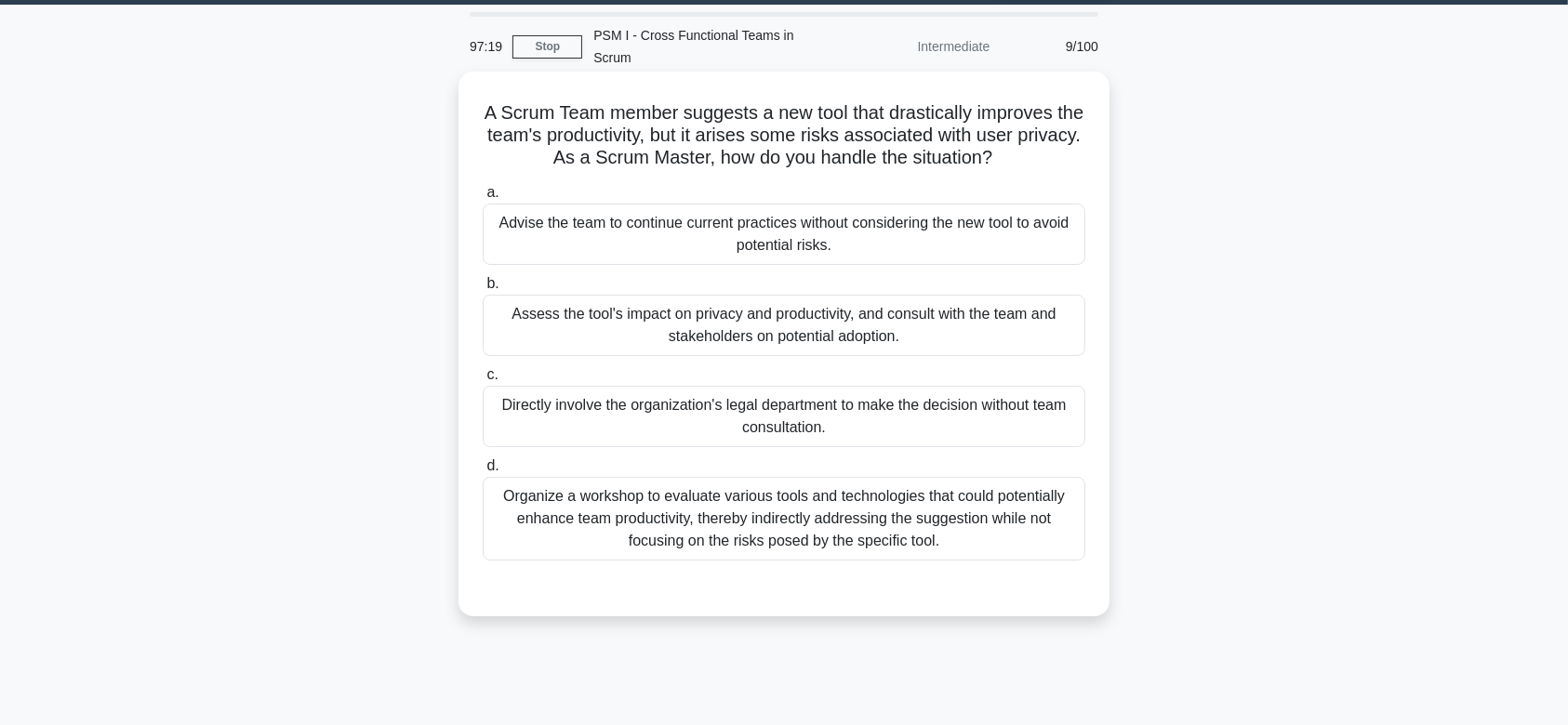
click at [883, 301] on div "Assess the tool's impact on privacy and productivity, and consult with the team…" at bounding box center [784, 326] width 603 height 61
click at [483, 290] on input "b. Assess the tool's impact on privacy and productivity, and consult with the t…" at bounding box center [483, 284] width 0 height 12
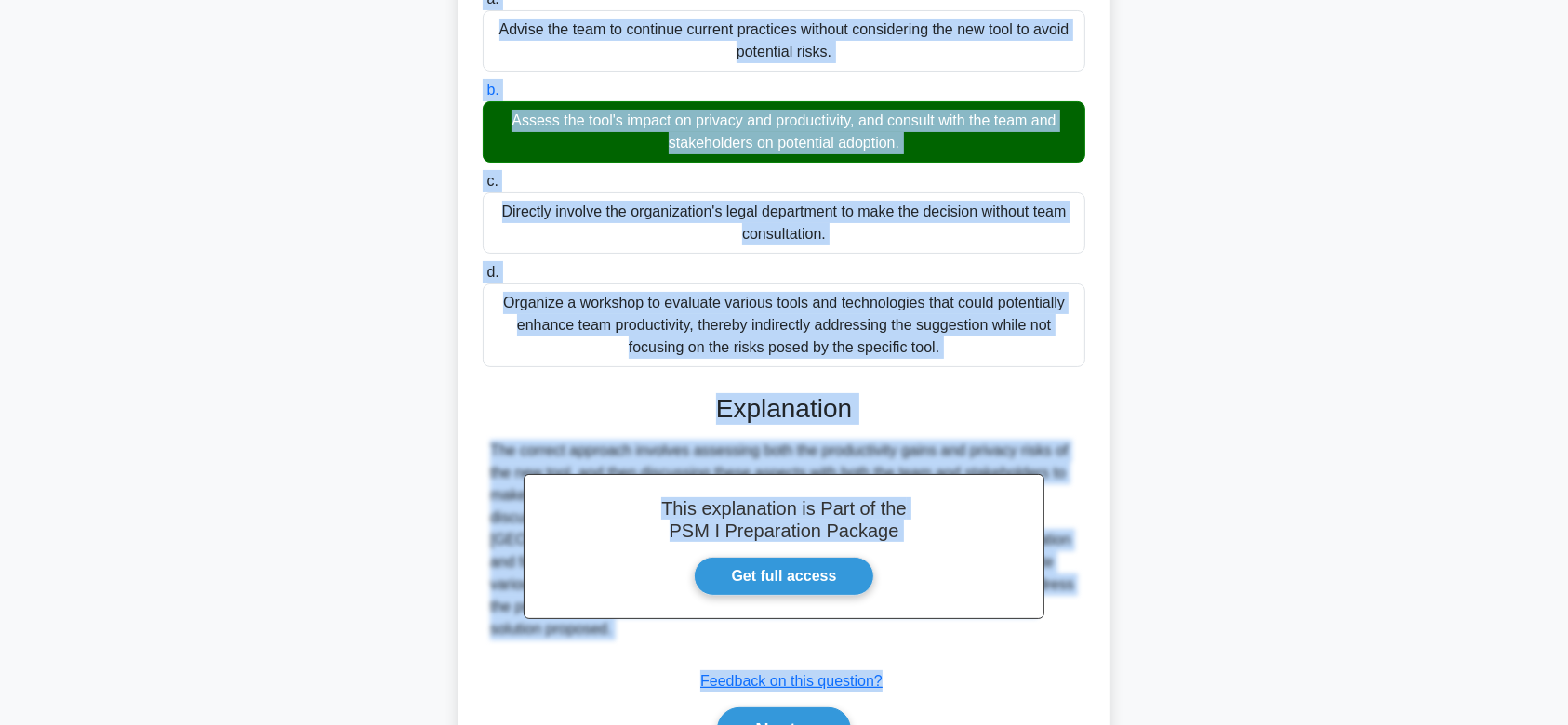
scroll to position [330, 0]
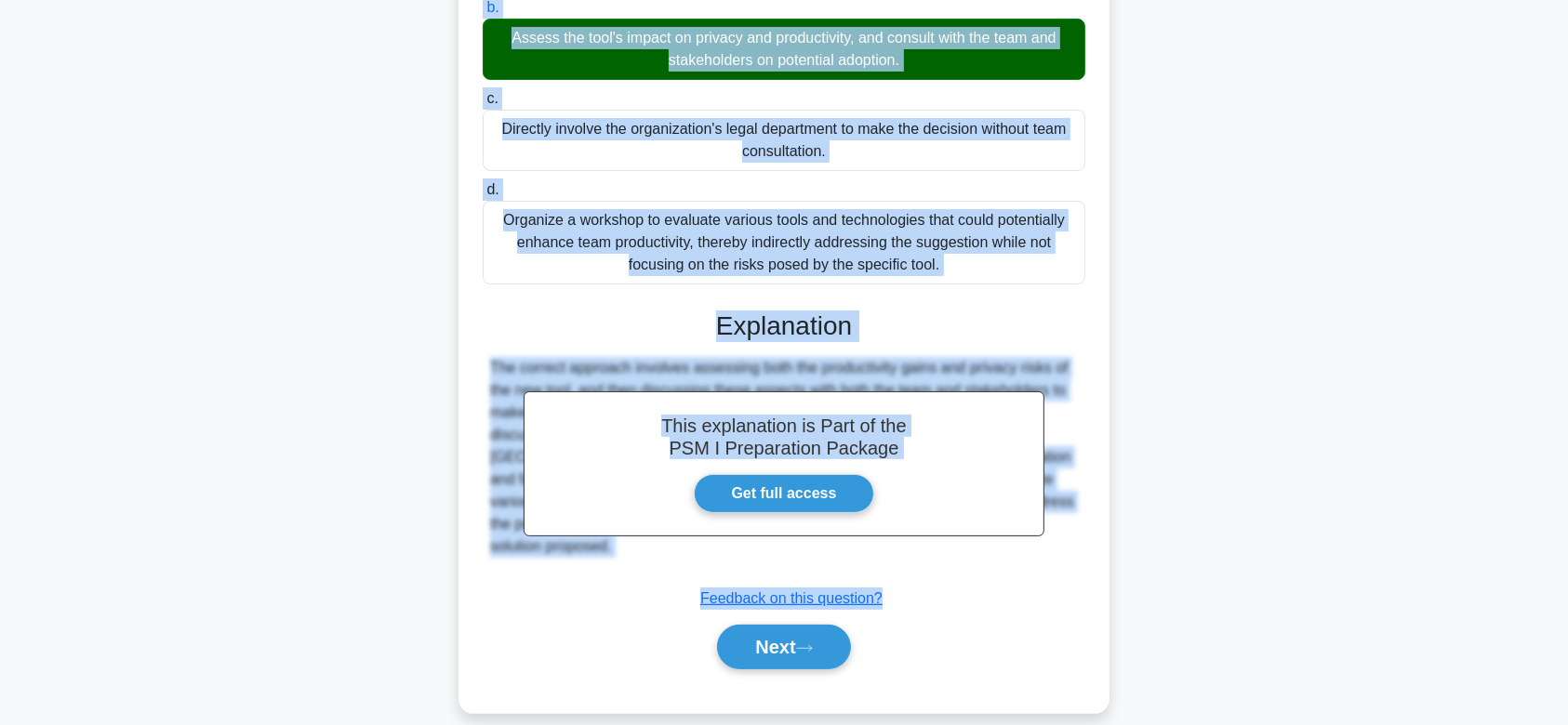
drag, startPoint x: 483, startPoint y: 89, endPoint x: 1049, endPoint y: 532, distance: 718.8
click at [1049, 532] on div "A Scrum Team member suggests a new tool that drastically improves the team's pr…" at bounding box center [784, 254] width 636 height 903
copy div "A Scrum Team member suggests a new tool that drastically improves the team's pr…"
click at [720, 624] on button "Next" at bounding box center [784, 646] width 133 height 44
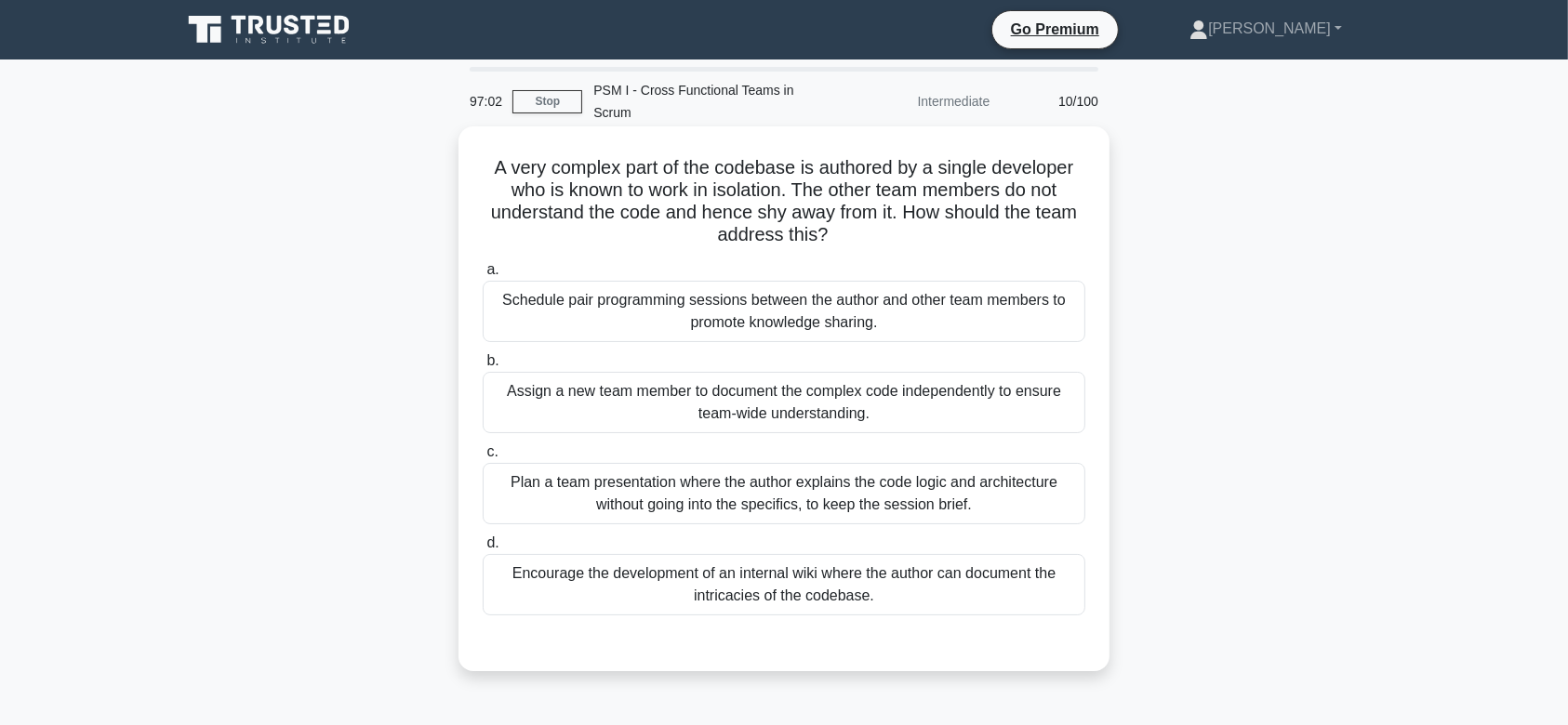
click at [781, 391] on div "Assign a new team member to document the complex code independently to ensure t…" at bounding box center [784, 402] width 603 height 61
click at [483, 367] on input "b. Assign a new team member to document the complex code independently to ensur…" at bounding box center [483, 361] width 0 height 12
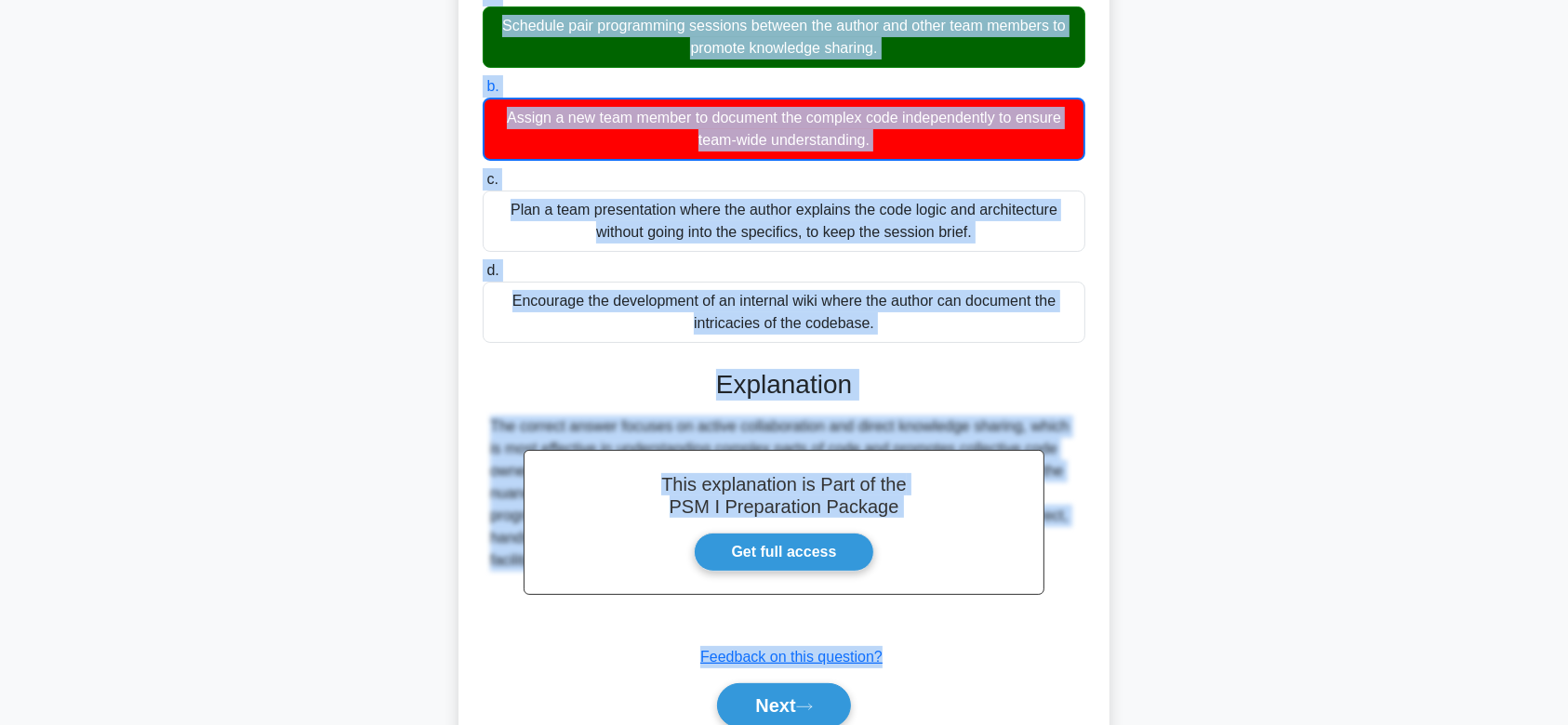
scroll to position [332, 0]
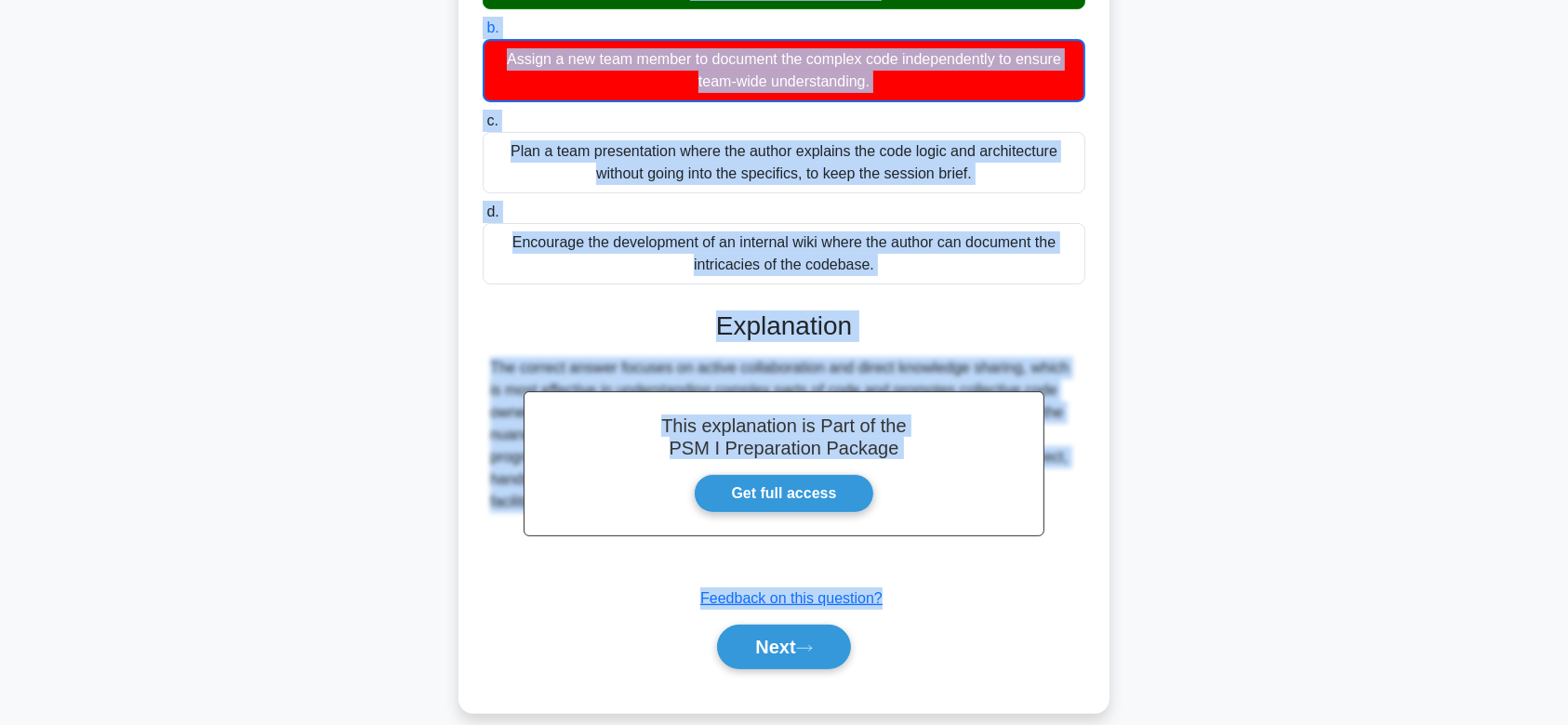
drag, startPoint x: 484, startPoint y: 145, endPoint x: 1024, endPoint y: 534, distance: 665.5
click at [1024, 534] on div "A very complex part of the codebase is authored by a single developer who is kn…" at bounding box center [784, 253] width 636 height 905
copy div "A very complex part of the codebase is authored by a single developer who is kn…"
click at [770, 624] on button "Next" at bounding box center [784, 646] width 133 height 44
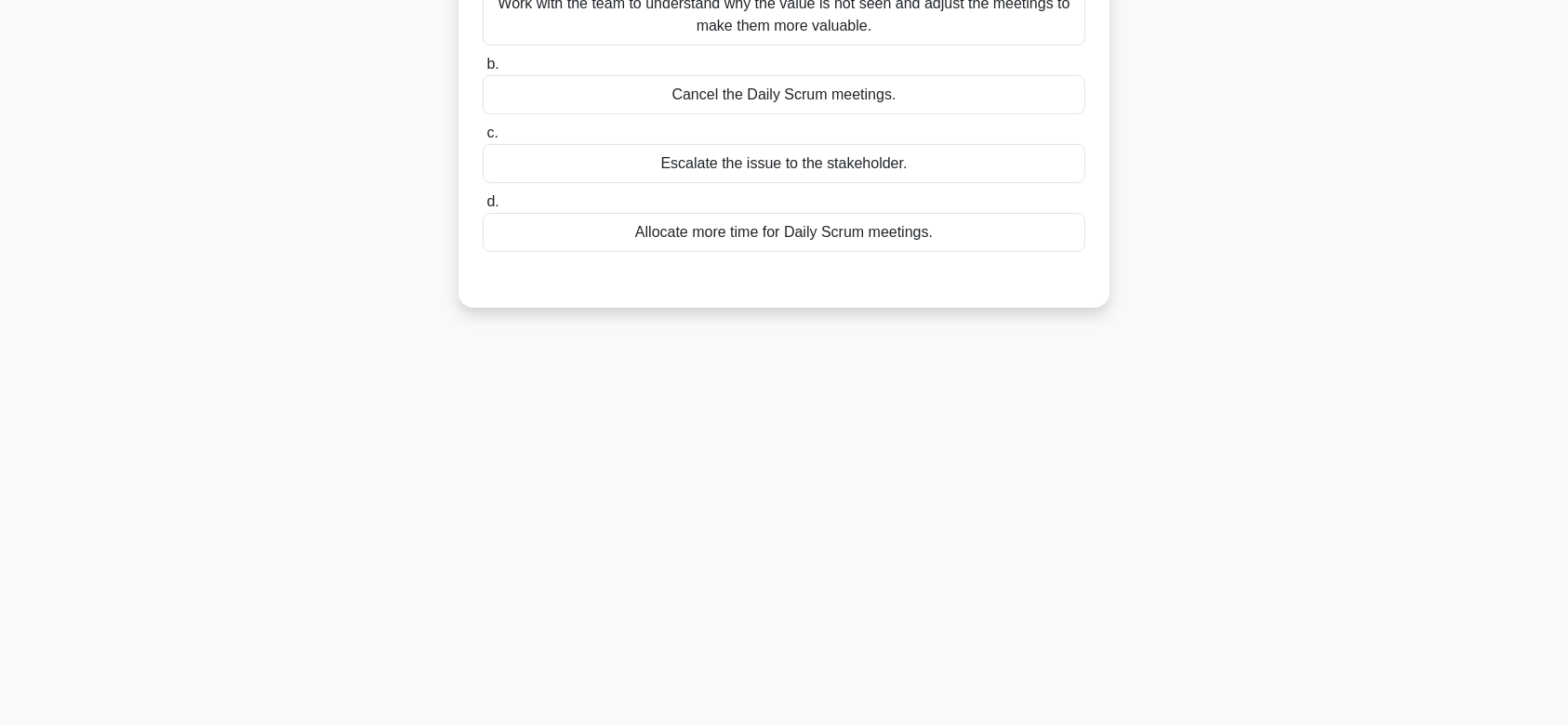
scroll to position [0, 0]
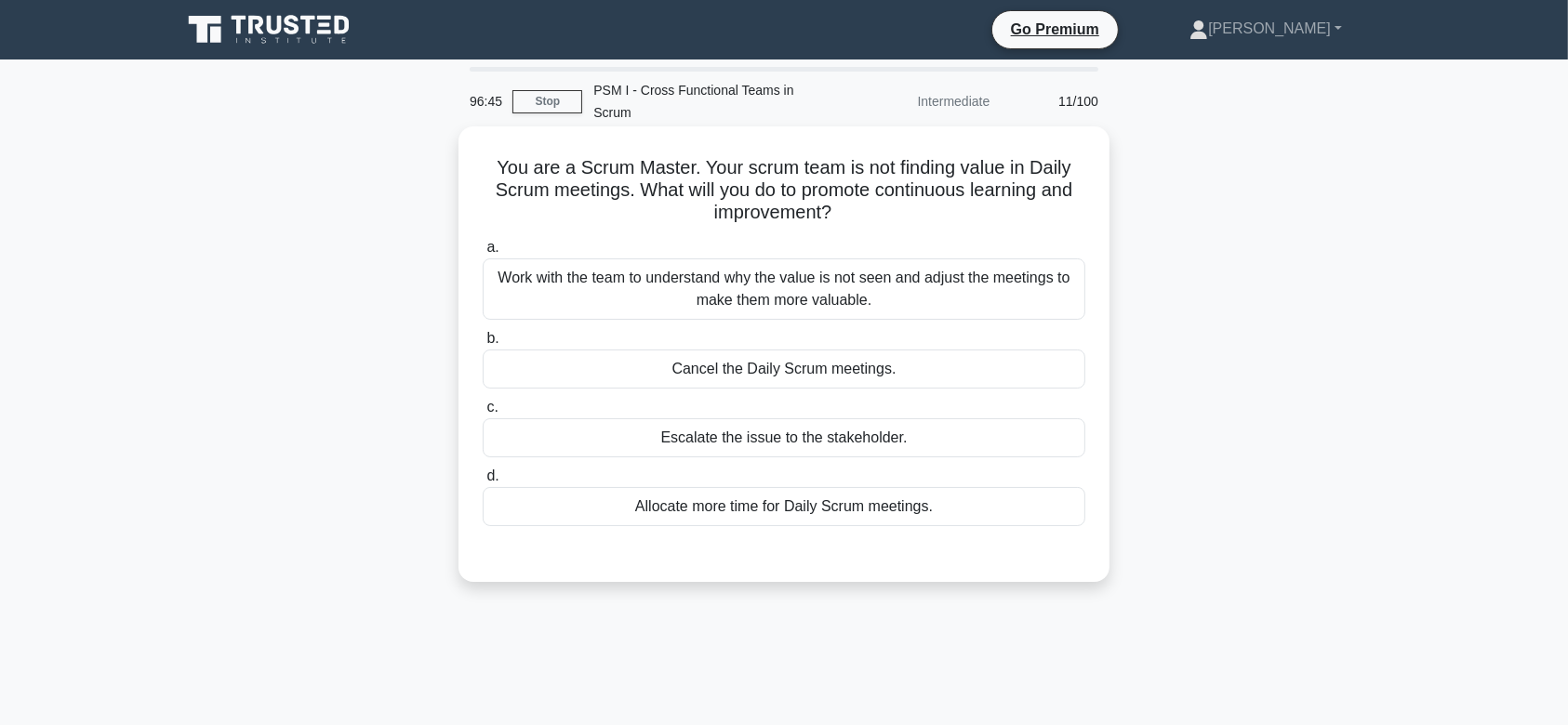
click at [813, 262] on div "Work with the team to understand why the value is not seen and adjust the meeti…" at bounding box center [784, 289] width 603 height 61
click at [483, 254] on input "a. Work with the team to understand why the value is not seen and adjust the me…" at bounding box center [483, 248] width 0 height 12
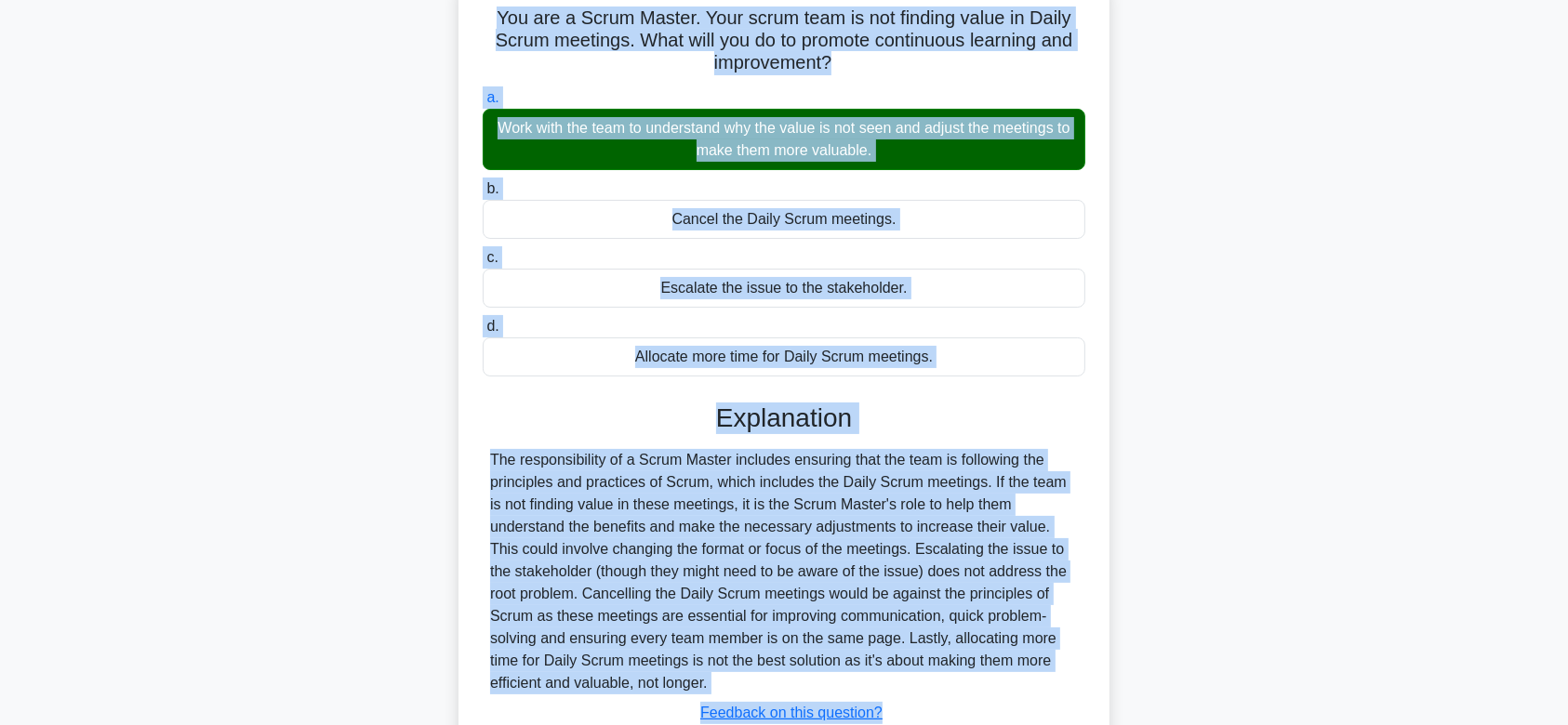
scroll to position [279, 0]
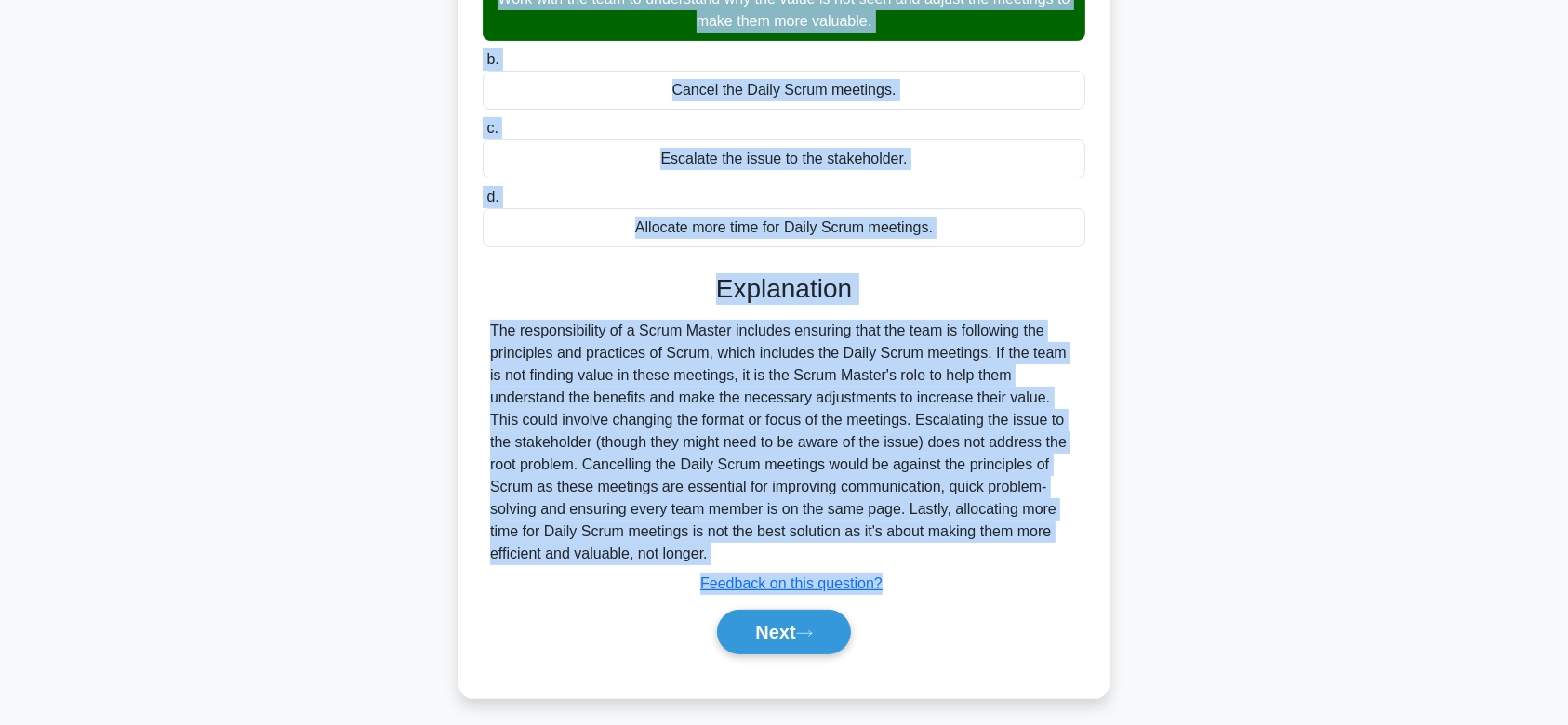
drag, startPoint x: 493, startPoint y: 141, endPoint x: 1005, endPoint y: 527, distance: 641.2
click at [1005, 527] on div "You are a Scrum Master. Your scrum team is not finding value in Daily Scrum mee…" at bounding box center [784, 272] width 636 height 835
click at [779, 614] on button "Next" at bounding box center [784, 631] width 133 height 44
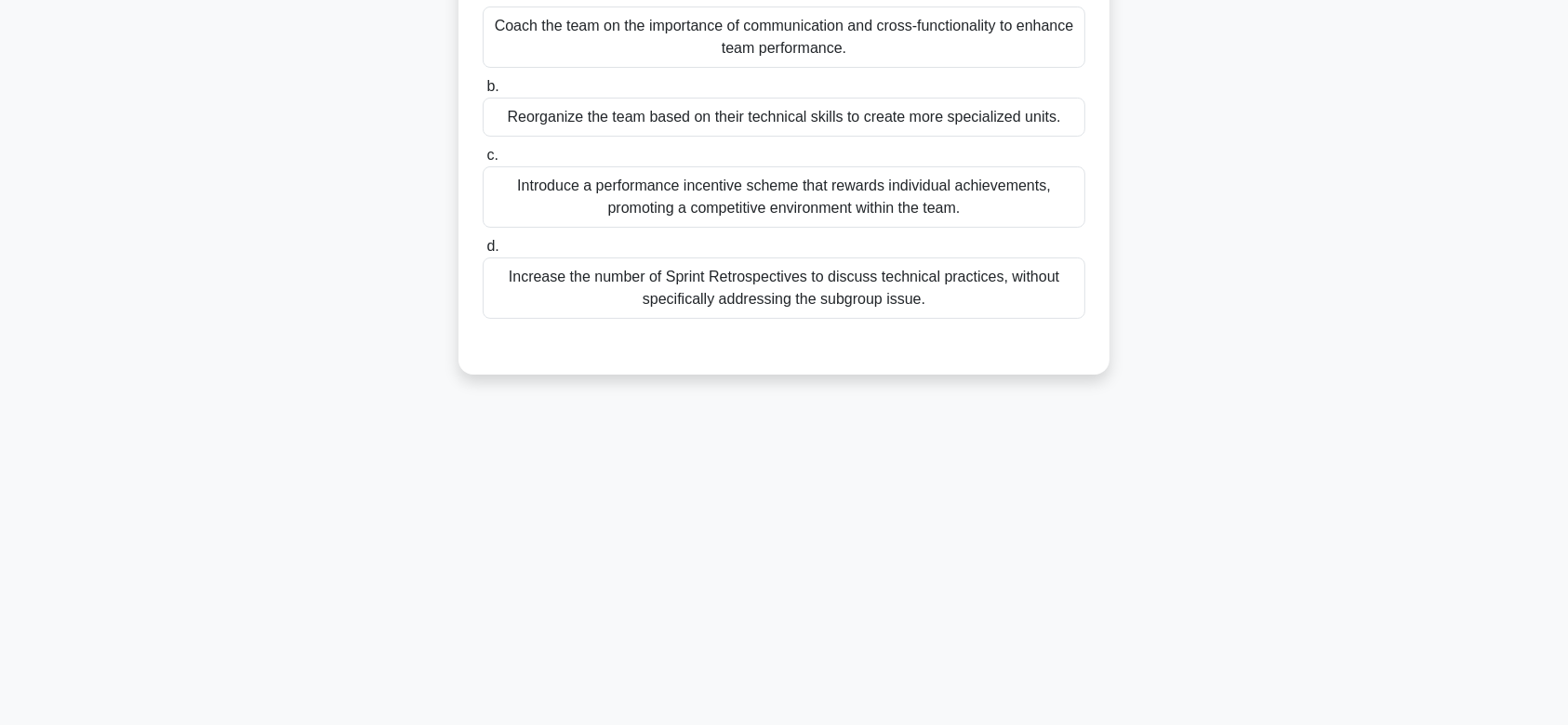
scroll to position [0, 0]
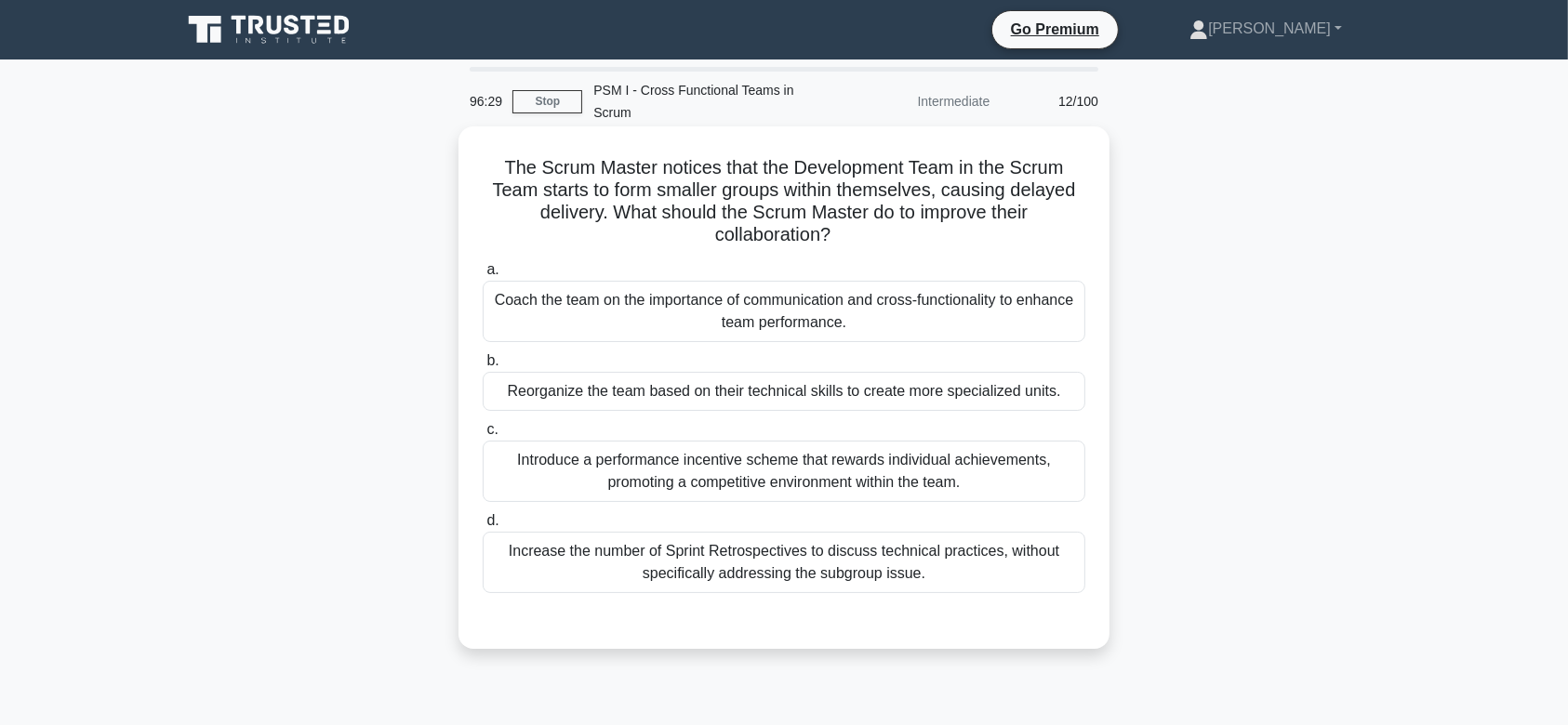
click at [825, 418] on label "c. Introduce a performance incentive scheme that rewards individual achievement…" at bounding box center [784, 460] width 603 height 84
click at [483, 424] on input "c. Introduce a performance incentive scheme that rewards individual achievement…" at bounding box center [483, 430] width 0 height 12
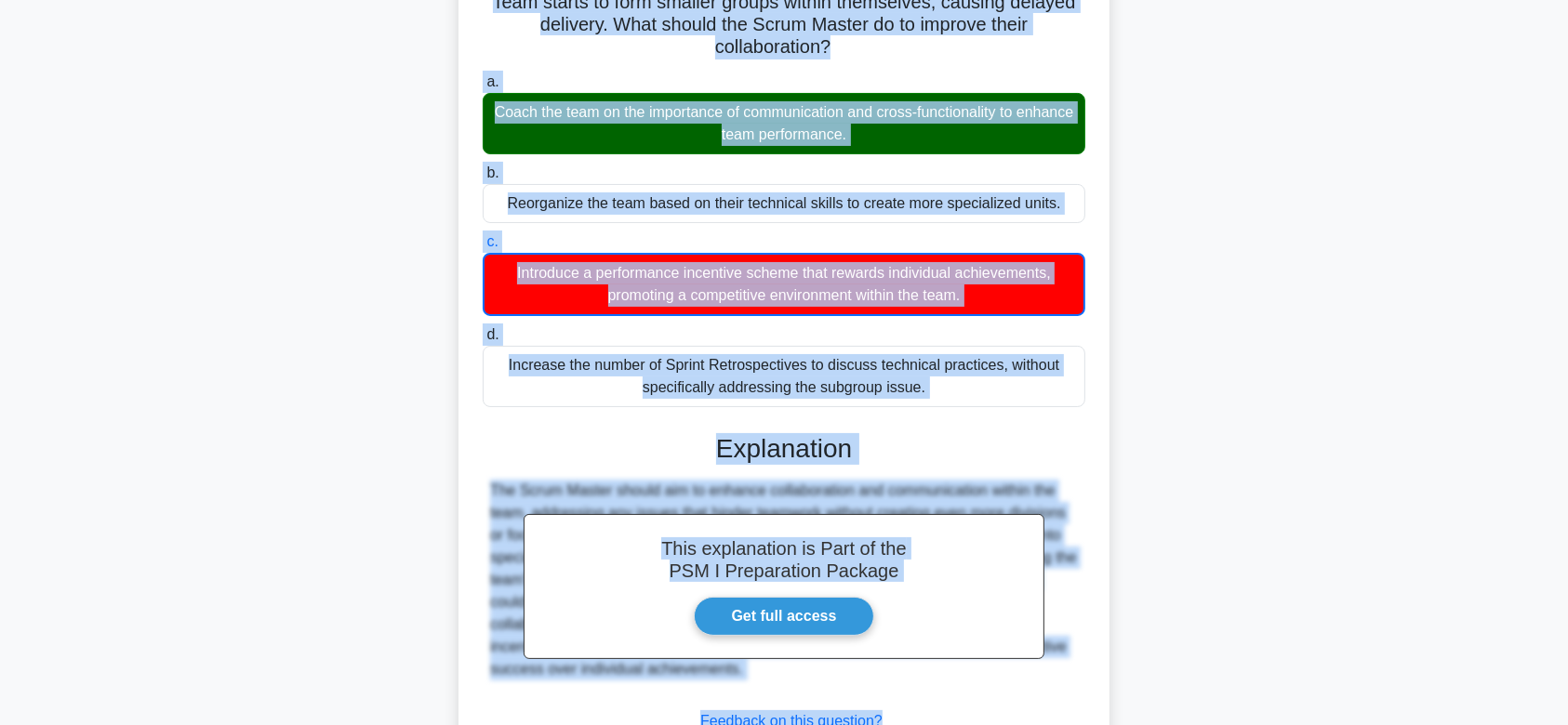
drag, startPoint x: 494, startPoint y: 143, endPoint x: 1090, endPoint y: 710, distance: 822.6
click at [1090, 710] on div "The Scrum Master notices that the Development Team in the Scrum Team starts to …" at bounding box center [784, 387] width 636 height 882
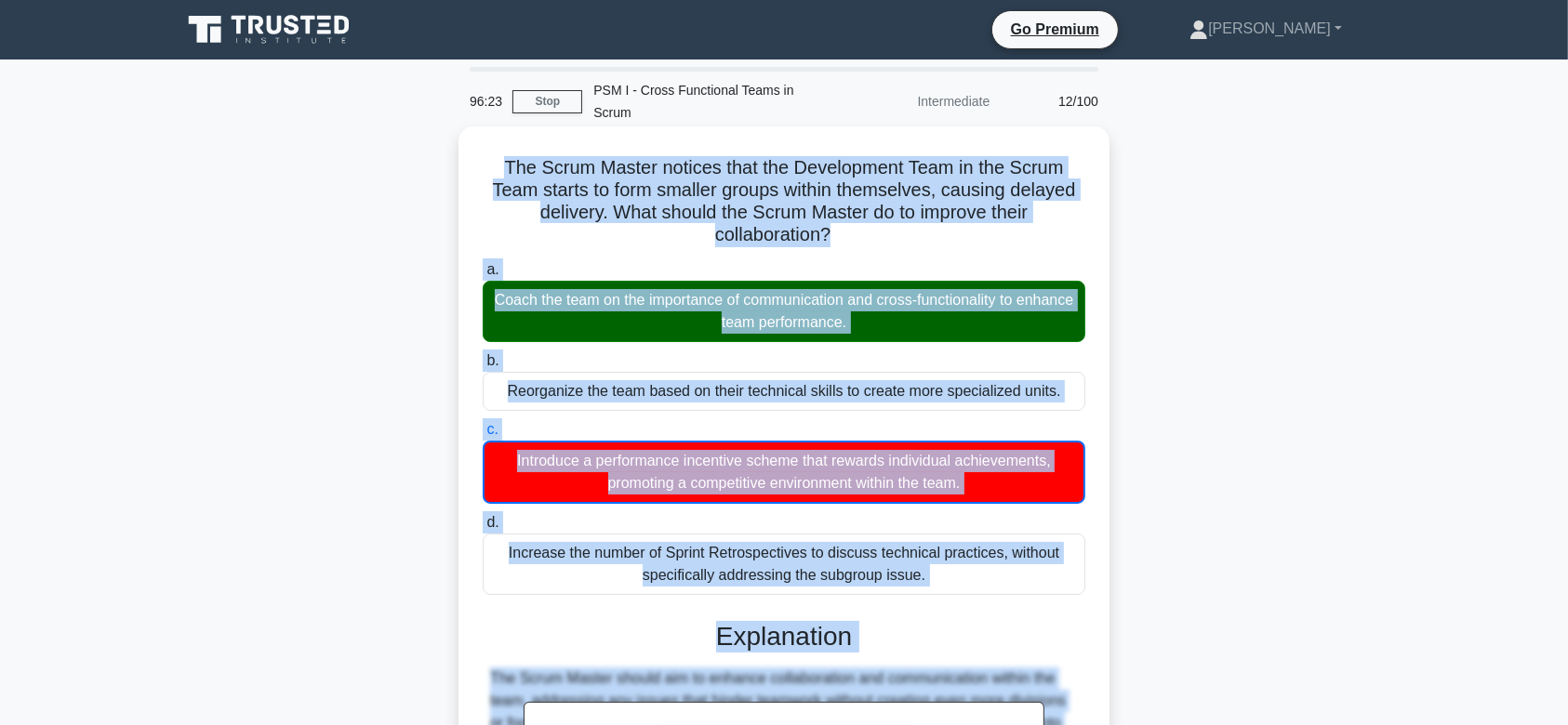
click at [471, 153] on div "The Scrum Master notices that the Development Team in the Scrum Team starts to …" at bounding box center [784, 575] width 636 height 882
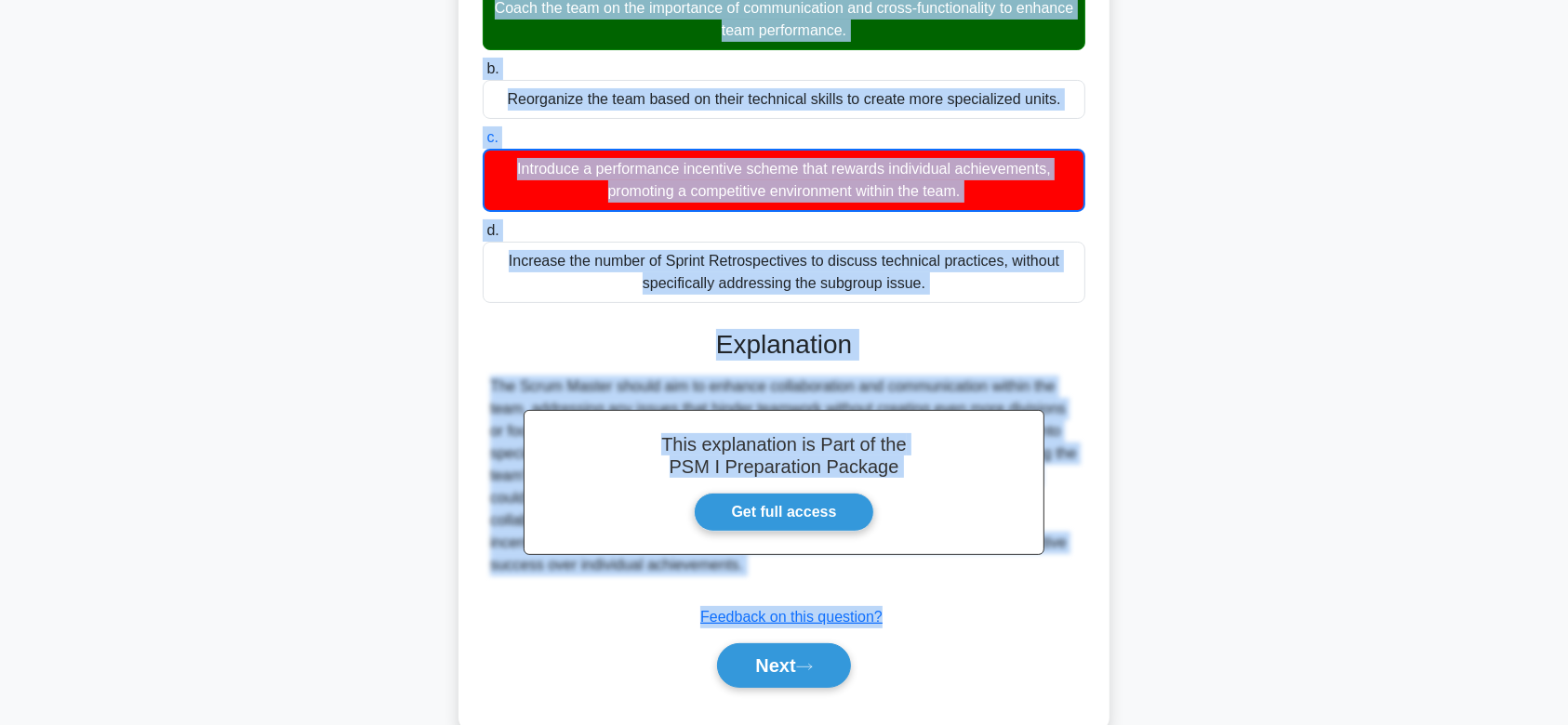
scroll to position [311, 0]
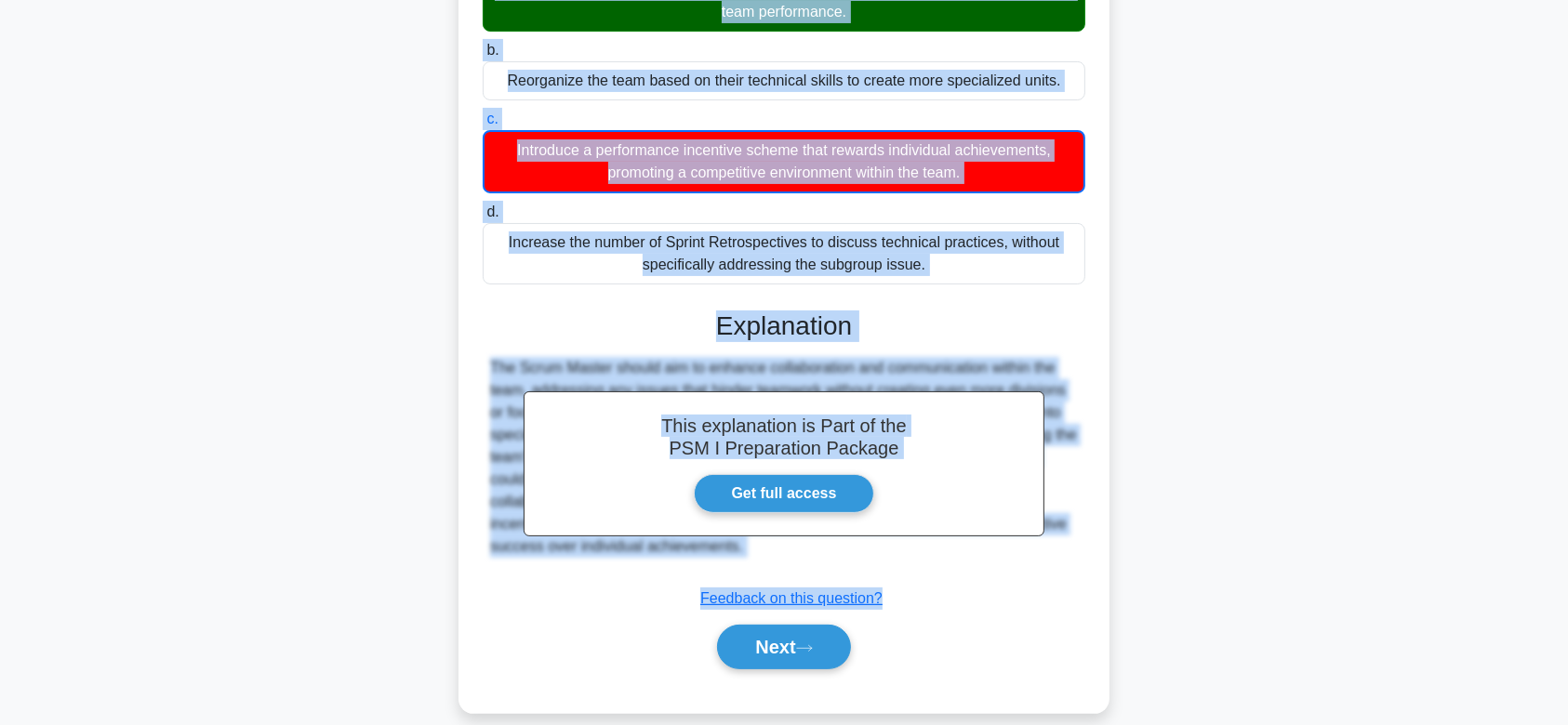
drag, startPoint x: 471, startPoint y: 152, endPoint x: 931, endPoint y: 524, distance: 591.6
click at [931, 524] on div "The Scrum Master notices that the Development Team in the Scrum Team starts to …" at bounding box center [784, 264] width 636 height 882
click at [763, 624] on button "Next" at bounding box center [784, 646] width 133 height 44
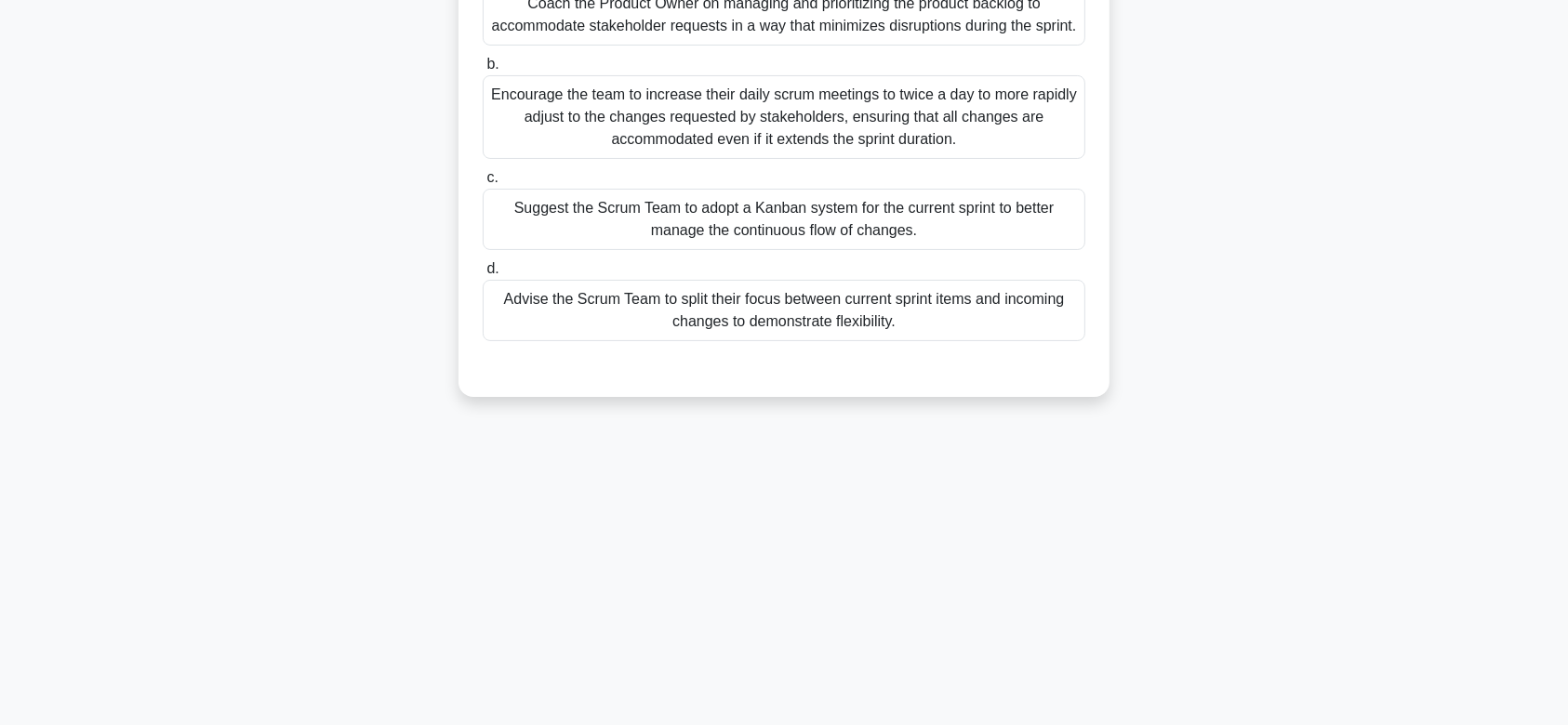
scroll to position [0, 0]
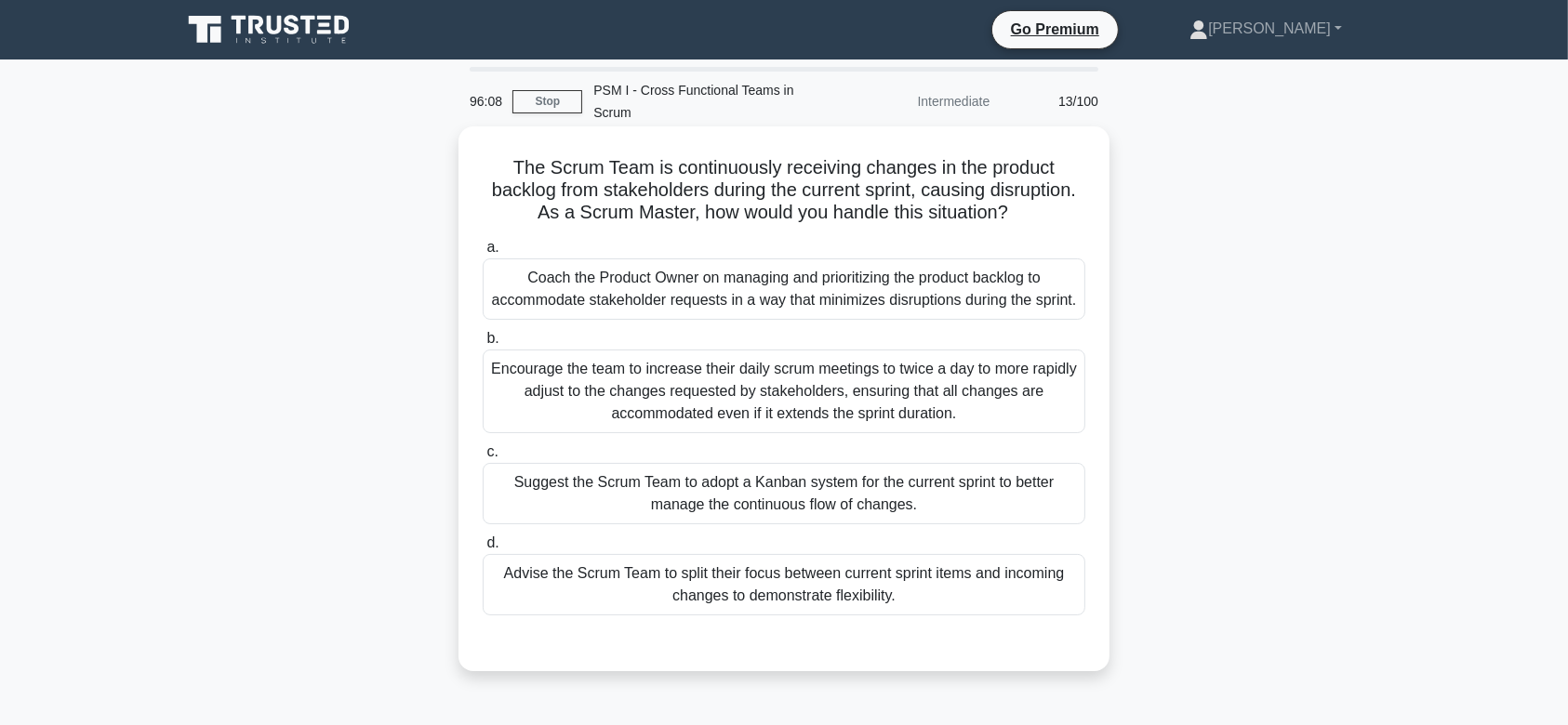
click at [798, 370] on div "Encourage the team to increase their daily scrum meetings to twice a day to mor…" at bounding box center [784, 391] width 603 height 84
click at [483, 345] on input "b. Encourage the team to increase their daily scrum meetings to twice a day to …" at bounding box center [483, 338] width 0 height 12
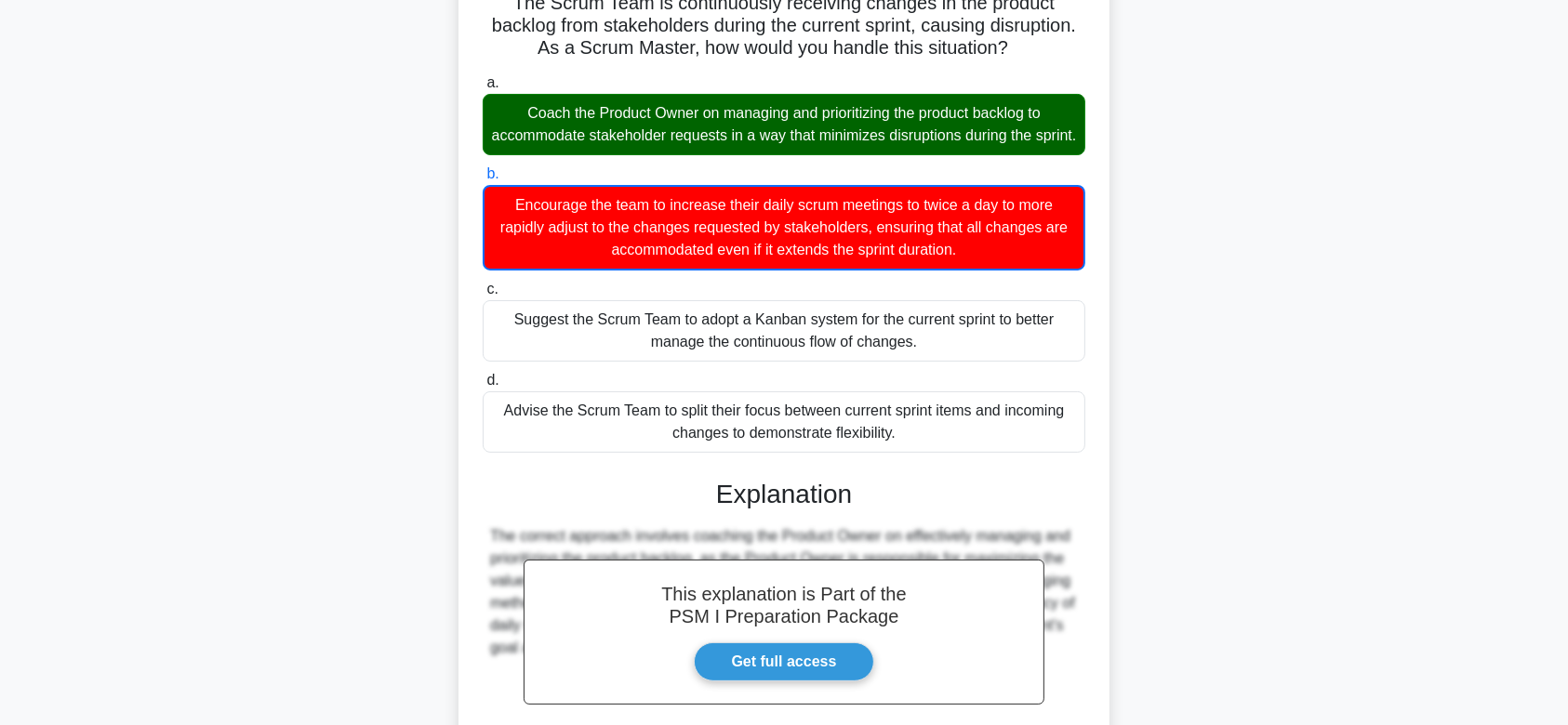
scroll to position [355, 0]
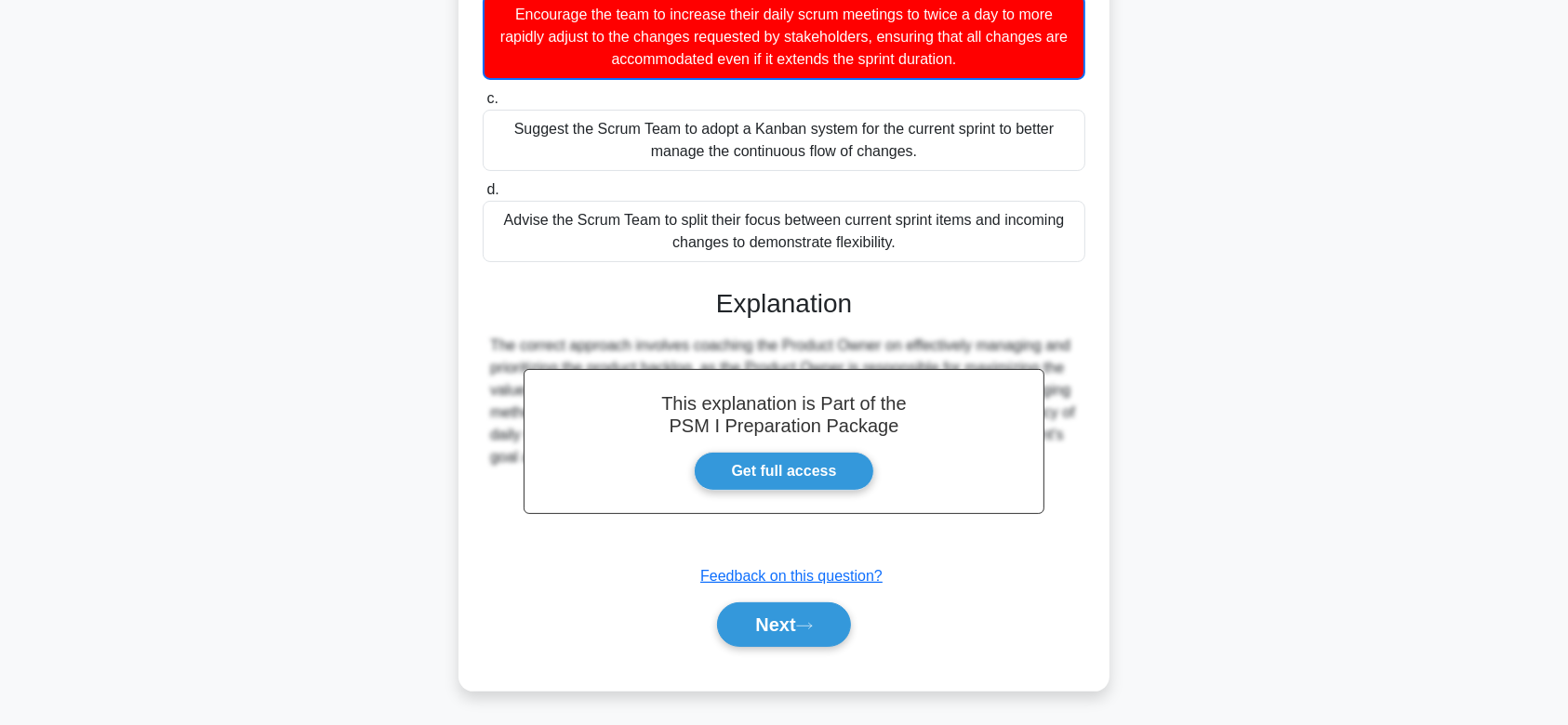
drag, startPoint x: 508, startPoint y: 143, endPoint x: 1064, endPoint y: 532, distance: 678.6
click at [1064, 532] on div "The Scrum Team is continuously receiving changes in the product backlog from st…" at bounding box center [784, 231] width 636 height 905
click at [801, 629] on button "Next" at bounding box center [784, 624] width 133 height 44
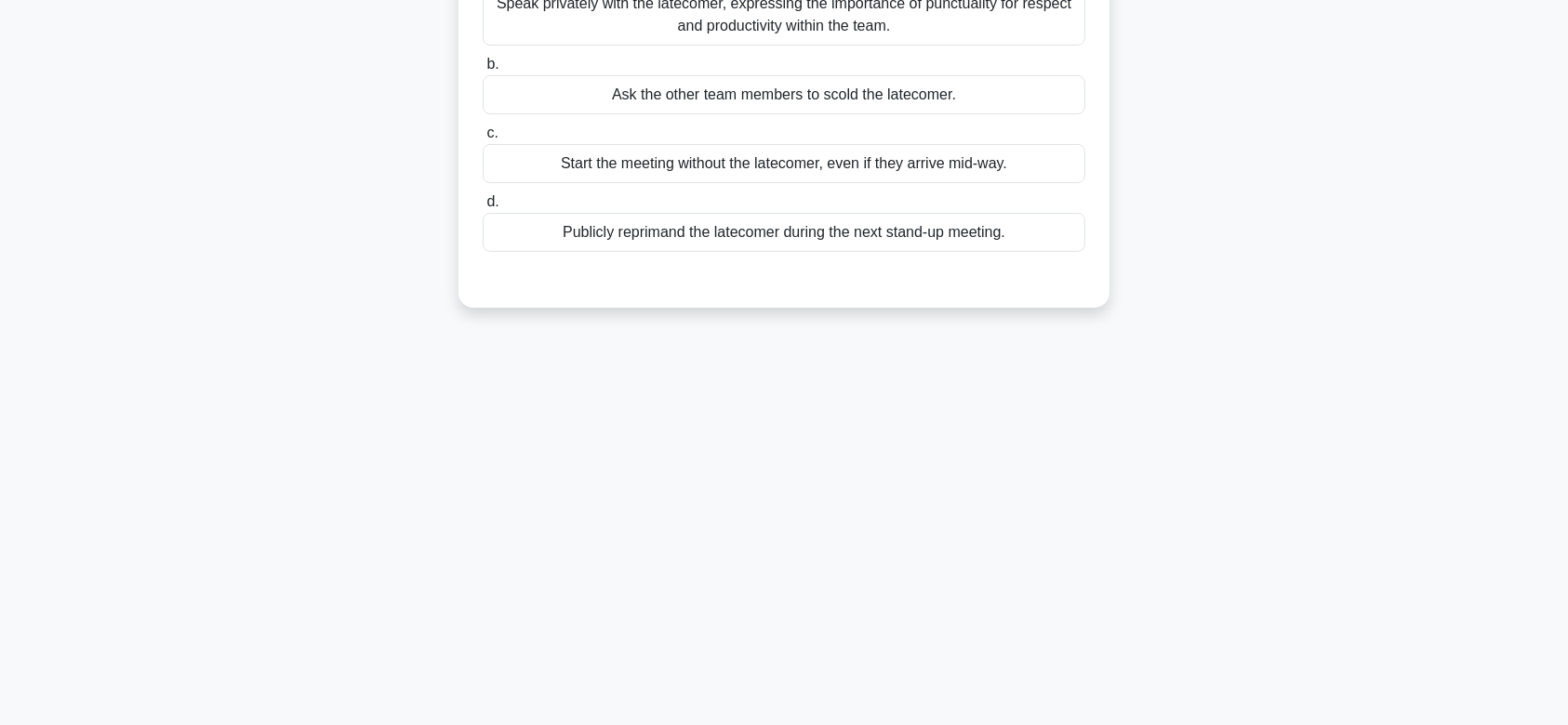
scroll to position [0, 0]
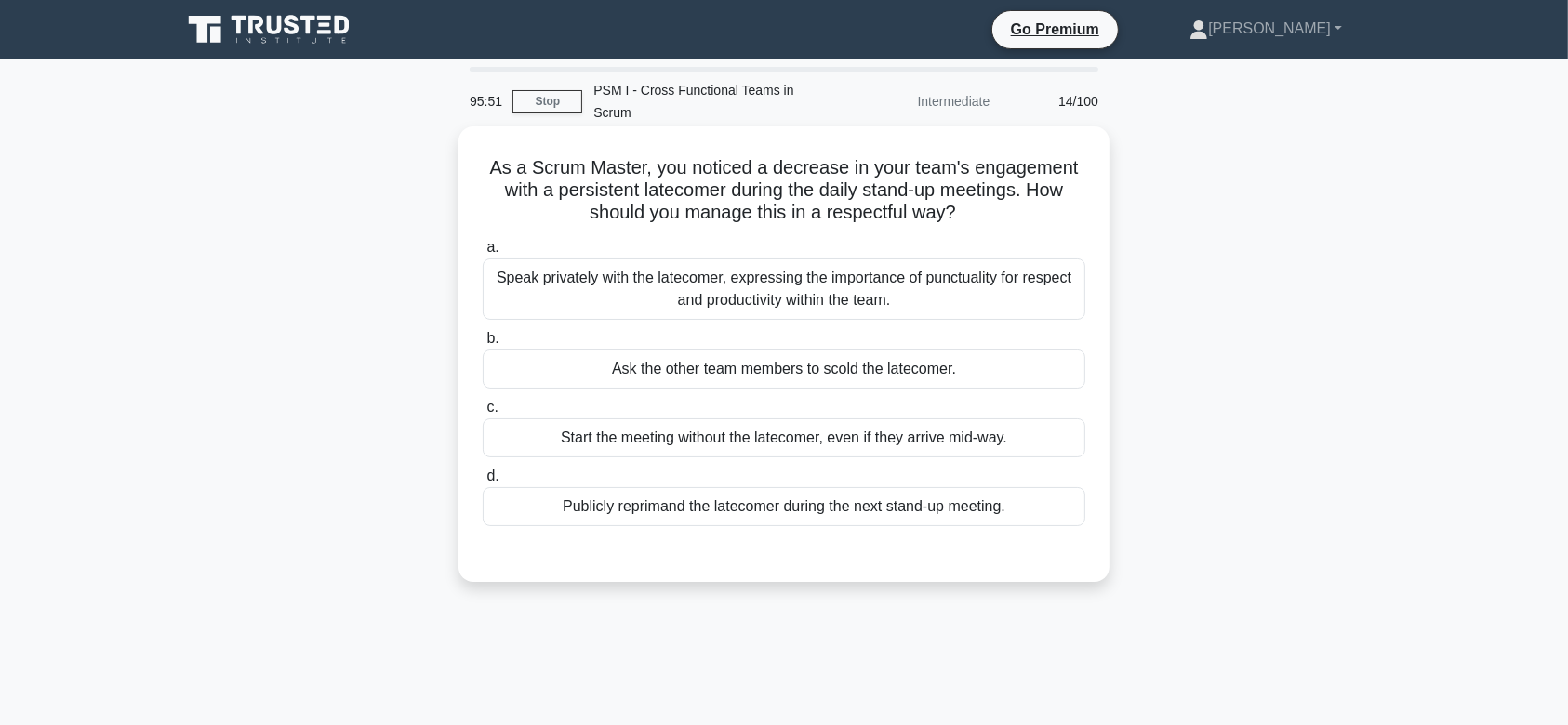
click at [795, 349] on div "Ask the other team members to scold the latecomer." at bounding box center [784, 369] width 603 height 39
click at [483, 345] on input "b. Ask the other team members to scold the latecomer." at bounding box center [483, 338] width 0 height 12
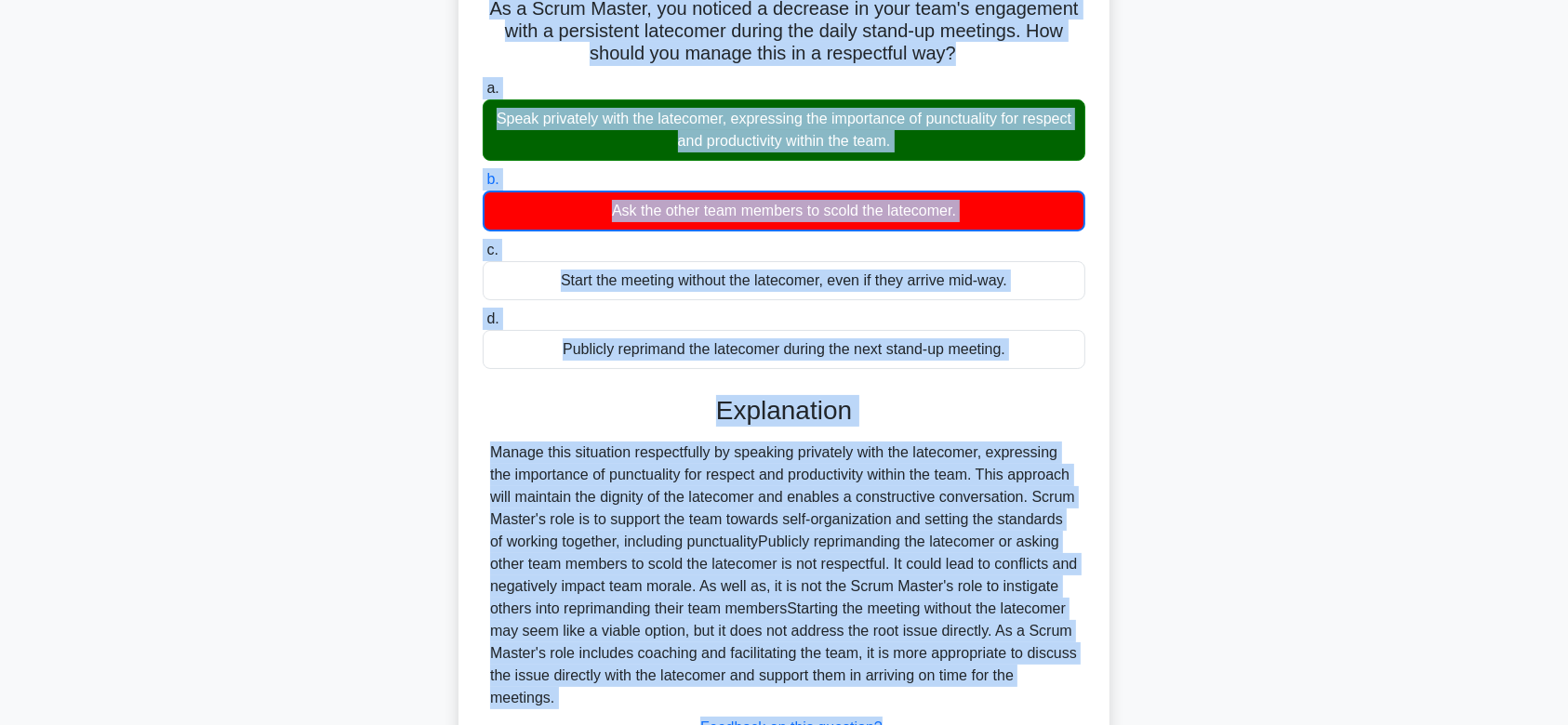
scroll to position [166, 0]
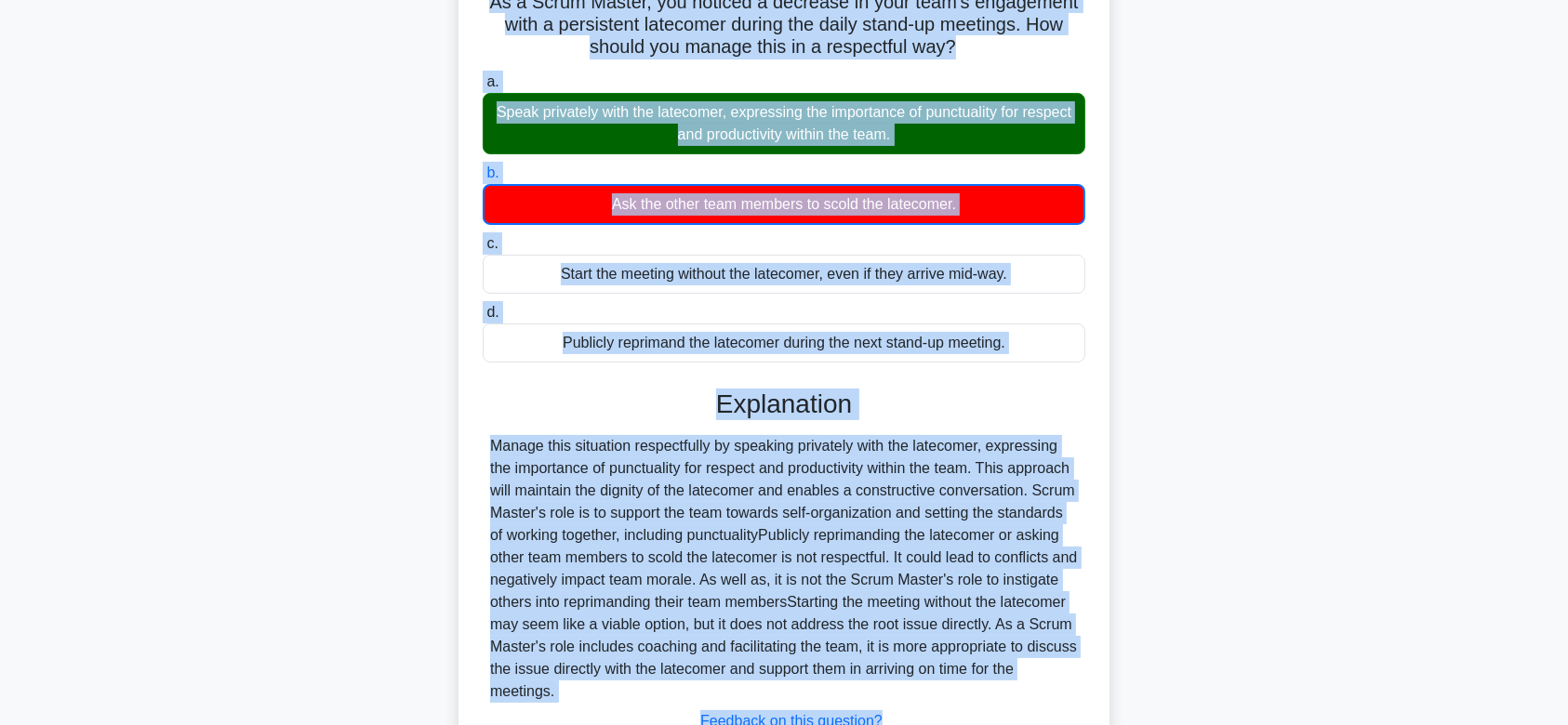
drag, startPoint x: 486, startPoint y: 139, endPoint x: 1073, endPoint y: 678, distance: 796.9
click at [1073, 678] on div "As a Scrum Master, you noticed a decrease in your team's engagement with a pers…" at bounding box center [784, 399] width 636 height 860
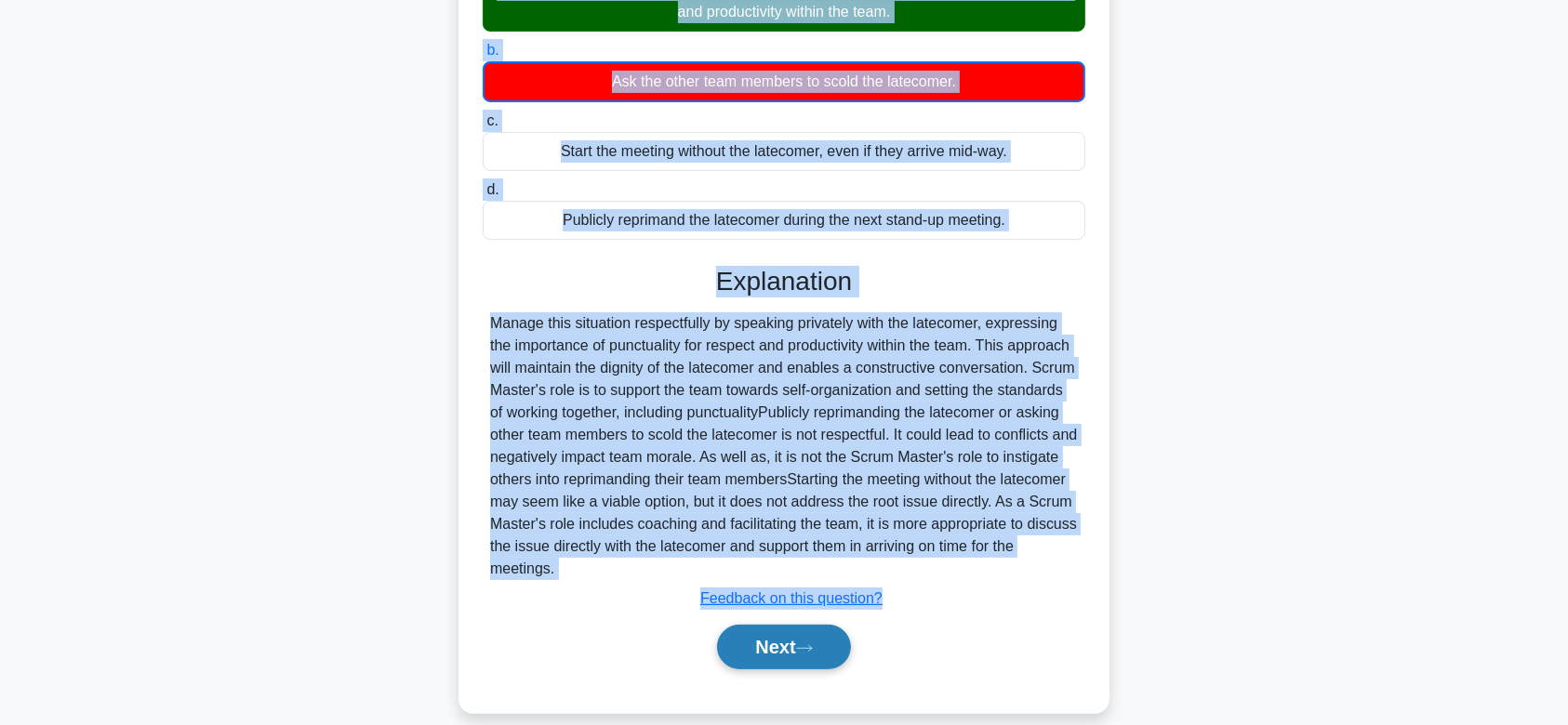
click at [799, 624] on button "Next" at bounding box center [784, 646] width 133 height 44
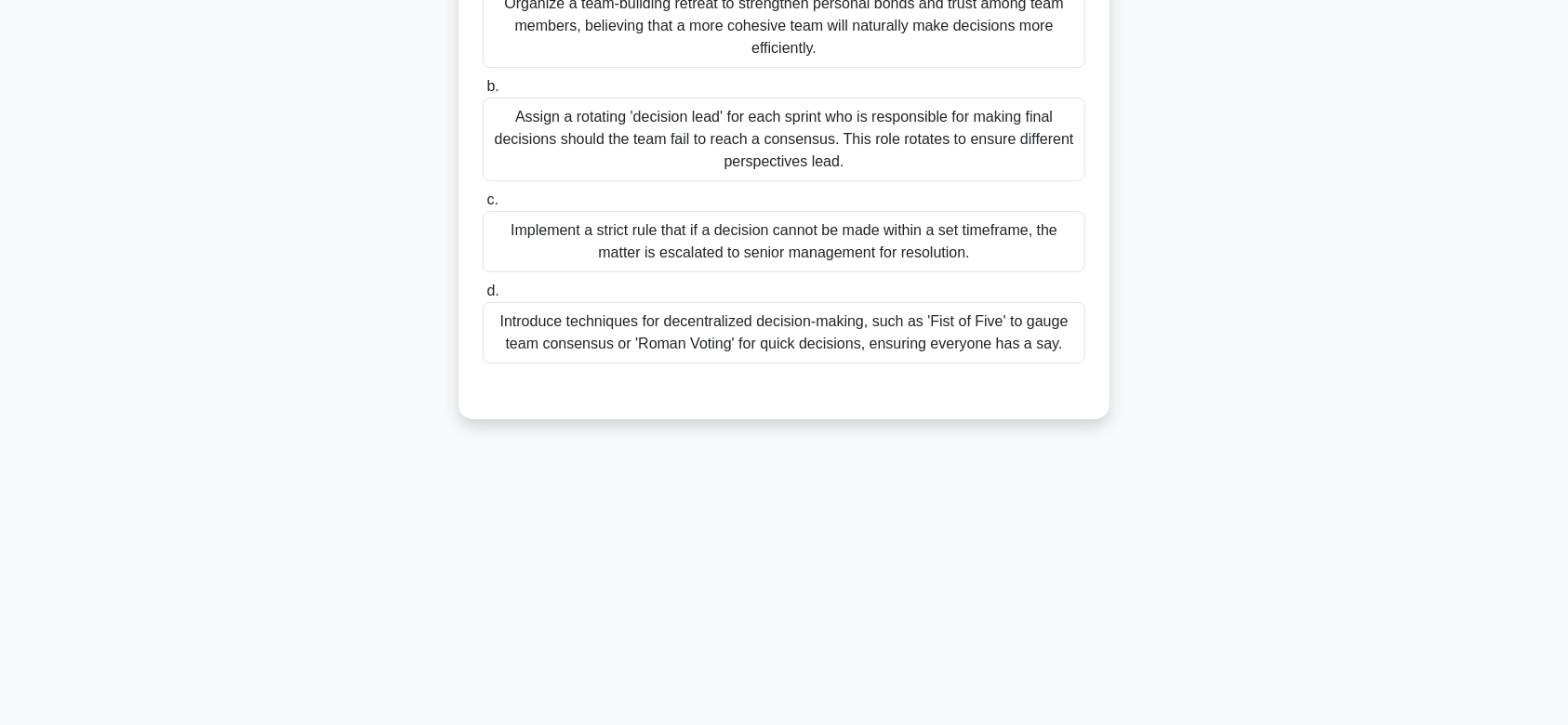
scroll to position [0, 0]
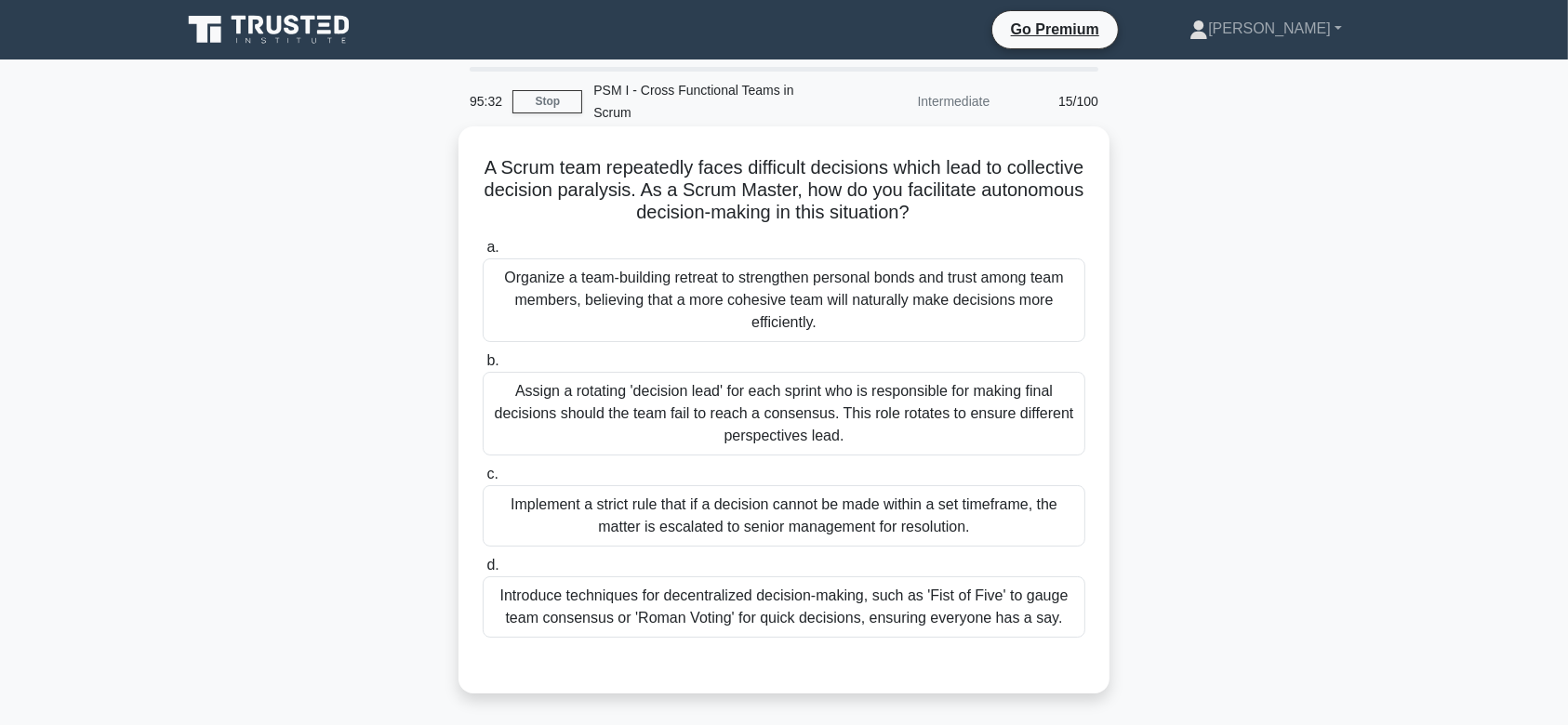
click at [851, 405] on div "Assign a rotating 'decision lead' for each sprint who is responsible for making…" at bounding box center [784, 413] width 603 height 84
click at [483, 367] on input "b. Assign a rotating 'decision lead' for each sprint who is responsible for mak…" at bounding box center [483, 361] width 0 height 12
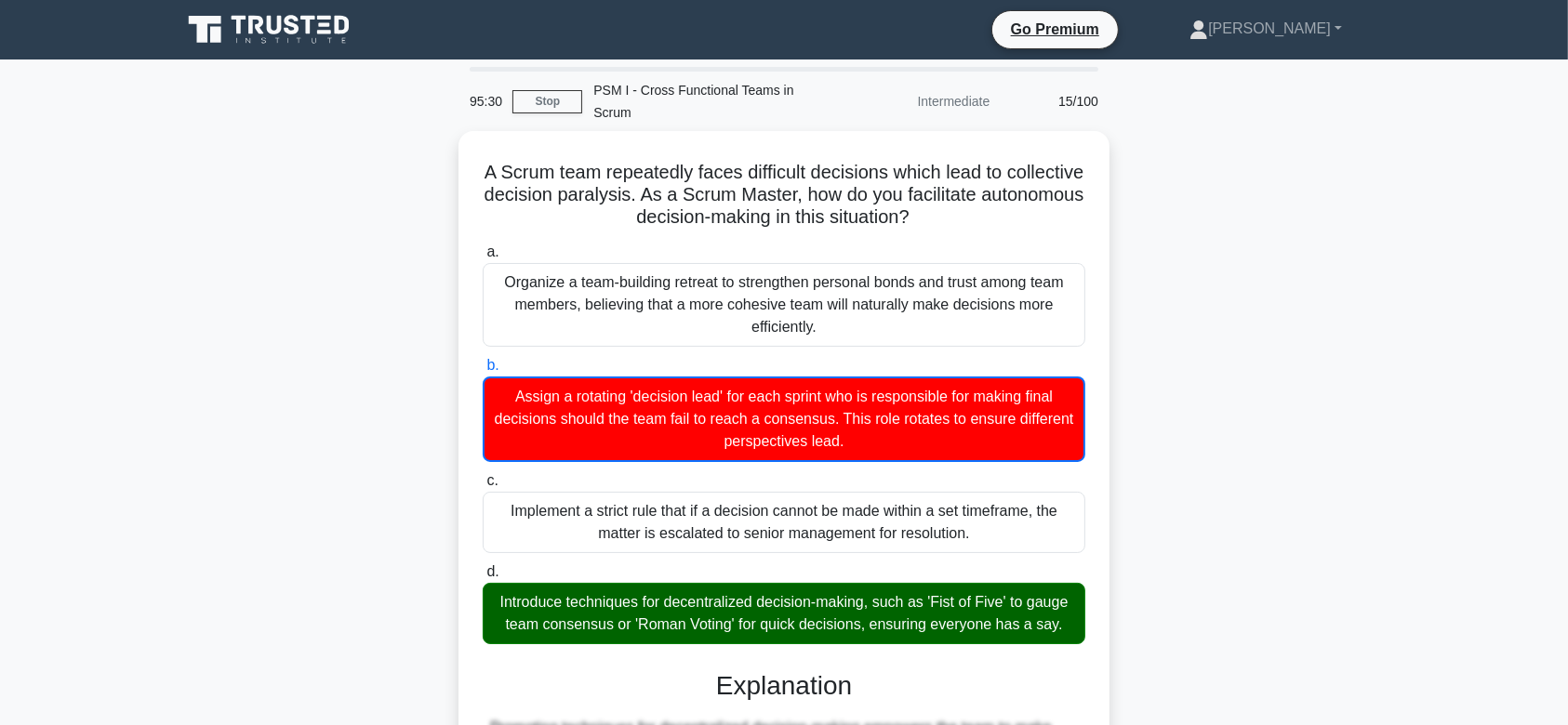
scroll to position [355, 0]
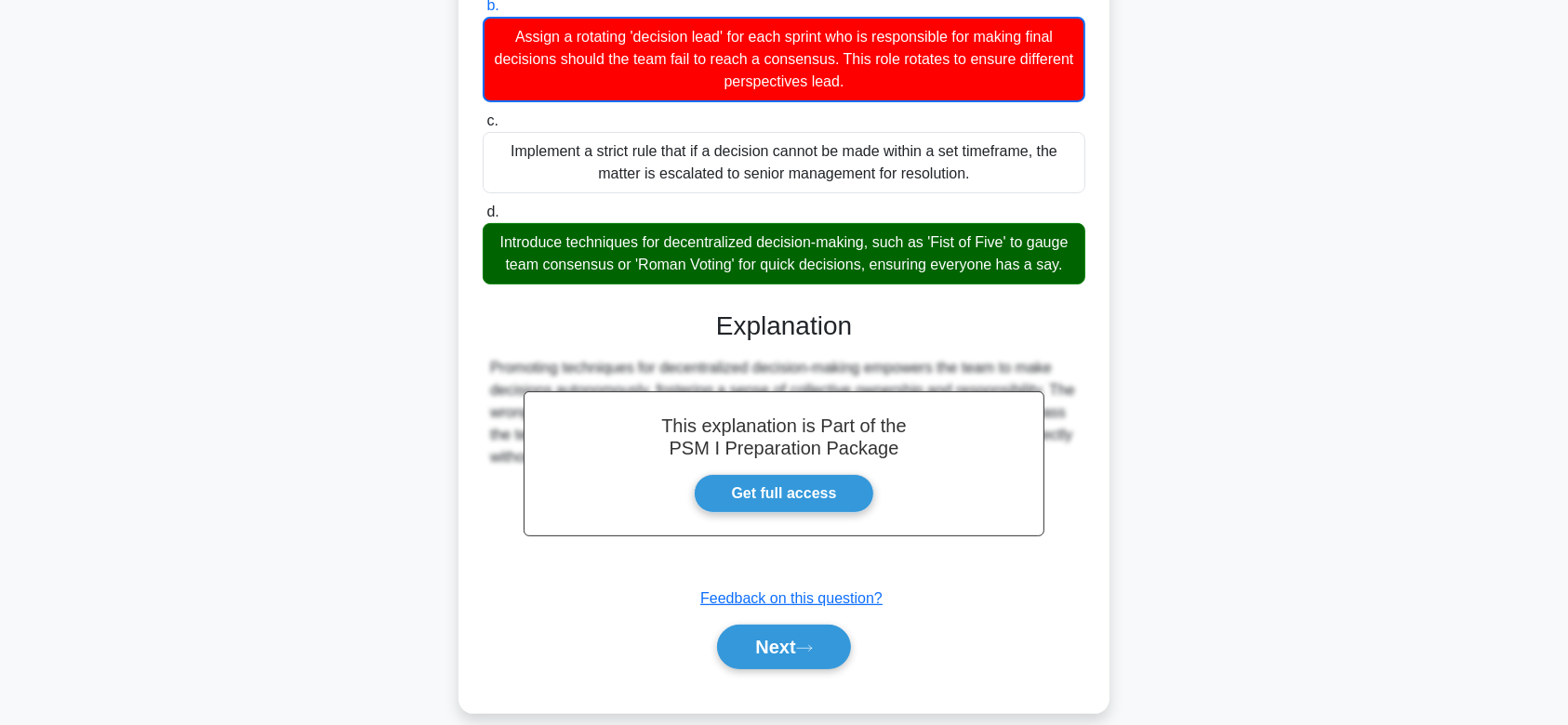
drag, startPoint x: 514, startPoint y: 151, endPoint x: 992, endPoint y: 542, distance: 617.5
click at [992, 542] on div "A Scrum team repeatedly faces difficult decisions which lead to collective deci…" at bounding box center [784, 243] width 636 height 927
click at [829, 635] on button "Next" at bounding box center [784, 646] width 133 height 44
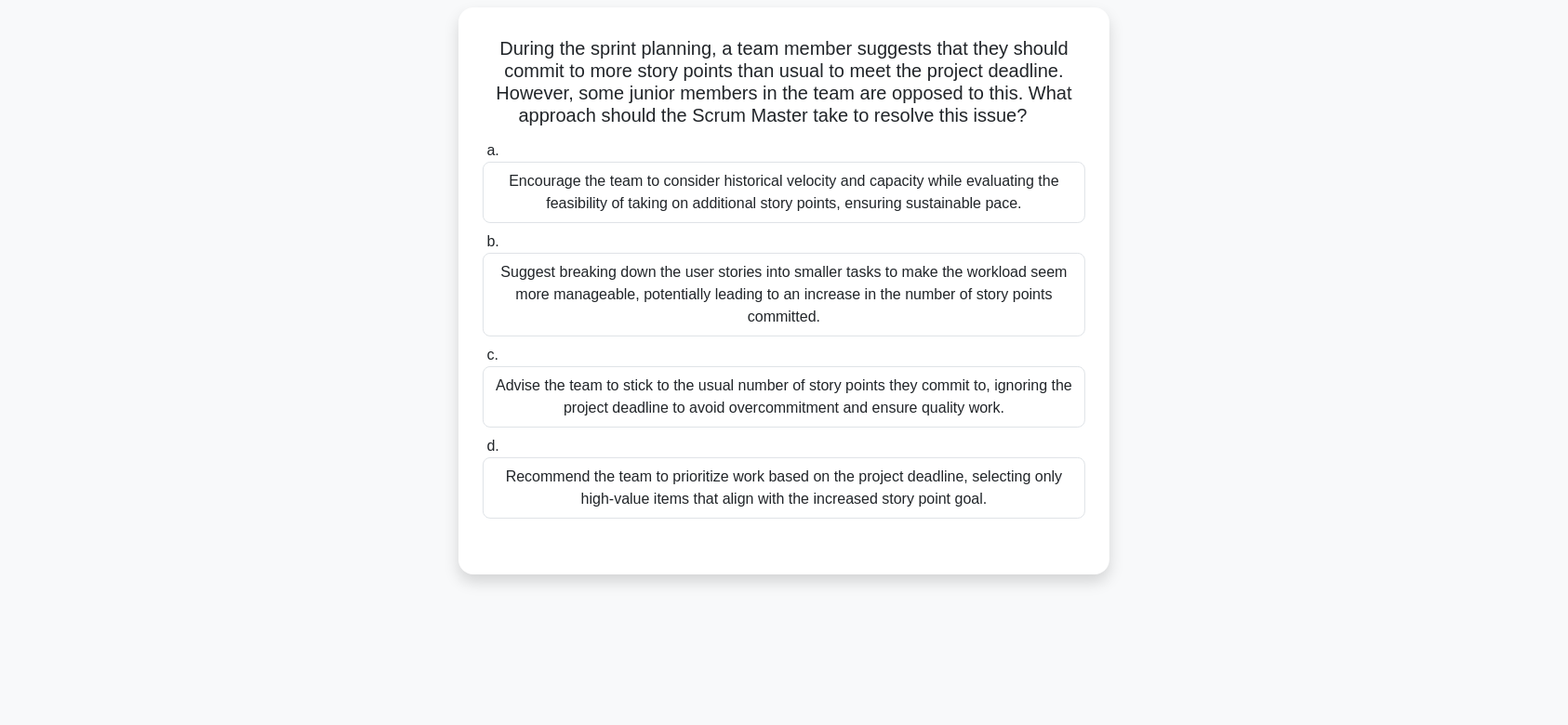
scroll to position [118, 0]
click at [816, 254] on div "Suggest breaking down the user stories into smaller tasks to make the workload …" at bounding box center [784, 295] width 603 height 84
click at [483, 237] on input "b. Suggest breaking down the user stories into smaller tasks to make the worklo…" at bounding box center [483, 243] width 0 height 12
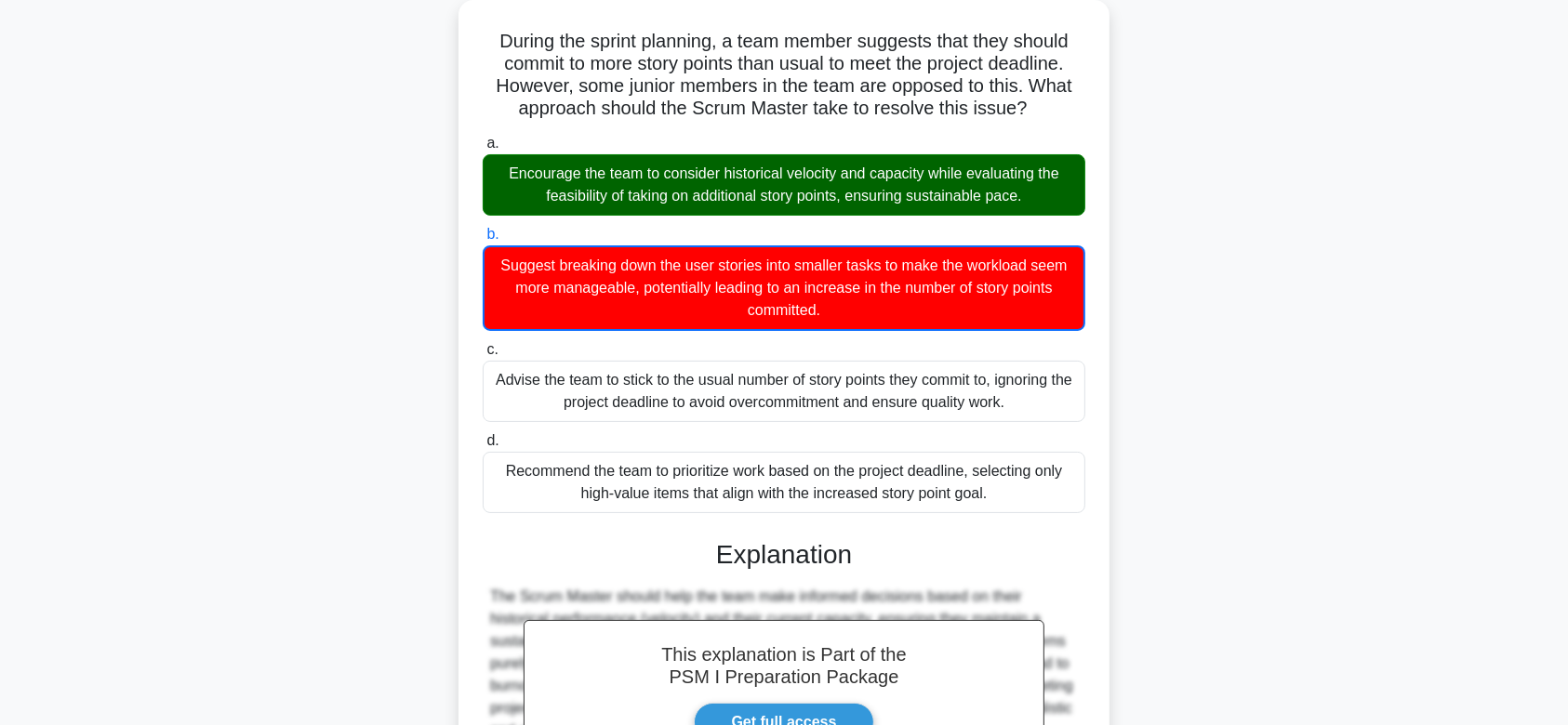
scroll to position [355, 0]
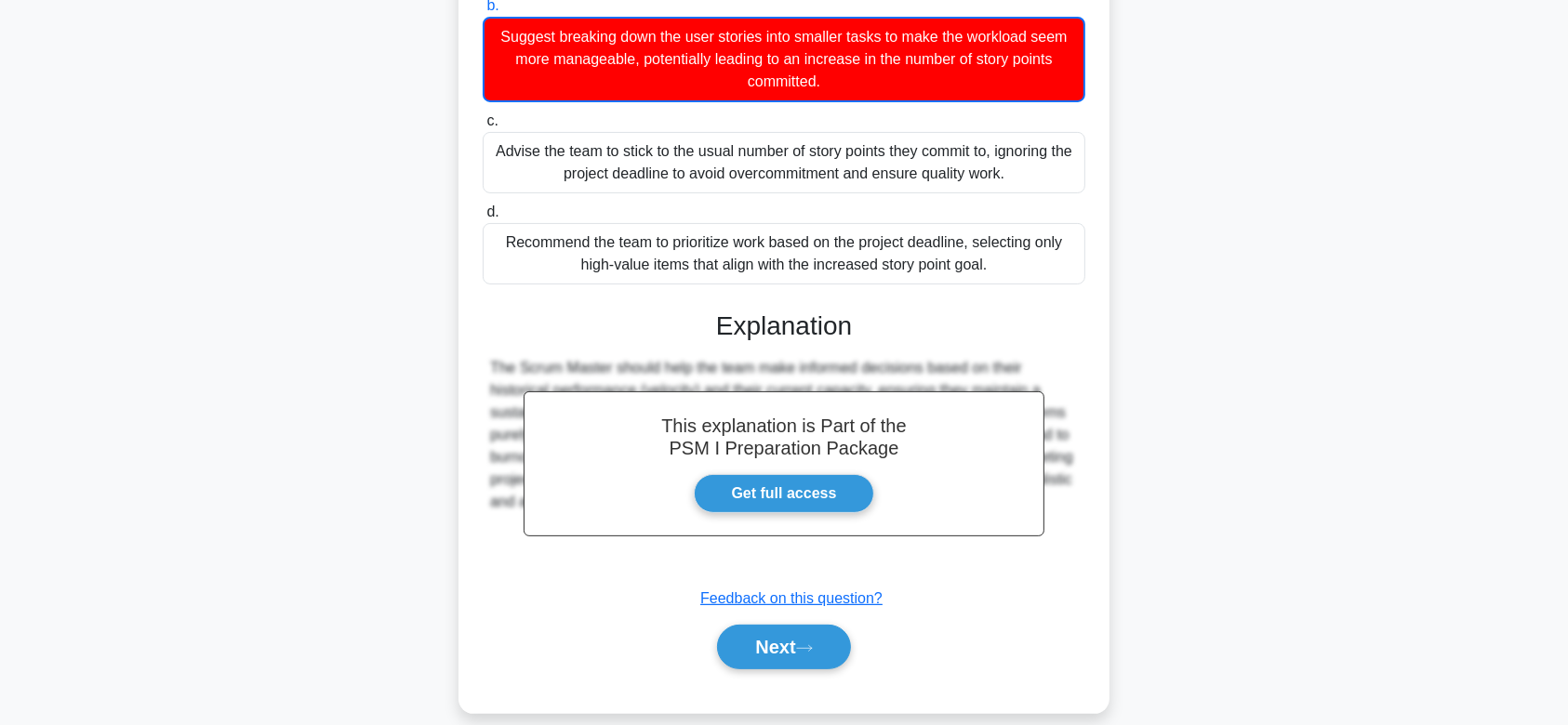
drag, startPoint x: 486, startPoint y: 142, endPoint x: 993, endPoint y: 524, distance: 634.8
click at [993, 524] on div "During the sprint planning, a team member suggests that they should commit to m…" at bounding box center [784, 243] width 636 height 927
click at [790, 624] on button "Next" at bounding box center [784, 646] width 133 height 44
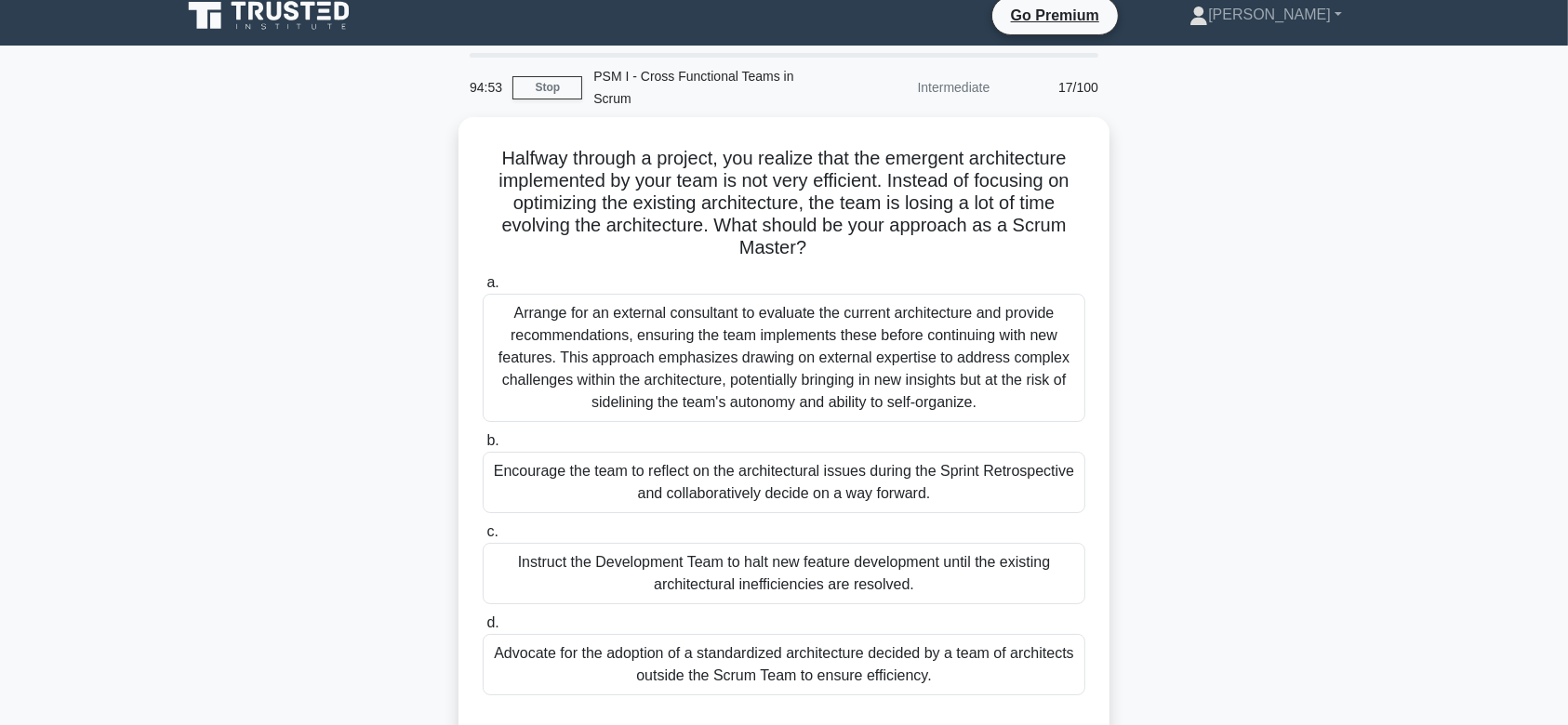
scroll to position [0, 0]
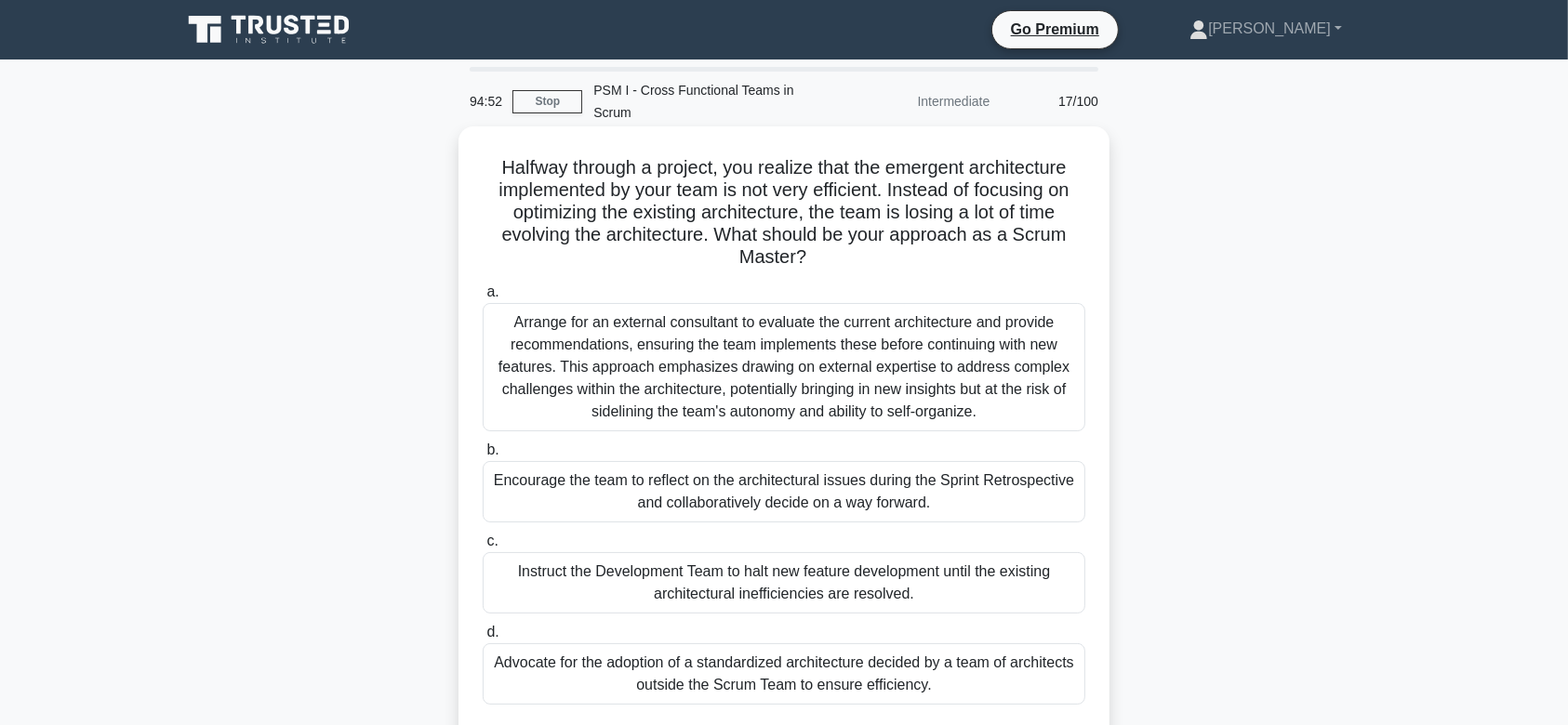
click at [788, 336] on div "Arrange for an external consultant to evaluate the current architecture and pro…" at bounding box center [784, 367] width 603 height 128
click at [483, 298] on input "a. Arrange for an external consultant to evaluate the current architecture and …" at bounding box center [483, 292] width 0 height 12
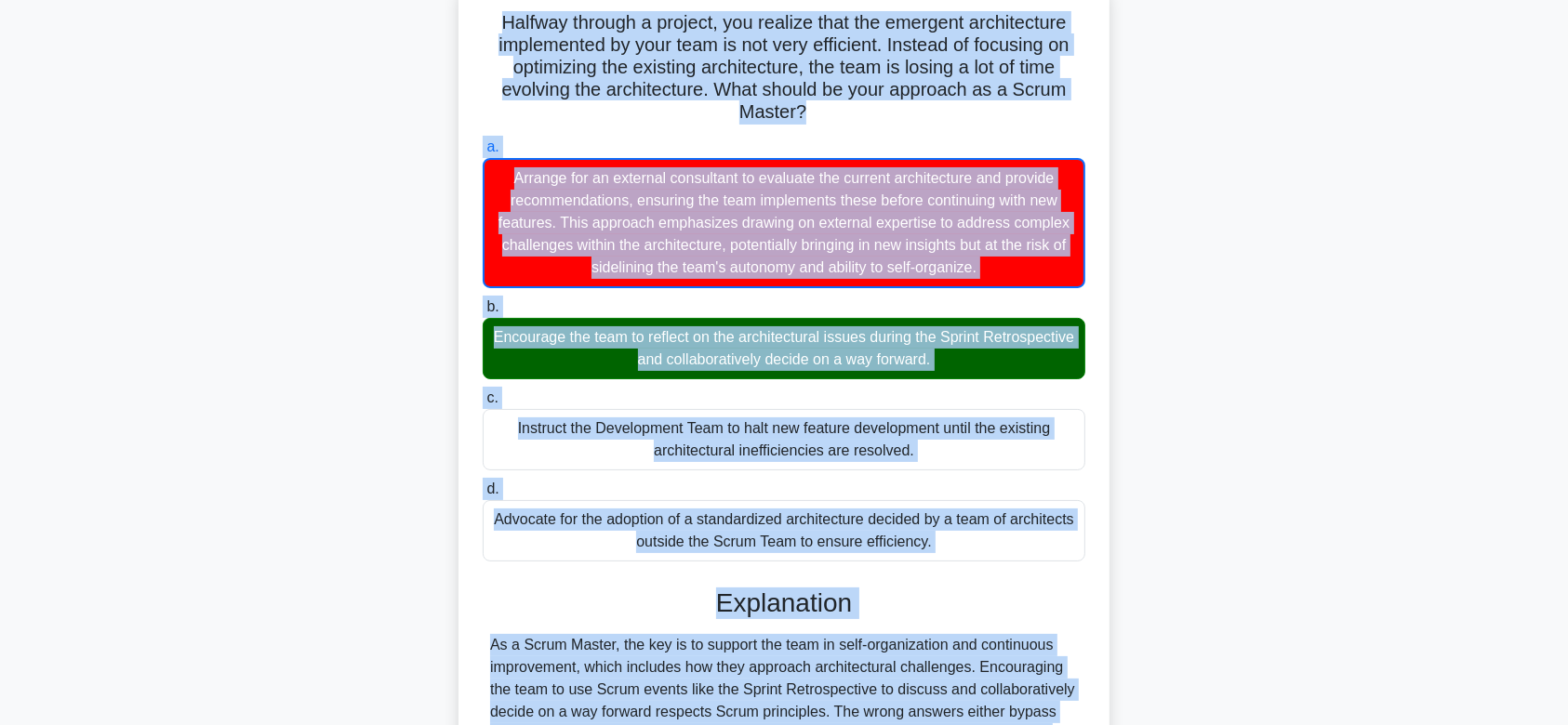
scroll to position [332, 0]
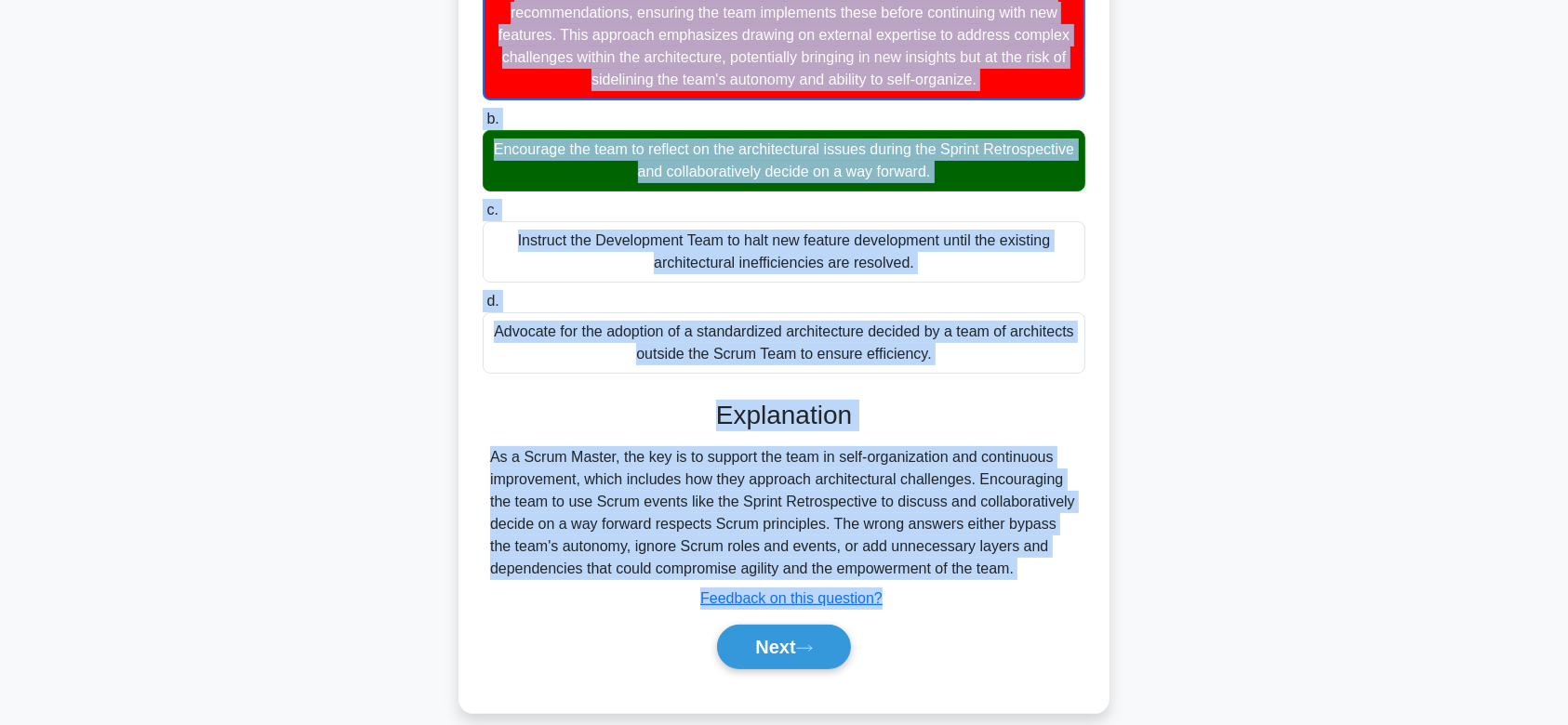
drag, startPoint x: 490, startPoint y: 144, endPoint x: 1059, endPoint y: 551, distance: 699.6
click at [1059, 551] on div "Halfway through a project, you realize that the emergent architecture implement…" at bounding box center [784, 253] width 636 height 905
click at [812, 643] on icon at bounding box center [804, 648] width 17 height 10
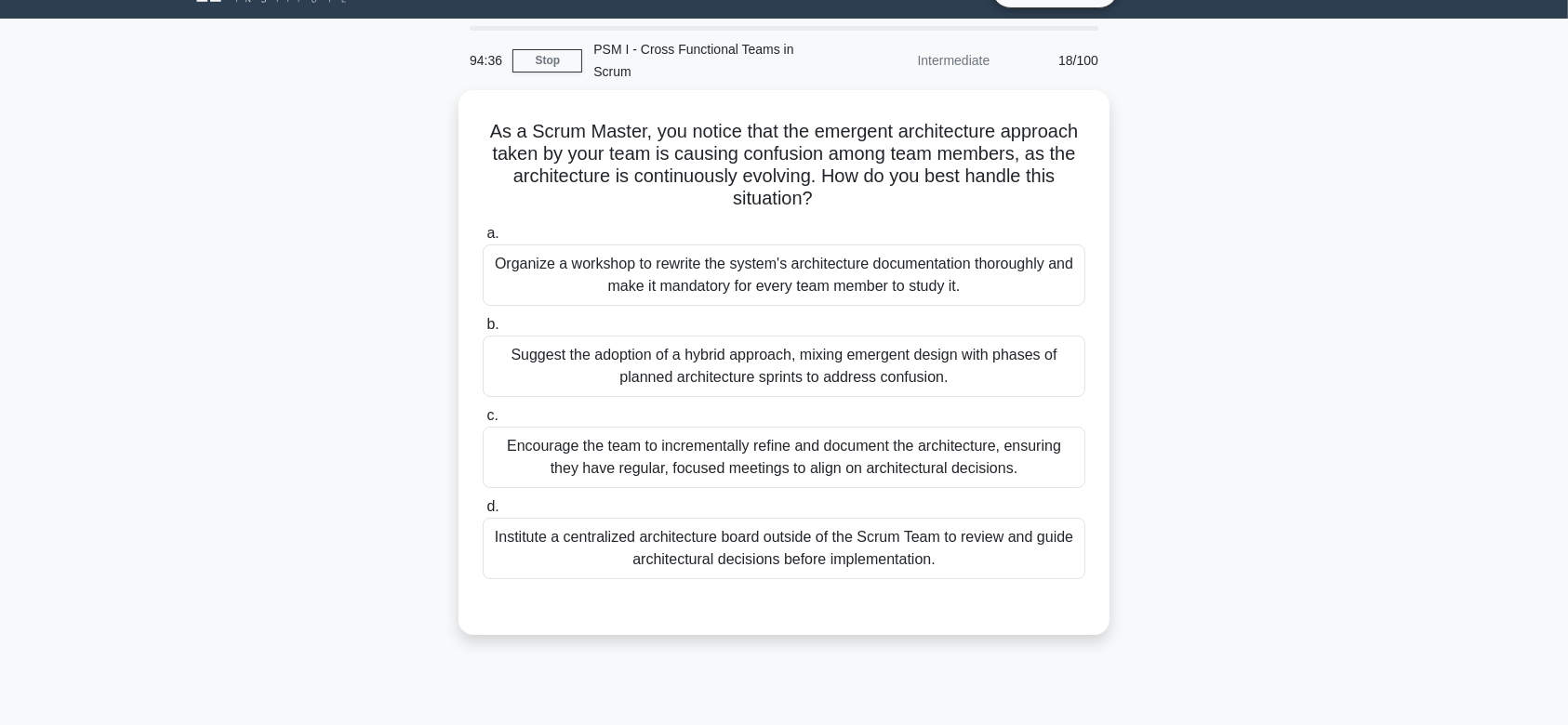
scroll to position [24, 0]
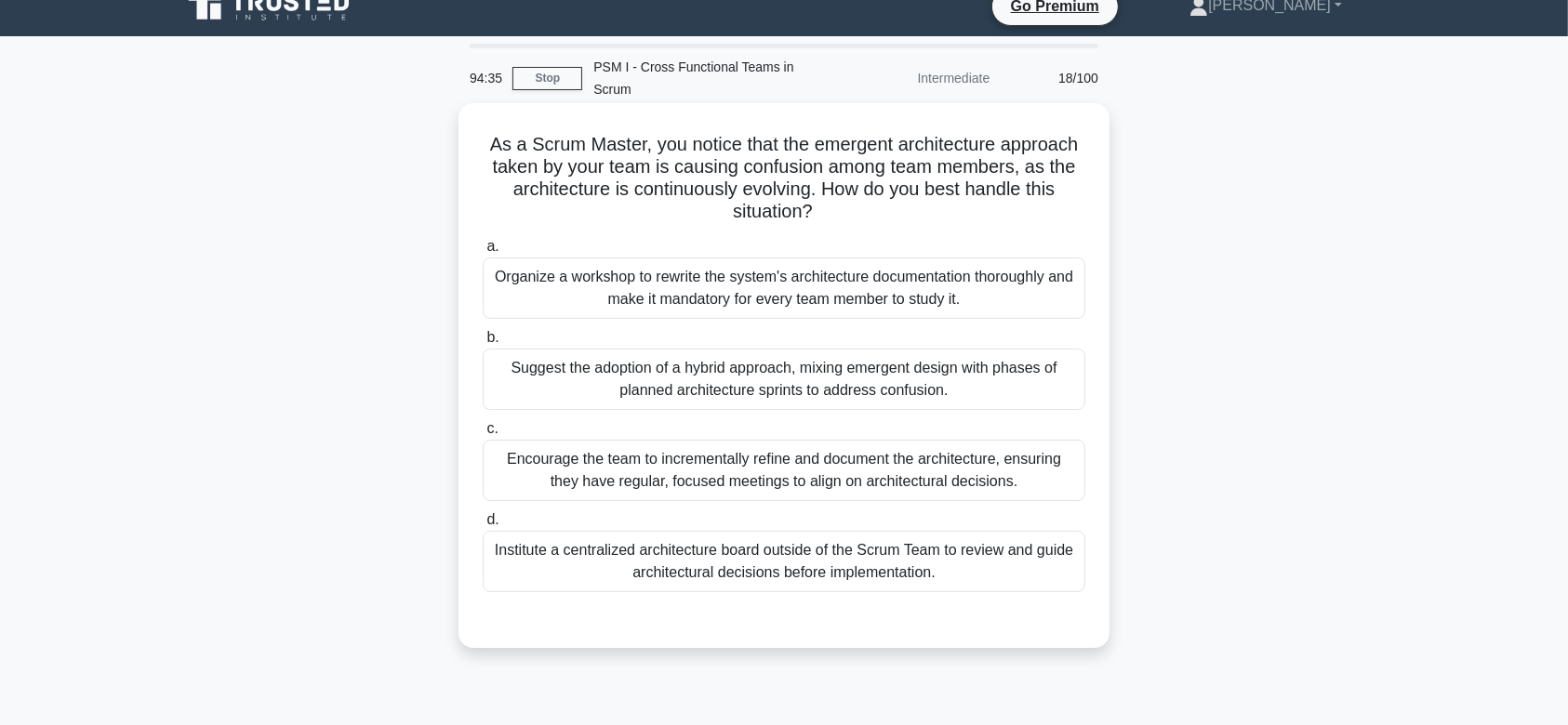
click at [795, 348] on div "Suggest the adoption of a hybrid approach, mixing emergent design with phases o…" at bounding box center [784, 379] width 603 height 61
click at [483, 344] on input "b. Suggest the adoption of a hybrid approach, mixing emergent design with phase…" at bounding box center [483, 337] width 0 height 12
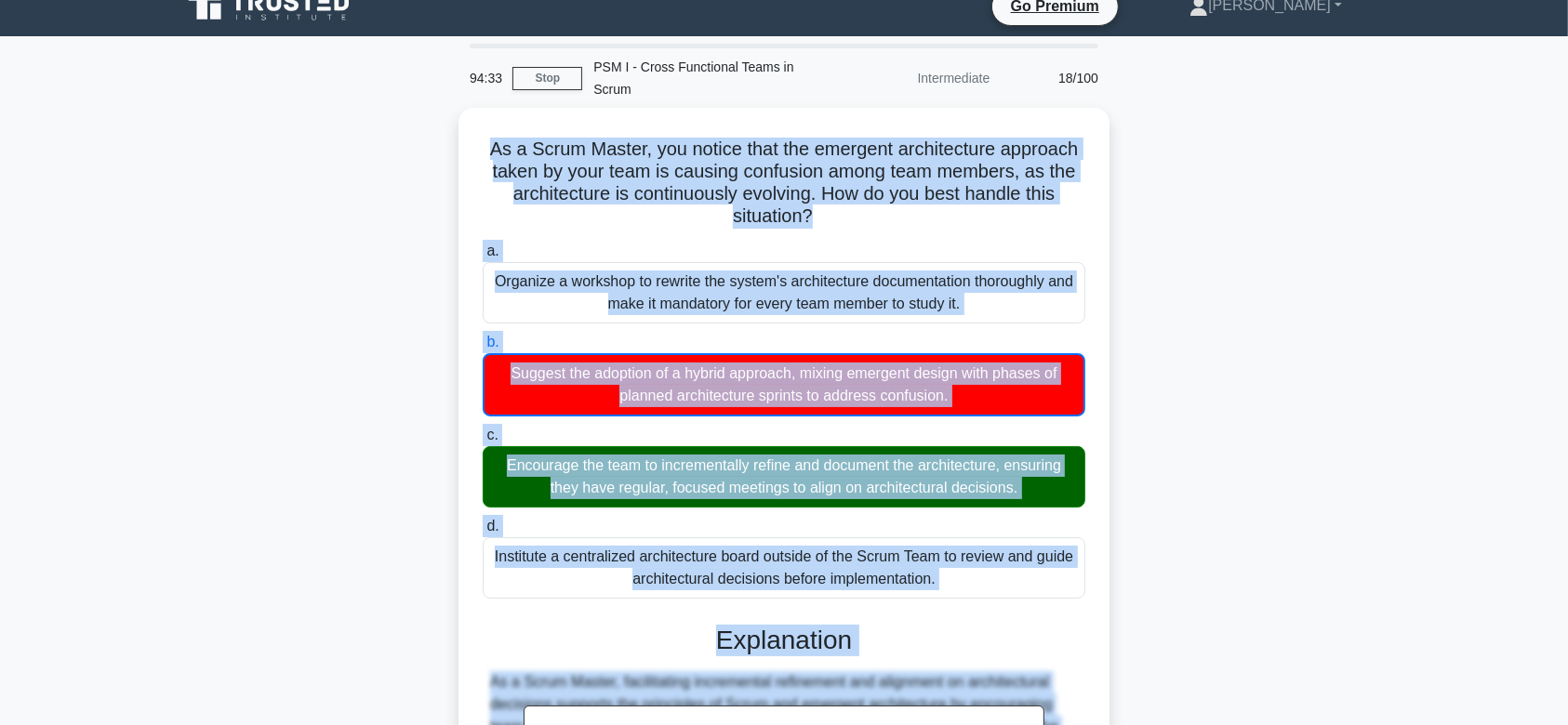
scroll to position [332, 0]
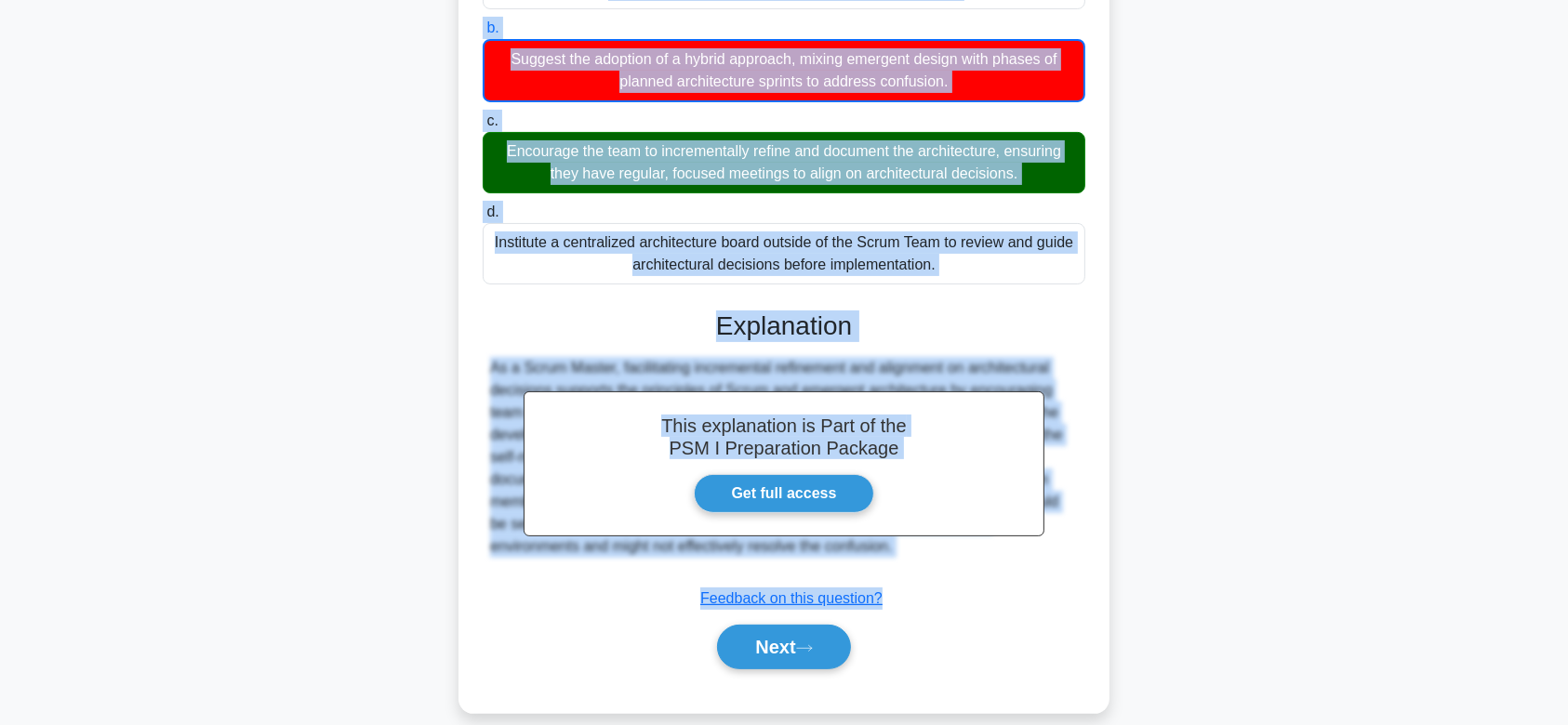
drag, startPoint x: 479, startPoint y: 115, endPoint x: 1013, endPoint y: 549, distance: 688.1
click at [1013, 549] on div "As a Scrum Master, you notice that the emergent architecture approach taken by …" at bounding box center [784, 253] width 636 height 905
click at [793, 636] on button "Next" at bounding box center [784, 646] width 133 height 44
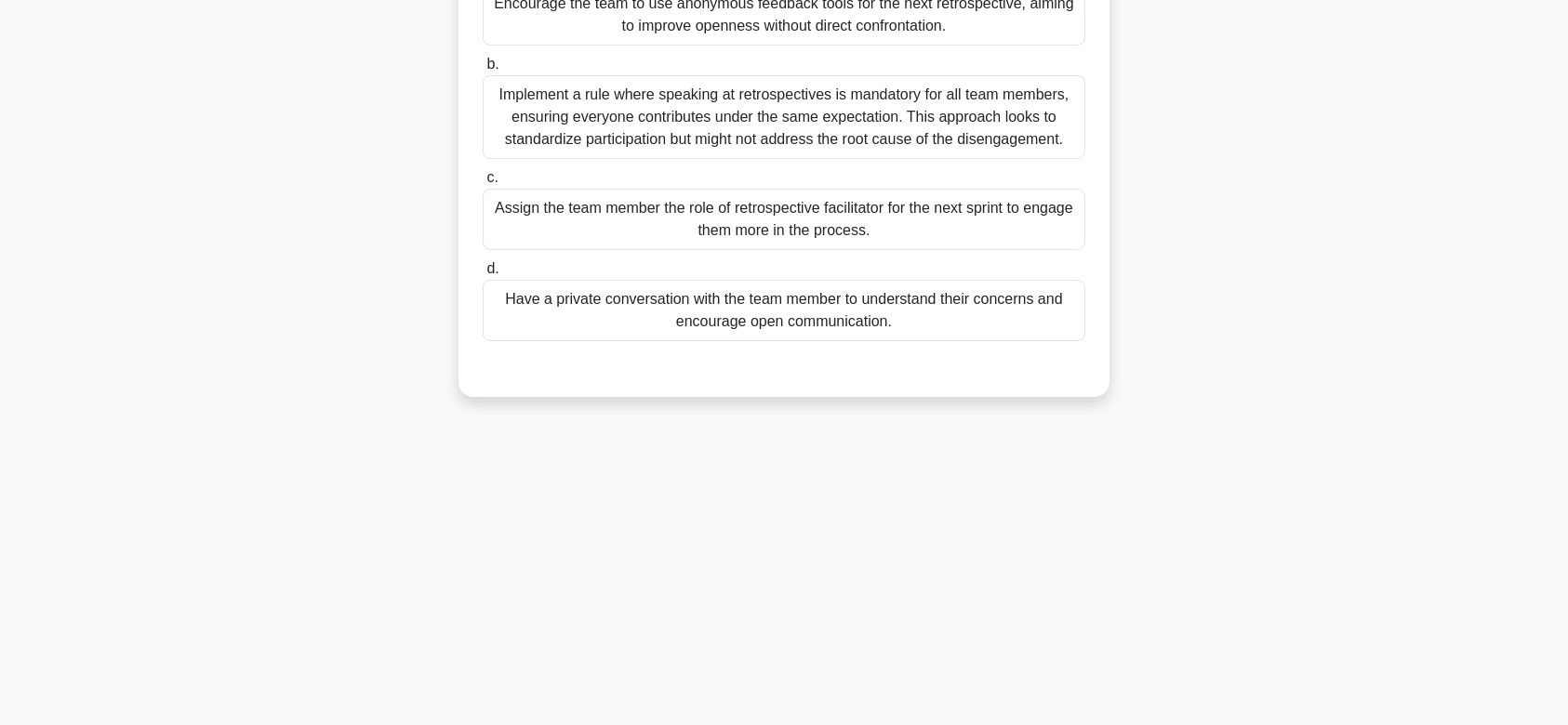
scroll to position [0, 0]
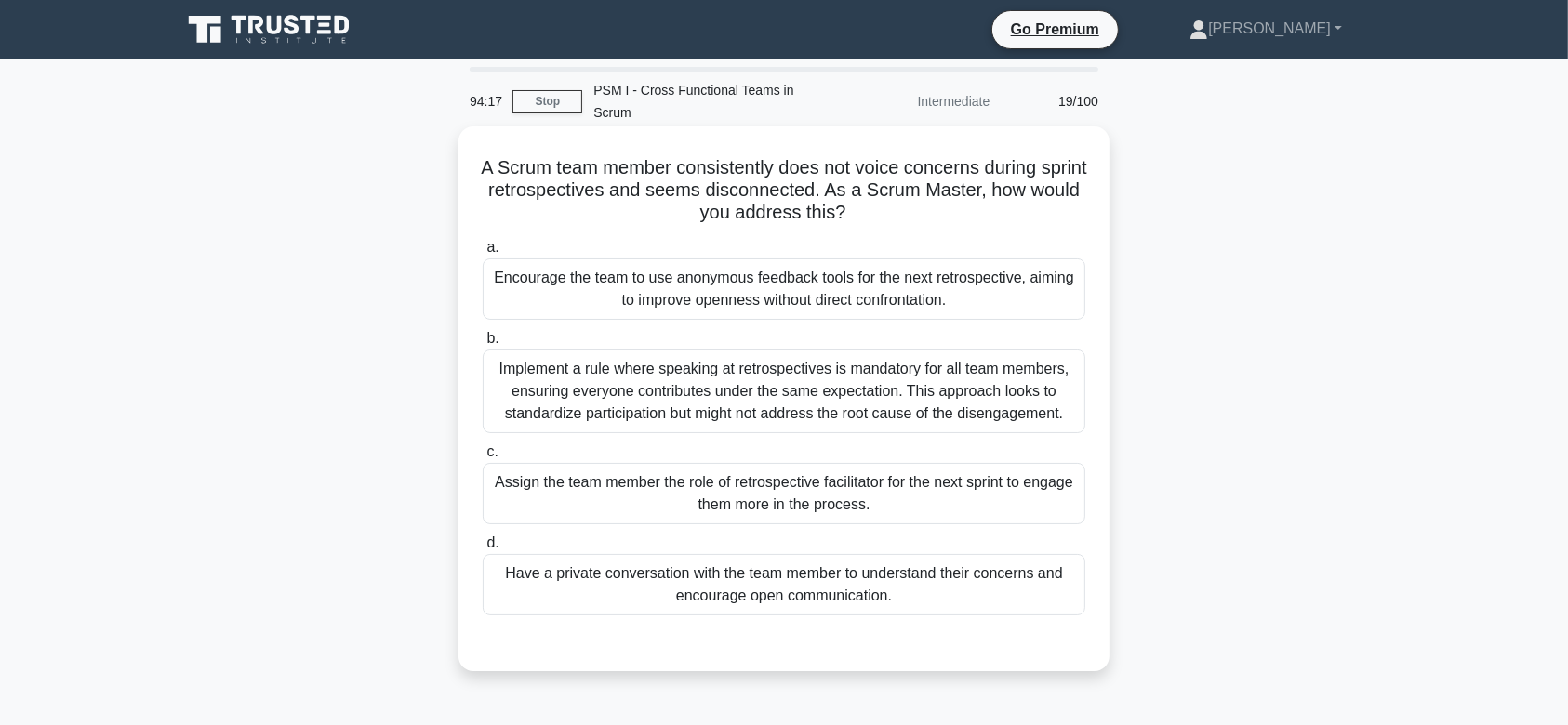
click at [815, 397] on div "Implement a rule where speaking at retrospectives is mandatory for all team mem…" at bounding box center [784, 391] width 603 height 84
click at [483, 345] on input "b. Implement a rule where speaking at retrospectives is mandatory for all team …" at bounding box center [483, 338] width 0 height 12
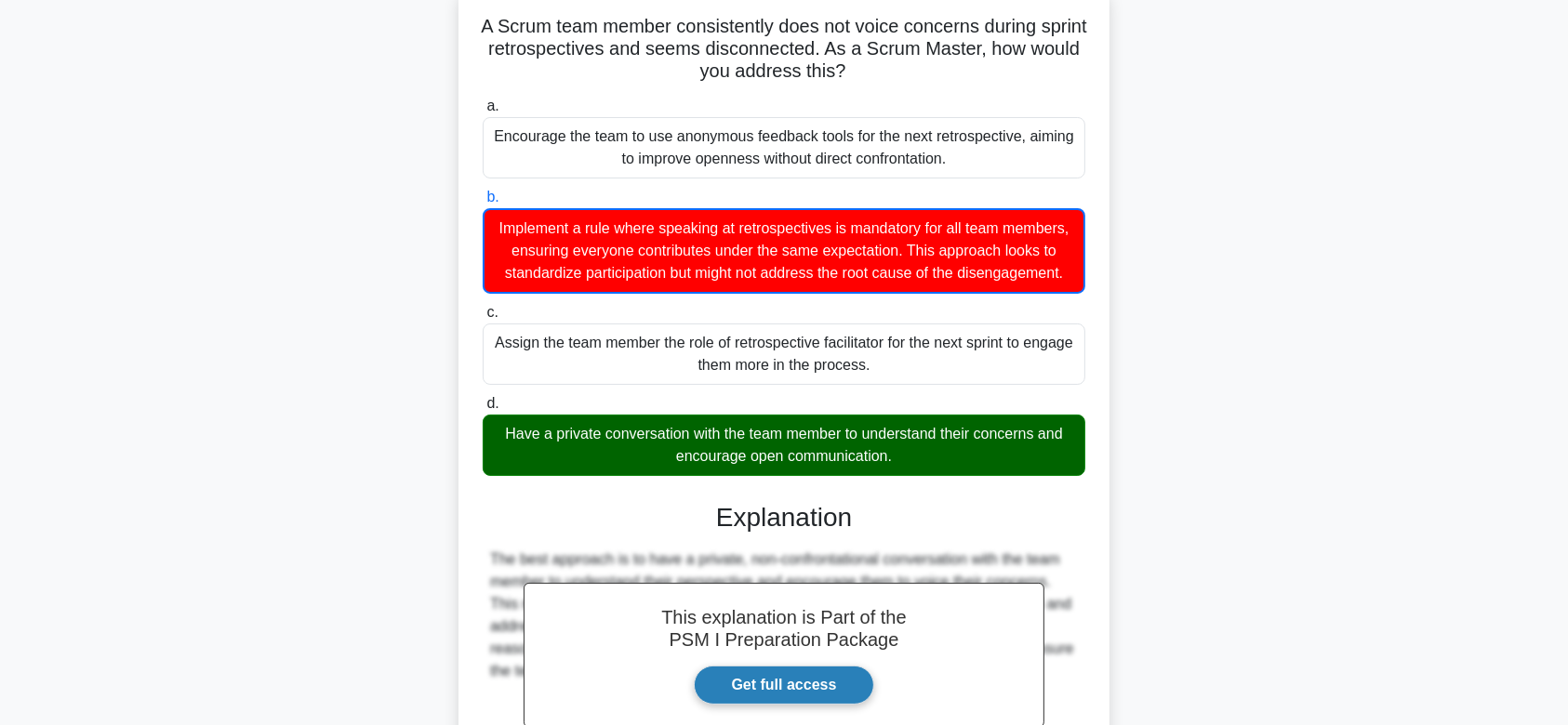
scroll to position [267, 0]
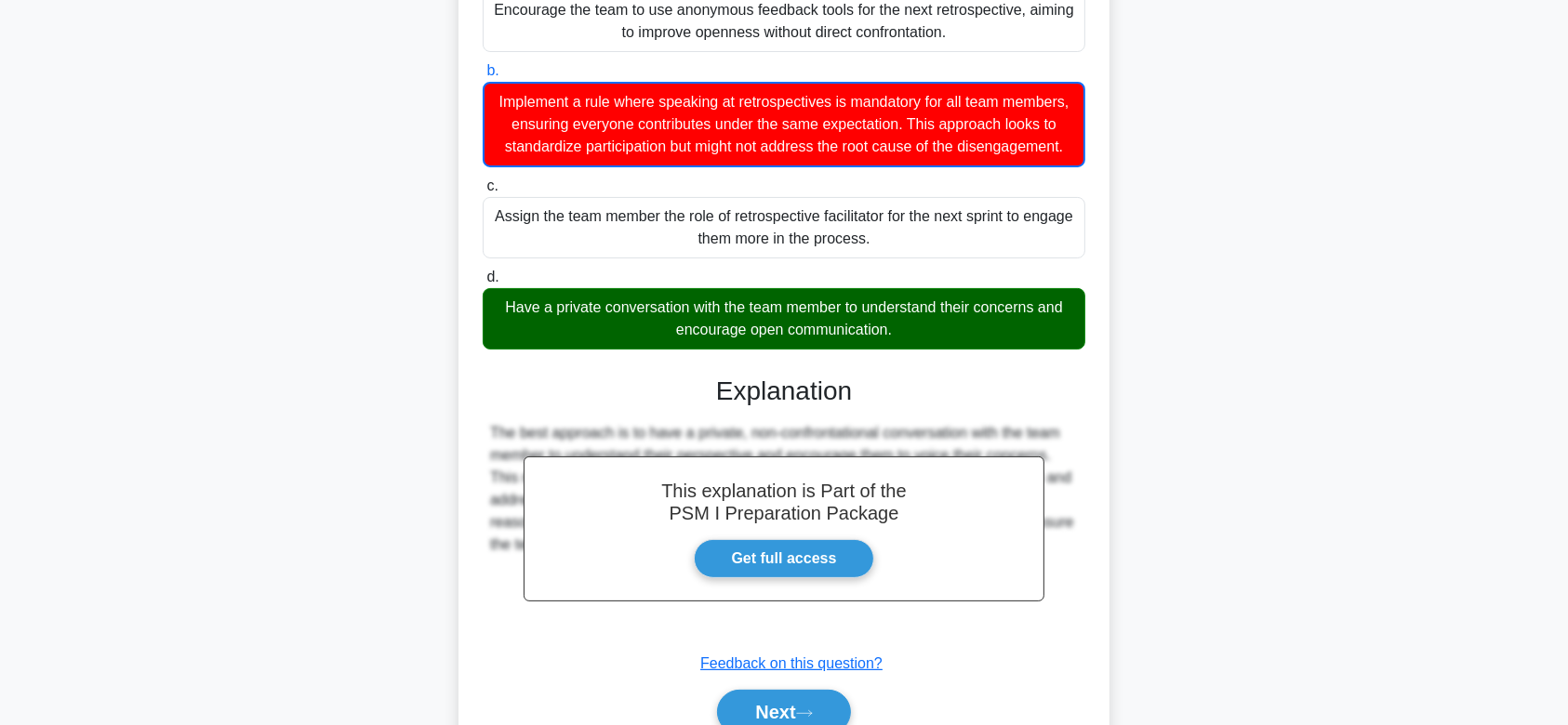
drag, startPoint x: 500, startPoint y: 151, endPoint x: 1039, endPoint y: 625, distance: 717.8
click at [1039, 625] on div "A Scrum team member consistently does not voice concerns during sprint retrospe…" at bounding box center [784, 318] width 636 height 905
click at [771, 713] on button "Next" at bounding box center [784, 711] width 133 height 44
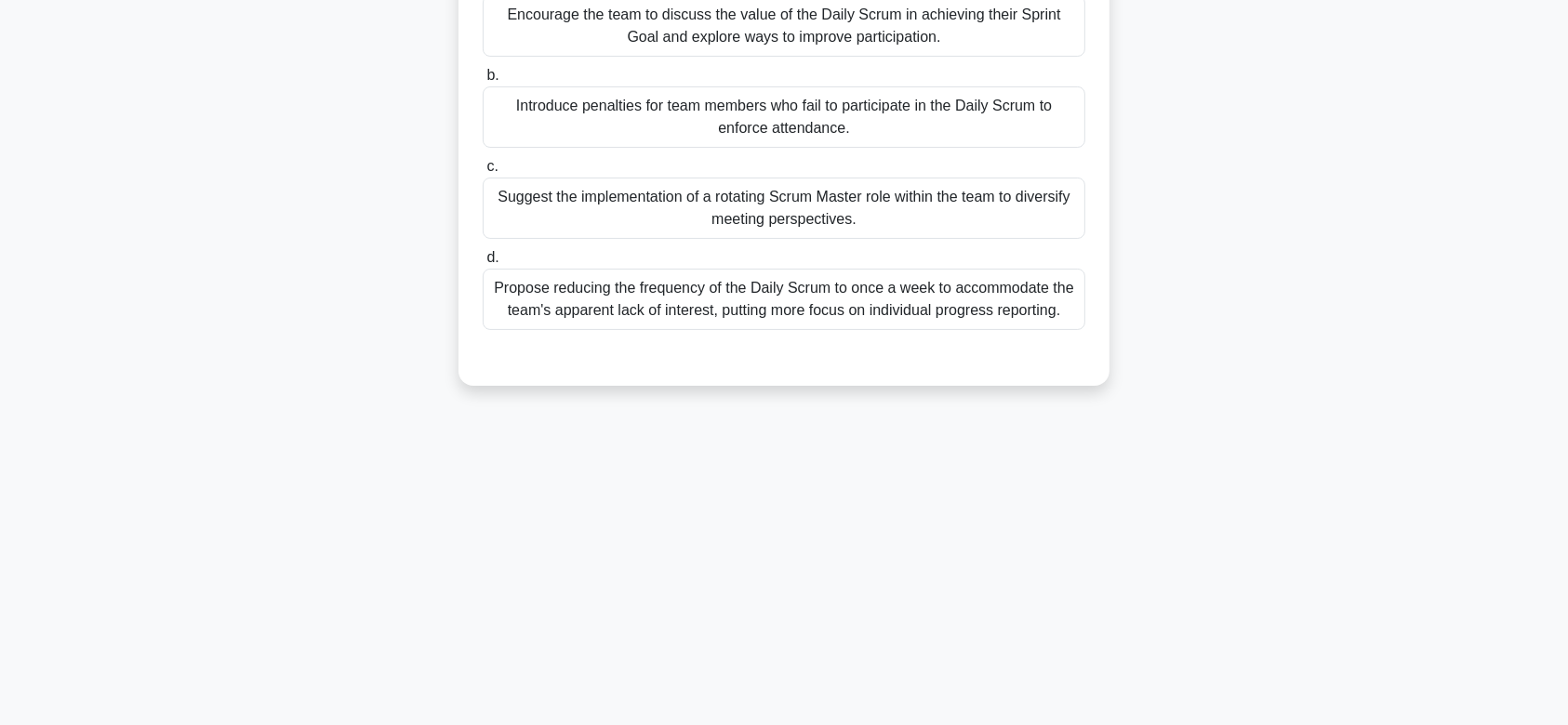
scroll to position [0, 0]
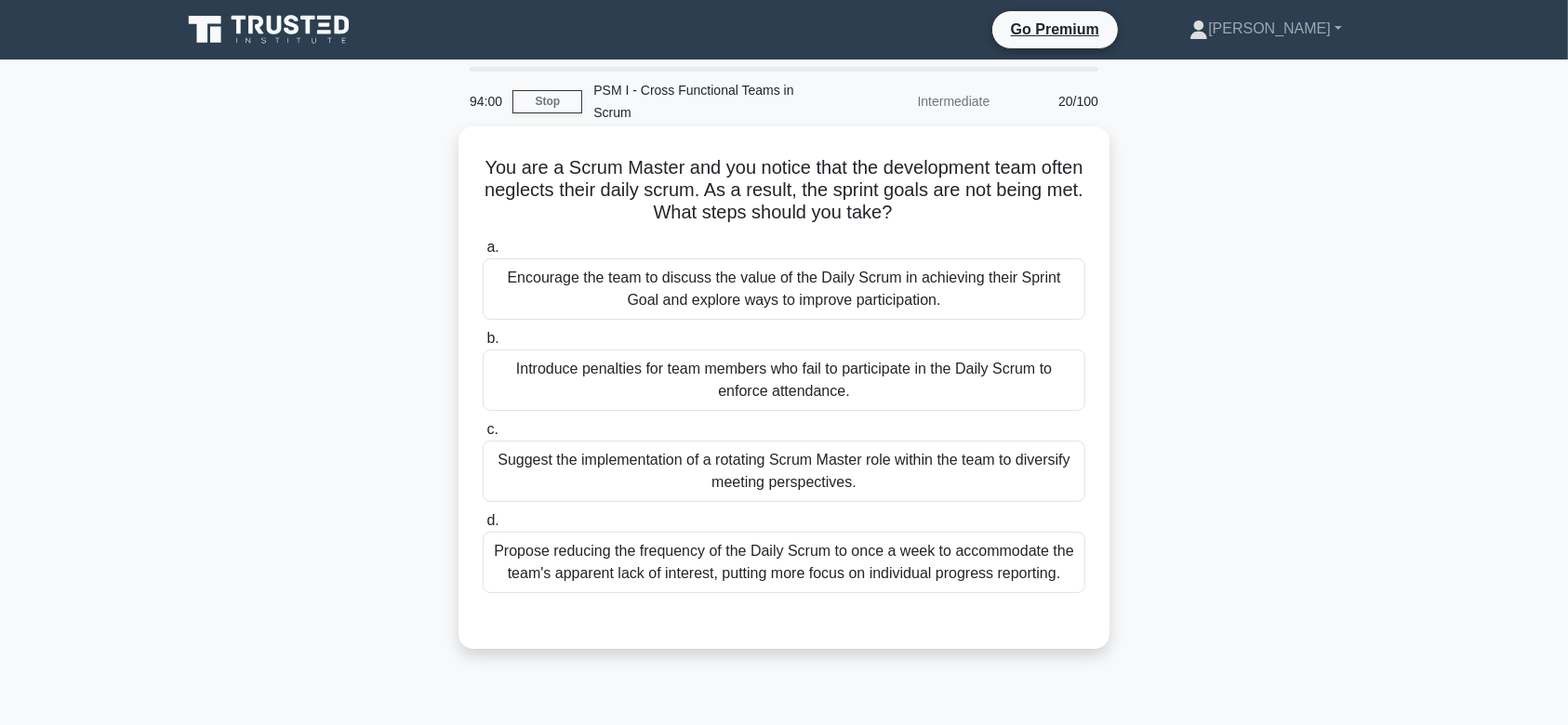
click at [828, 352] on div "Introduce penalties for team members who fail to participate in the Daily Scrum…" at bounding box center [784, 380] width 603 height 61
click at [483, 345] on input "b. Introduce penalties for team members who fail to participate in the Daily Sc…" at bounding box center [483, 338] width 0 height 12
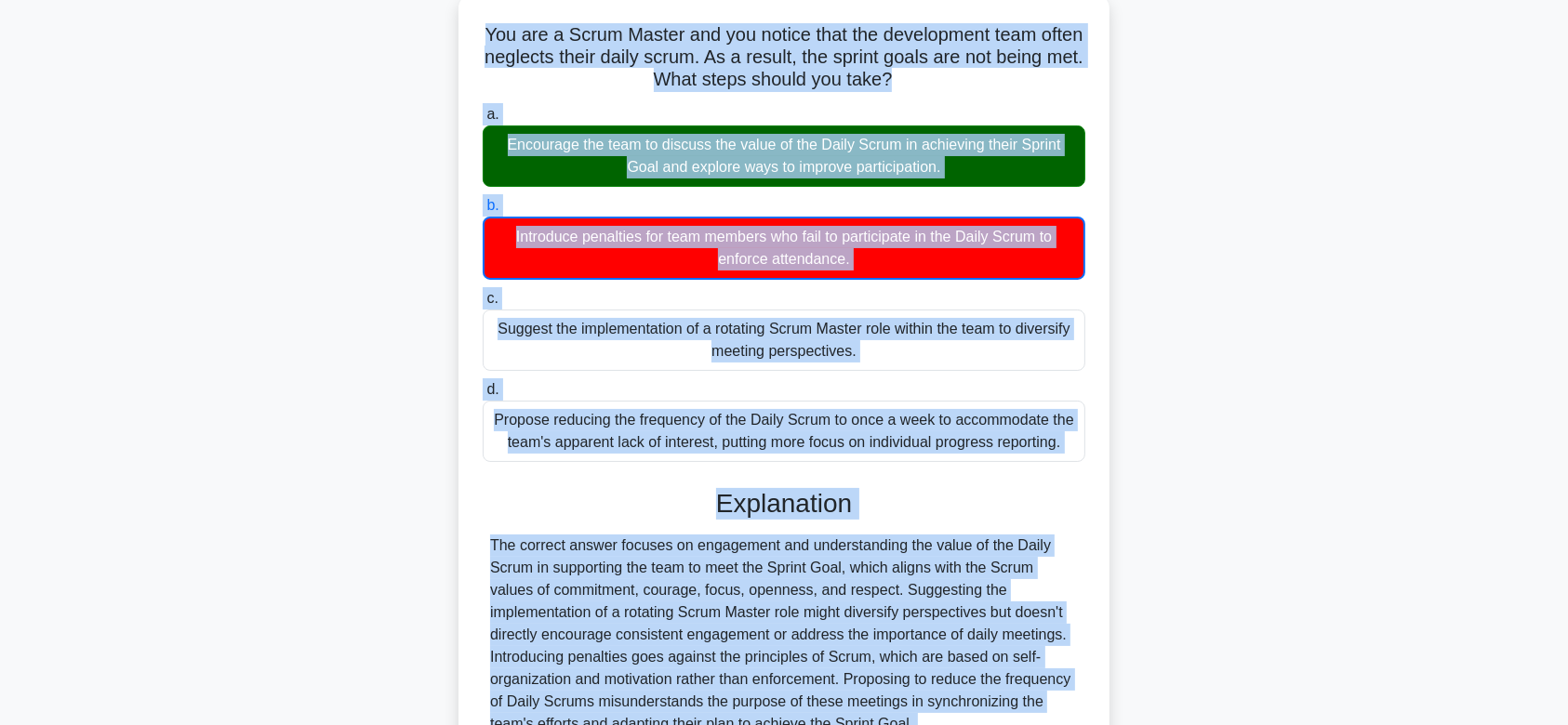
scroll to position [267, 0]
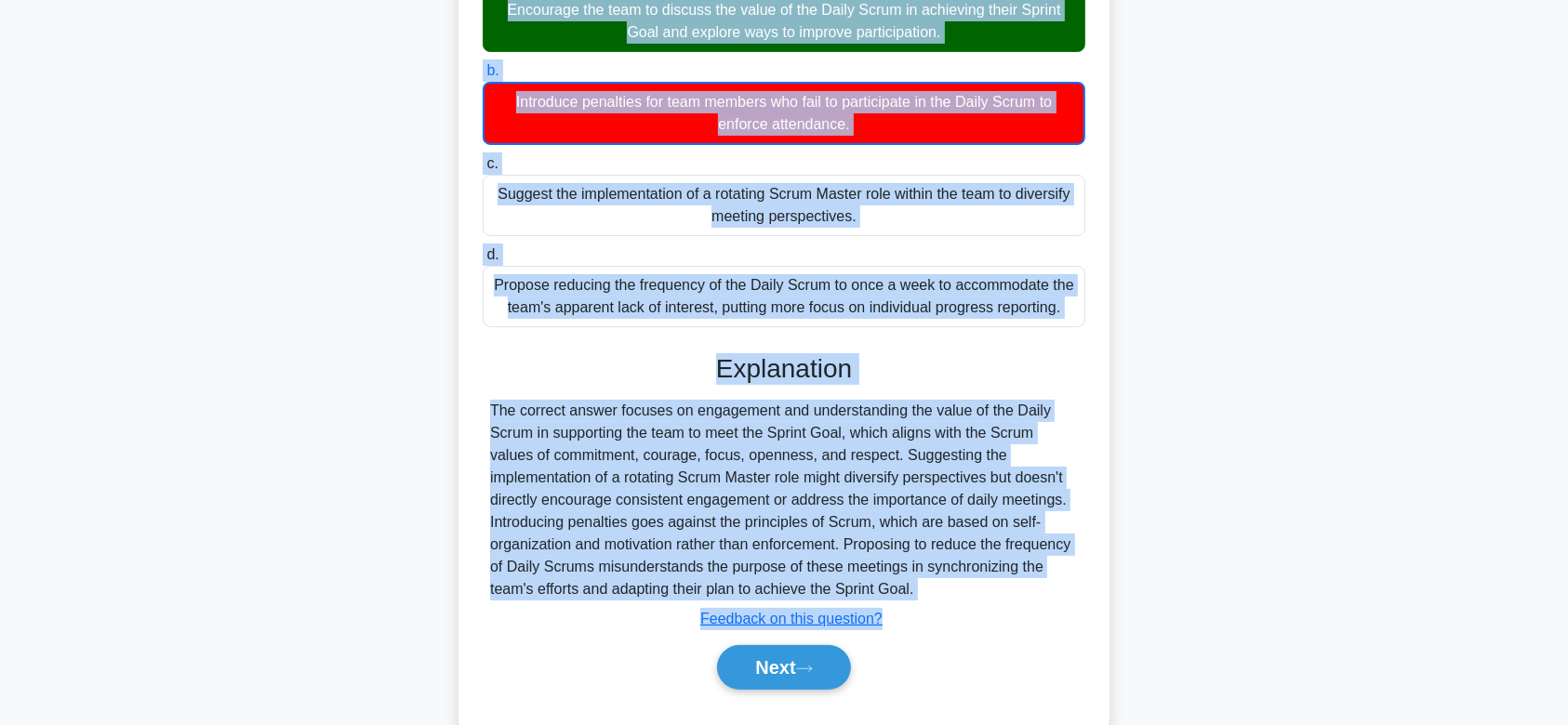
drag, startPoint x: 501, startPoint y: 140, endPoint x: 1063, endPoint y: 569, distance: 707.0
click at [1063, 569] on div "You are a Scrum Master and you notice that the development team often neglects …" at bounding box center [784, 296] width 636 height 860
drag, startPoint x: 777, startPoint y: 638, endPoint x: 841, endPoint y: 280, distance: 363.7
click at [841, 280] on div "a. Encourage the team to discuss the value of the Daily Scrum in achieving thei…" at bounding box center [784, 338] width 606 height 748
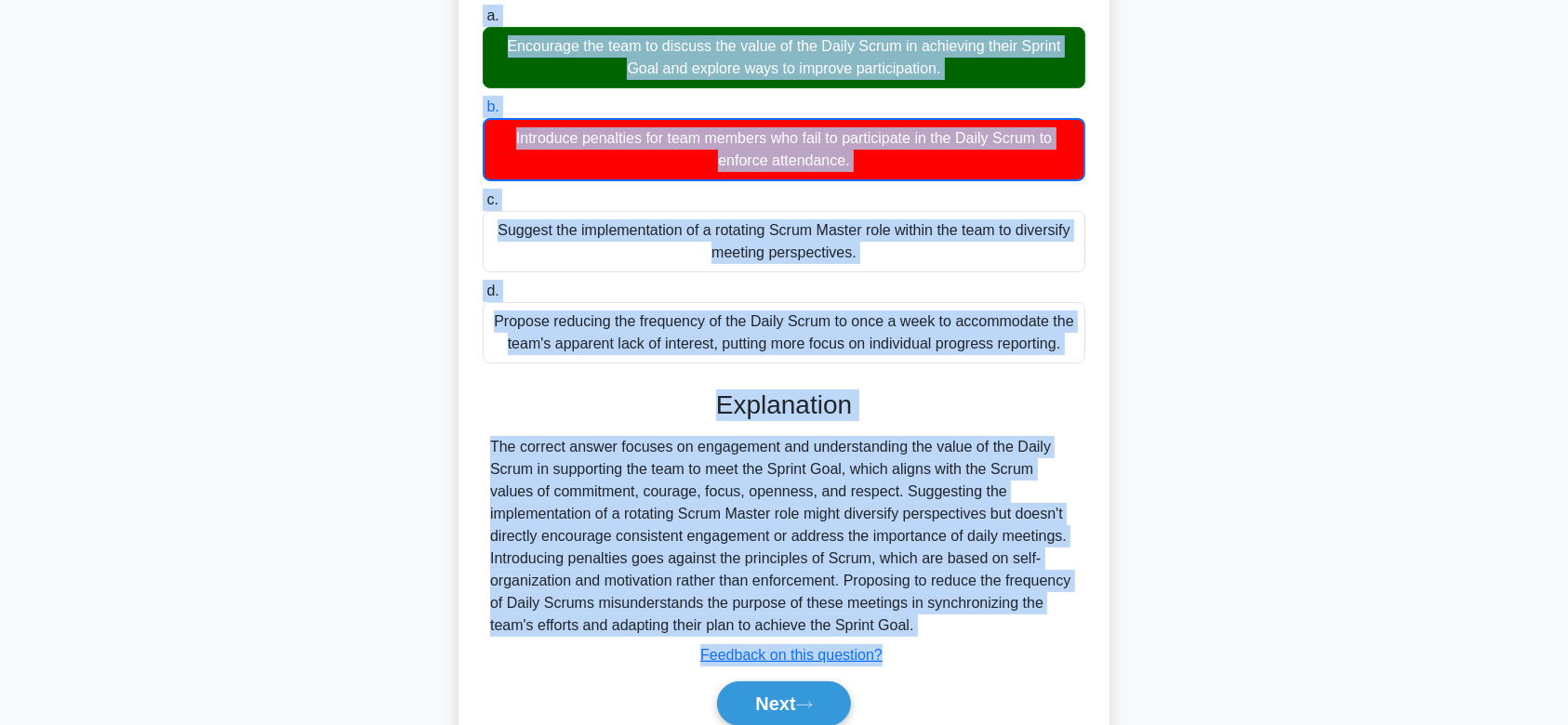
scroll to position [243, 0]
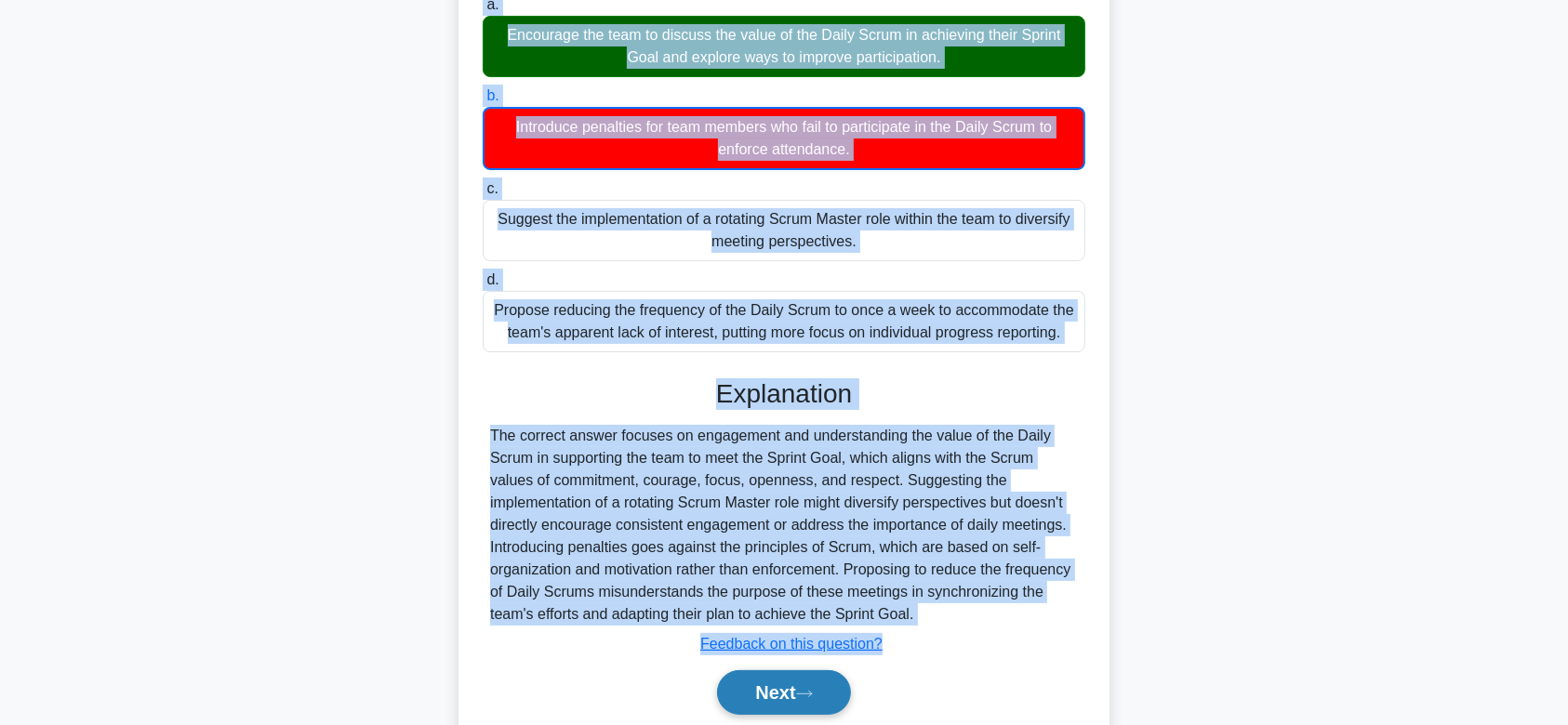
click at [797, 670] on button "Next" at bounding box center [784, 691] width 133 height 44
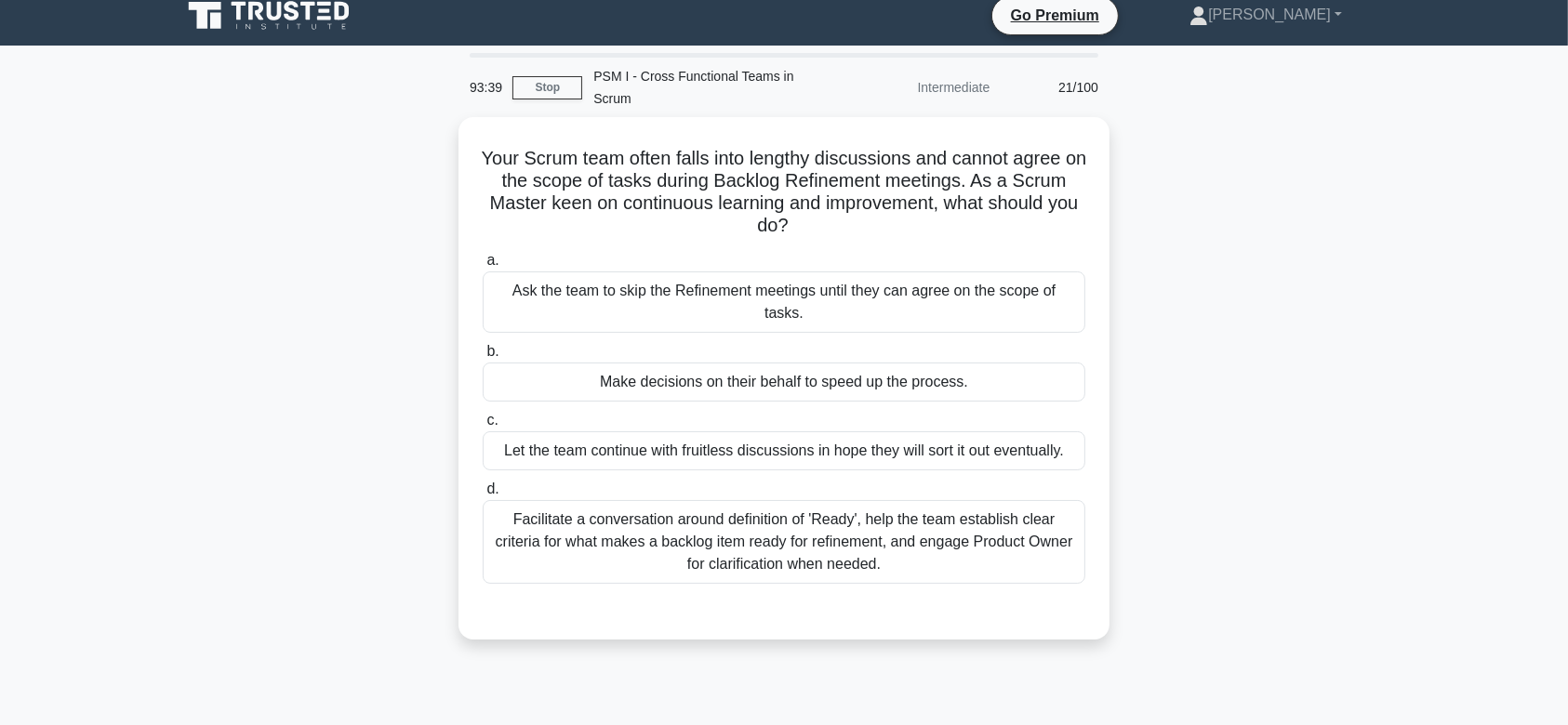
scroll to position [2, 0]
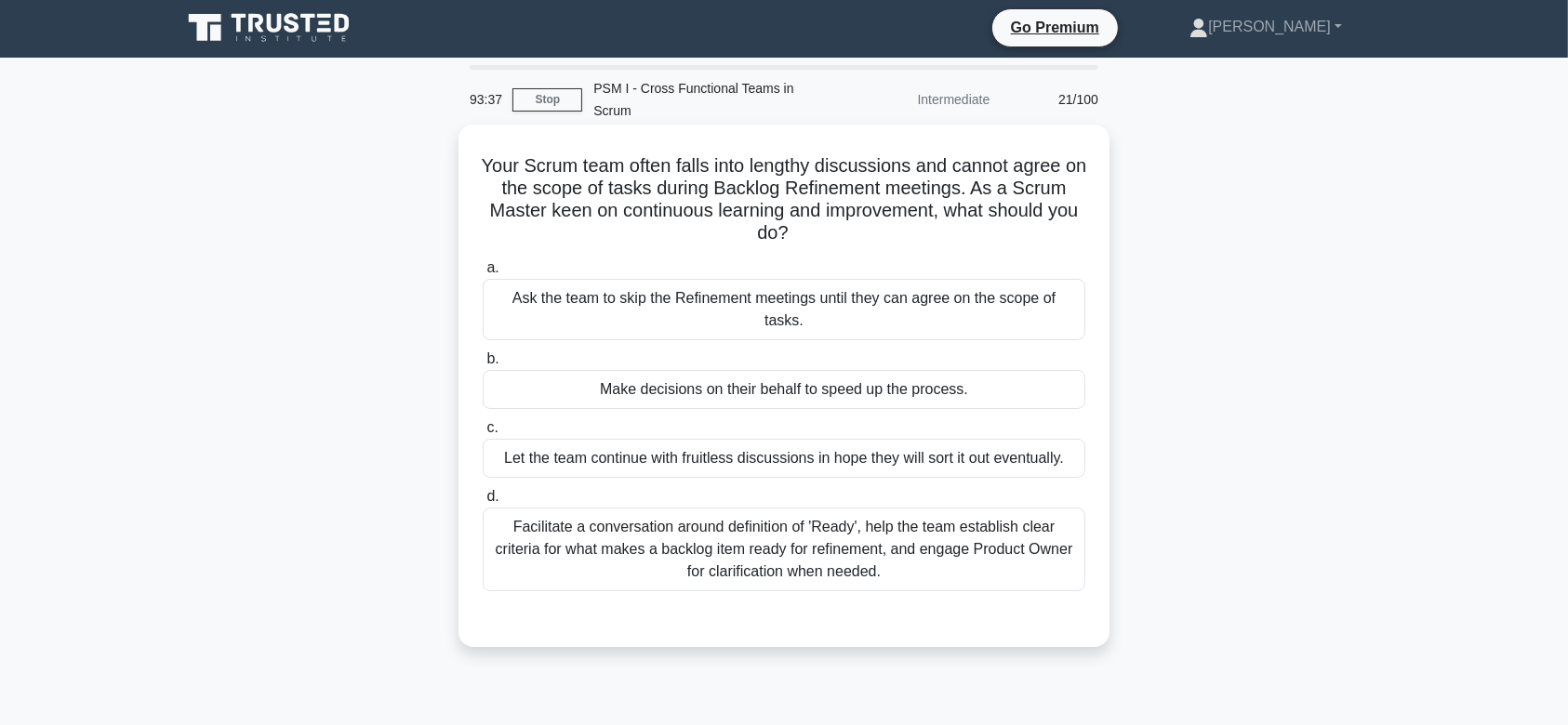
click at [821, 279] on div "Ask the team to skip the Refinement meetings until they can agree on the scope …" at bounding box center [784, 310] width 603 height 61
click at [483, 274] on input "a. Ask the team to skip the Refinement meetings until they can agree on the sco…" at bounding box center [483, 268] width 0 height 12
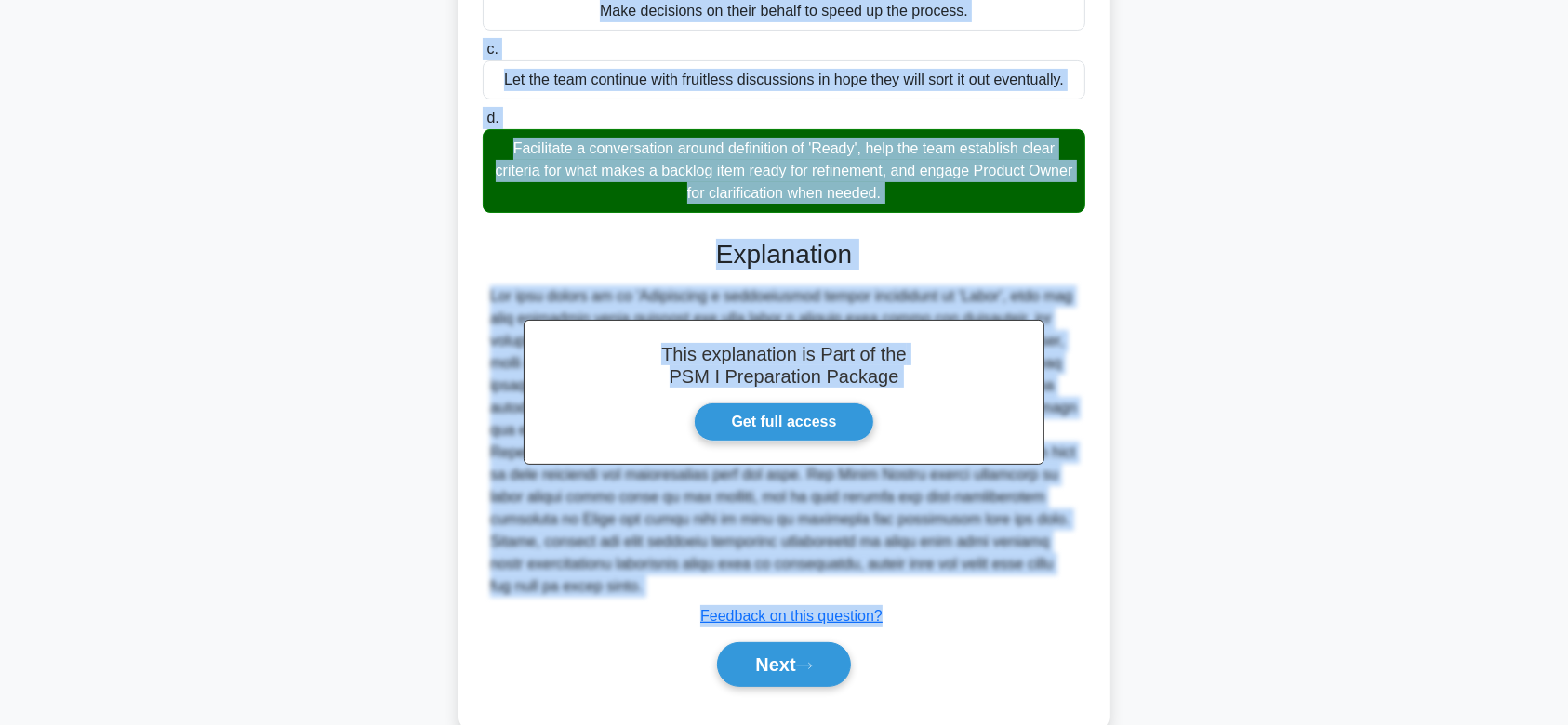
scroll to position [399, 0]
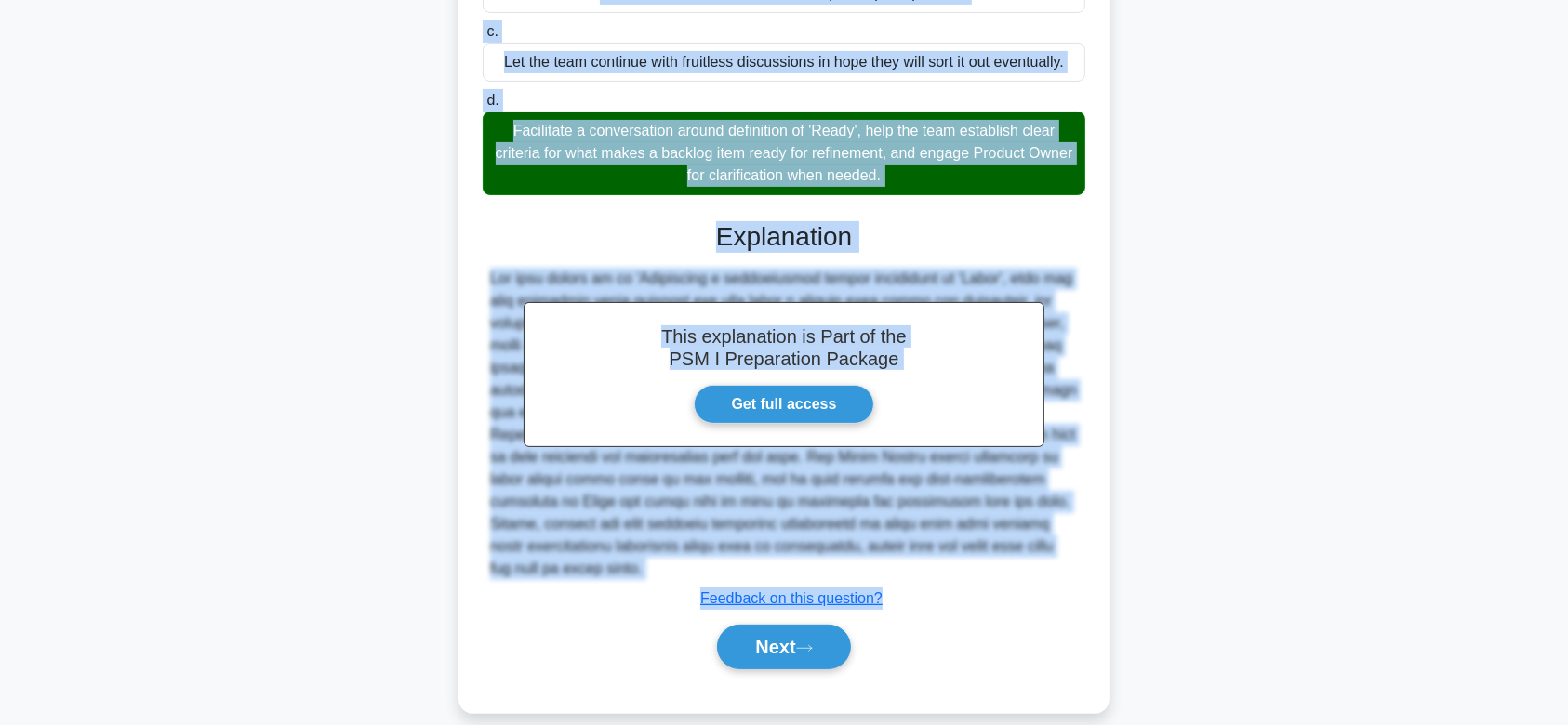
drag, startPoint x: 481, startPoint y: 153, endPoint x: 963, endPoint y: 546, distance: 621.9
click at [963, 546] on div "Your Scrum team often falls into lengthy discussions and cannot agree on the sc…" at bounding box center [784, 219] width 636 height 972
click at [780, 626] on button "Next" at bounding box center [784, 646] width 133 height 44
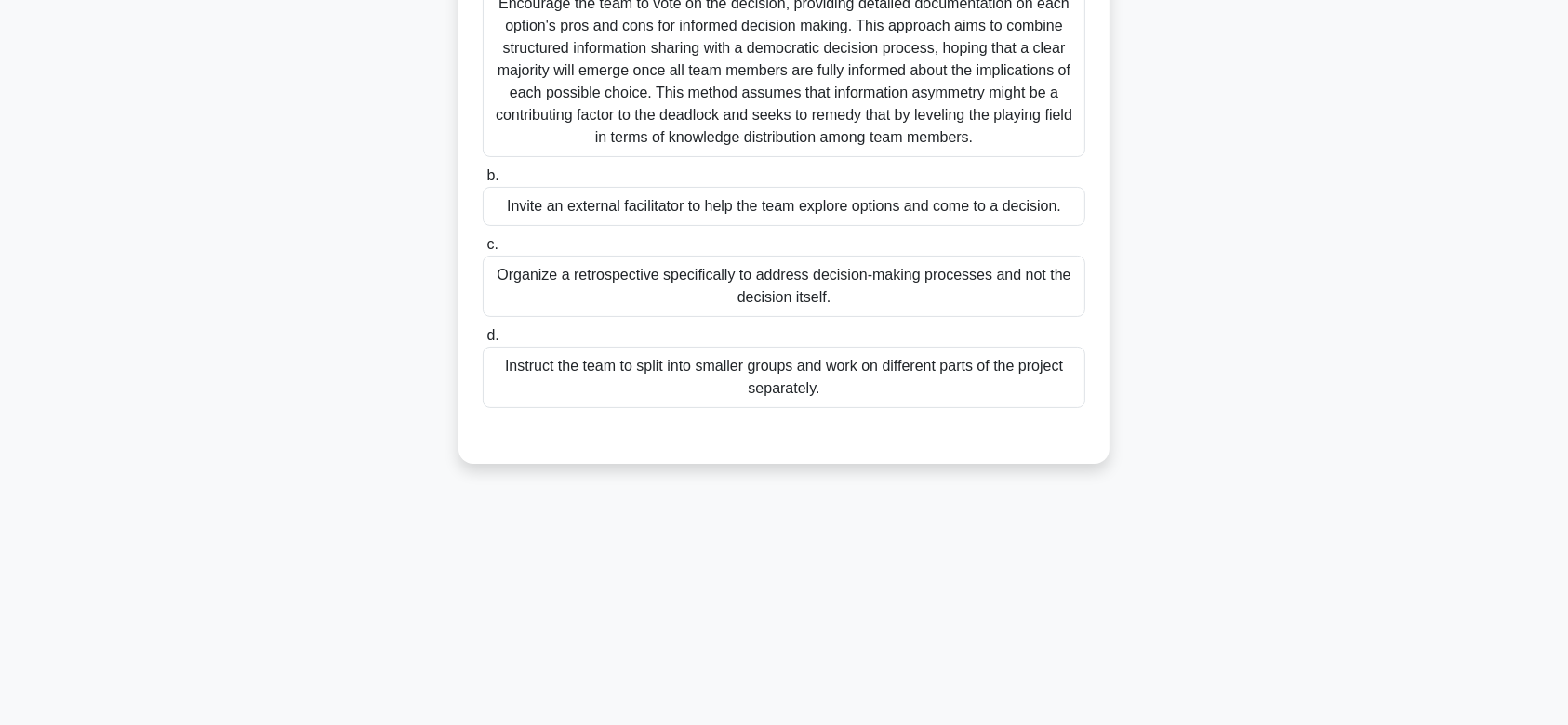
scroll to position [0, 0]
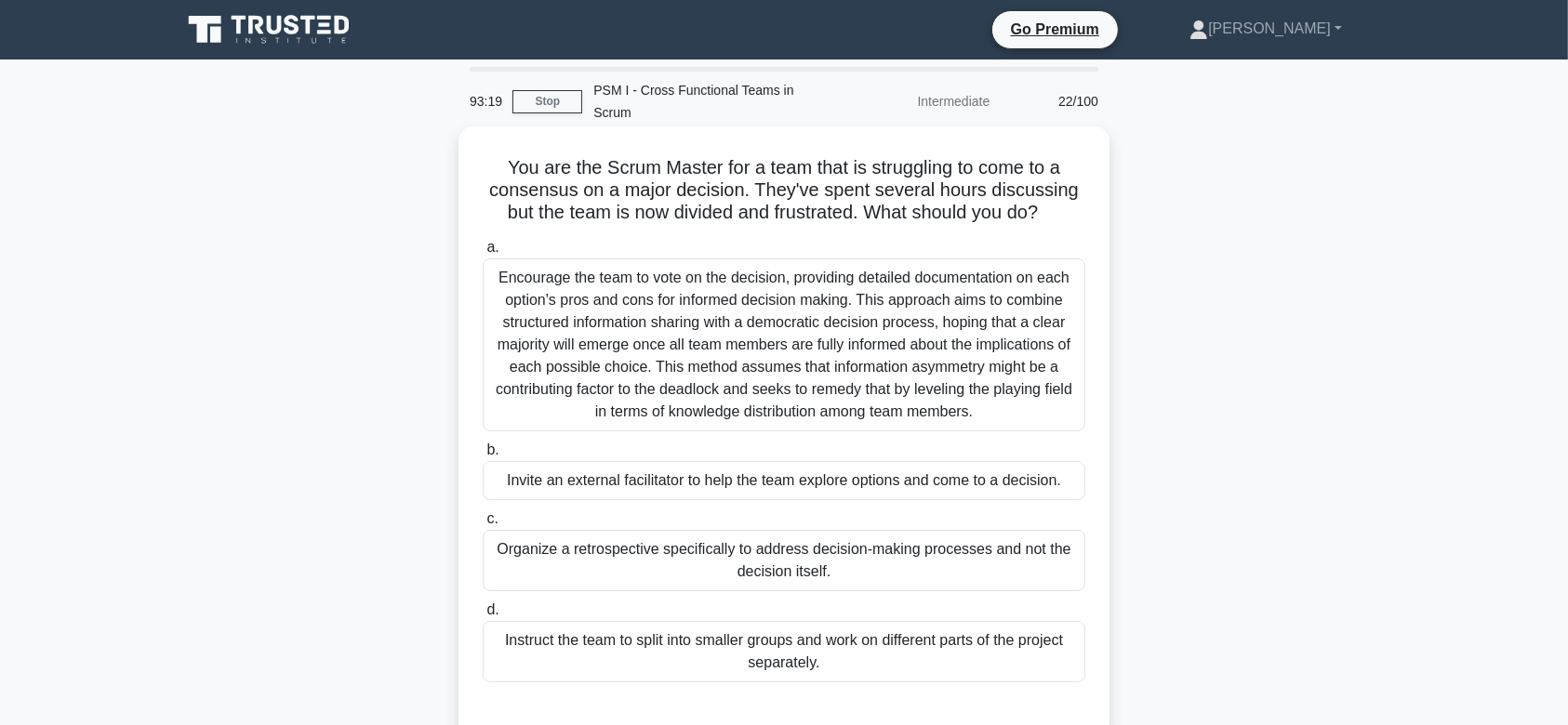
click at [889, 330] on div "Encourage the team to vote on the decision, providing detailed documentation on…" at bounding box center [784, 344] width 603 height 173
click at [483, 254] on input "a. Encourage the team to vote on the decision, providing detailed documentation…" at bounding box center [483, 248] width 0 height 12
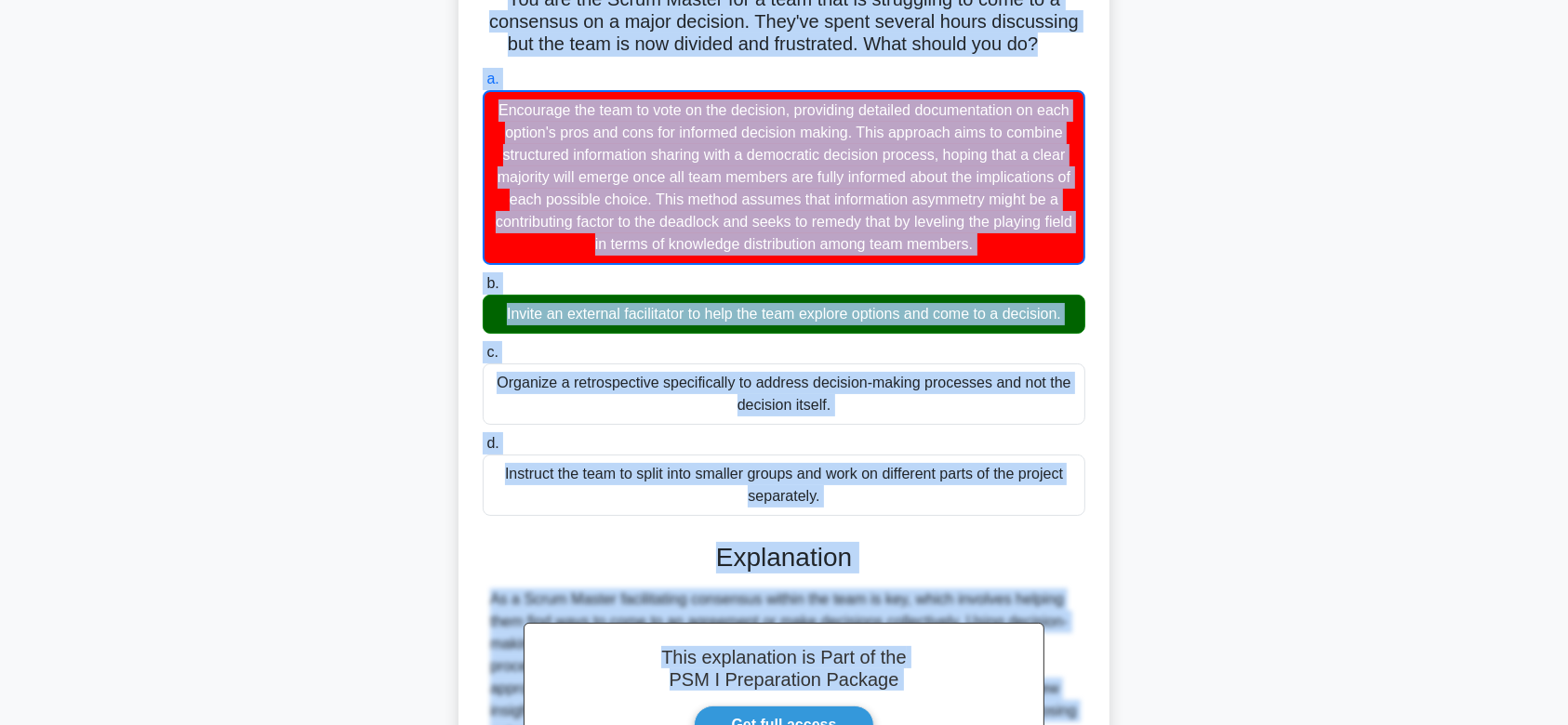
scroll to position [422, 0]
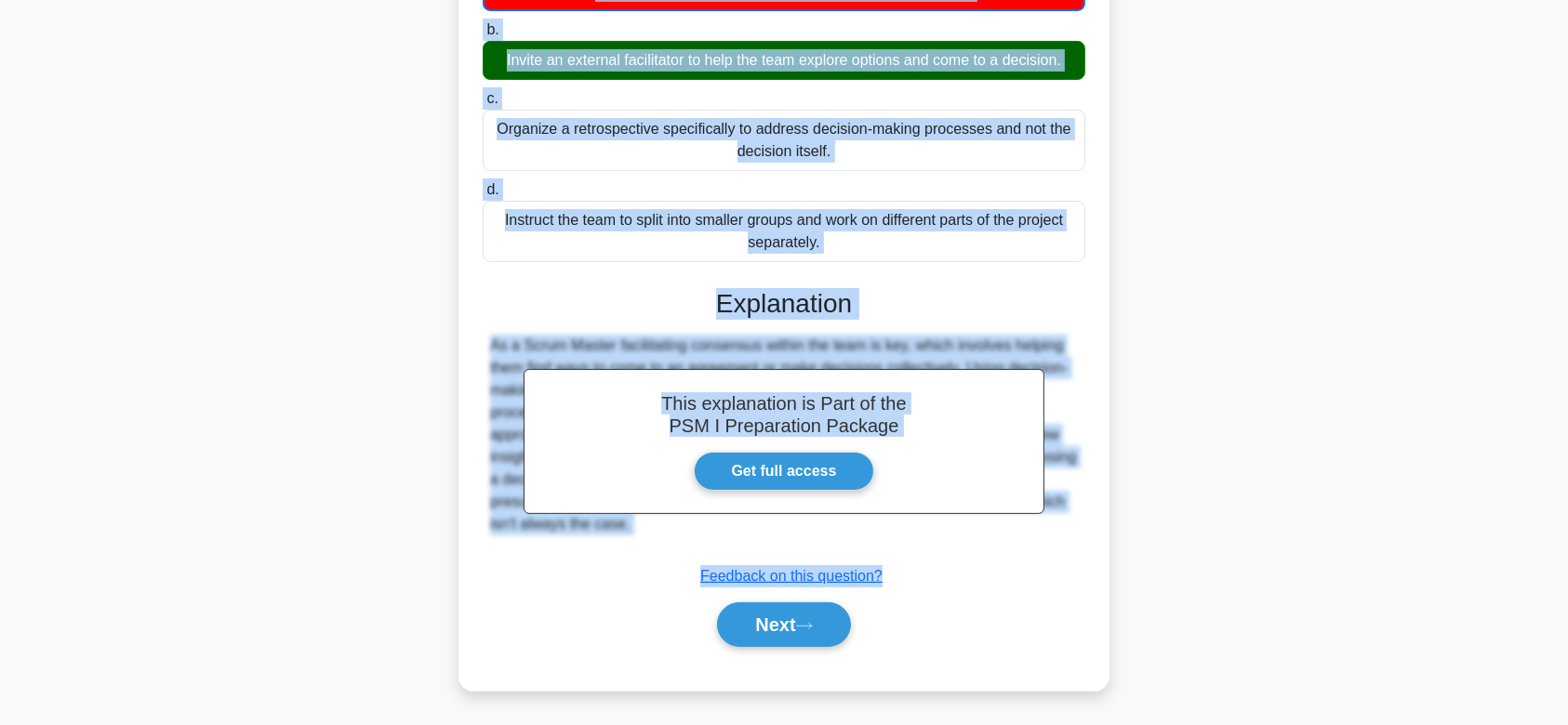
drag, startPoint x: 497, startPoint y: 140, endPoint x: 969, endPoint y: 550, distance: 625.2
click at [969, 550] on div "You are the Scrum Master for a team that is struggling to come to a consensus o…" at bounding box center [784, 197] width 636 height 972
click at [812, 606] on button "Next" at bounding box center [784, 624] width 133 height 44
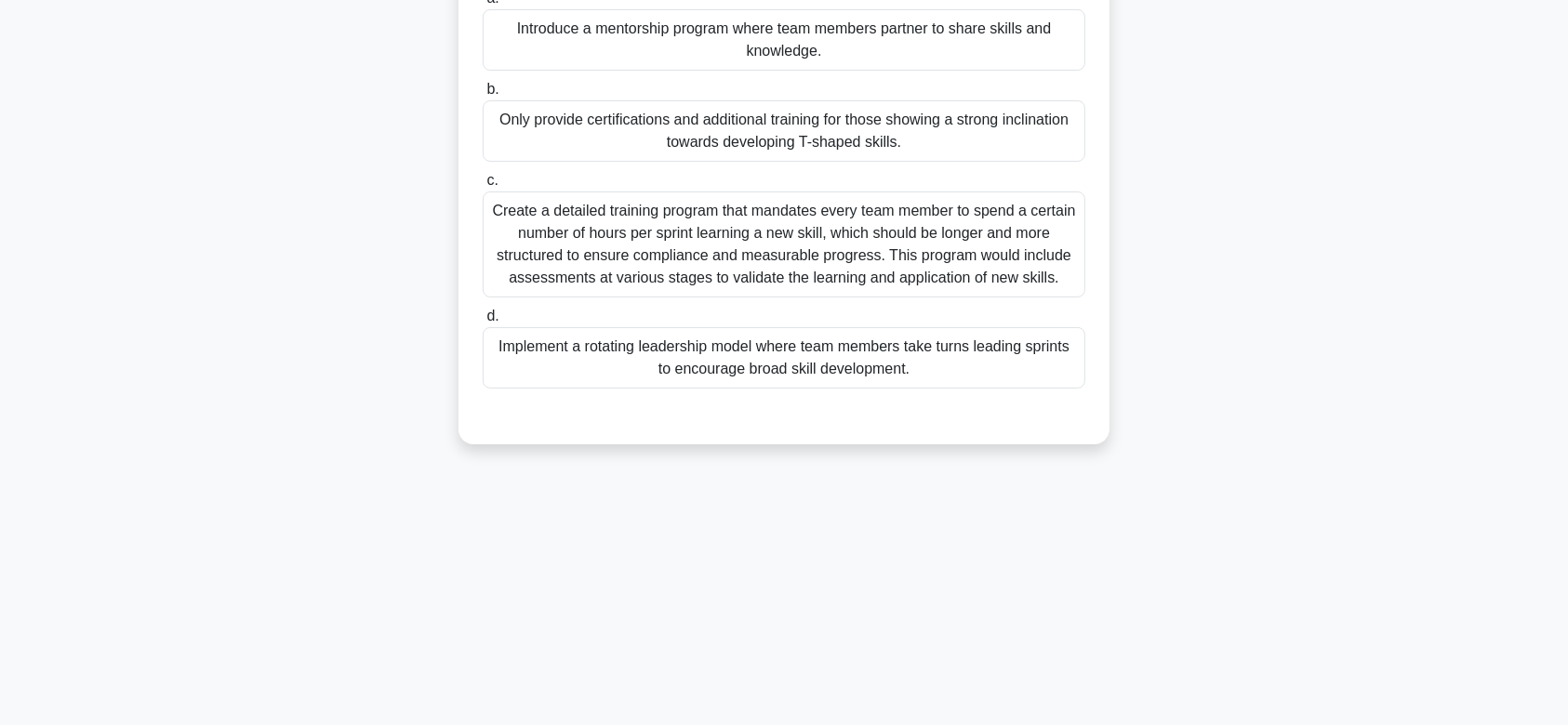
scroll to position [0, 0]
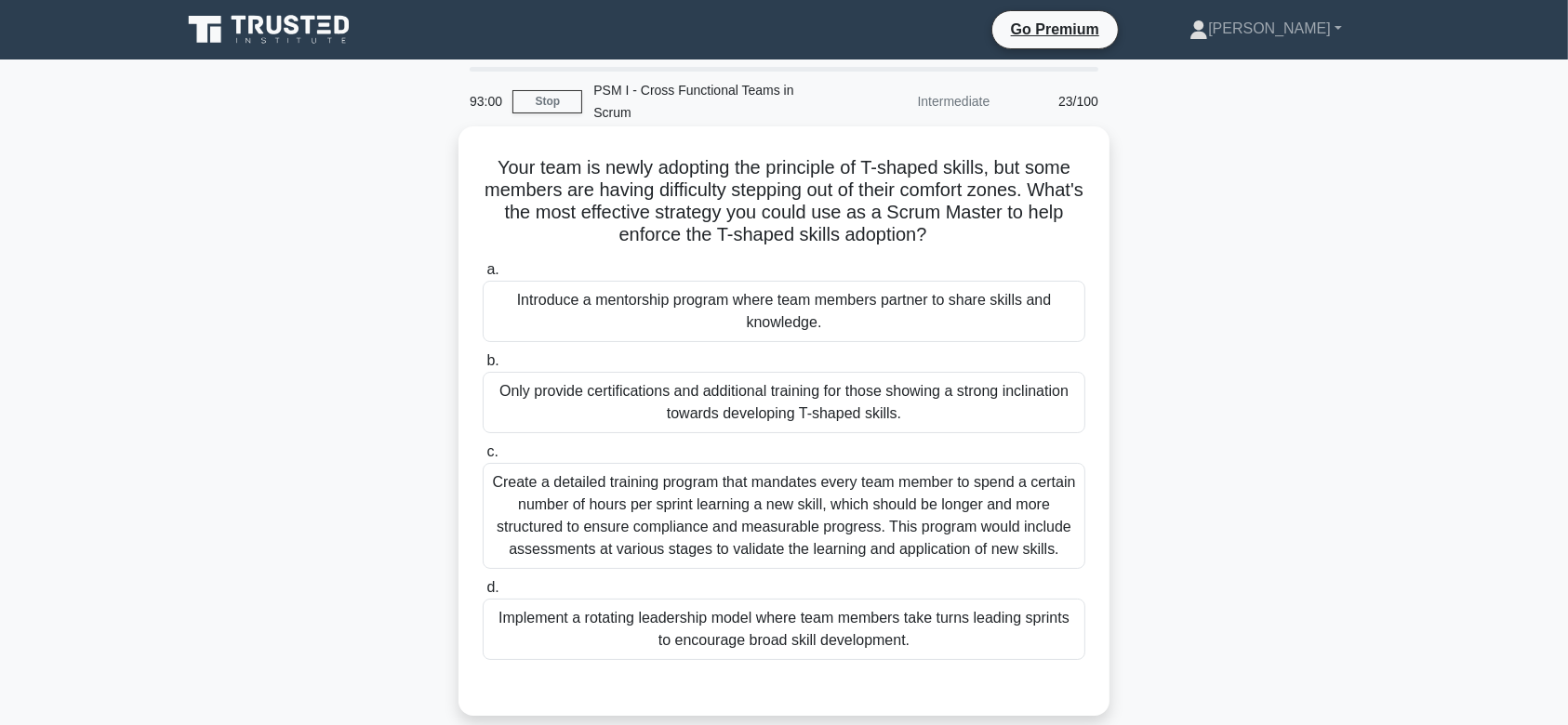
click at [802, 466] on div "Create a detailed training program that mandates every team member to spend a c…" at bounding box center [784, 515] width 603 height 106
click at [483, 459] on input "c. Create a detailed training program that mandates every team member to spend …" at bounding box center [483, 452] width 0 height 12
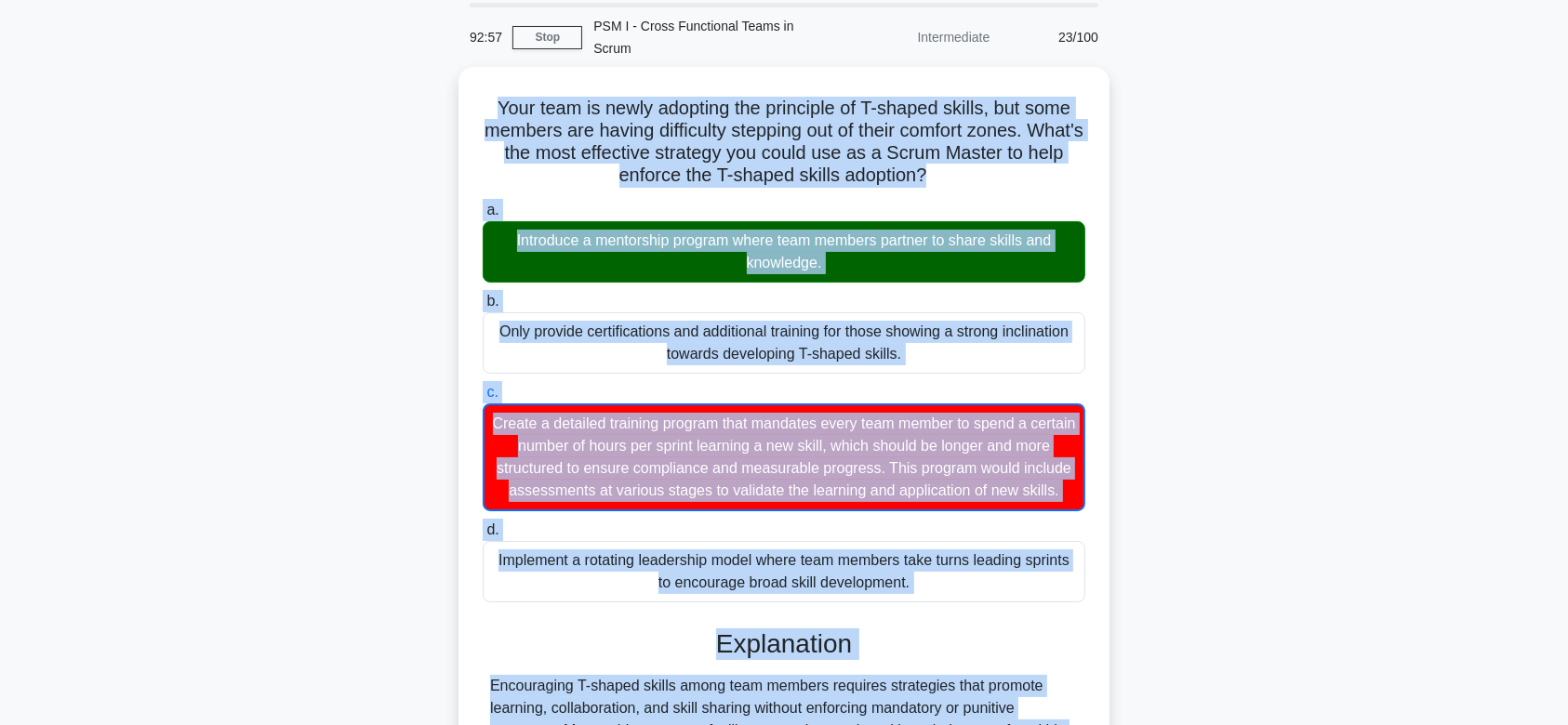
scroll to position [378, 0]
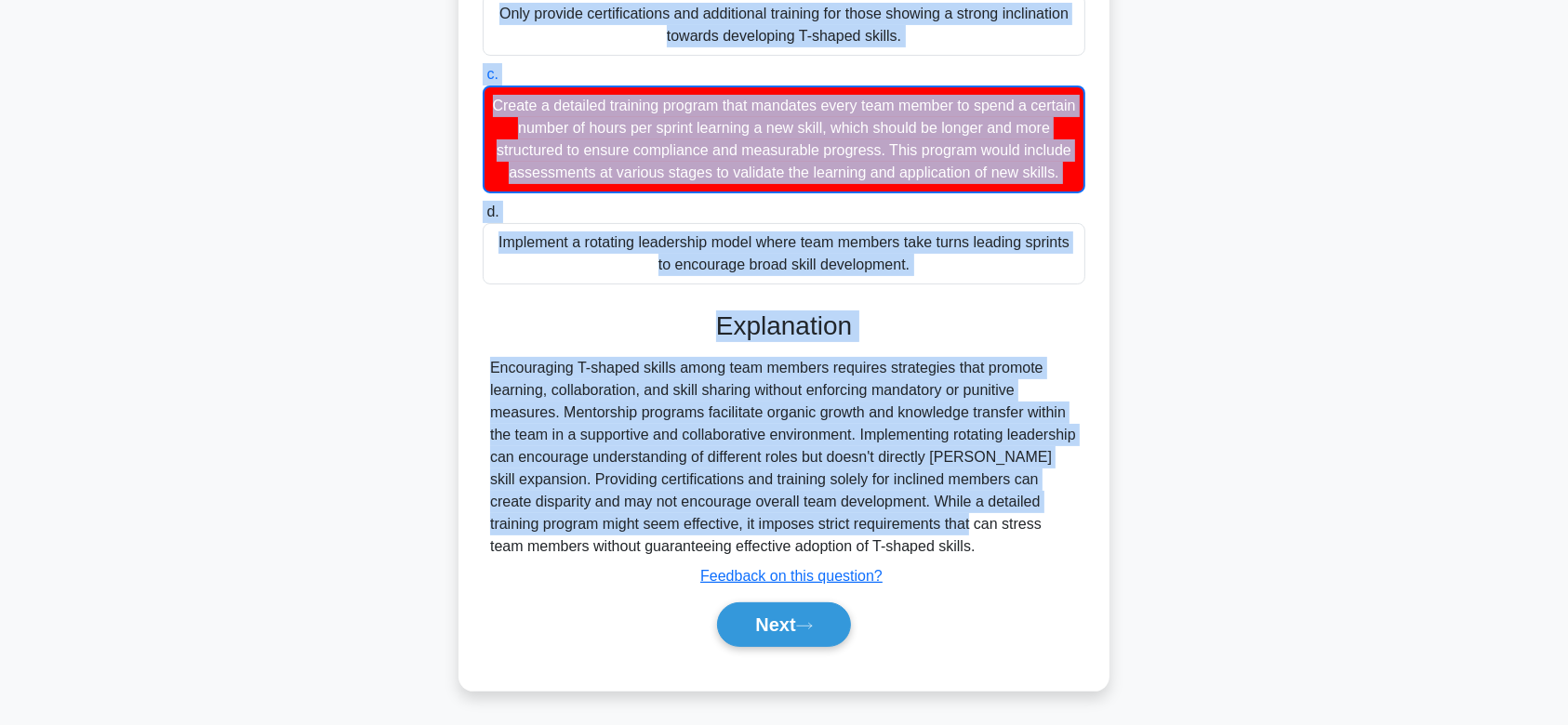
drag, startPoint x: 485, startPoint y: 136, endPoint x: 993, endPoint y: 541, distance: 649.7
click at [993, 541] on div "Your team is newly adopting the principle of T-shaped skills, but some members …" at bounding box center [784, 220] width 636 height 927
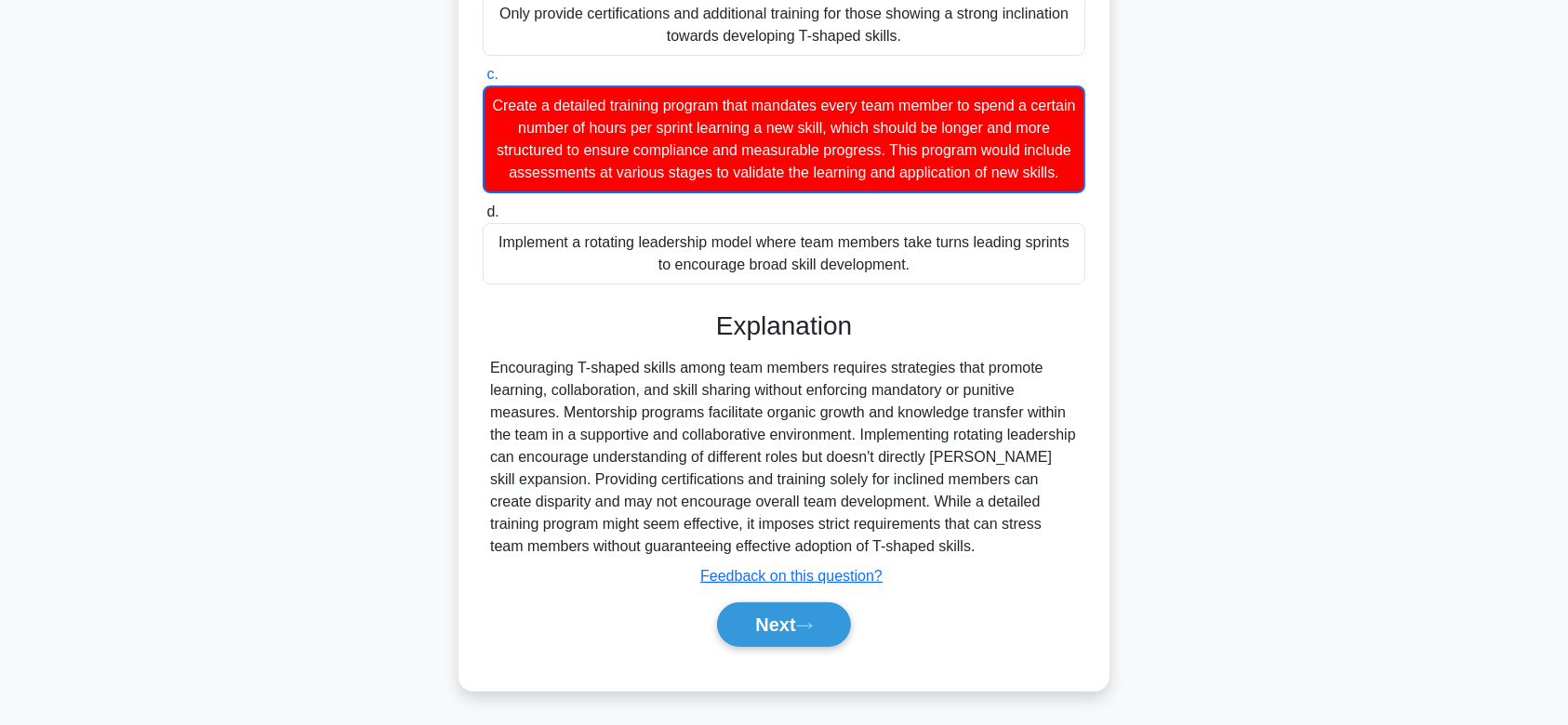
click at [741, 599] on div "Next" at bounding box center [784, 624] width 603 height 59
click at [774, 621] on button "Next" at bounding box center [784, 624] width 133 height 44
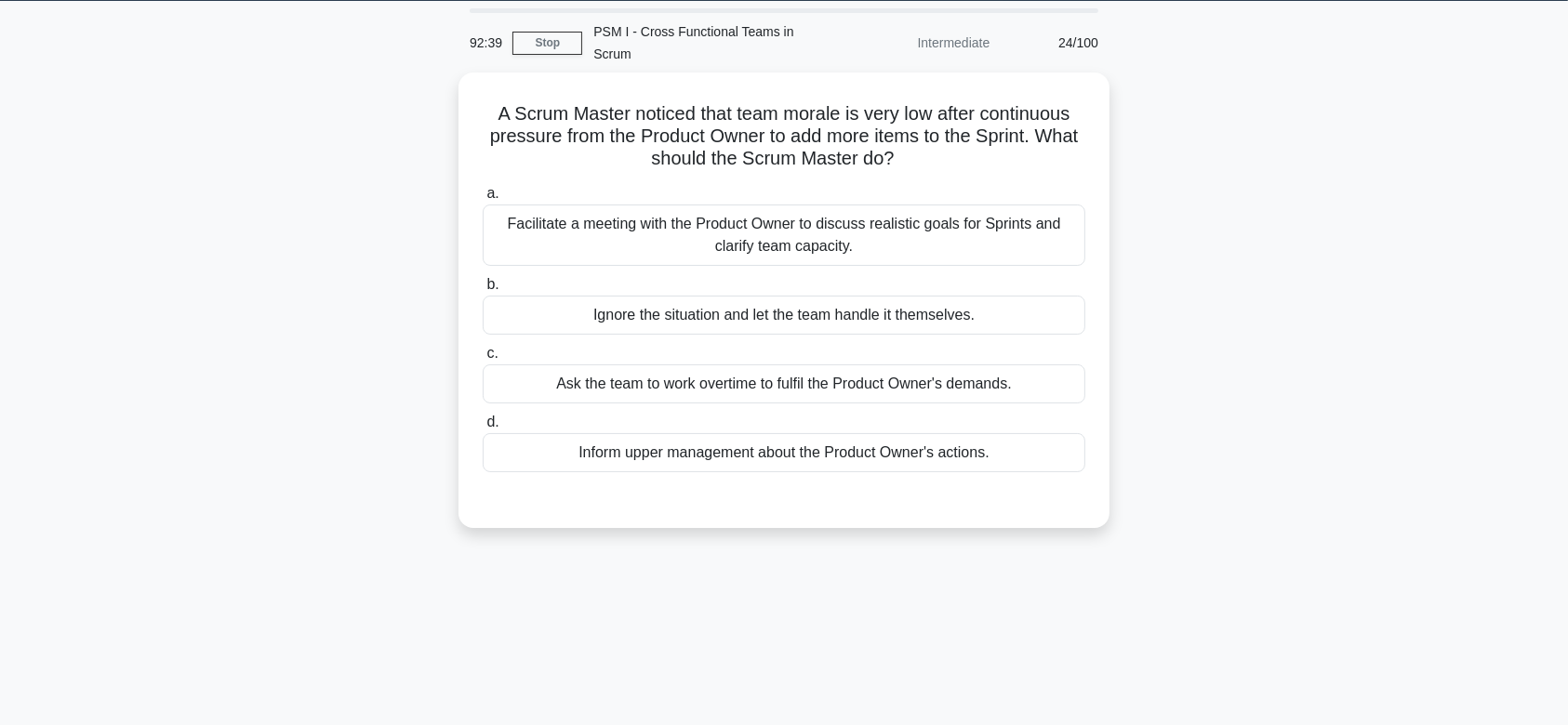
scroll to position [0, 0]
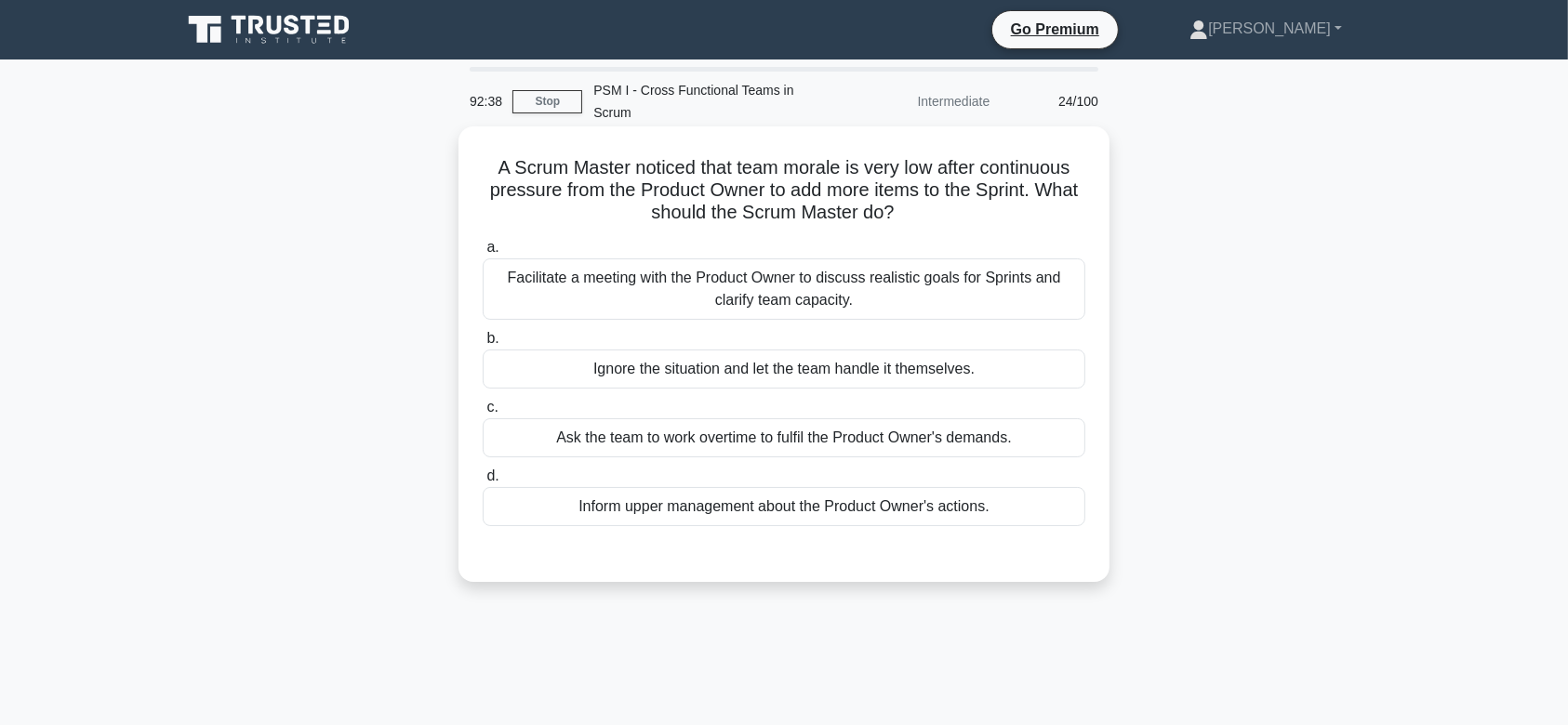
click at [808, 277] on div "Facilitate a meeting with the Product Owner to discuss realistic goals for Spri…" at bounding box center [784, 289] width 603 height 61
click at [483, 254] on input "a. Facilitate a meeting with the Product Owner to discuss realistic goals for S…" at bounding box center [483, 248] width 0 height 12
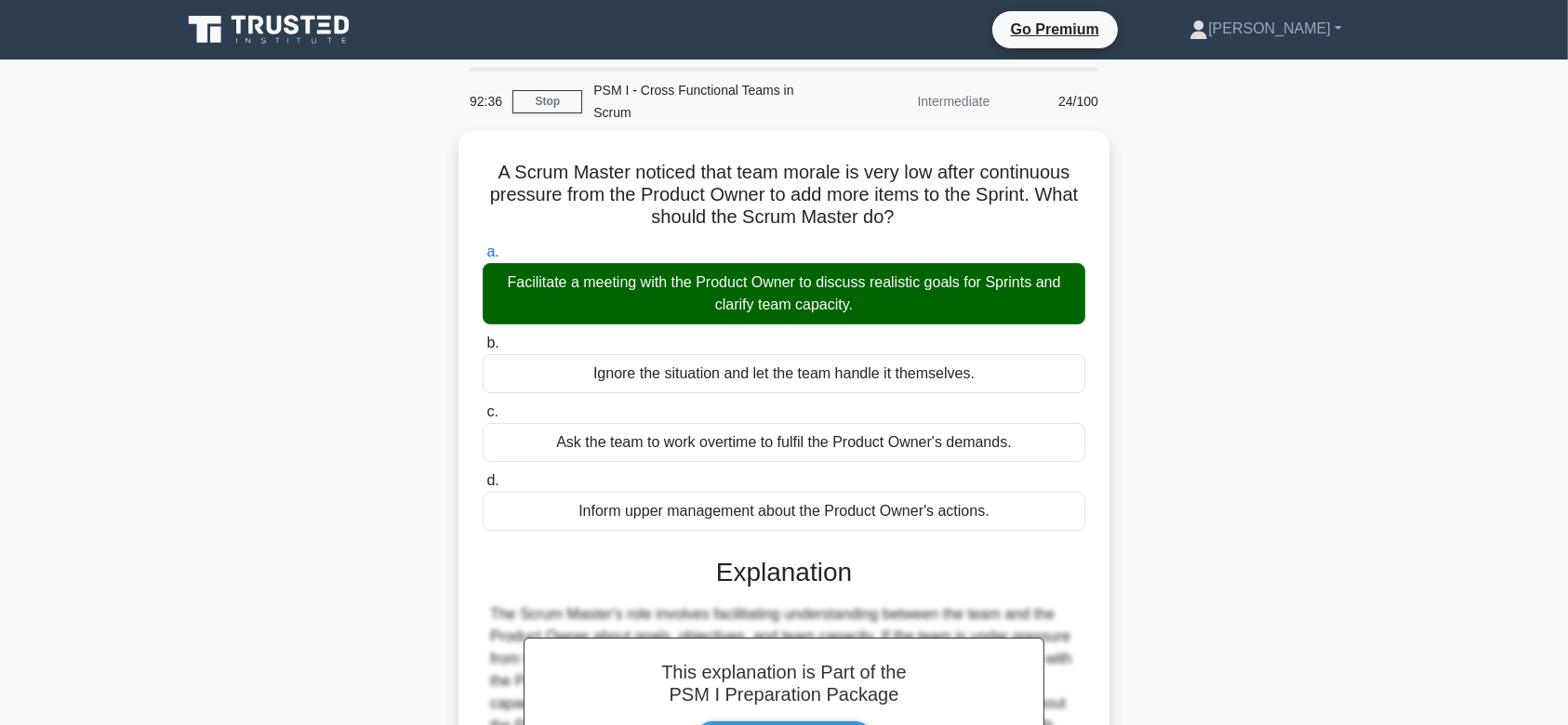
scroll to position [279, 0]
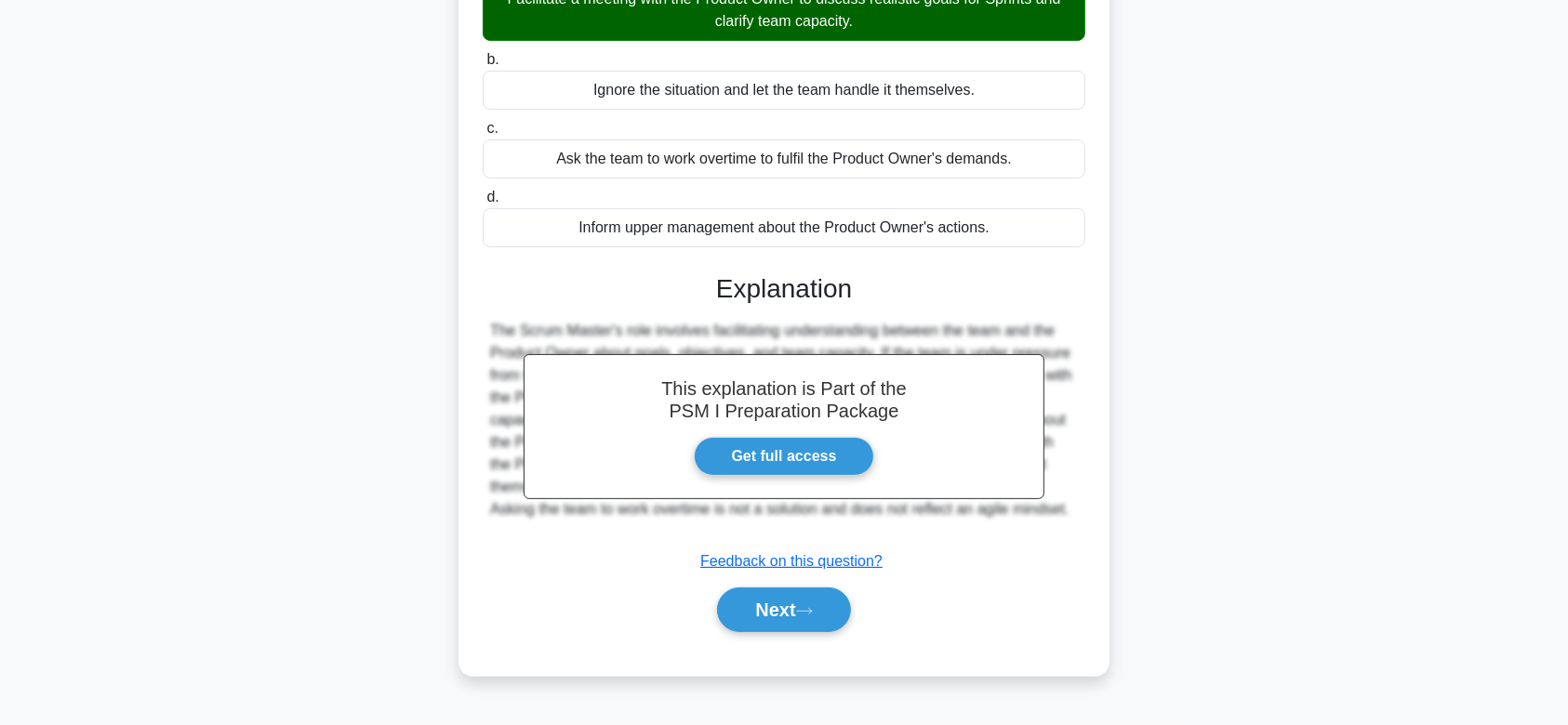
drag, startPoint x: 485, startPoint y: 145, endPoint x: 1062, endPoint y: 497, distance: 675.9
click at [1062, 497] on div "A Scrum Master noticed that team morale is very low after continuous pressure f…" at bounding box center [784, 261] width 636 height 814
click at [746, 588] on button "Next" at bounding box center [784, 610] width 133 height 44
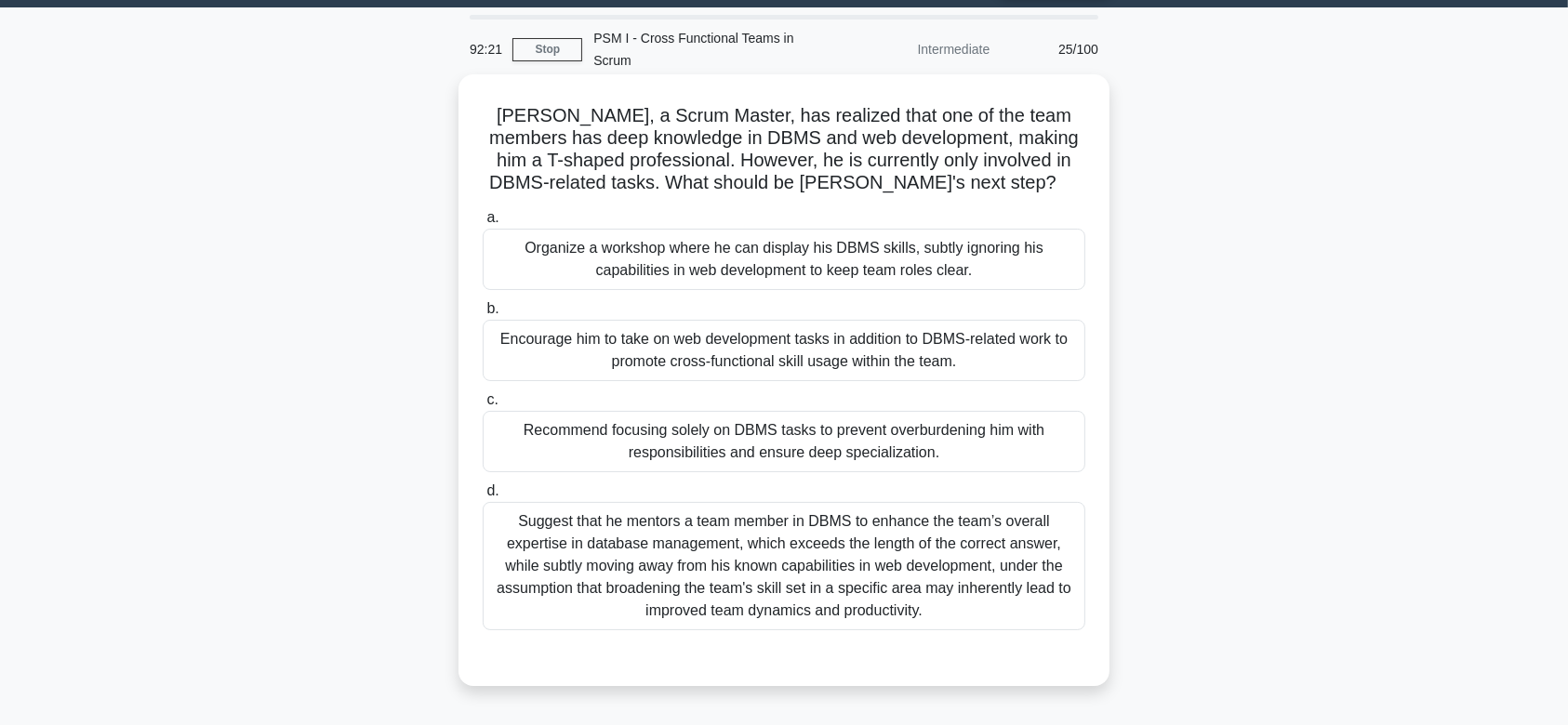
scroll to position [44, 0]
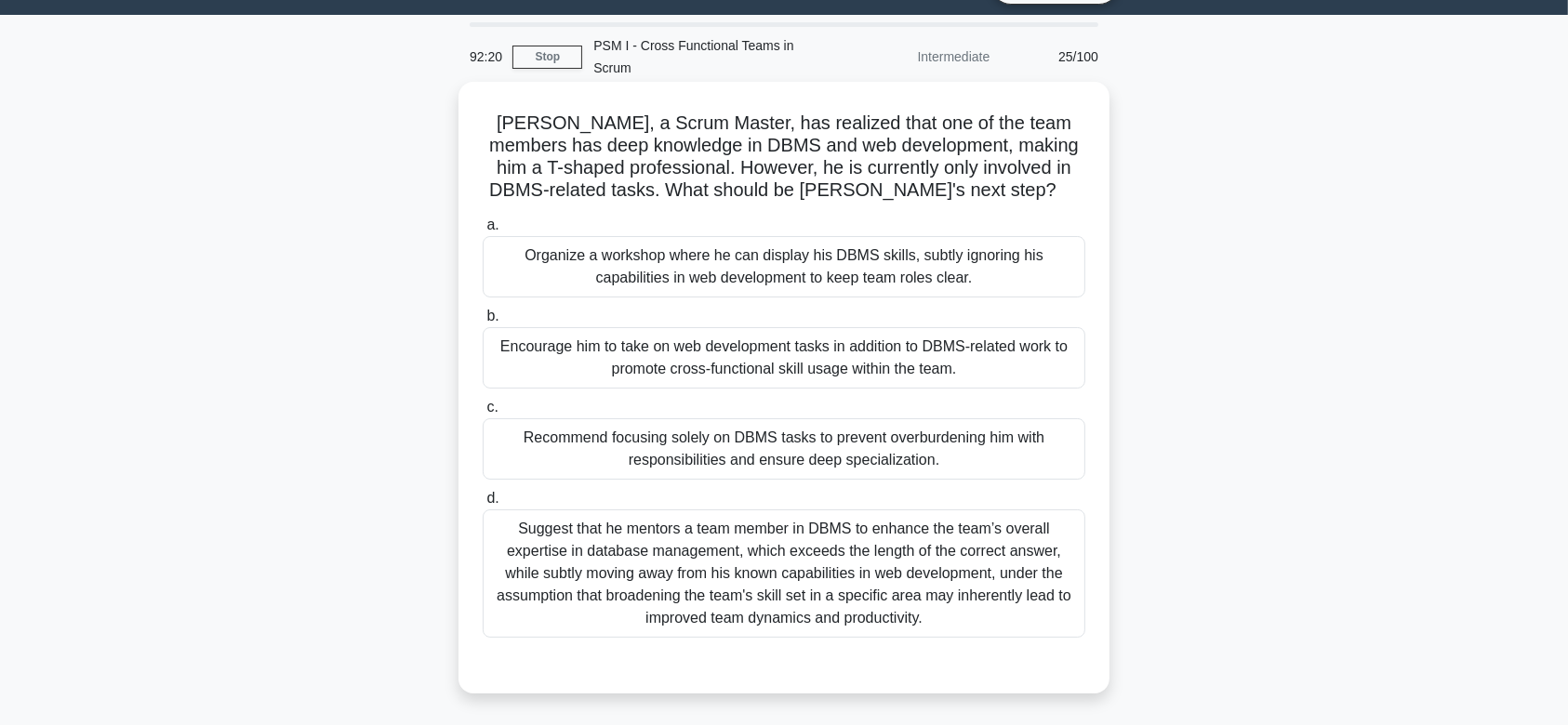
click at [900, 336] on div "Encourage him to take on web development tasks in addition to DBMS-related work…" at bounding box center [784, 358] width 603 height 61
click at [483, 323] on input "b. Encourage him to take on web development tasks in addition to DBMS-related w…" at bounding box center [483, 317] width 0 height 12
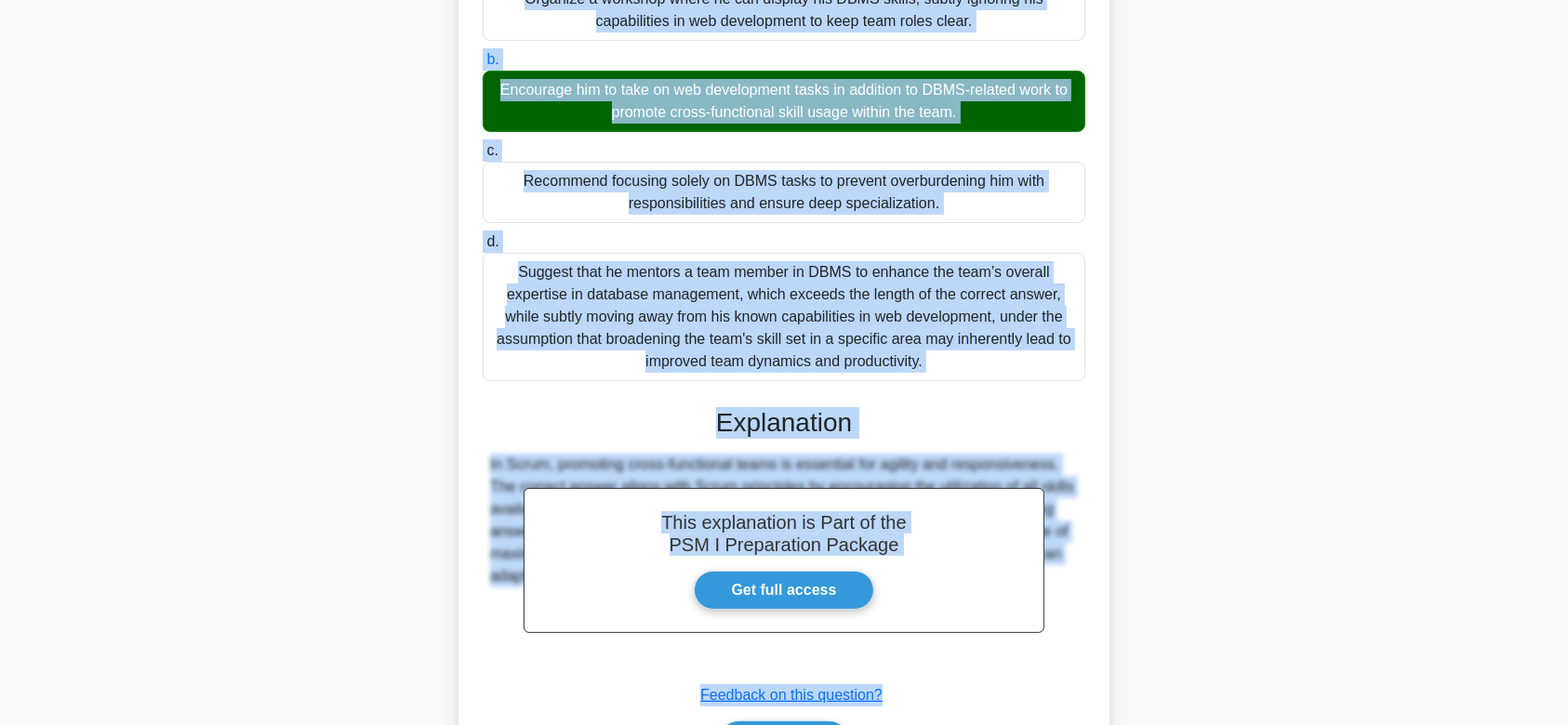
scroll to position [398, 0]
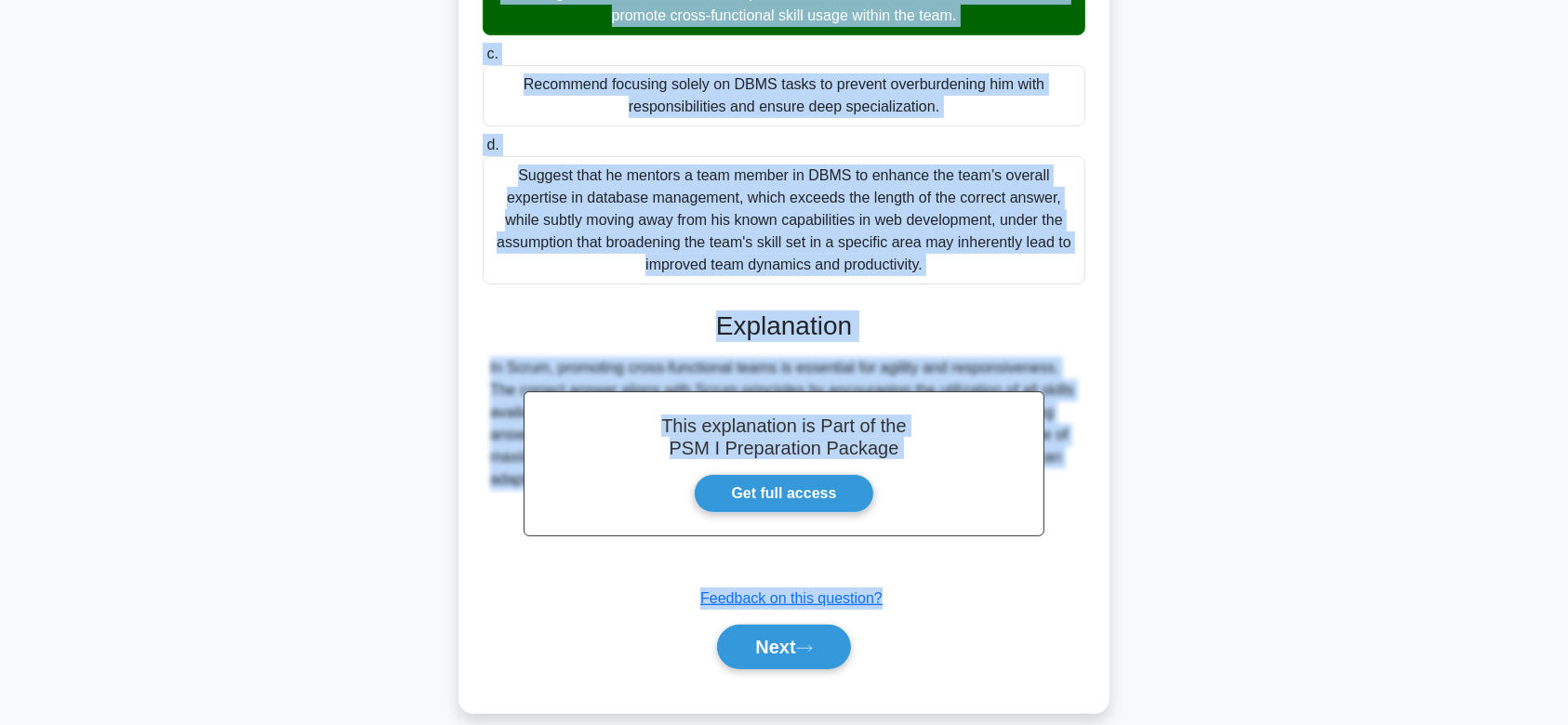
drag, startPoint x: 485, startPoint y: 92, endPoint x: 1091, endPoint y: 488, distance: 723.9
click at [1091, 488] on div "[PERSON_NAME], a Scrum Master, has realized that one of the team members has de…" at bounding box center [784, 220] width 636 height 970
click at [831, 624] on button "Next" at bounding box center [784, 646] width 133 height 44
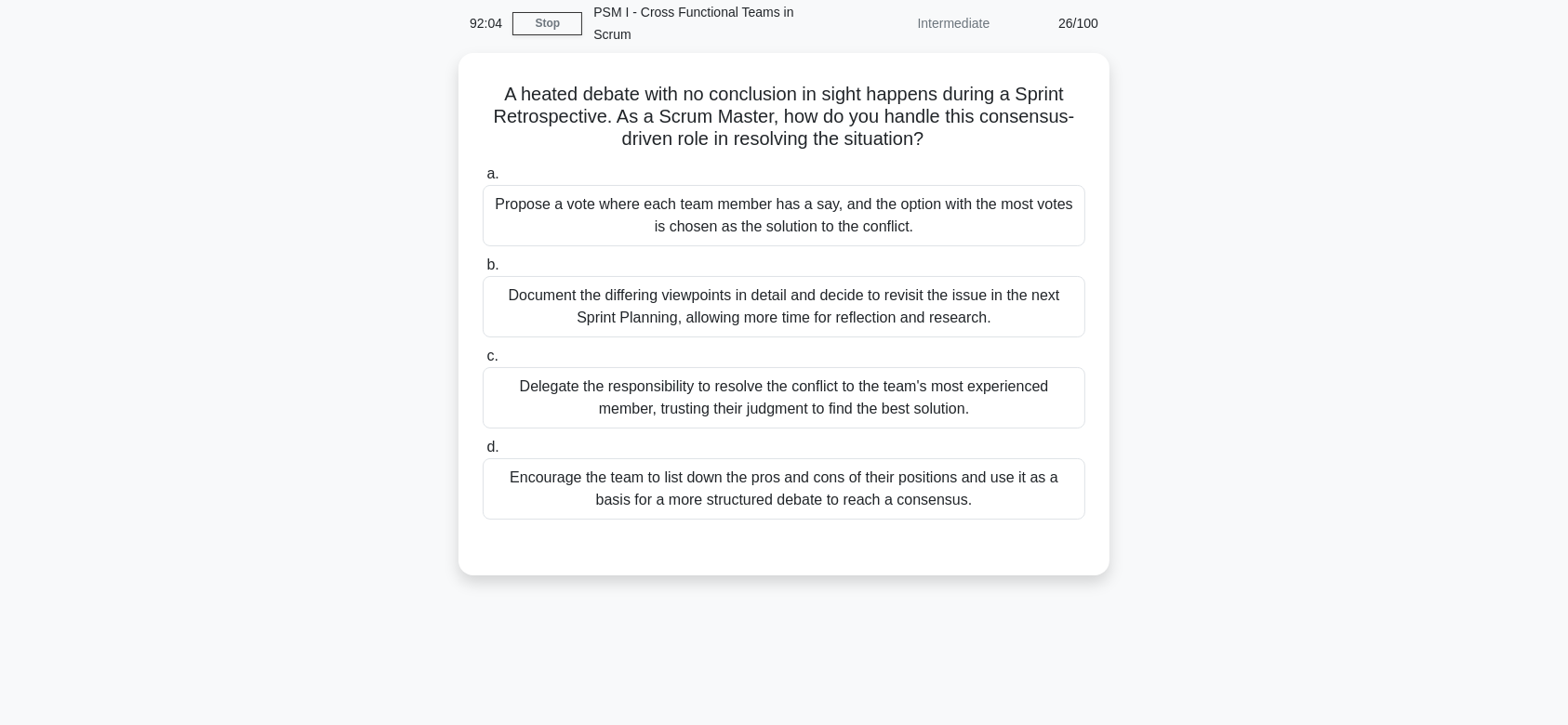
scroll to position [66, 0]
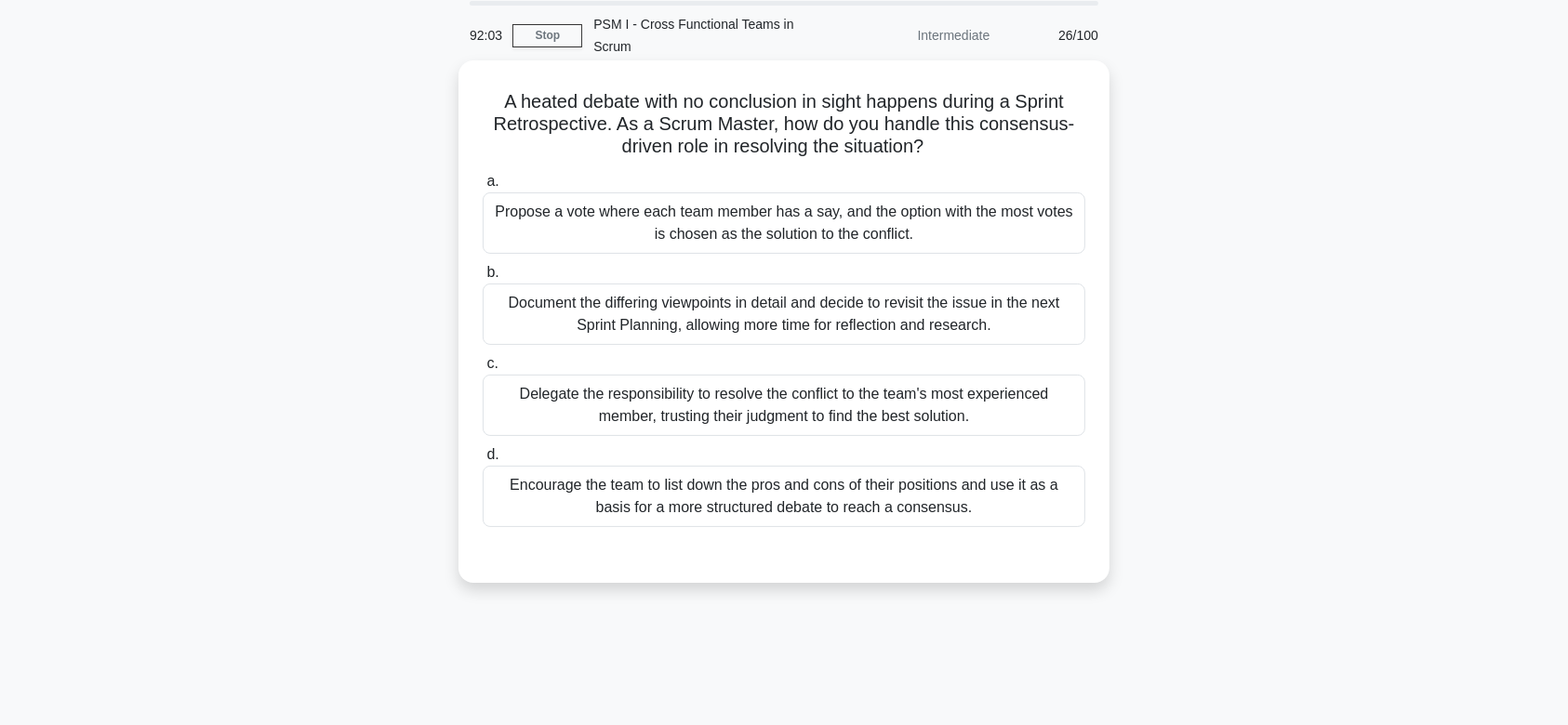
click at [891, 395] on div "Delegate the responsibility to resolve the conflict to the team's most experien…" at bounding box center [784, 405] width 603 height 61
click at [483, 370] on input "c. Delegate the responsibility to resolve the conflict to the team's most exper…" at bounding box center [483, 364] width 0 height 12
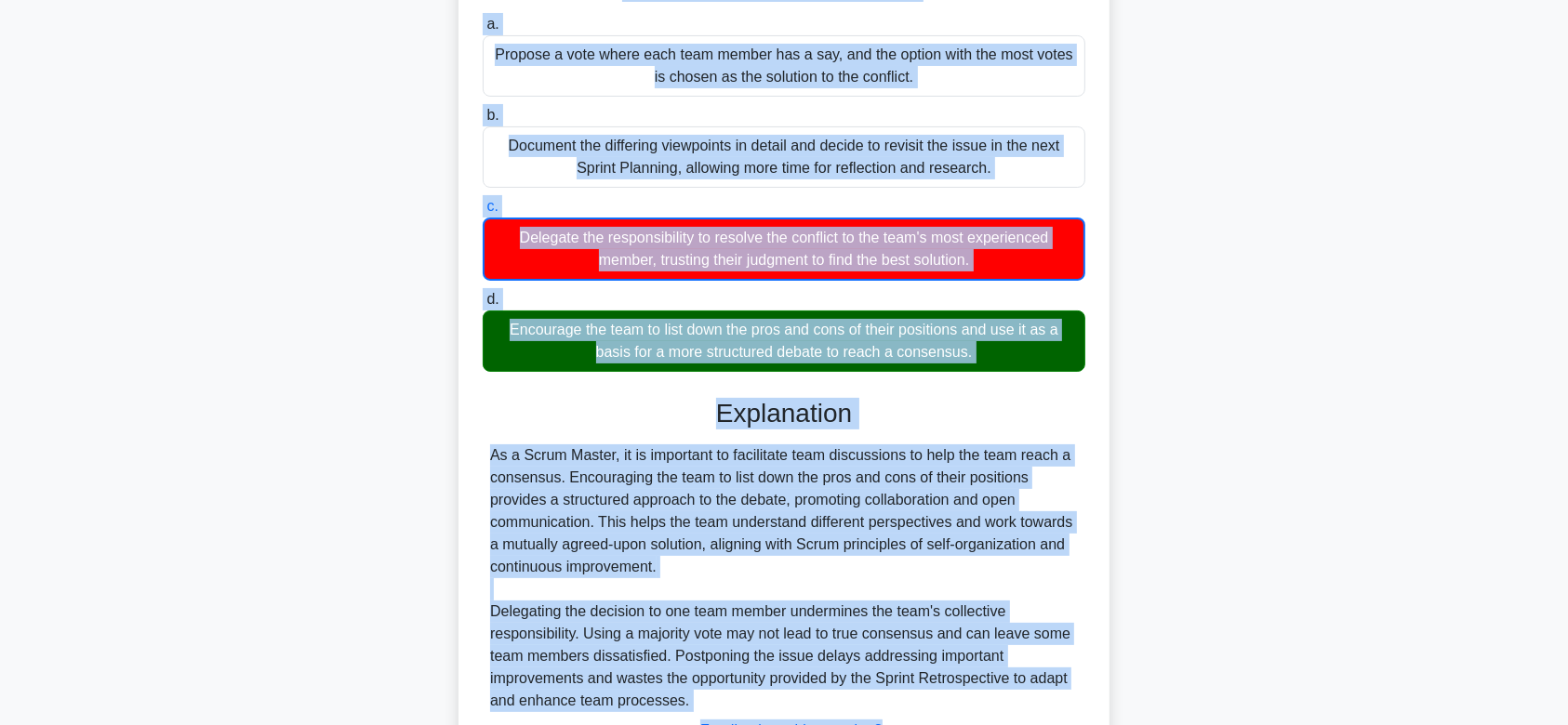
scroll to position [355, 0]
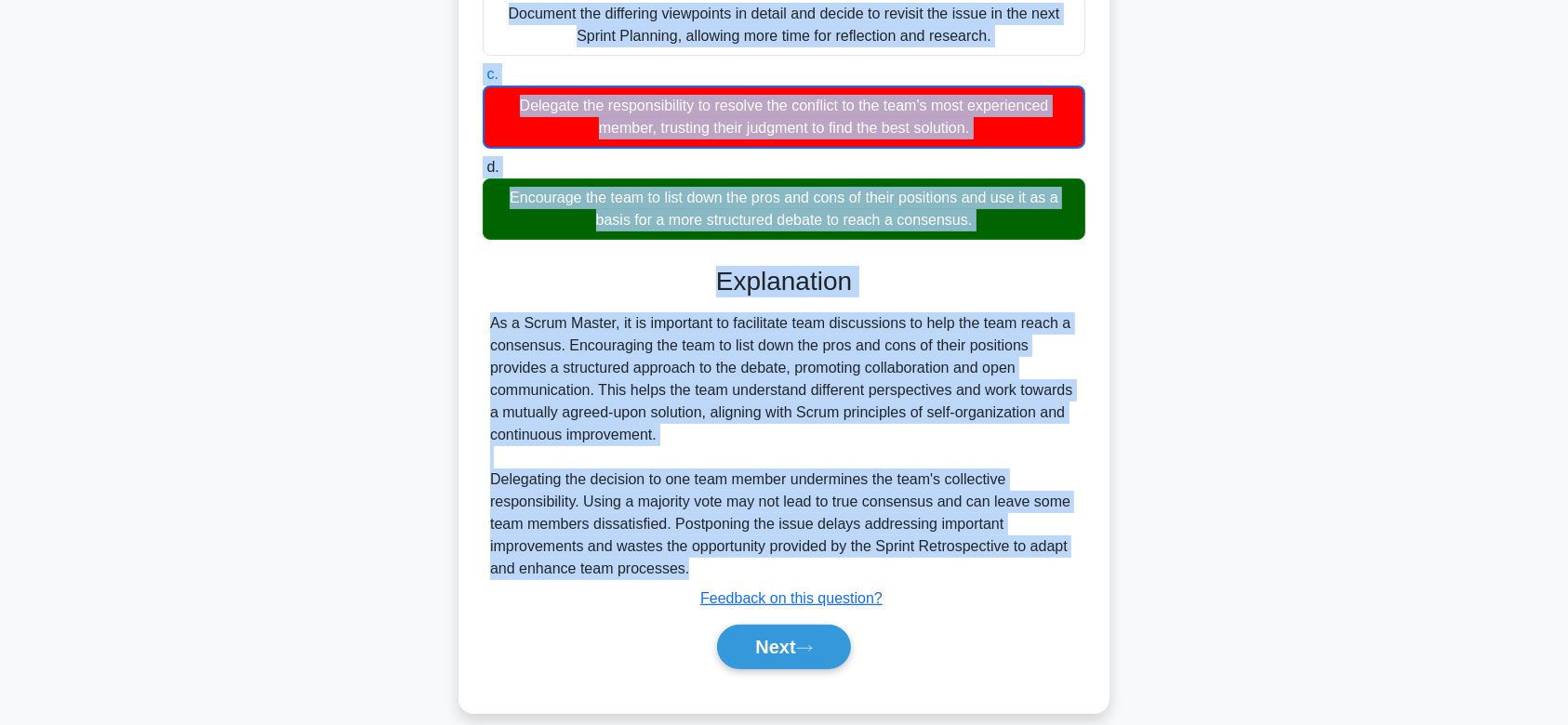
drag, startPoint x: 488, startPoint y: 77, endPoint x: 905, endPoint y: 552, distance: 632.1
click at [905, 552] on div "A heated debate with no conclusion in sight happens during a Sprint Retrospecti…" at bounding box center [784, 243] width 636 height 927
click at [801, 624] on button "Next" at bounding box center [784, 646] width 133 height 44
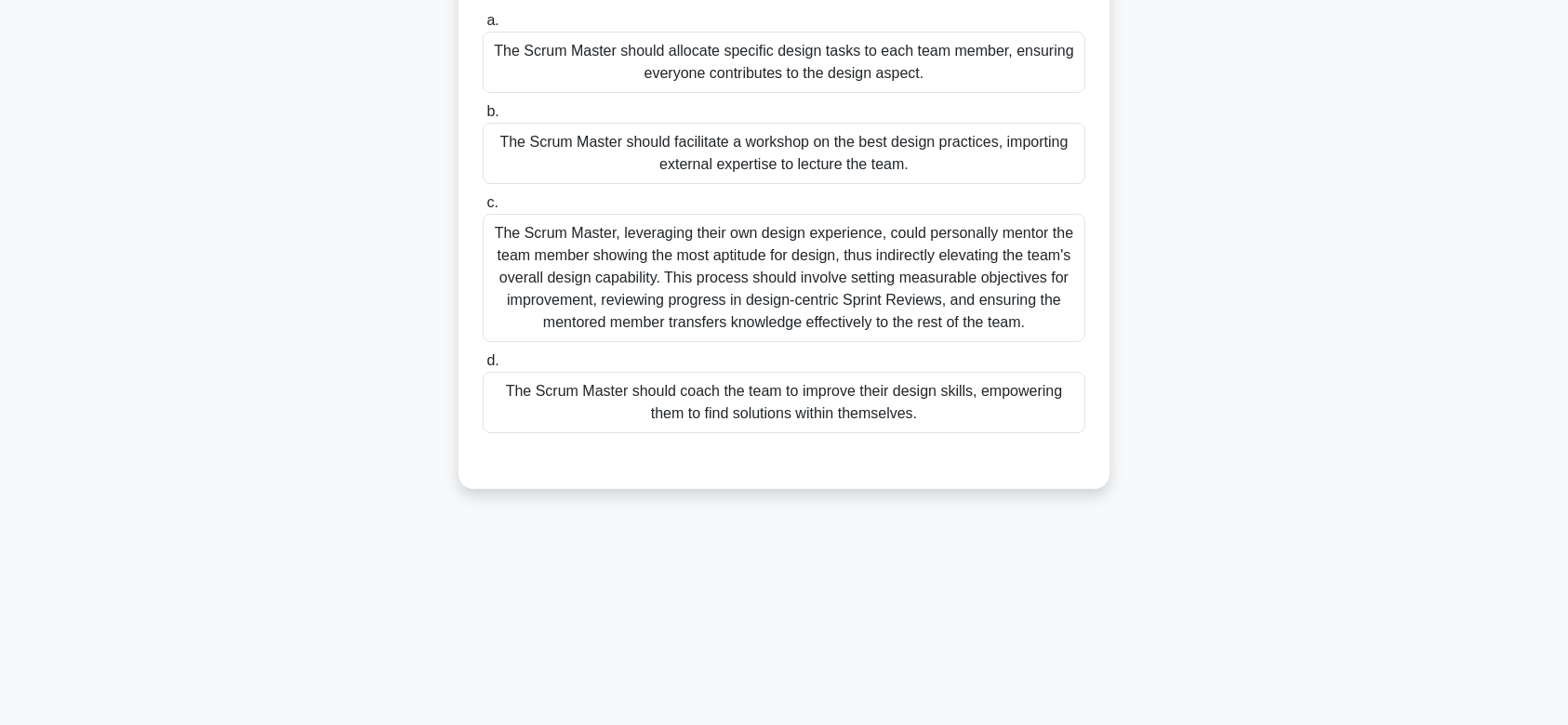
scroll to position [0, 0]
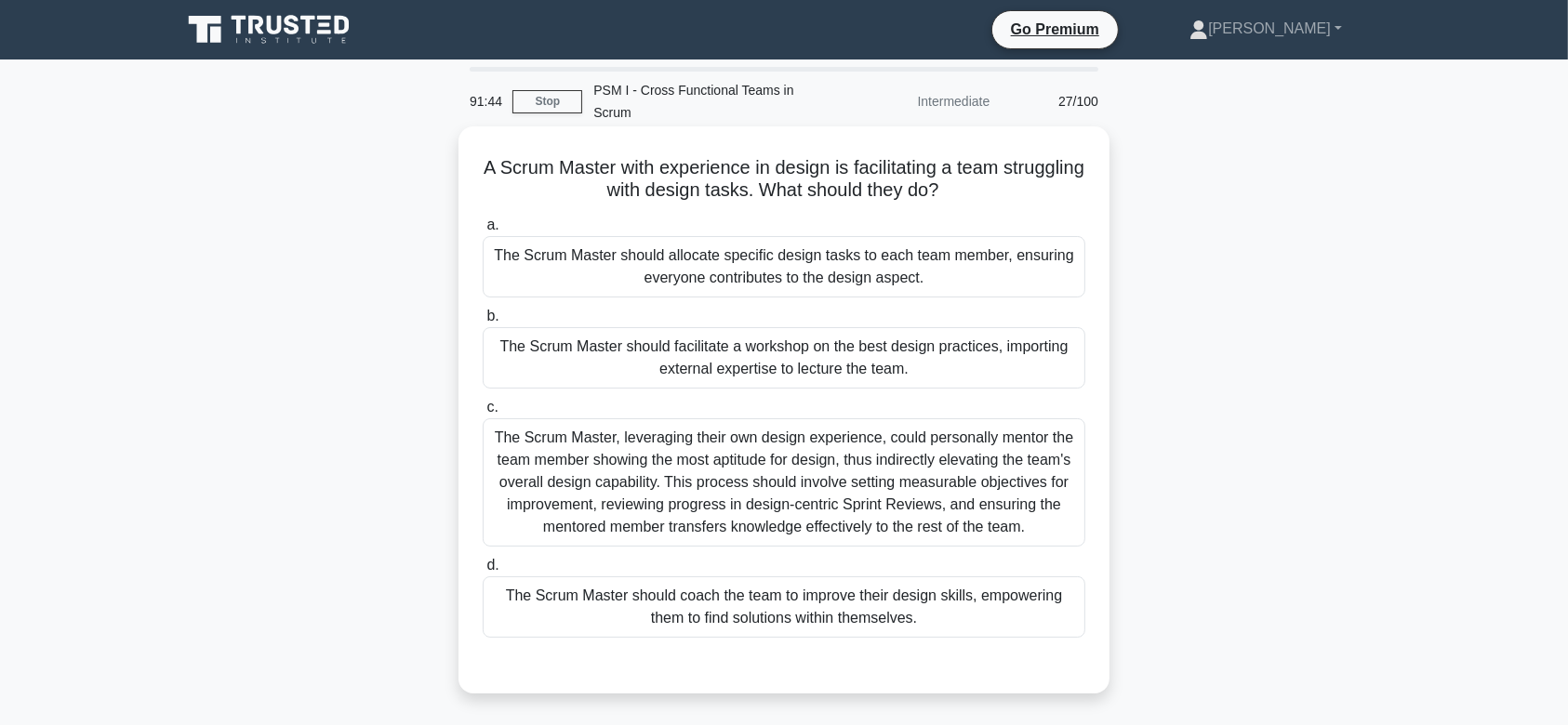
click at [794, 346] on div "The Scrum Master should facilitate a workshop on the best design practices, imp…" at bounding box center [784, 358] width 603 height 61
click at [483, 323] on input "b. The Scrum Master should facilitate a workshop on the best design practices, …" at bounding box center [483, 317] width 0 height 12
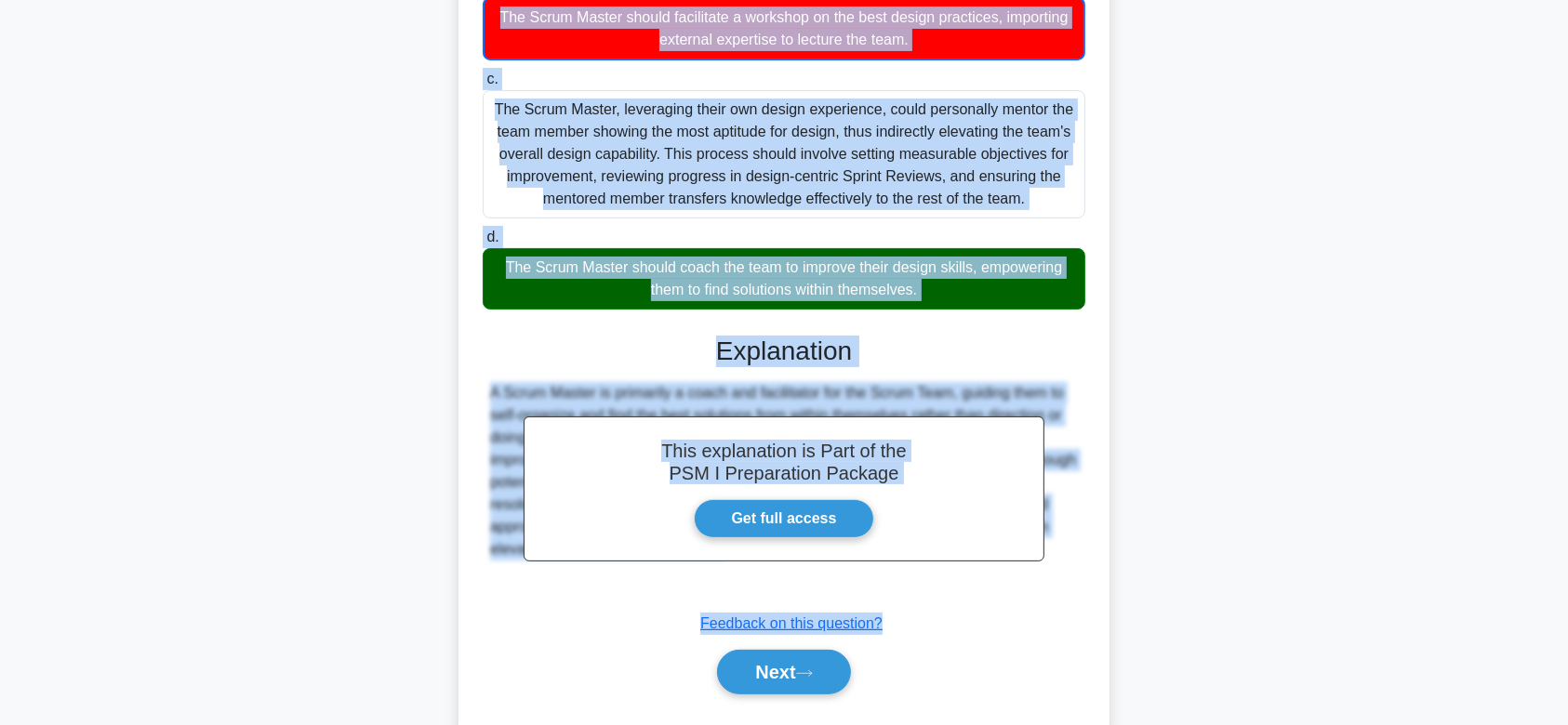
scroll to position [342, 0]
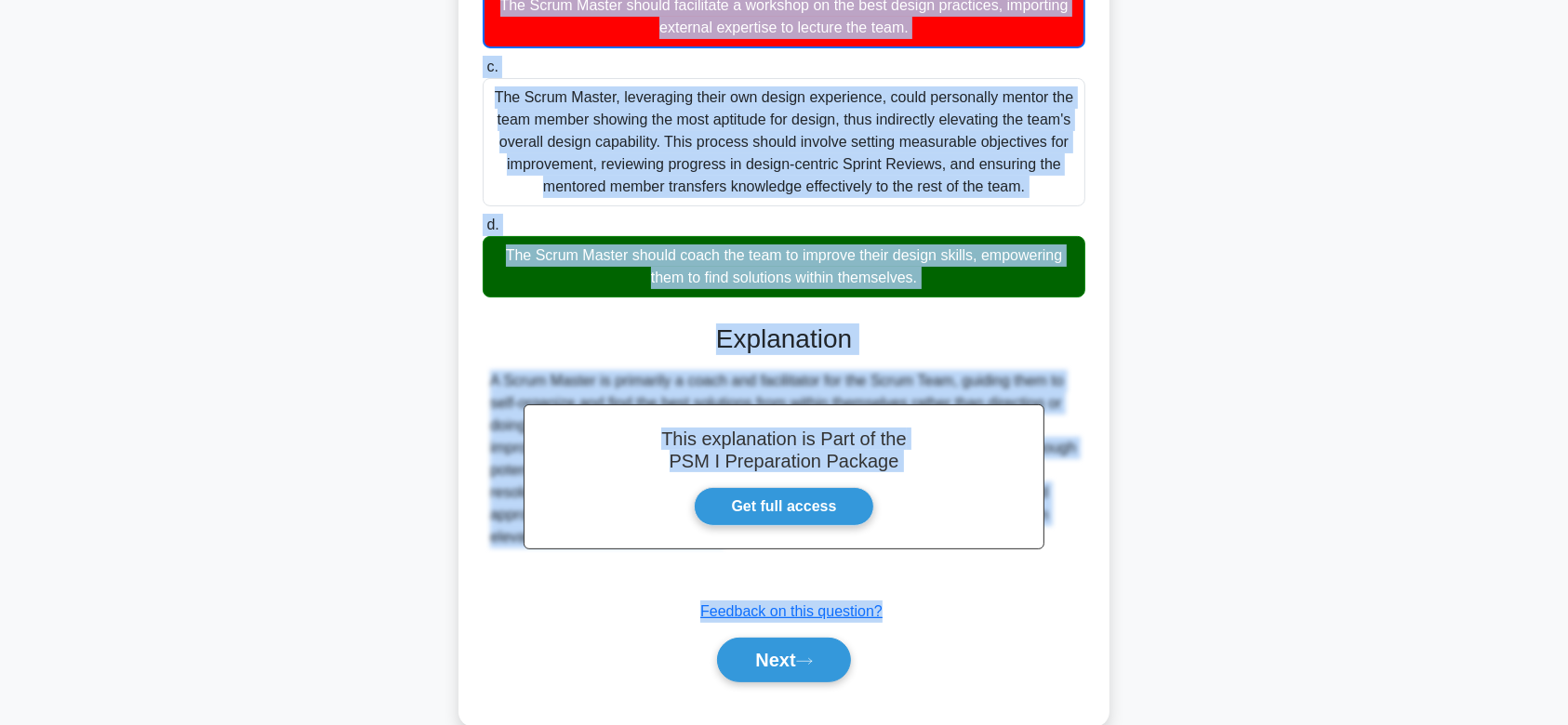
drag, startPoint x: 513, startPoint y: 138, endPoint x: 1057, endPoint y: 546, distance: 680.0
click at [1057, 546] on div "A Scrum Master with experience in design is facilitating a team struggling with…" at bounding box center [784, 255] width 636 height 927
click at [769, 637] on button "Next" at bounding box center [784, 659] width 133 height 44
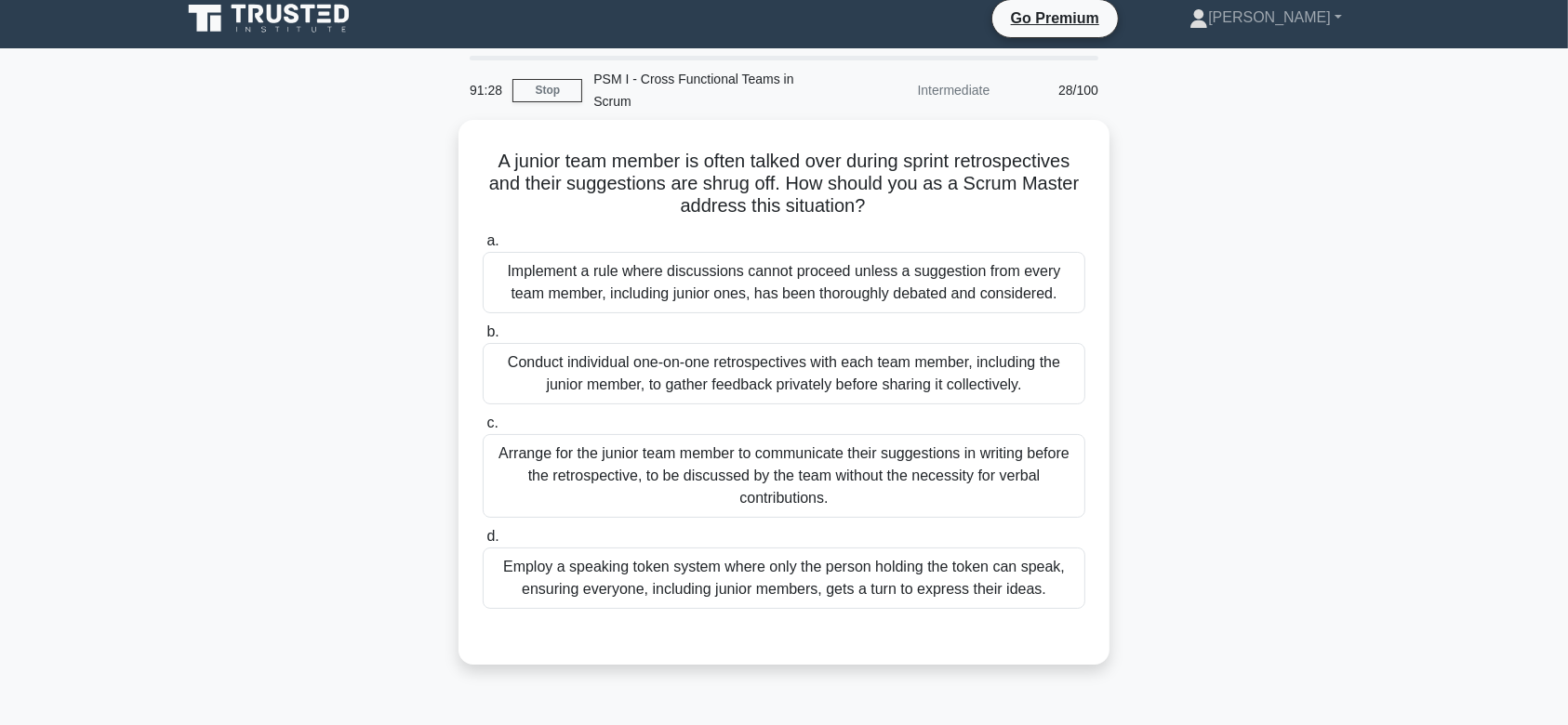
scroll to position [0, 0]
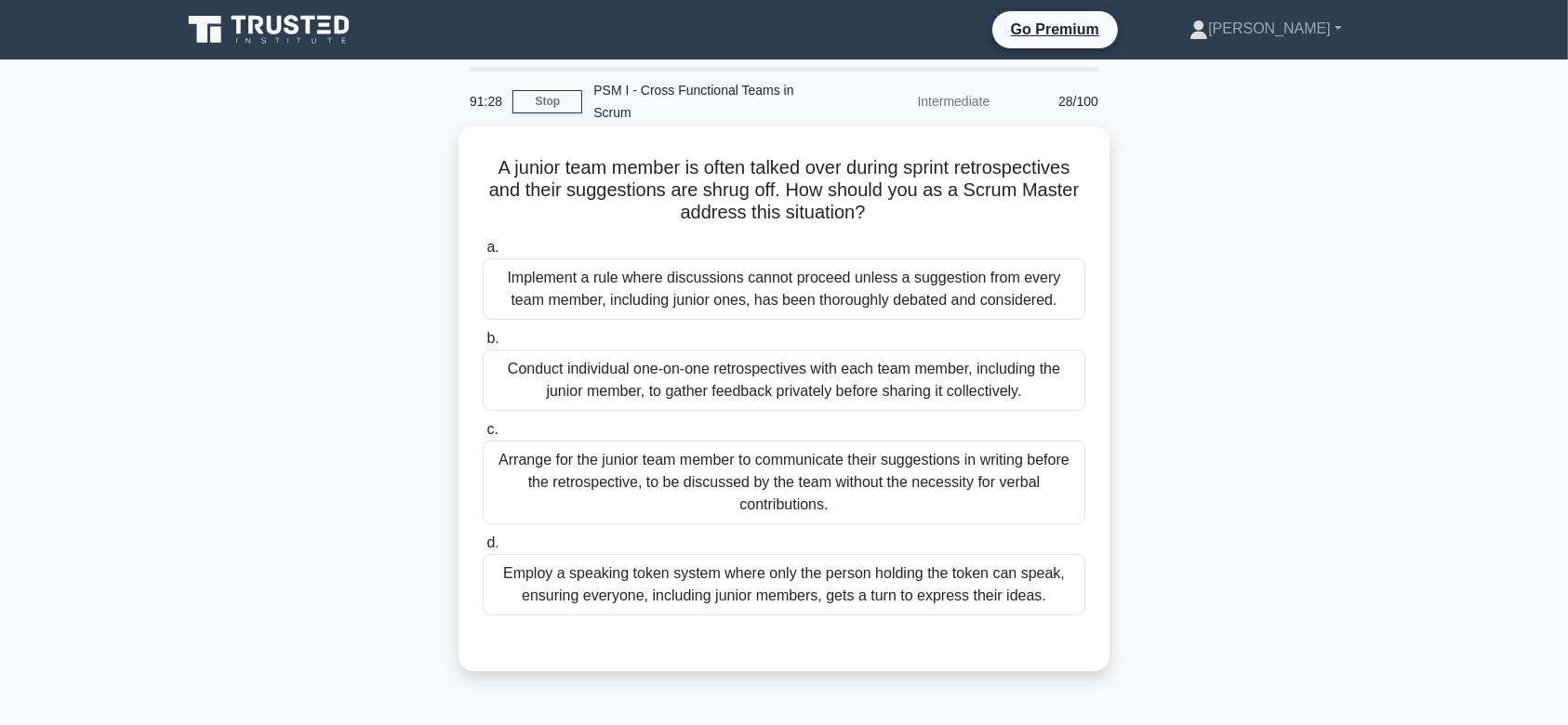
click at [759, 366] on div "Conduct individual one-on-one retrospectives with each team member, including t…" at bounding box center [784, 380] width 603 height 61
click at [483, 345] on input "b. Conduct individual one-on-one retrospectives with each team member, includin…" at bounding box center [483, 338] width 0 height 12
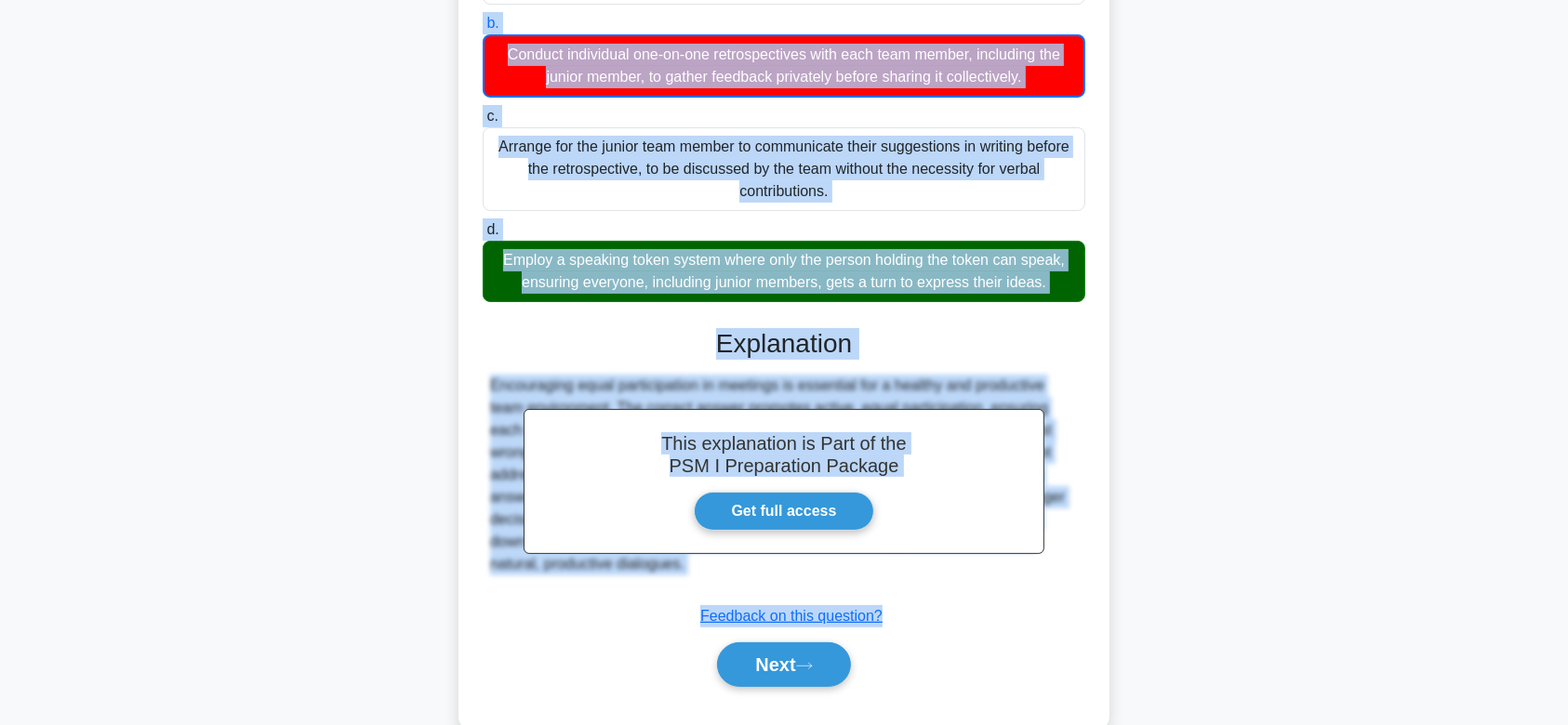
scroll to position [332, 0]
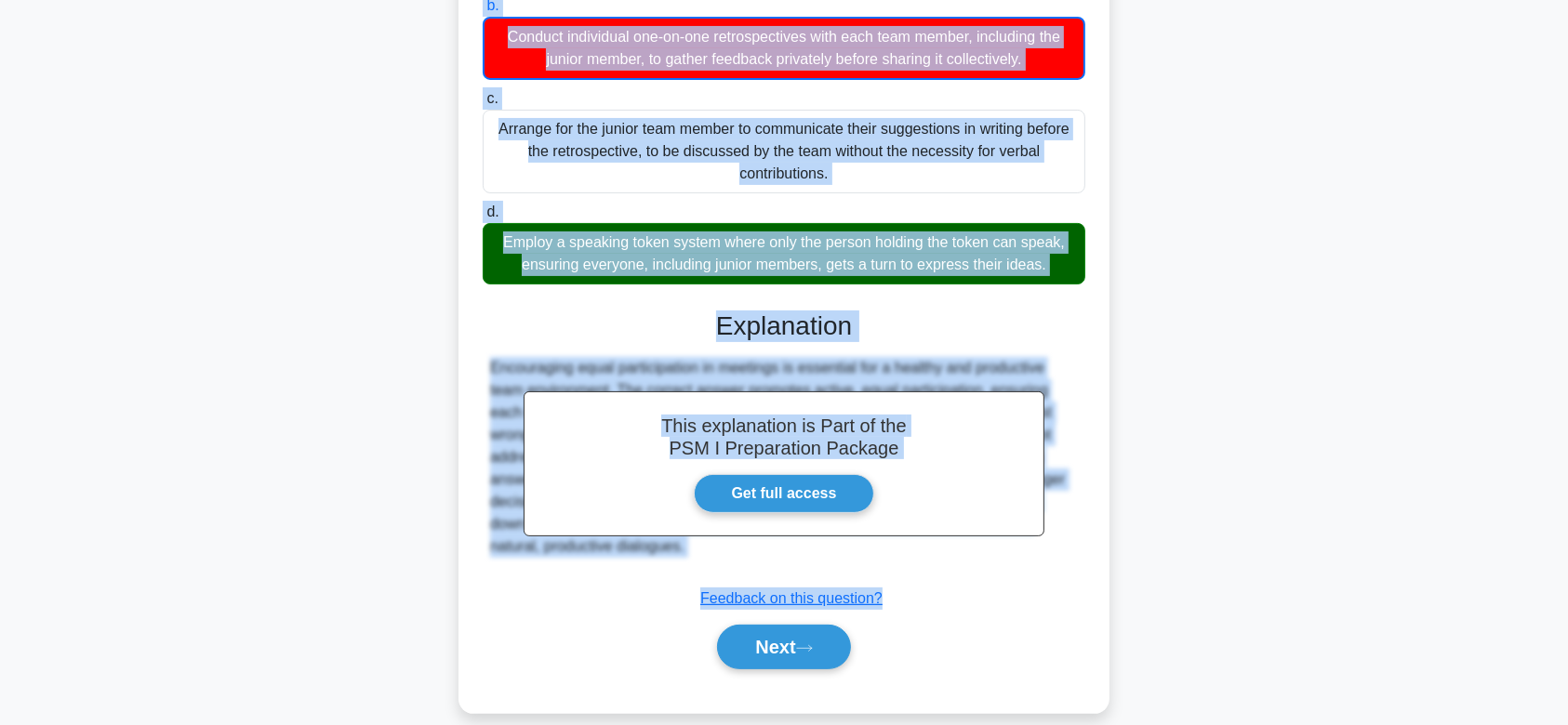
drag, startPoint x: 485, startPoint y: 144, endPoint x: 1055, endPoint y: 546, distance: 697.5
click at [1055, 546] on div "A junior team member is often talked over during sprint retrospectives and thei…" at bounding box center [784, 253] width 636 height 905
click at [801, 634] on button "Next" at bounding box center [784, 646] width 133 height 44
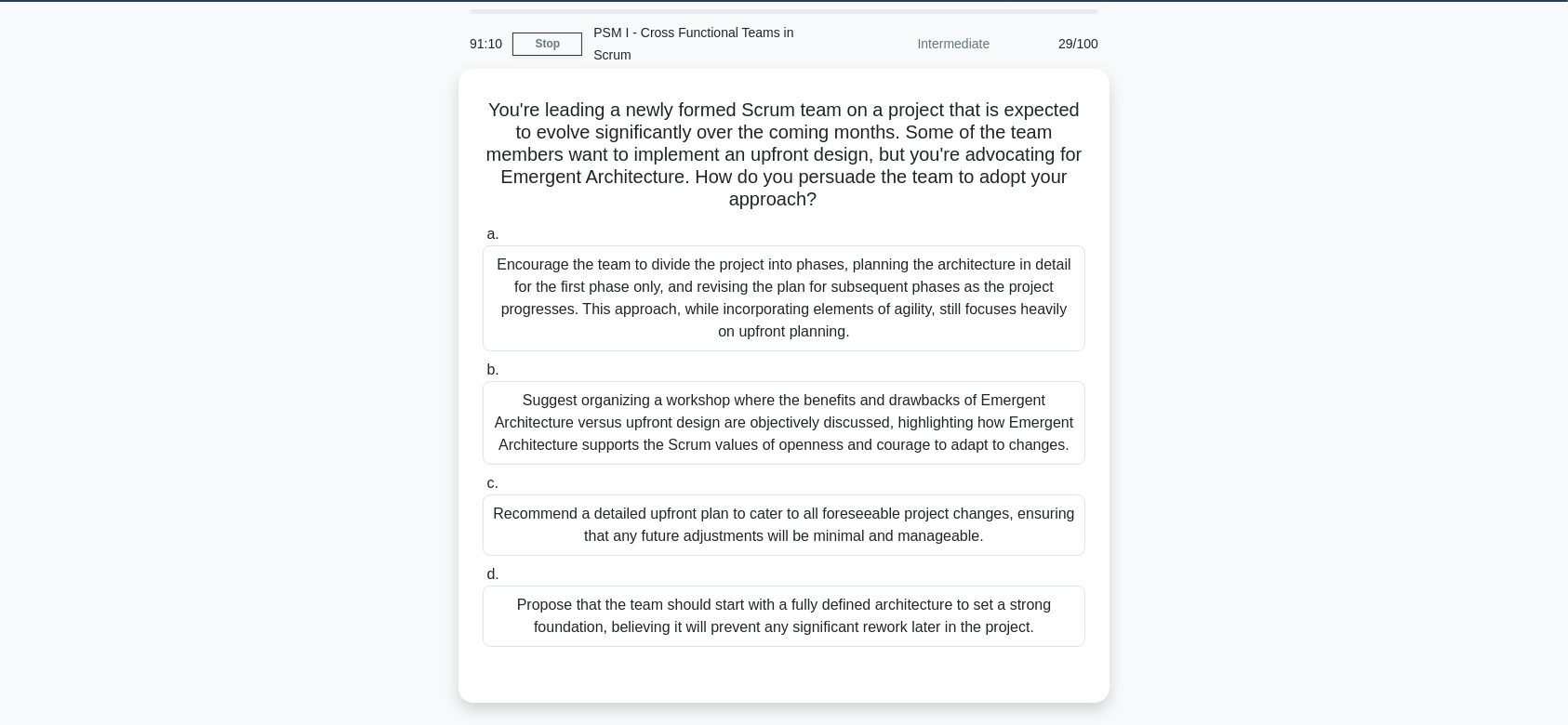
scroll to position [56, 0]
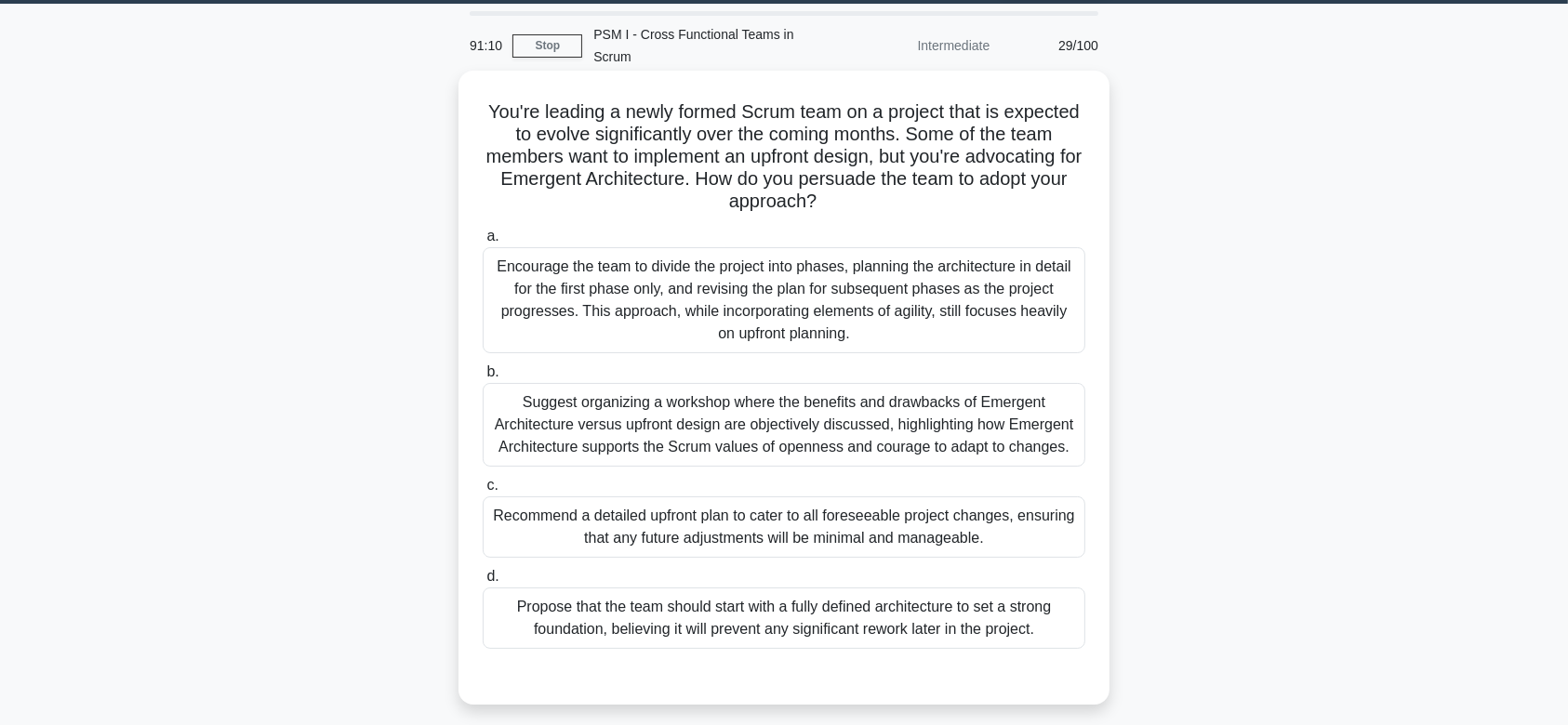
click at [847, 383] on div "Suggest organizing a workshop where the benefits and drawbacks of Emergent Arch…" at bounding box center [784, 424] width 603 height 84
click at [483, 379] on input "b. Suggest organizing a workshop where the benefits and drawbacks of Emergent A…" at bounding box center [483, 372] width 0 height 12
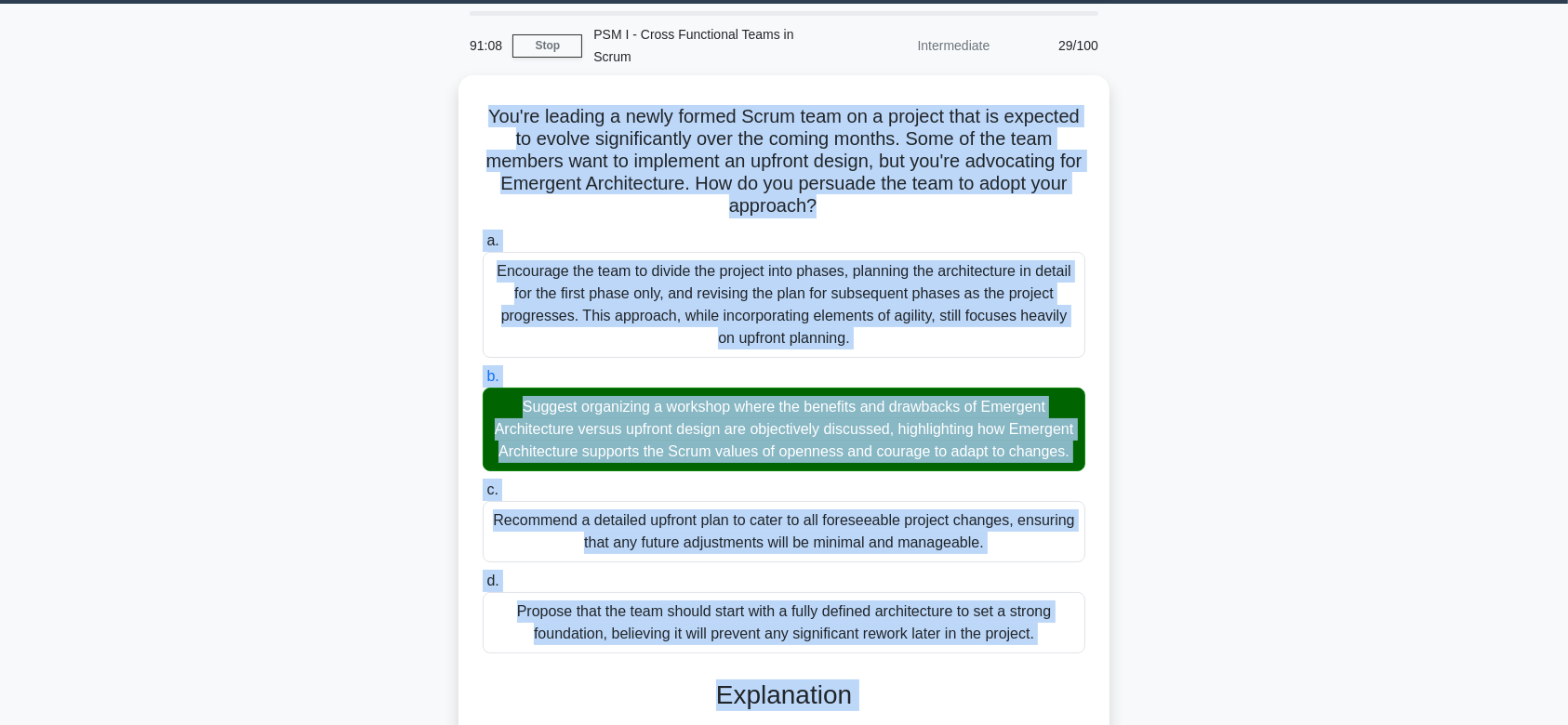
scroll to position [376, 0]
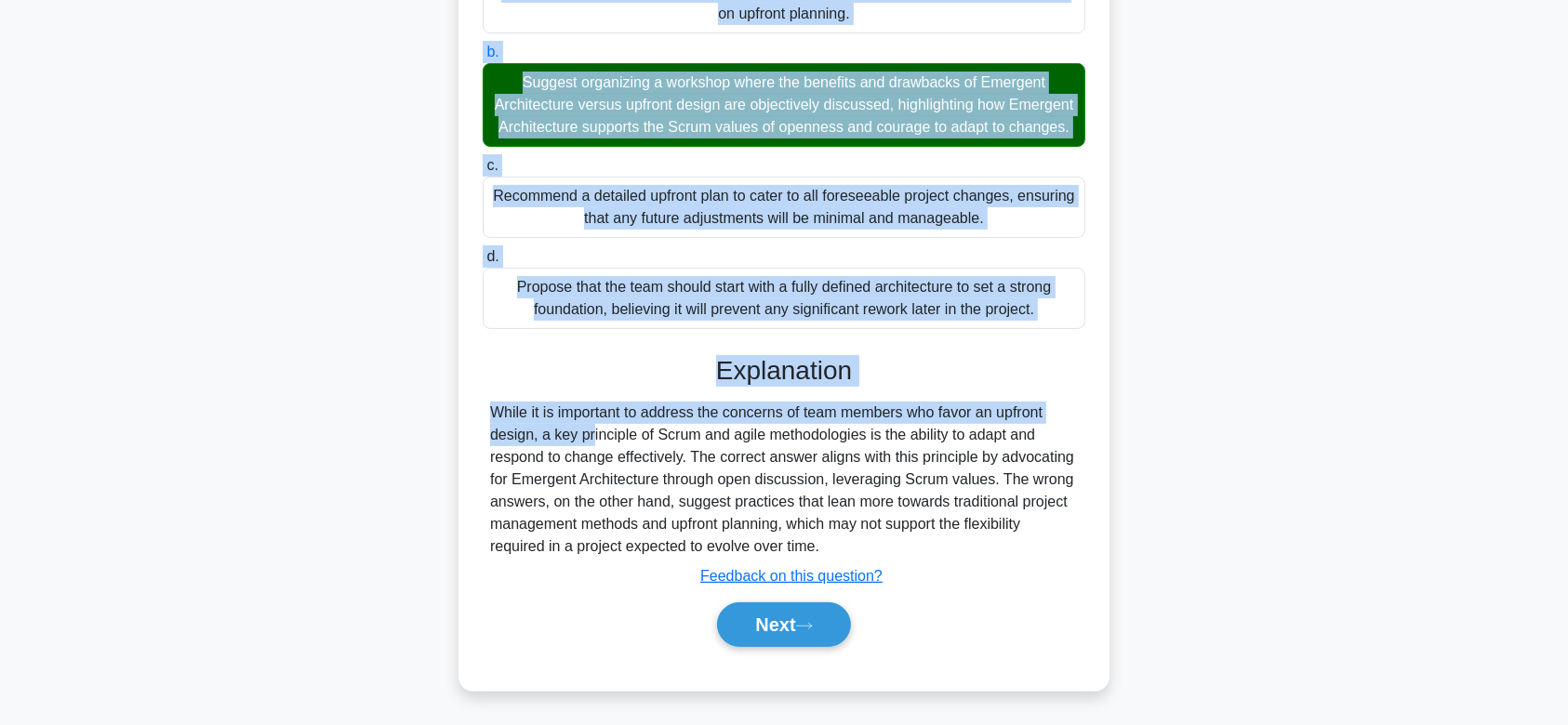
drag, startPoint x: 479, startPoint y: 87, endPoint x: 1090, endPoint y: 548, distance: 765.4
click at [1090, 548] on div "You're leading a newly formed Scrum team on a project that is expected to evolv…" at bounding box center [784, 221] width 636 height 925
click at [822, 625] on button "Next" at bounding box center [784, 624] width 133 height 44
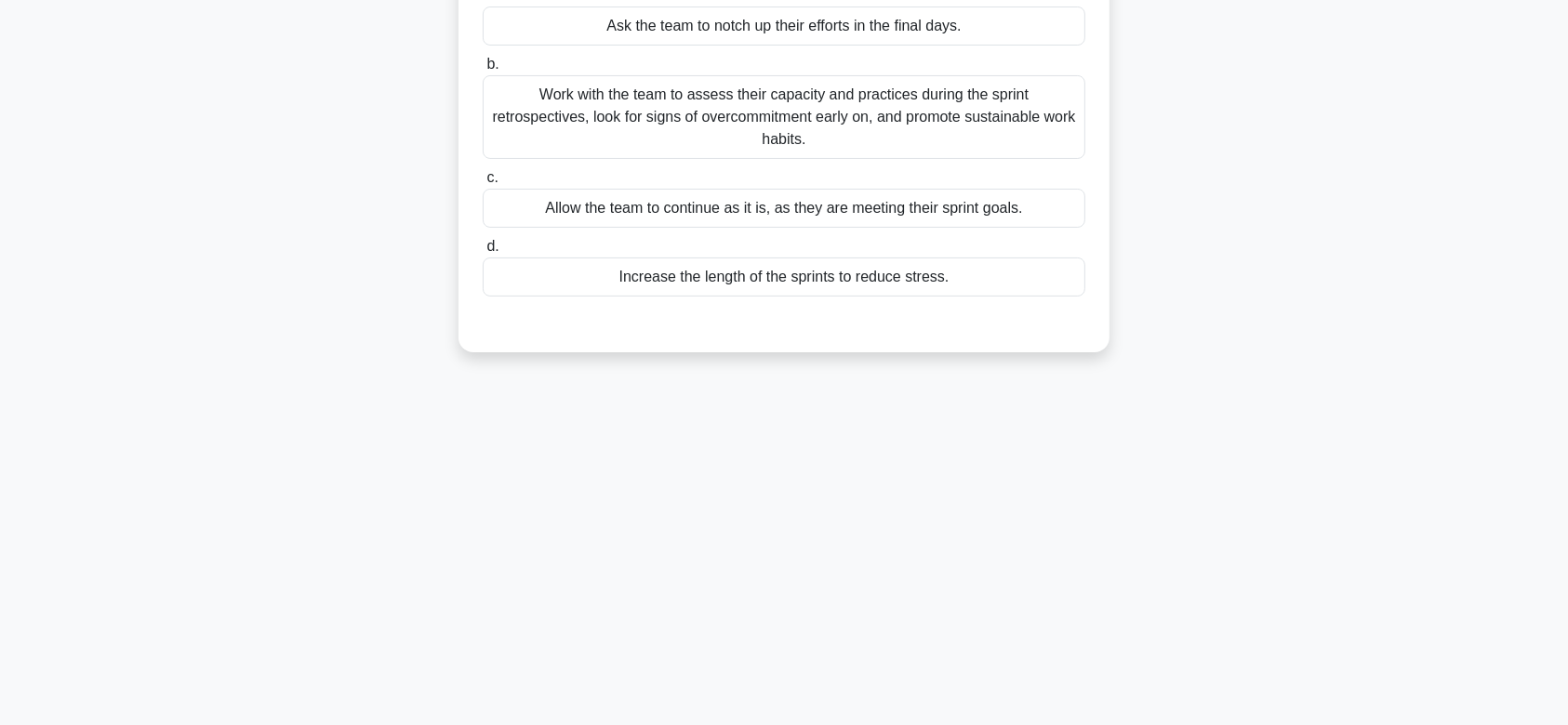
scroll to position [0, 0]
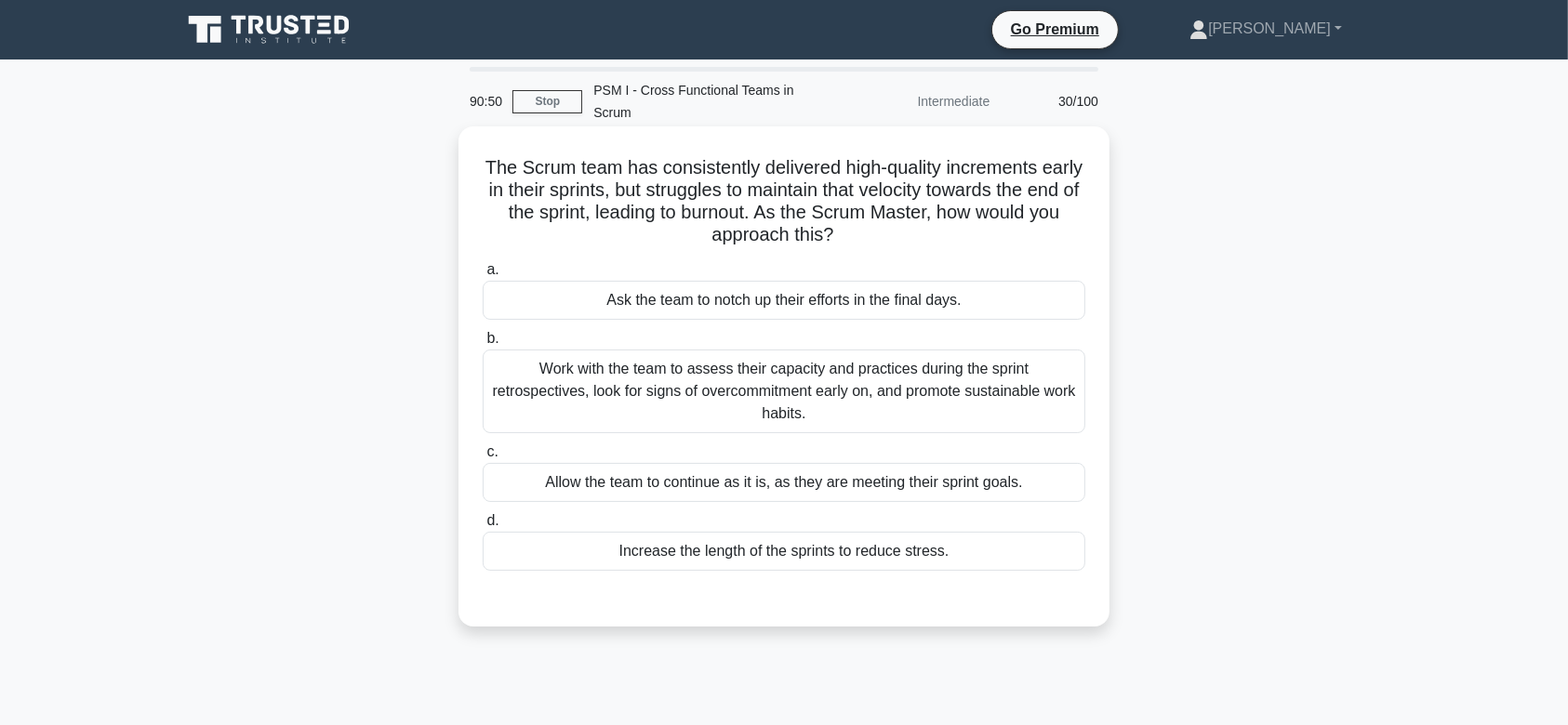
click at [807, 354] on div "Work with the team to assess their capacity and practices during the sprint ret…" at bounding box center [784, 391] width 603 height 84
click at [483, 345] on input "b. Work with the team to assess their capacity and practices during the sprint …" at bounding box center [483, 338] width 0 height 12
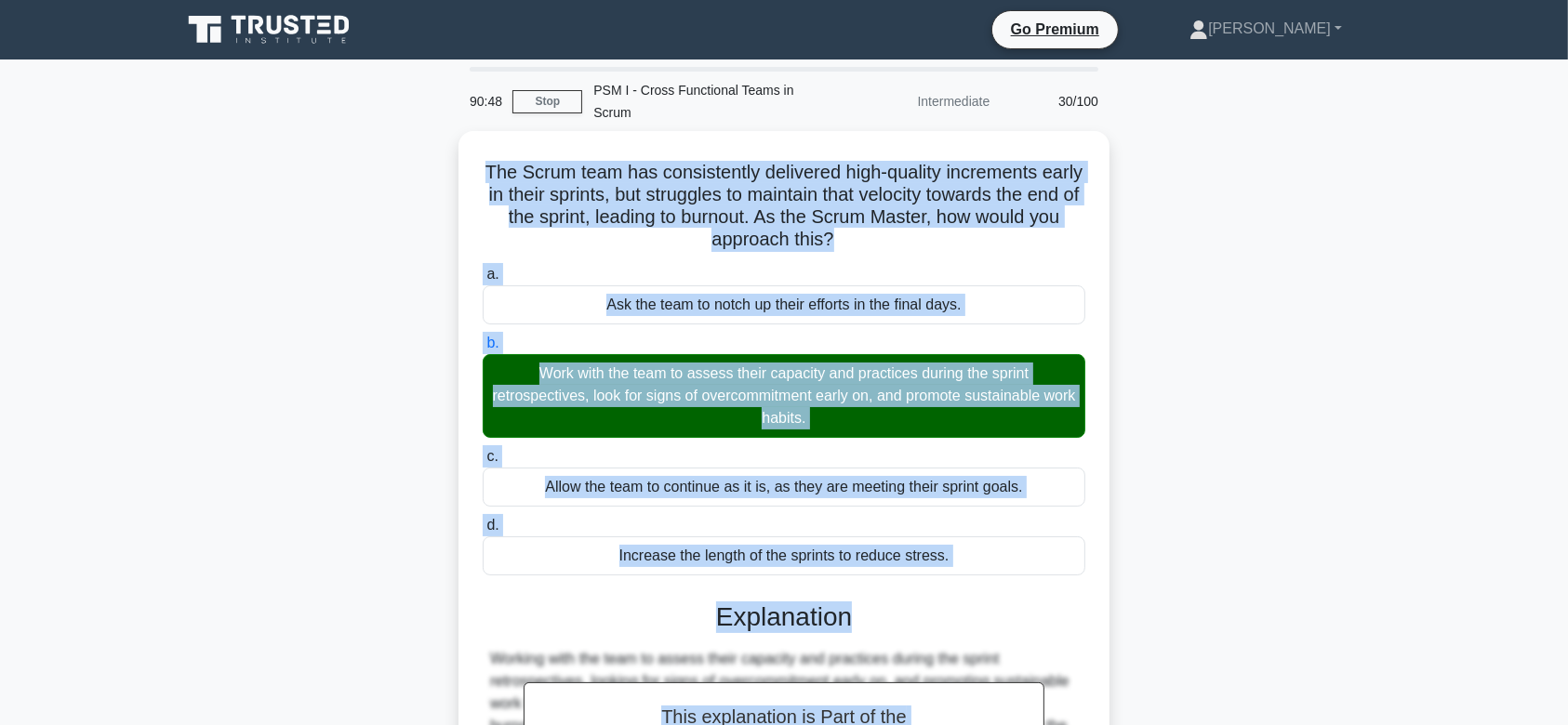
scroll to position [286, 0]
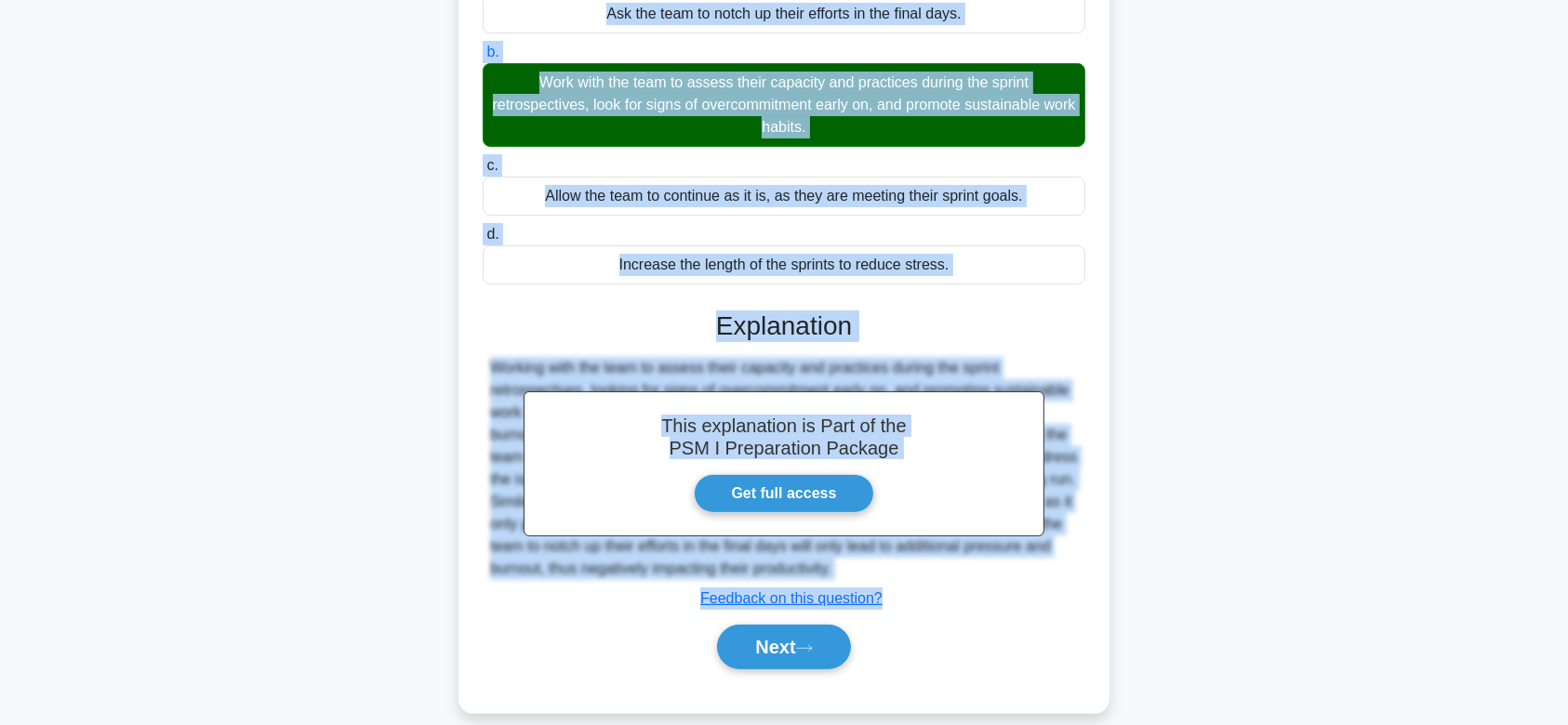
drag, startPoint x: 495, startPoint y: 140, endPoint x: 1064, endPoint y: 559, distance: 706.6
click at [1064, 559] on div "The Scrum team has consistently delivered high-quality increments early in thei…" at bounding box center [784, 276] width 636 height 858
click at [1064, 559] on div "This explanation is Part of the PSM I Preparation Package Get full access Expla…" at bounding box center [784, 482] width 603 height 389
drag, startPoint x: 493, startPoint y: 145, endPoint x: 988, endPoint y: 544, distance: 635.8
click at [988, 544] on div "The Scrum team has consistently delivered high-quality increments early in thei…" at bounding box center [784, 276] width 636 height 858
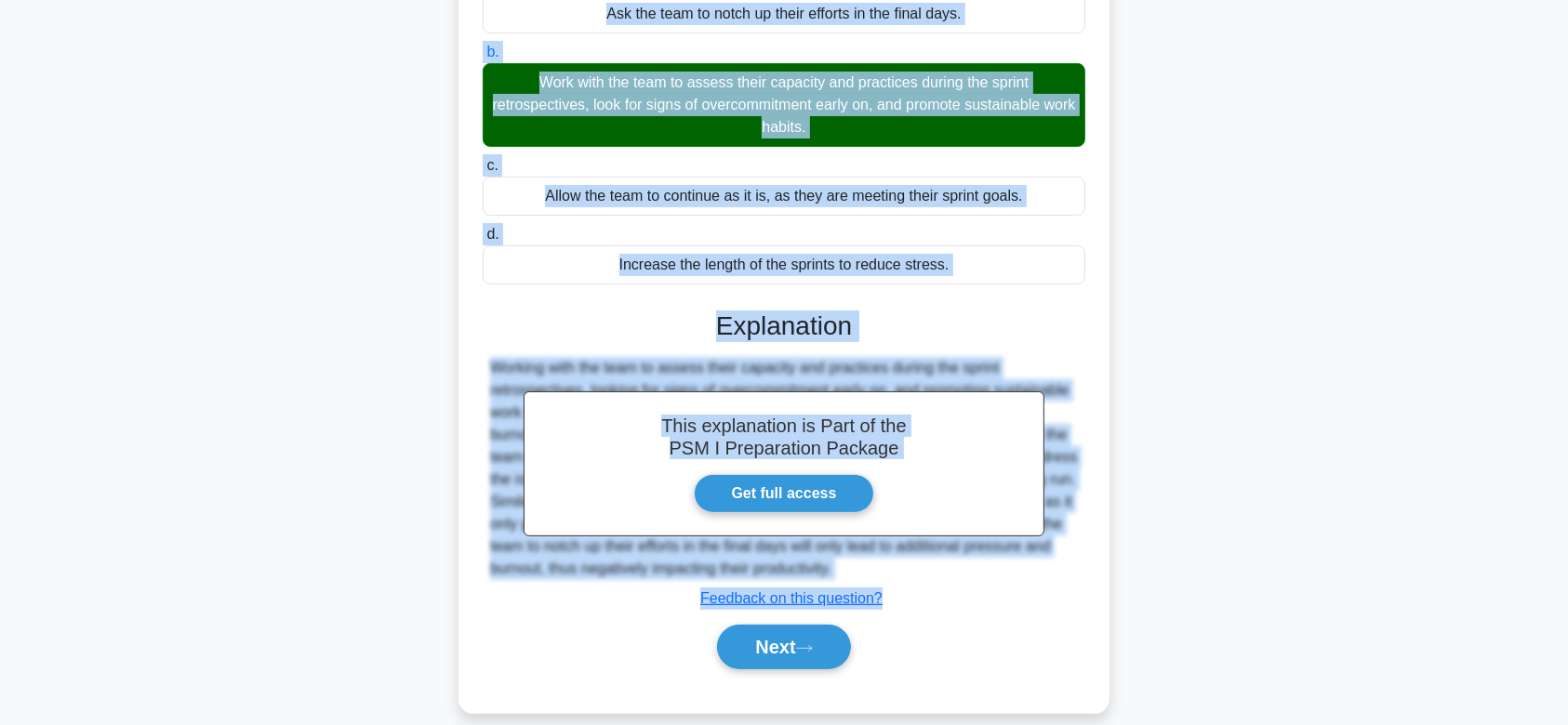
drag, startPoint x: 782, startPoint y: 625, endPoint x: 833, endPoint y: 122, distance: 505.6
click at [833, 122] on div "a. Ask the team to notch up their efforts in the final days. b. c. d." at bounding box center [784, 329] width 606 height 723
click at [811, 624] on button "Next" at bounding box center [784, 646] width 133 height 44
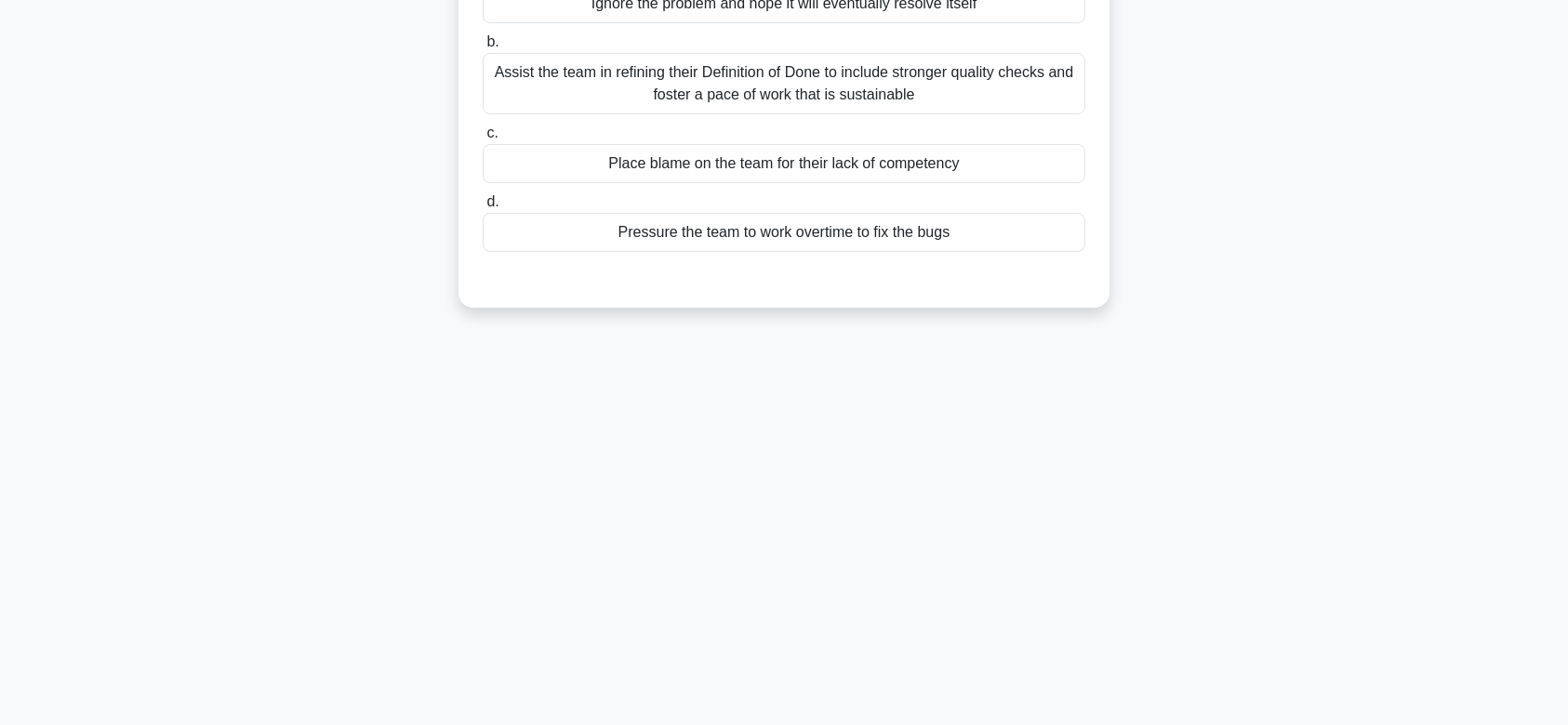
scroll to position [0, 0]
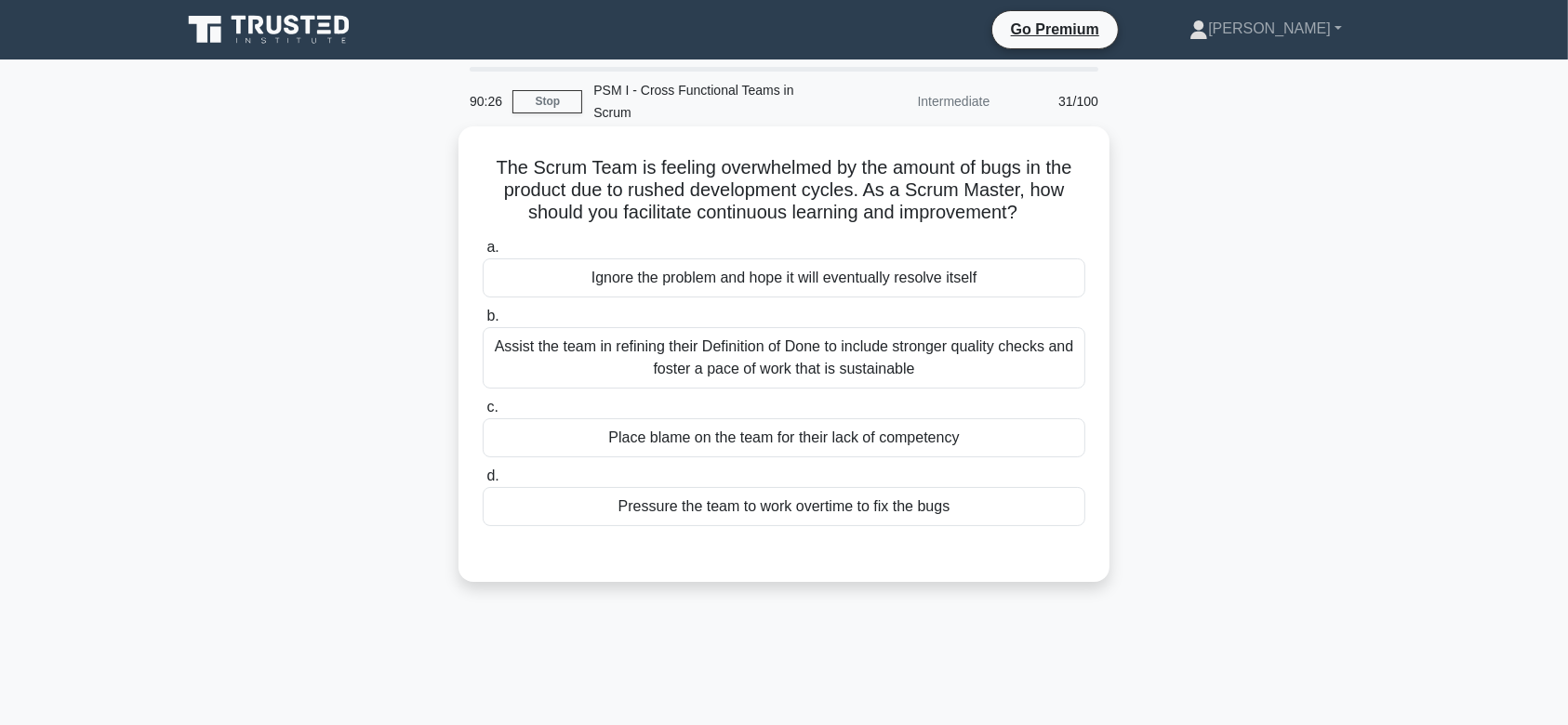
click at [851, 305] on label "b. Assist the team in refining their Definition of Done to include stronger qua…" at bounding box center [784, 346] width 603 height 84
click at [483, 311] on input "b. Assist the team in refining their Definition of Done to include stronger qua…" at bounding box center [483, 317] width 0 height 12
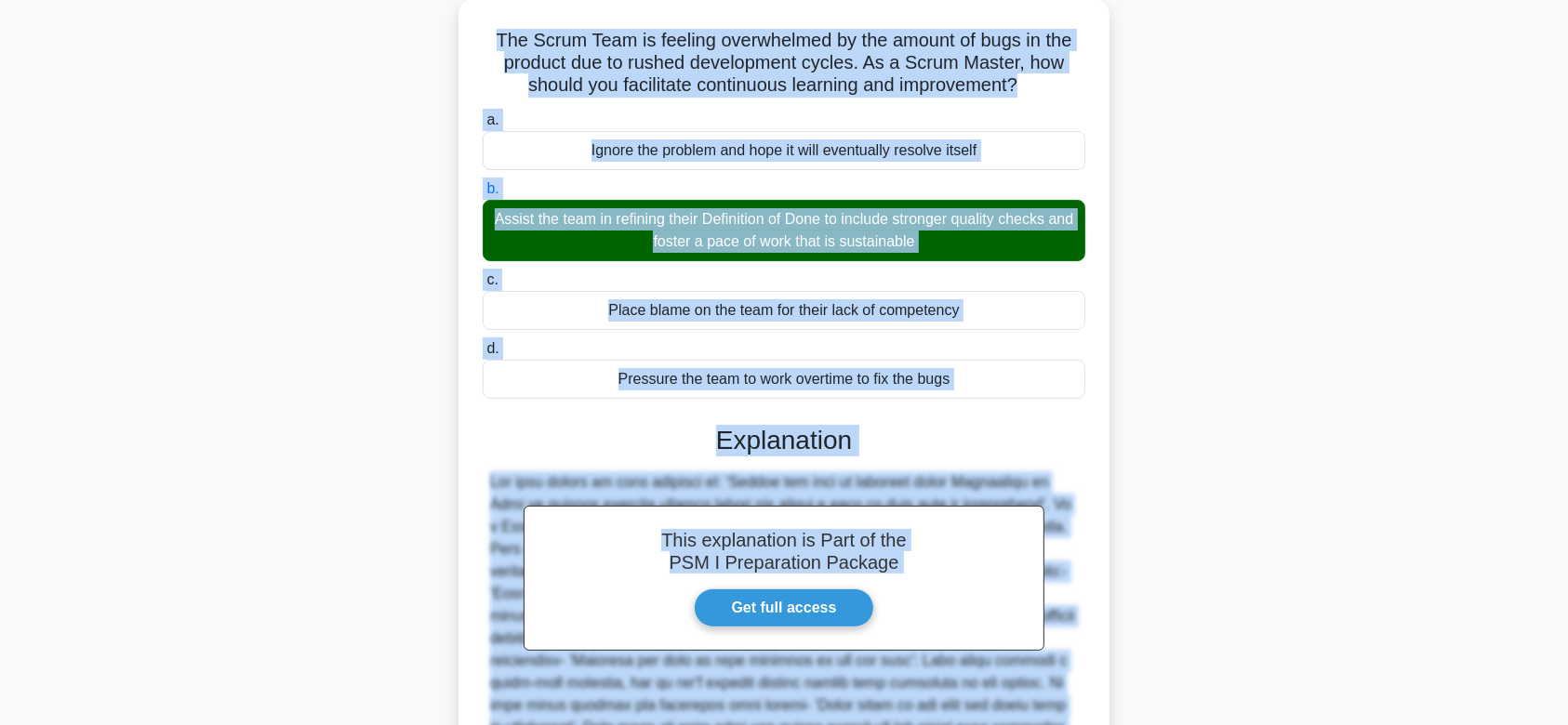
scroll to position [330, 0]
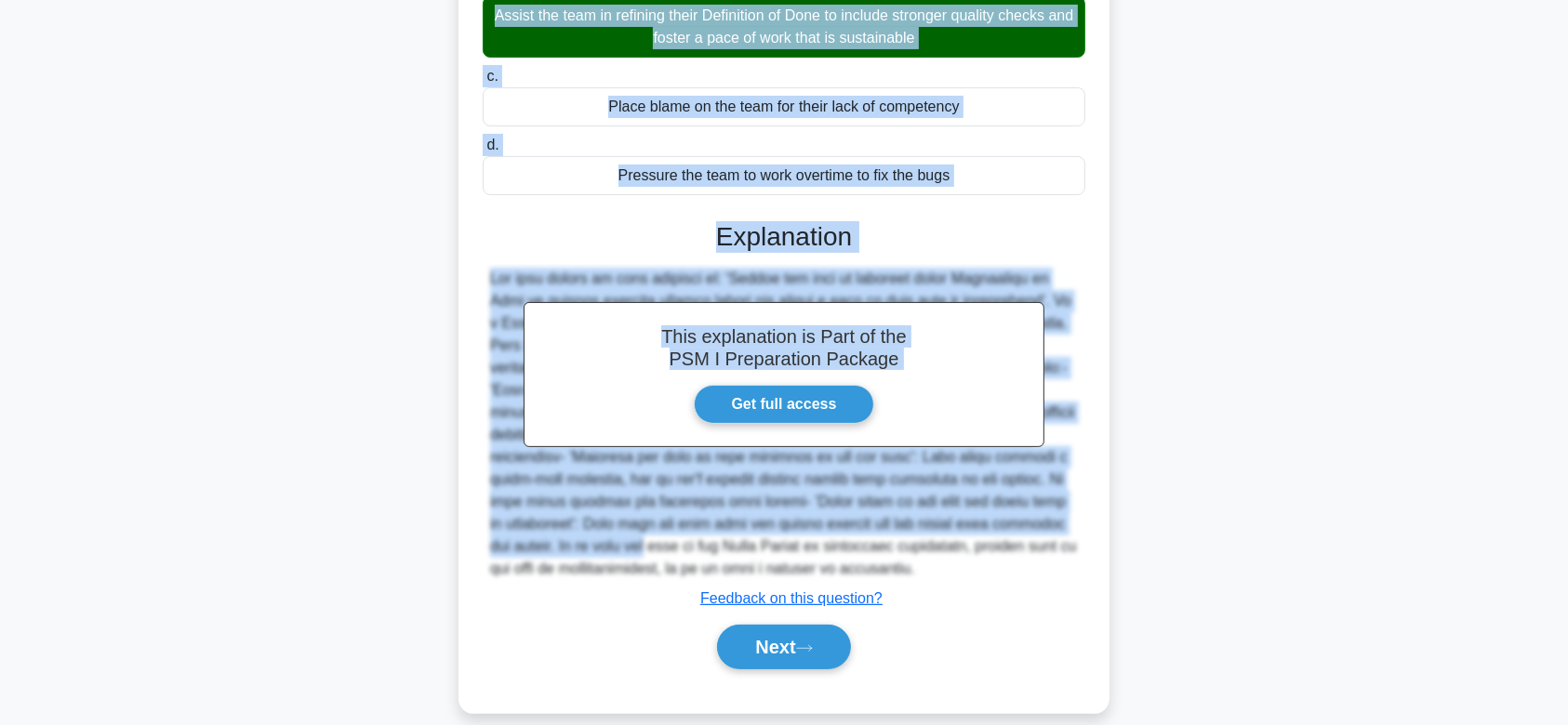
drag, startPoint x: 480, startPoint y: 146, endPoint x: 941, endPoint y: 546, distance: 610.3
click at [941, 546] on div "The Scrum Team is feeling overwhelmed by the amount of bugs in the product due …" at bounding box center [784, 254] width 636 height 903
click at [759, 624] on button "Next" at bounding box center [784, 646] width 133 height 44
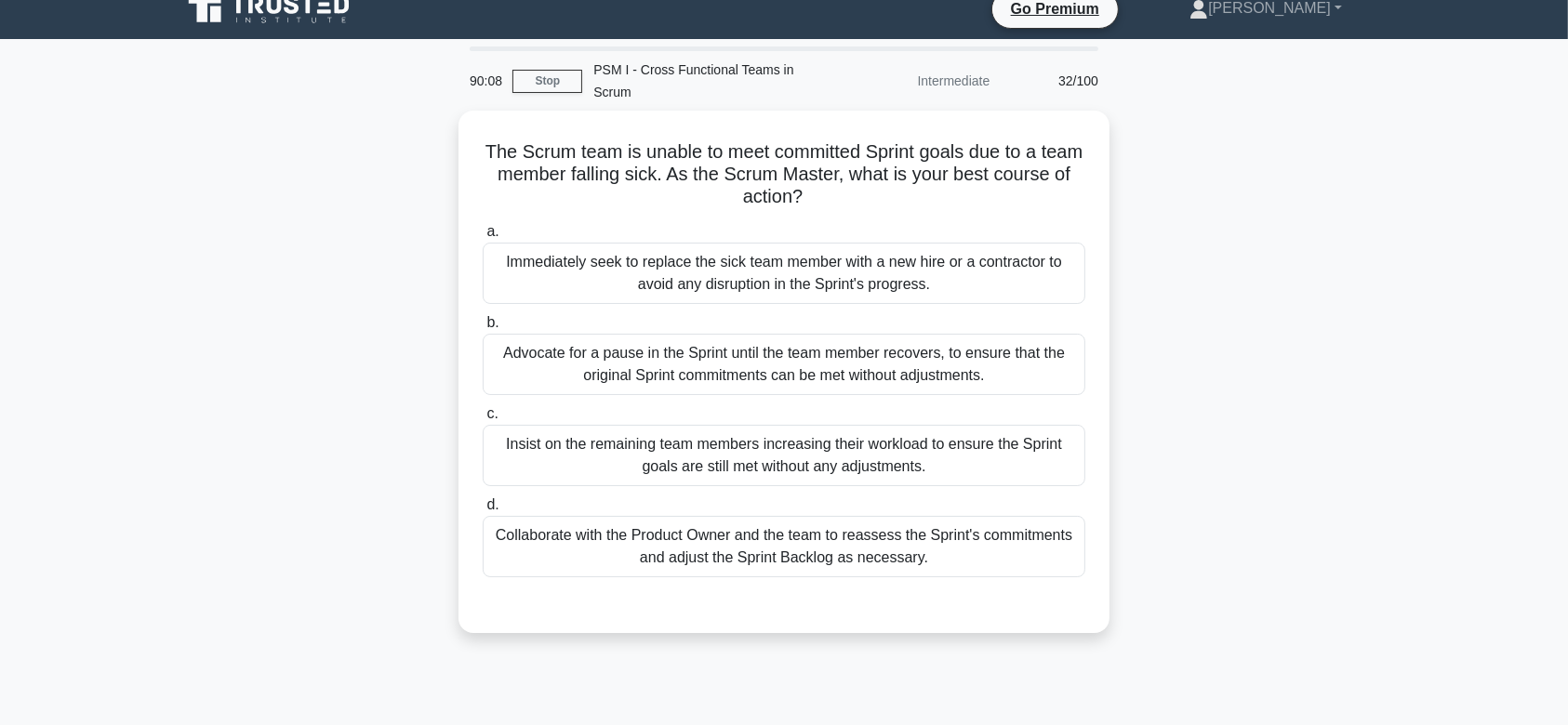
scroll to position [0, 0]
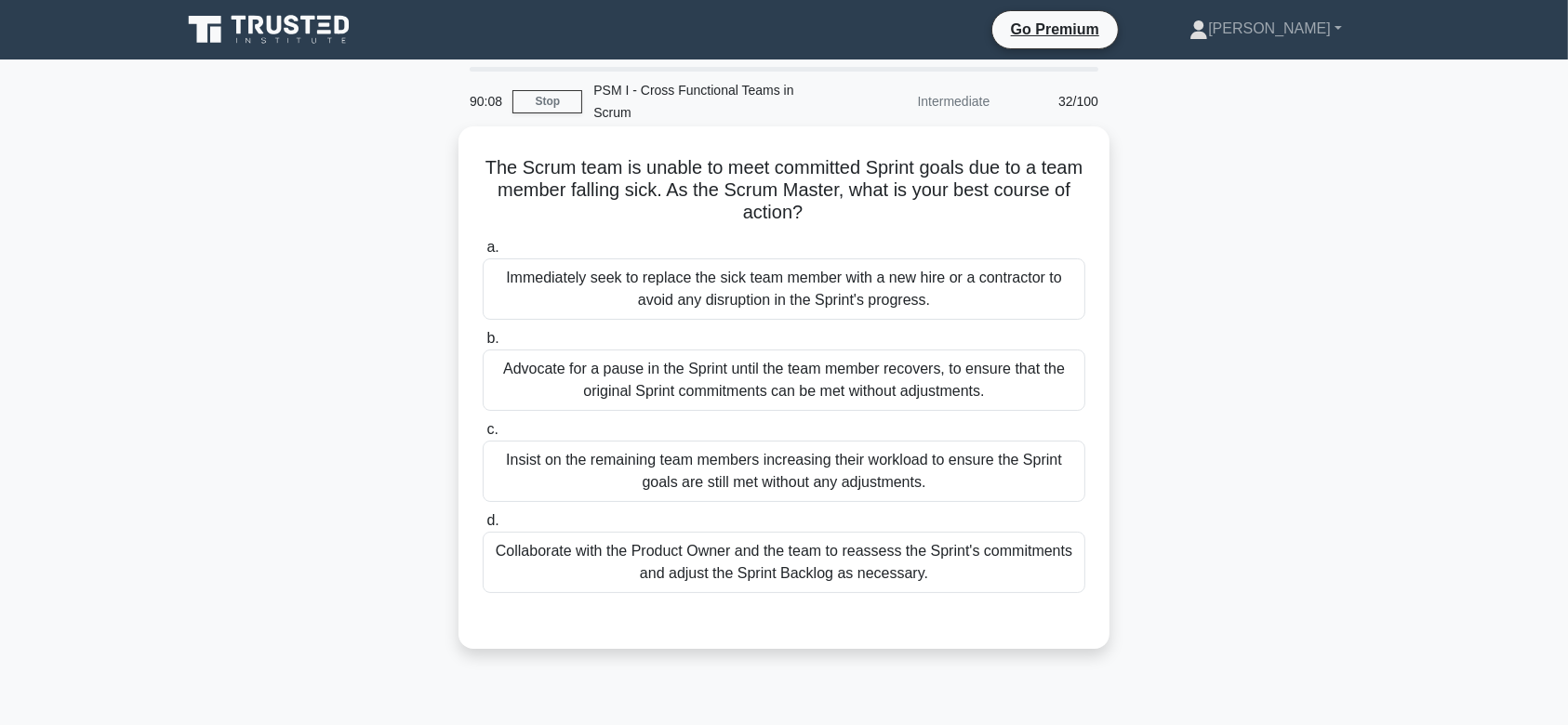
click at [806, 349] on div "Advocate for a pause in the Sprint until the team member recovers, to ensure th…" at bounding box center [784, 380] width 603 height 61
click at [483, 345] on input "b. Advocate for a pause in the Sprint until the team member recovers, to ensure…" at bounding box center [483, 338] width 0 height 12
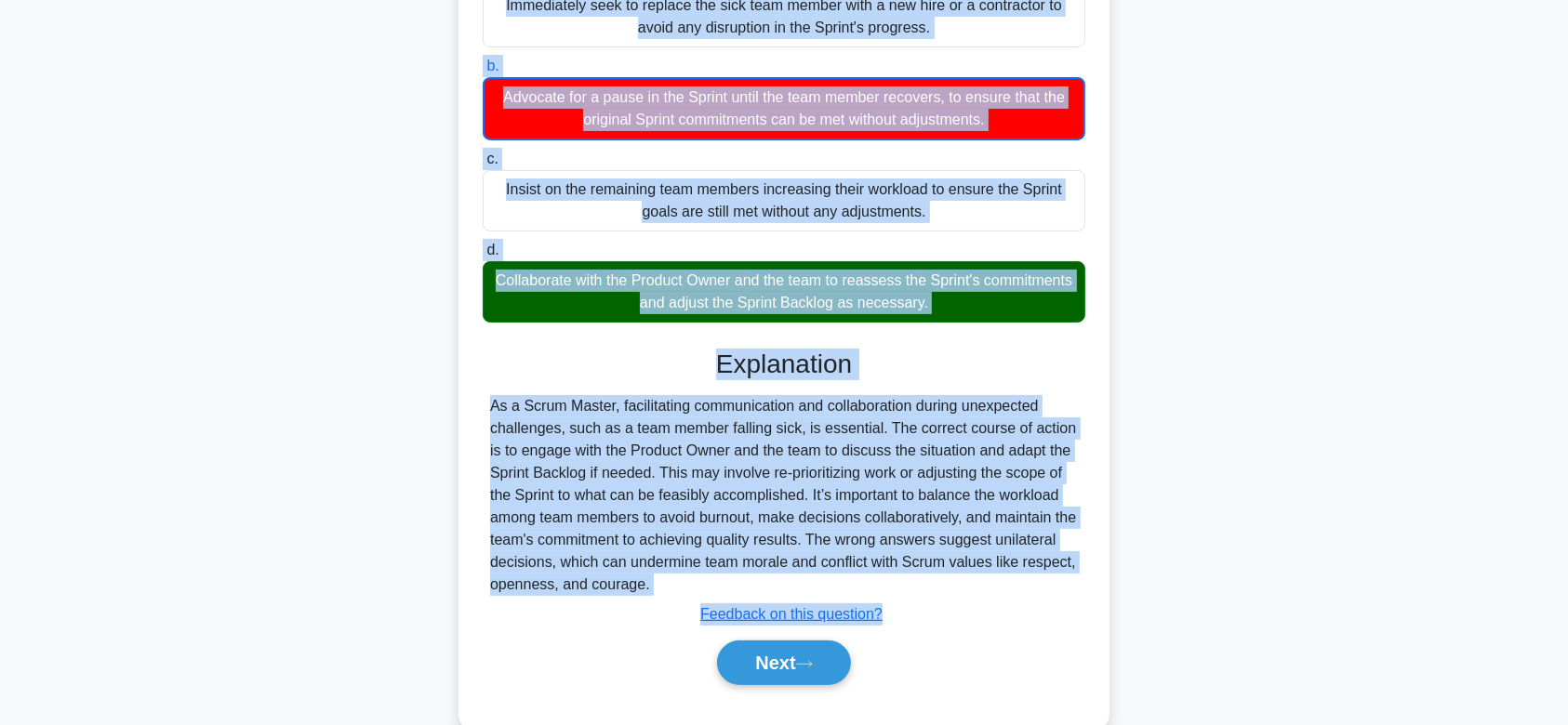
scroll to position [288, 0]
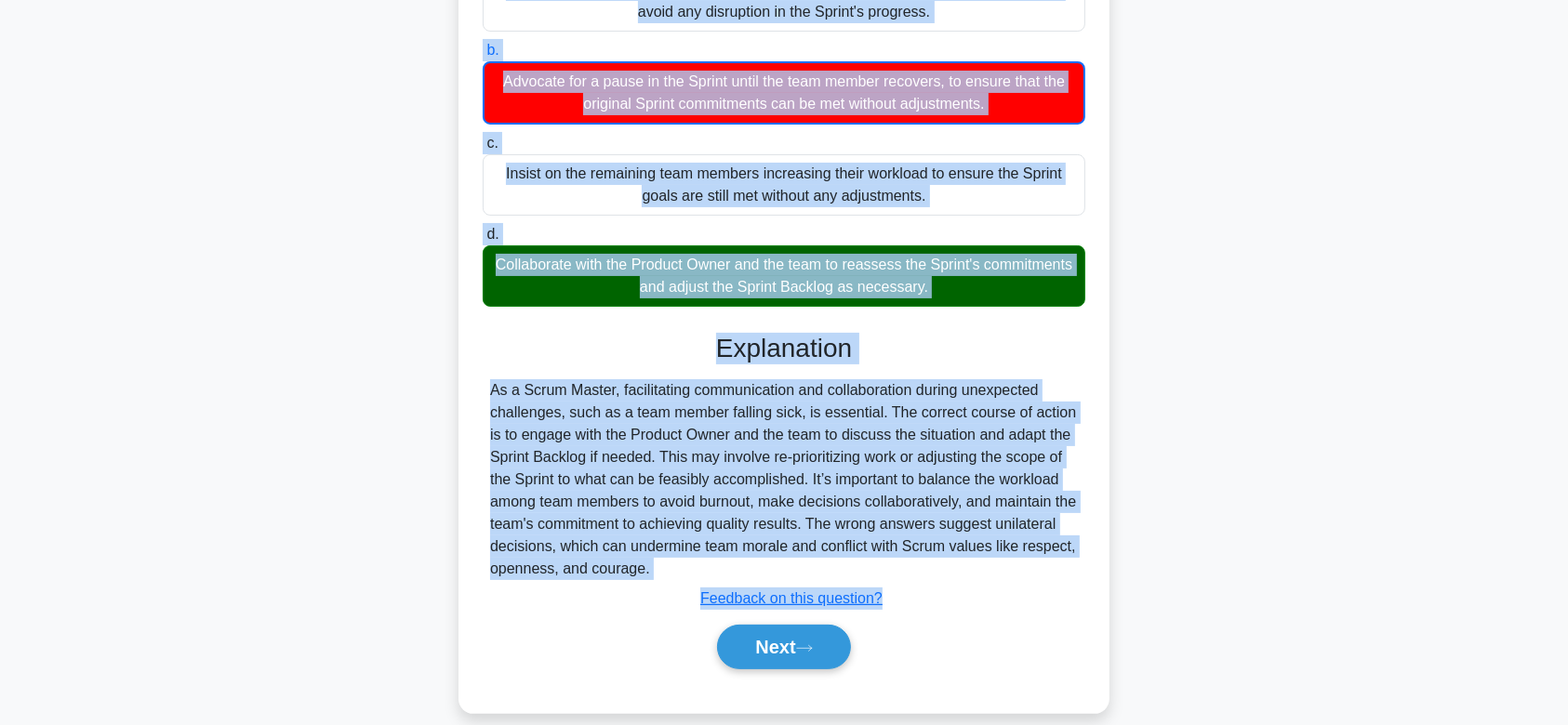
drag, startPoint x: 498, startPoint y: 145, endPoint x: 954, endPoint y: 541, distance: 603.9
click at [954, 541] on div "The Scrum team is unable to meet committed Sprint goals due to a team member fa…" at bounding box center [784, 276] width 636 height 860
click at [802, 628] on button "Next" at bounding box center [784, 646] width 133 height 44
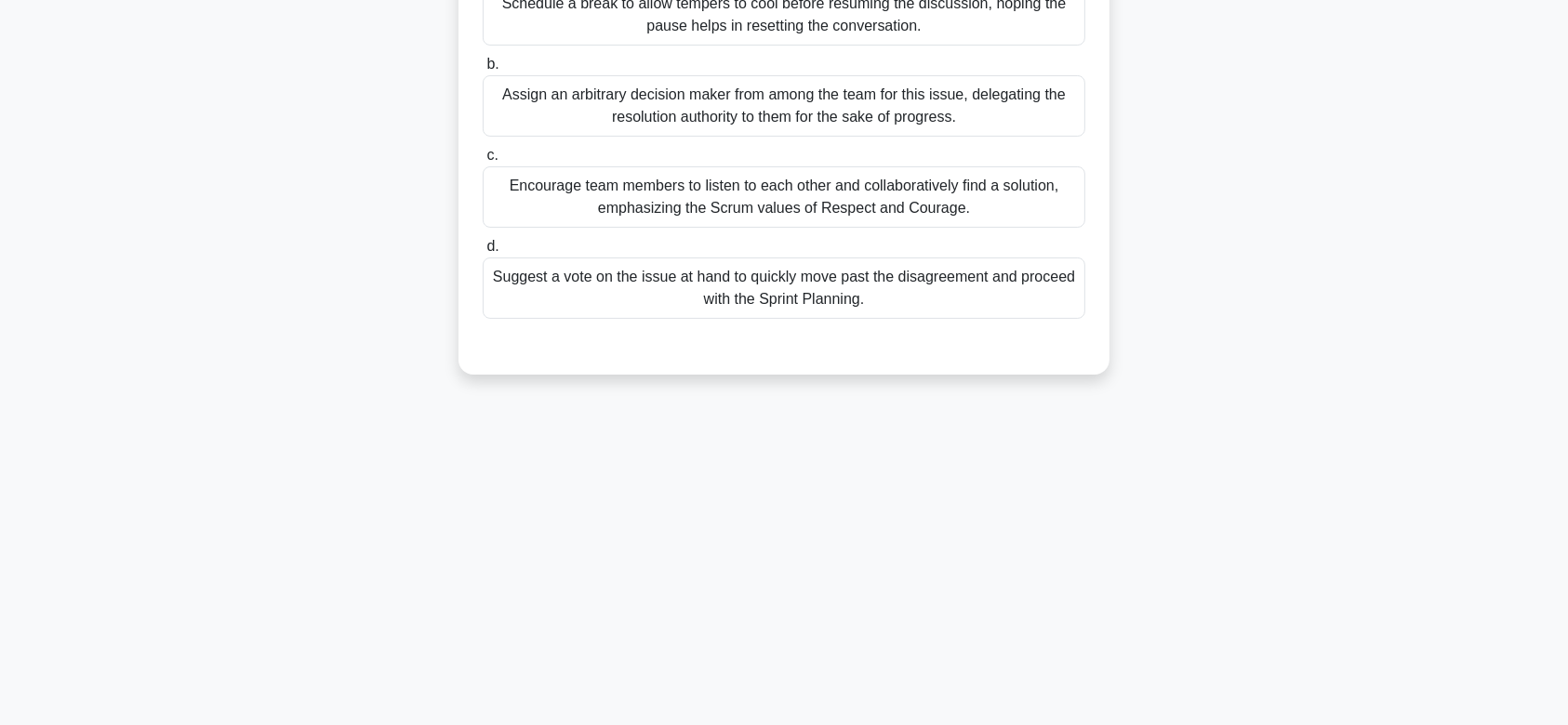
scroll to position [0, 0]
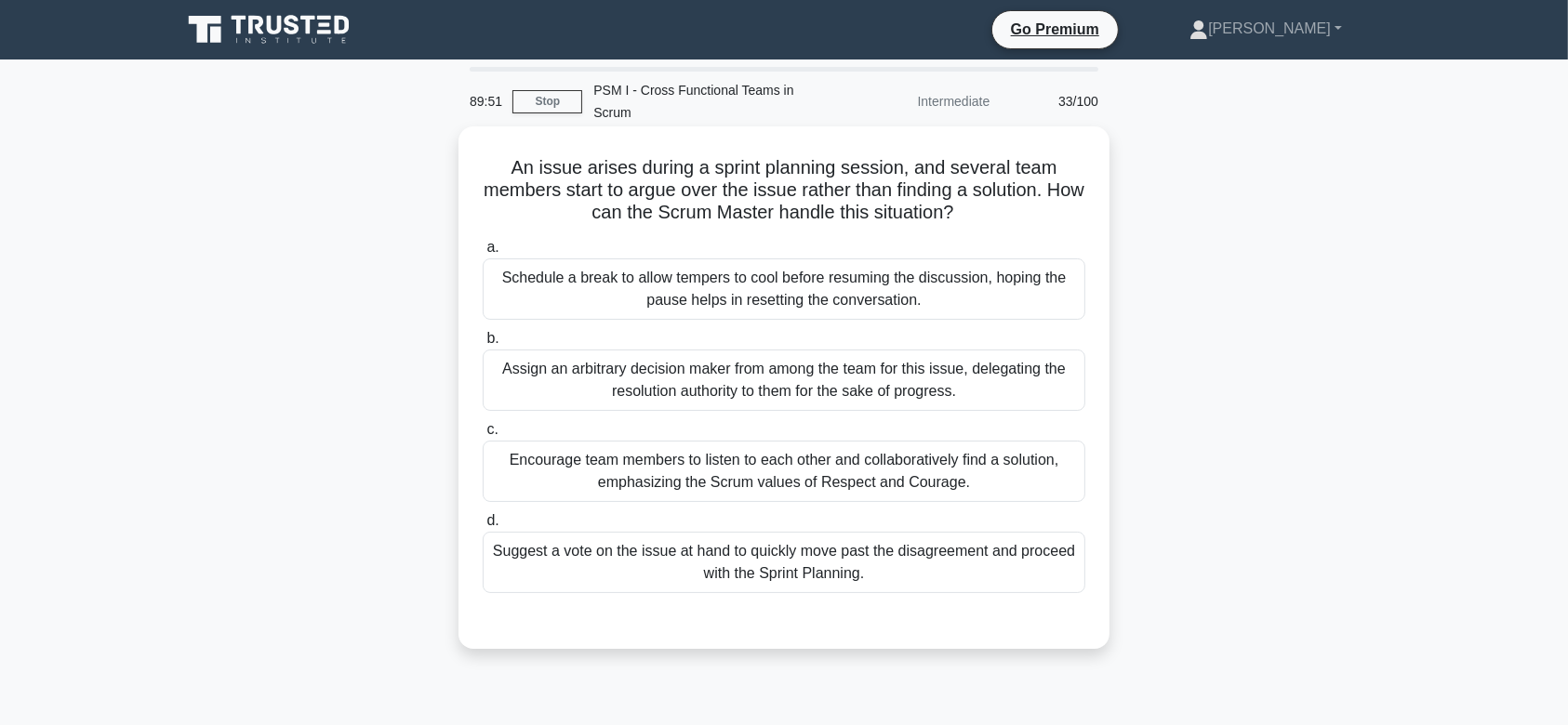
click at [744, 394] on div "a. Schedule a break to allow tempers to cool before resuming the discussion, ho…" at bounding box center [784, 414] width 625 height 364
click at [647, 349] on div "Assign an arbitrary decision maker from among the team for this issue, delegati…" at bounding box center [784, 380] width 603 height 61
click at [483, 345] on input "b. Assign an arbitrary decision maker from among the team for this issue, deleg…" at bounding box center [483, 338] width 0 height 12
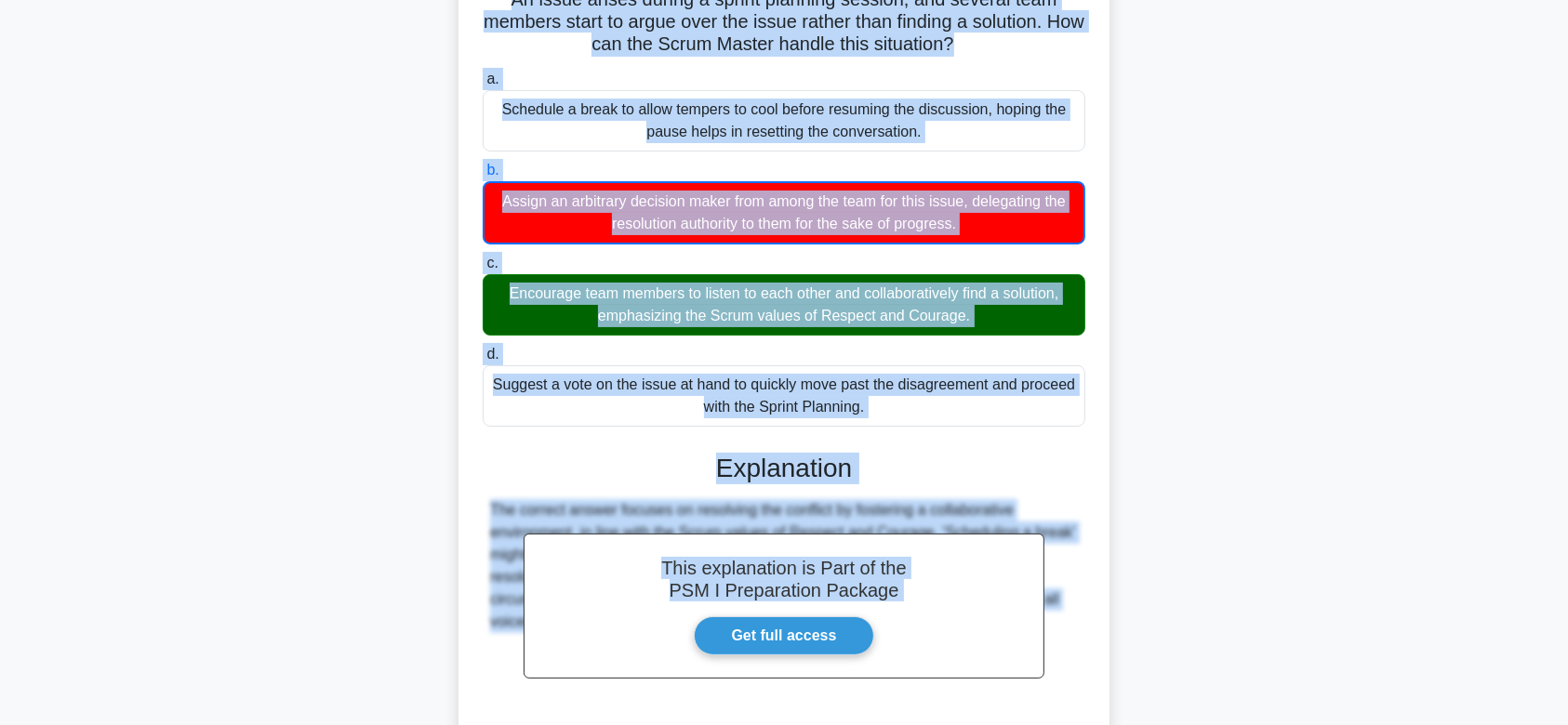
scroll to position [311, 0]
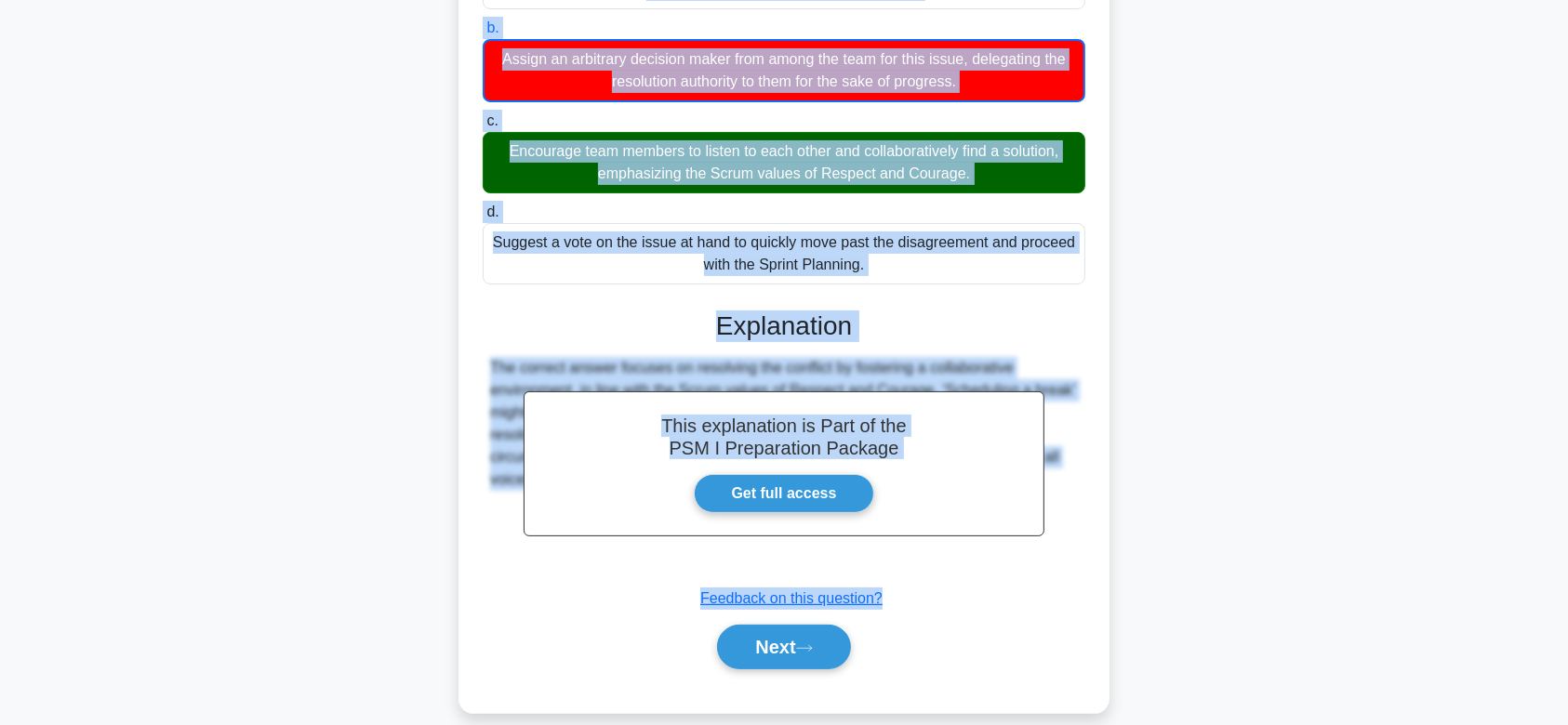
drag, startPoint x: 505, startPoint y: 145, endPoint x: 998, endPoint y: 544, distance: 634.2
click at [998, 544] on div "An issue arises during a sprint planning session, and several team members star…" at bounding box center [784, 264] width 636 height 882
drag, startPoint x: 783, startPoint y: 616, endPoint x: 730, endPoint y: 216, distance: 403.5
click at [730, 216] on div "a. Schedule a break to allow tempers to cool before resuming the discussion, ho…" at bounding box center [784, 307] width 606 height 769
click at [791, 624] on button "Next" at bounding box center [784, 646] width 133 height 44
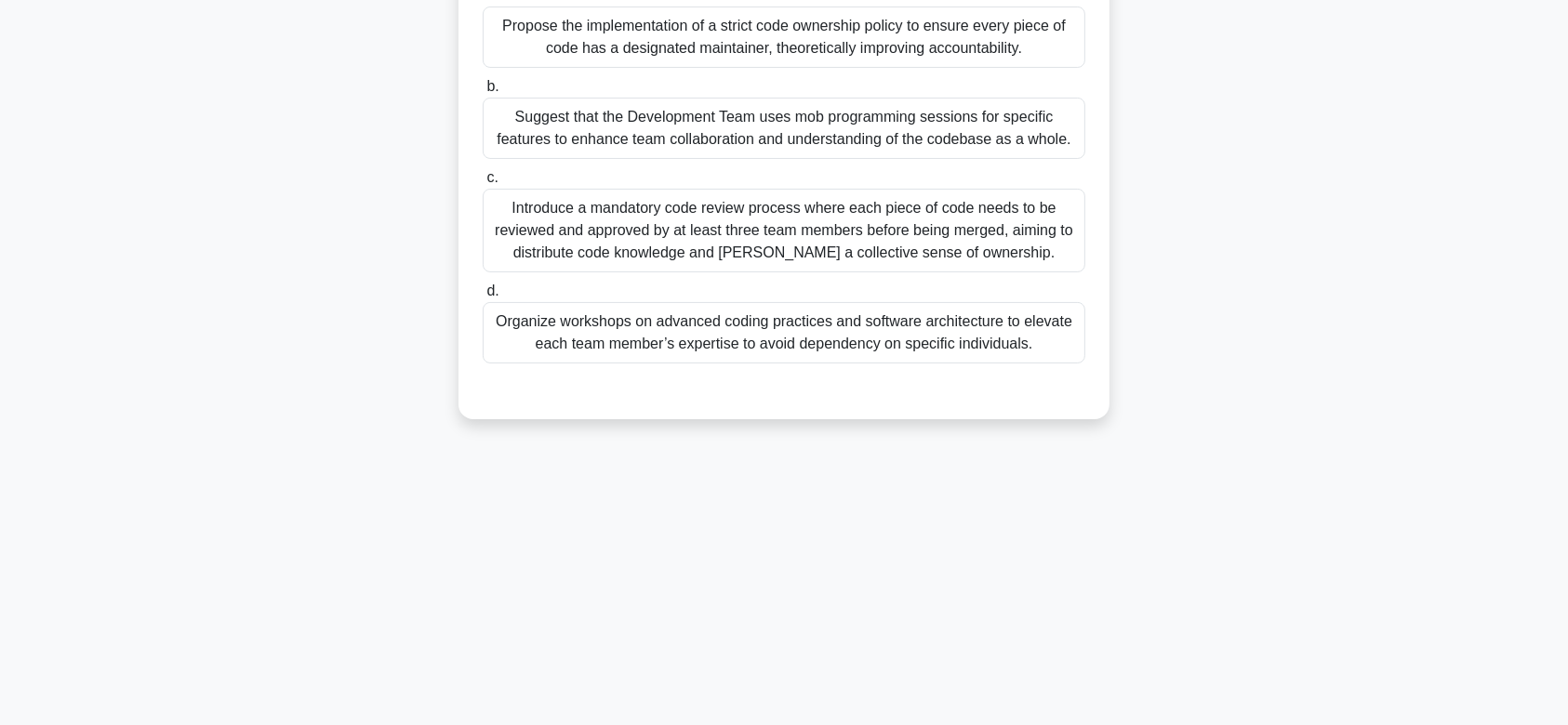
scroll to position [0, 0]
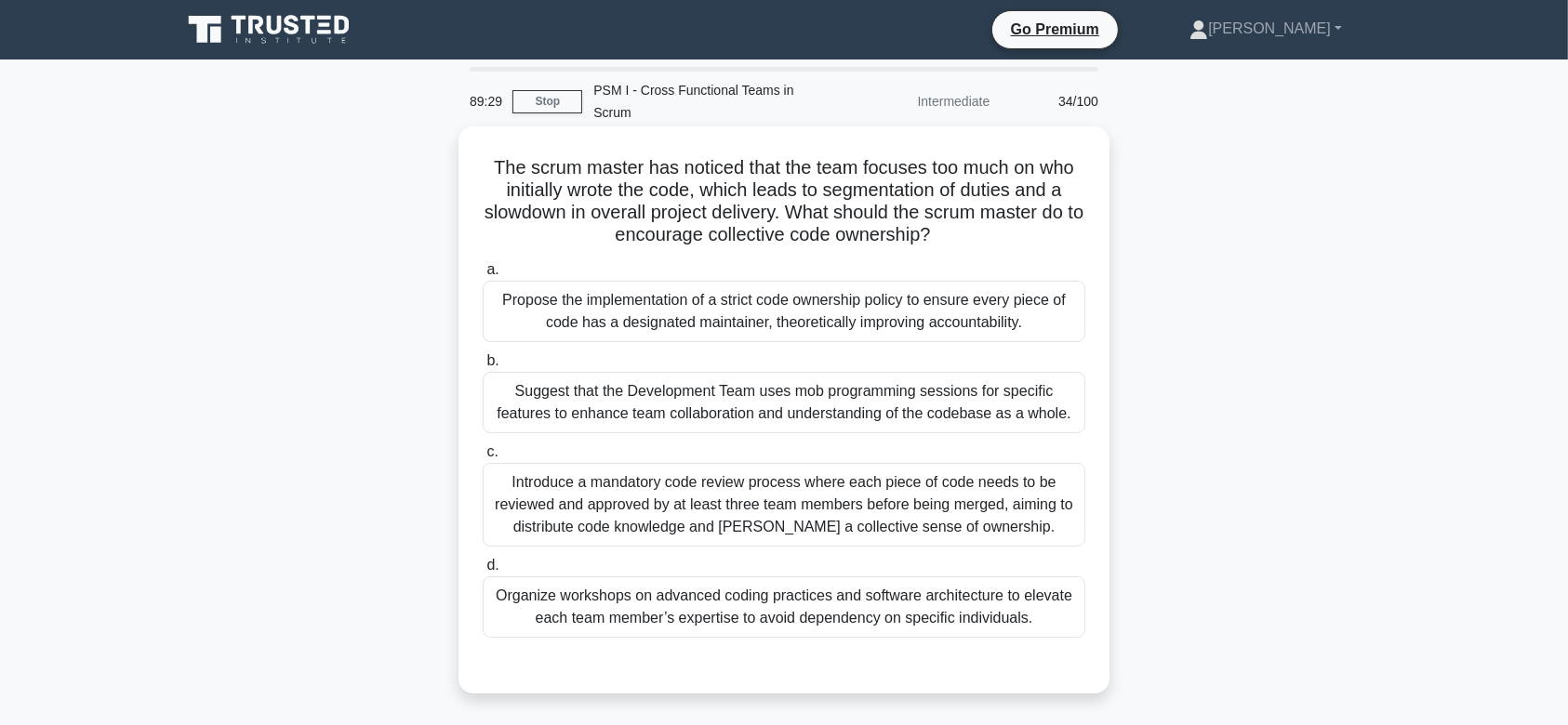
click at [784, 407] on div "Suggest that the Development Team uses mob programming sessions for specific fe…" at bounding box center [784, 402] width 603 height 61
click at [483, 367] on input "b. Suggest that the Development Team uses mob programming sessions for specific…" at bounding box center [483, 361] width 0 height 12
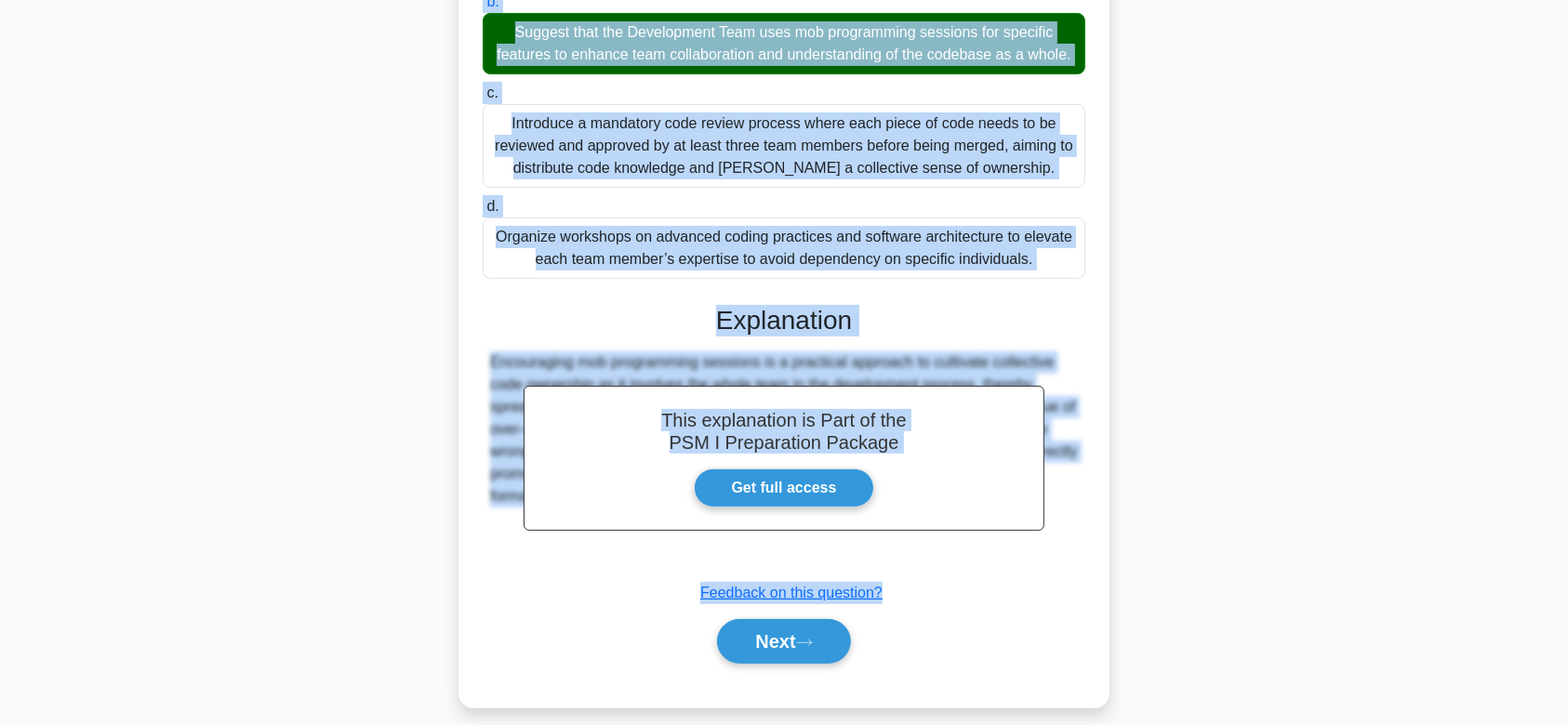
scroll to position [376, 0]
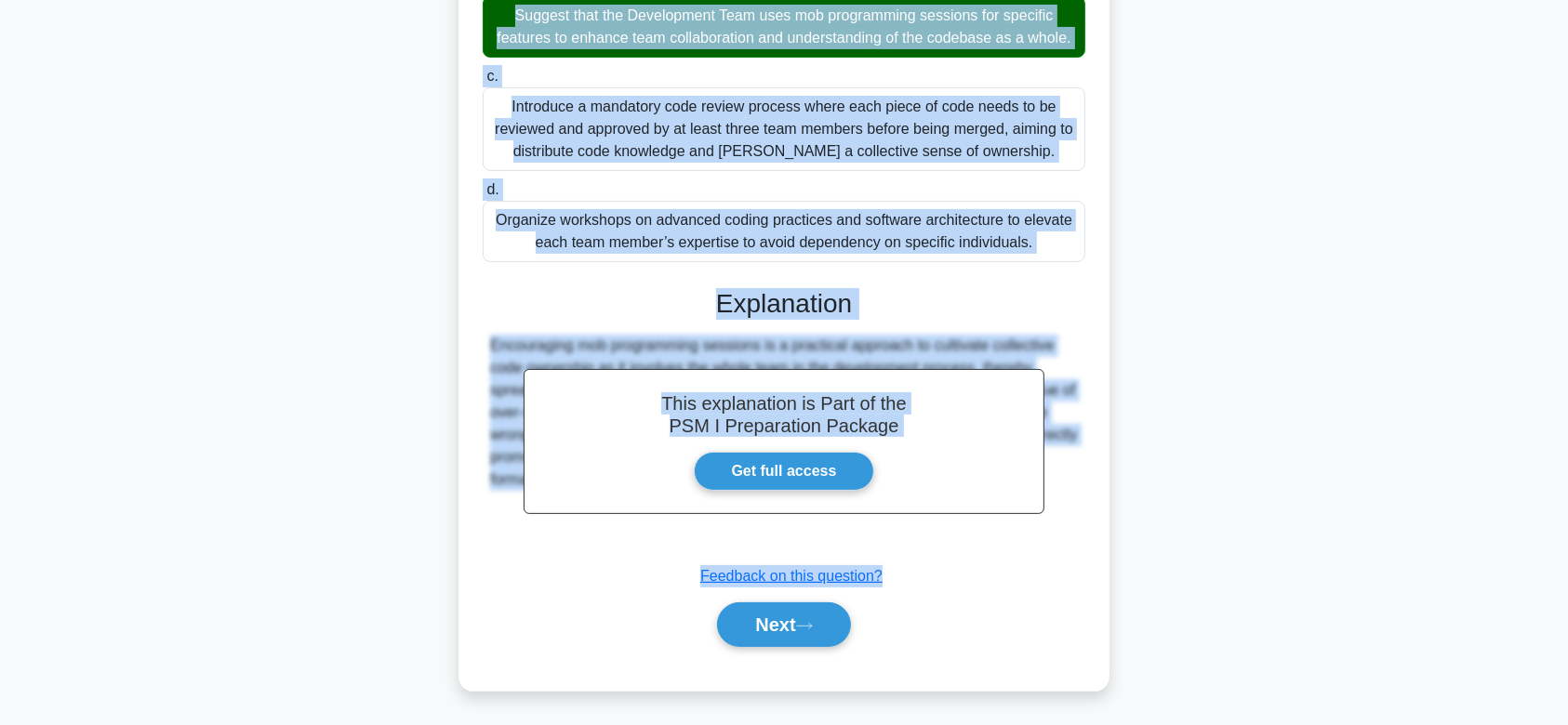
drag, startPoint x: 490, startPoint y: 139, endPoint x: 1014, endPoint y: 547, distance: 664.1
click at [1014, 547] on div "The scrum master has noticed that the team focuses too much on who initially wr…" at bounding box center [784, 221] width 636 height 925
click at [834, 614] on button "Next" at bounding box center [784, 624] width 133 height 44
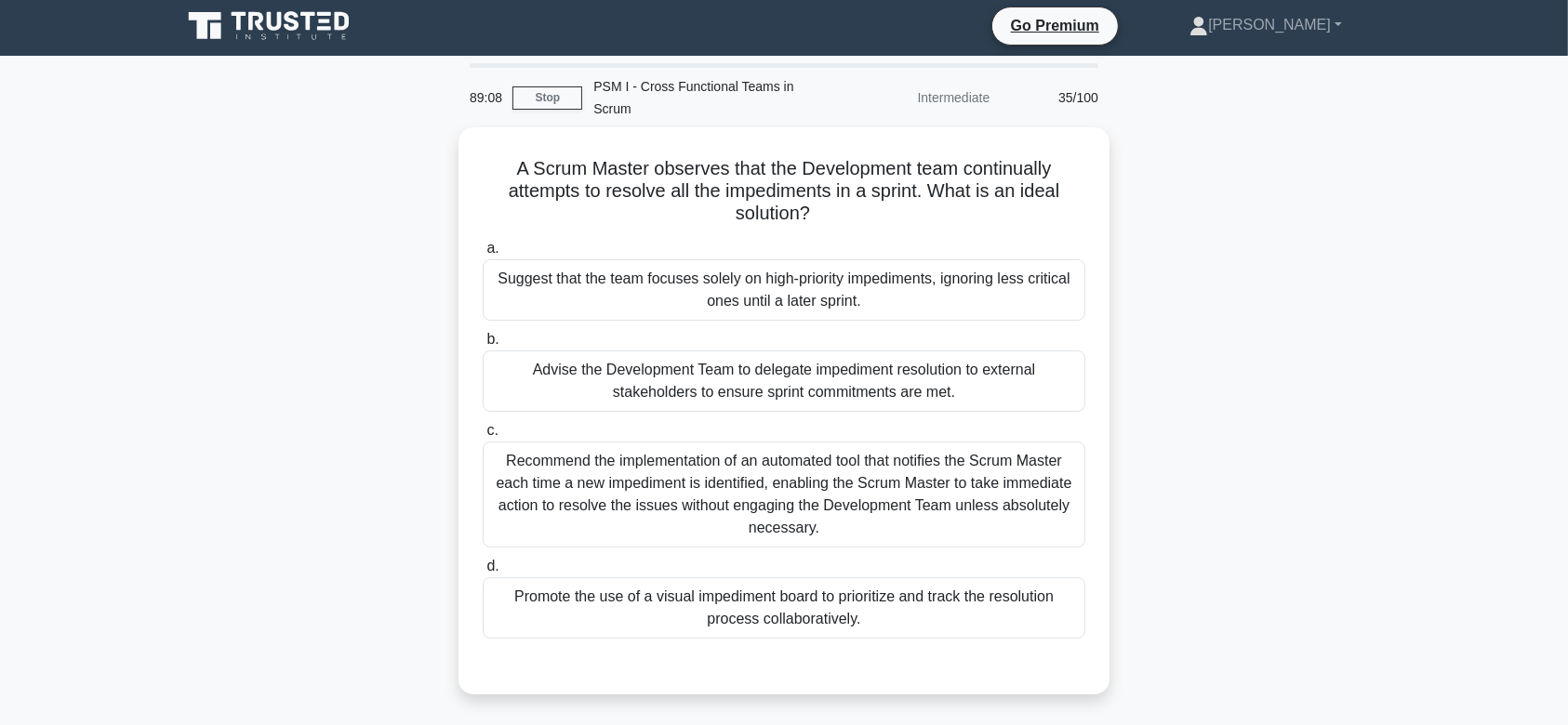
scroll to position [0, 0]
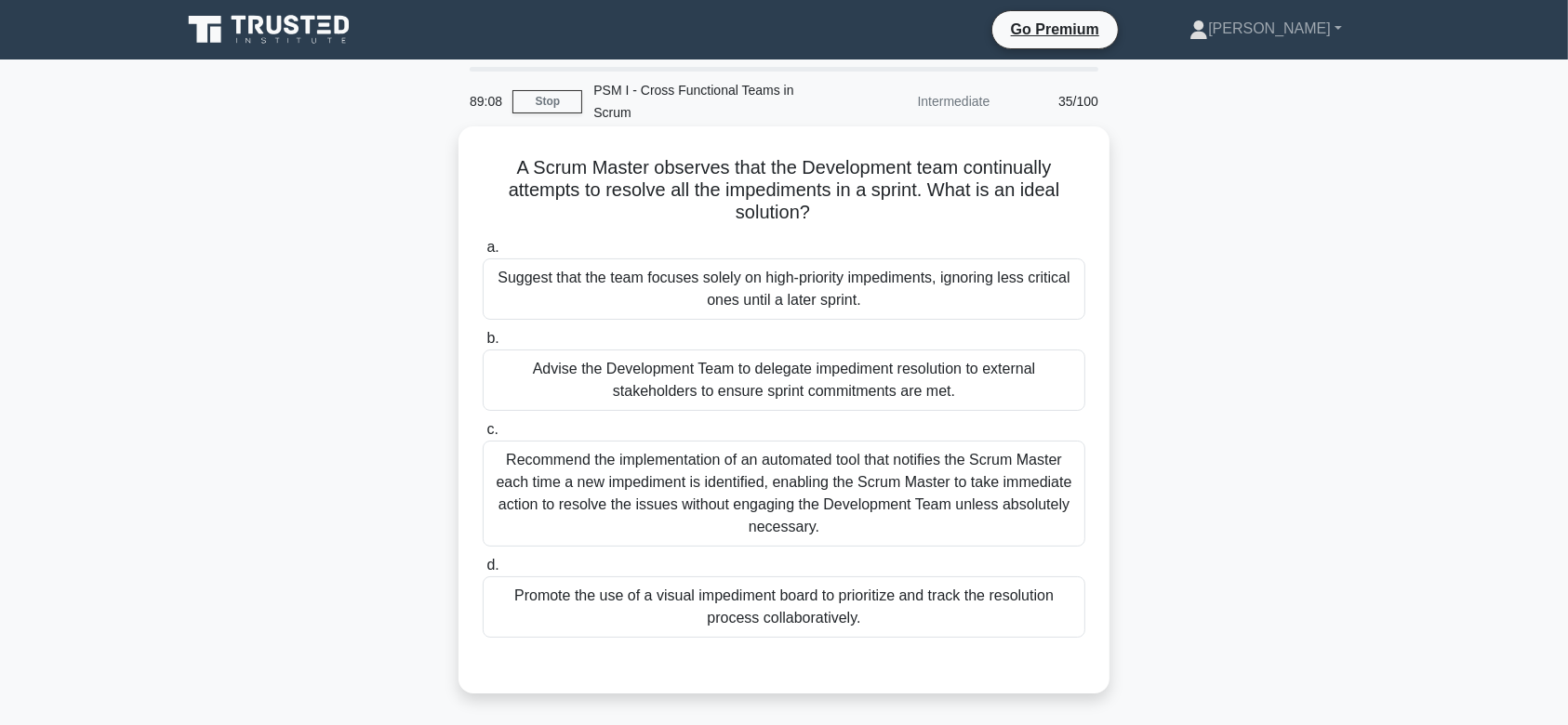
click at [834, 451] on div "Recommend the implementation of an automated tool that notifies the Scrum Maste…" at bounding box center [784, 493] width 603 height 106
click at [483, 436] on input "c. Recommend the implementation of an automated tool that notifies the Scrum Ma…" at bounding box center [483, 430] width 0 height 12
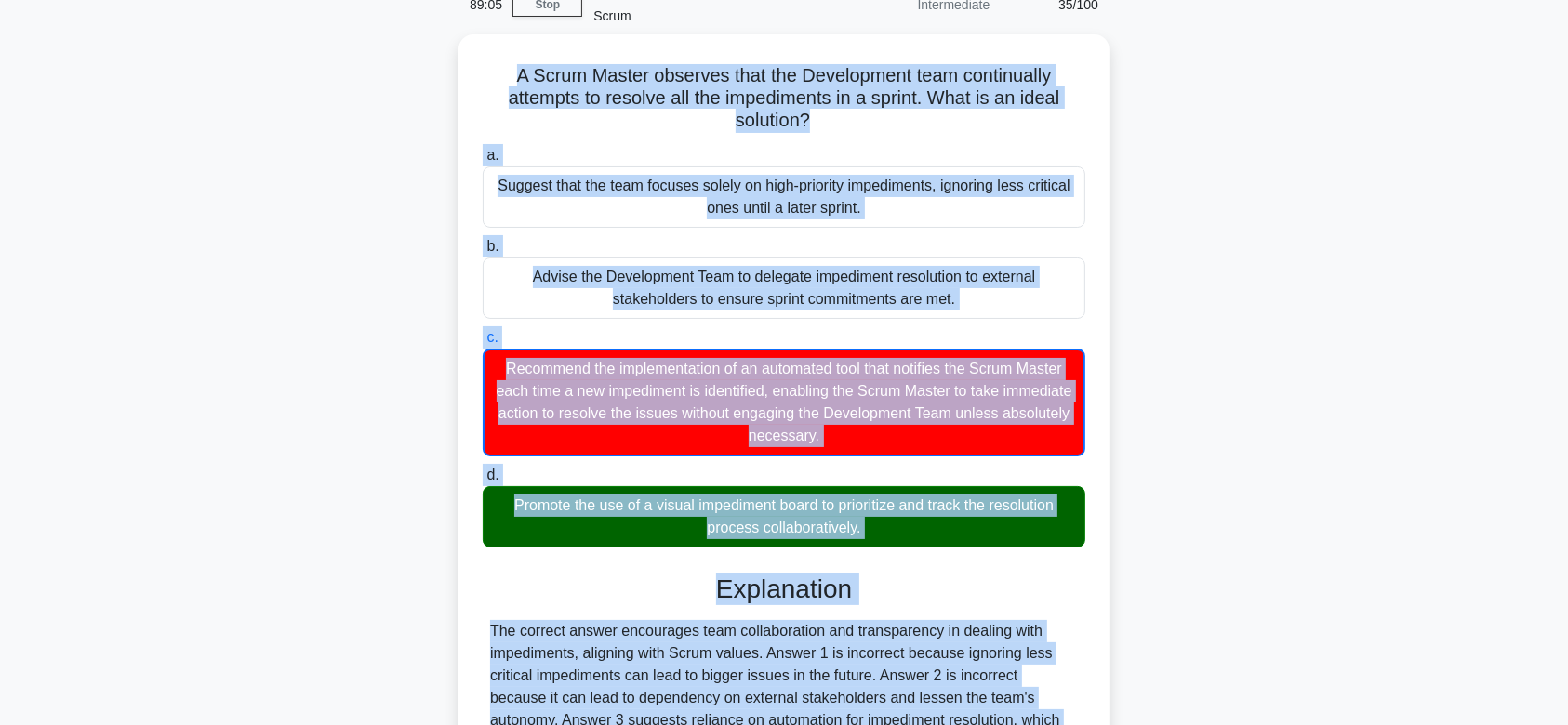
scroll to position [288, 0]
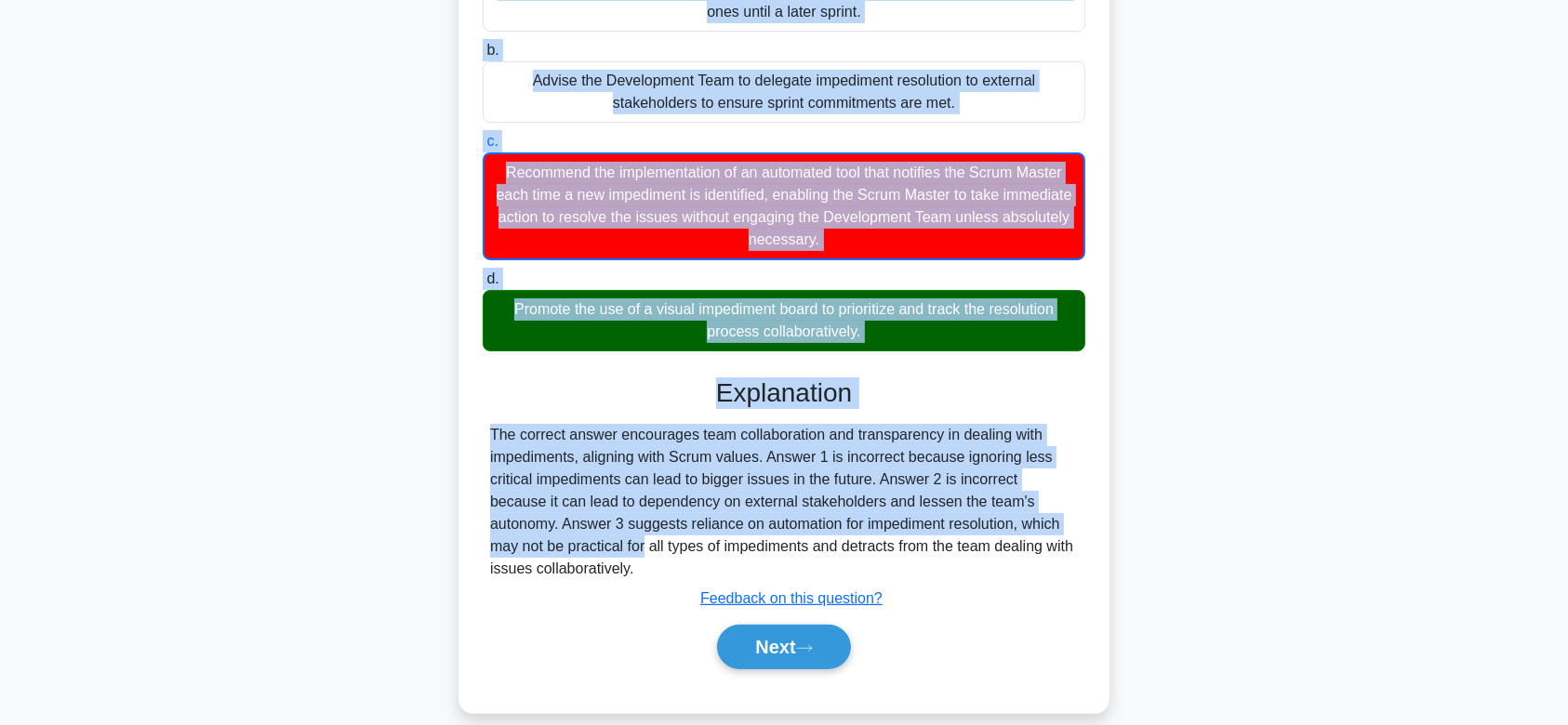
drag, startPoint x: 504, startPoint y: 141, endPoint x: 944, endPoint y: 538, distance: 592.6
click at [944, 538] on div "A Scrum Master observes that the Development team continually attempts to resol…" at bounding box center [784, 276] width 636 height 860
click at [792, 628] on button "Next" at bounding box center [784, 646] width 133 height 44
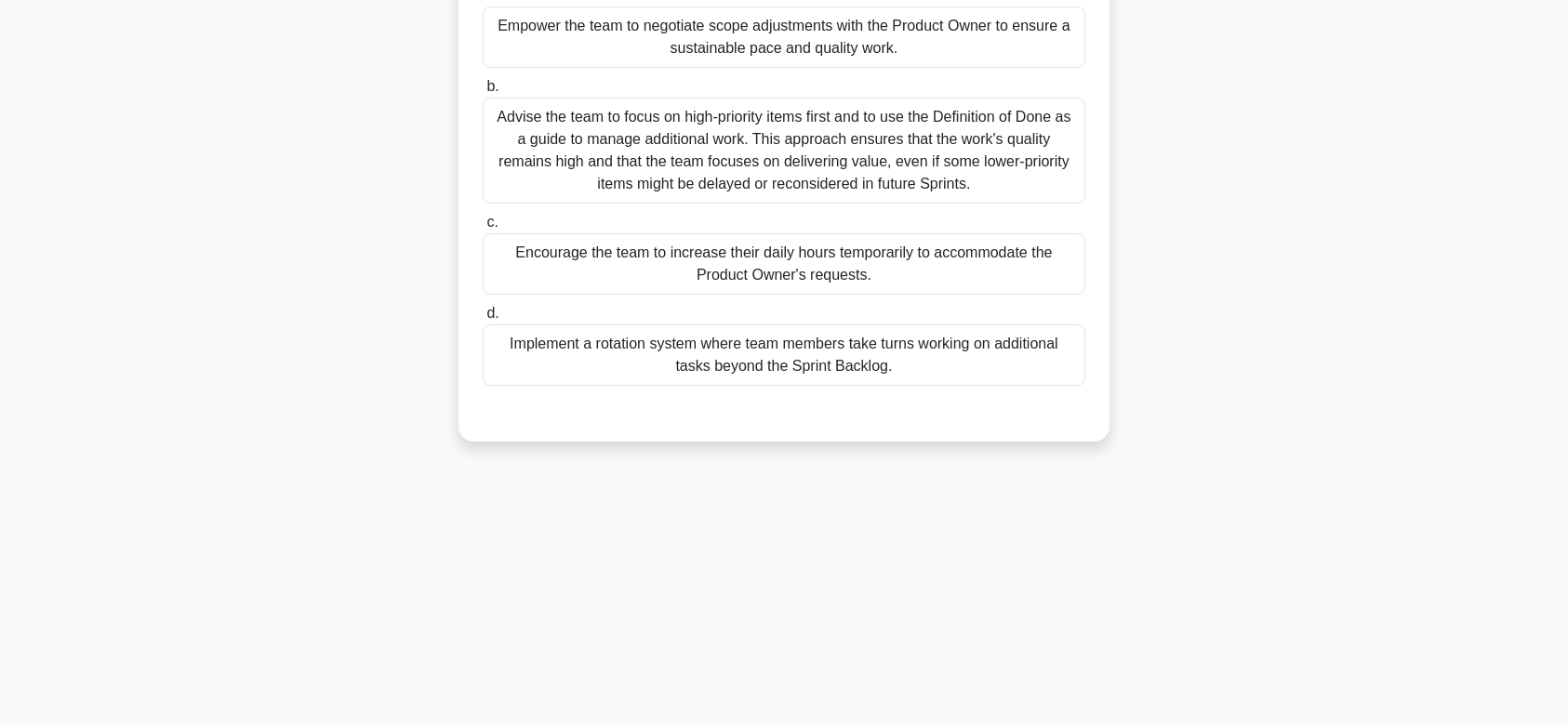
scroll to position [0, 0]
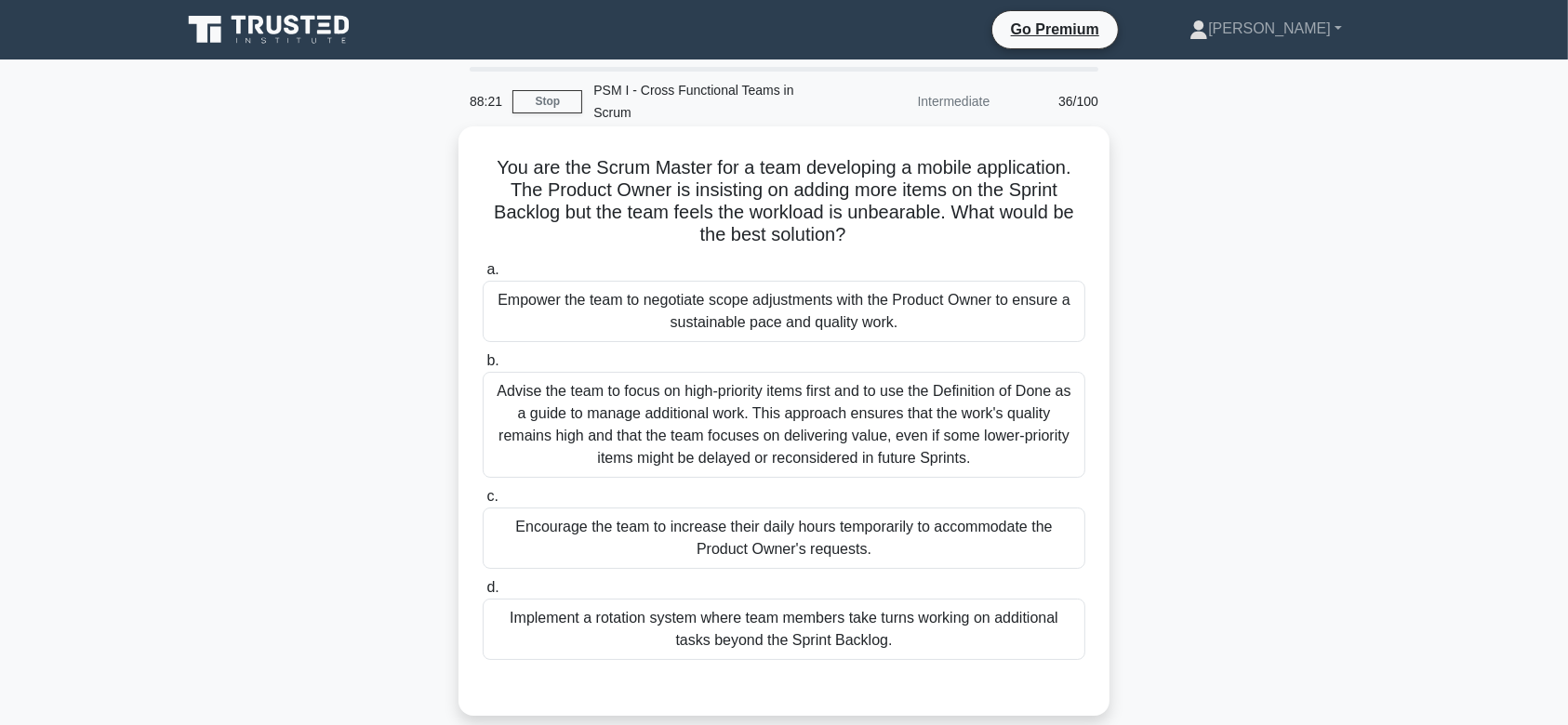
click at [912, 384] on div "Advise the team to focus on high-priority items first and to use the Definition…" at bounding box center [784, 424] width 603 height 106
click at [483, 367] on input "b. Advise the team to focus on high-priority items first and to use the Definit…" at bounding box center [483, 361] width 0 height 12
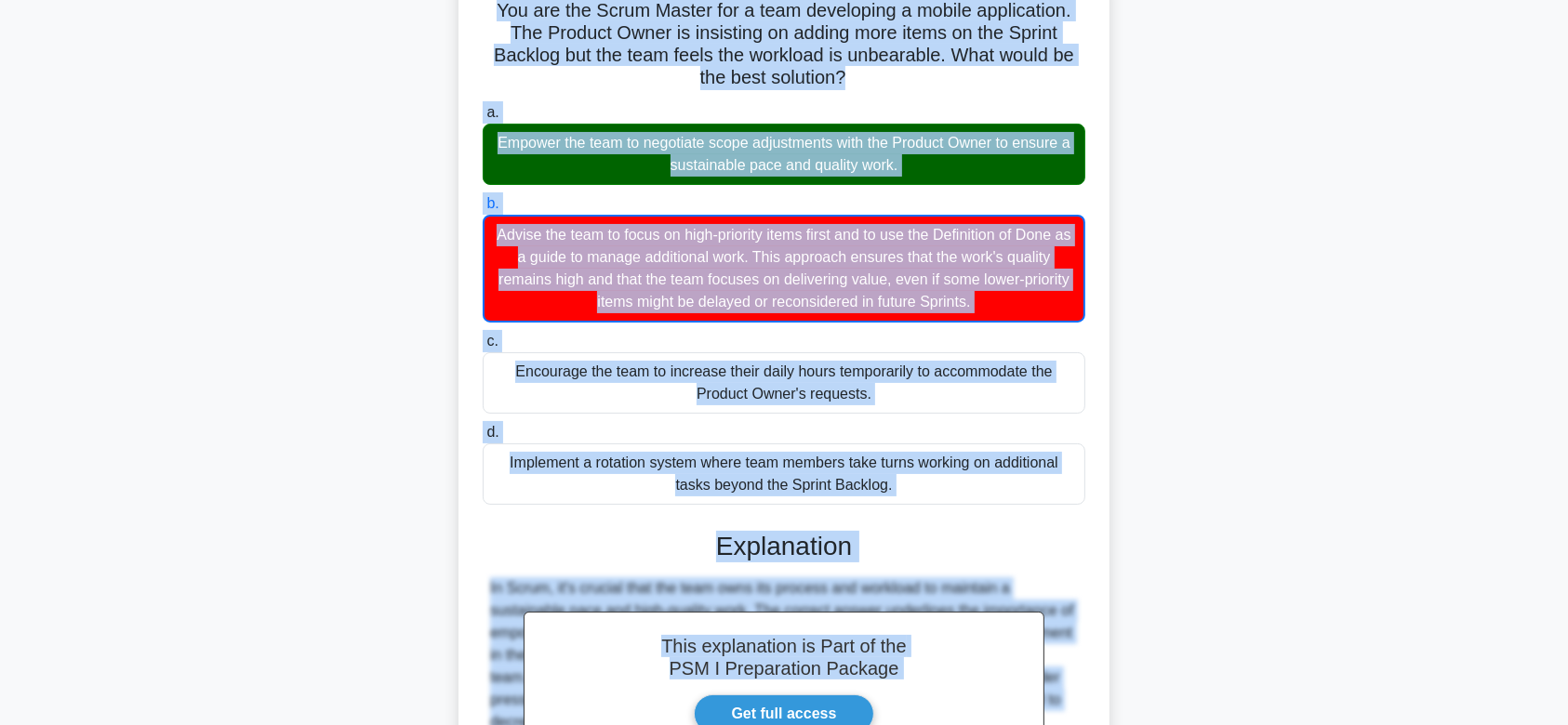
scroll to position [378, 0]
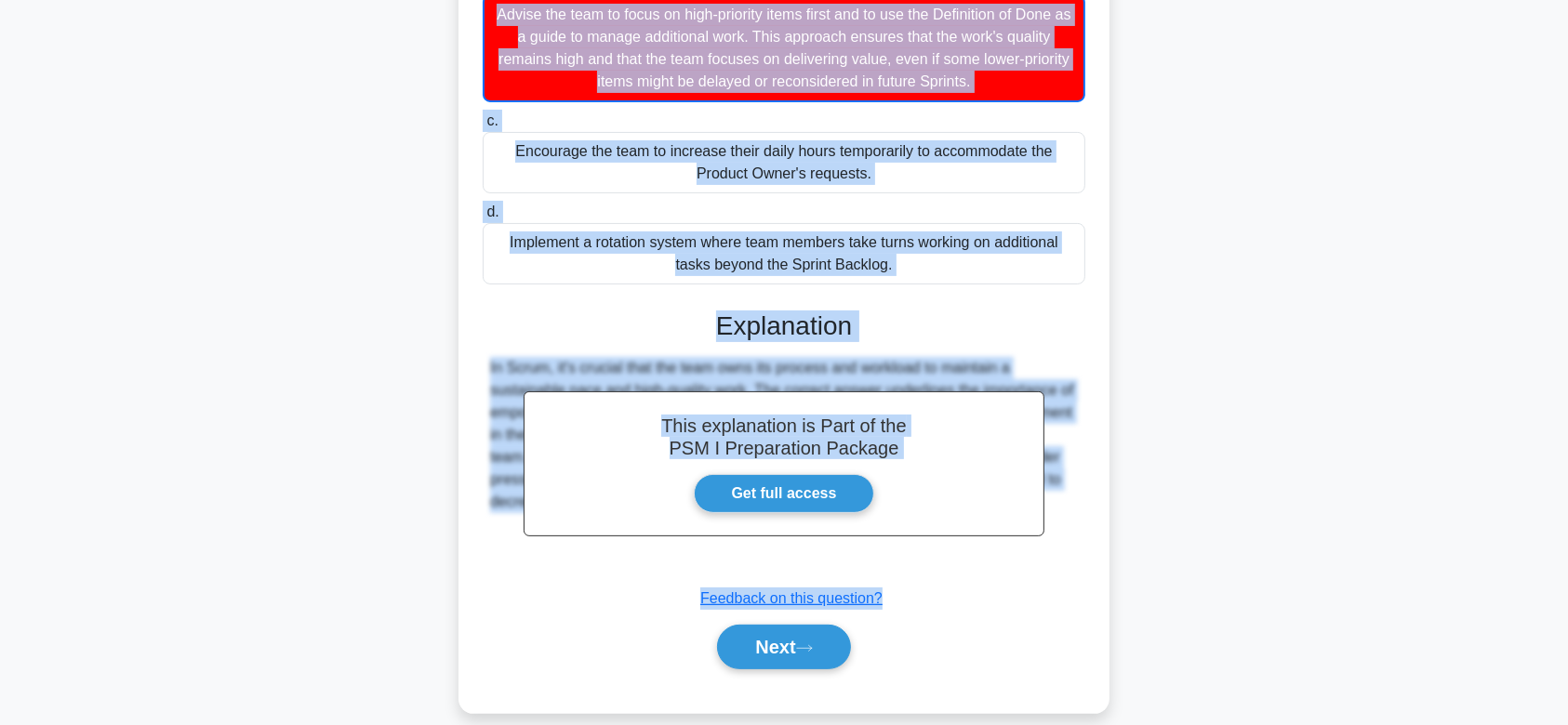
drag, startPoint x: 486, startPoint y: 141, endPoint x: 1026, endPoint y: 554, distance: 679.8
click at [1026, 554] on div "You are the Scrum Master for a team developing a mobile application. The Produc…" at bounding box center [784, 231] width 636 height 949
click at [811, 624] on button "Next" at bounding box center [784, 646] width 133 height 44
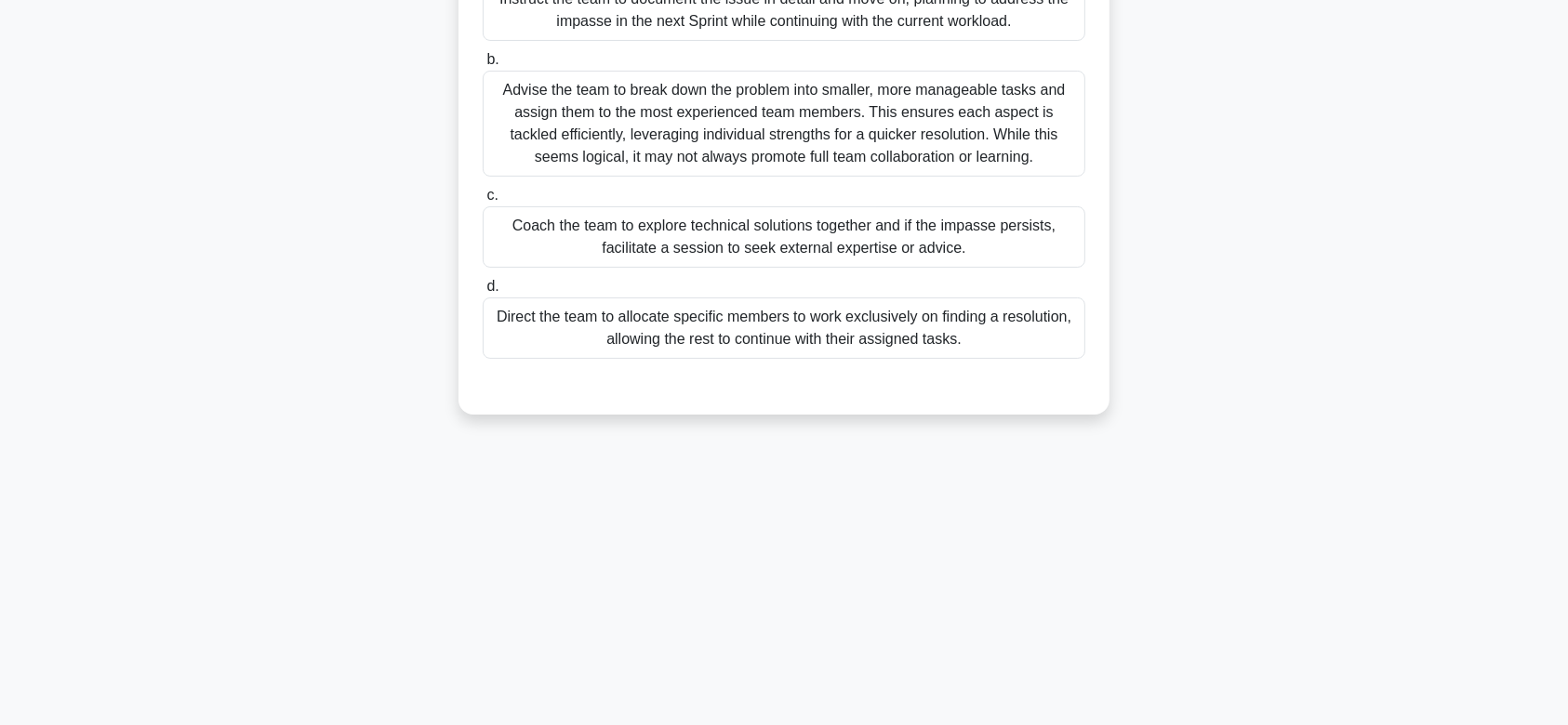
scroll to position [0, 0]
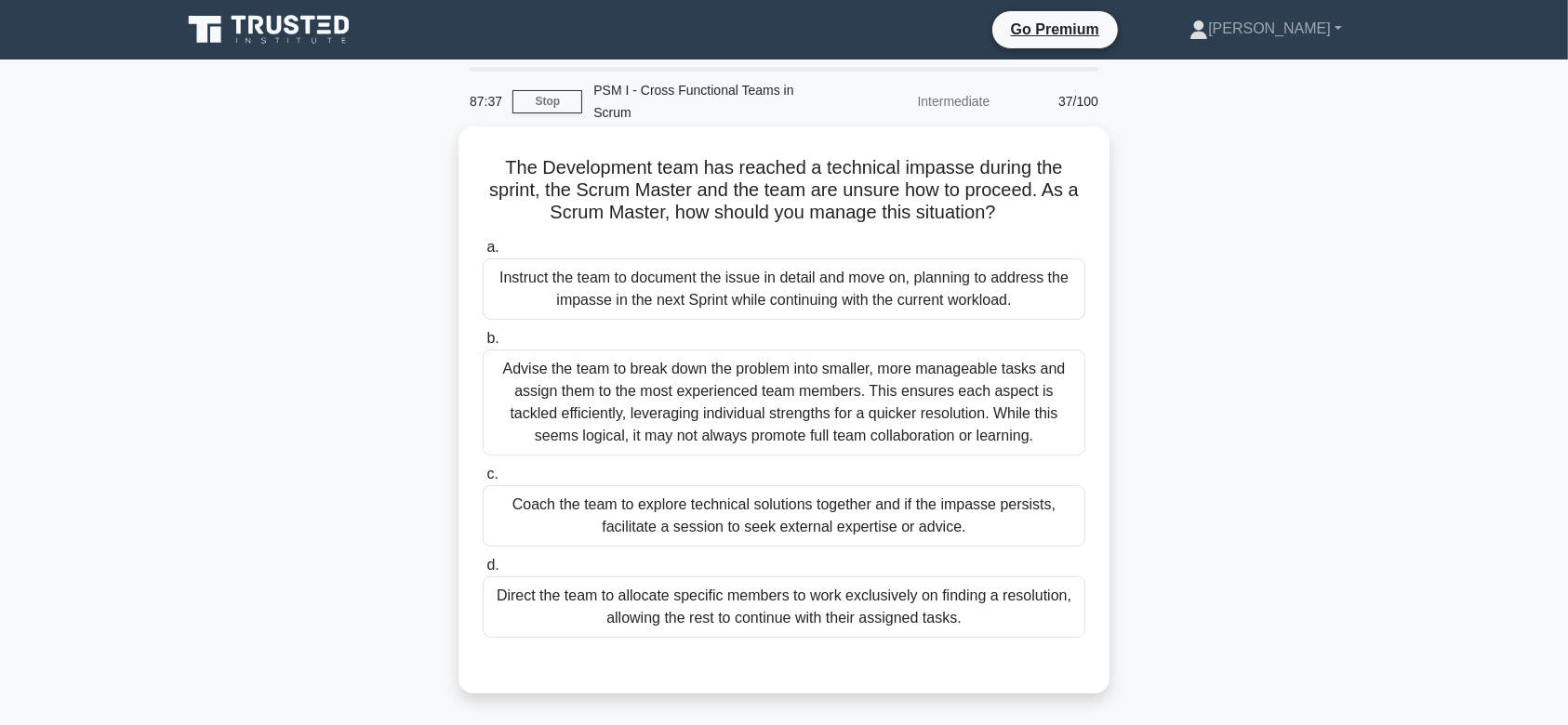
click at [856, 371] on div "Advise the team to break down the problem into smaller, more manageable tasks a…" at bounding box center [784, 401] width 603 height 106
click at [483, 345] on input "b. Advise the team to break down the problem into smaller, more manageable task…" at bounding box center [483, 338] width 0 height 12
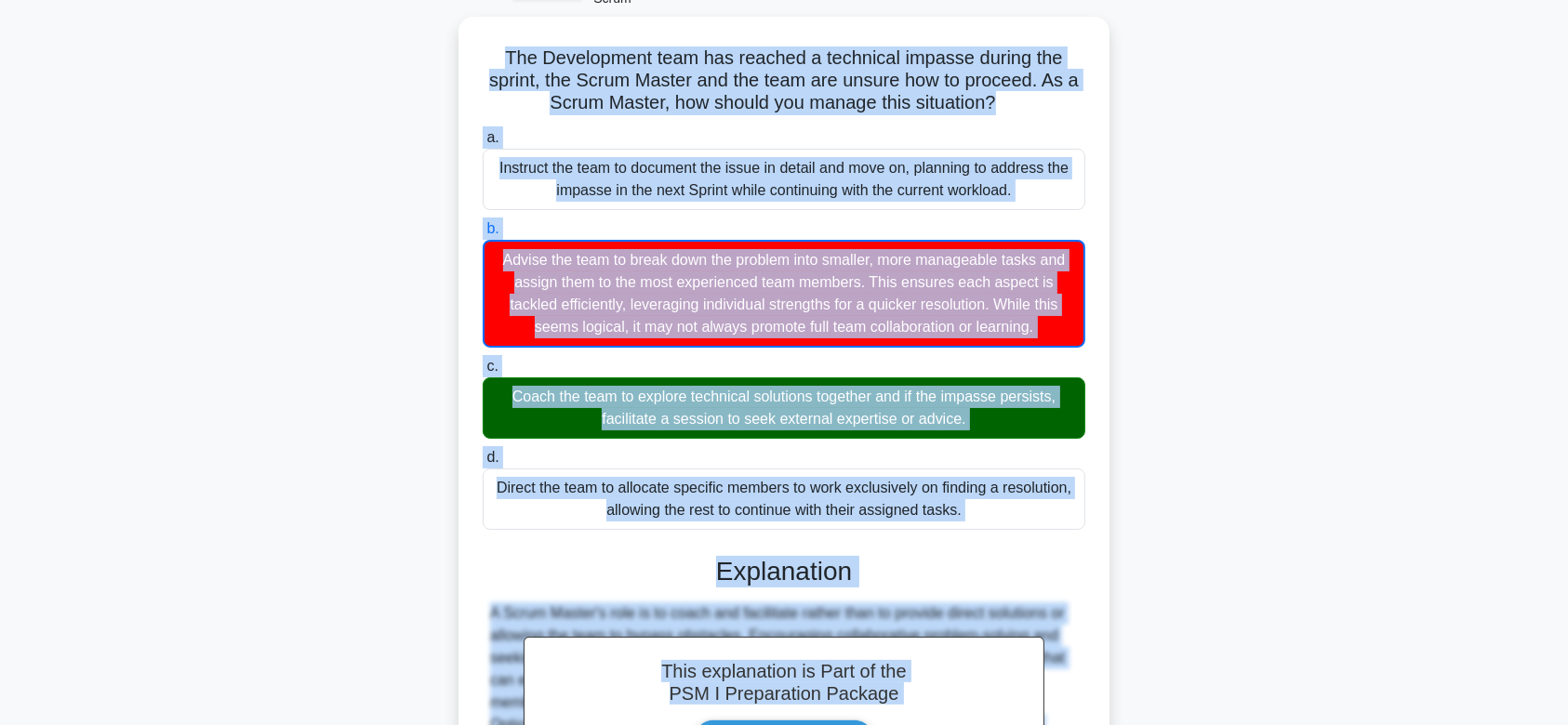
scroll to position [355, 0]
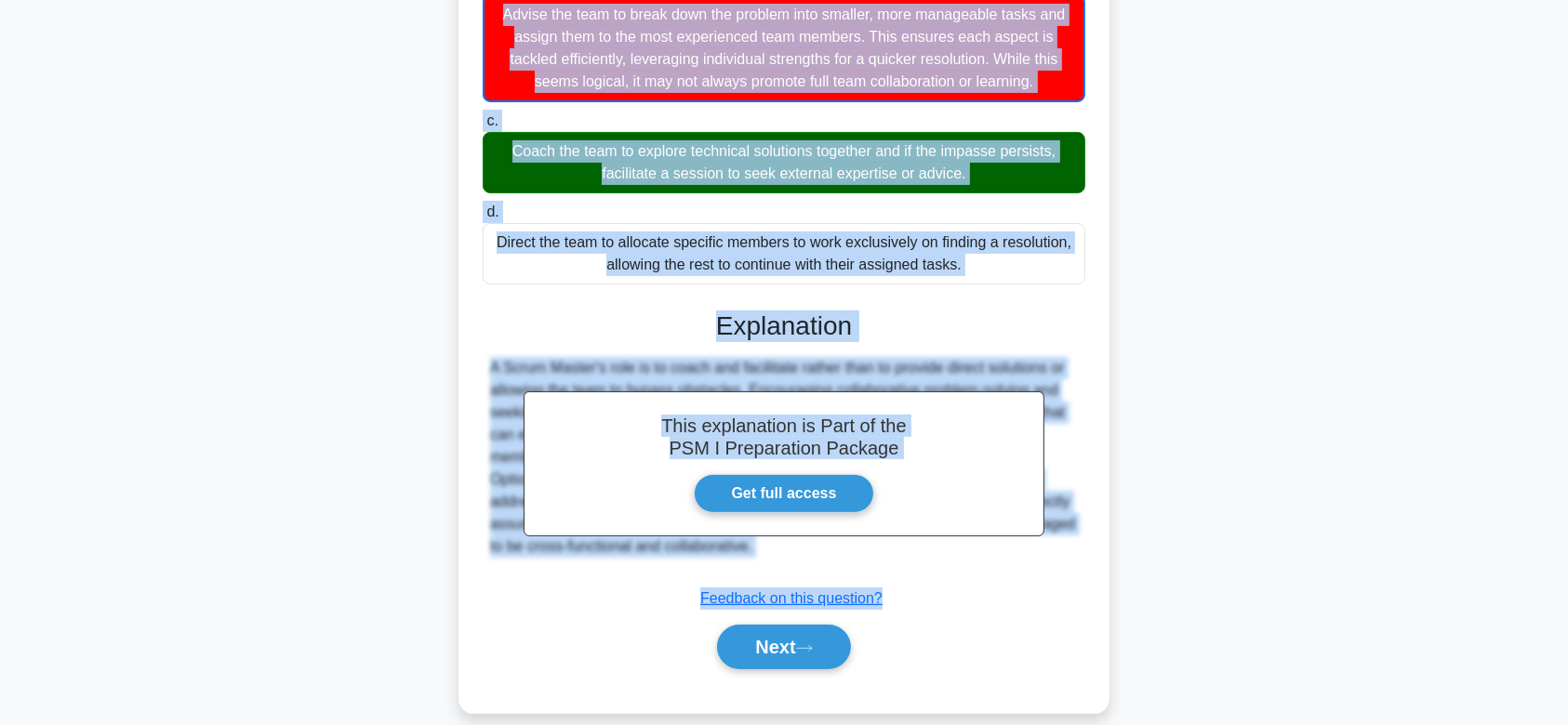
drag, startPoint x: 496, startPoint y: 137, endPoint x: 1067, endPoint y: 555, distance: 707.6
click at [1067, 555] on div "The Development team has reached a technical impasse during the sprint, the Scr…" at bounding box center [784, 243] width 636 height 927
drag, startPoint x: 789, startPoint y: 616, endPoint x: 875, endPoint y: 368, distance: 262.5
click at [875, 368] on div "This explanation is Part of the PSM I Preparation Package Get full access Expla…" at bounding box center [784, 482] width 603 height 389
click at [798, 624] on button "Next" at bounding box center [784, 646] width 133 height 44
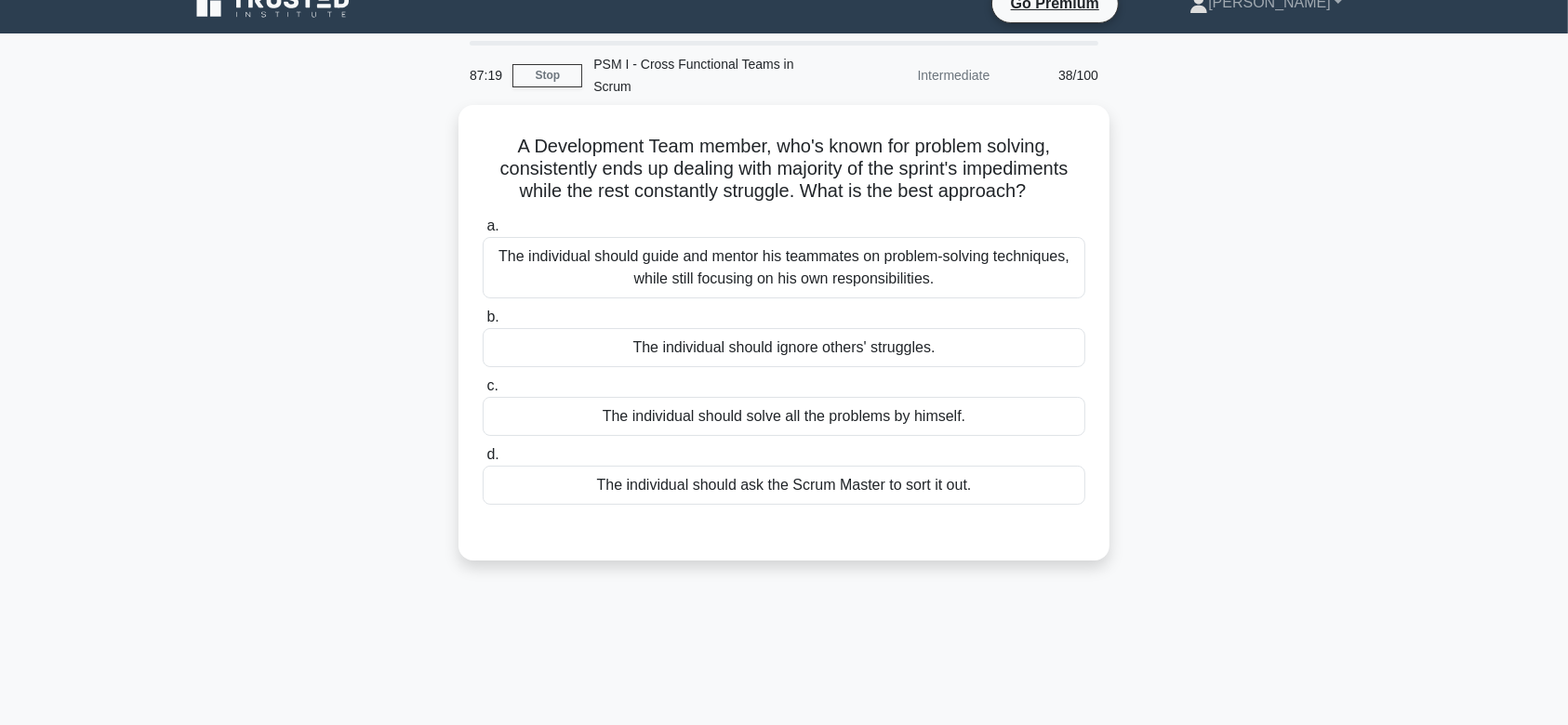
scroll to position [13, 0]
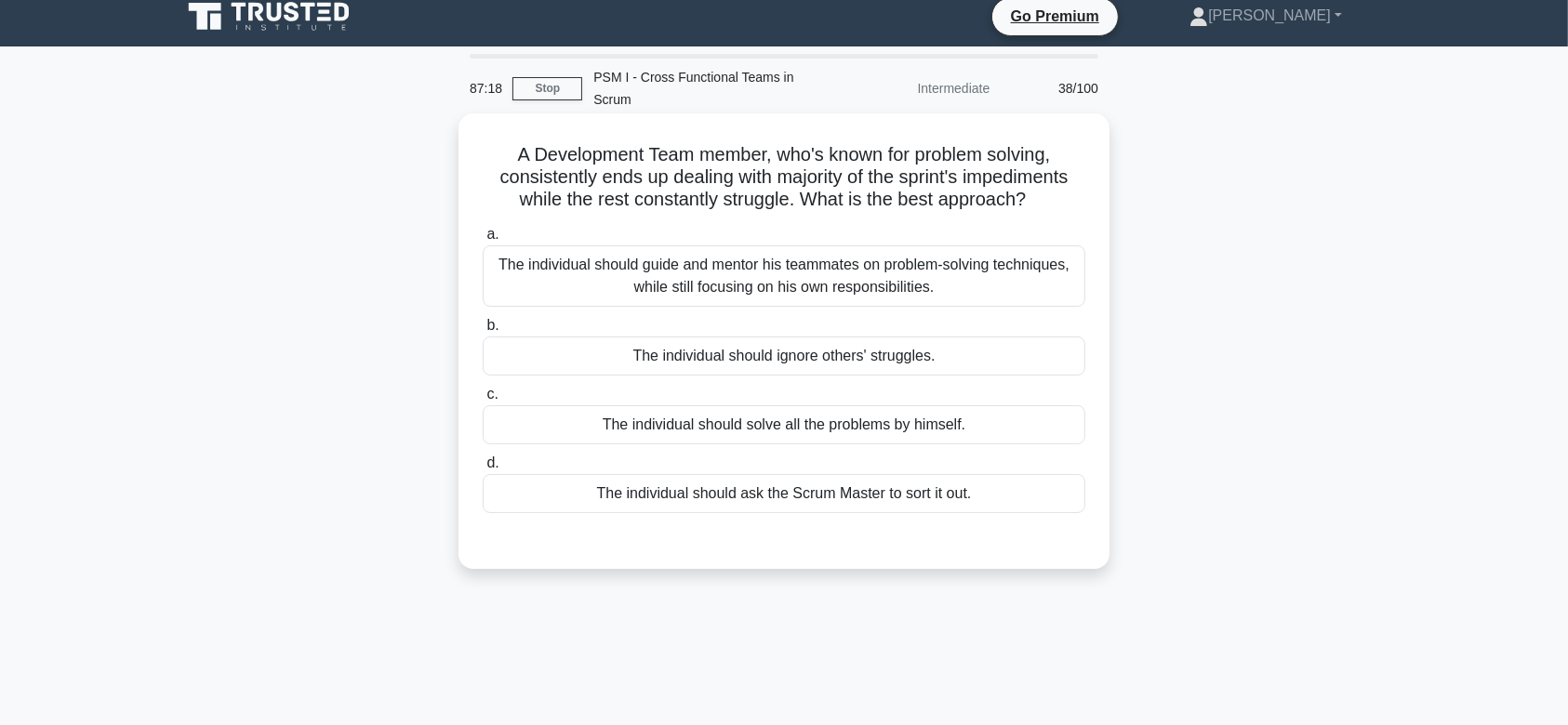
click at [862, 315] on label "b. The individual should ignore others' struggles." at bounding box center [784, 345] width 603 height 61
click at [483, 320] on input "b. The individual should ignore others' struggles." at bounding box center [483, 326] width 0 height 12
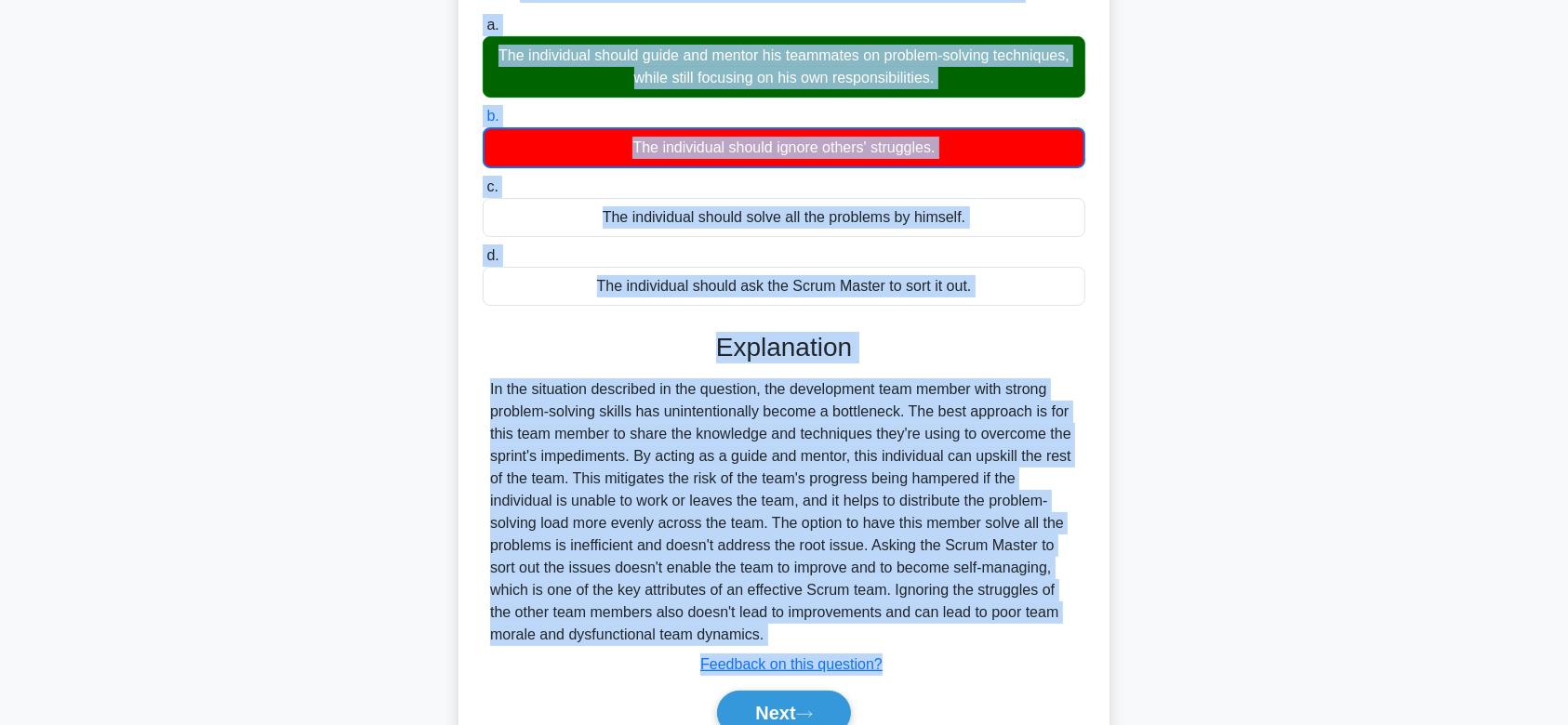
scroll to position [288, 0]
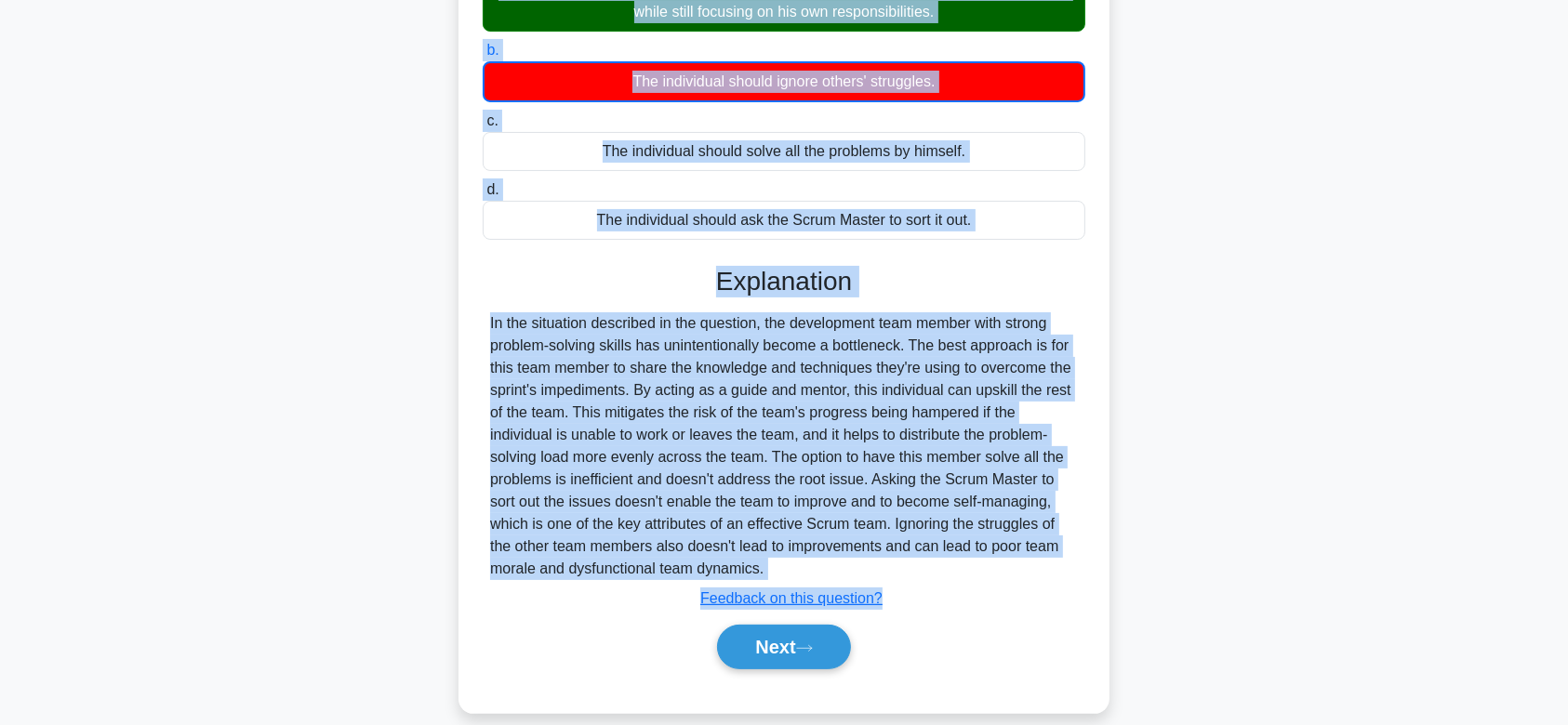
drag, startPoint x: 508, startPoint y: 129, endPoint x: 963, endPoint y: 544, distance: 615.8
click at [963, 544] on div "A Development Team member, who's known for problem solving, consistently ends u…" at bounding box center [784, 276] width 636 height 860
click at [808, 624] on button "Next" at bounding box center [784, 646] width 133 height 44
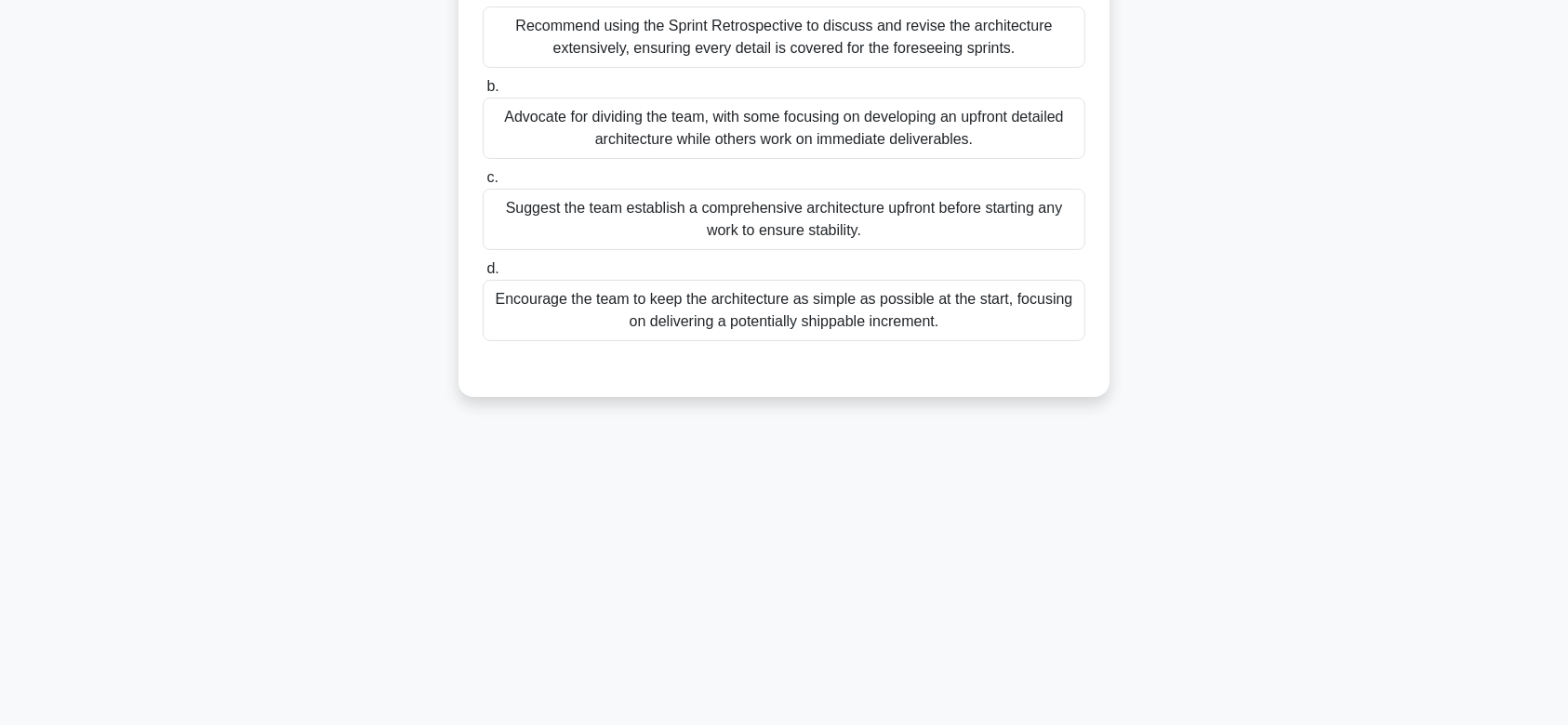
scroll to position [0, 0]
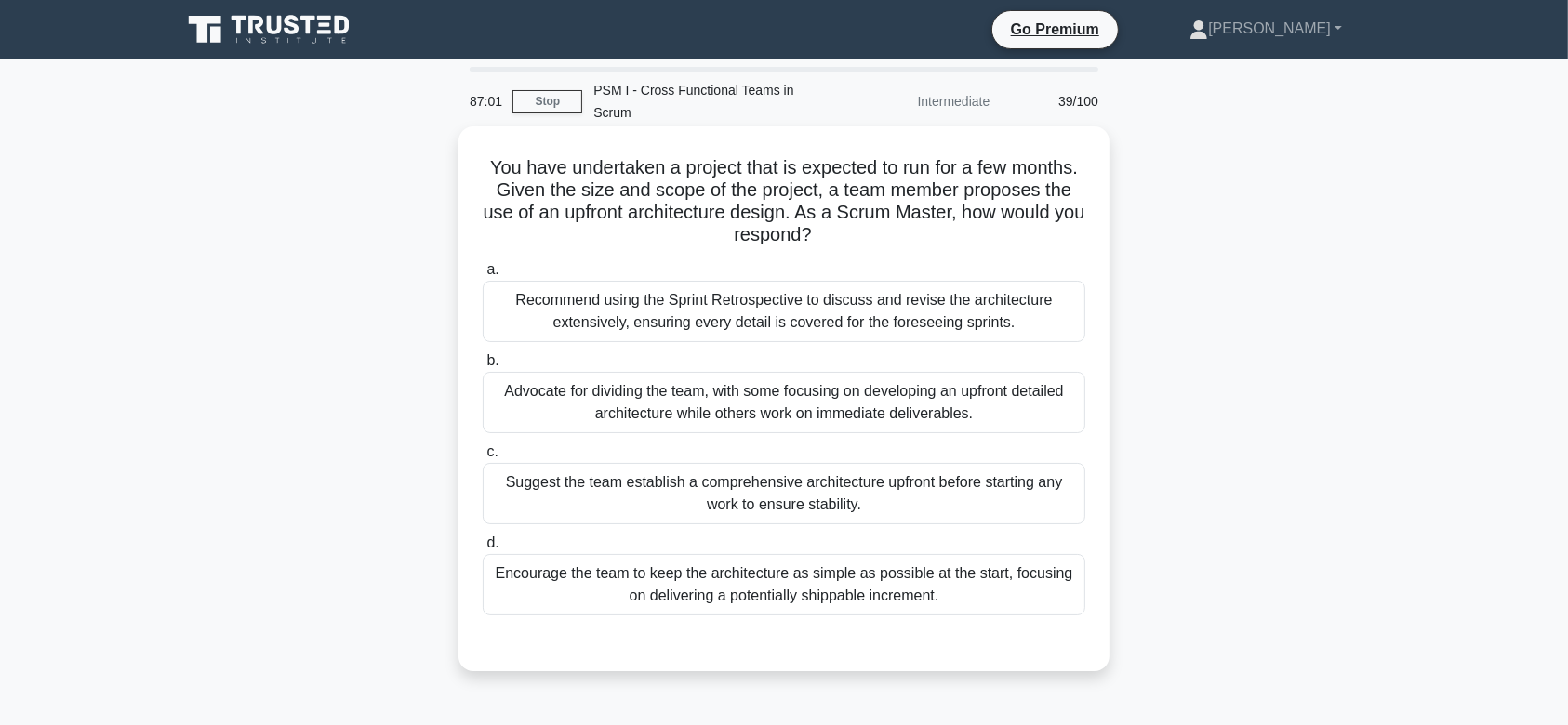
click at [824, 349] on label "b. Advocate for dividing the team, with some focusing on developing an upfront …" at bounding box center [784, 391] width 603 height 84
click at [483, 355] on input "b. Advocate for dividing the team, with some focusing on developing an upfront …" at bounding box center [483, 361] width 0 height 12
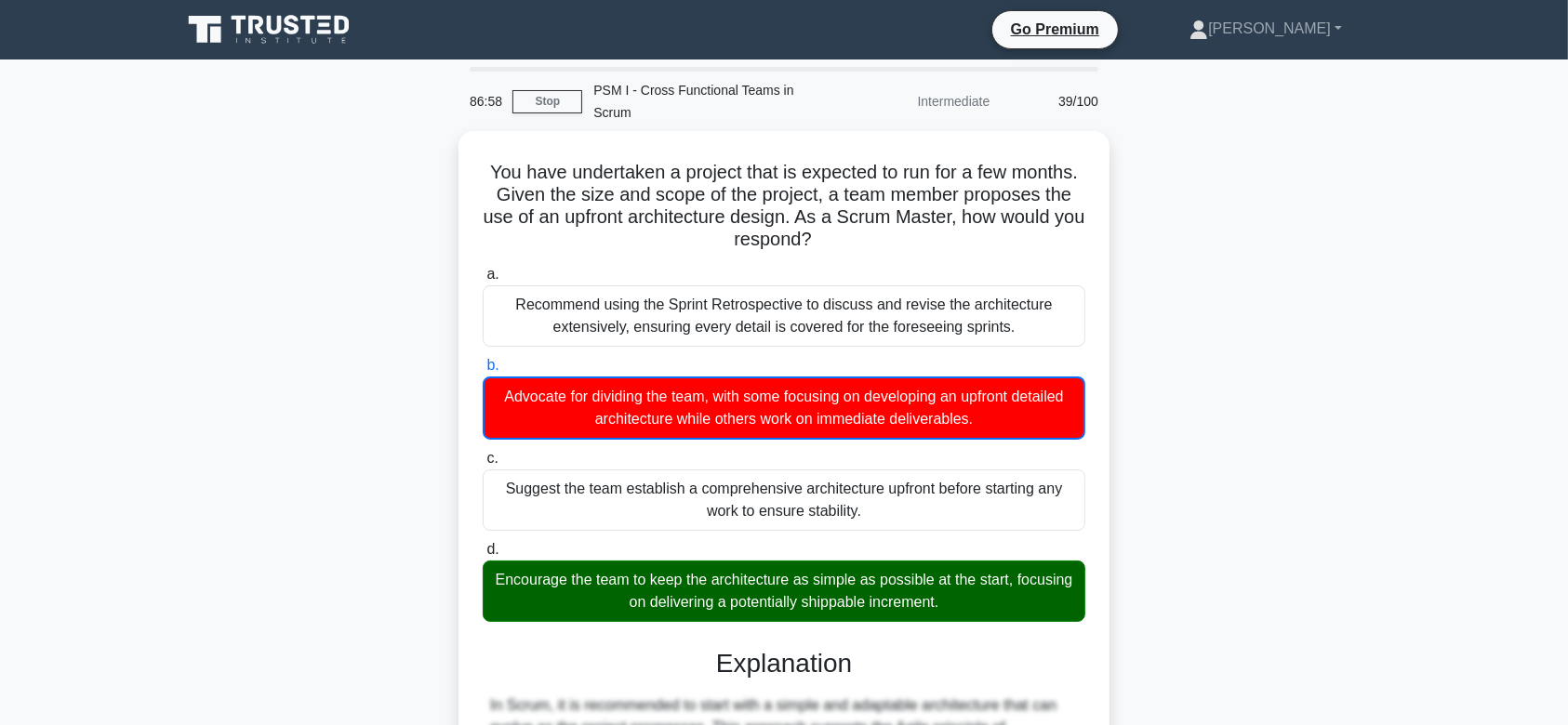
scroll to position [332, 0]
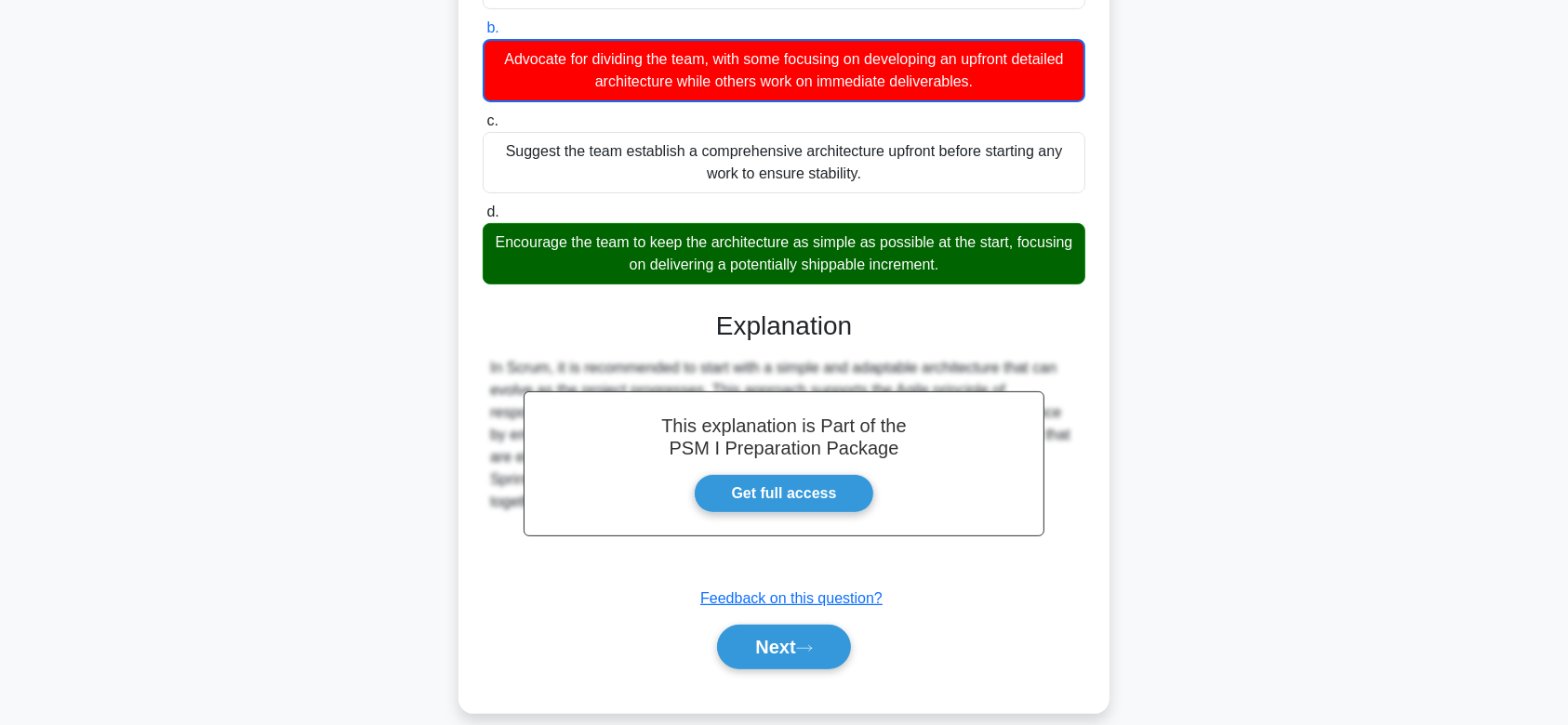
drag, startPoint x: 479, startPoint y: 145, endPoint x: 965, endPoint y: 541, distance: 626.9
click at [965, 541] on div "You have undertaken a project that is expected to run for a few months. Given t…" at bounding box center [784, 253] width 636 height 905
click at [814, 624] on button "Next" at bounding box center [784, 646] width 133 height 44
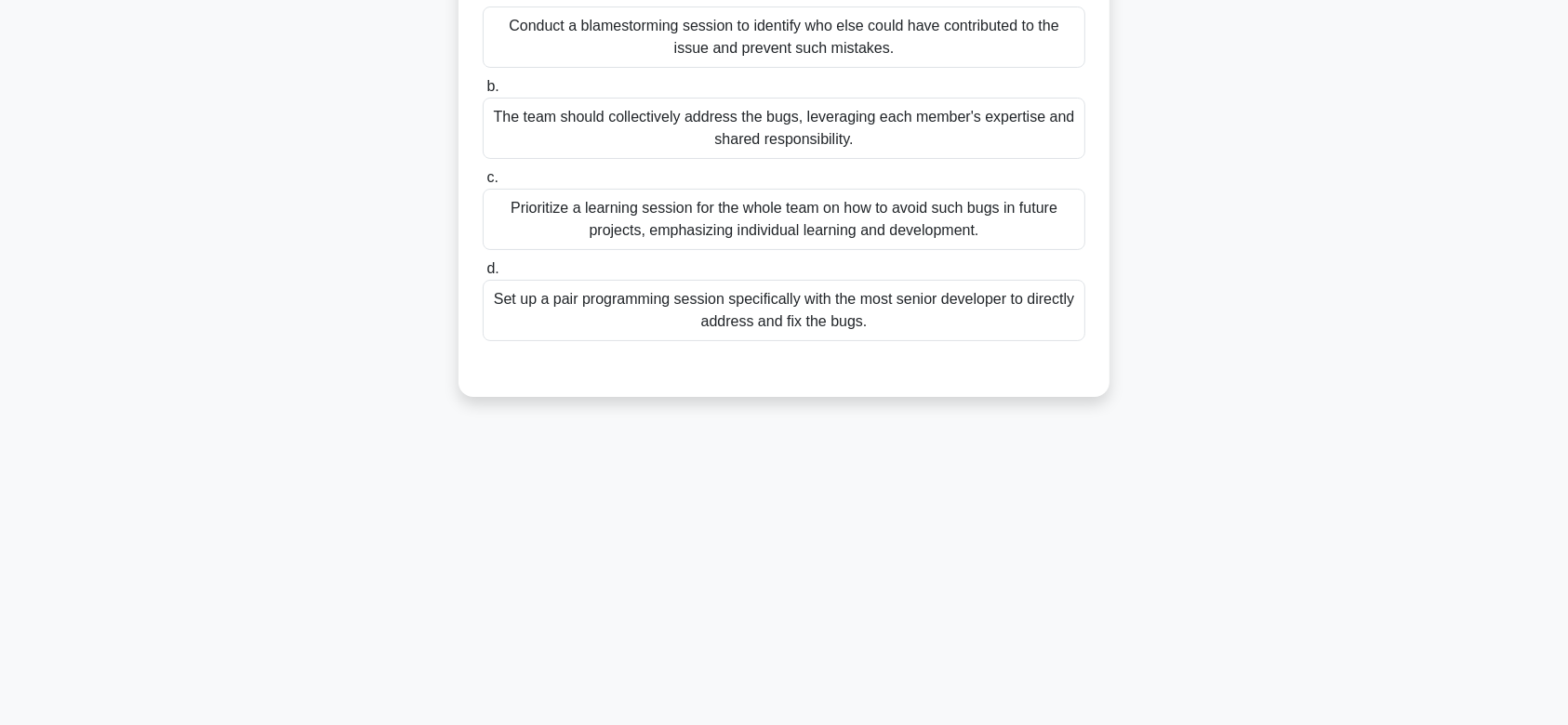
scroll to position [0, 0]
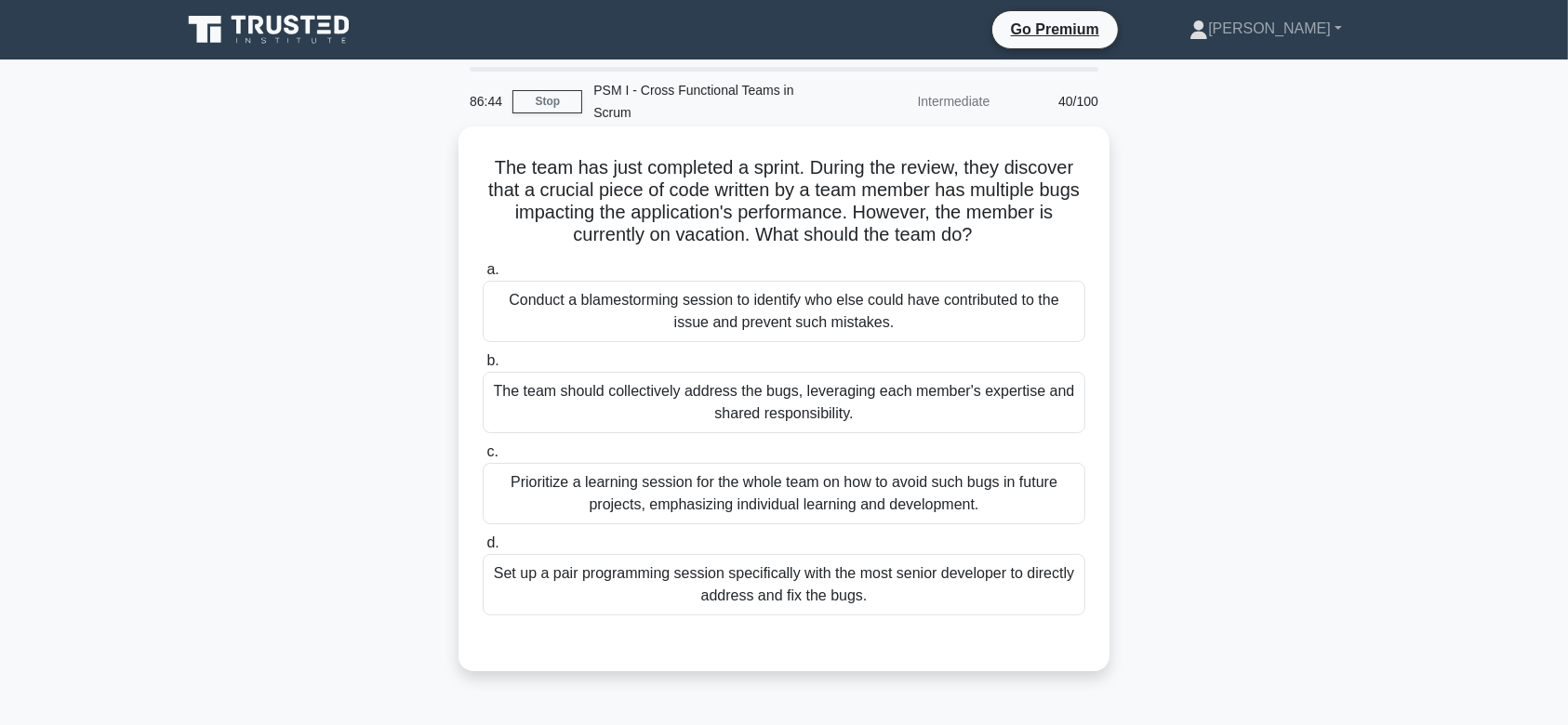
click at [771, 372] on div "The team should collectively address the bugs, leveraging each member's experti…" at bounding box center [784, 402] width 603 height 61
click at [483, 355] on input "b. The team should collectively address the bugs, leveraging each member's expe…" at bounding box center [483, 361] width 0 height 12
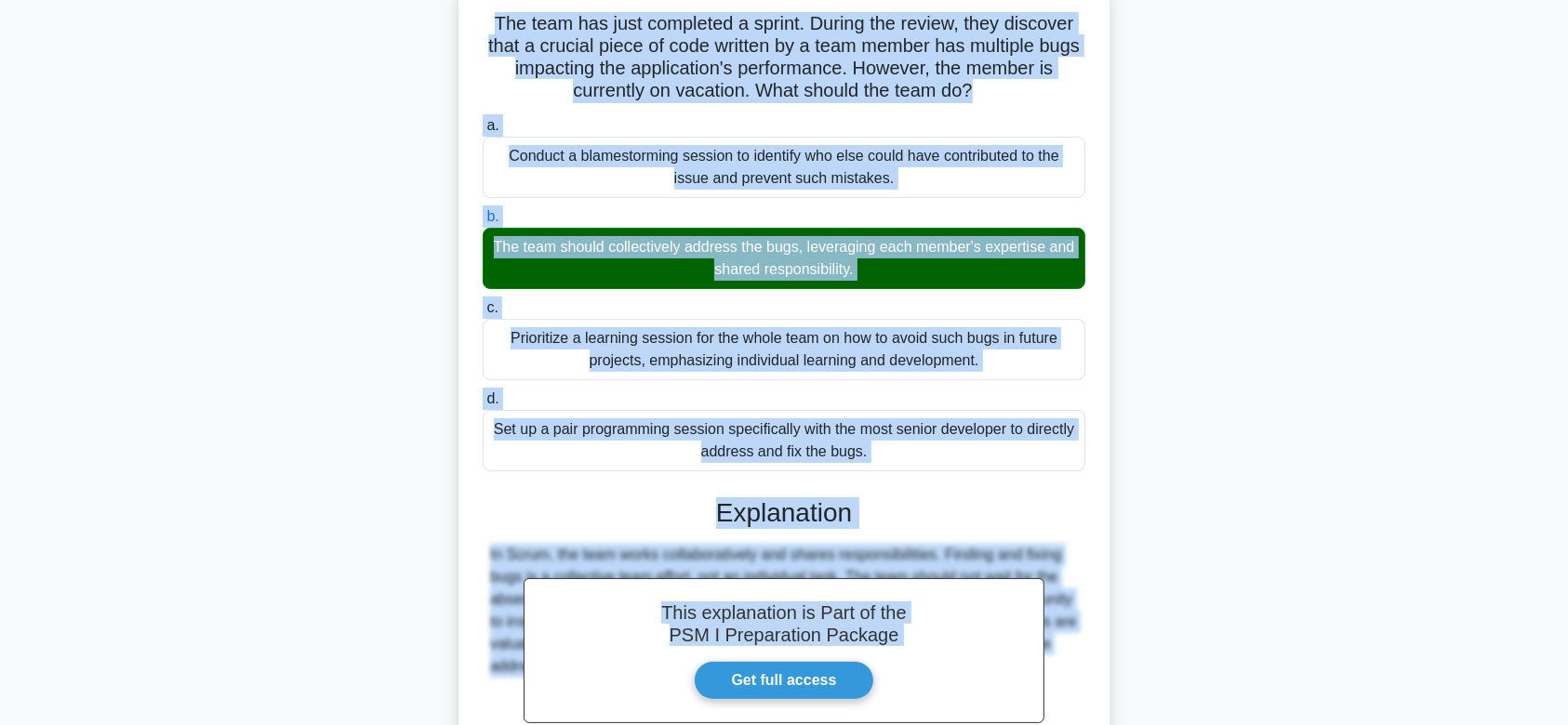
scroll to position [330, 0]
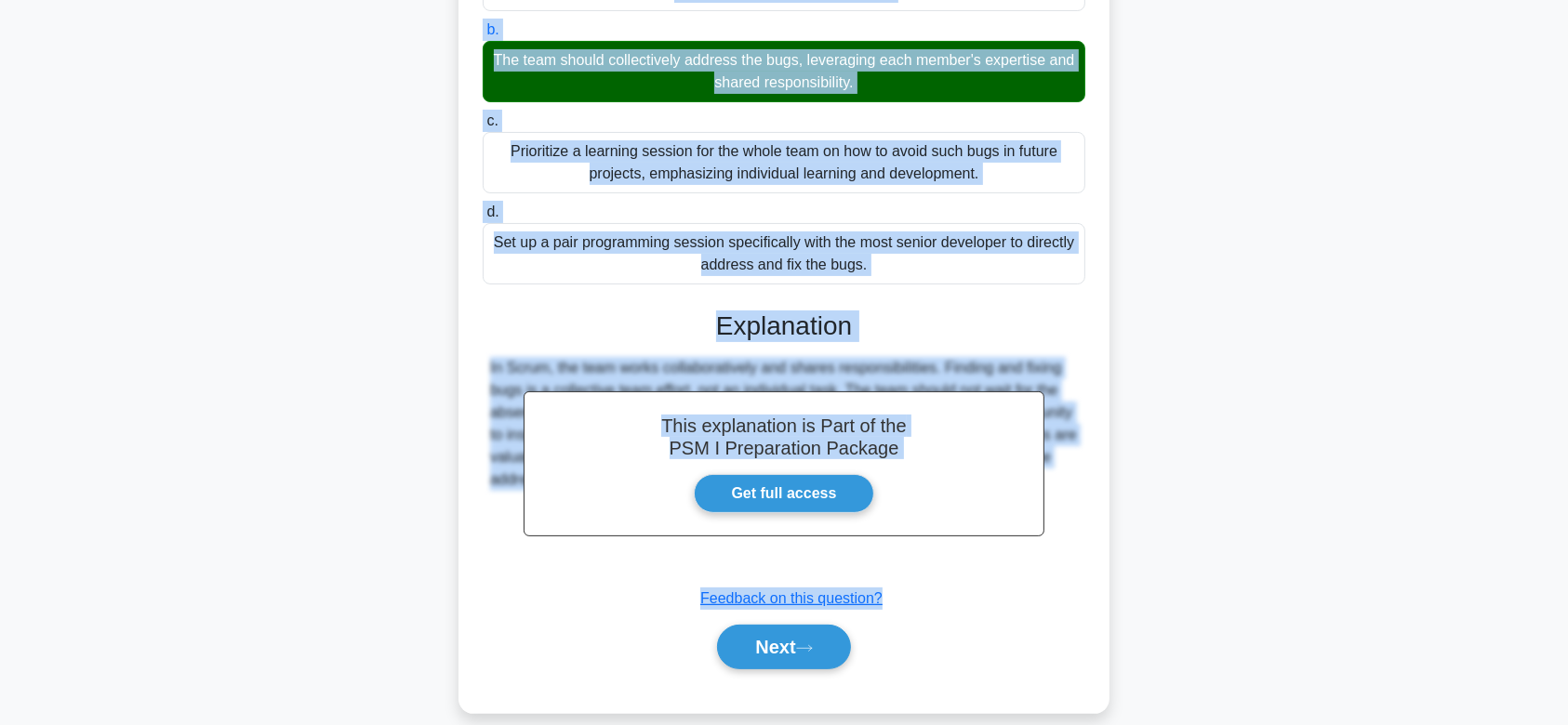
drag, startPoint x: 484, startPoint y: 147, endPoint x: 986, endPoint y: 534, distance: 633.9
click at [986, 534] on div "The team has just completed a sprint. During the review, they discover that a c…" at bounding box center [784, 254] width 636 height 903
click at [831, 624] on button "Next" at bounding box center [784, 646] width 133 height 44
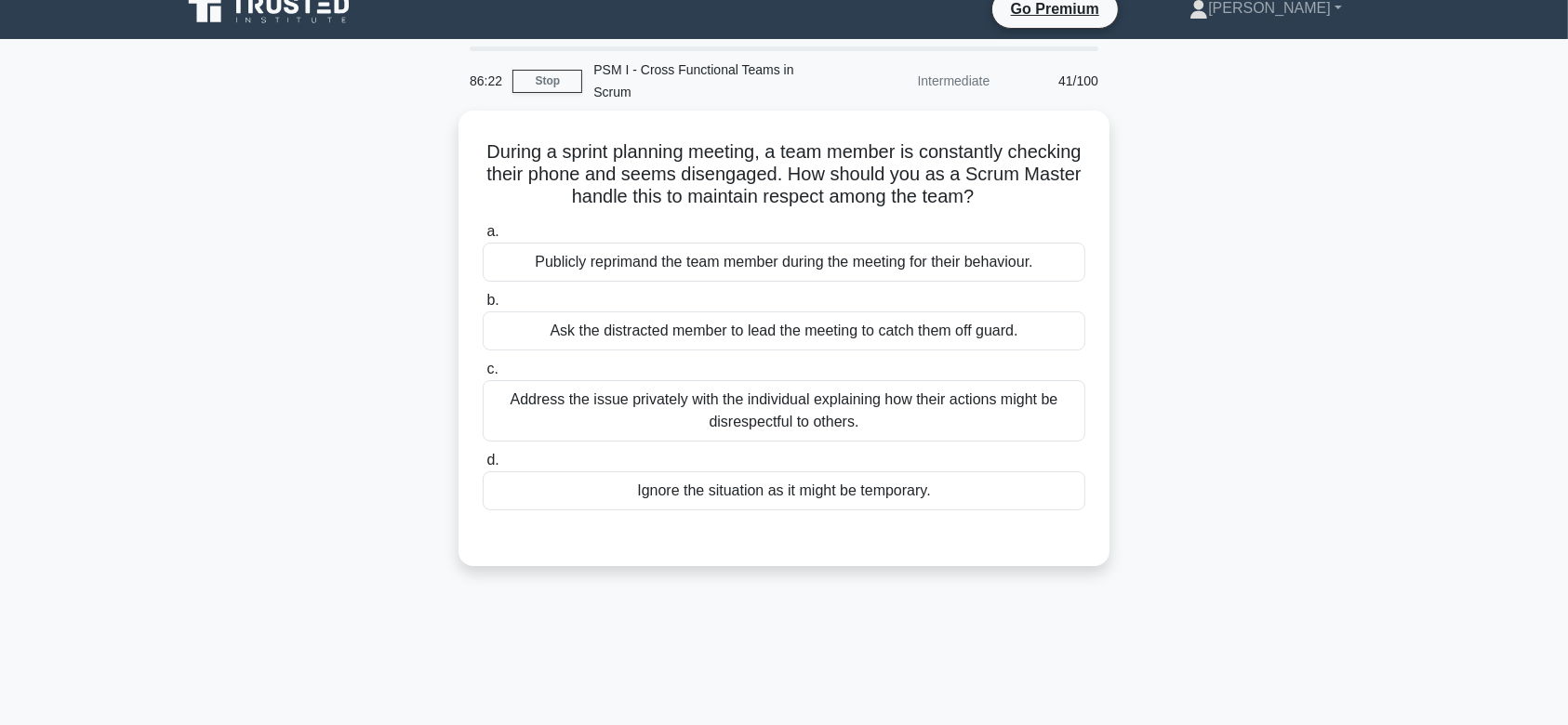
scroll to position [0, 0]
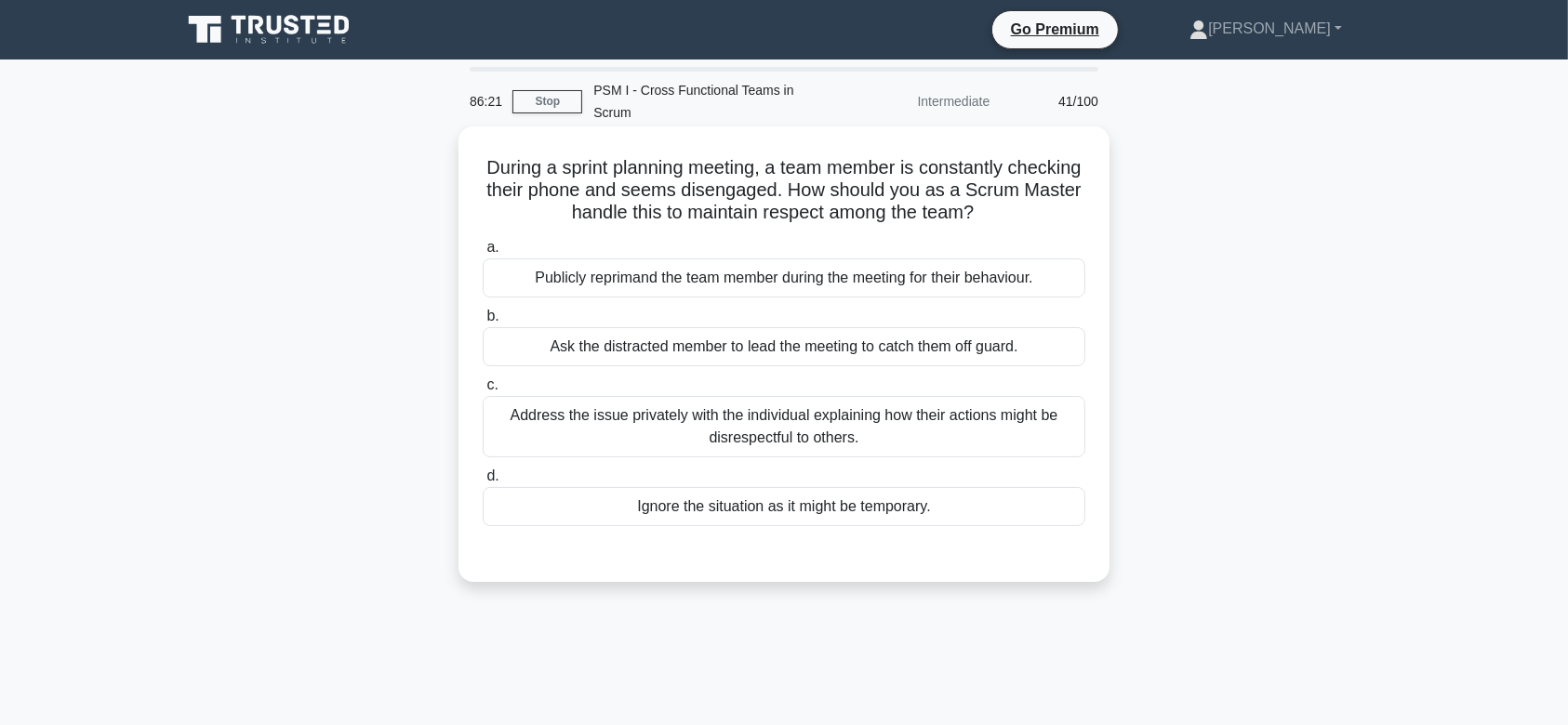
click at [820, 305] on label "b. Ask the distracted member to lead the meeting to catch them off guard." at bounding box center [784, 335] width 603 height 61
click at [483, 311] on input "b. Ask the distracted member to lead the meeting to catch them off guard." at bounding box center [483, 317] width 0 height 12
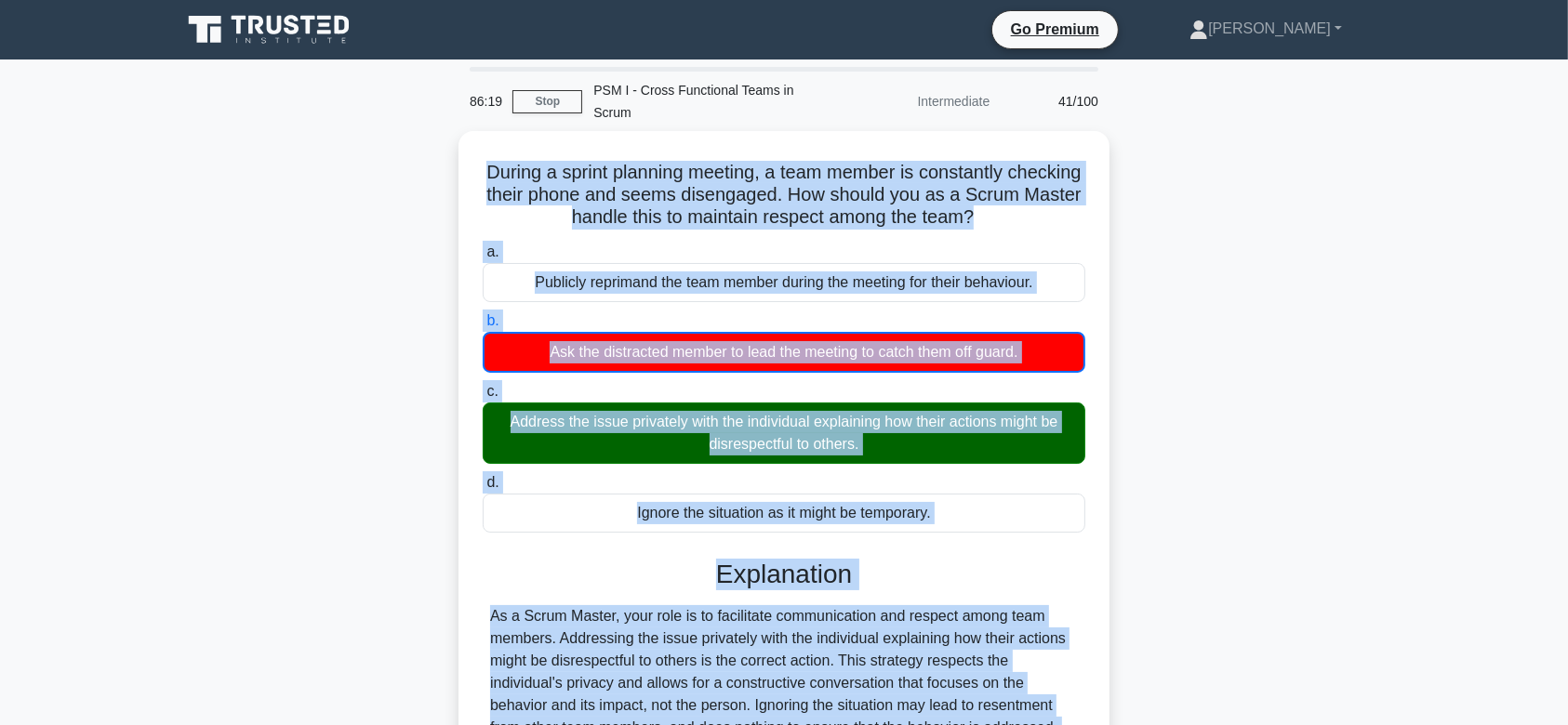
scroll to position [279, 0]
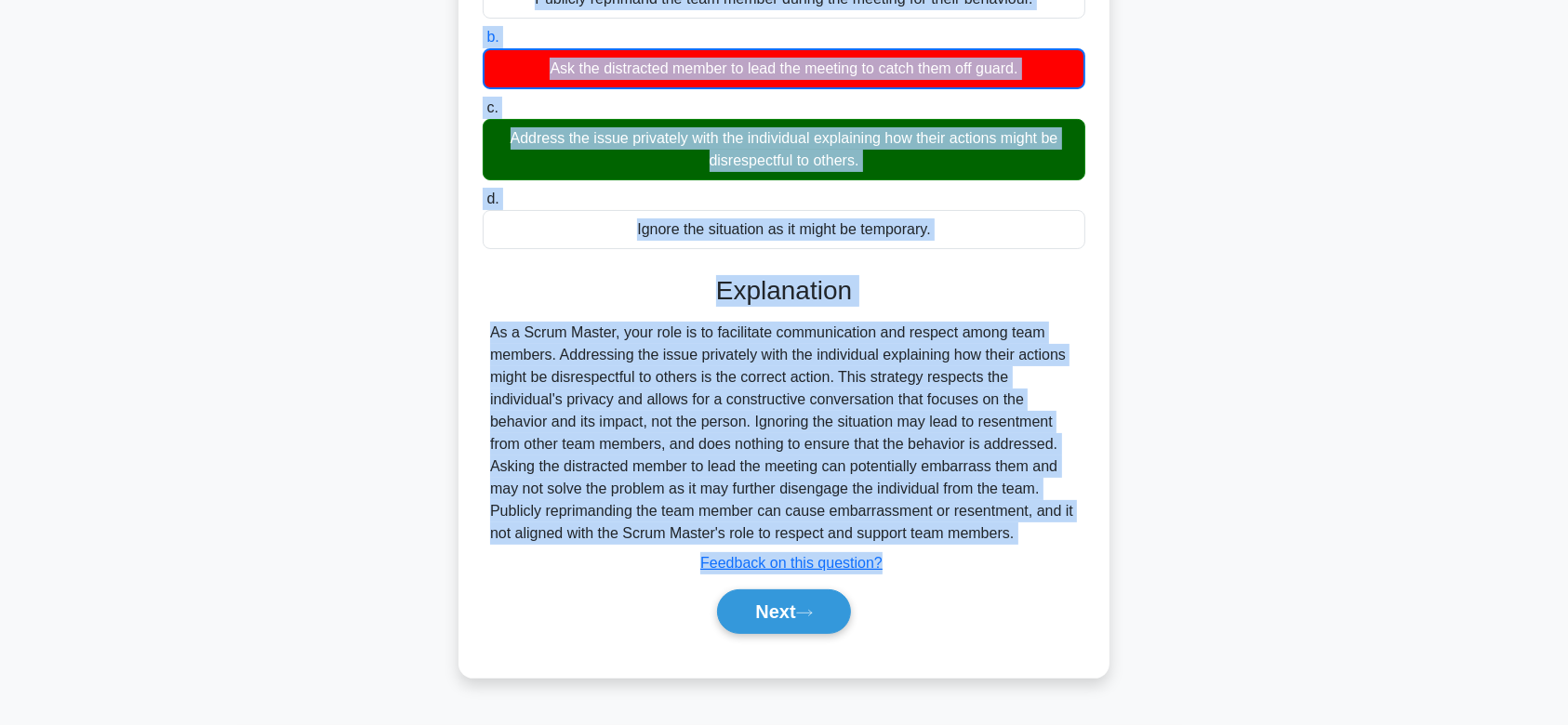
drag, startPoint x: 514, startPoint y: 148, endPoint x: 1047, endPoint y: 513, distance: 646.0
click at [1047, 513] on div "During a sprint planning meeting, a team member is constantly checking their ph…" at bounding box center [784, 262] width 636 height 815
click at [724, 602] on button "Next" at bounding box center [784, 611] width 133 height 44
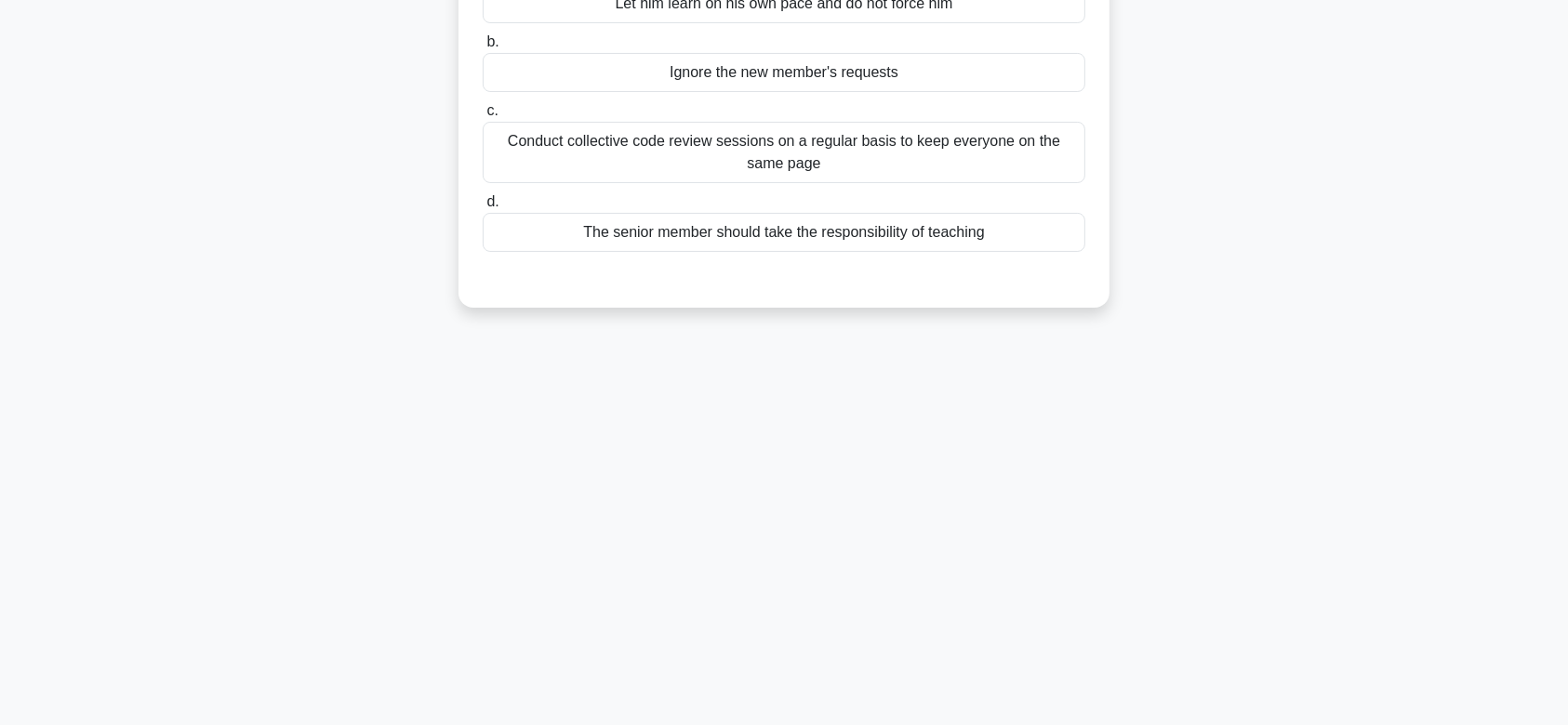
scroll to position [0, 0]
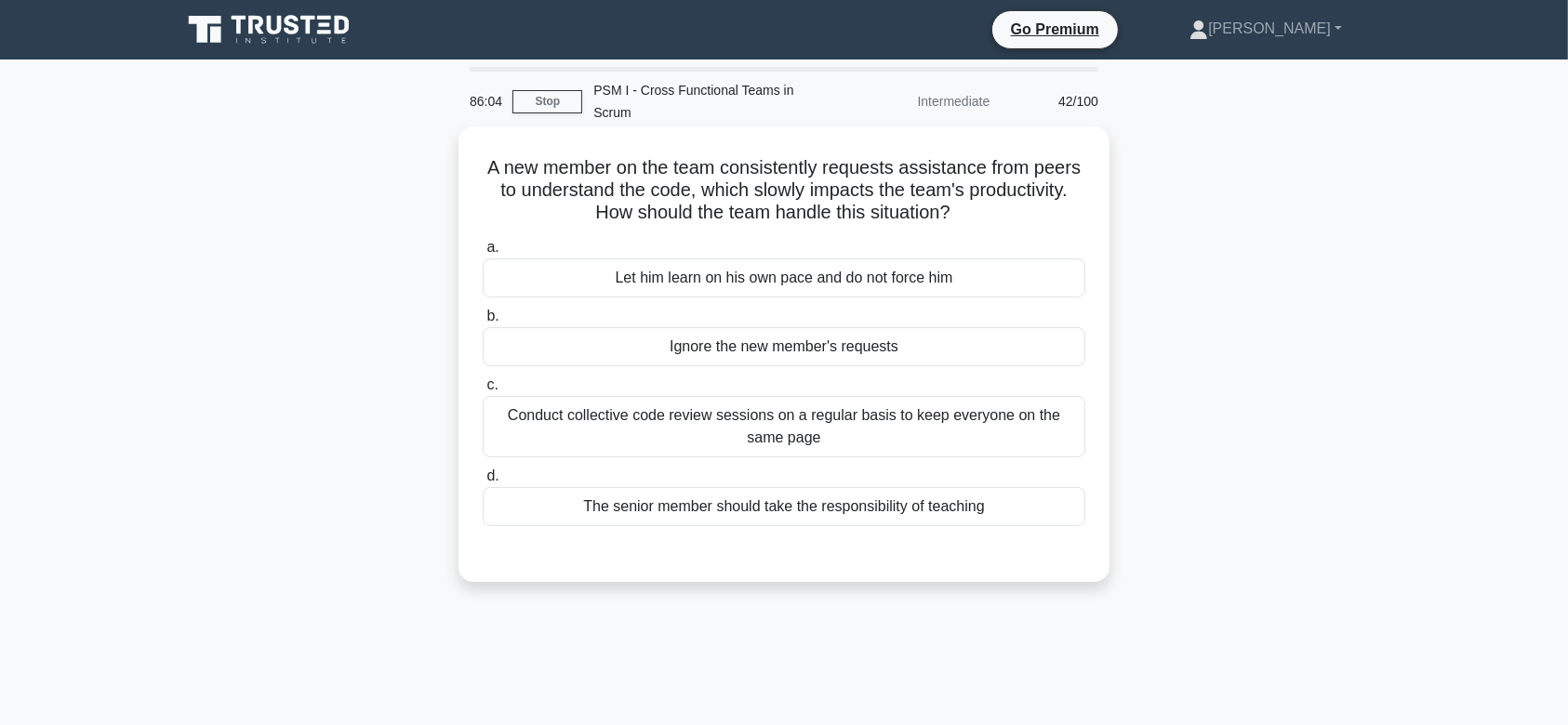
click at [894, 399] on div "Conduct collective code review sessions on a regular basis to keep everyone on …" at bounding box center [784, 426] width 603 height 61
click at [483, 392] on input "c. Conduct collective code review sessions on a regular basis to keep everyone …" at bounding box center [483, 385] width 0 height 12
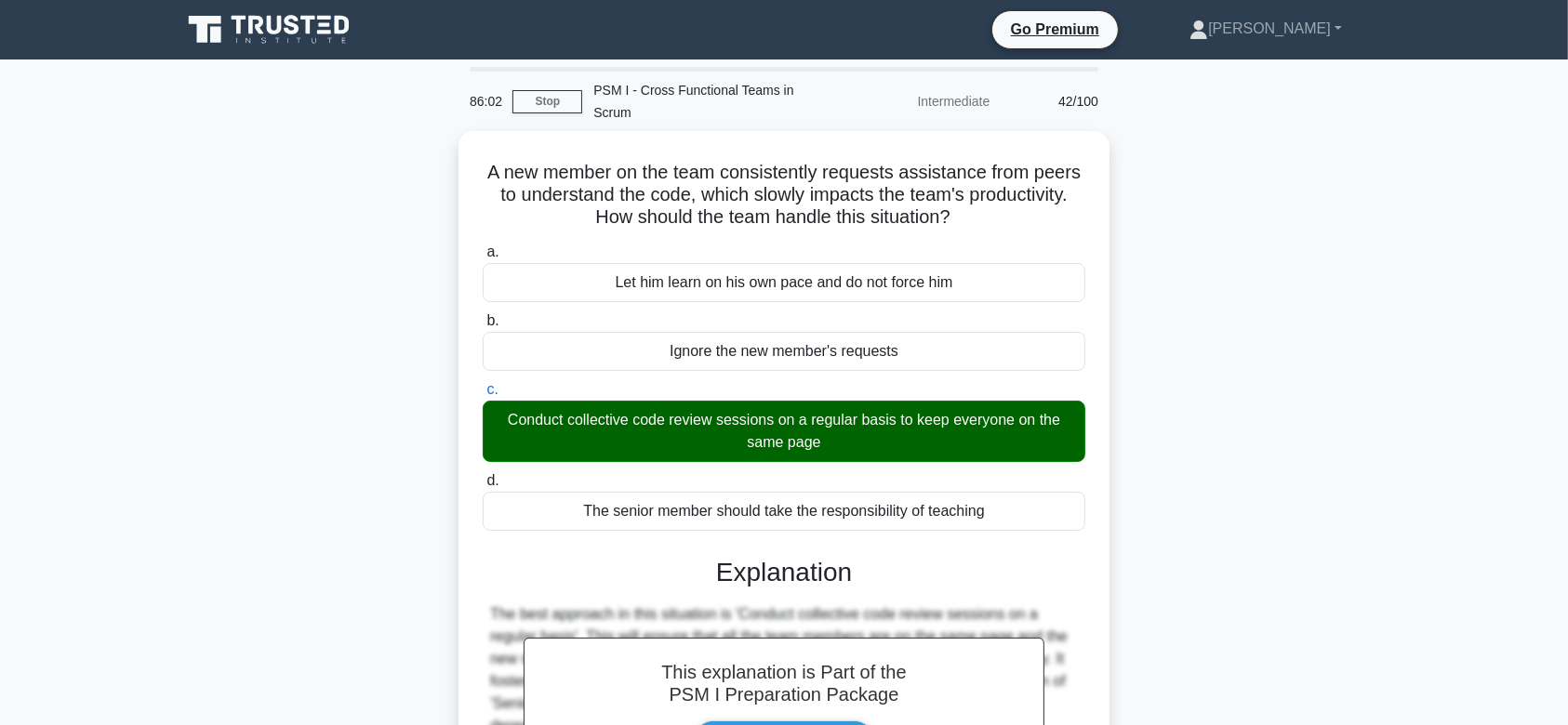
scroll to position [279, 0]
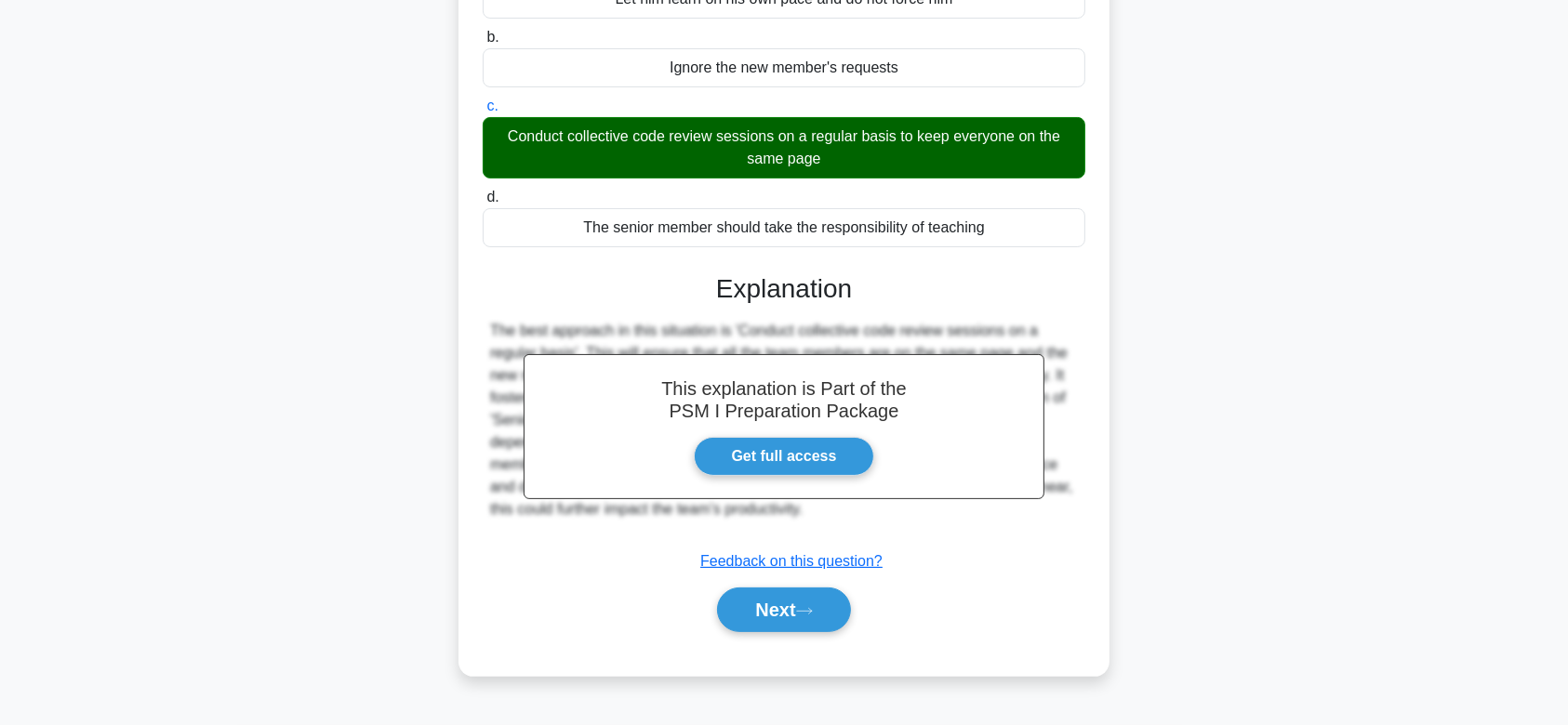
drag, startPoint x: 482, startPoint y: 147, endPoint x: 1066, endPoint y: 517, distance: 691.3
click at [1066, 517] on div "A new member on the team consistently requests assistance from peers to underst…" at bounding box center [784, 261] width 636 height 814
